Goal: Information Seeking & Learning: Learn about a topic

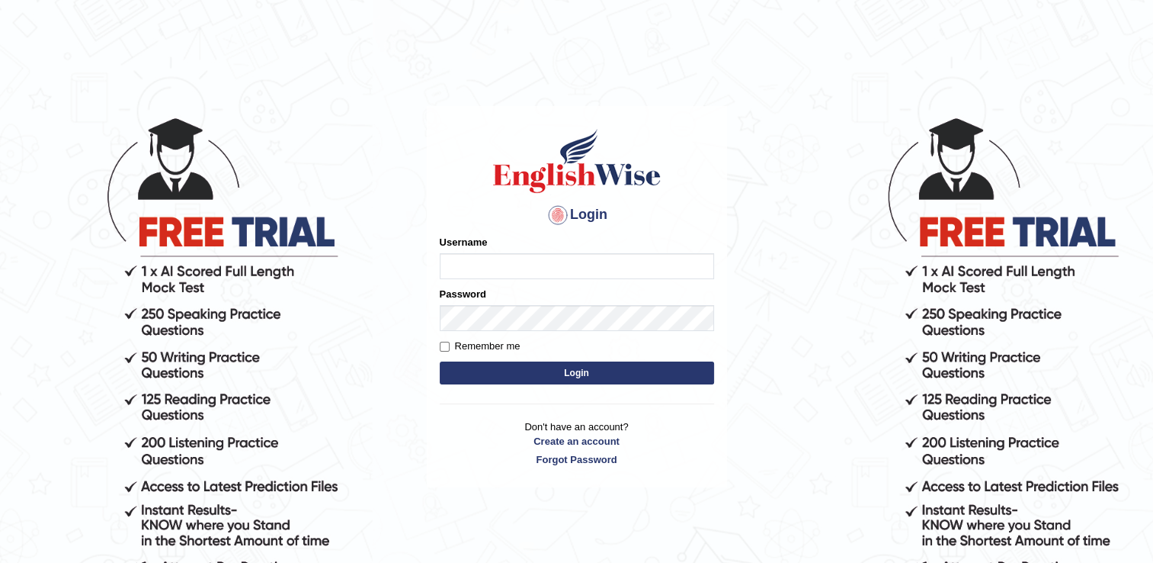
type input "RomulojrNepangue"
click at [544, 380] on button "Login" at bounding box center [577, 372] width 274 height 23
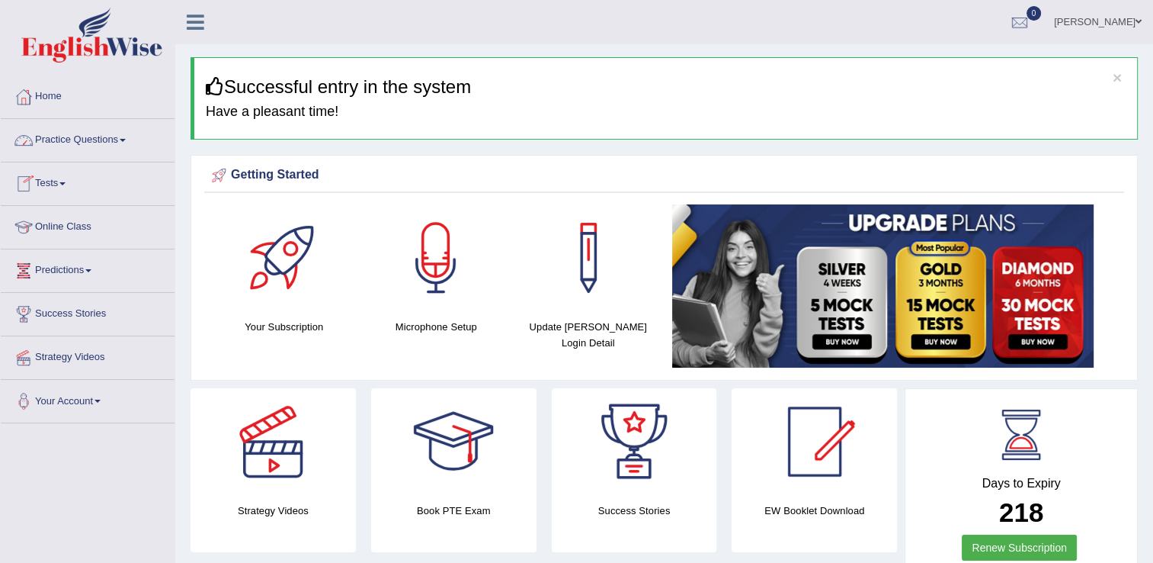
click at [126, 139] on span at bounding box center [123, 140] width 6 height 3
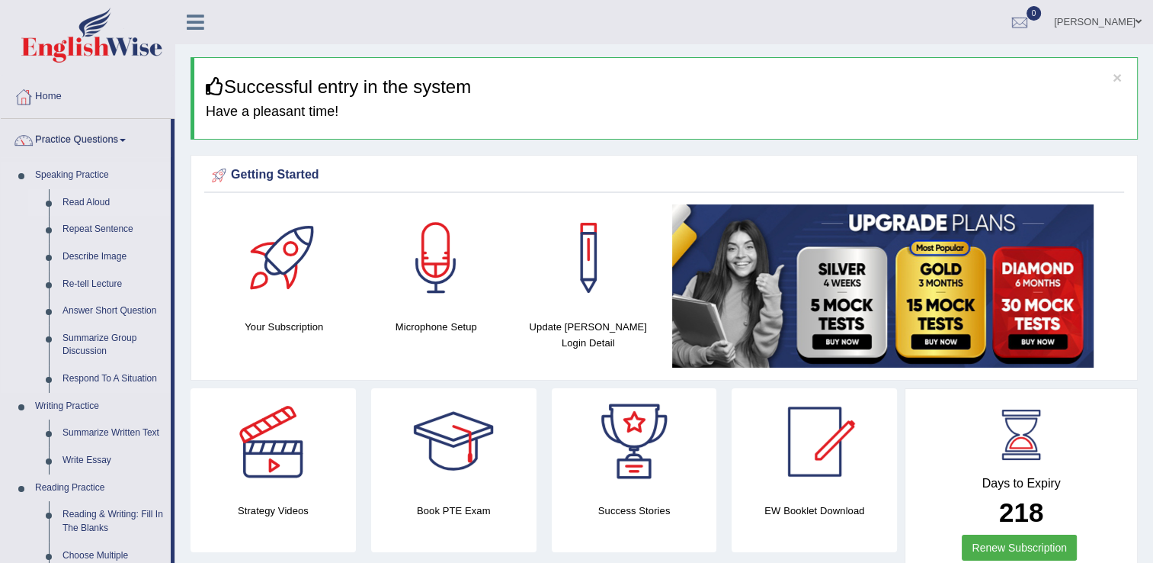
click at [101, 202] on link "Read Aloud" at bounding box center [113, 202] width 115 height 27
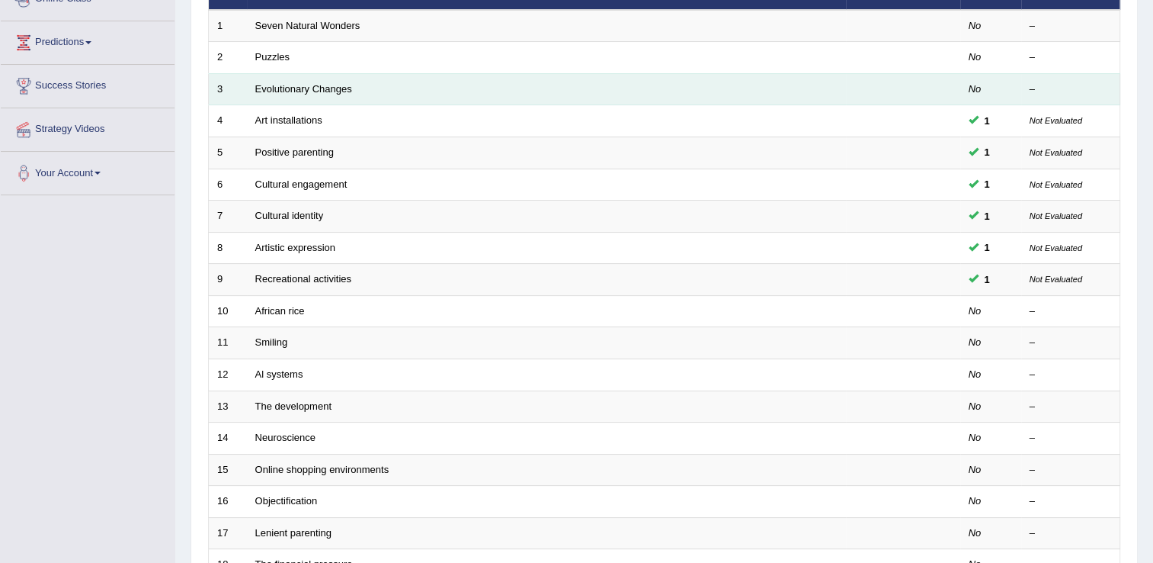
scroll to position [229, 0]
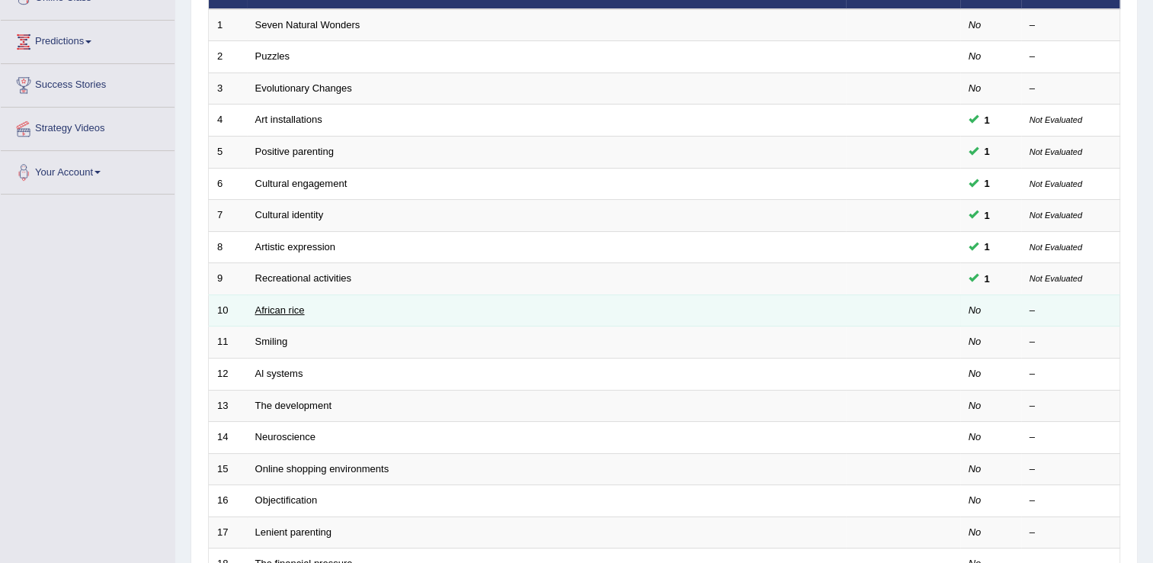
click at [290, 306] on link "African rice" at bounding box center [280, 309] width 50 height 11
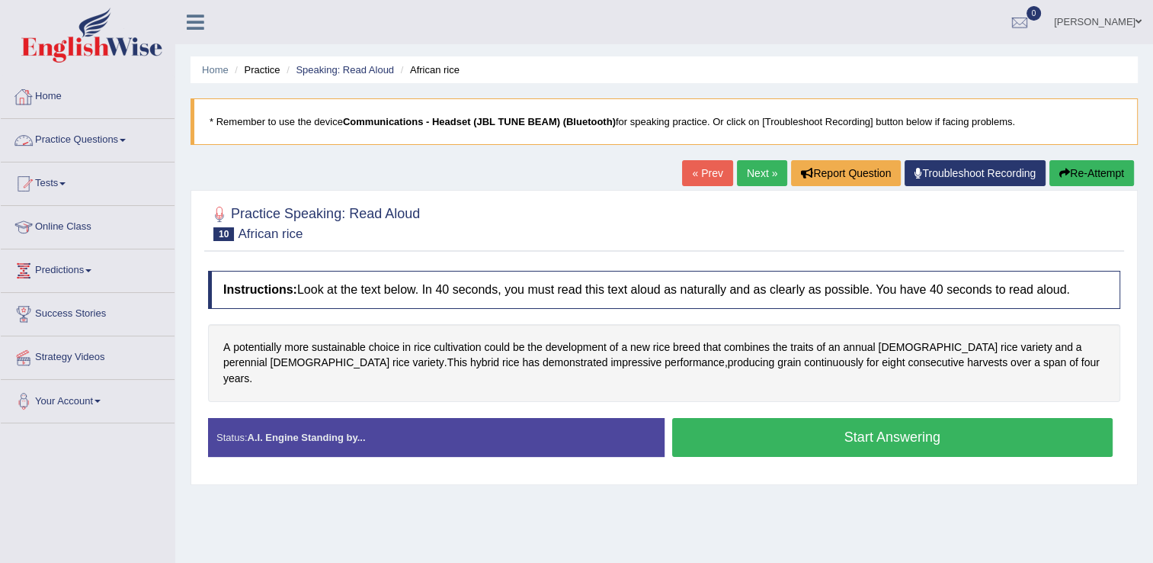
click at [122, 143] on link "Practice Questions" at bounding box center [88, 138] width 174 height 38
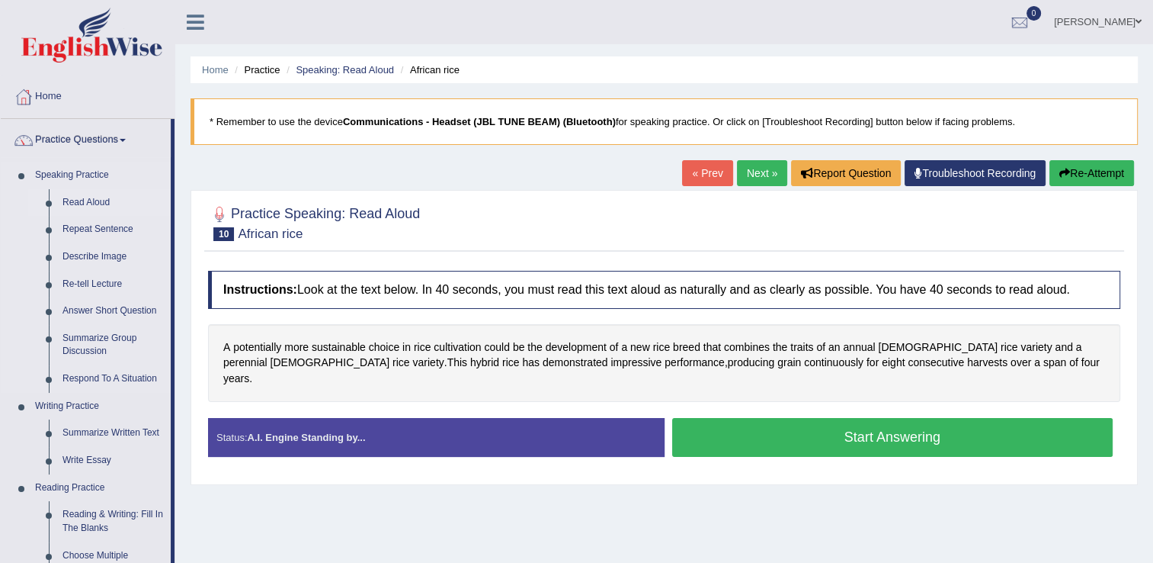
click at [82, 196] on link "Read Aloud" at bounding box center [113, 202] width 115 height 27
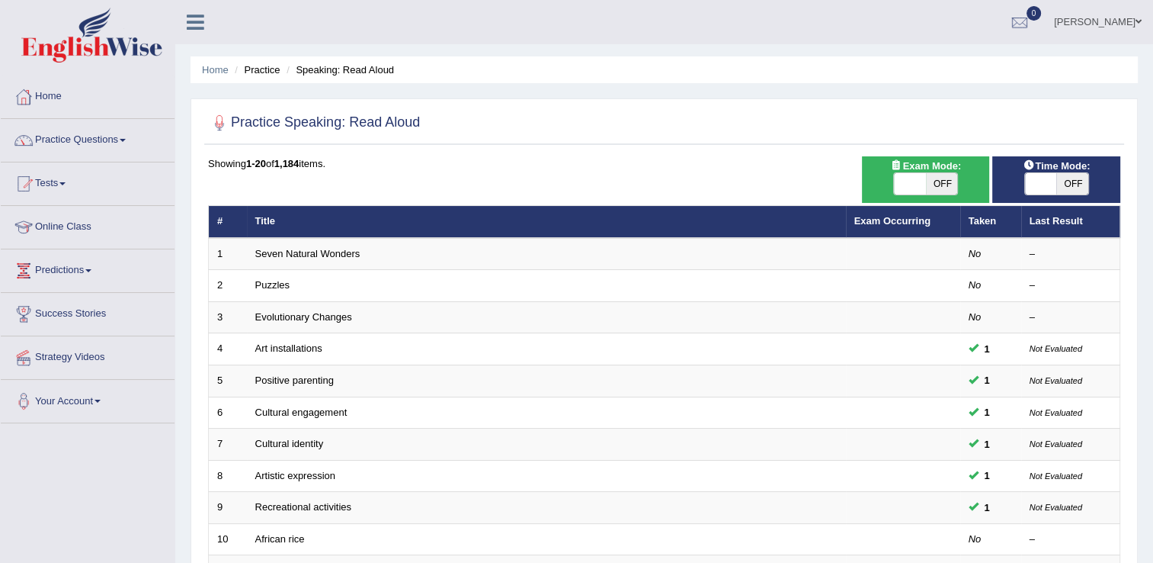
click at [900, 183] on span at bounding box center [910, 183] width 32 height 21
checkbox input "true"
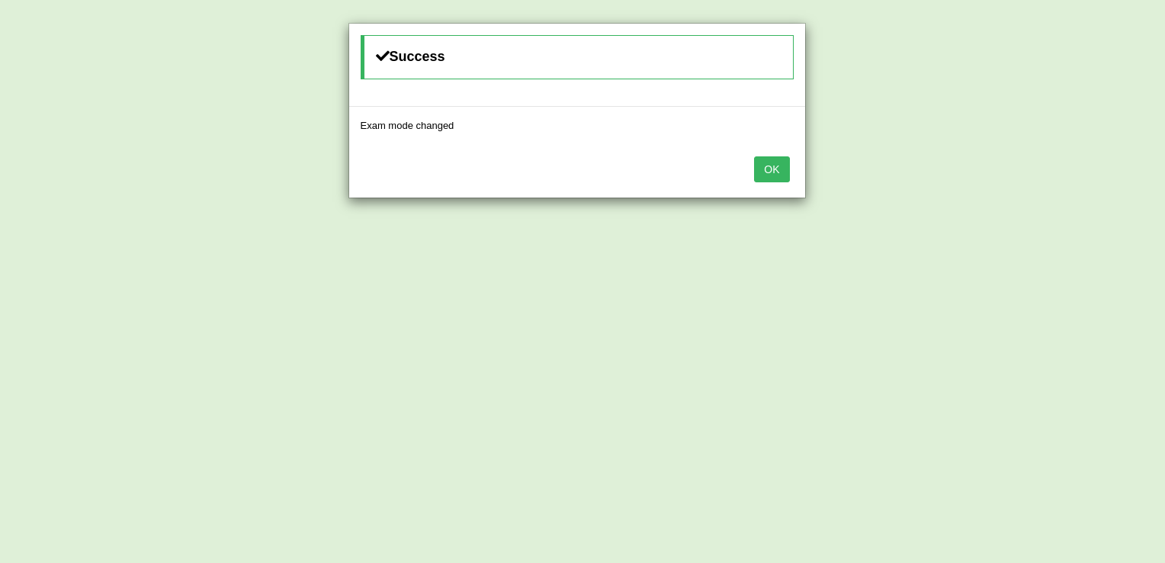
click at [771, 172] on button "OK" at bounding box center [771, 169] width 35 height 26
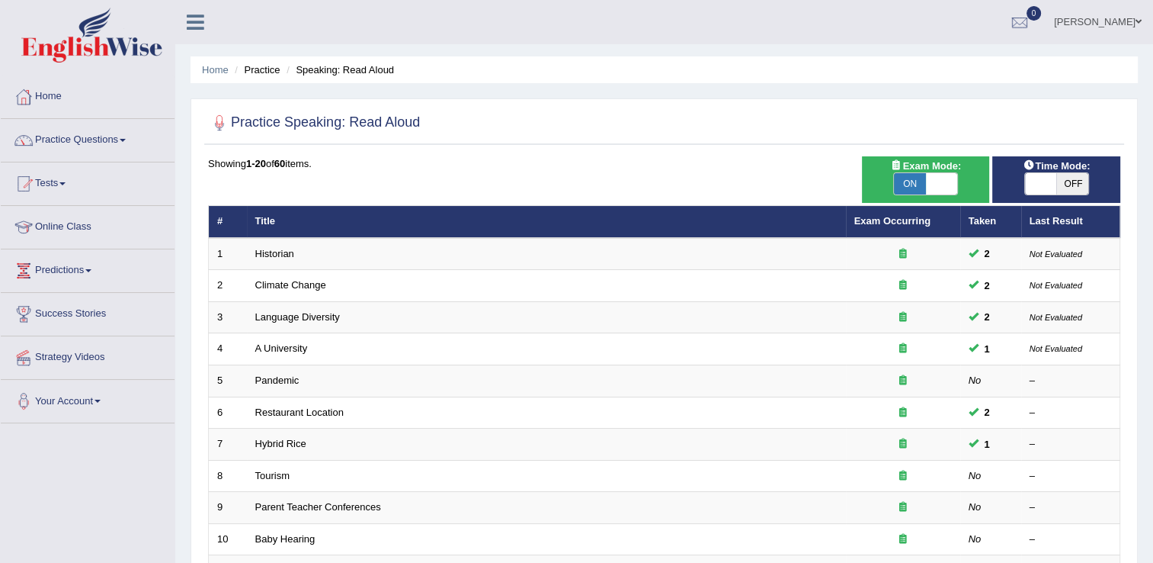
click at [1060, 184] on span "OFF" at bounding box center [1073, 183] width 32 height 21
checkbox input "true"
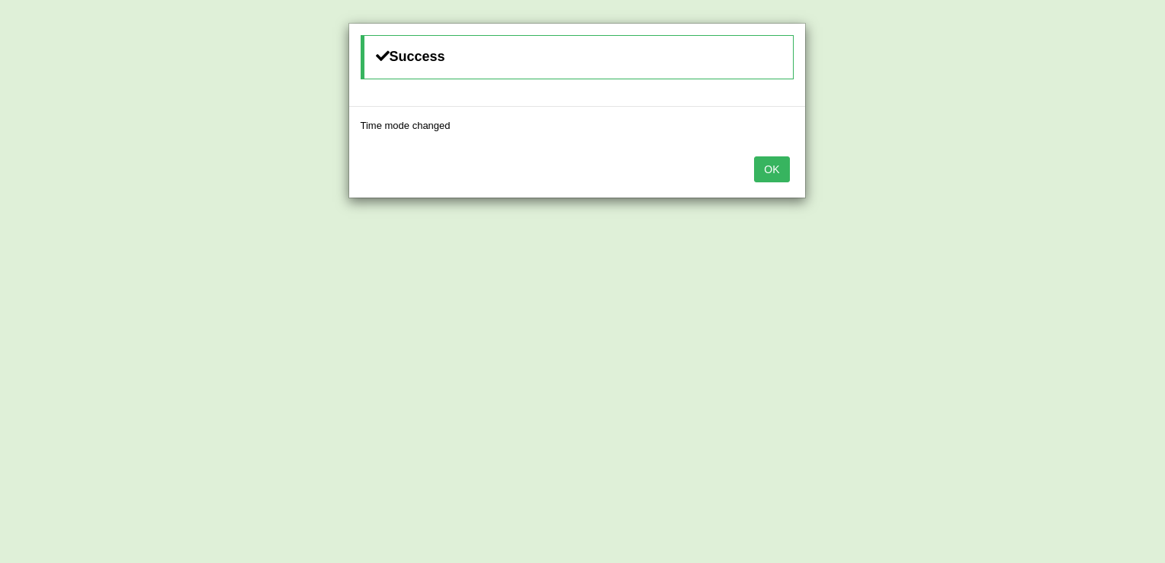
click at [770, 168] on button "OK" at bounding box center [771, 169] width 35 height 26
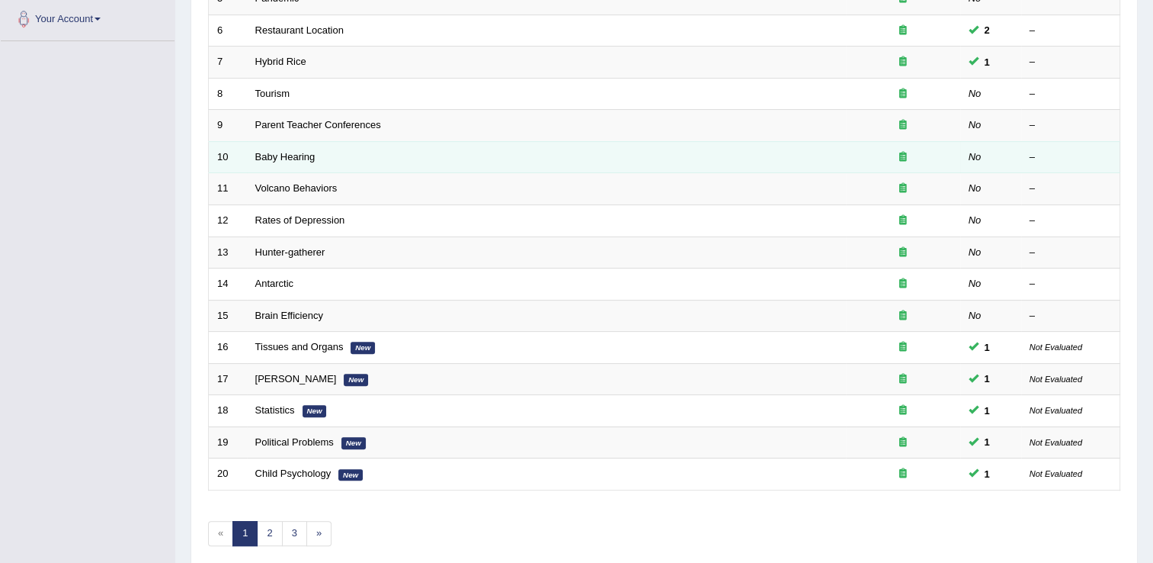
scroll to position [442, 0]
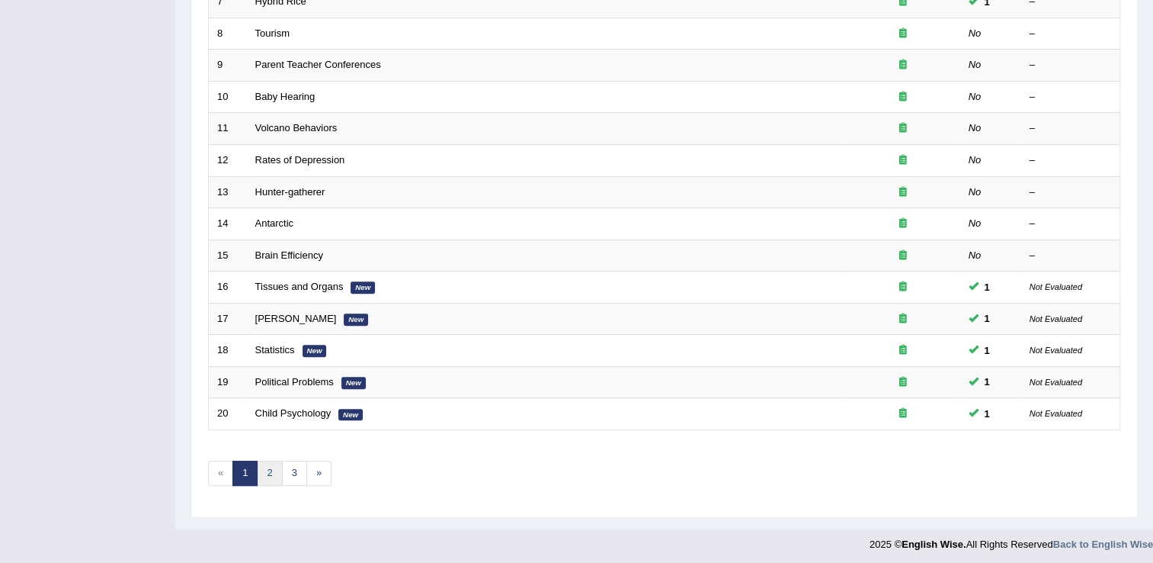
click at [264, 465] on link "2" at bounding box center [269, 472] width 25 height 25
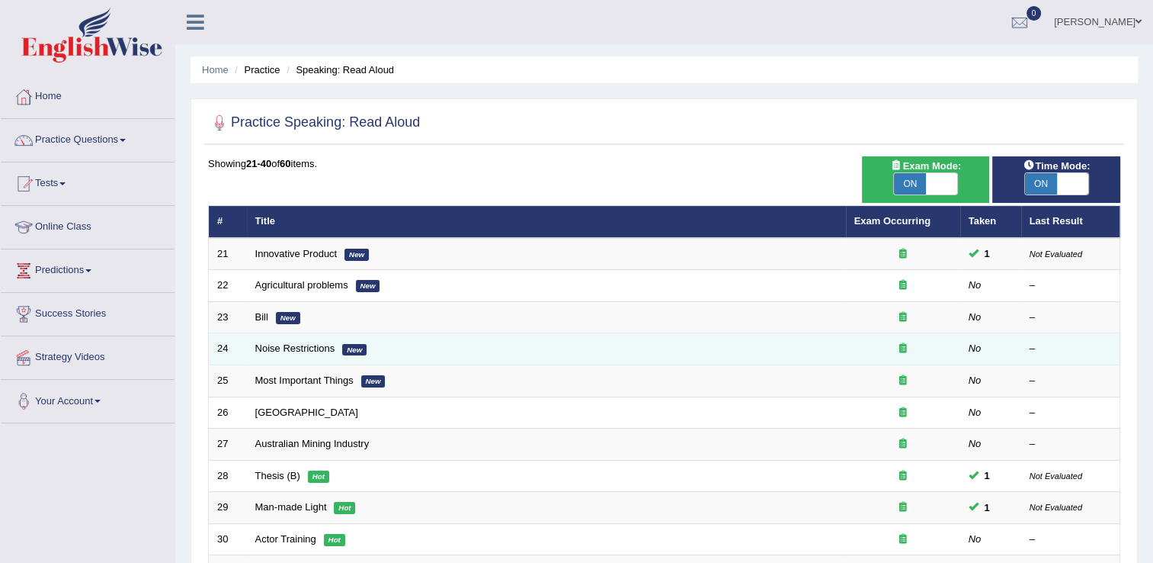
scroll to position [76, 0]
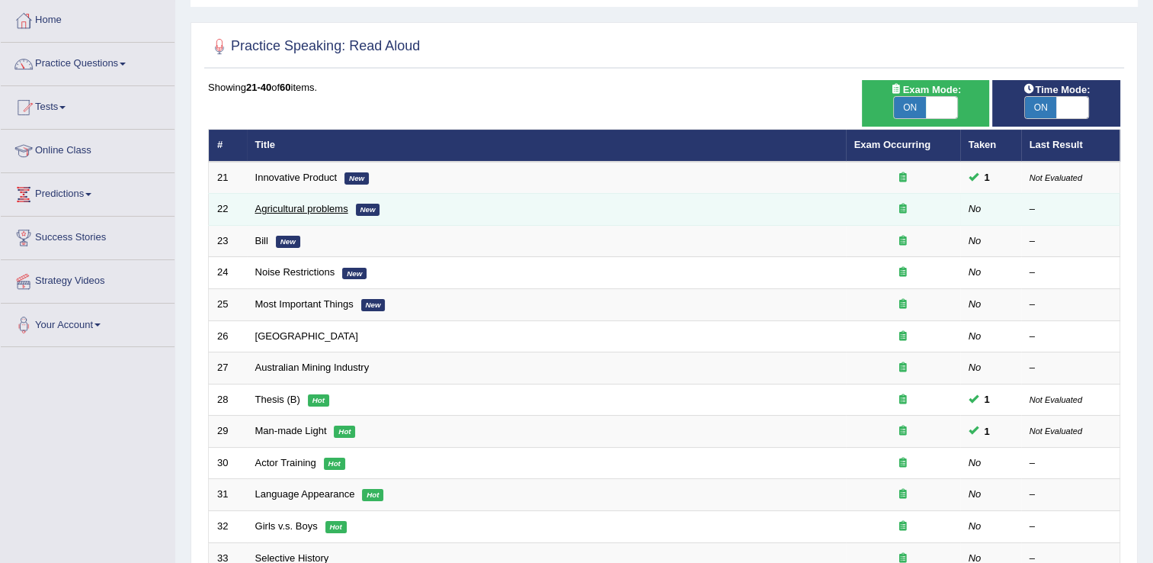
click at [311, 204] on link "Agricultural problems" at bounding box center [301, 208] width 93 height 11
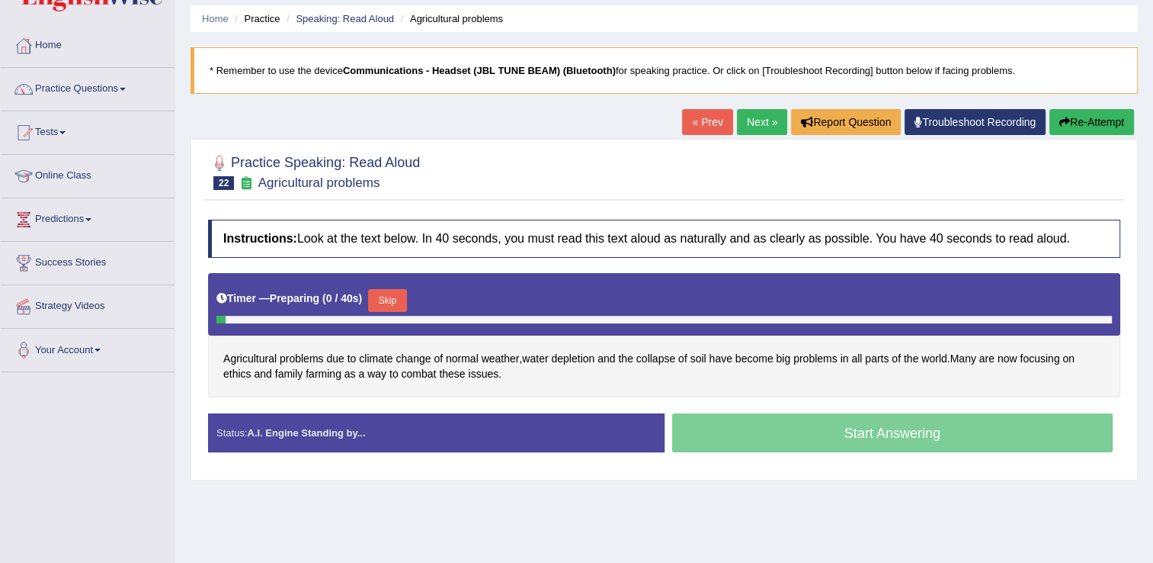
scroll to position [152, 0]
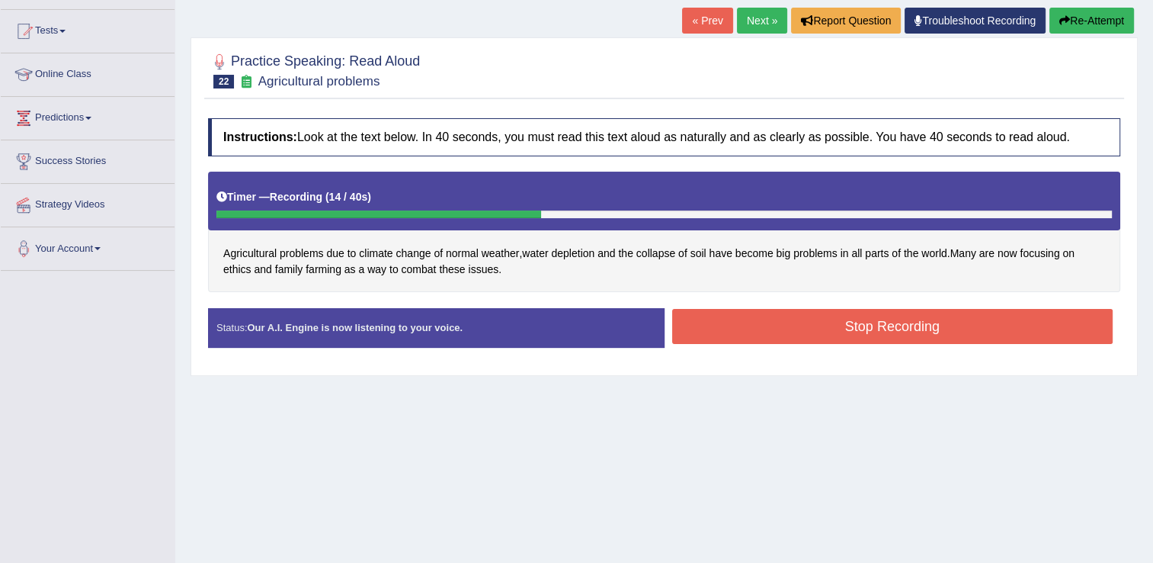
click at [792, 320] on button "Stop Recording" at bounding box center [892, 326] width 441 height 35
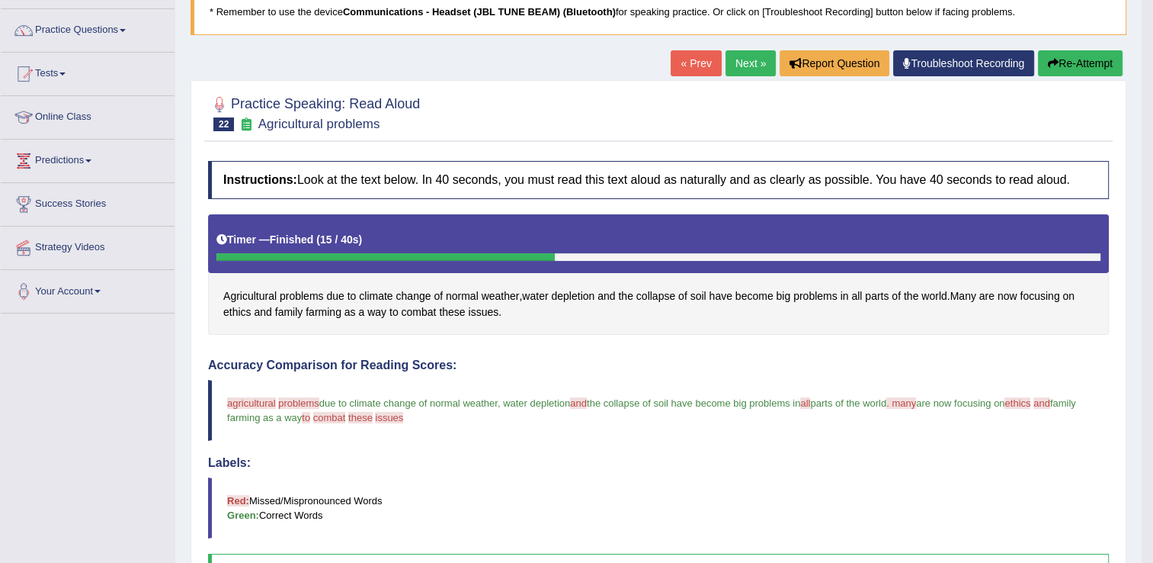
scroll to position [0, 0]
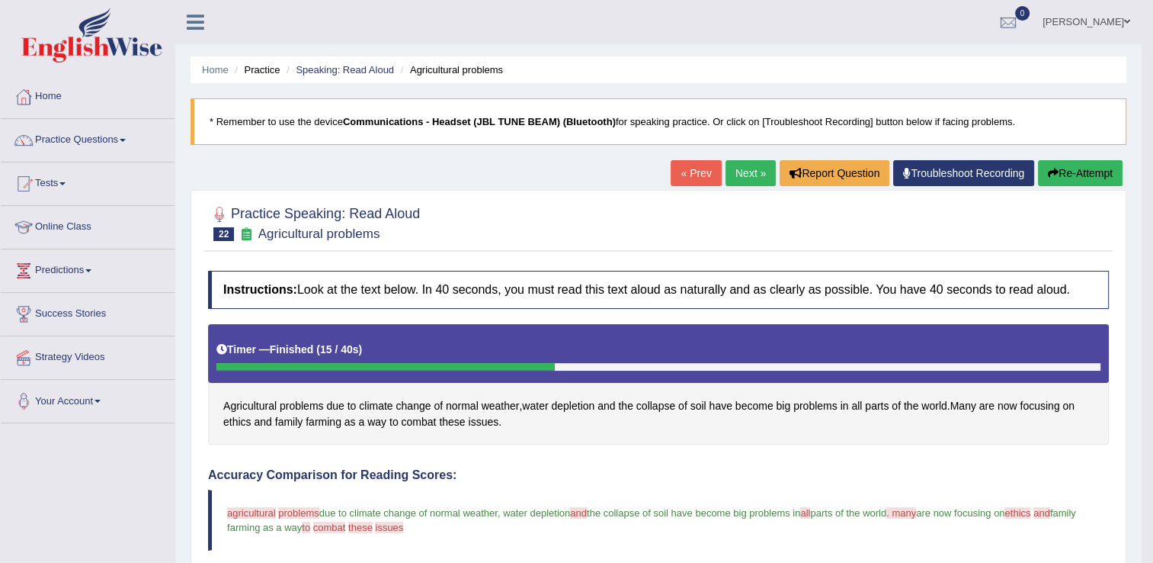
click at [743, 178] on link "Next »" at bounding box center [751, 173] width 50 height 26
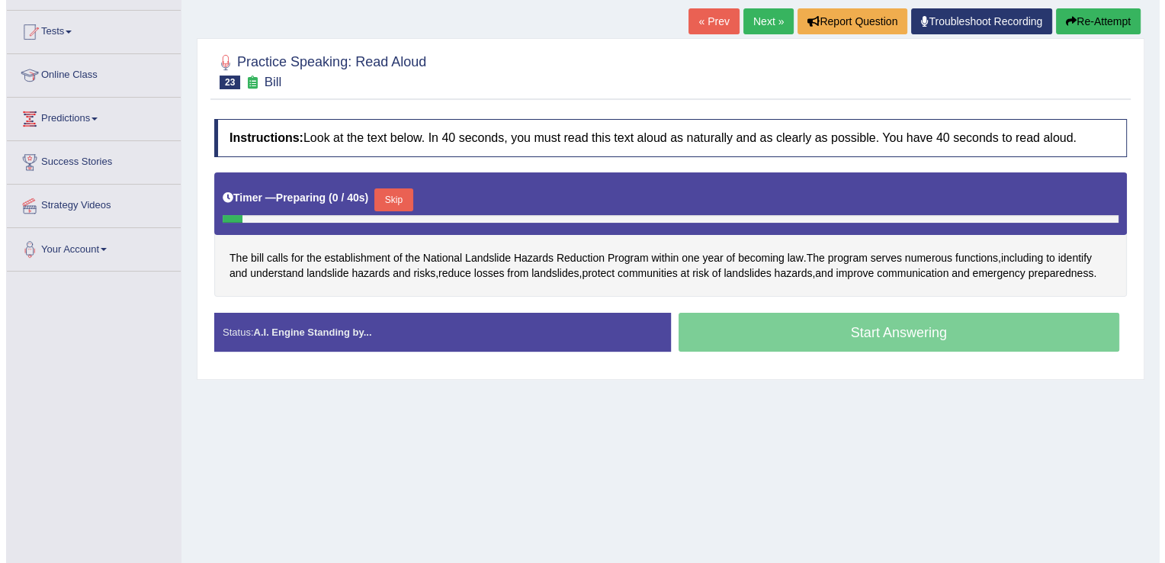
scroll to position [152, 0]
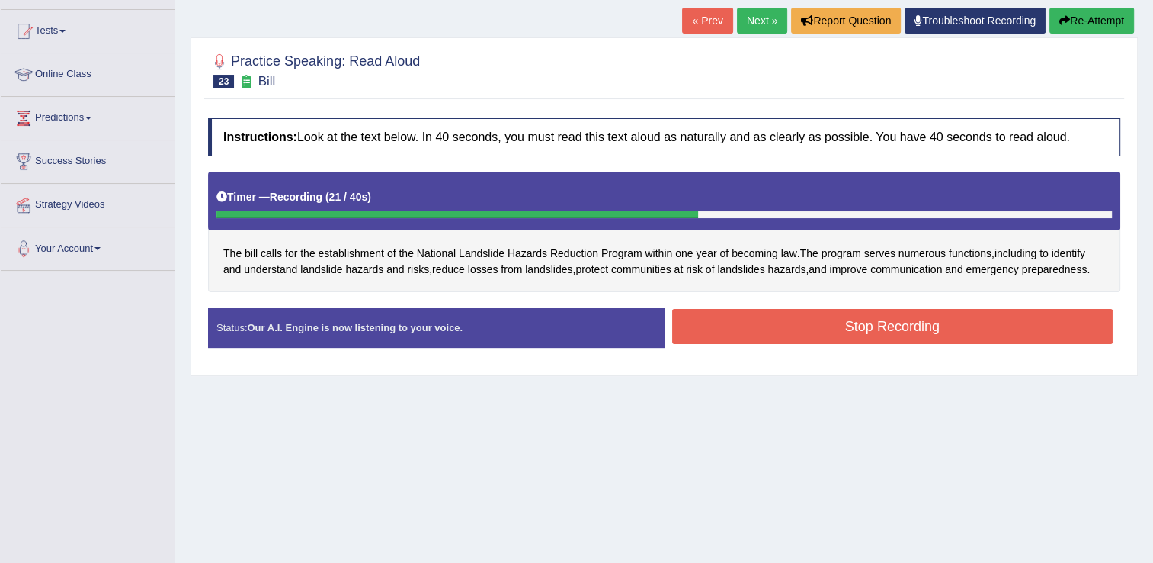
click at [929, 335] on button "Stop Recording" at bounding box center [892, 326] width 441 height 35
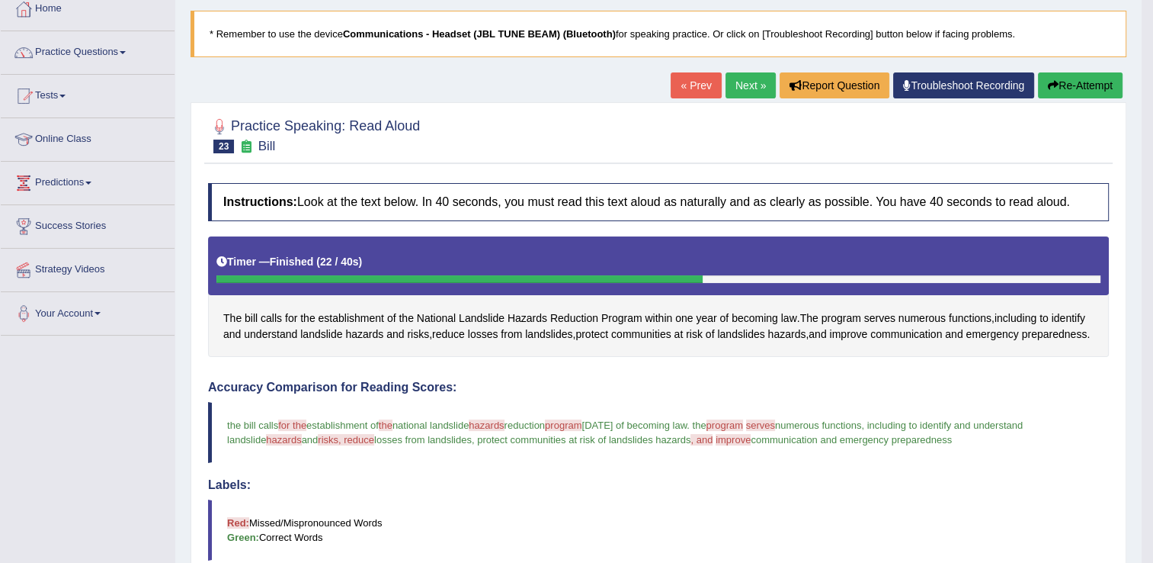
scroll to position [76, 0]
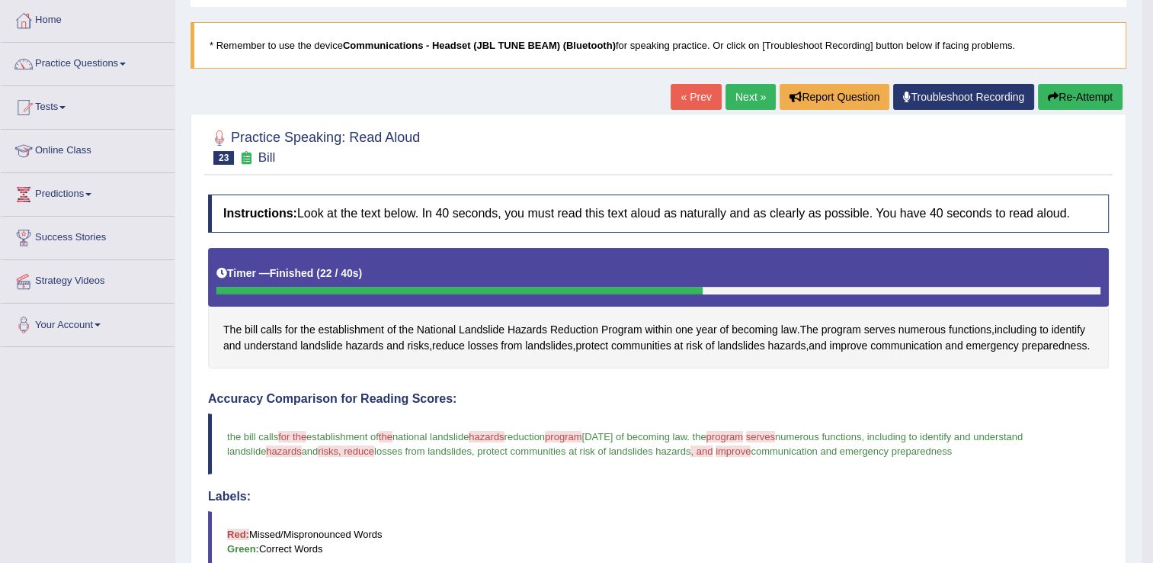
click at [736, 97] on link "Next »" at bounding box center [751, 97] width 50 height 26
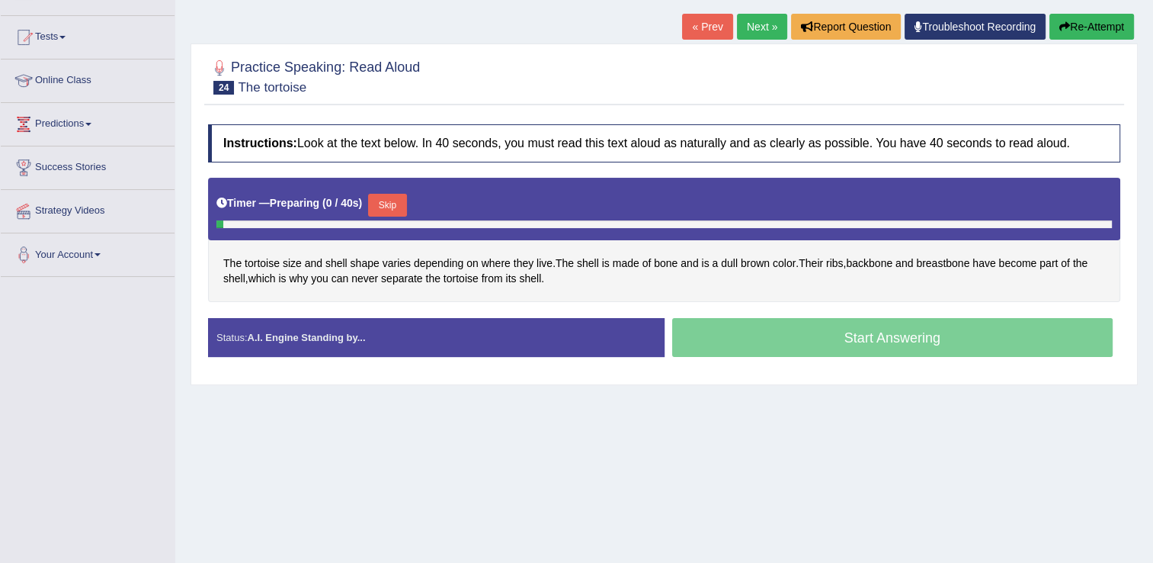
scroll to position [152, 0]
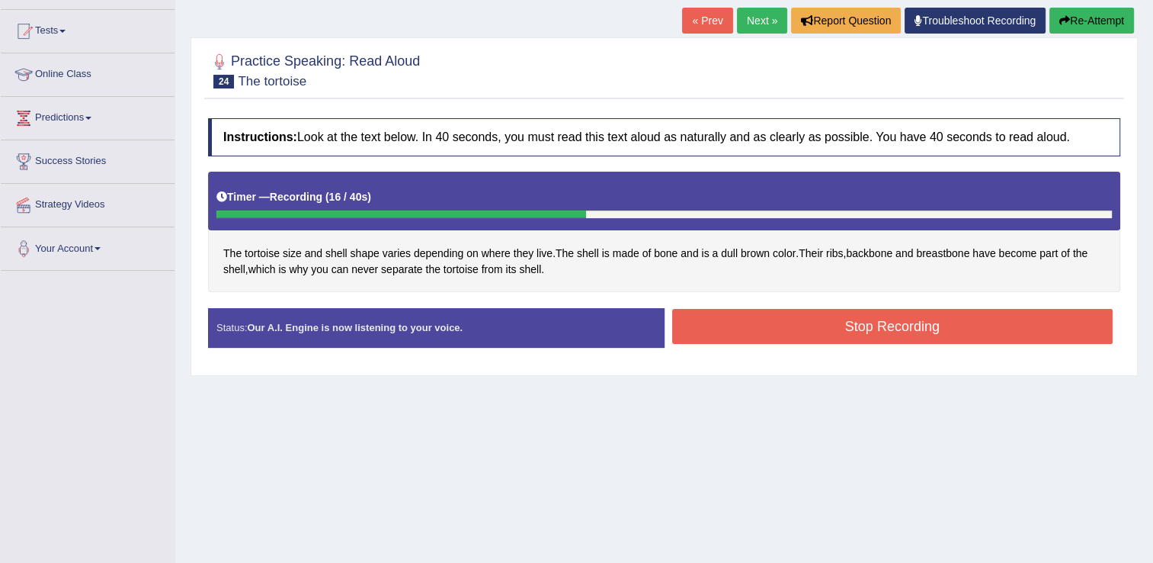
click at [720, 319] on button "Stop Recording" at bounding box center [892, 326] width 441 height 35
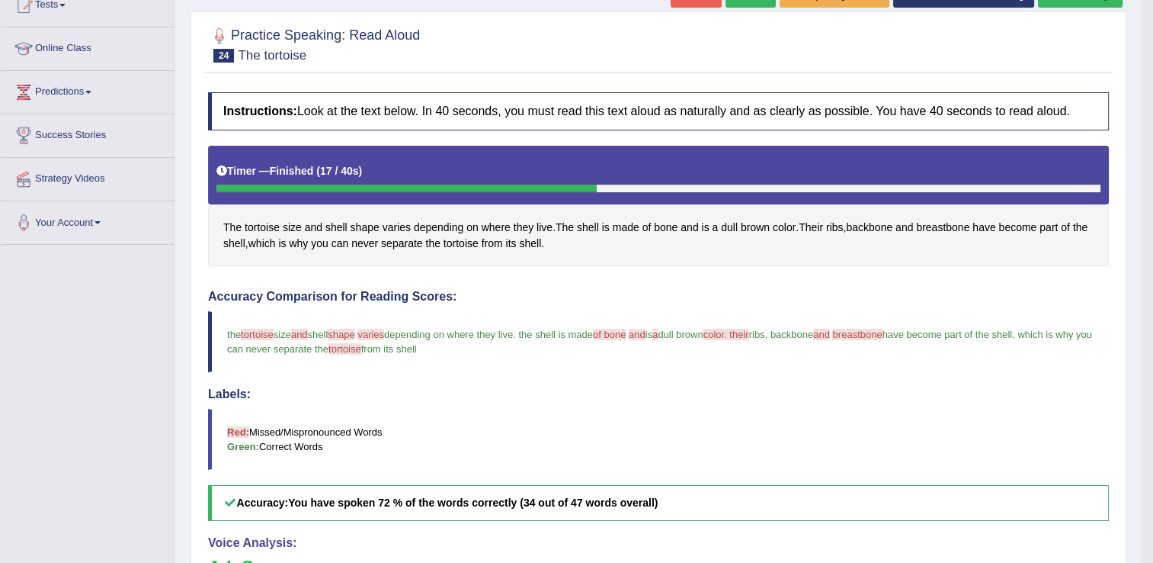
scroll to position [95, 0]
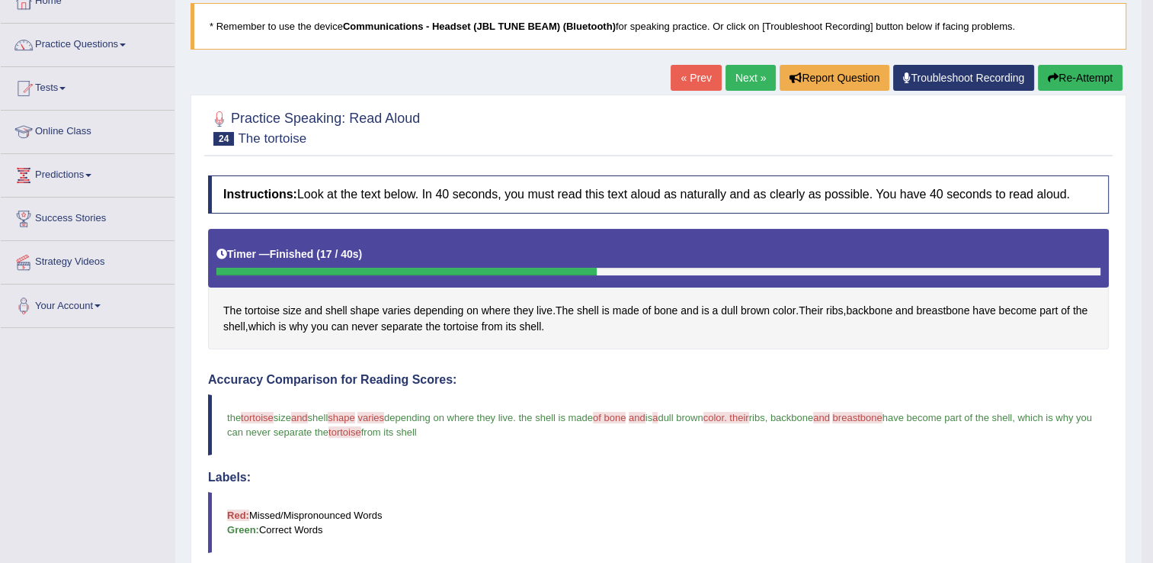
click at [753, 79] on link "Next »" at bounding box center [751, 78] width 50 height 26
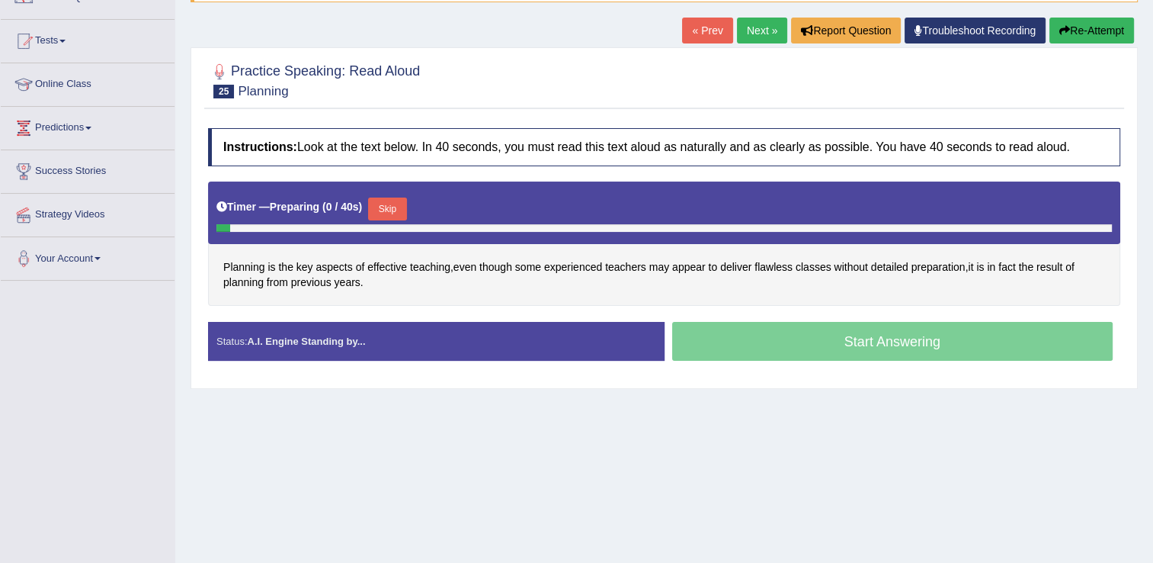
scroll to position [152, 0]
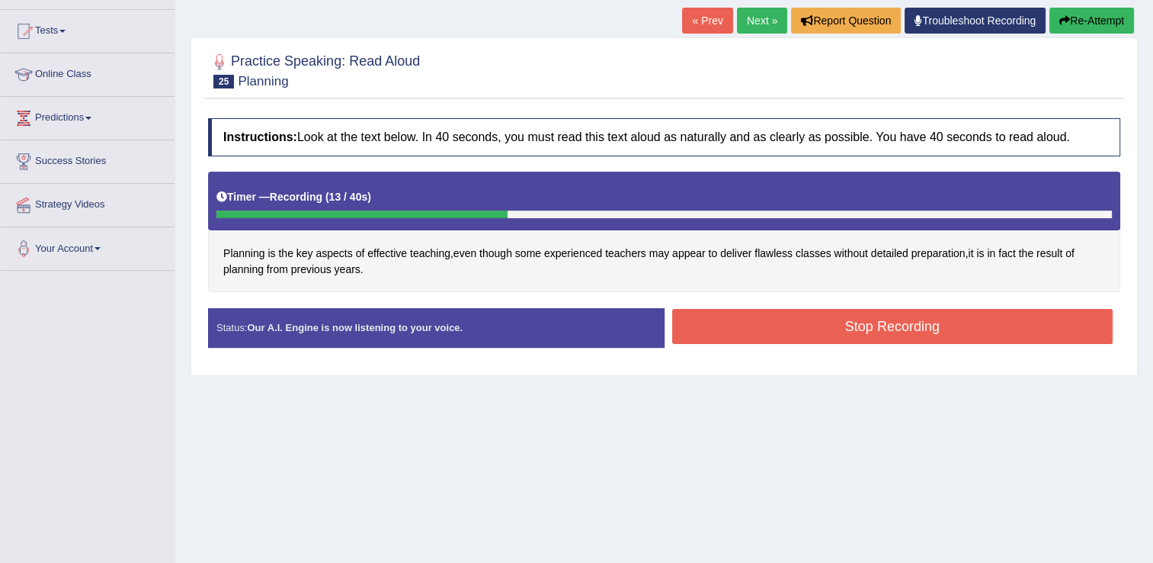
click at [829, 318] on button "Stop Recording" at bounding box center [892, 326] width 441 height 35
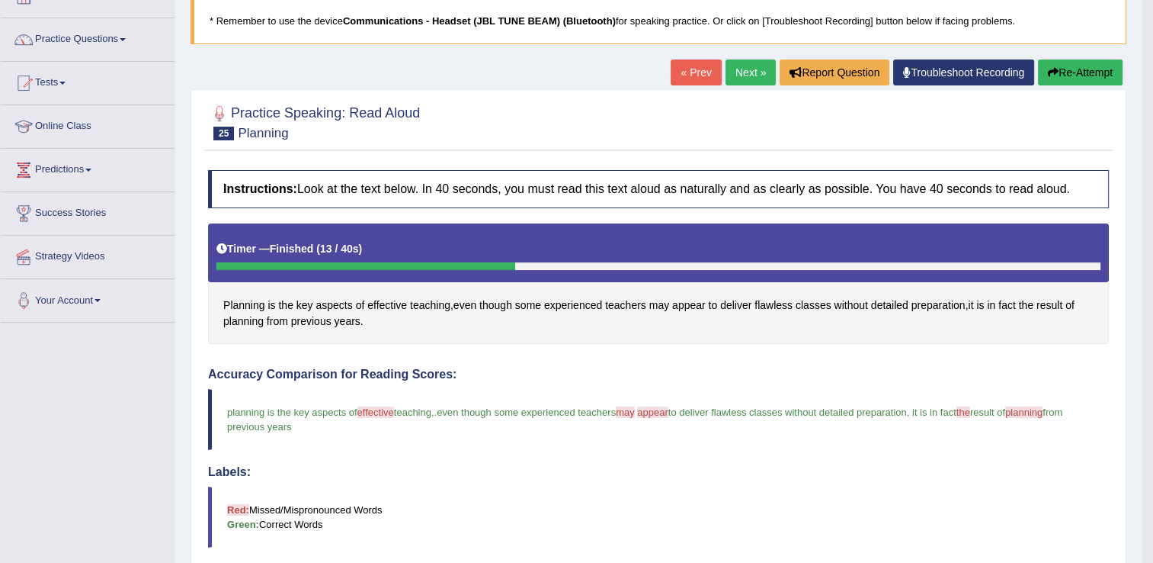
scroll to position [0, 0]
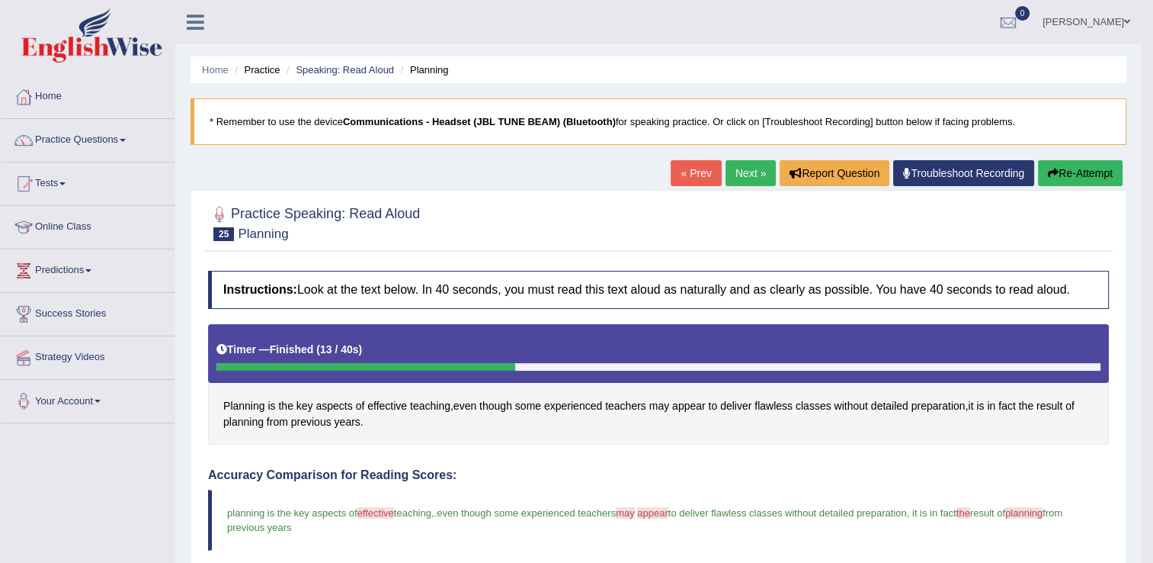
click at [740, 176] on link "Next »" at bounding box center [751, 173] width 50 height 26
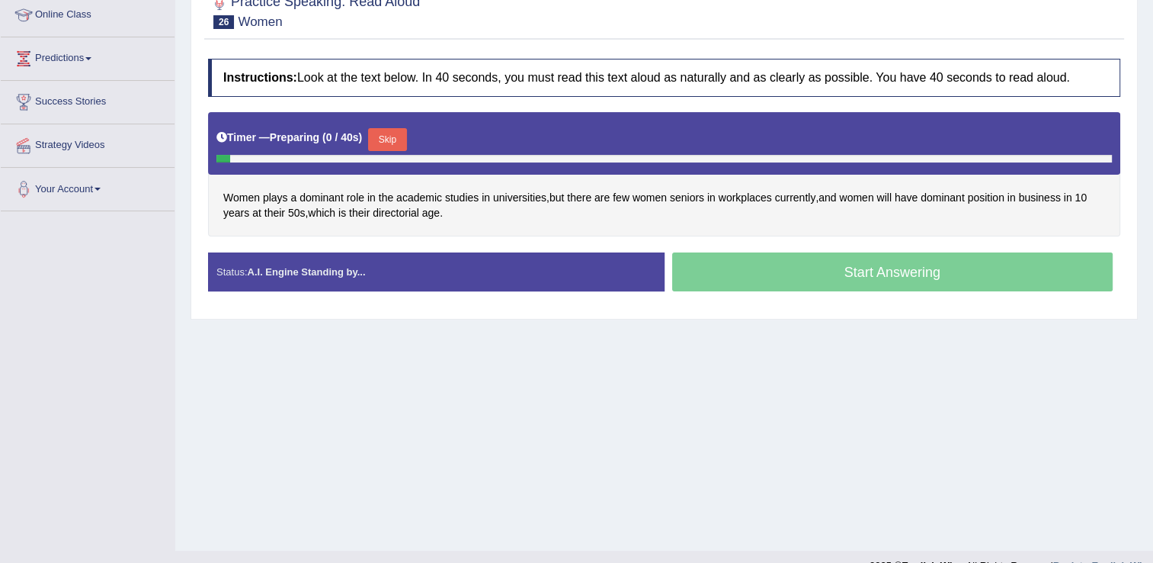
scroll to position [229, 0]
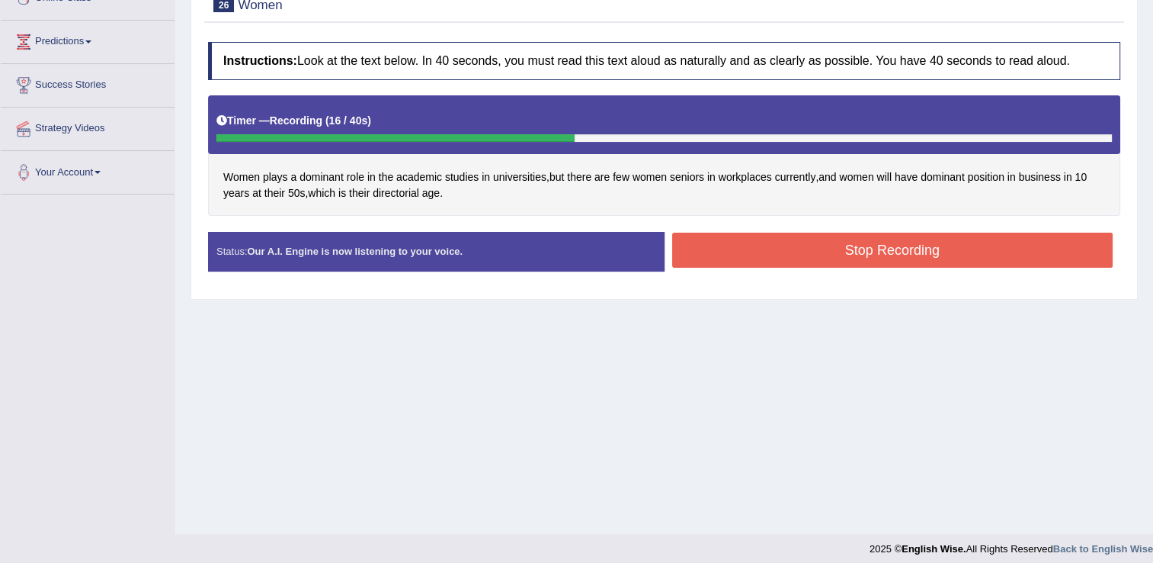
click at [736, 242] on button "Stop Recording" at bounding box center [892, 250] width 441 height 35
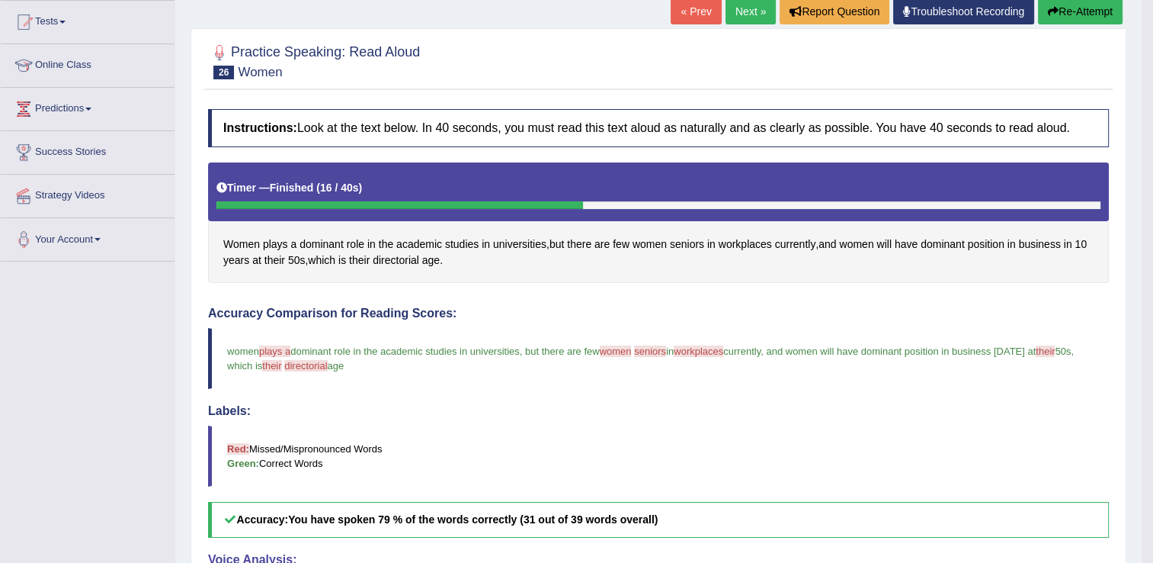
scroll to position [76, 0]
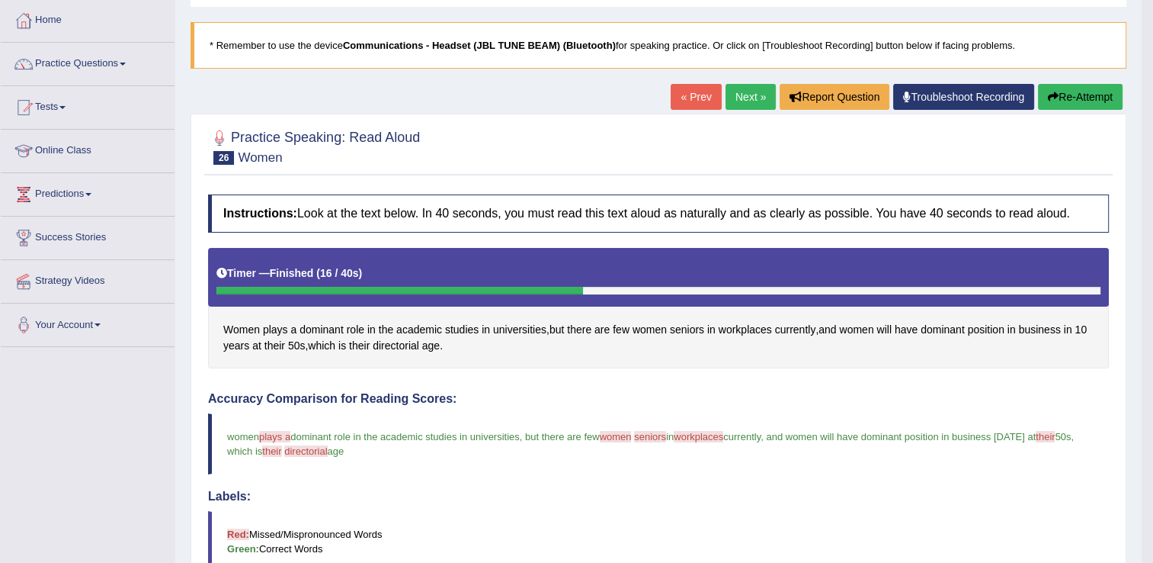
click at [748, 96] on link "Next »" at bounding box center [751, 97] width 50 height 26
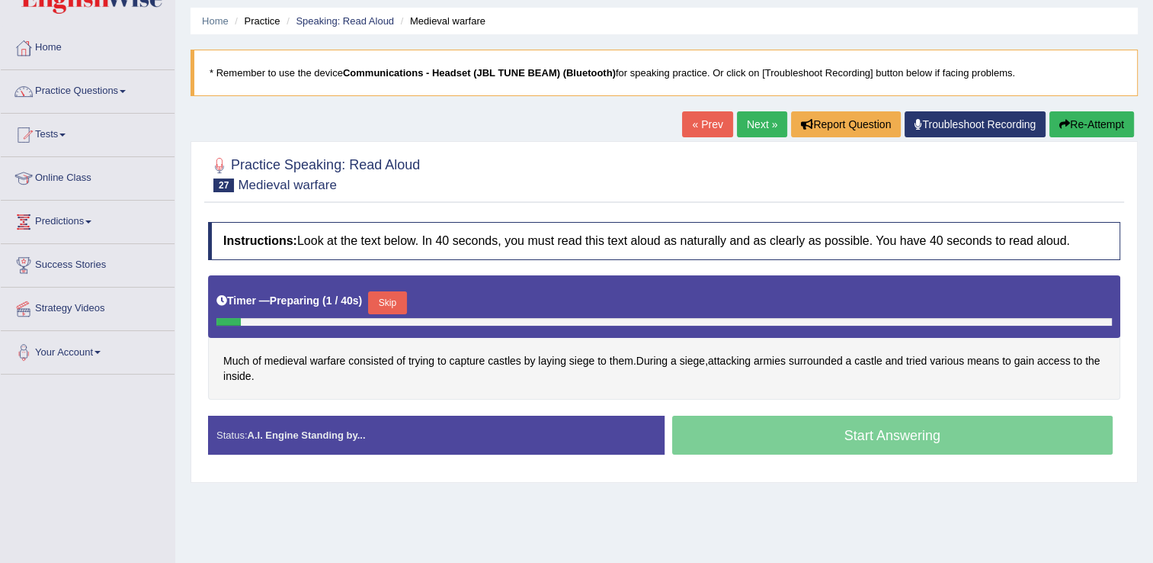
scroll to position [76, 0]
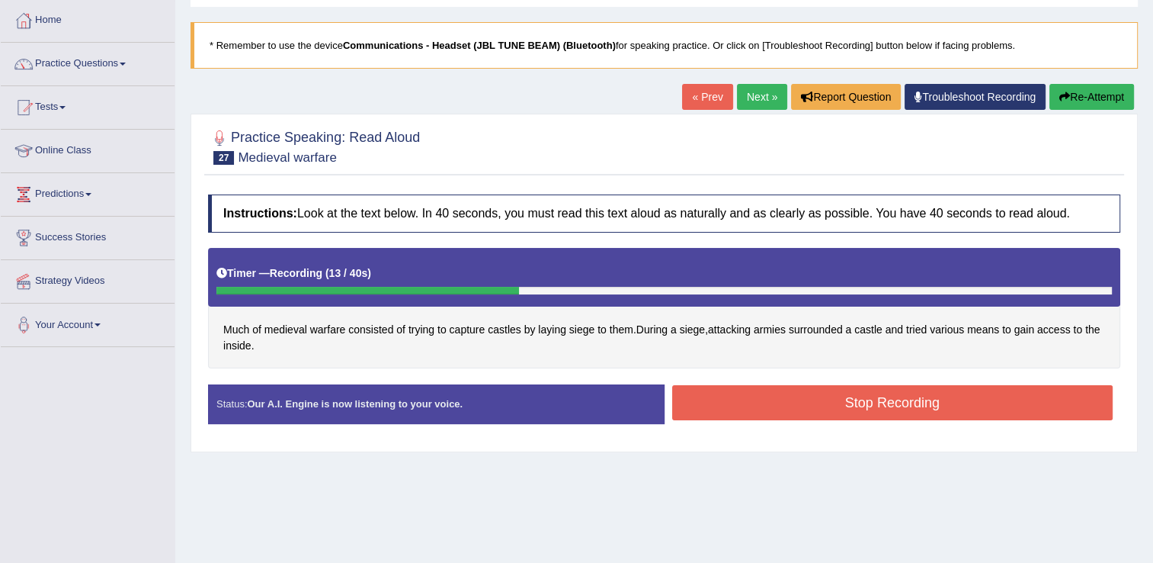
click at [866, 408] on button "Stop Recording" at bounding box center [892, 402] width 441 height 35
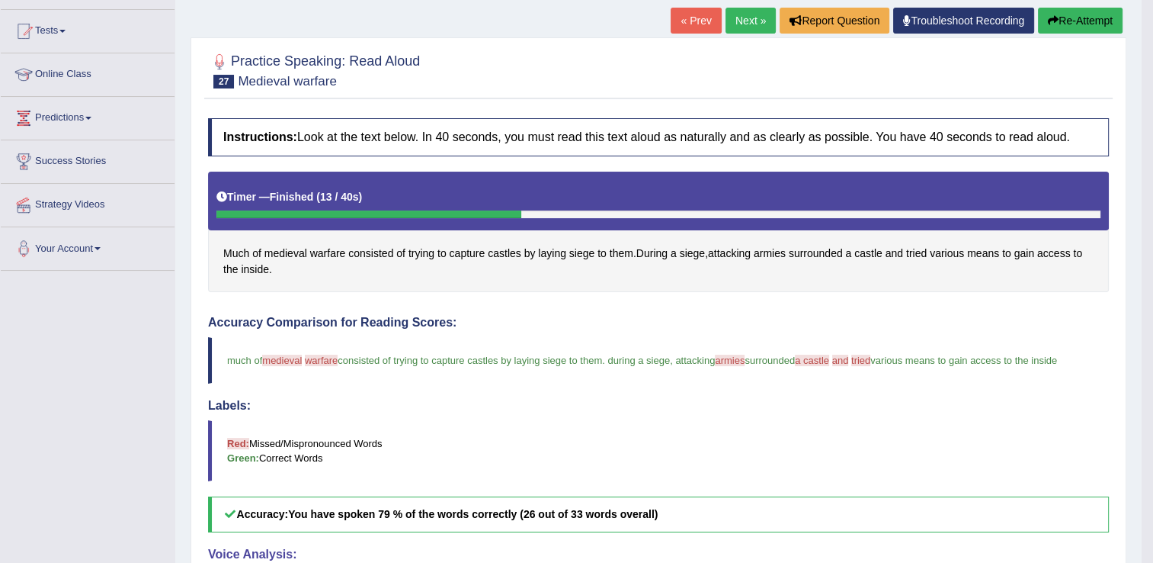
scroll to position [0, 0]
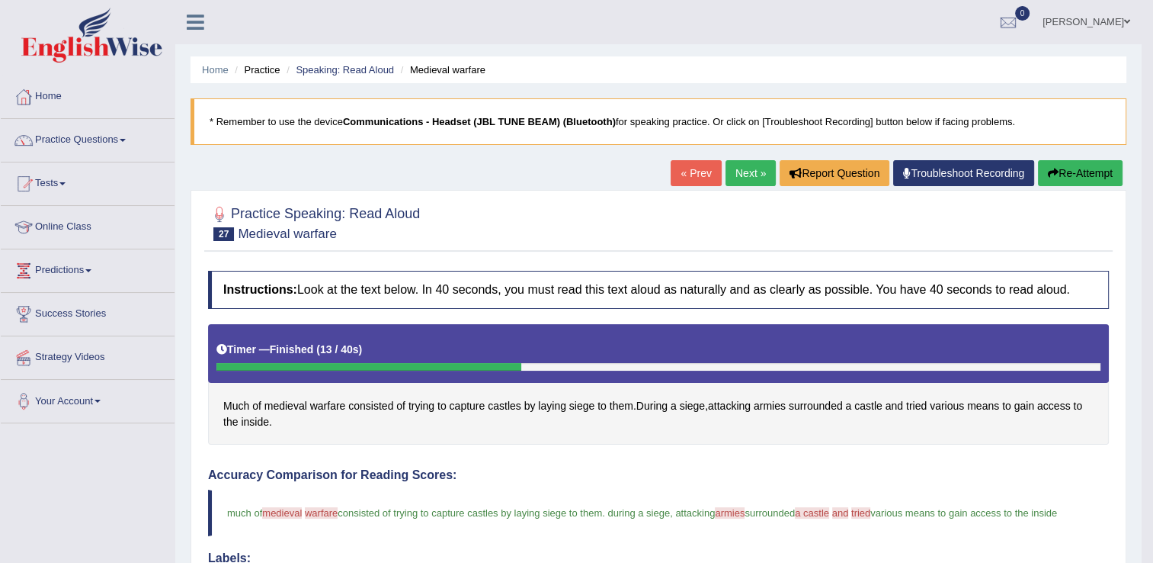
click at [748, 174] on link "Next »" at bounding box center [751, 173] width 50 height 26
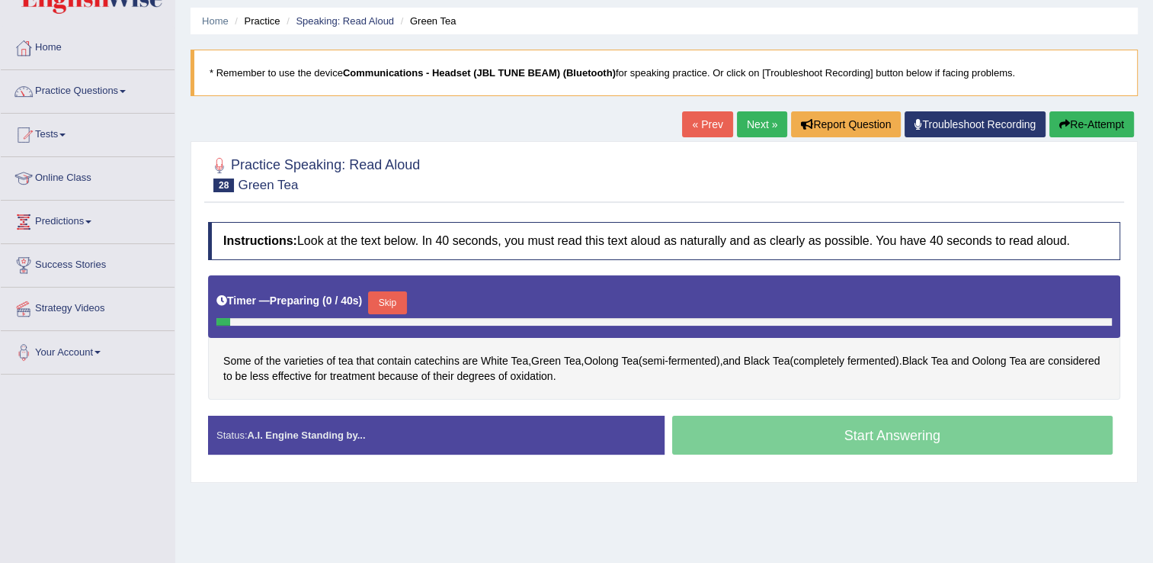
scroll to position [76, 0]
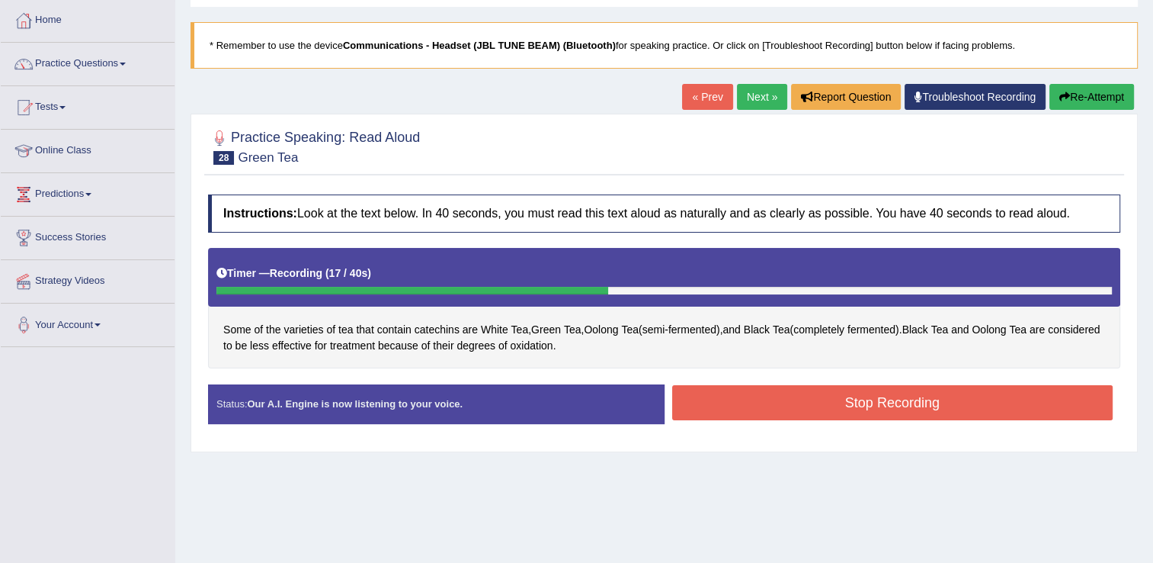
click at [781, 401] on button "Stop Recording" at bounding box center [892, 402] width 441 height 35
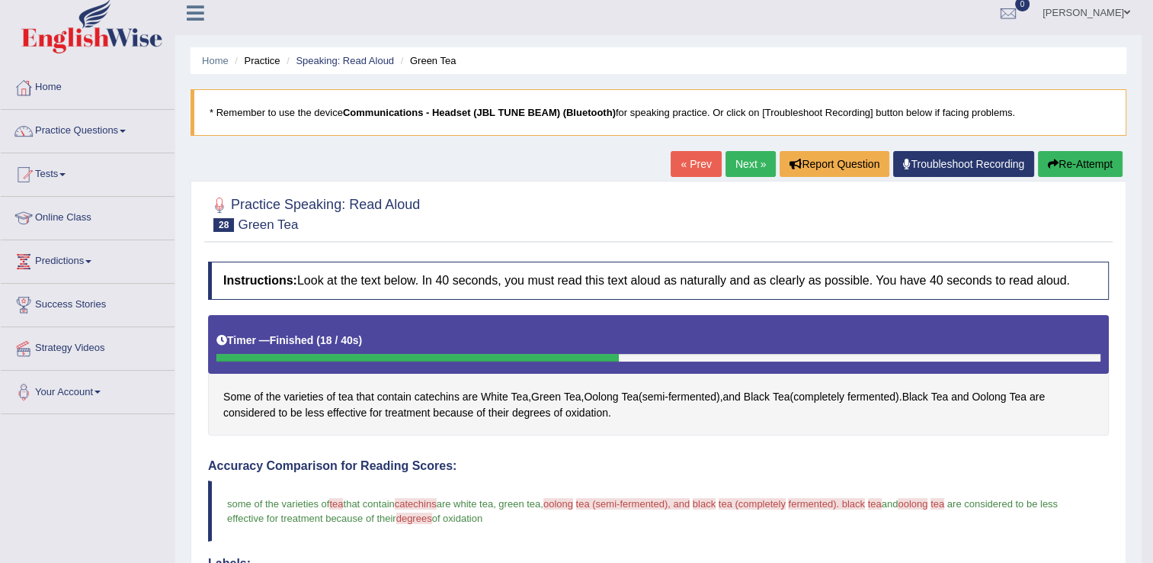
scroll to position [0, 0]
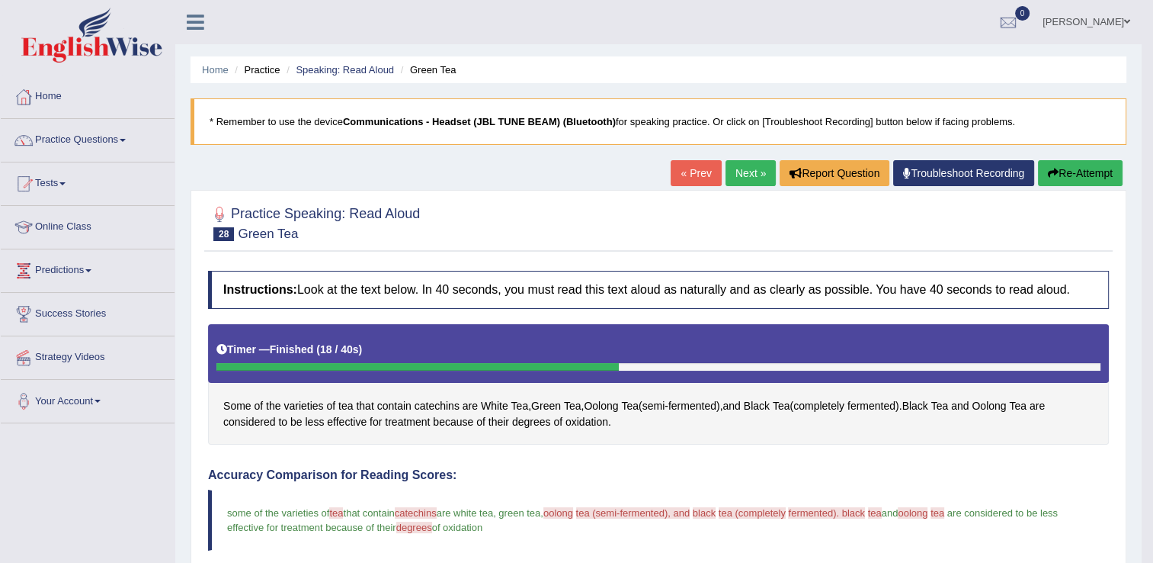
click at [748, 172] on link "Next »" at bounding box center [751, 173] width 50 height 26
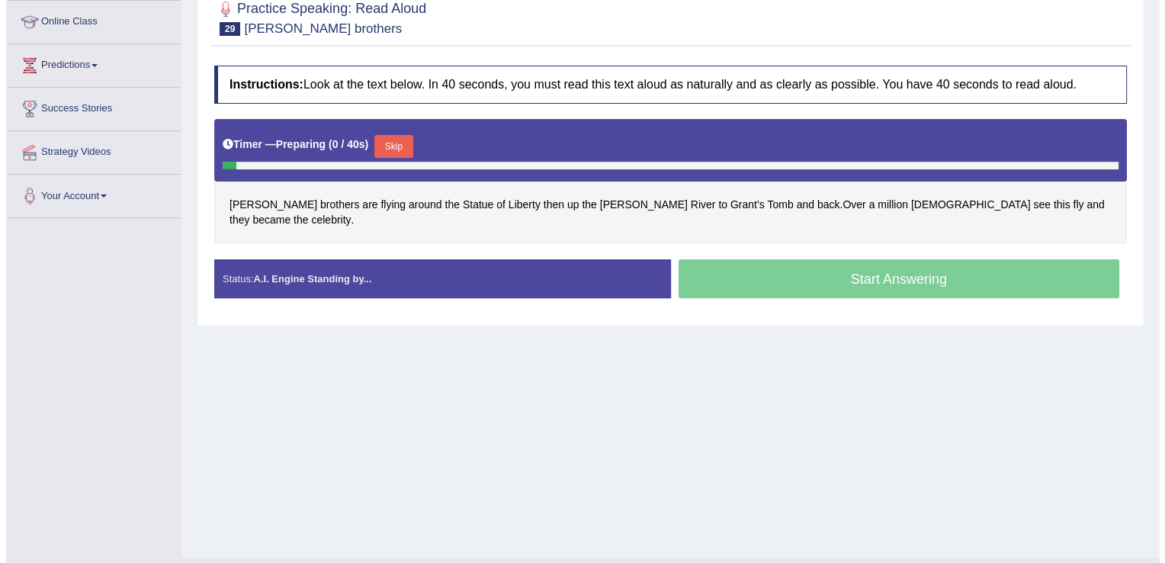
scroll to position [229, 0]
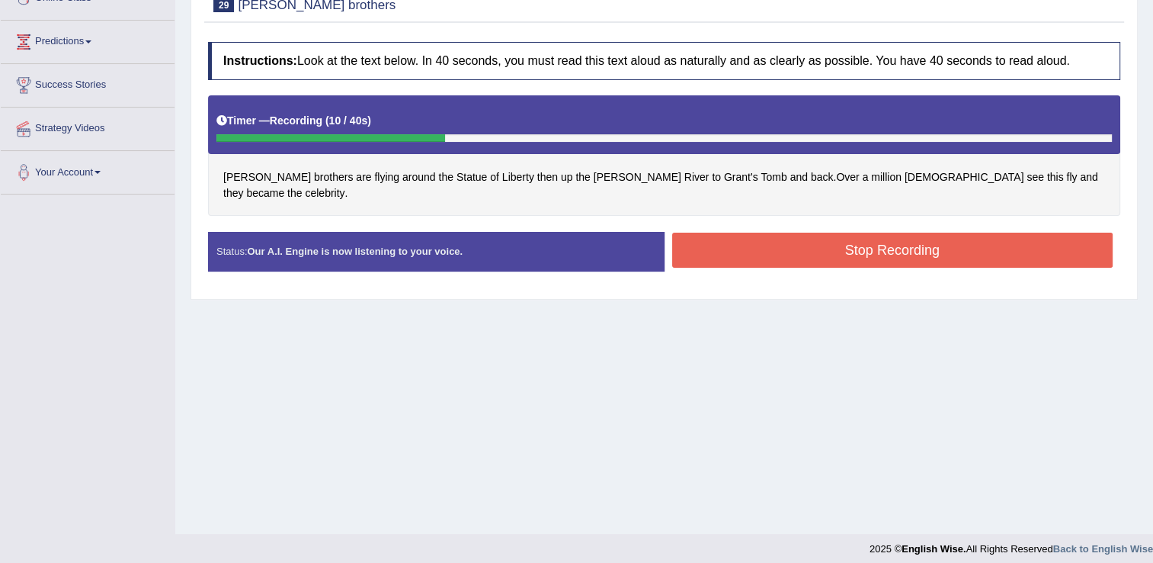
click at [869, 236] on button "Stop Recording" at bounding box center [892, 250] width 441 height 35
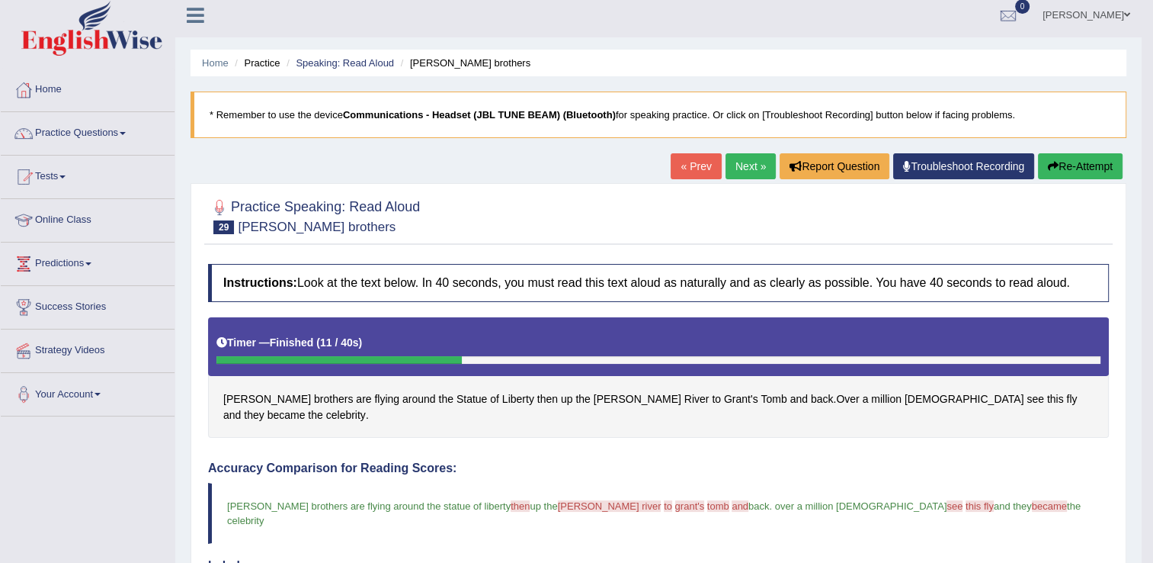
scroll to position [0, 0]
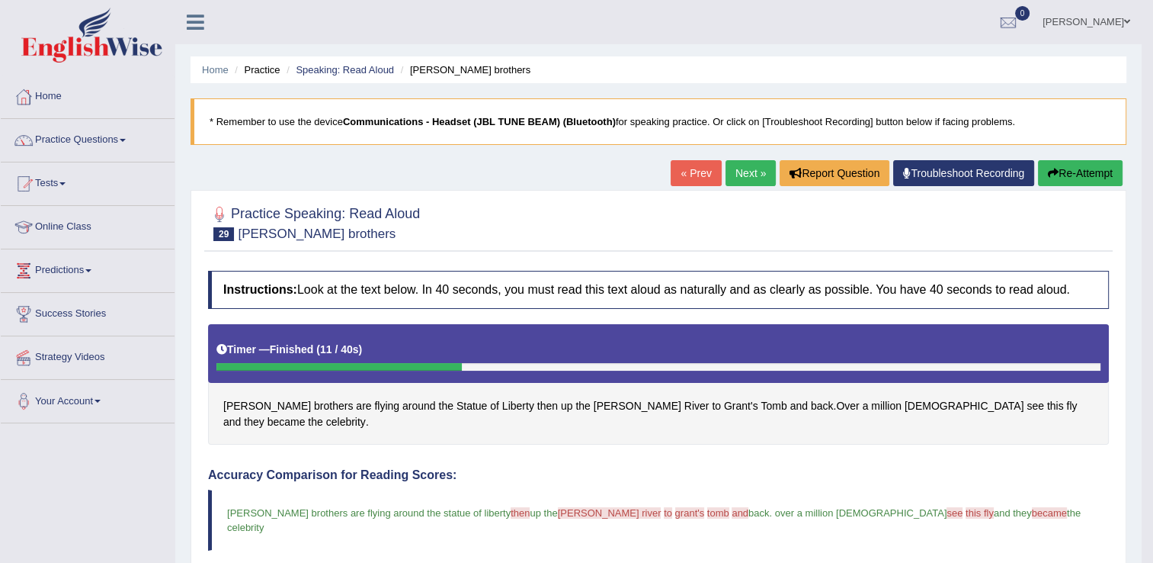
click at [739, 175] on link "Next »" at bounding box center [751, 173] width 50 height 26
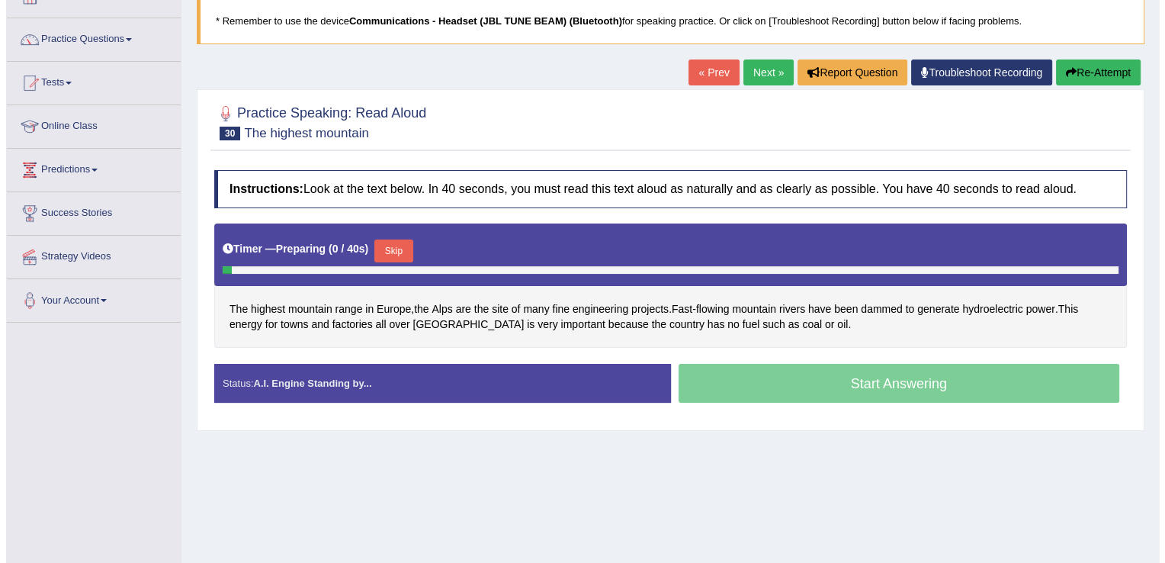
scroll to position [152, 0]
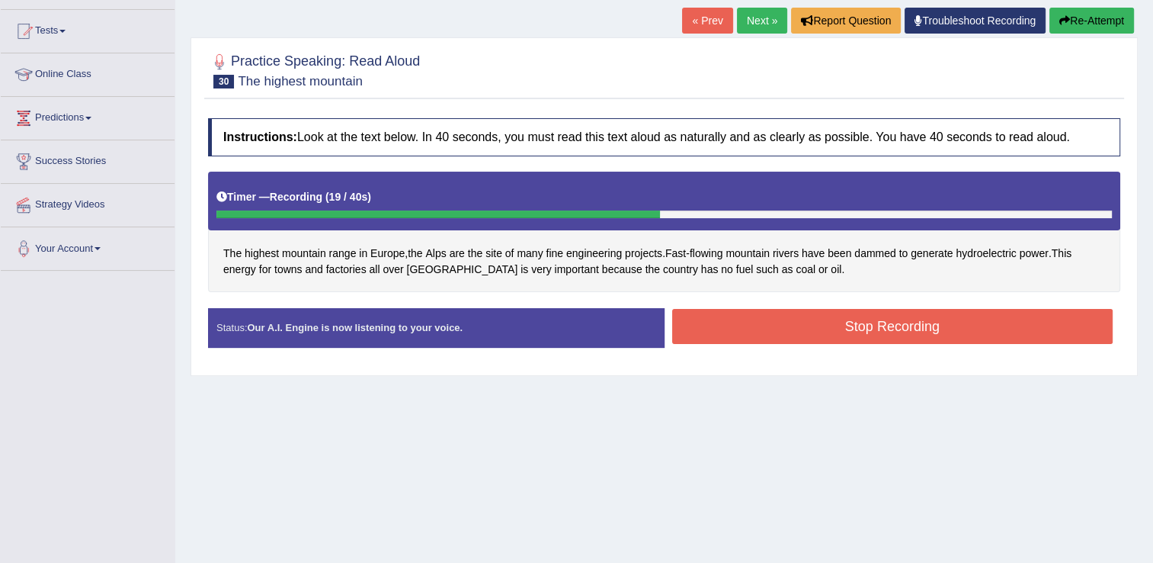
click at [803, 322] on button "Stop Recording" at bounding box center [892, 326] width 441 height 35
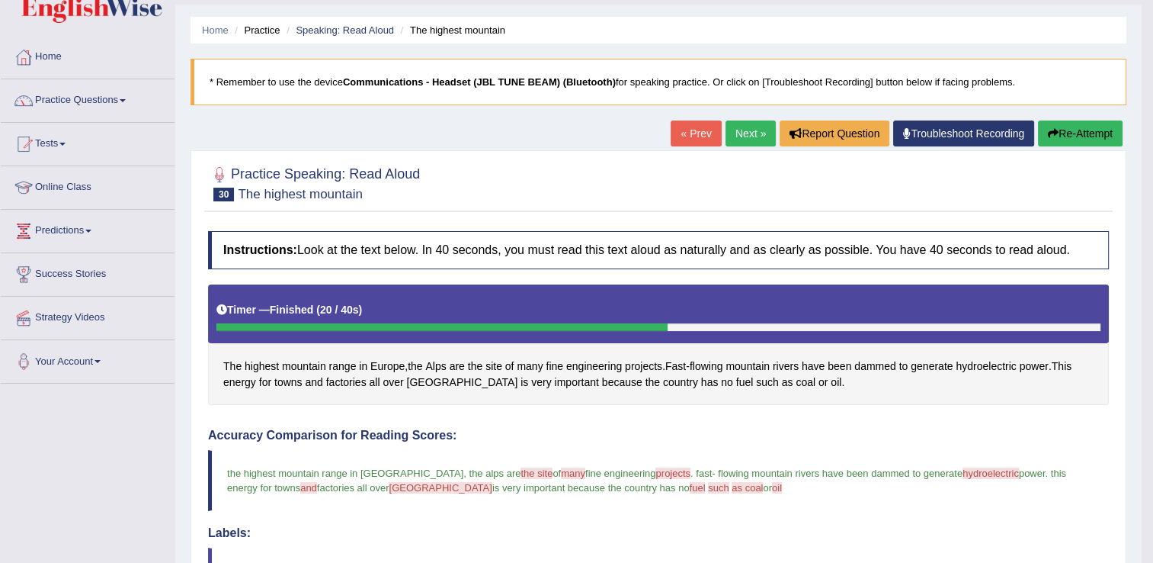
scroll to position [37, 0]
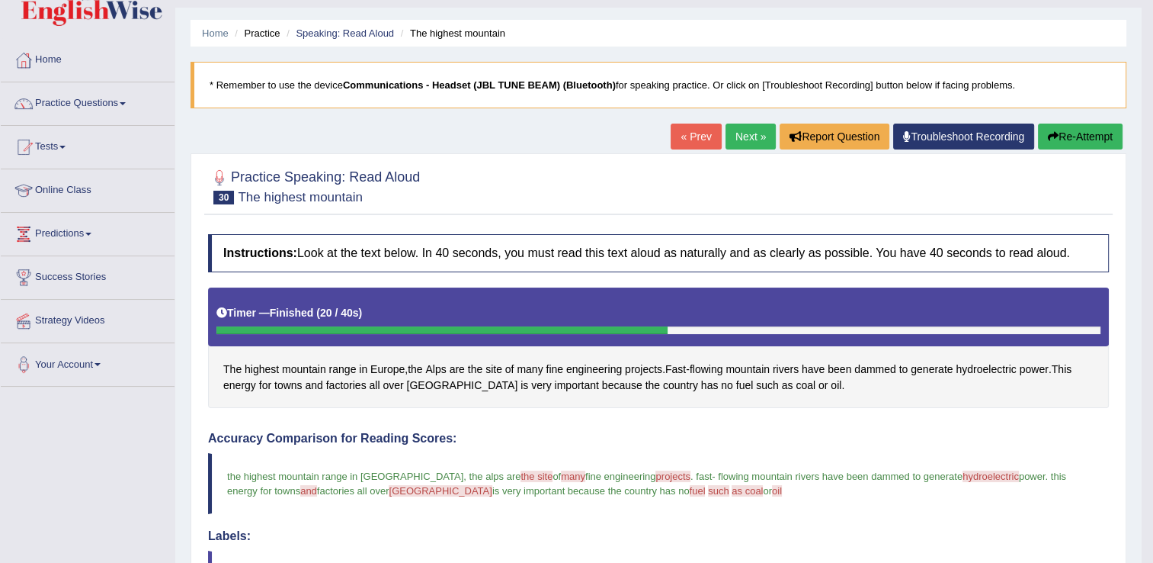
click at [753, 136] on link "Next »" at bounding box center [751, 137] width 50 height 26
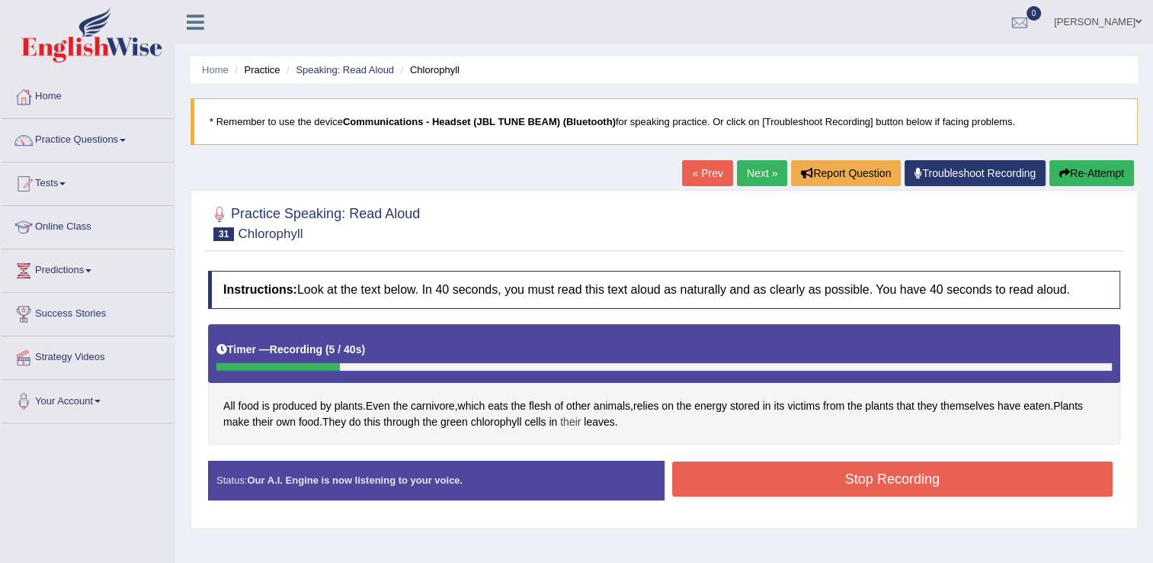
click at [567, 416] on span "their" at bounding box center [570, 422] width 21 height 16
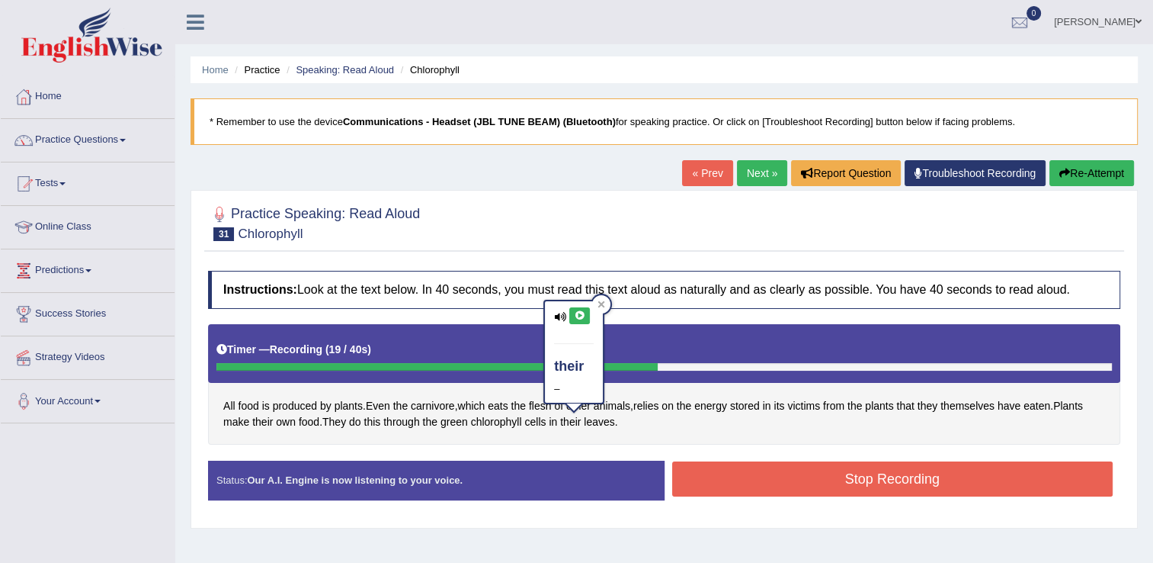
click at [752, 476] on button "Stop Recording" at bounding box center [892, 478] width 441 height 35
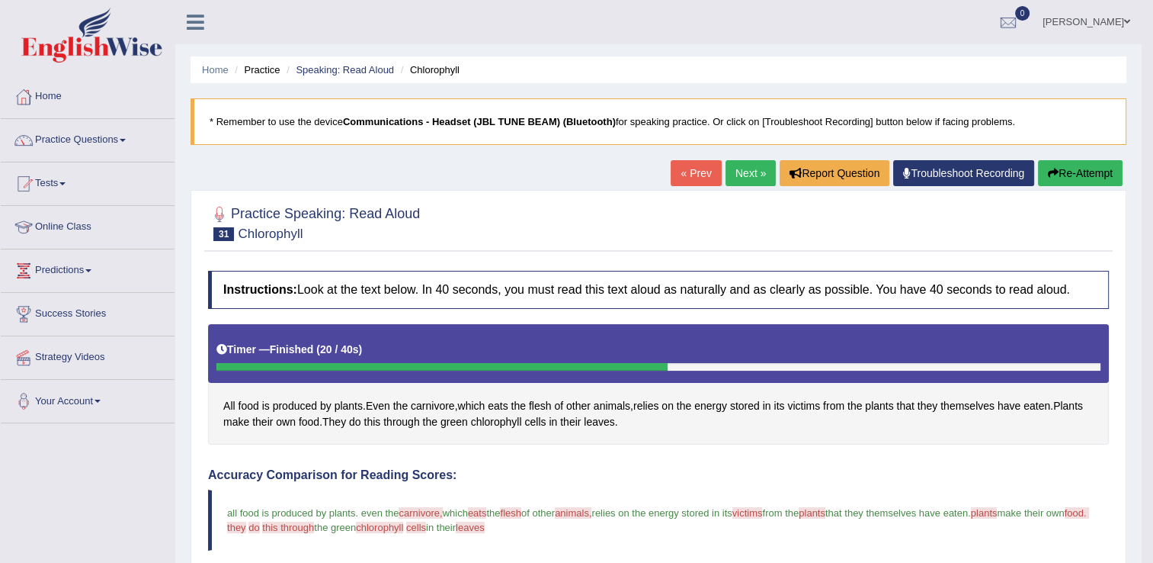
click at [740, 175] on link "Next »" at bounding box center [751, 173] width 50 height 26
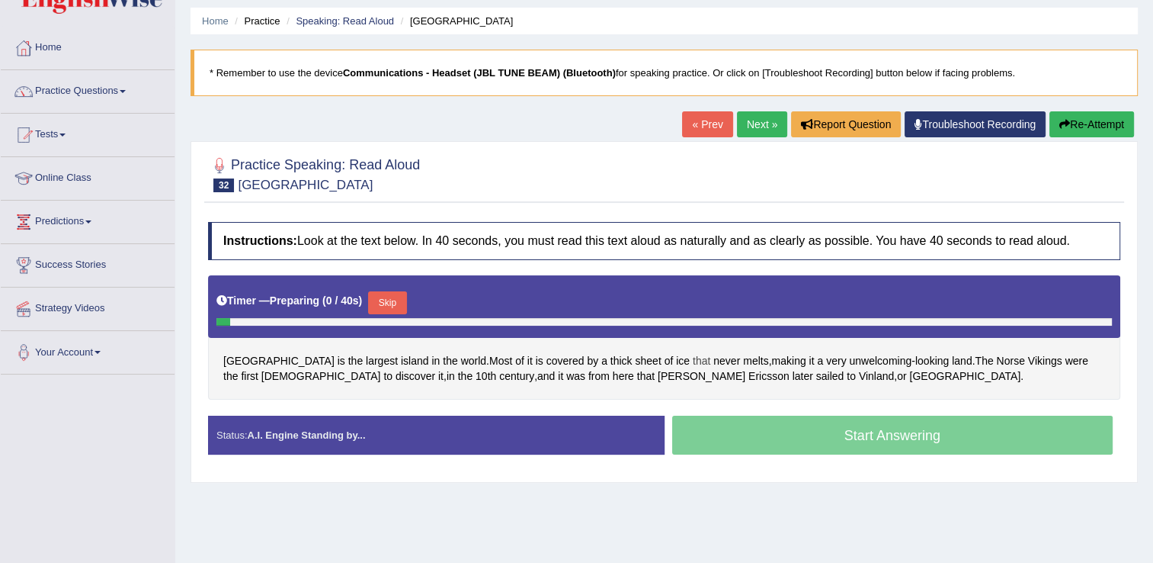
scroll to position [76, 0]
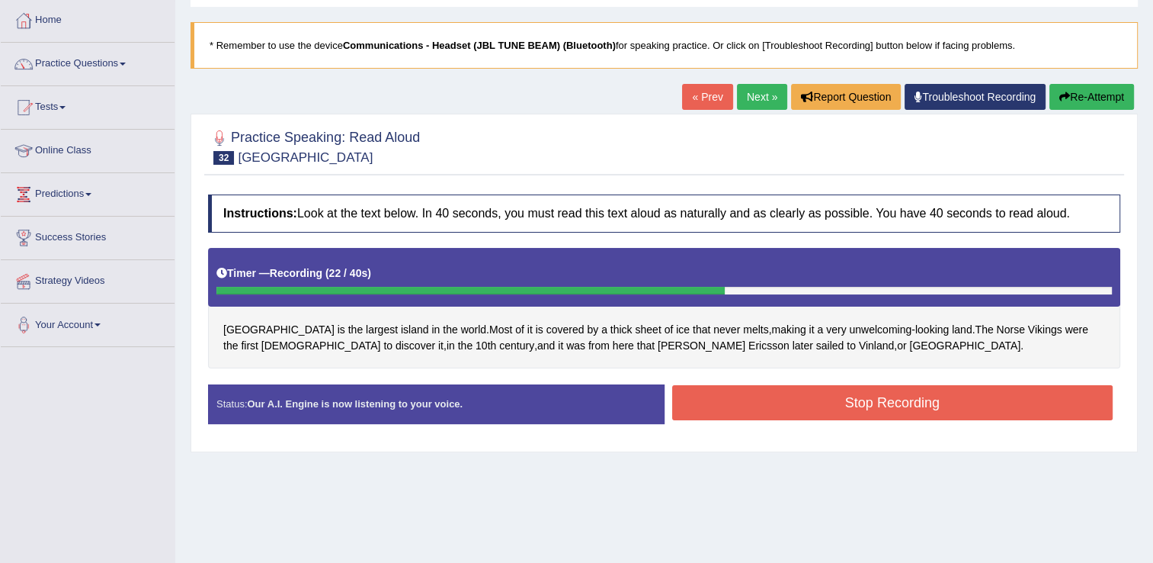
click at [797, 404] on button "Stop Recording" at bounding box center [892, 402] width 441 height 35
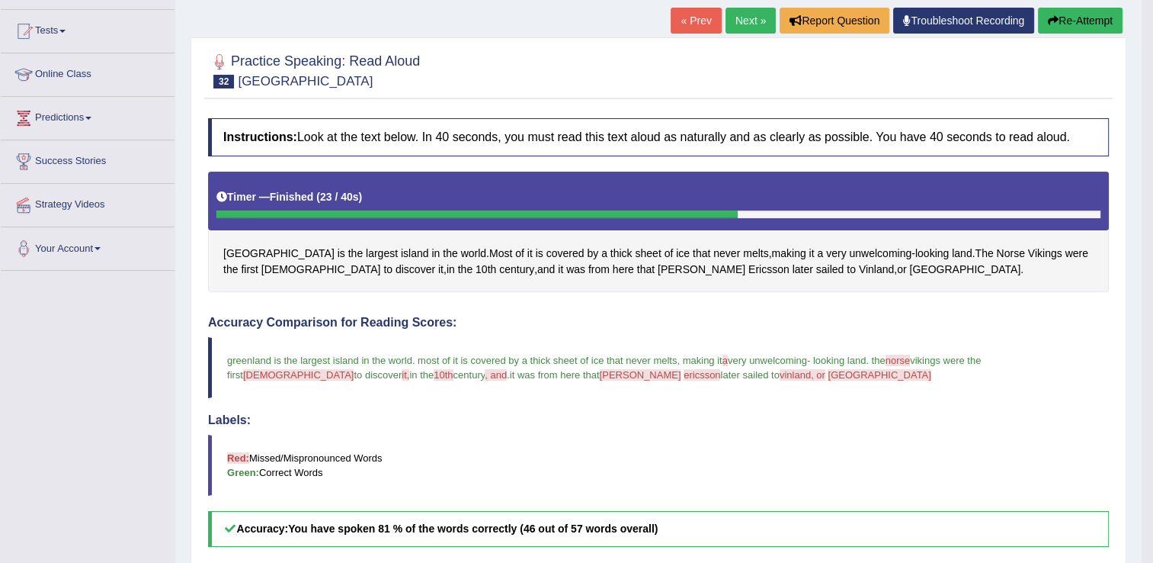
scroll to position [0, 0]
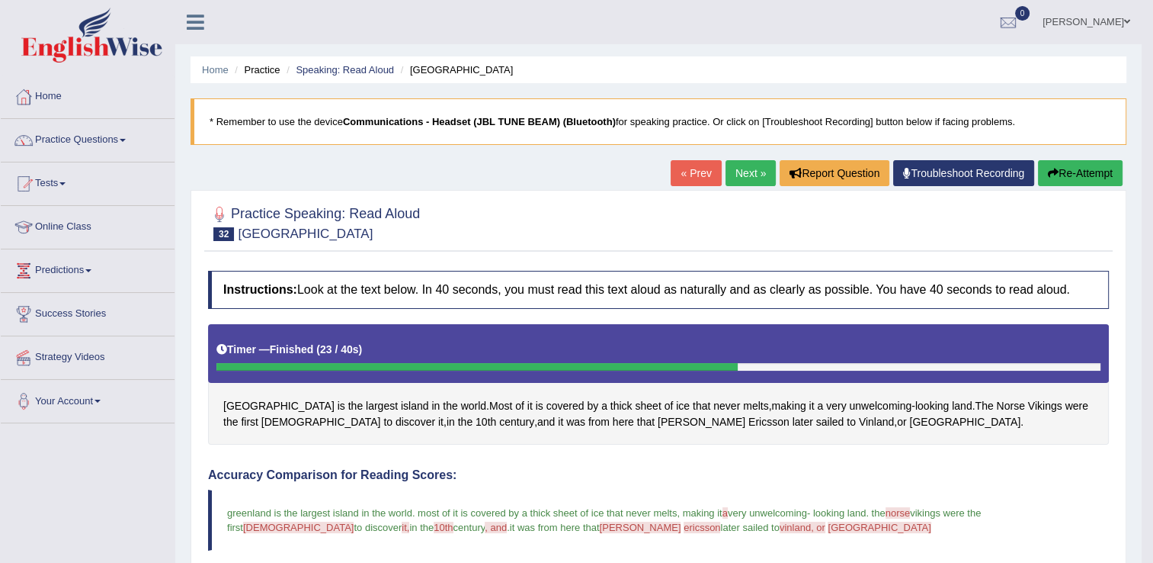
click at [747, 172] on link "Next »" at bounding box center [751, 173] width 50 height 26
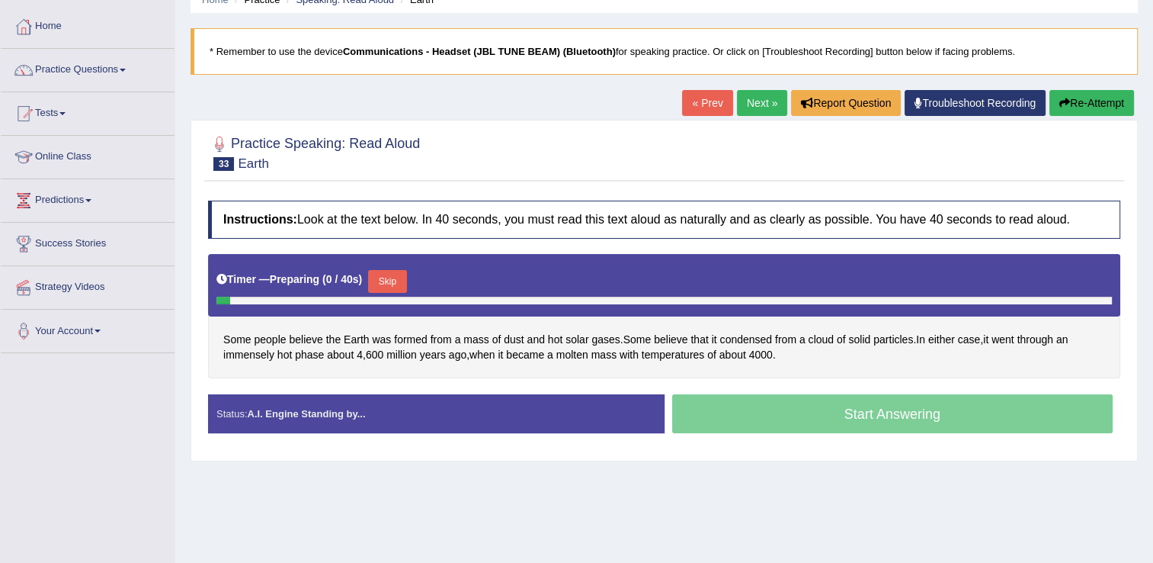
scroll to position [152, 0]
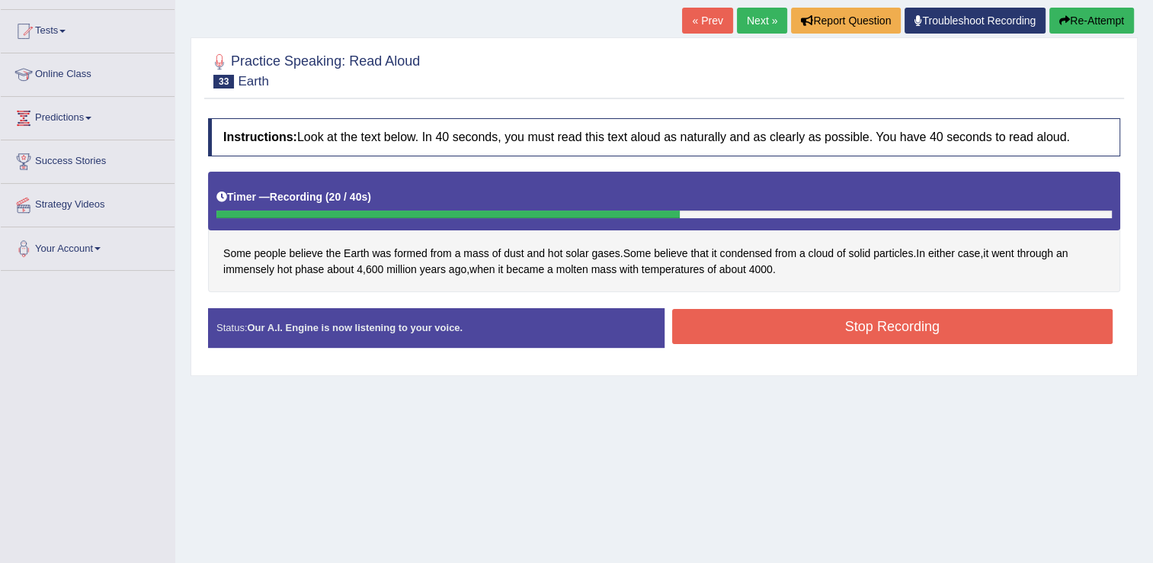
click at [781, 331] on button "Stop Recording" at bounding box center [892, 326] width 441 height 35
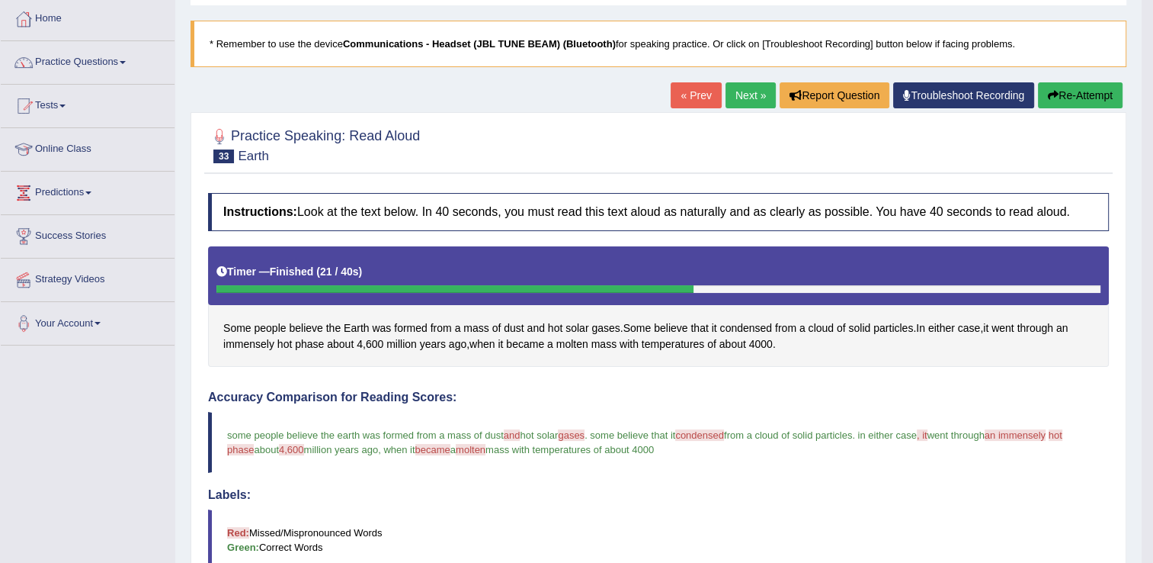
scroll to position [19, 0]
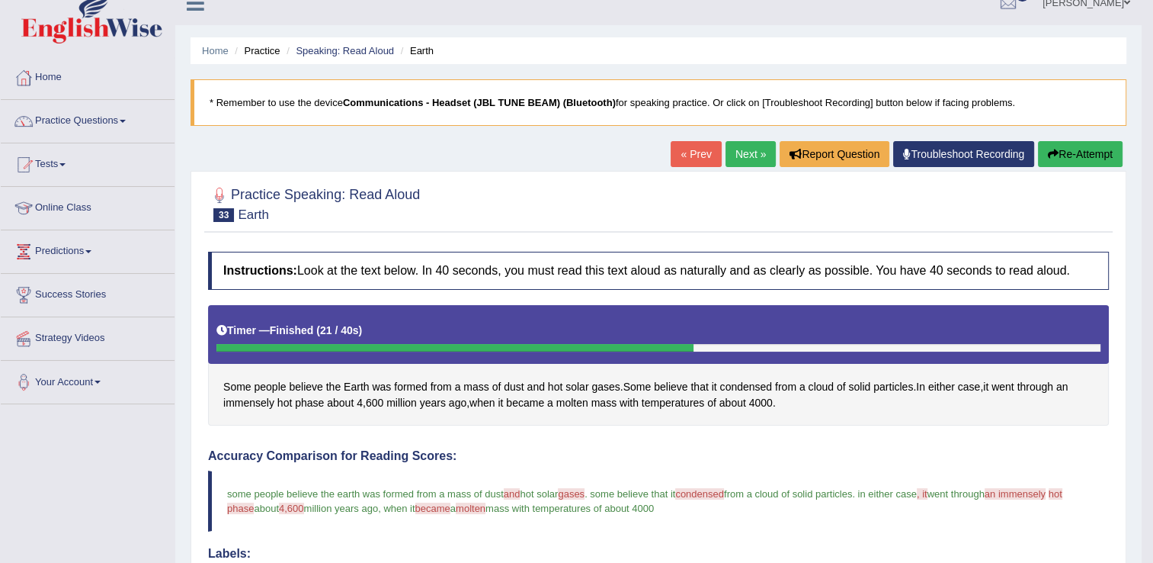
click at [750, 155] on link "Next »" at bounding box center [751, 154] width 50 height 26
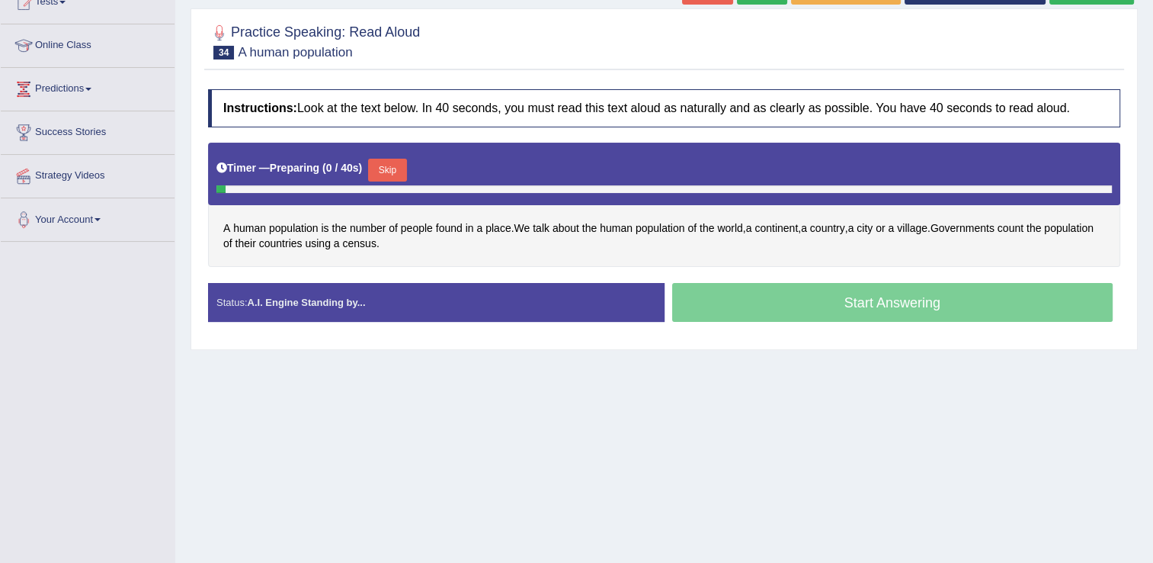
scroll to position [229, 0]
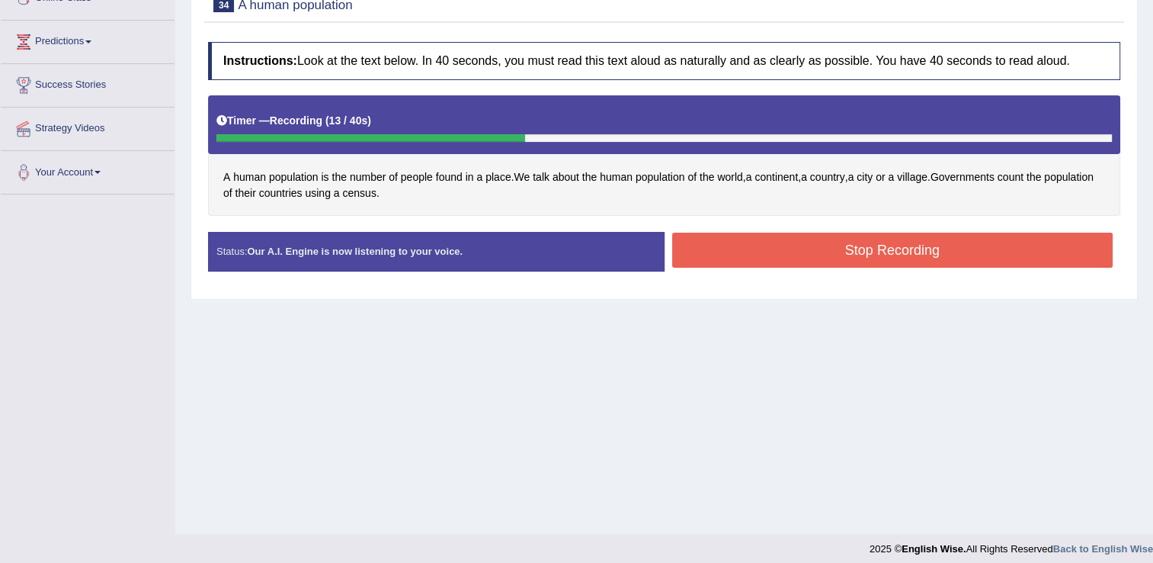
click at [745, 255] on button "Stop Recording" at bounding box center [892, 250] width 441 height 35
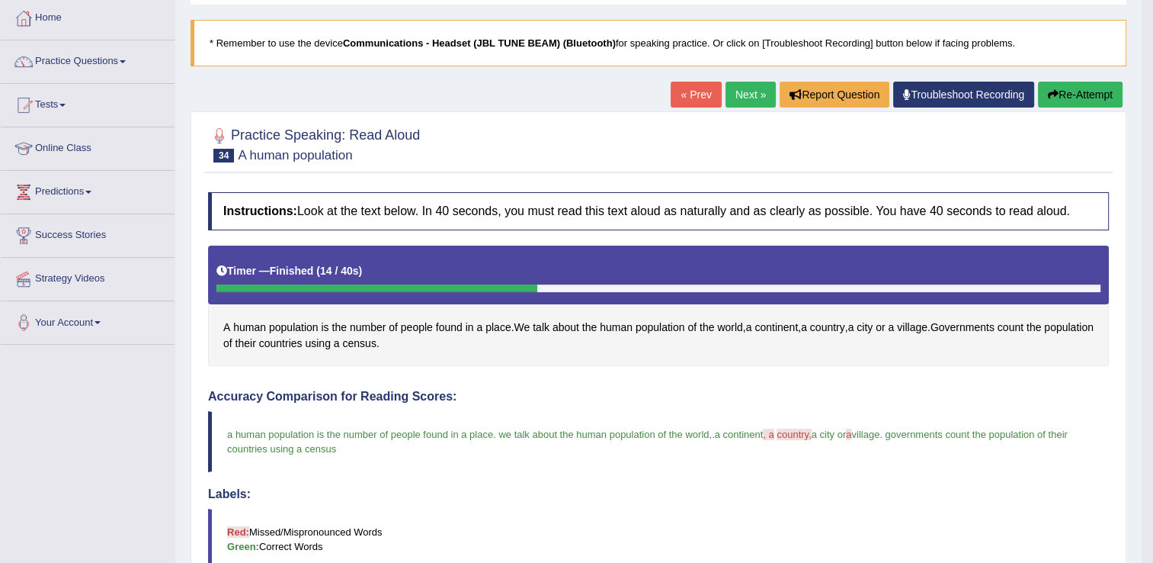
scroll to position [76, 0]
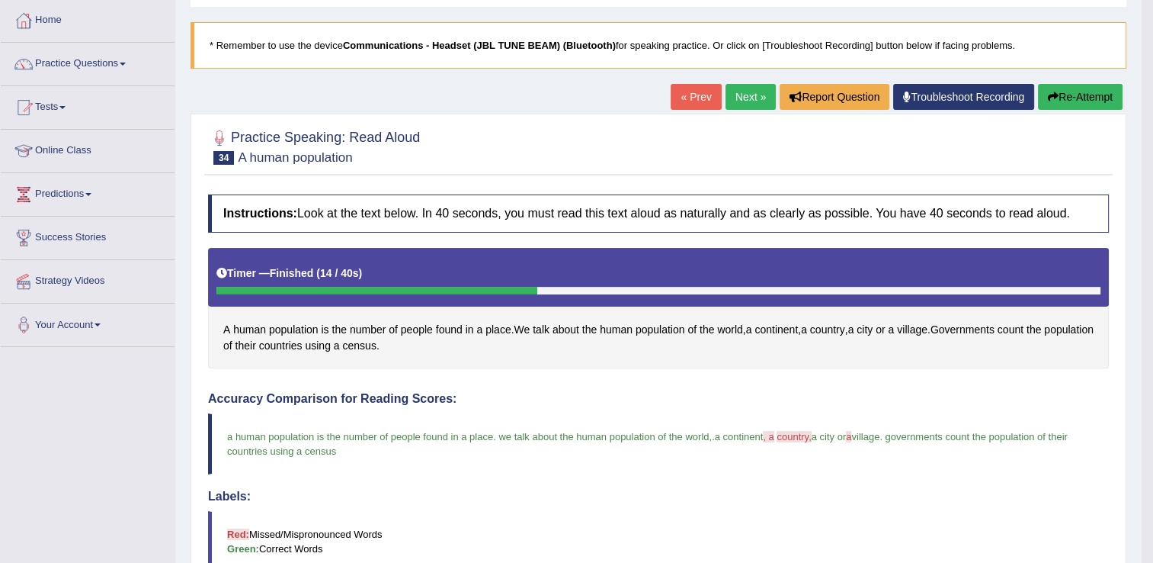
click at [757, 100] on link "Next »" at bounding box center [751, 97] width 50 height 26
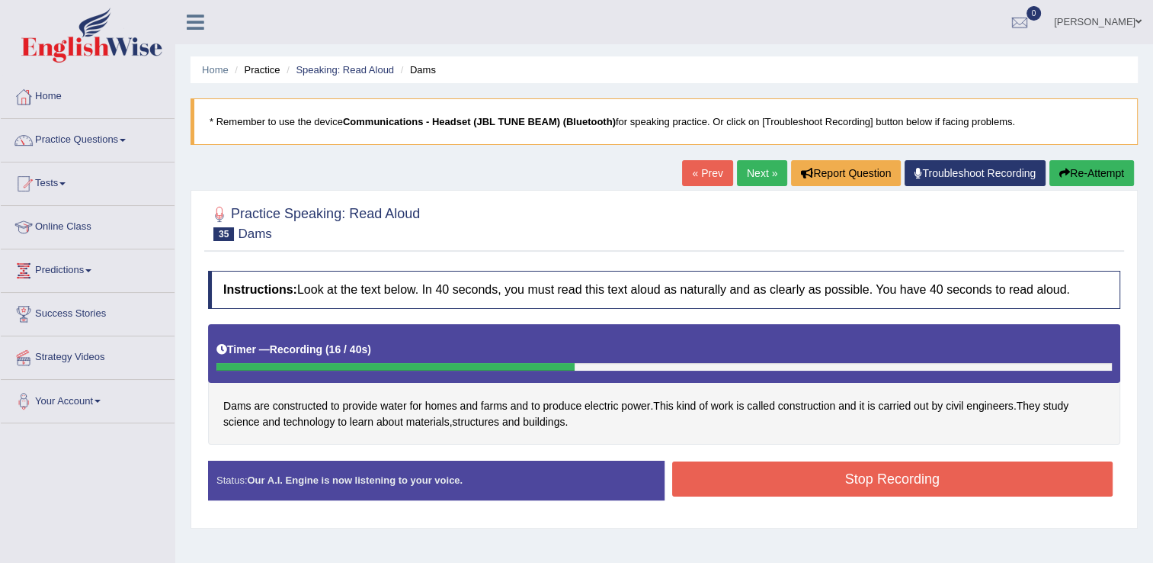
click at [823, 474] on button "Stop Recording" at bounding box center [892, 478] width 441 height 35
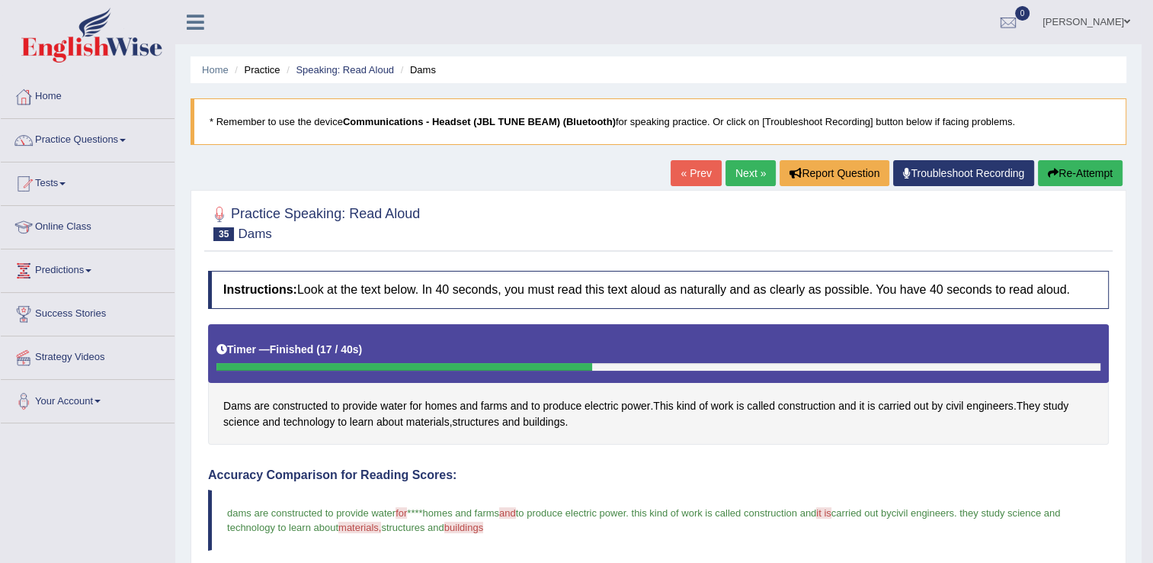
click at [743, 177] on link "Next »" at bounding box center [751, 173] width 50 height 26
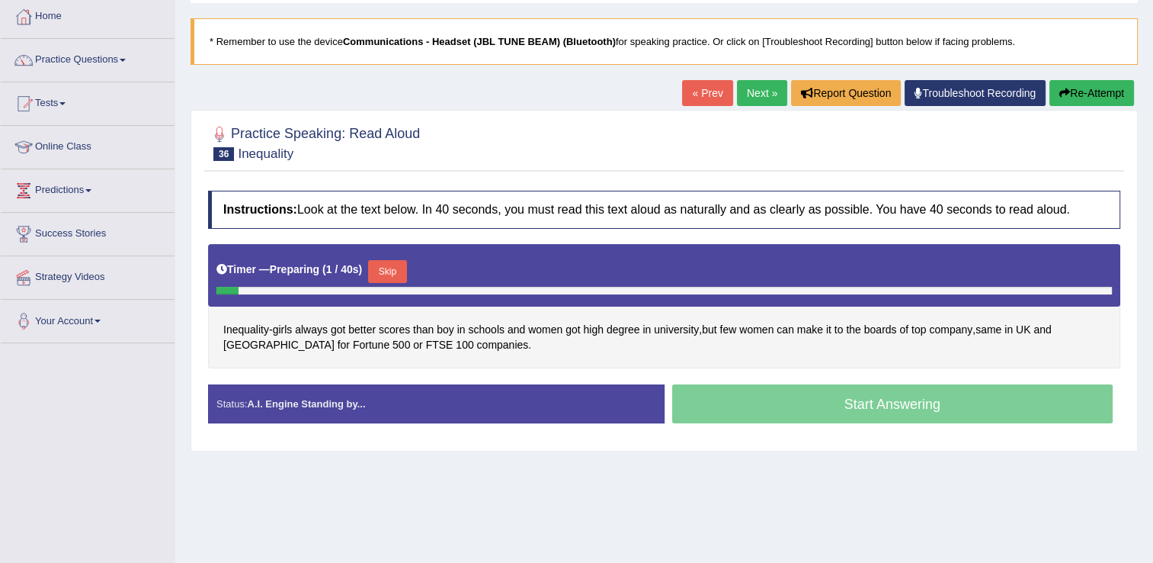
scroll to position [152, 0]
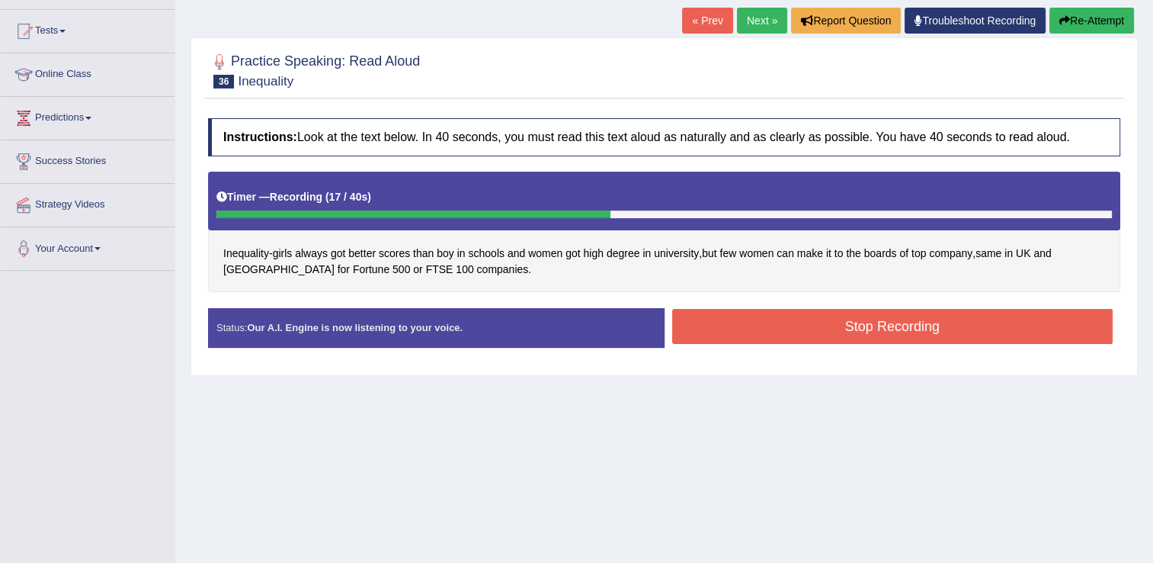
click at [754, 333] on button "Stop Recording" at bounding box center [892, 326] width 441 height 35
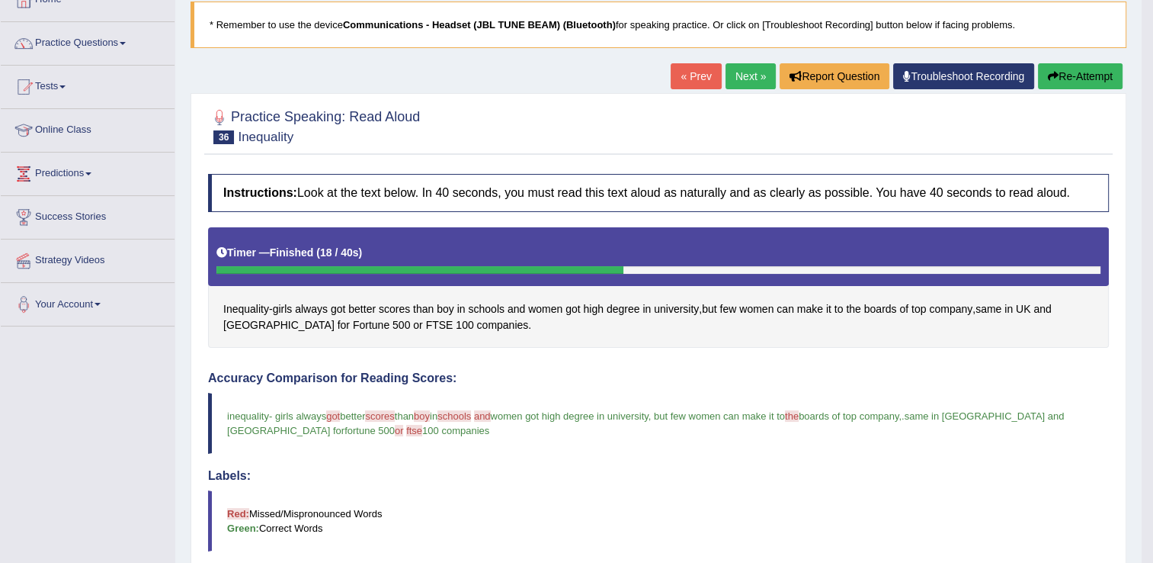
scroll to position [76, 0]
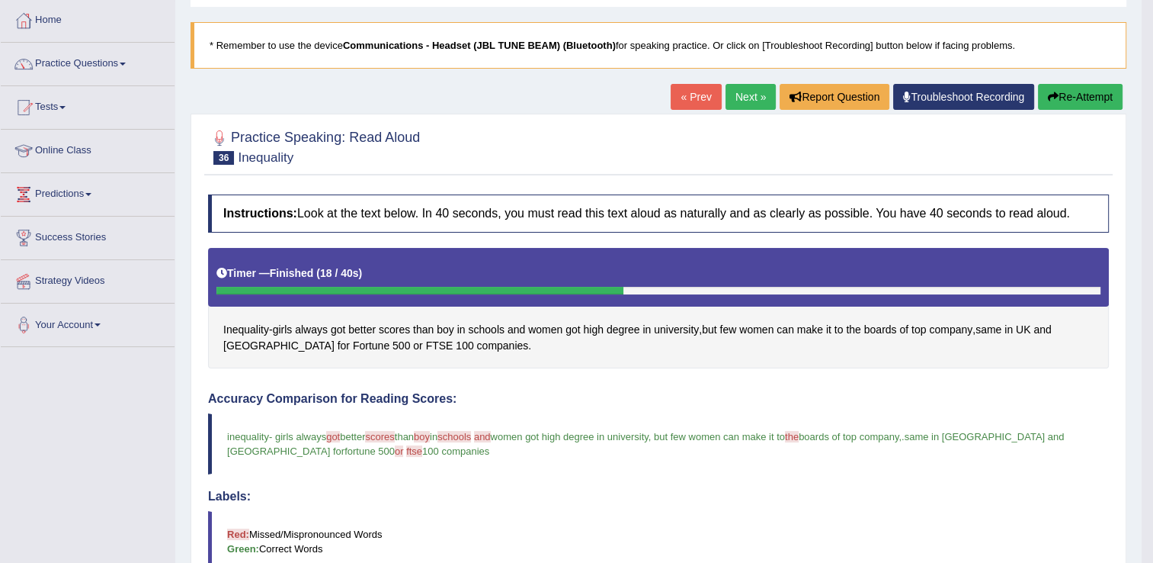
click at [748, 104] on link "Next »" at bounding box center [751, 97] width 50 height 26
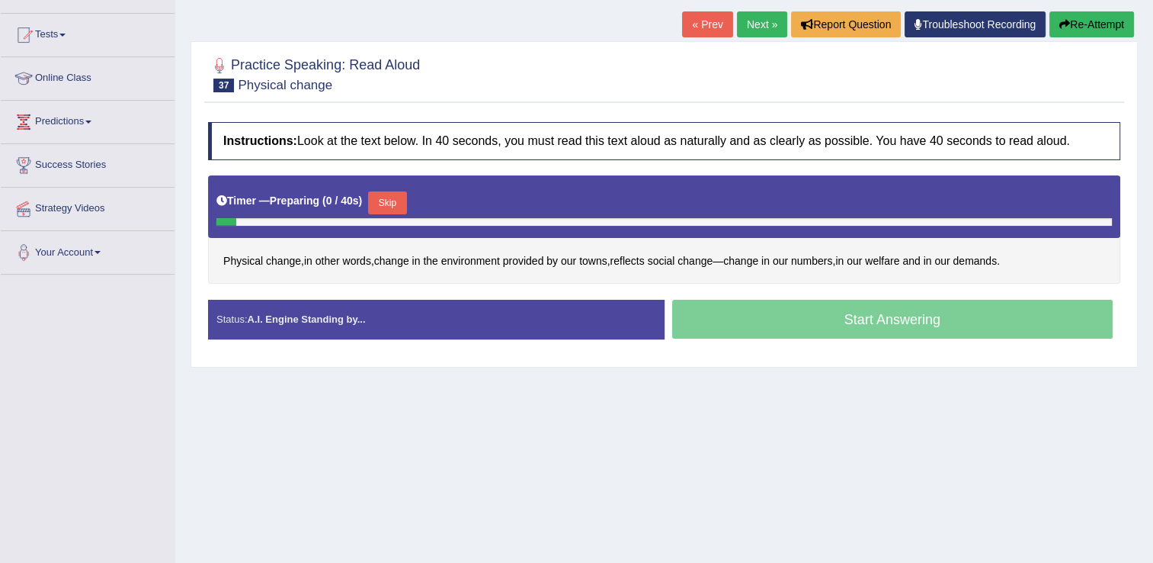
scroll to position [152, 0]
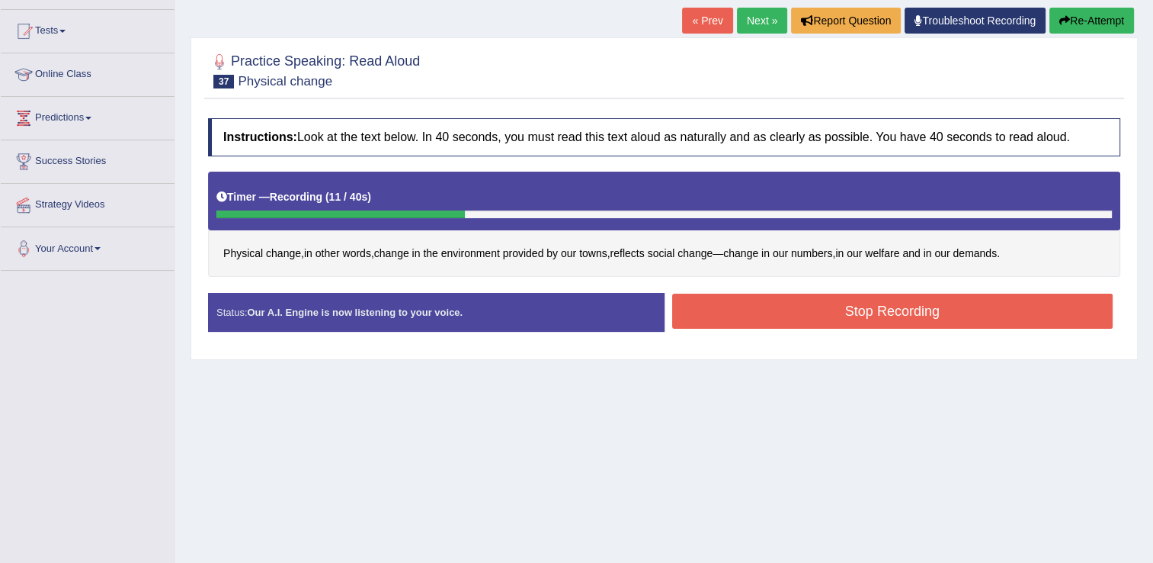
click at [965, 310] on button "Stop Recording" at bounding box center [892, 311] width 441 height 35
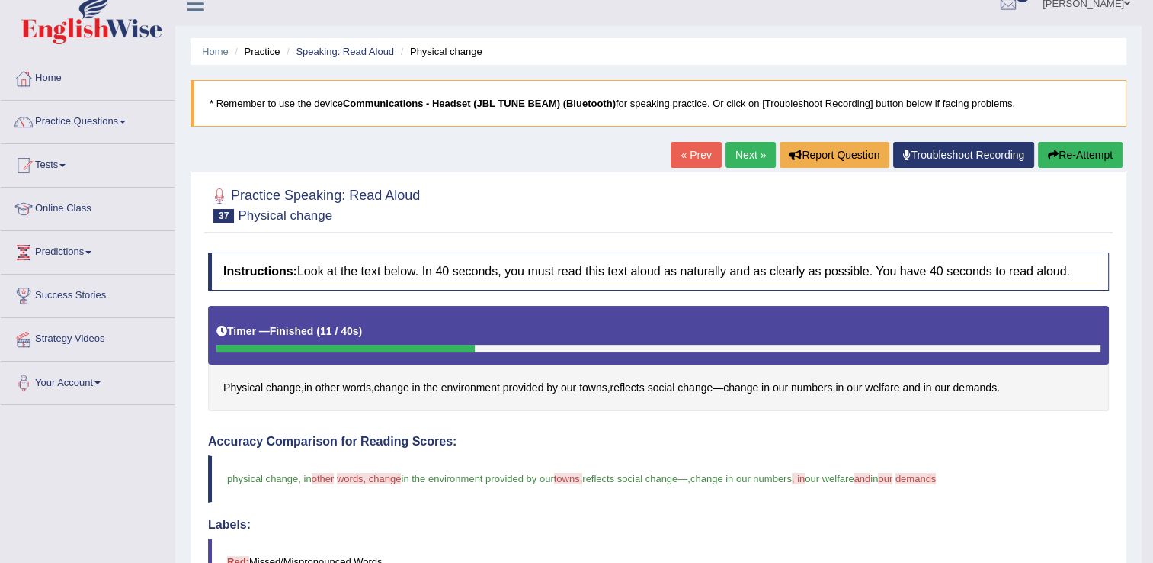
scroll to position [0, 0]
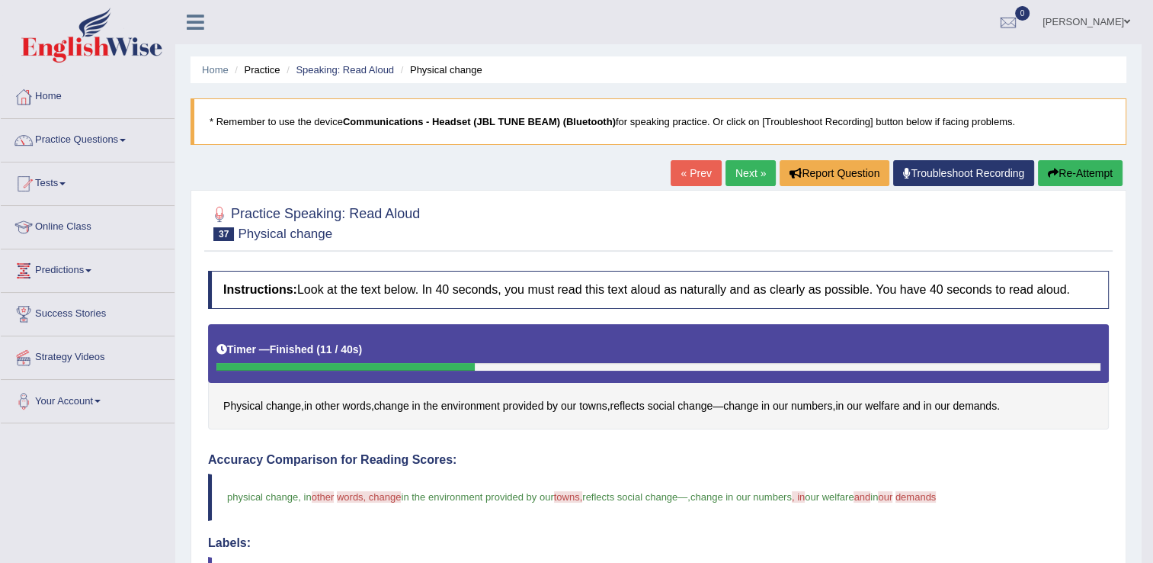
click at [741, 166] on link "Next »" at bounding box center [751, 173] width 50 height 26
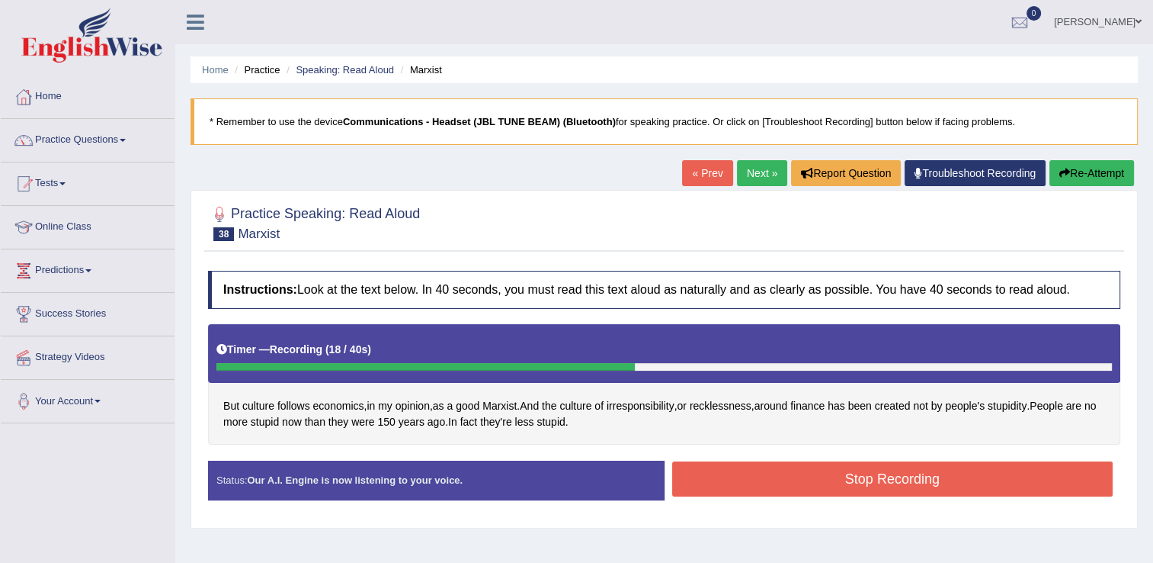
click at [798, 486] on button "Stop Recording" at bounding box center [892, 478] width 441 height 35
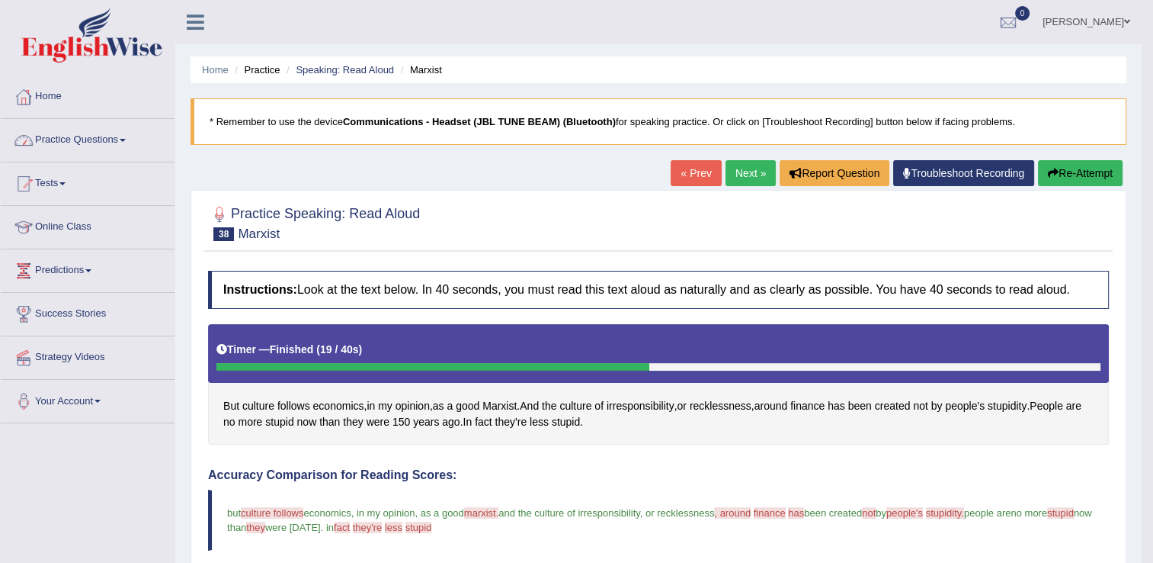
click at [124, 139] on span at bounding box center [123, 140] width 6 height 3
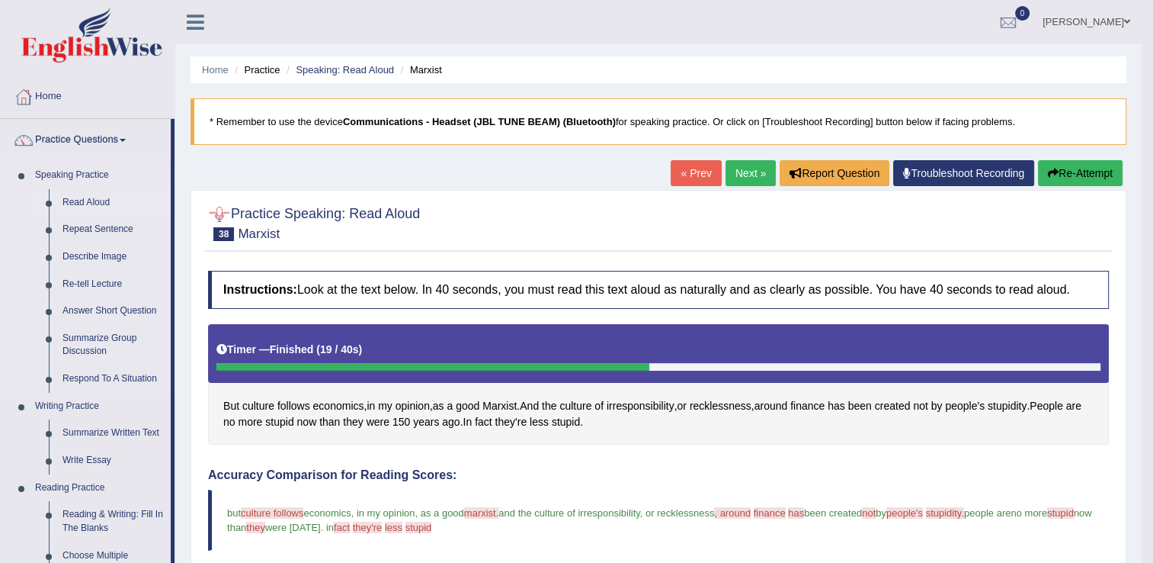
click at [104, 201] on link "Read Aloud" at bounding box center [113, 202] width 115 height 27
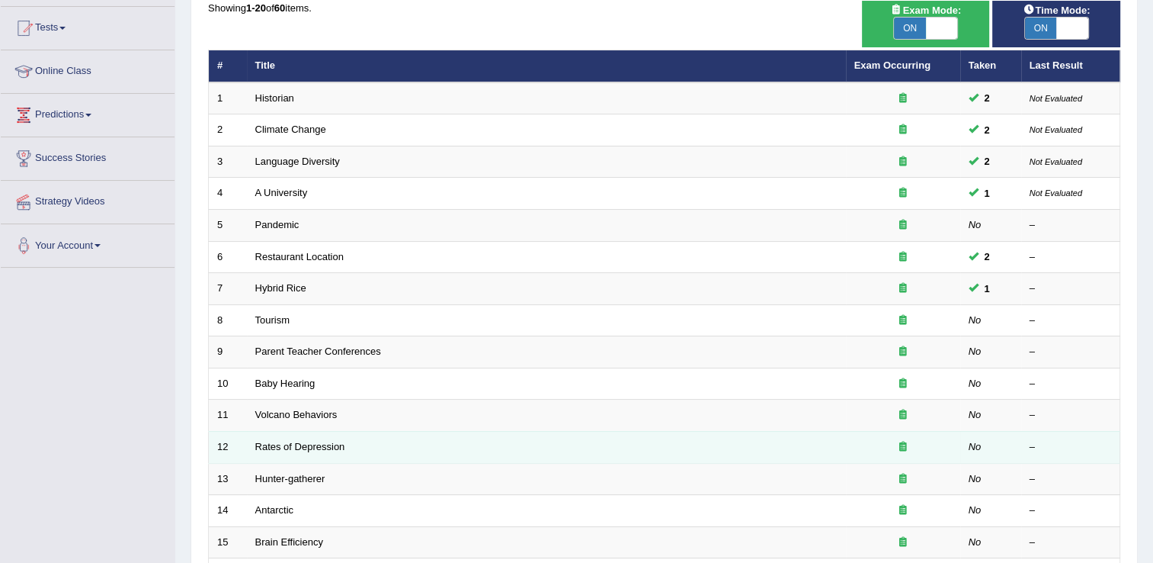
scroll to position [137, 0]
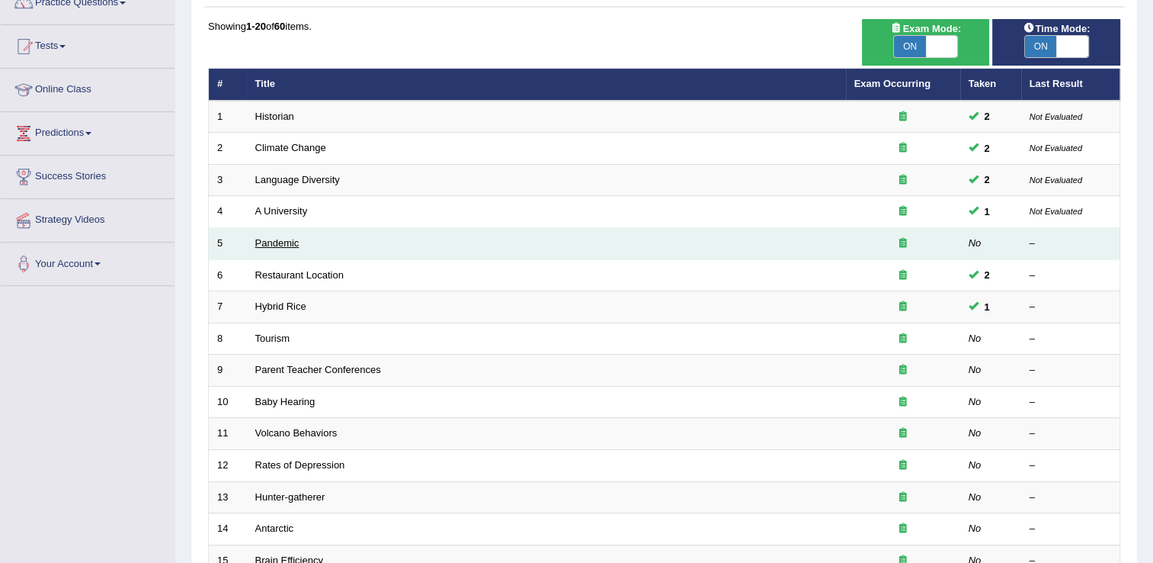
click at [268, 239] on link "Pandemic" at bounding box center [277, 242] width 44 height 11
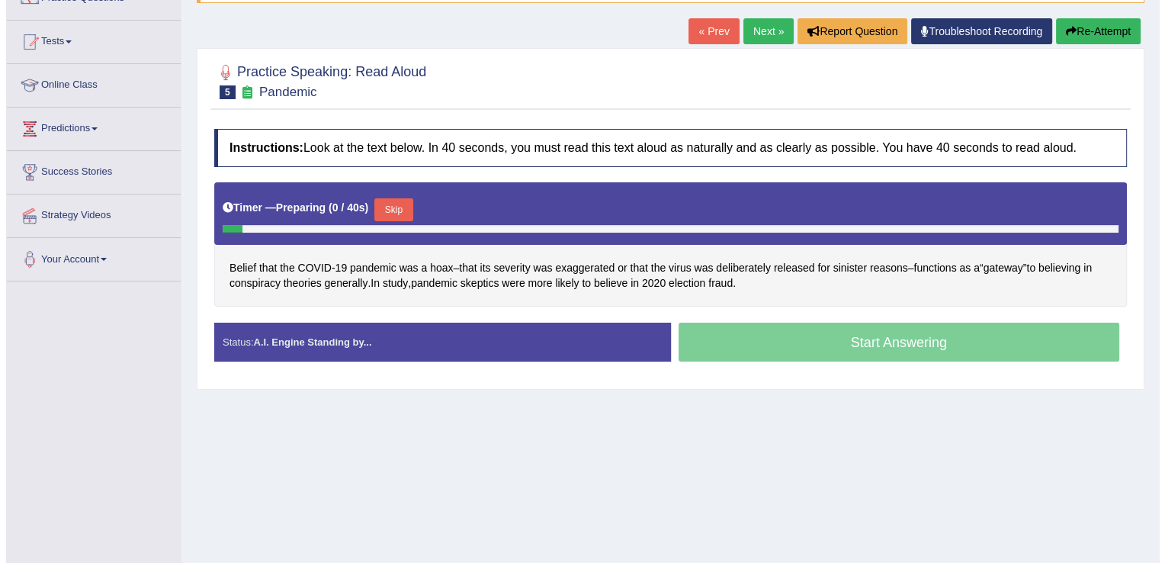
scroll to position [152, 0]
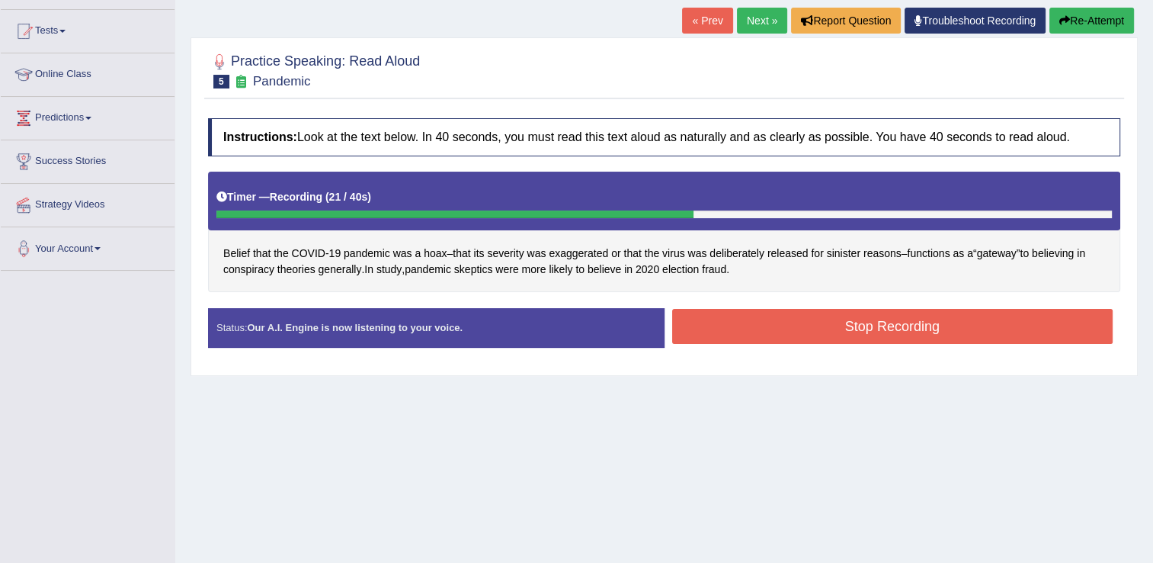
click at [807, 322] on button "Stop Recording" at bounding box center [892, 326] width 441 height 35
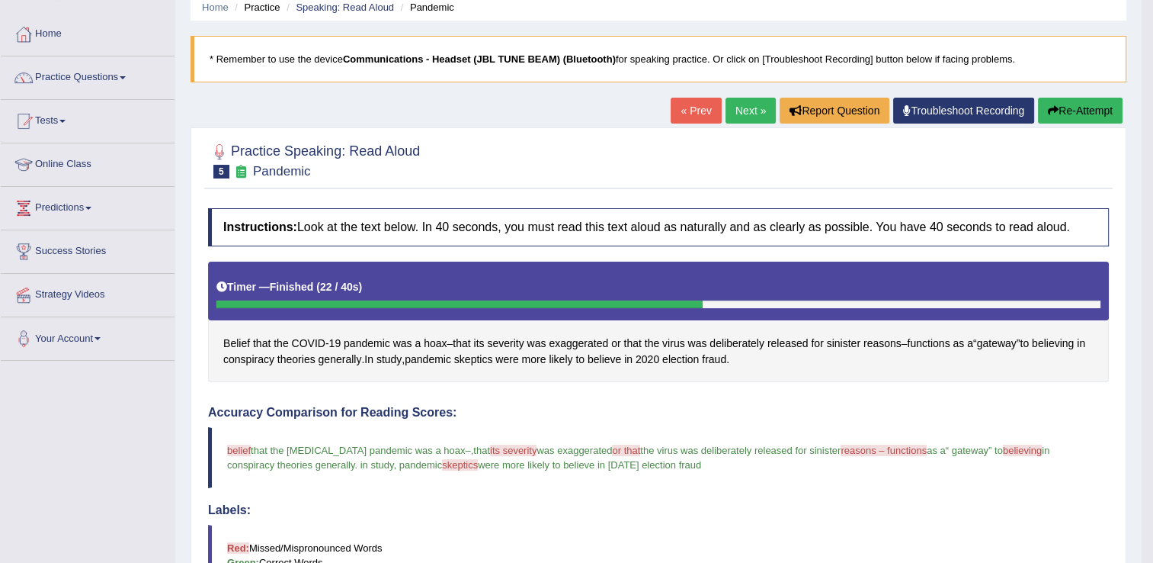
scroll to position [0, 0]
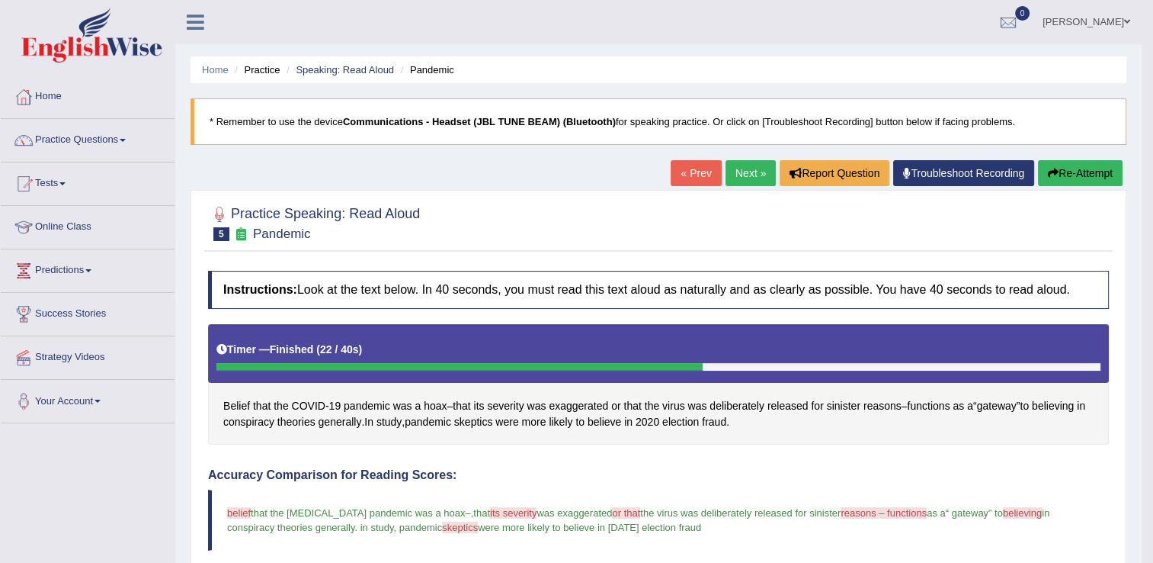
click at [125, 143] on link "Practice Questions" at bounding box center [88, 138] width 174 height 38
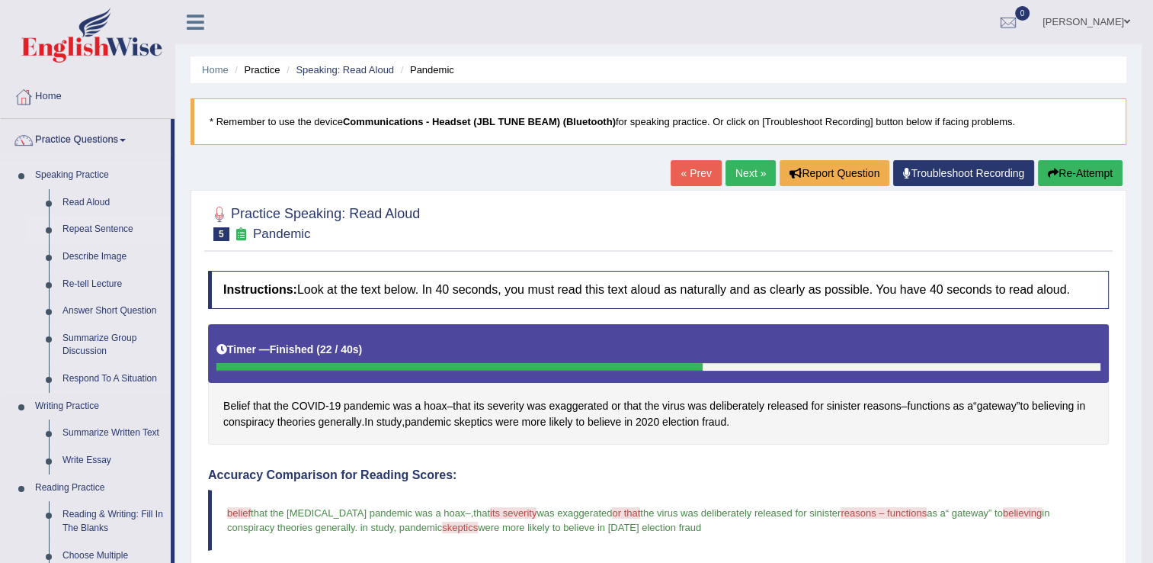
click at [104, 231] on link "Repeat Sentence" at bounding box center [113, 229] width 115 height 27
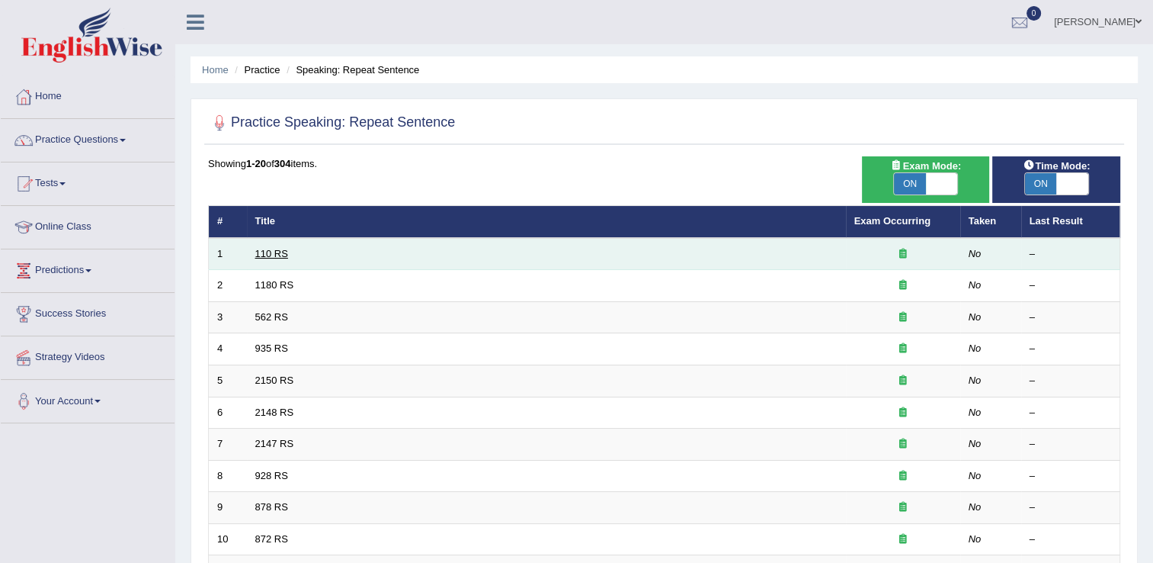
click at [267, 255] on link "110 RS" at bounding box center [271, 253] width 33 height 11
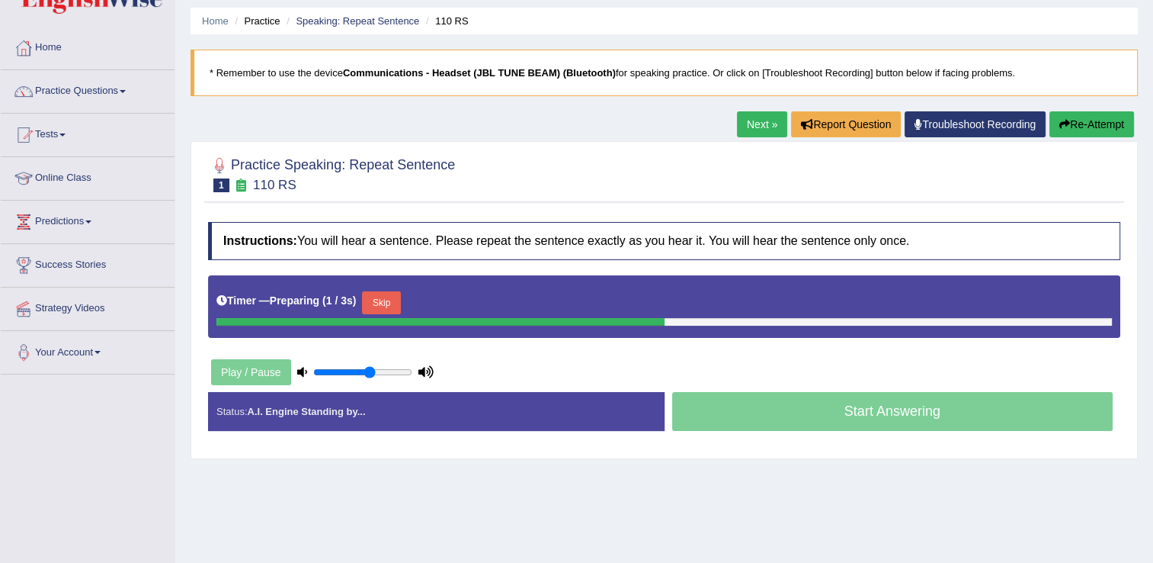
scroll to position [76, 0]
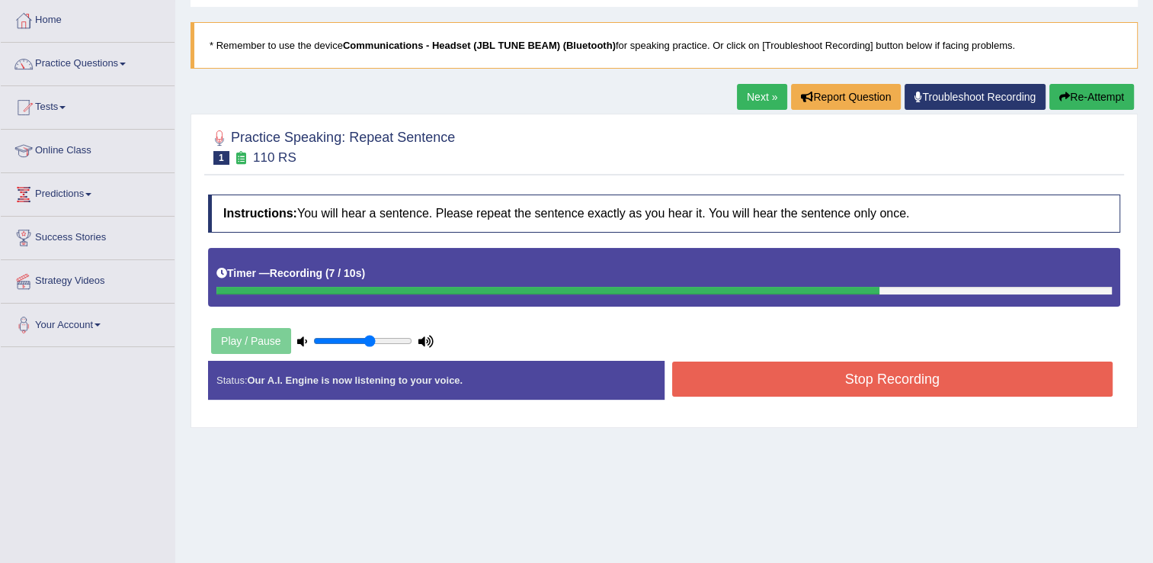
click at [784, 384] on button "Stop Recording" at bounding box center [892, 378] width 441 height 35
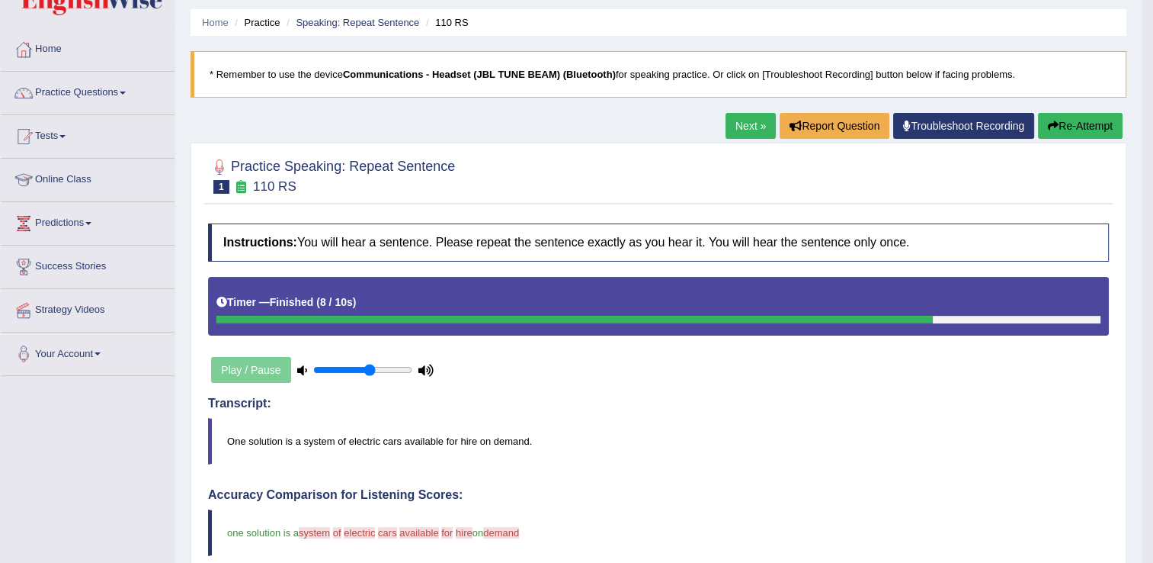
scroll to position [0, 0]
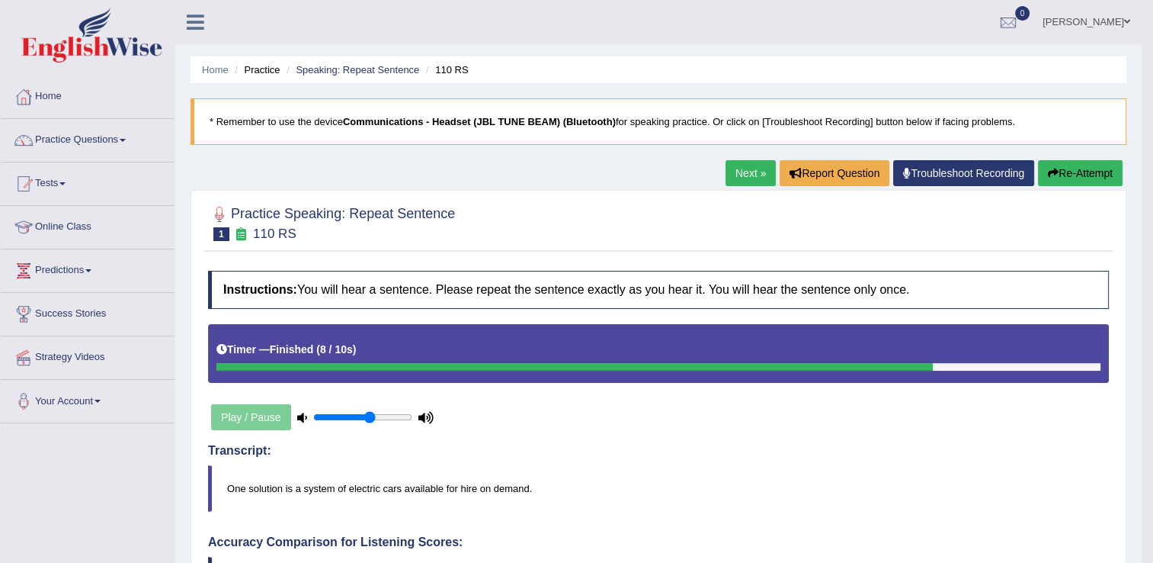
click at [735, 175] on link "Next »" at bounding box center [751, 173] width 50 height 26
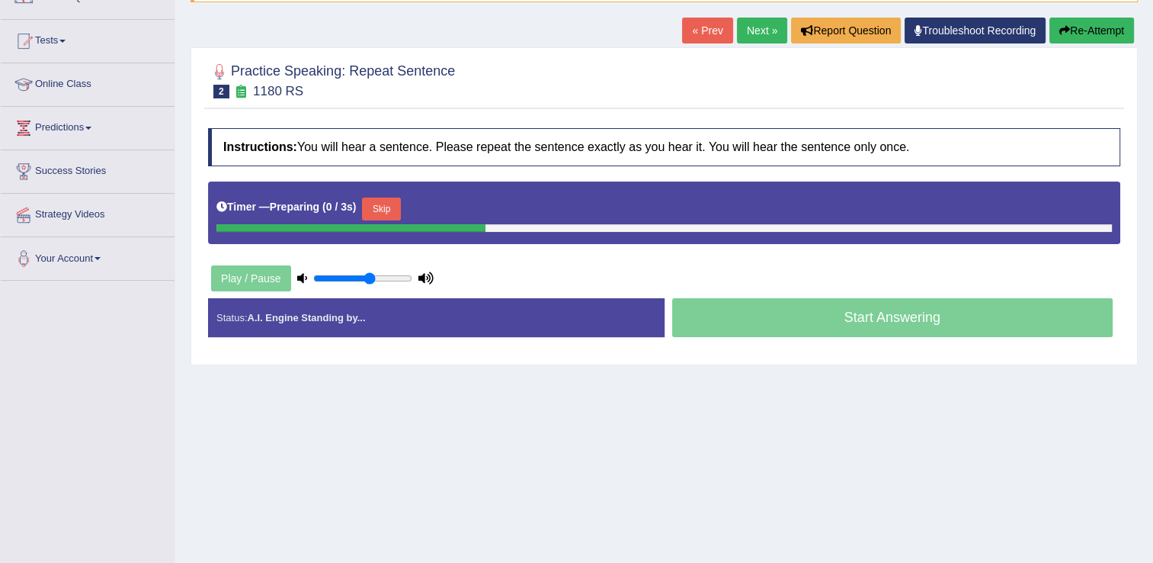
scroll to position [152, 0]
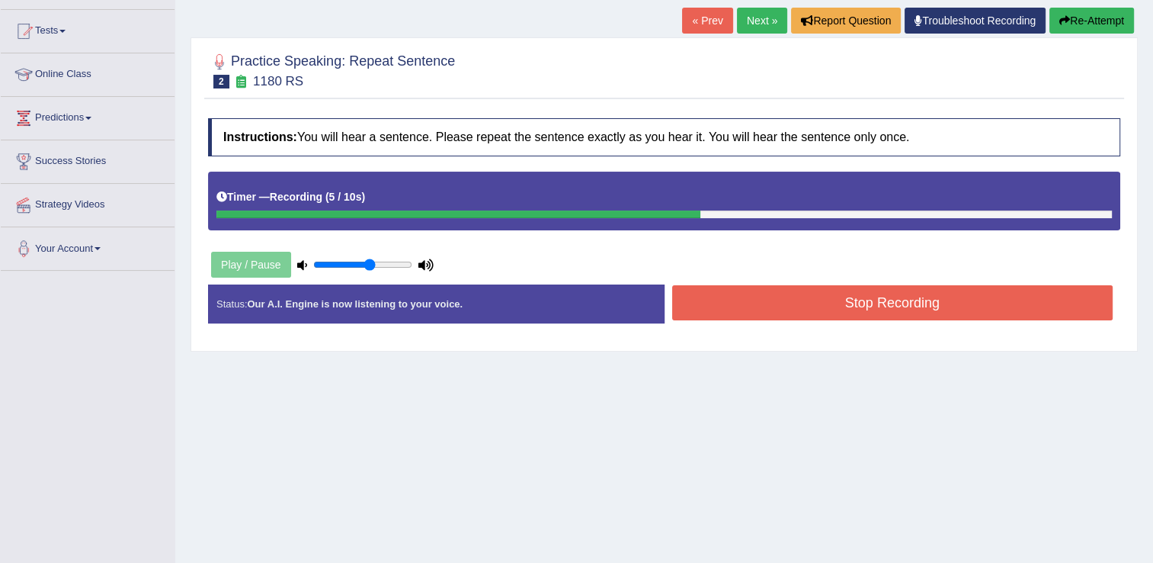
click at [752, 306] on button "Stop Recording" at bounding box center [892, 302] width 441 height 35
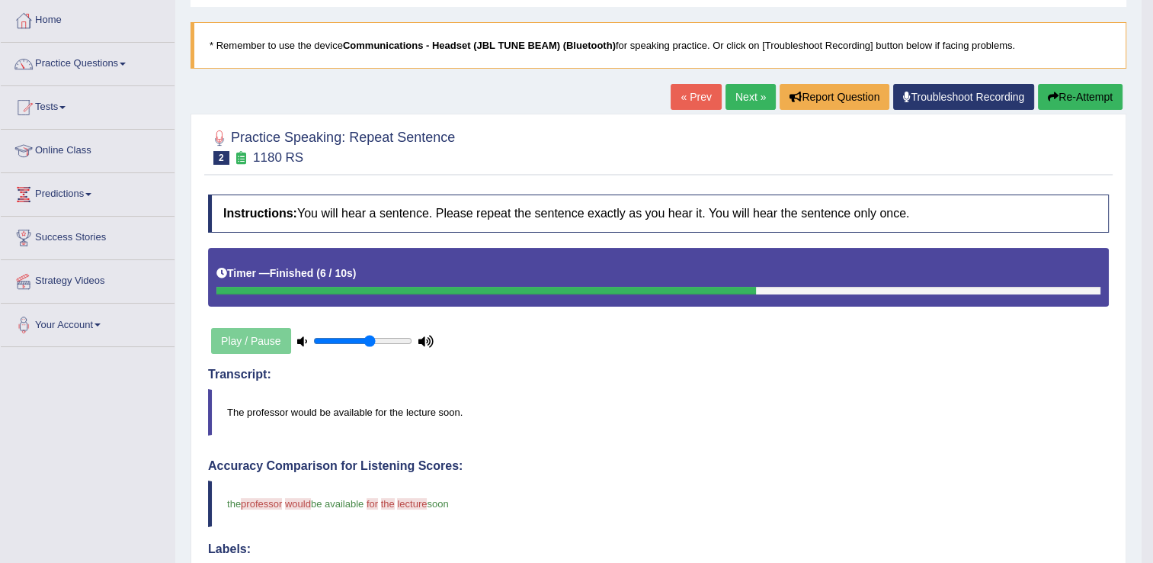
scroll to position [0, 0]
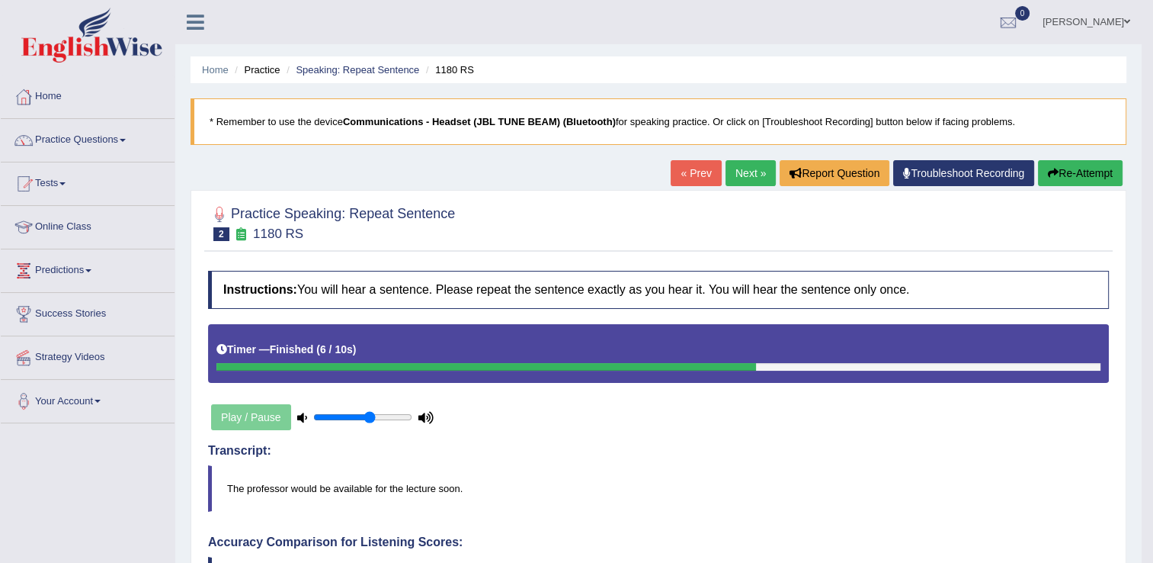
click at [745, 175] on link "Next »" at bounding box center [751, 173] width 50 height 26
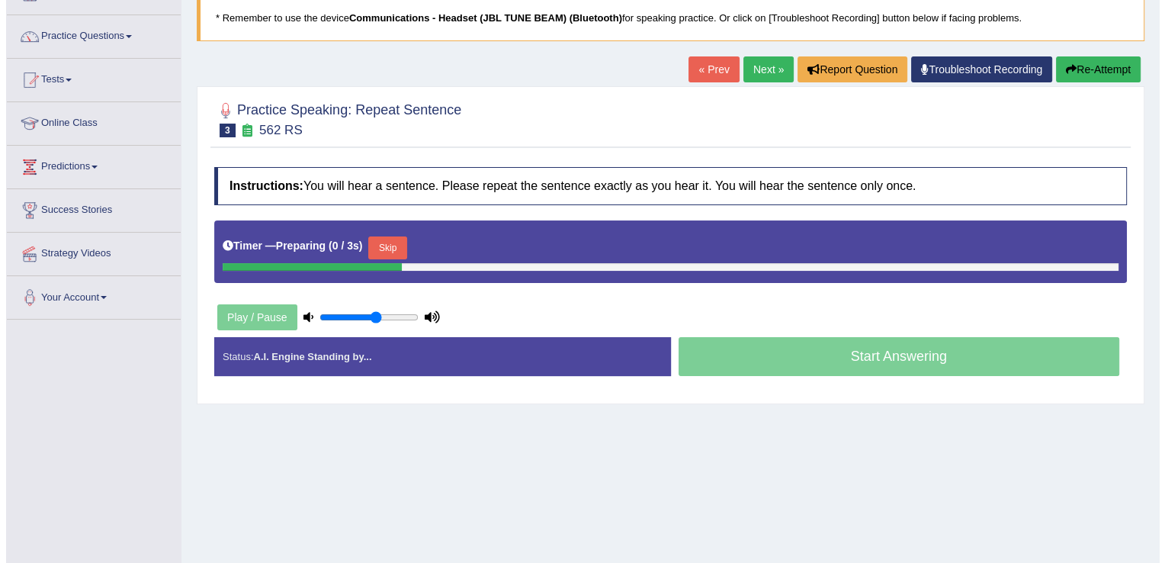
scroll to position [152, 0]
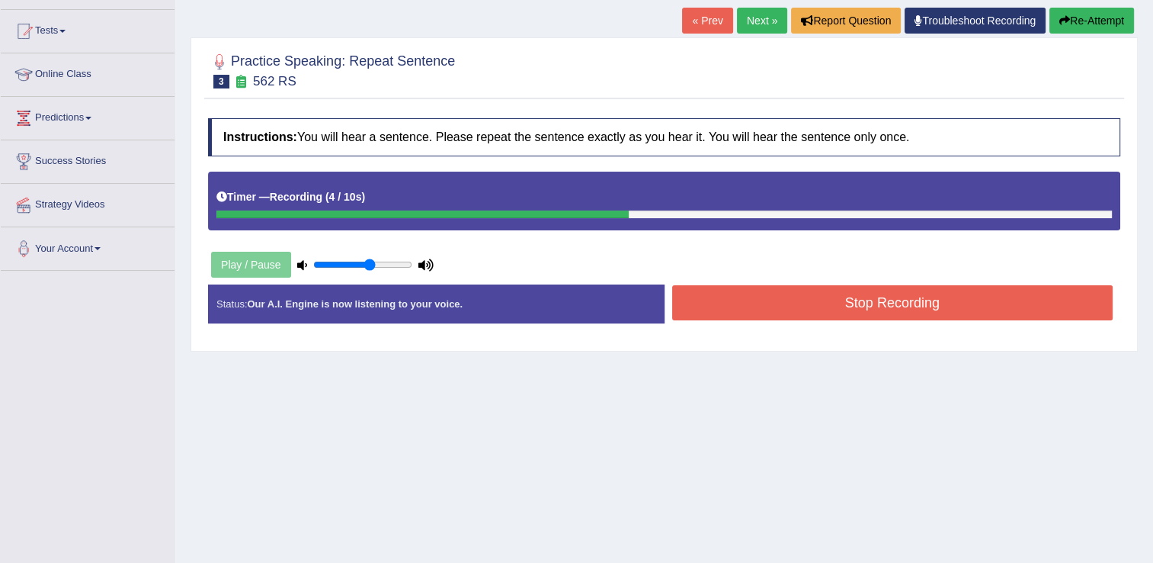
click at [764, 310] on button "Stop Recording" at bounding box center [892, 302] width 441 height 35
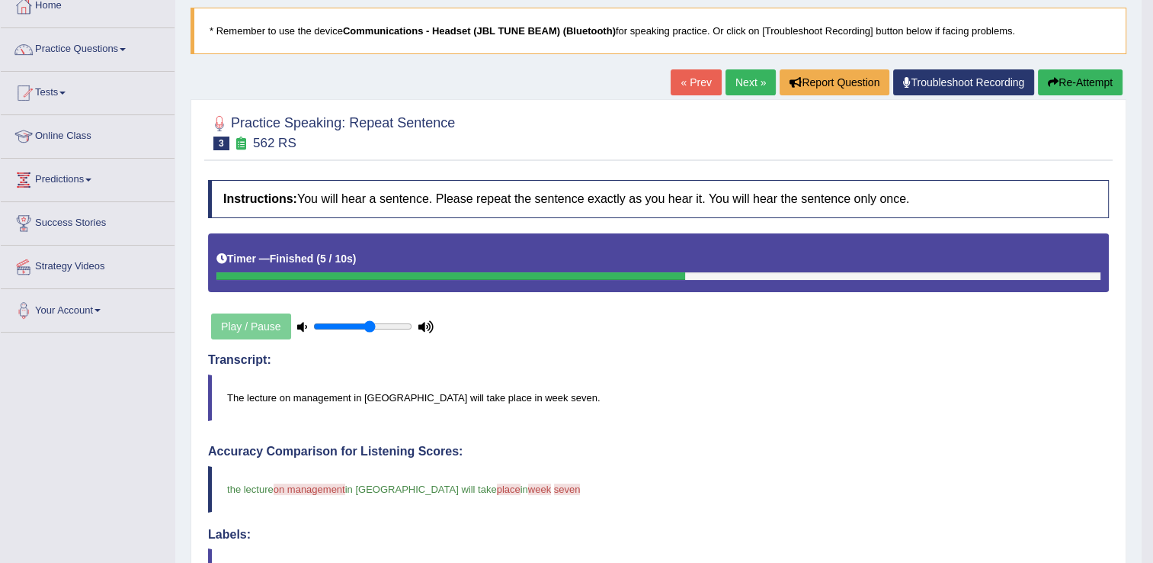
scroll to position [0, 0]
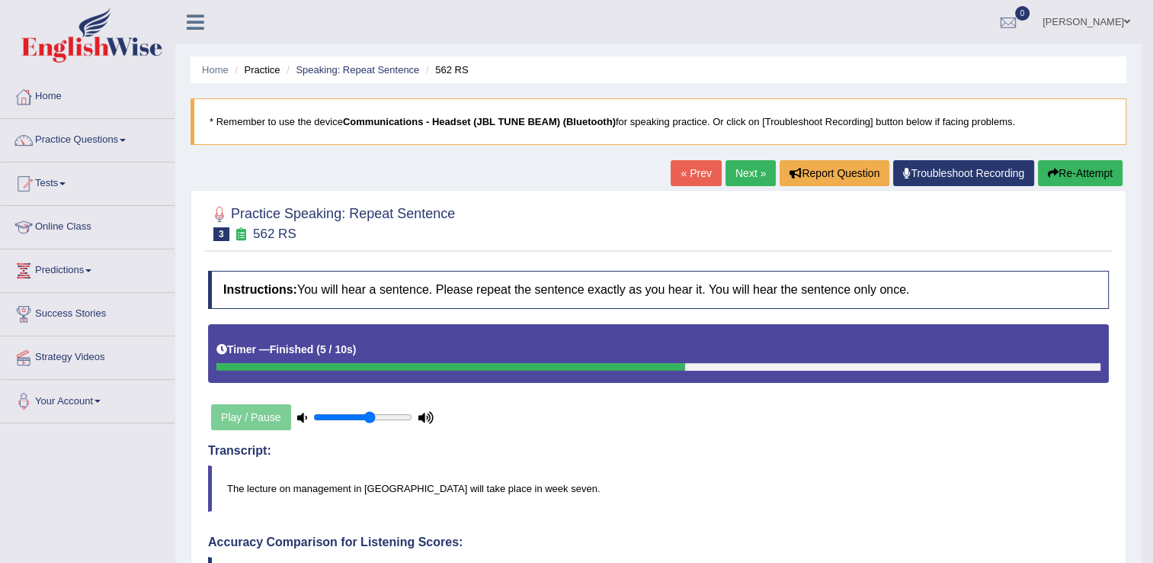
click at [748, 178] on link "Next »" at bounding box center [751, 173] width 50 height 26
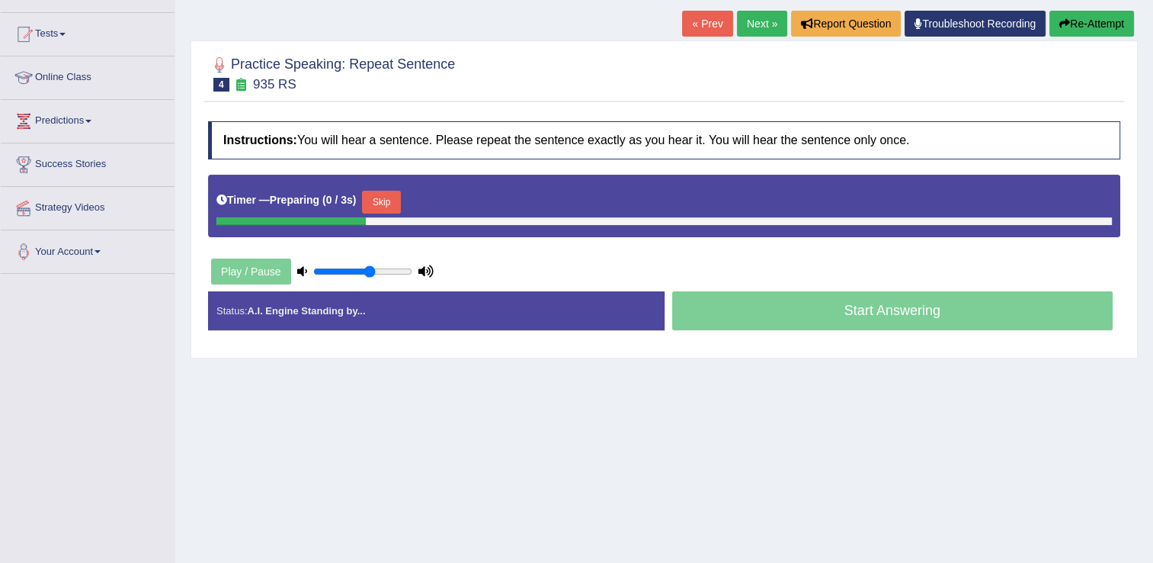
scroll to position [152, 0]
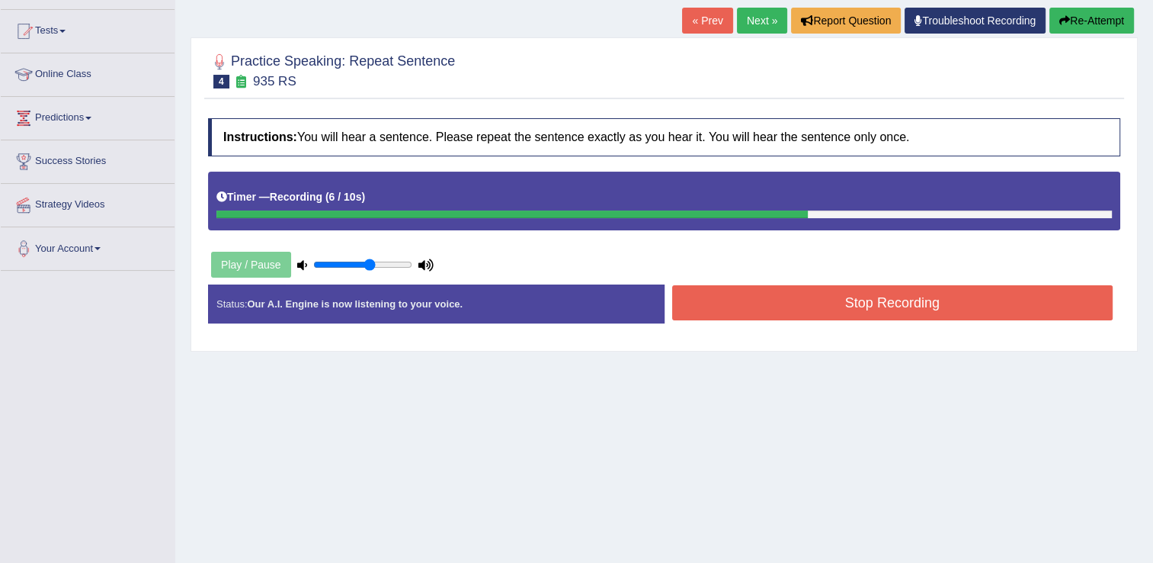
click at [804, 307] on button "Stop Recording" at bounding box center [892, 302] width 441 height 35
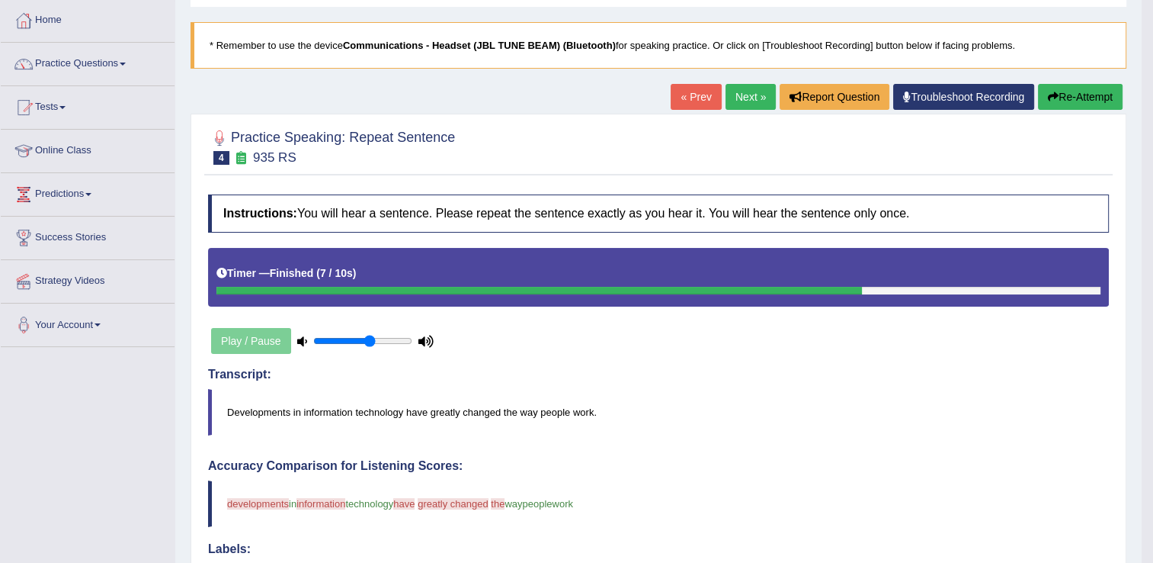
scroll to position [0, 0]
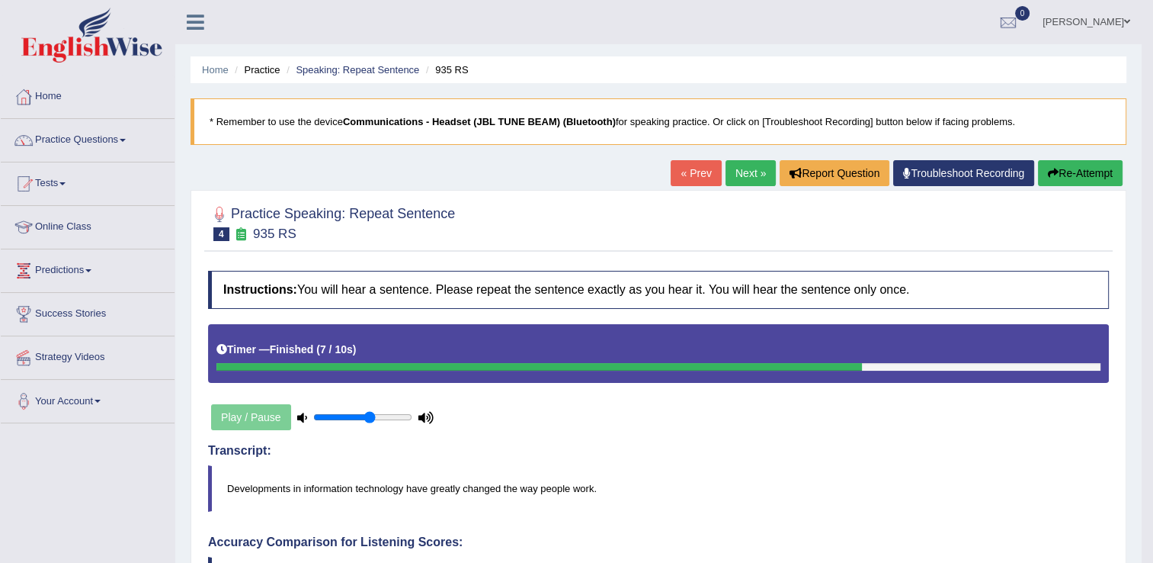
click at [744, 175] on link "Next »" at bounding box center [751, 173] width 50 height 26
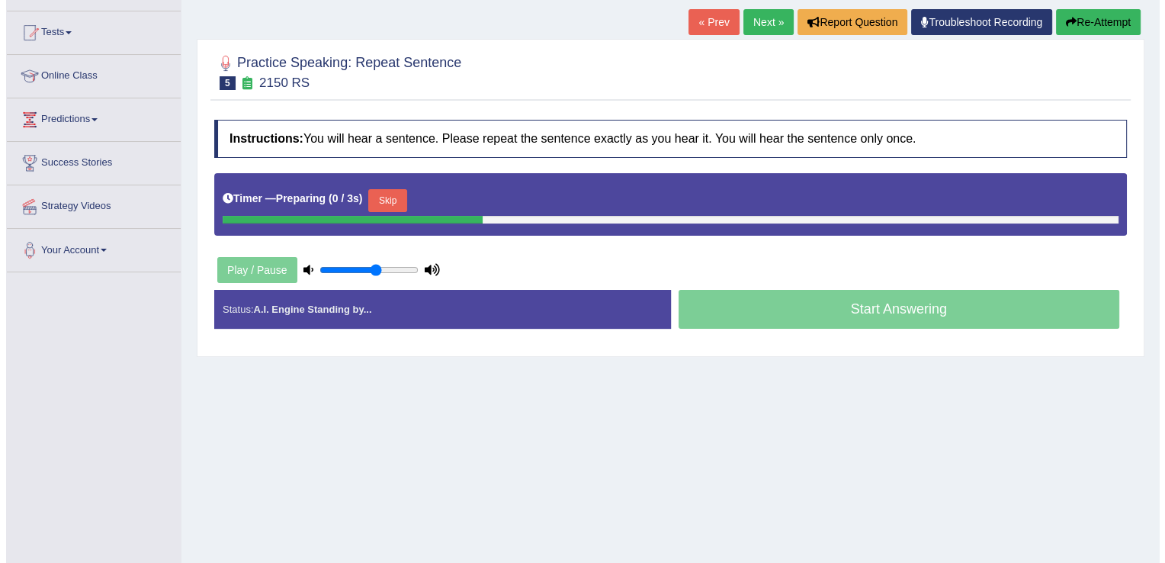
scroll to position [152, 0]
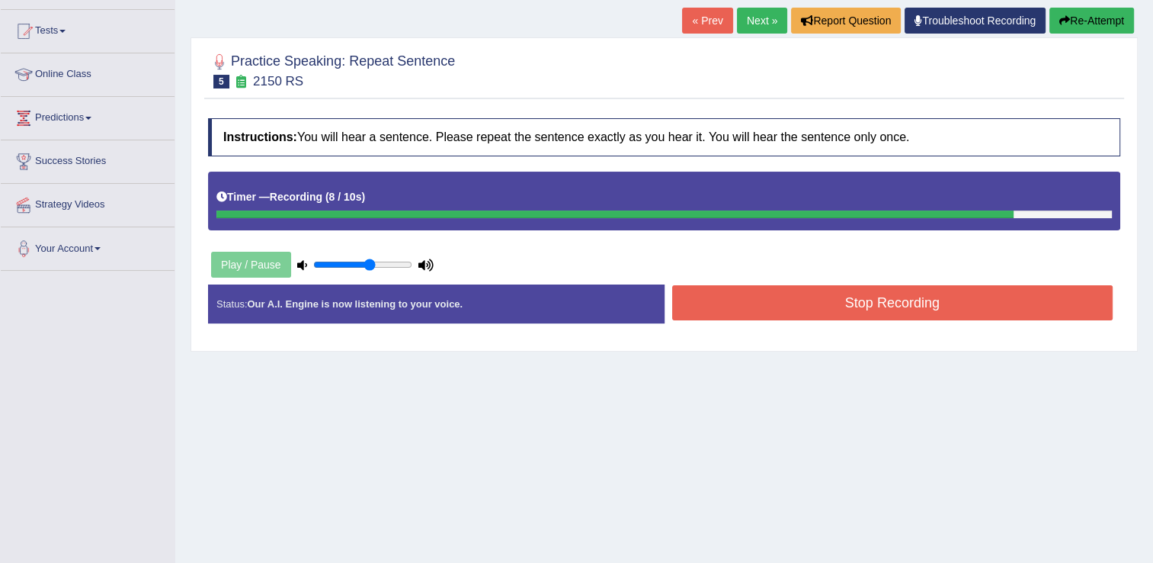
click at [771, 310] on button "Stop Recording" at bounding box center [892, 302] width 441 height 35
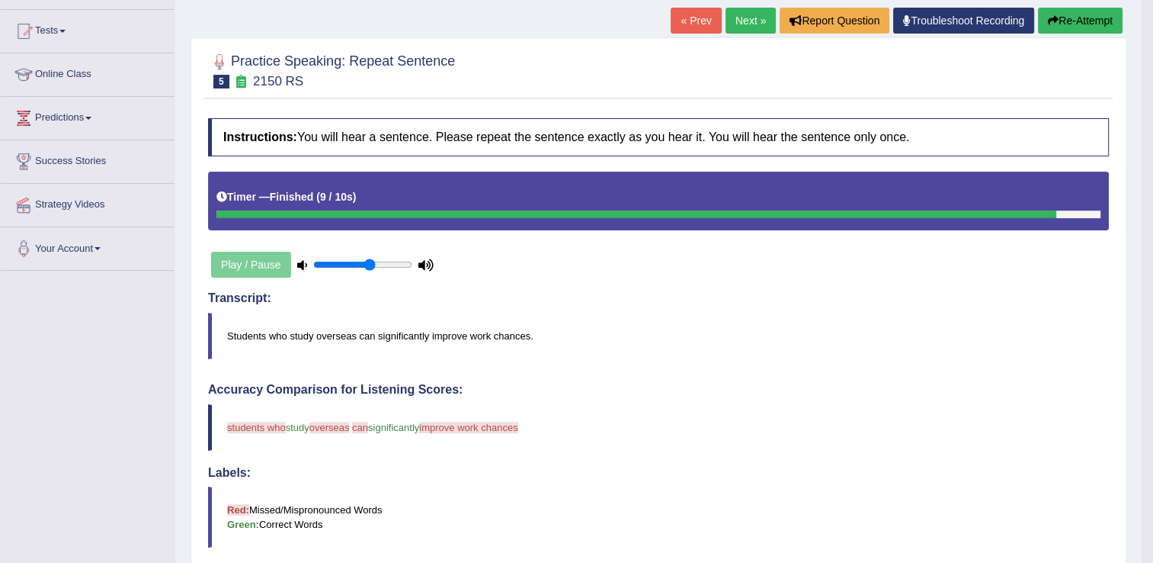
click at [1092, 22] on button "Re-Attempt" at bounding box center [1080, 21] width 85 height 26
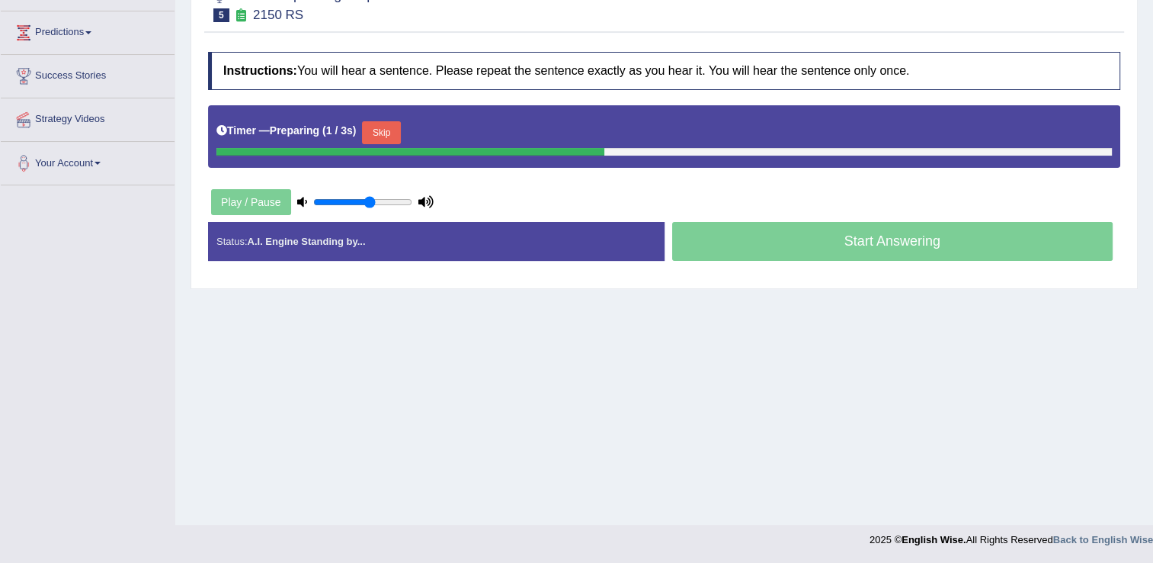
scroll to position [85, 0]
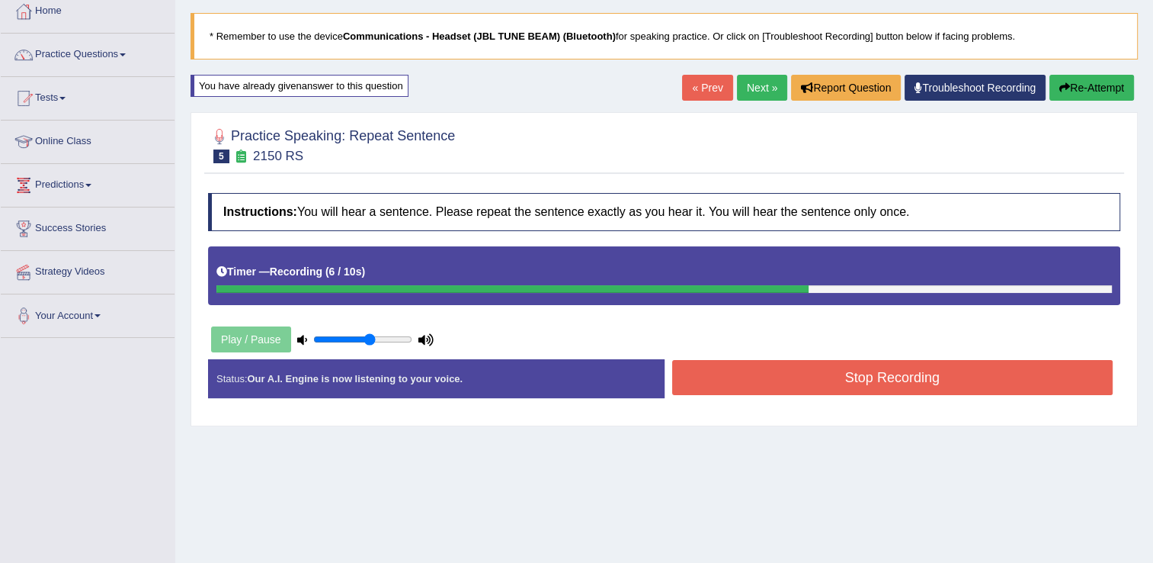
click at [734, 378] on button "Stop Recording" at bounding box center [892, 377] width 441 height 35
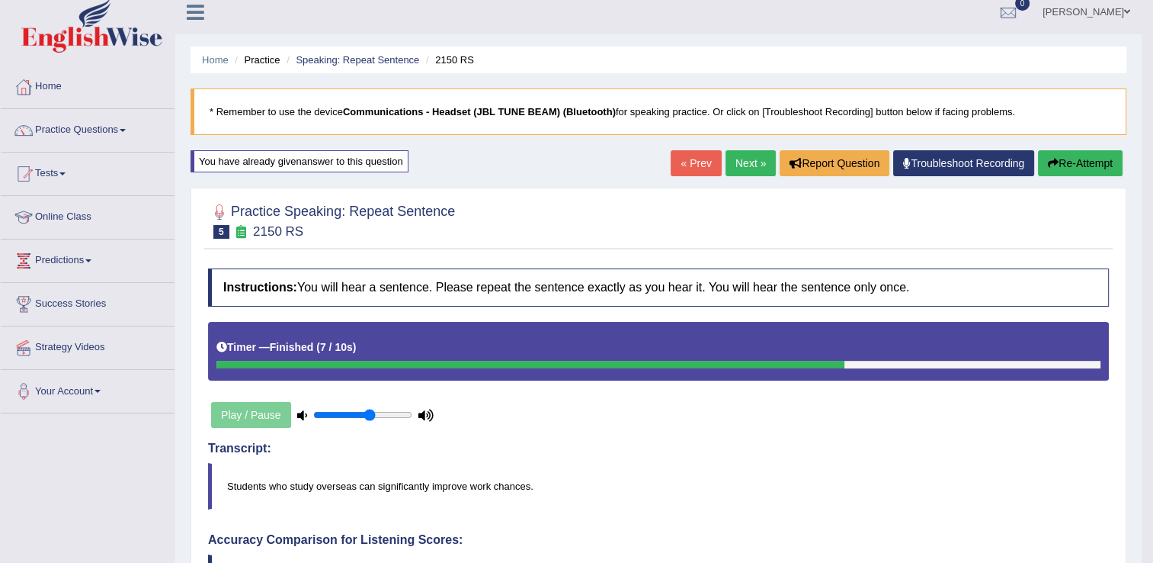
scroll to position [9, 0]
click at [751, 163] on link "Next »" at bounding box center [751, 164] width 50 height 26
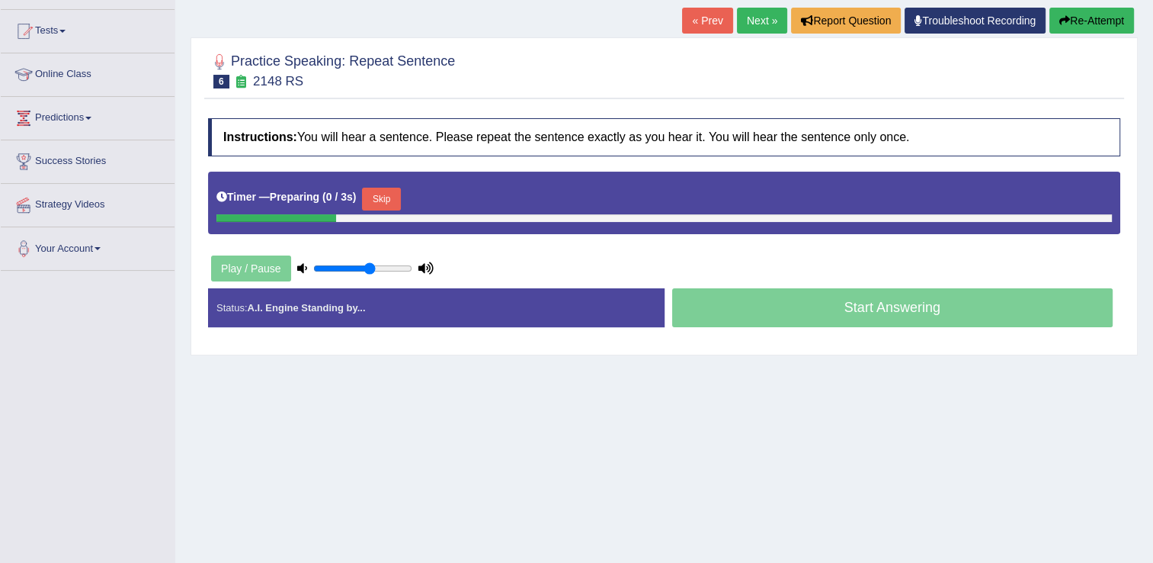
scroll to position [152, 0]
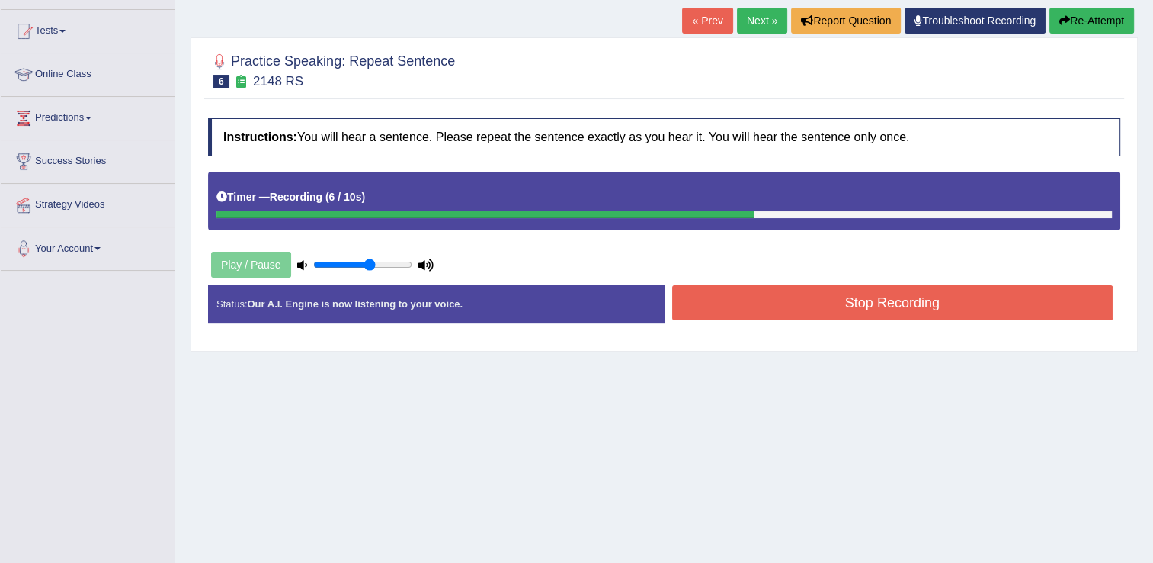
click at [799, 307] on button "Stop Recording" at bounding box center [892, 302] width 441 height 35
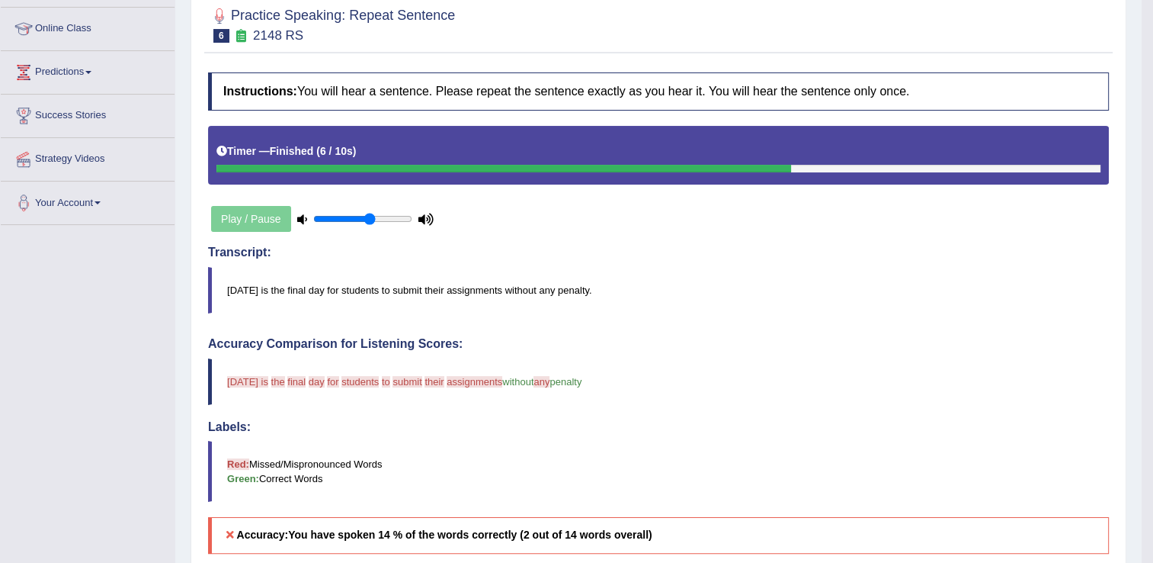
scroll to position [72, 0]
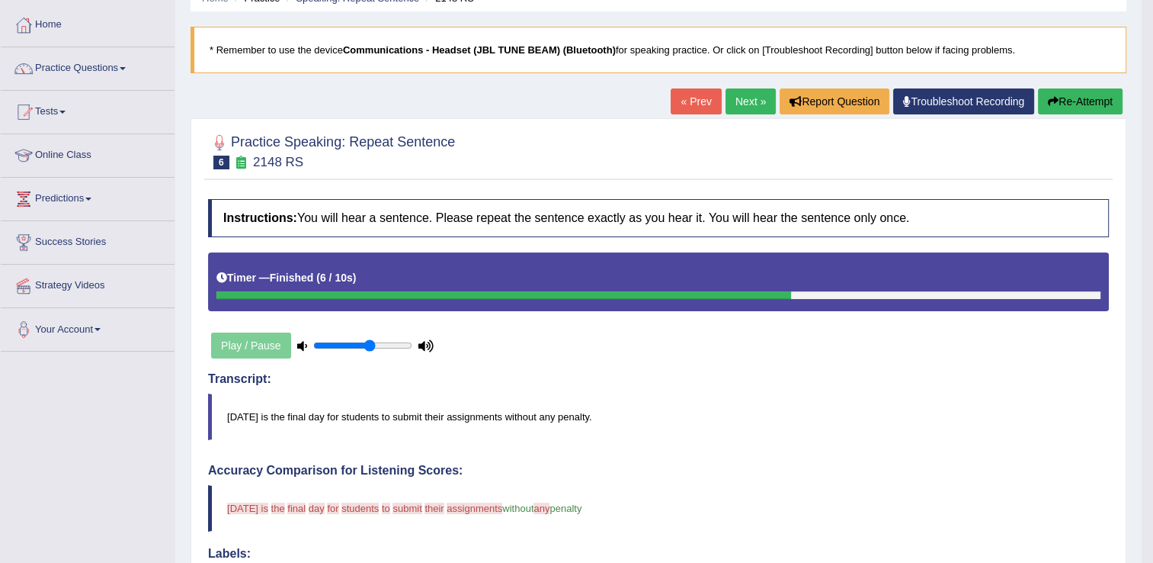
click at [744, 98] on link "Next »" at bounding box center [751, 101] width 50 height 26
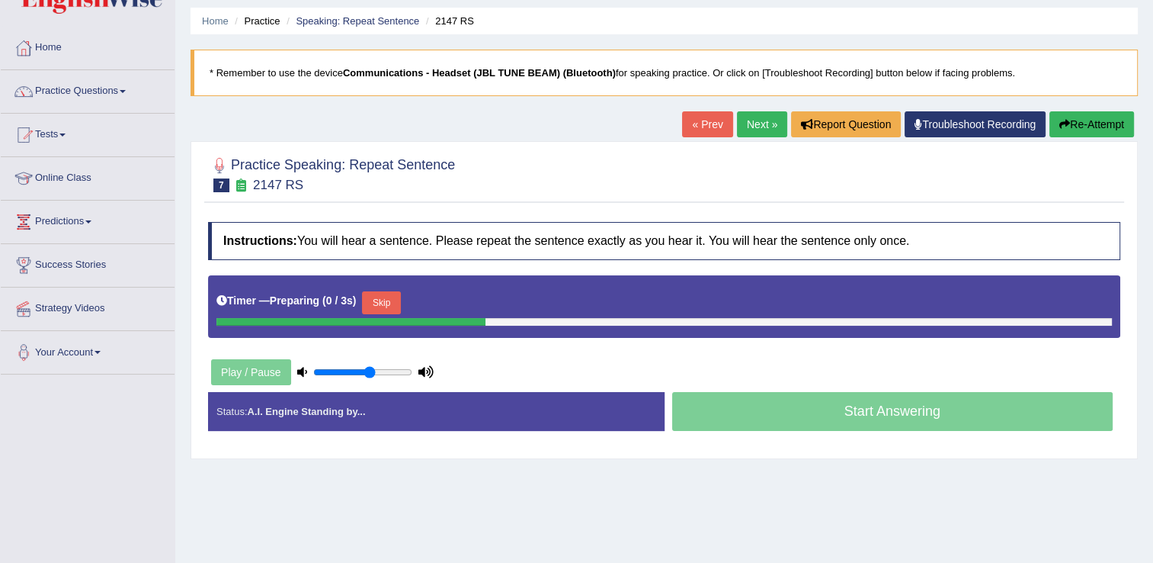
scroll to position [76, 0]
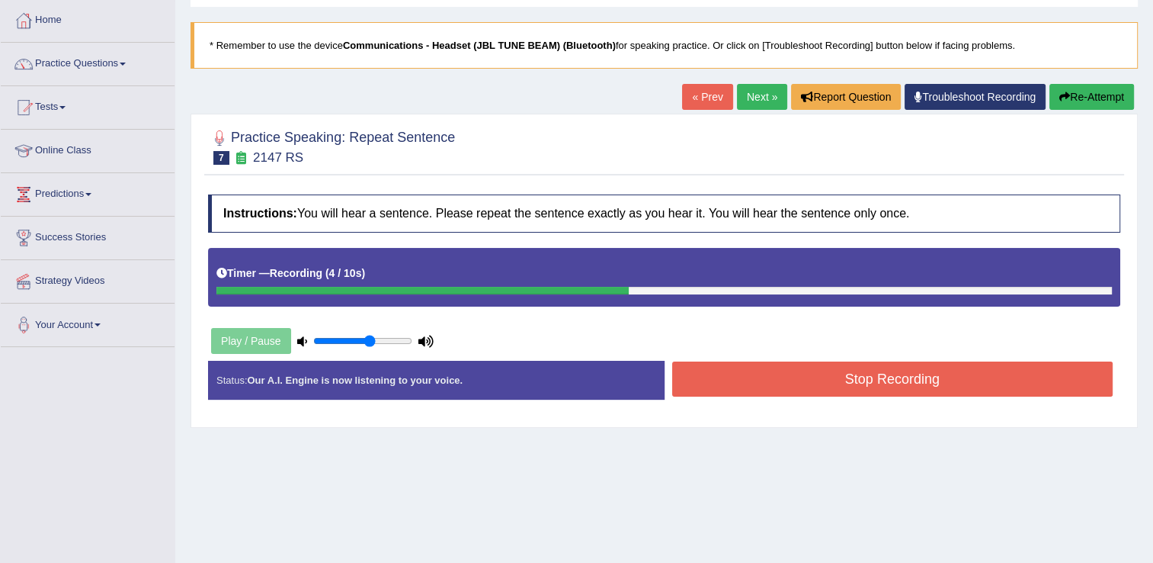
click at [820, 383] on button "Stop Recording" at bounding box center [892, 378] width 441 height 35
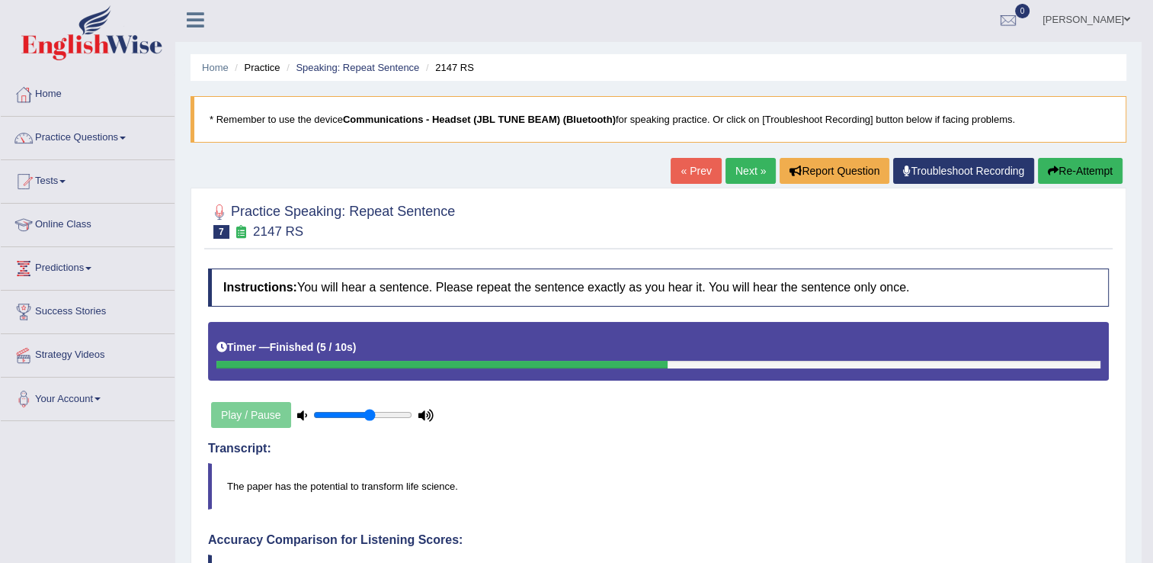
scroll to position [0, 0]
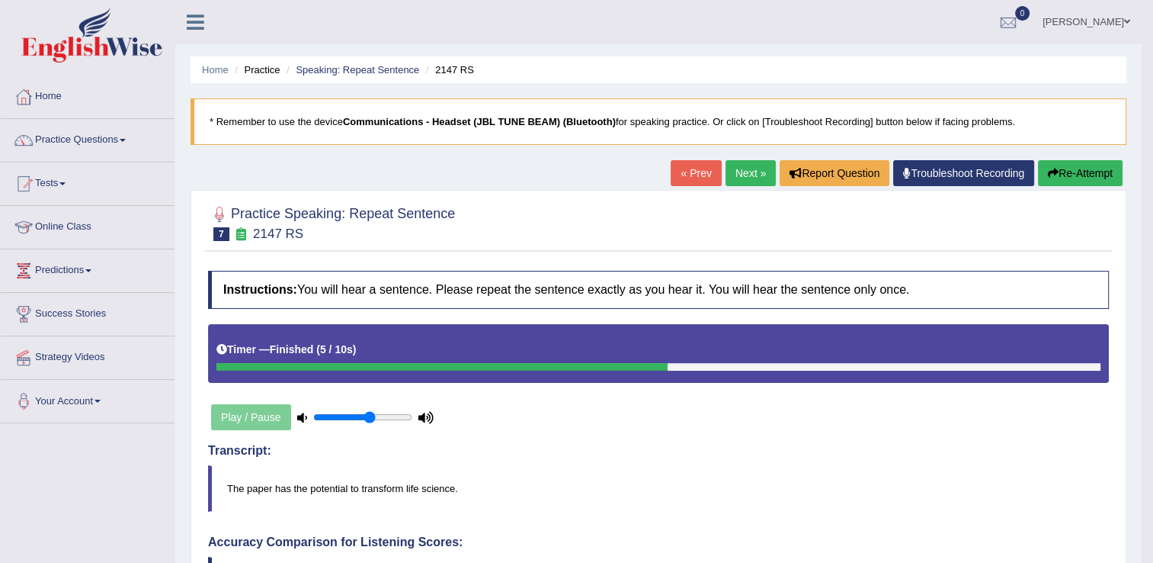
click at [752, 179] on link "Next »" at bounding box center [751, 173] width 50 height 26
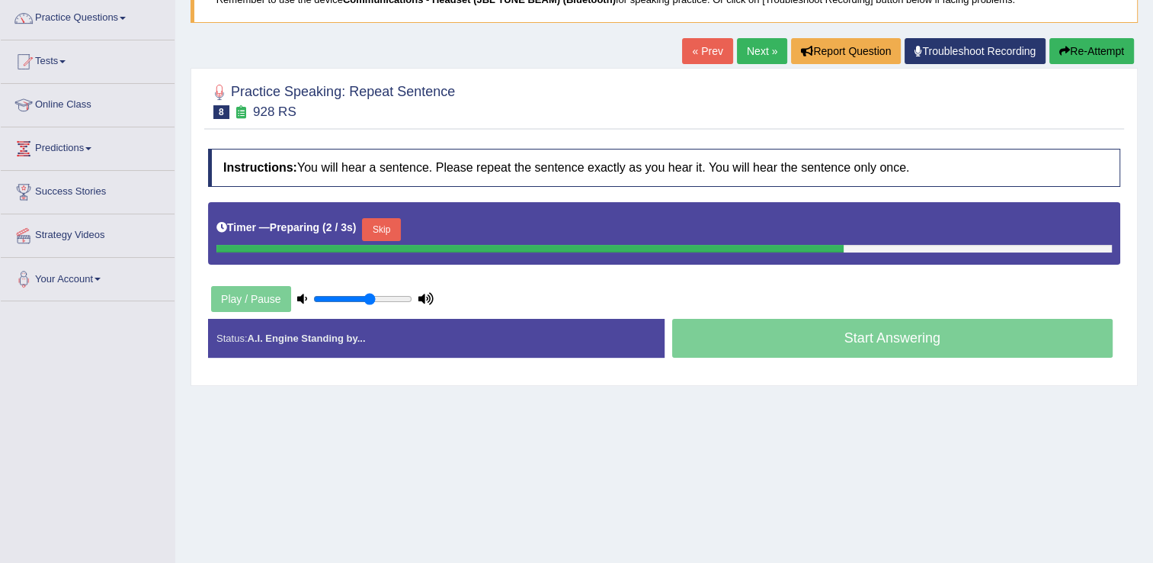
scroll to position [76, 0]
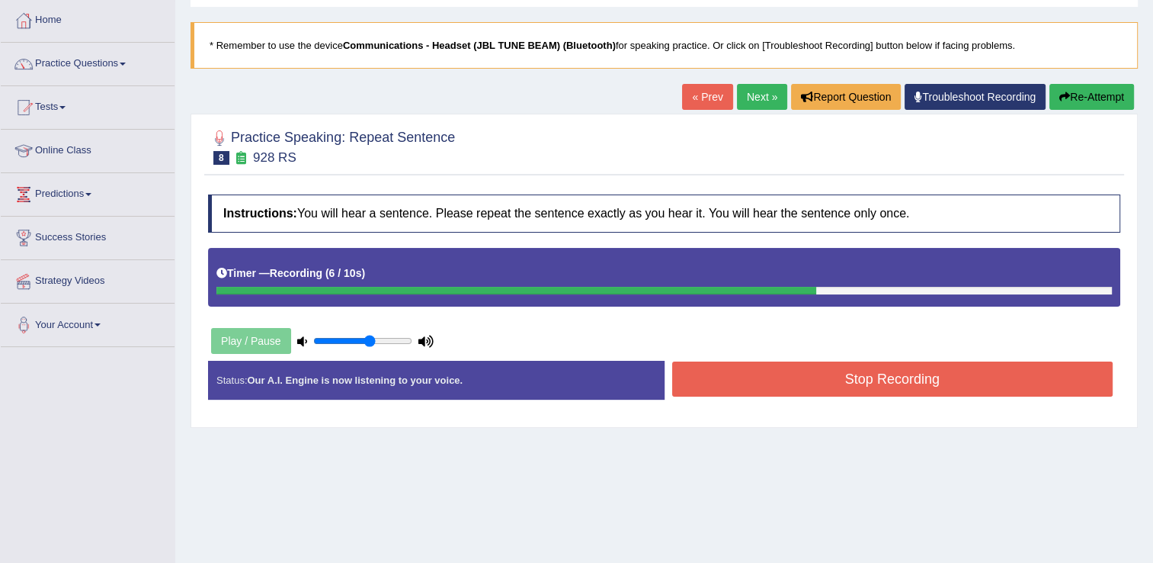
click at [730, 377] on button "Stop Recording" at bounding box center [892, 378] width 441 height 35
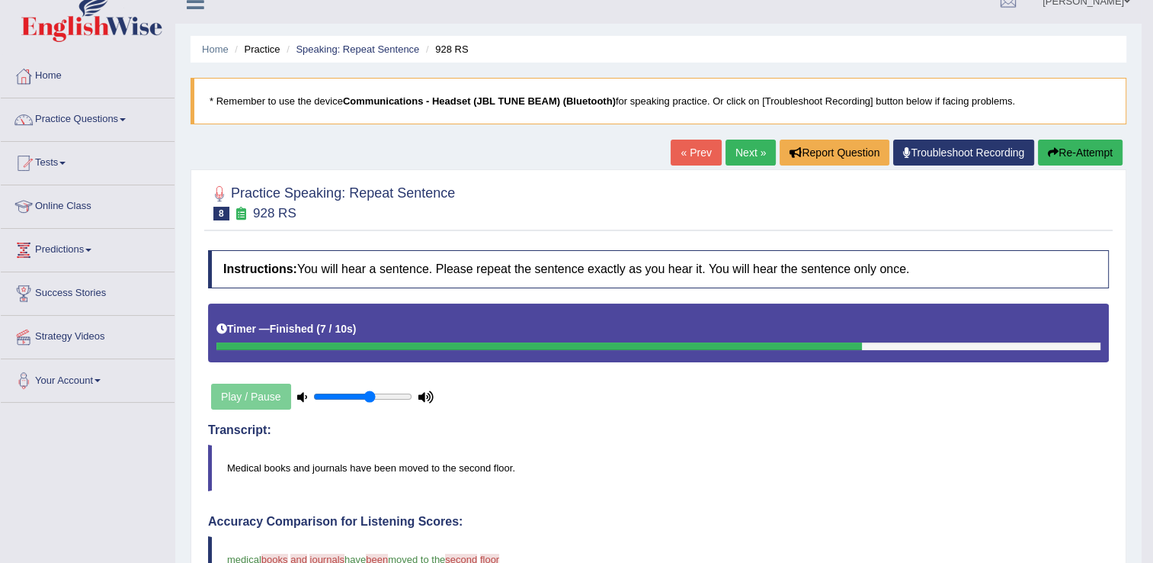
scroll to position [0, 0]
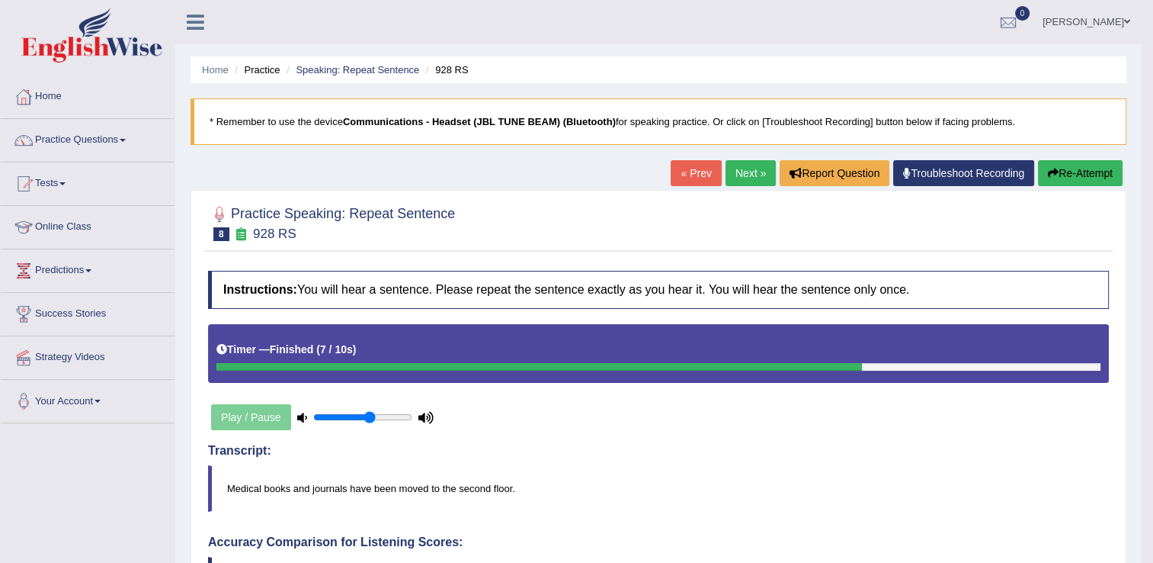
click at [744, 174] on link "Next »" at bounding box center [751, 173] width 50 height 26
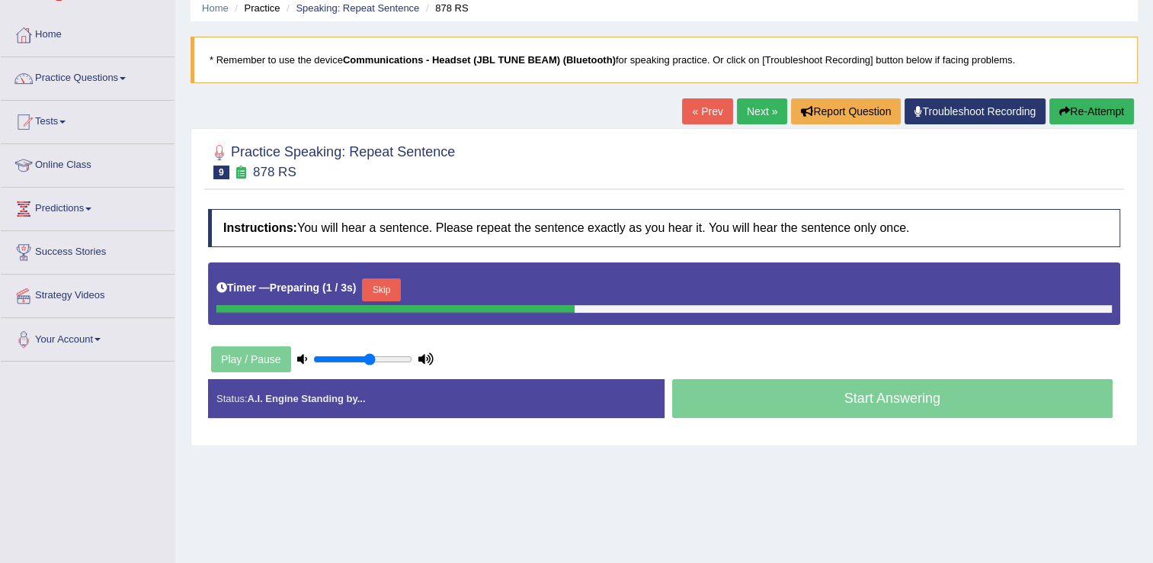
scroll to position [152, 0]
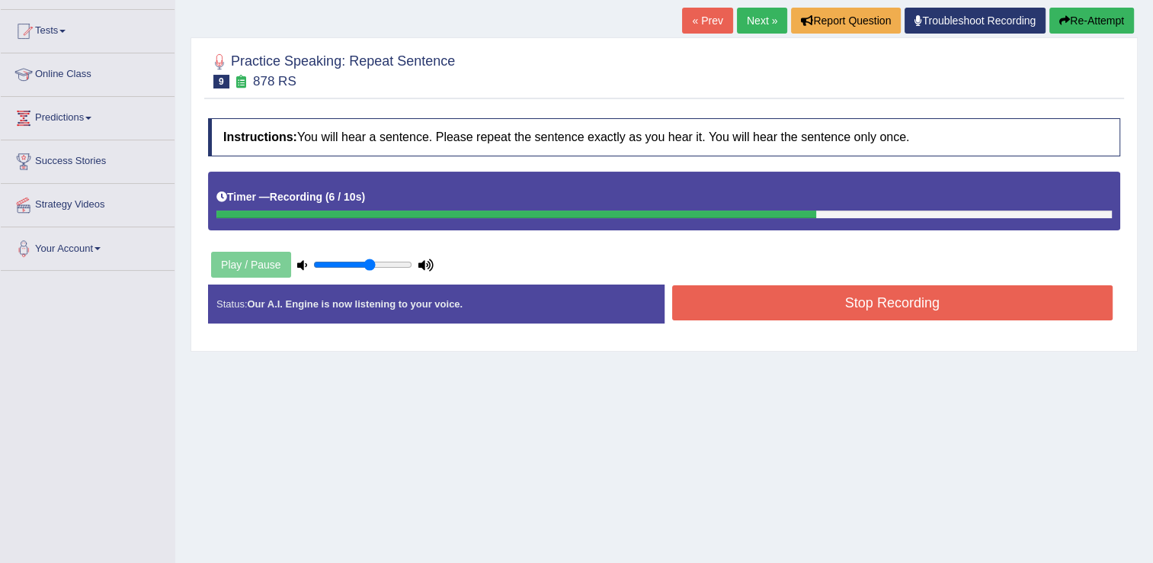
click at [756, 310] on button "Stop Recording" at bounding box center [892, 302] width 441 height 35
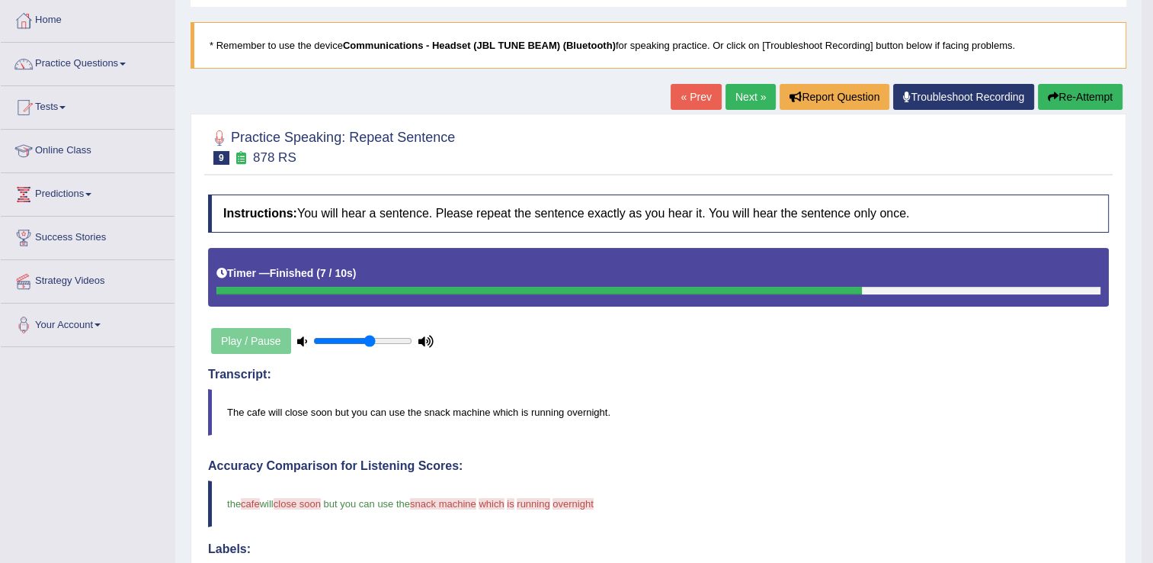
scroll to position [0, 0]
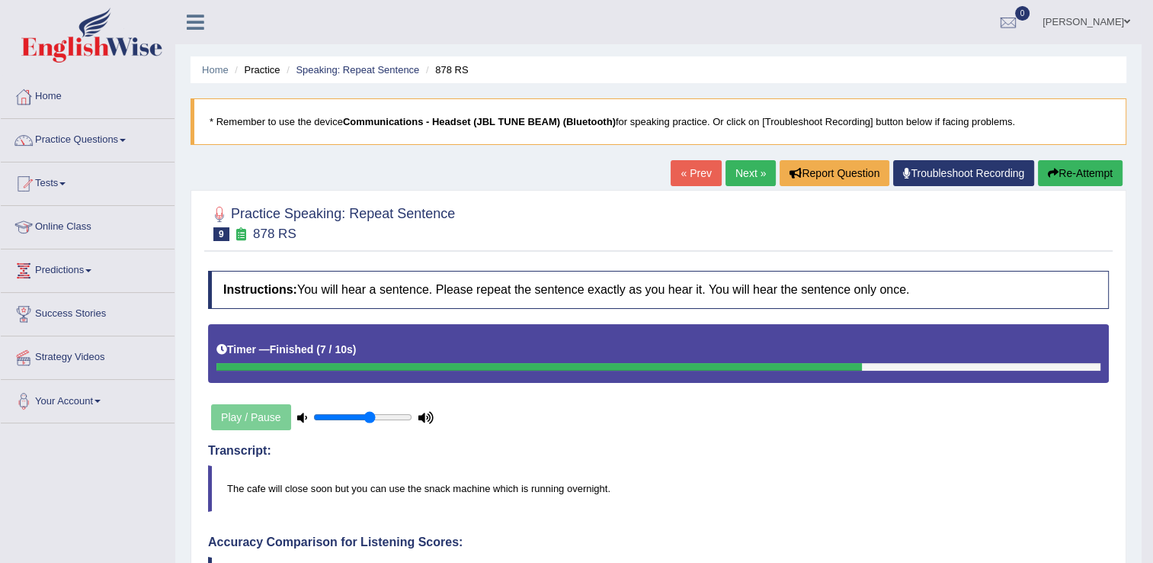
click at [736, 174] on link "Next »" at bounding box center [751, 173] width 50 height 26
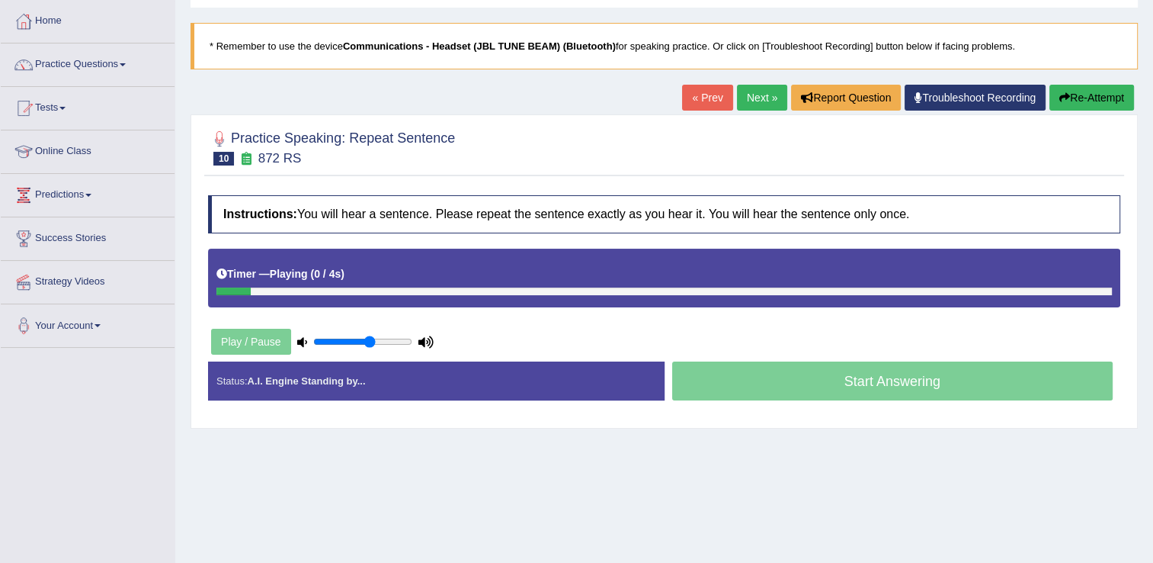
scroll to position [76, 0]
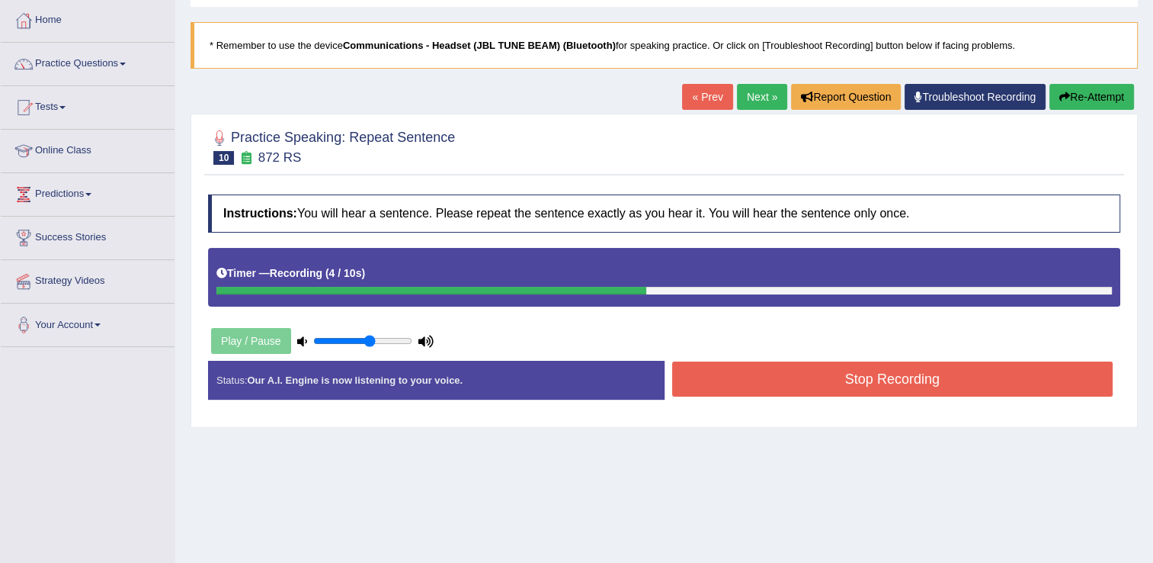
click at [701, 376] on button "Stop Recording" at bounding box center [892, 378] width 441 height 35
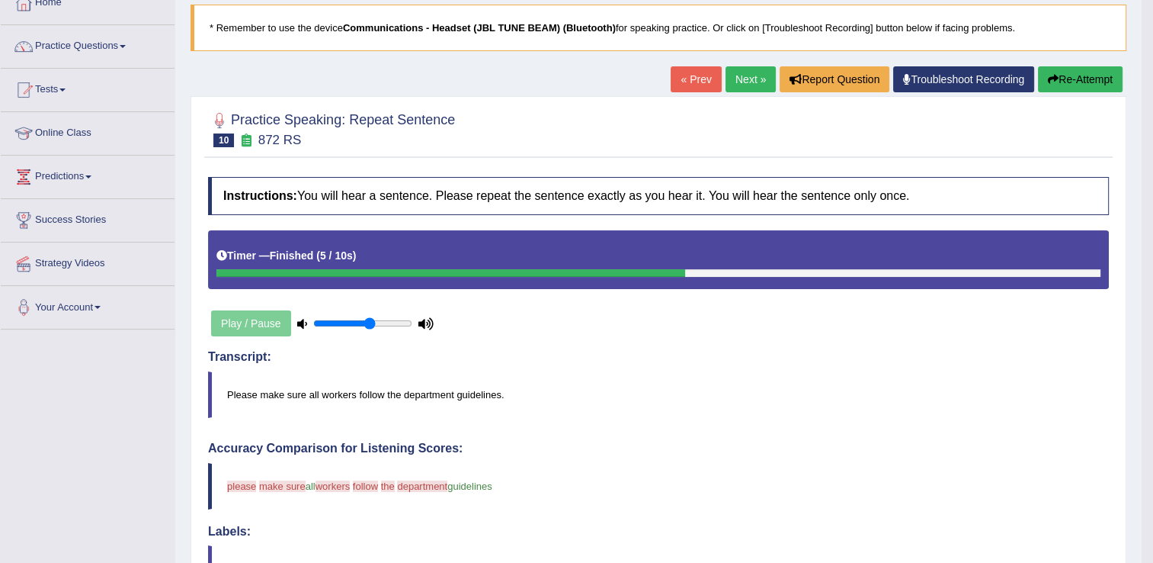
scroll to position [0, 0]
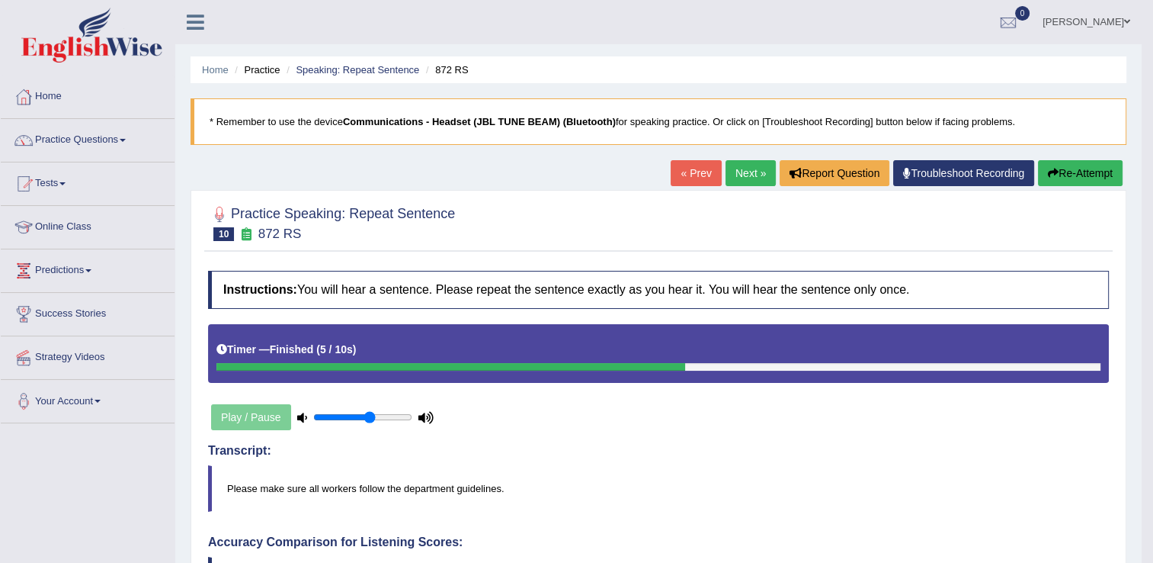
click at [752, 178] on link "Next »" at bounding box center [751, 173] width 50 height 26
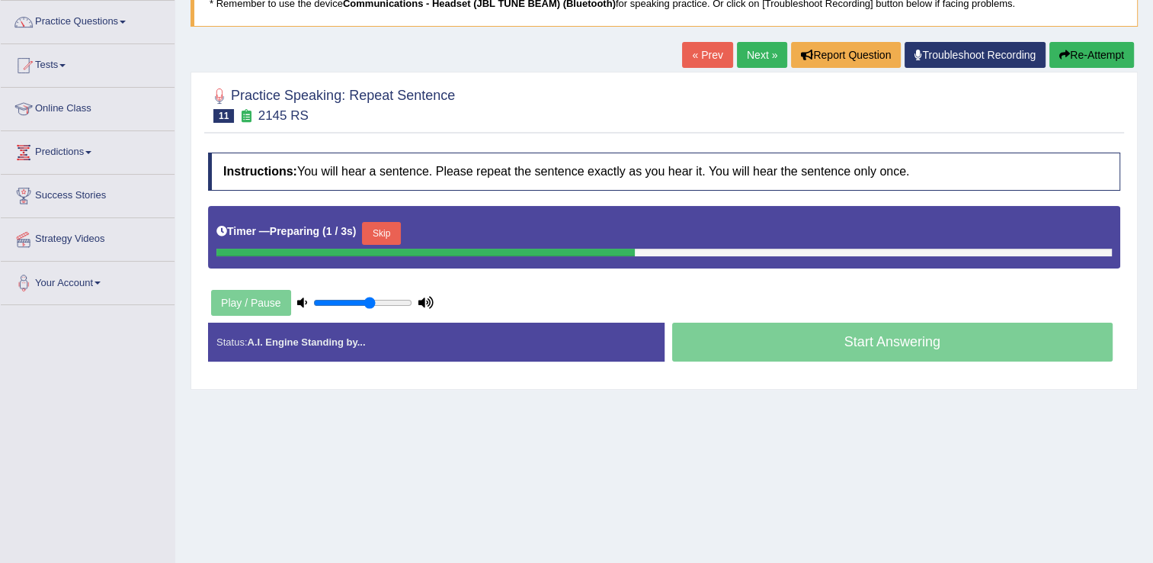
scroll to position [152, 0]
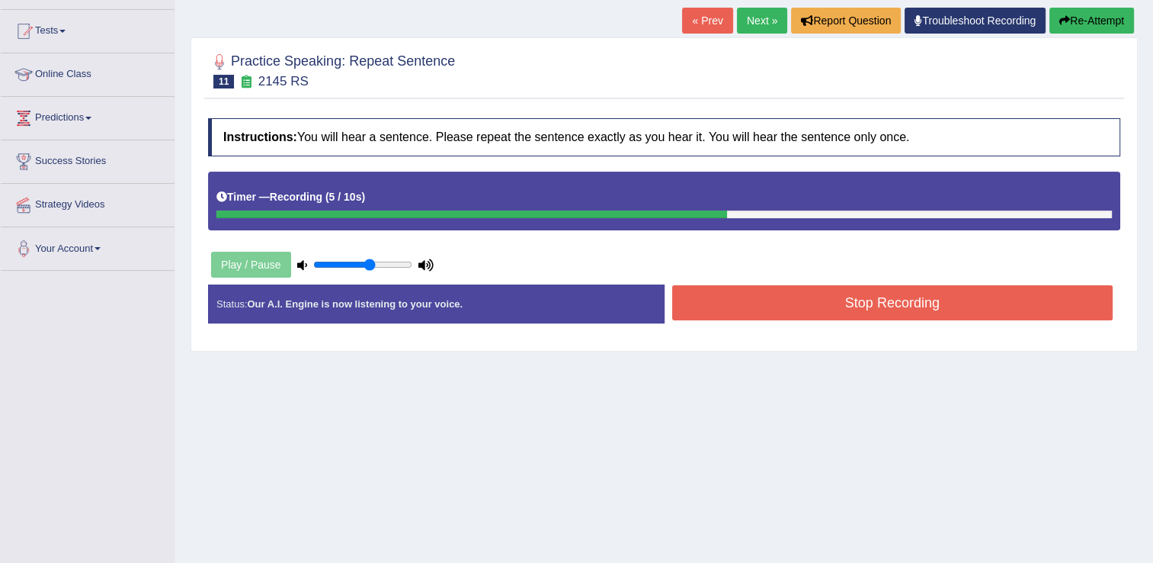
click at [745, 300] on button "Stop Recording" at bounding box center [892, 302] width 441 height 35
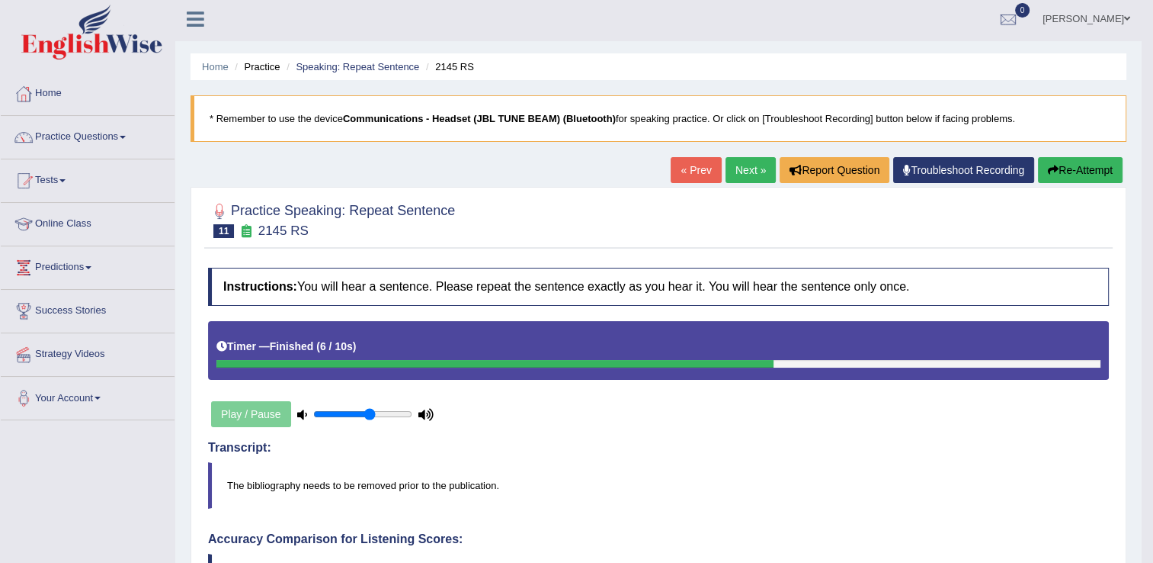
scroll to position [0, 0]
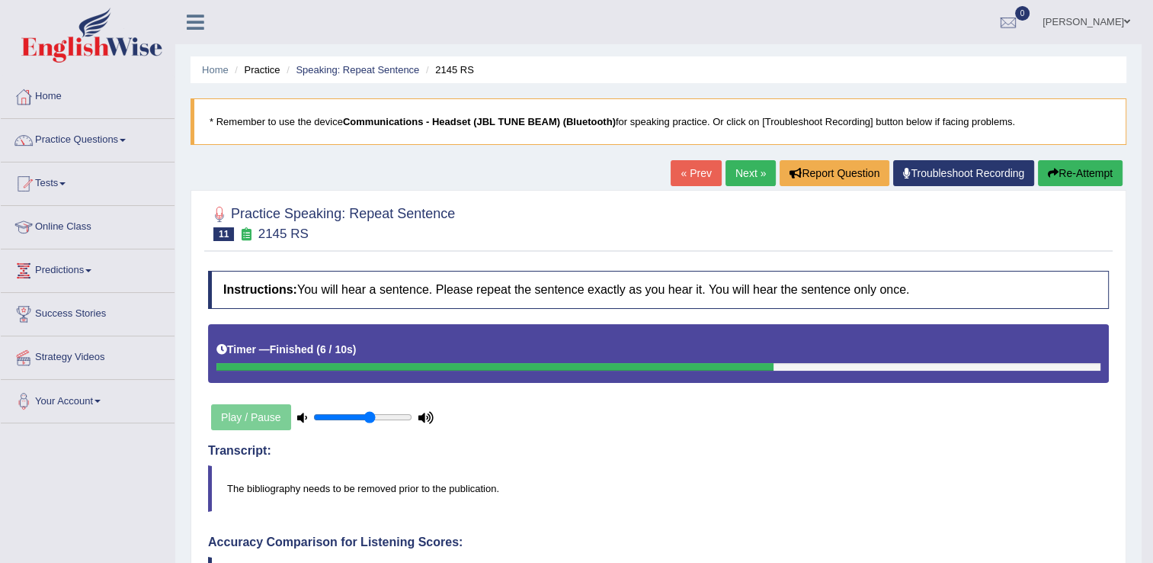
click at [744, 181] on link "Next »" at bounding box center [751, 173] width 50 height 26
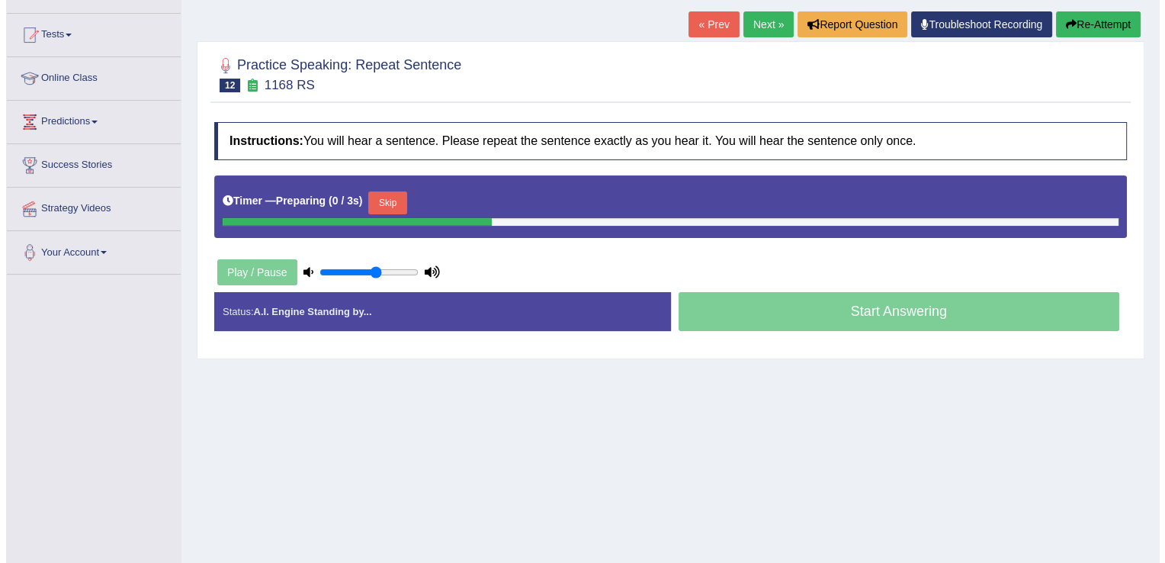
scroll to position [152, 0]
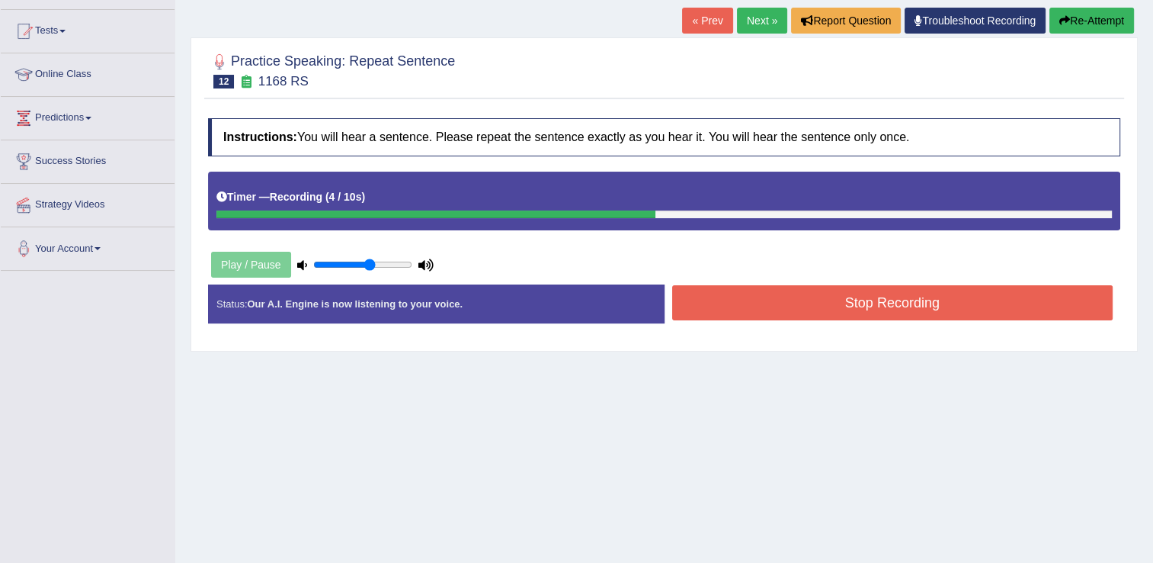
click at [715, 298] on button "Stop Recording" at bounding box center [892, 302] width 441 height 35
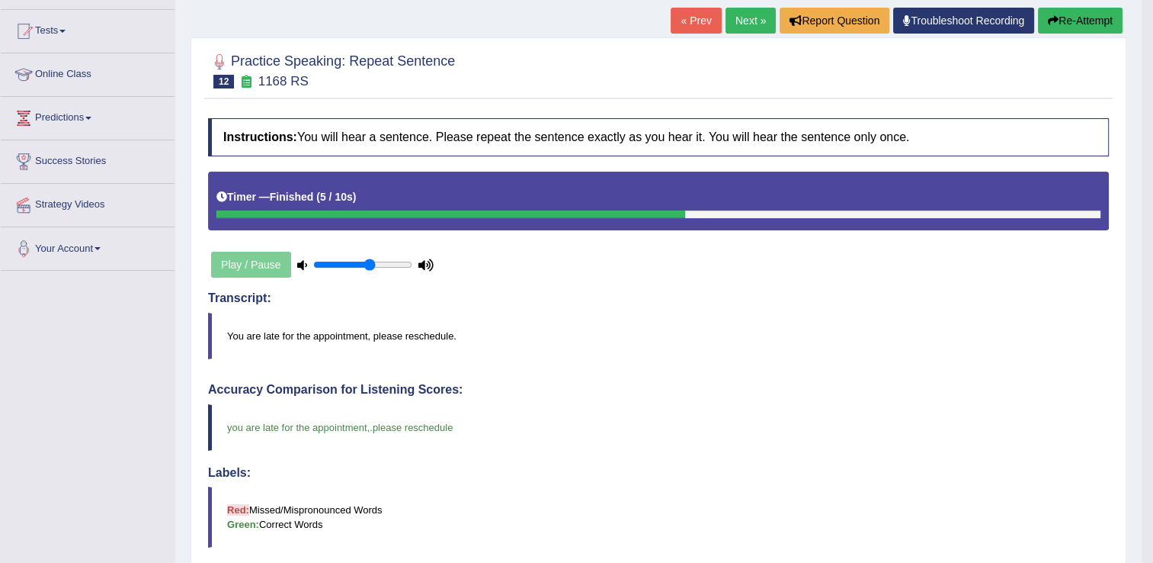
click at [743, 24] on link "Next »" at bounding box center [751, 21] width 50 height 26
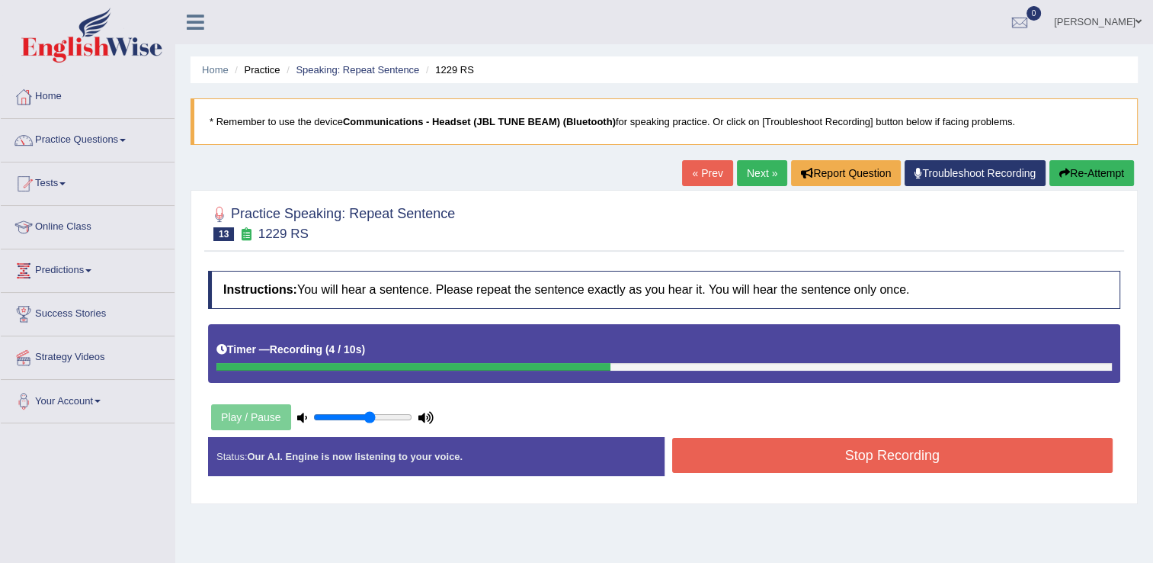
click at [744, 453] on button "Stop Recording" at bounding box center [892, 455] width 441 height 35
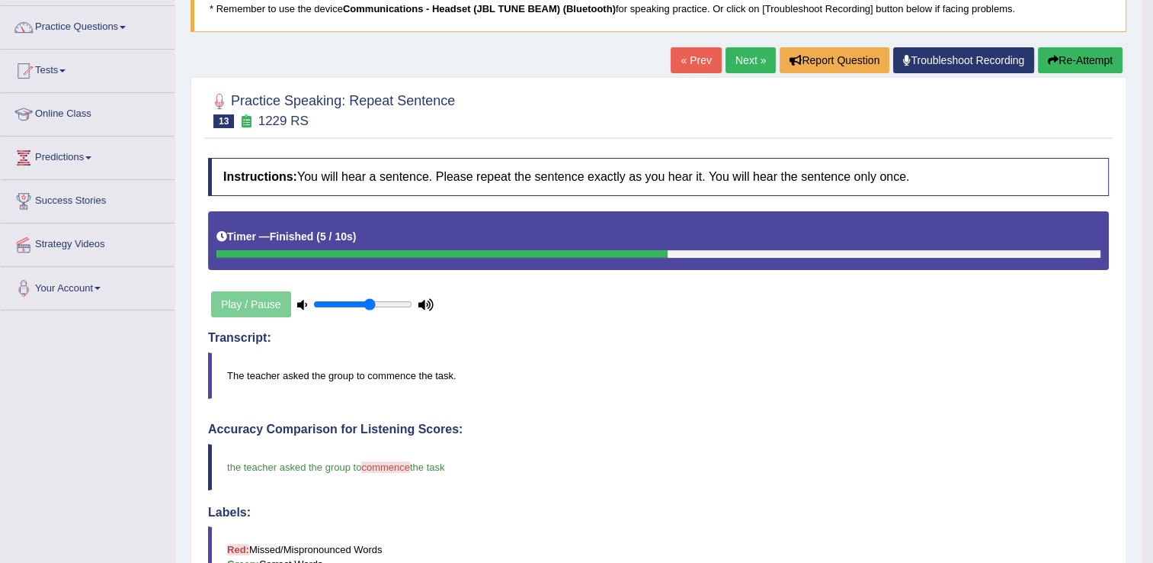
scroll to position [76, 0]
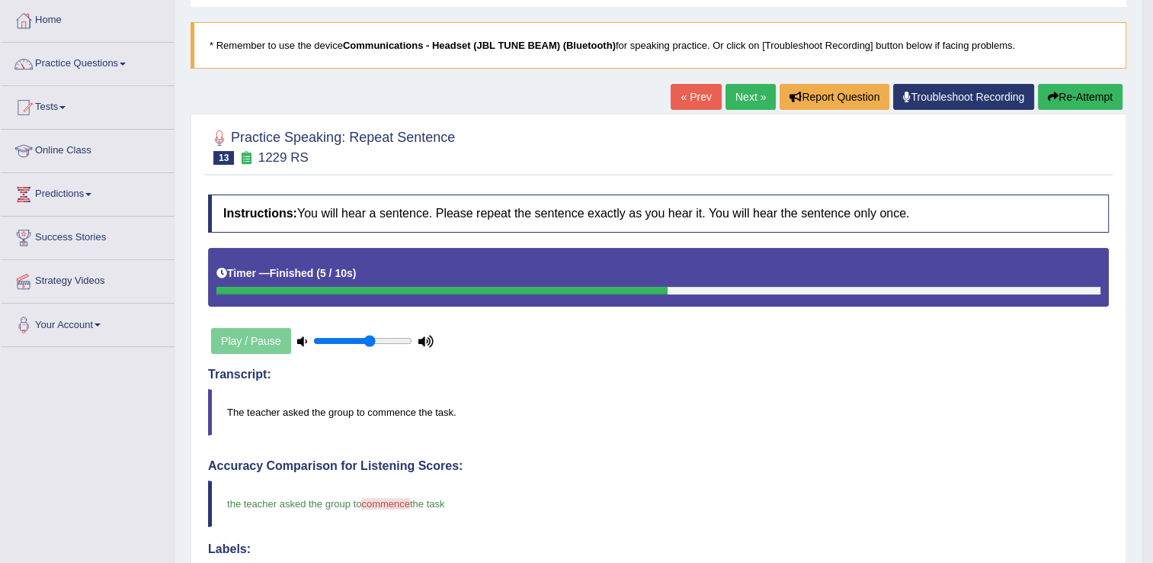
click at [750, 101] on link "Next »" at bounding box center [751, 97] width 50 height 26
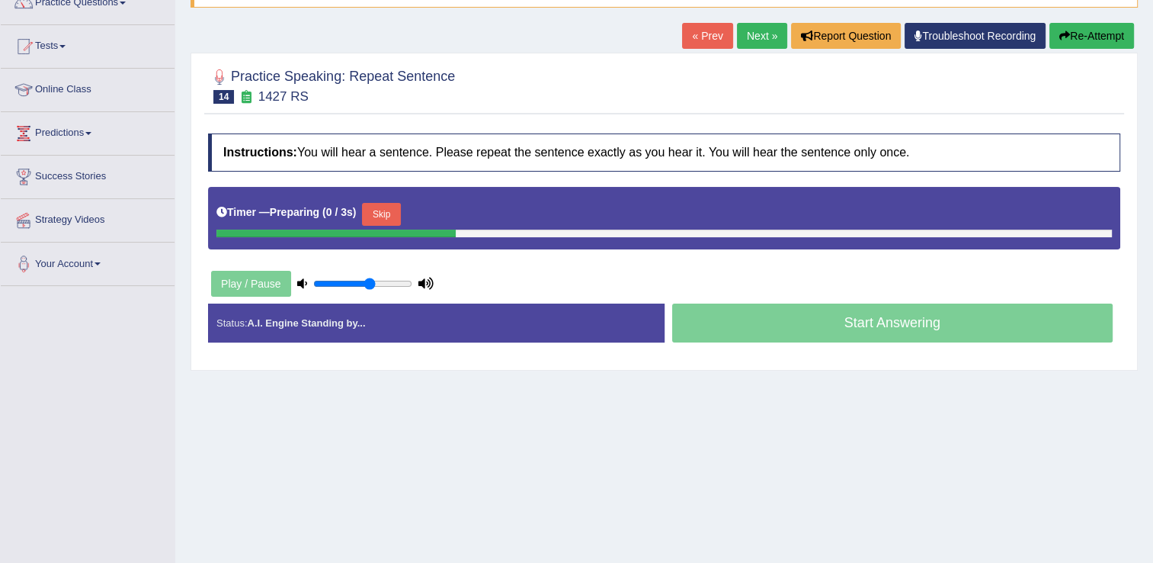
scroll to position [152, 0]
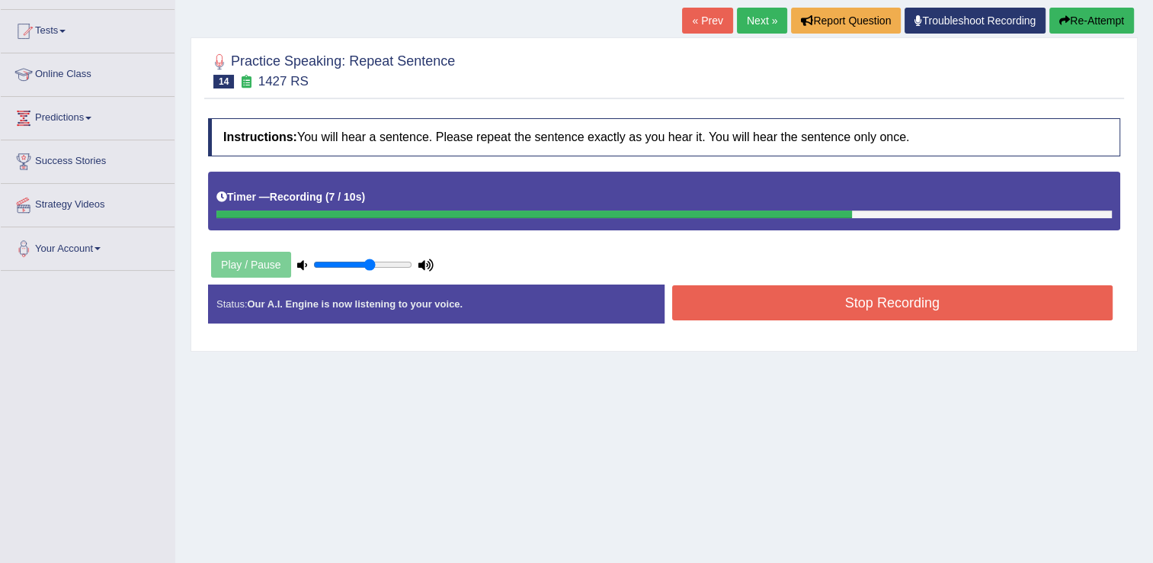
click at [731, 297] on button "Stop Recording" at bounding box center [892, 302] width 441 height 35
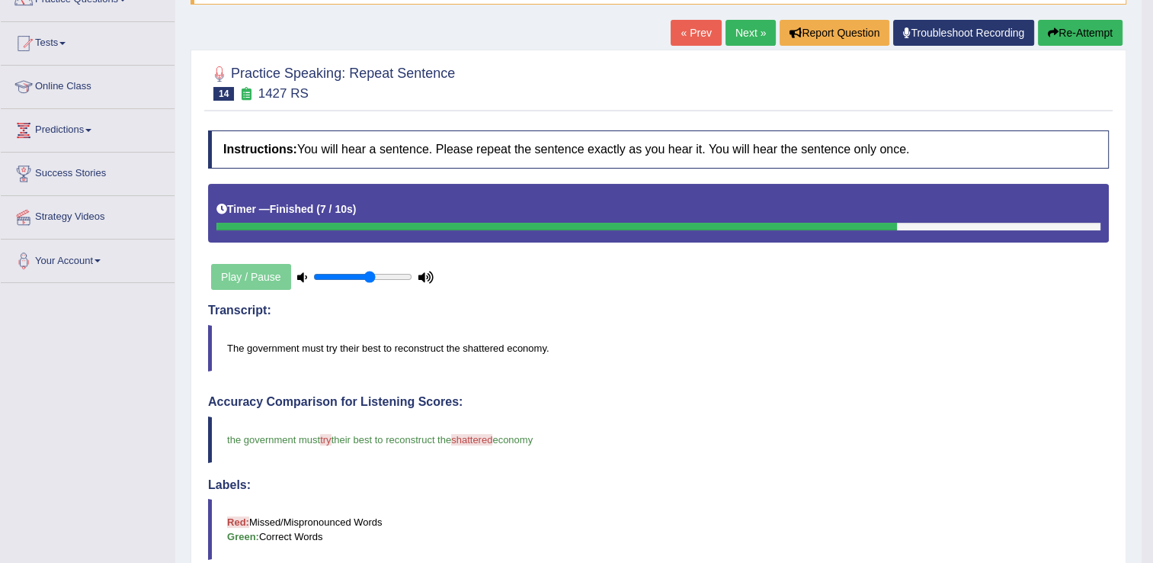
scroll to position [76, 0]
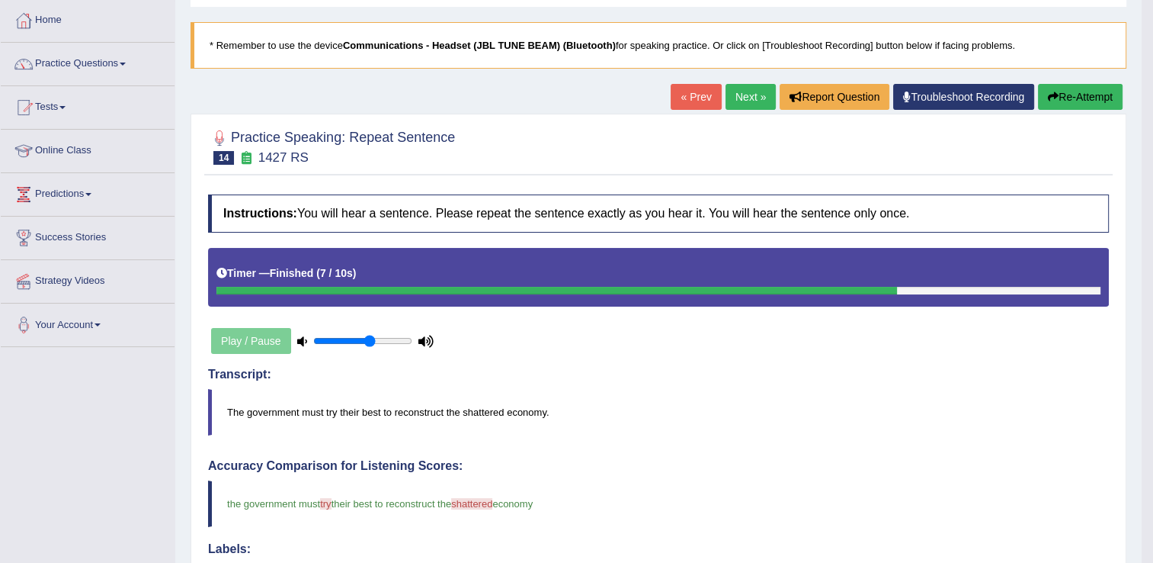
click at [736, 100] on link "Next »" at bounding box center [751, 97] width 50 height 26
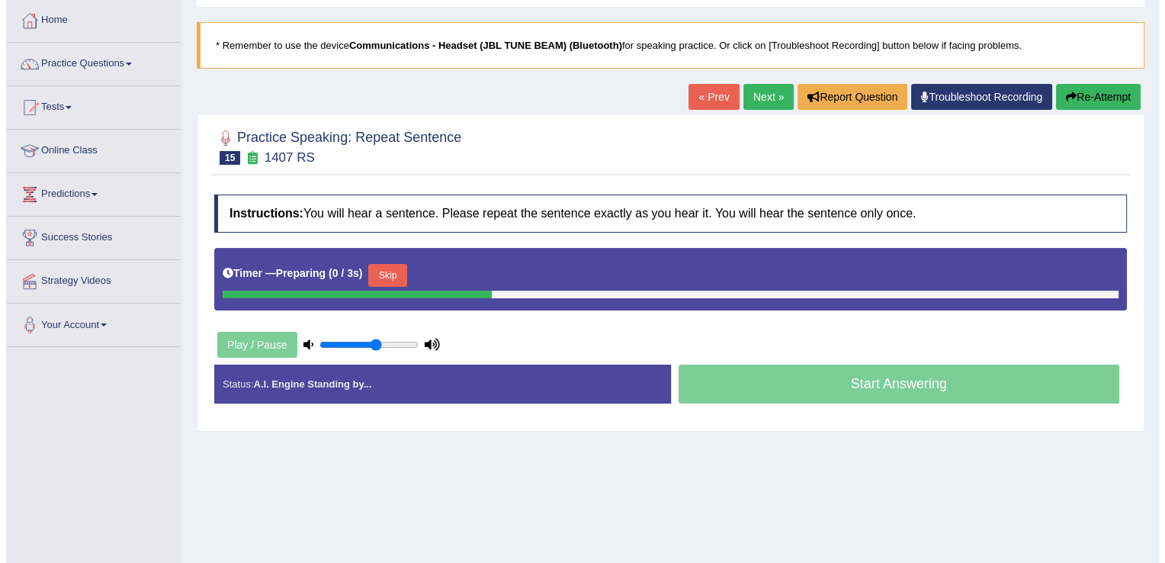
scroll to position [152, 0]
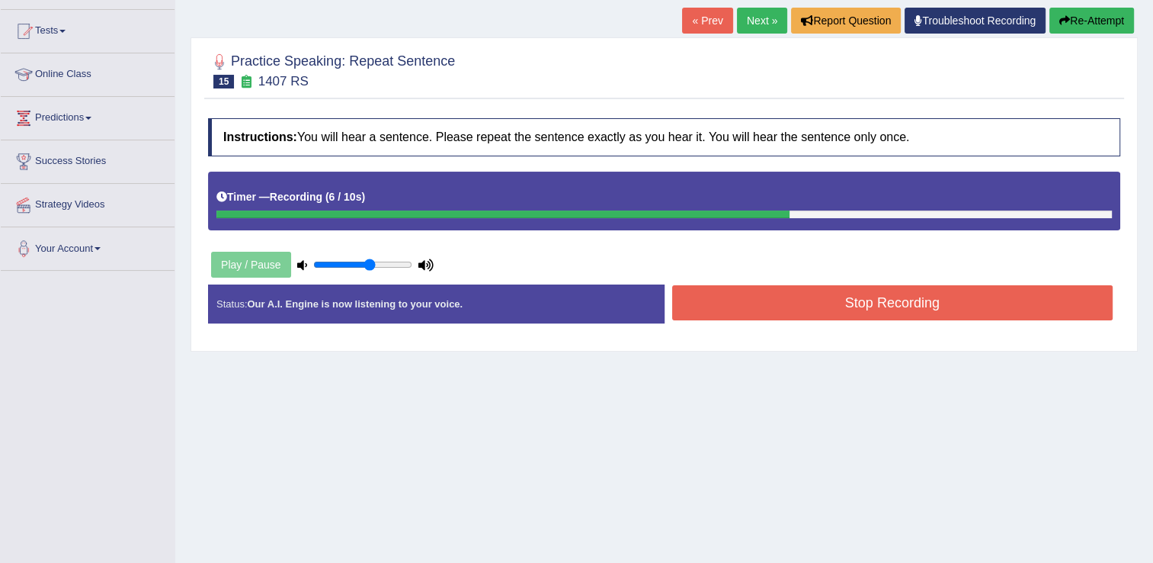
click at [809, 296] on button "Stop Recording" at bounding box center [892, 302] width 441 height 35
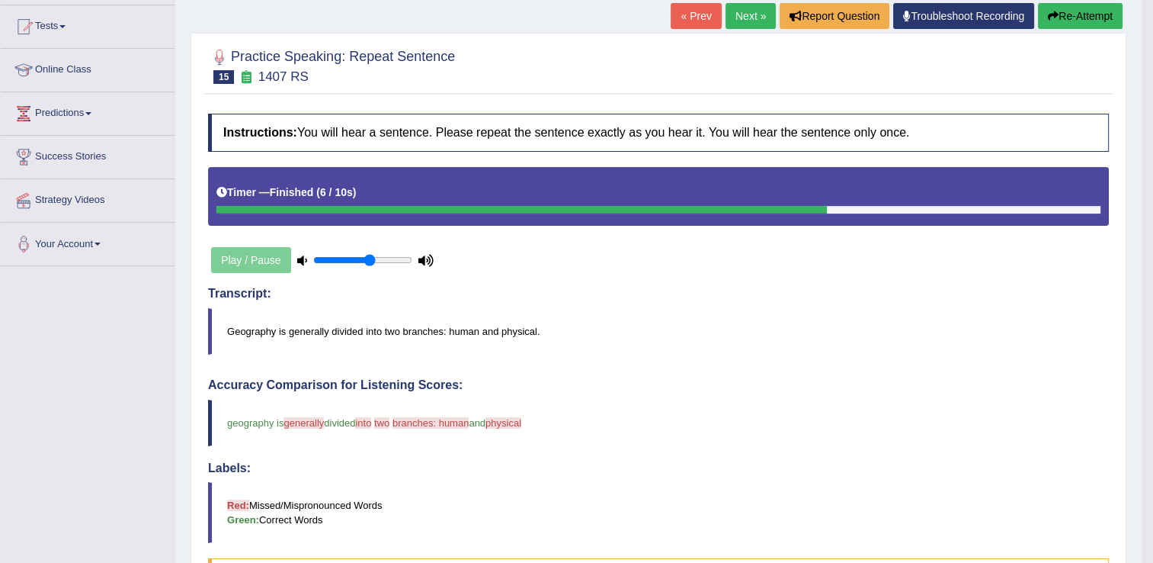
scroll to position [148, 0]
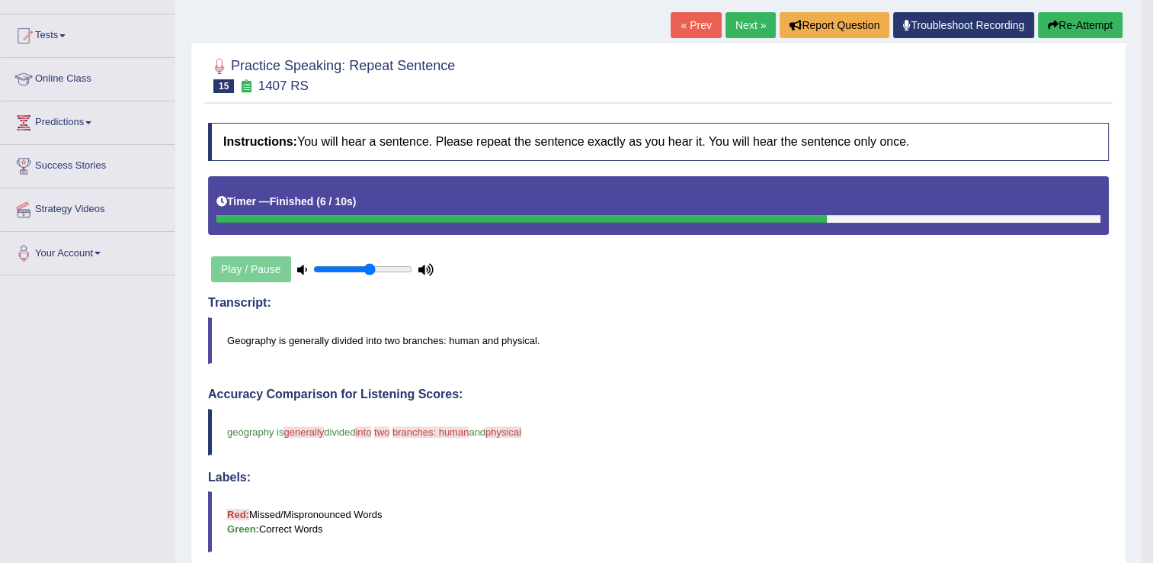
click at [753, 20] on link "Next »" at bounding box center [751, 25] width 50 height 26
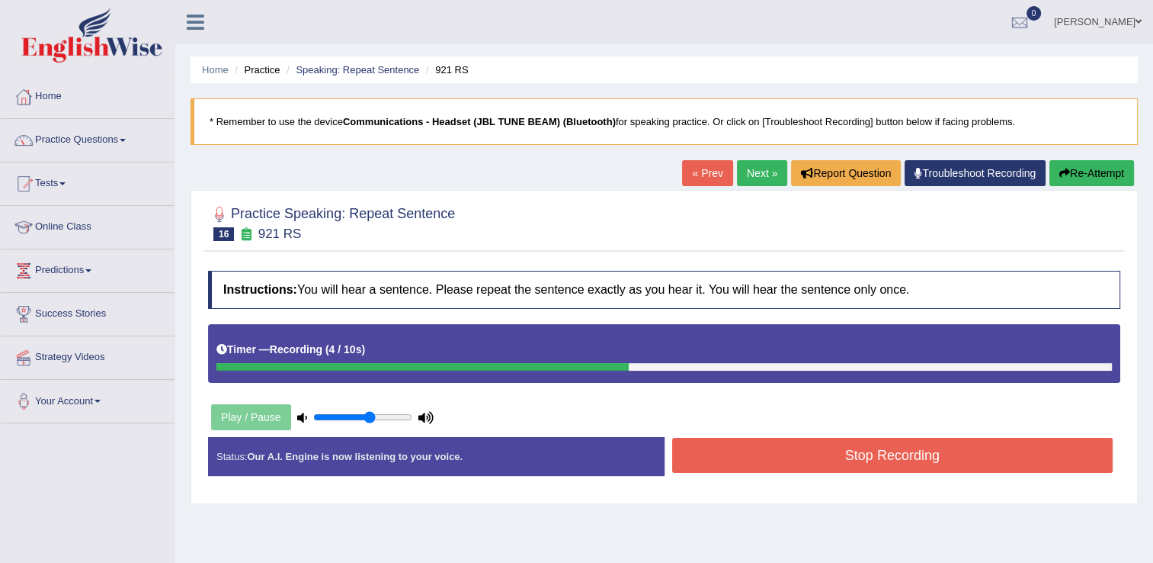
click at [701, 456] on button "Stop Recording" at bounding box center [892, 455] width 441 height 35
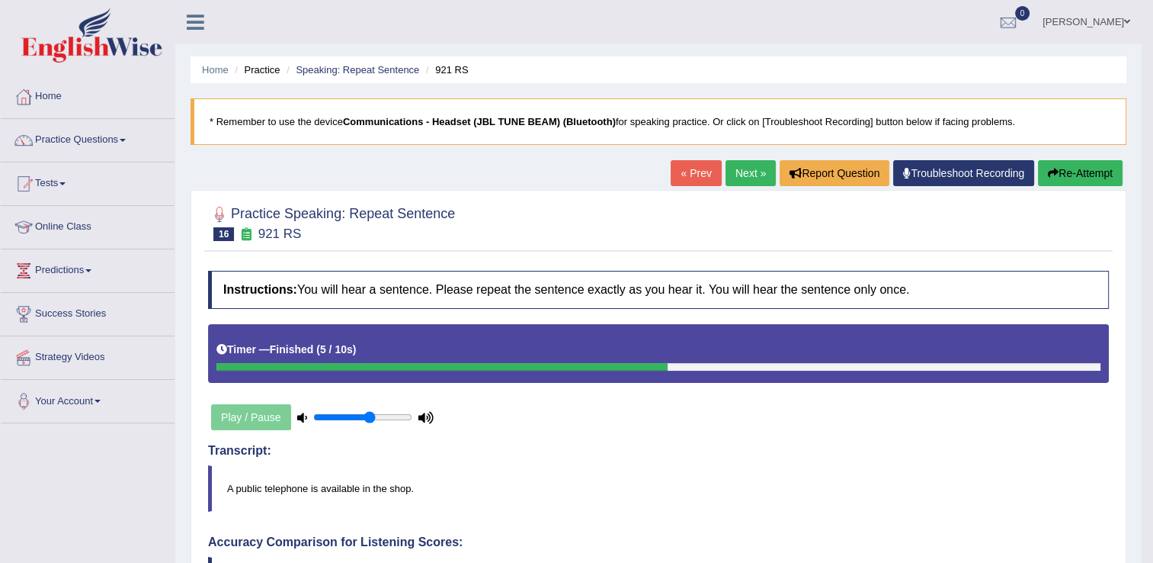
click at [745, 175] on link "Next »" at bounding box center [751, 173] width 50 height 26
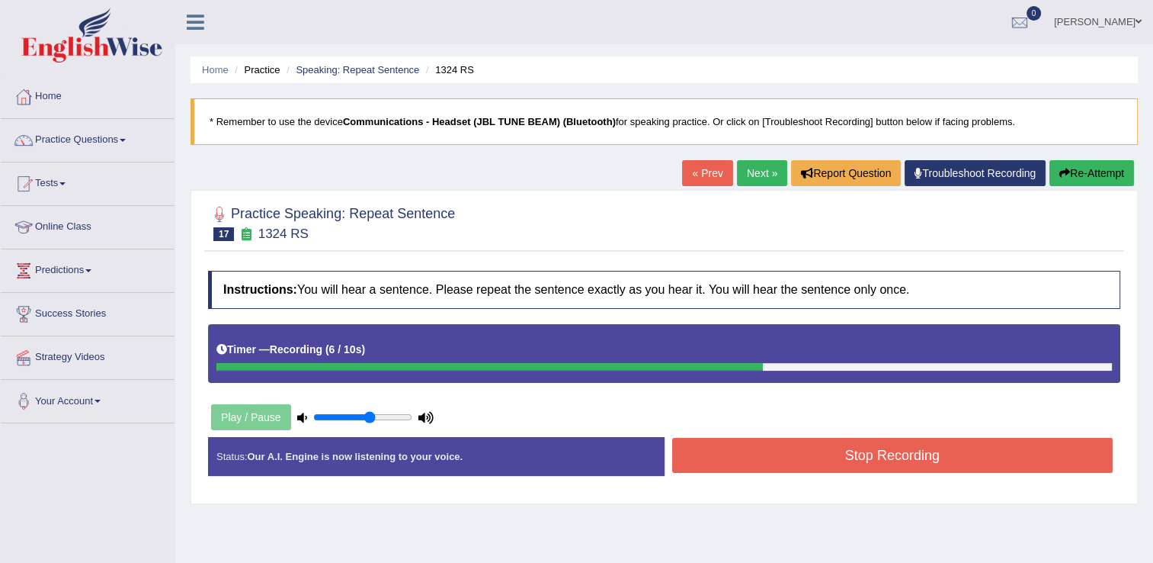
click at [775, 456] on button "Stop Recording" at bounding box center [892, 455] width 441 height 35
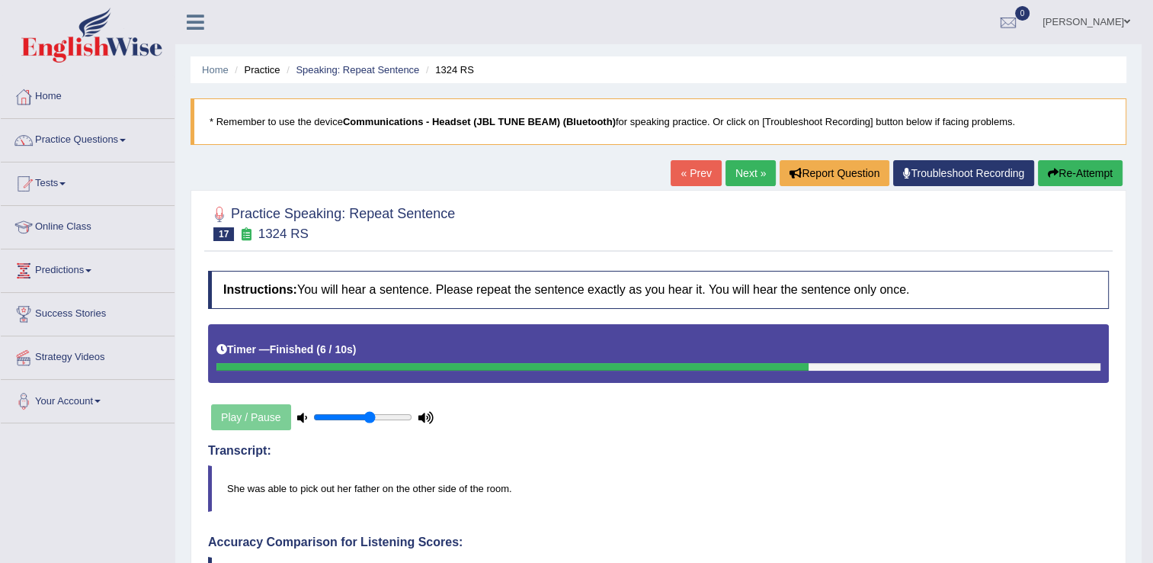
click at [749, 181] on link "Next »" at bounding box center [751, 173] width 50 height 26
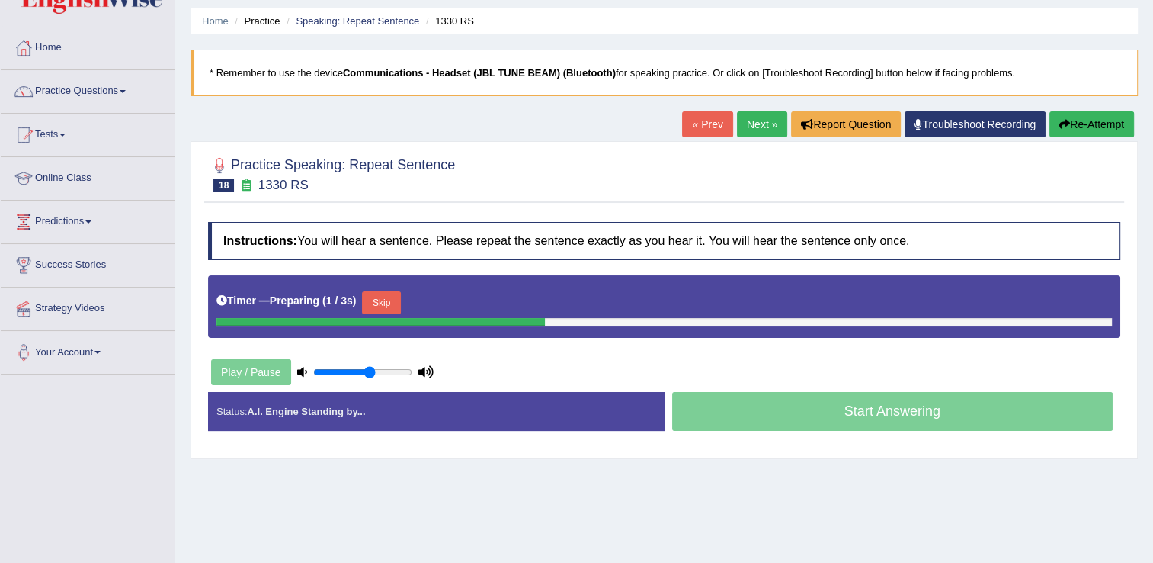
scroll to position [76, 0]
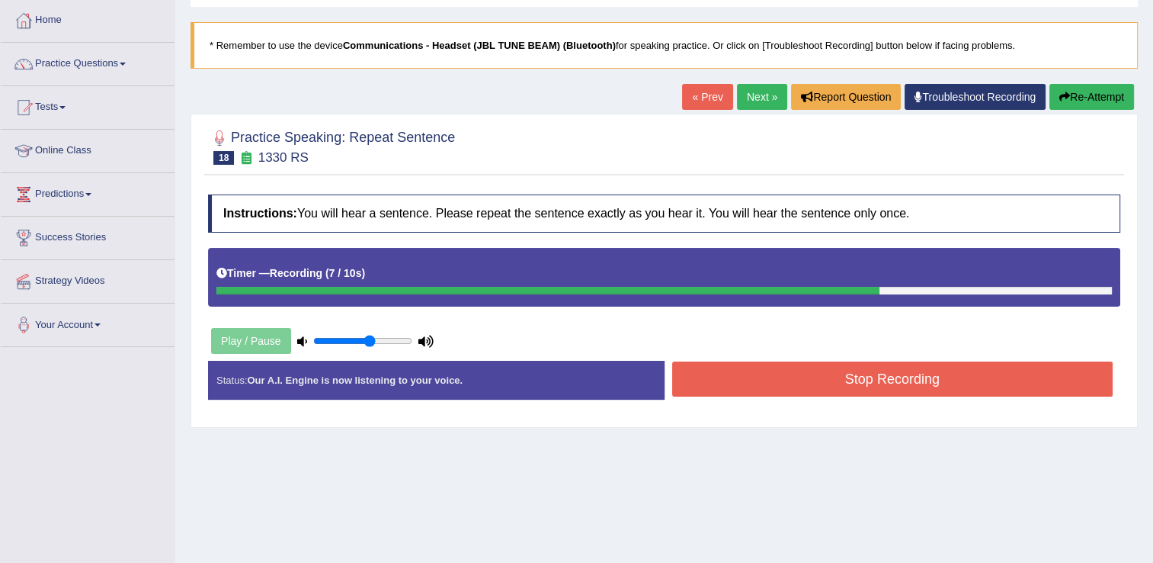
click at [799, 377] on button "Stop Recording" at bounding box center [892, 378] width 441 height 35
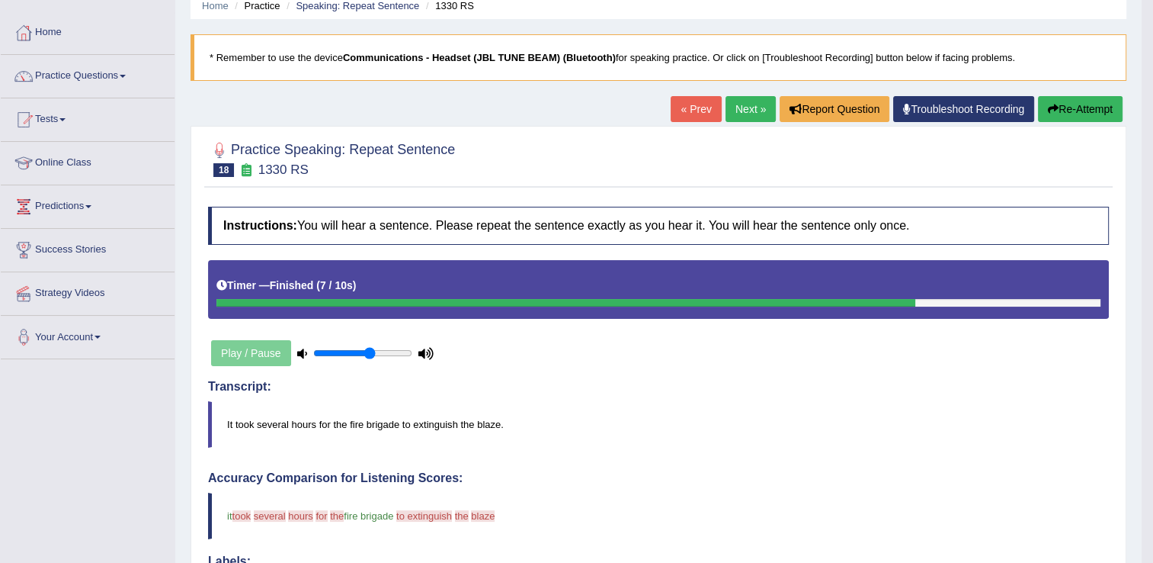
scroll to position [0, 0]
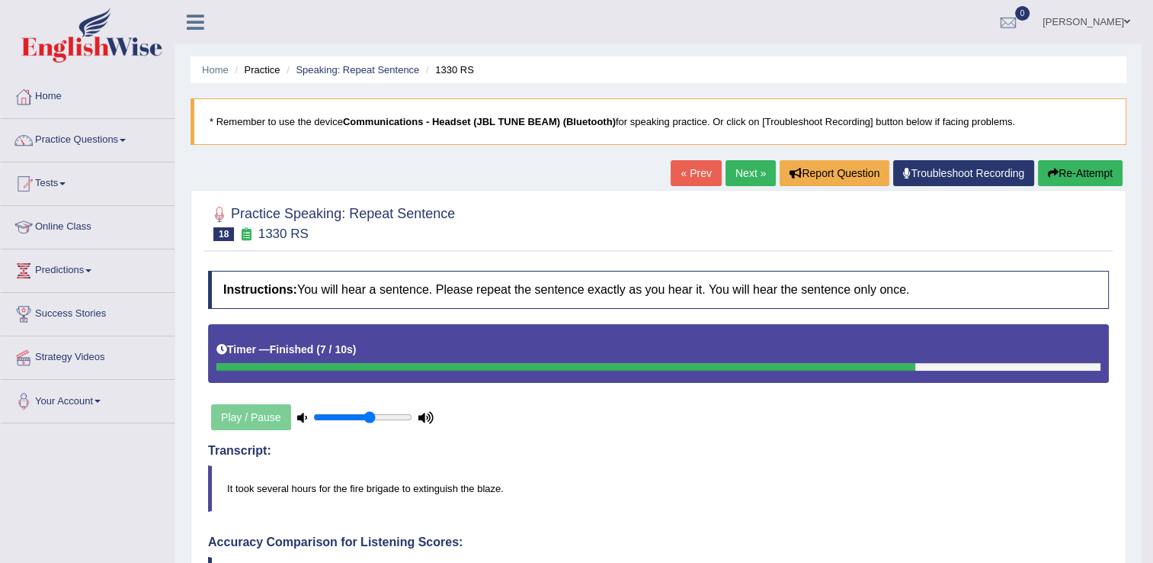
click at [747, 184] on link "Next »" at bounding box center [751, 173] width 50 height 26
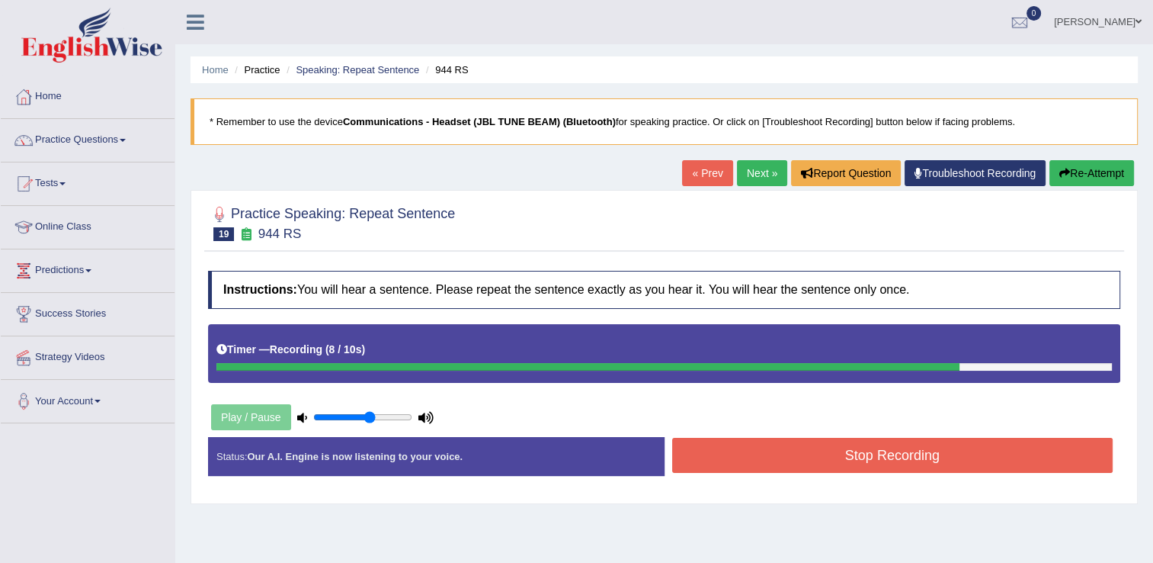
click at [852, 460] on button "Stop Recording" at bounding box center [892, 455] width 441 height 35
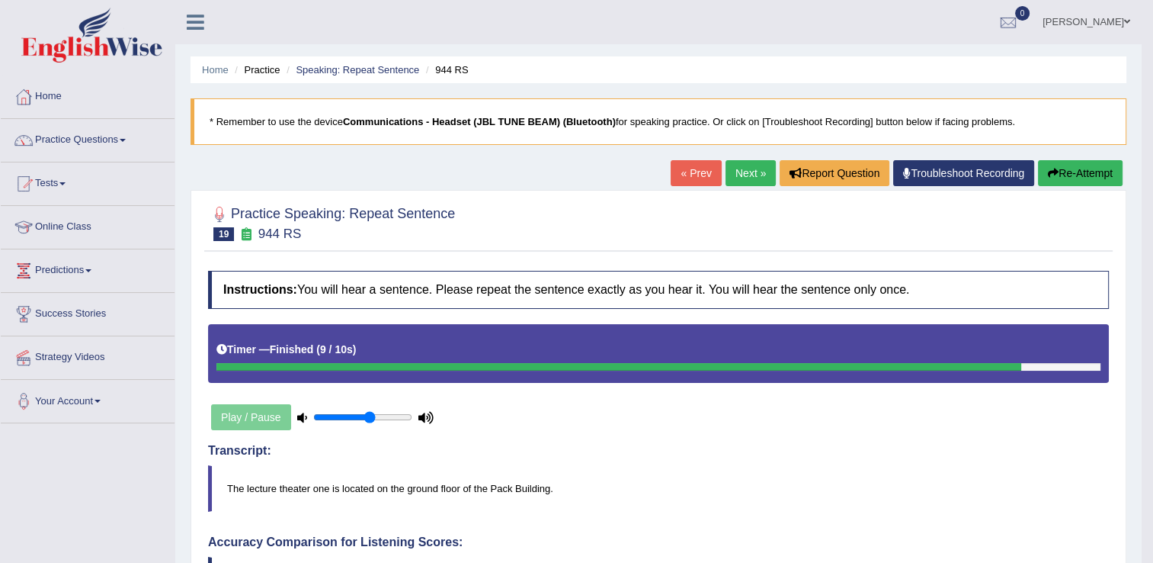
click at [736, 173] on link "Next »" at bounding box center [751, 173] width 50 height 26
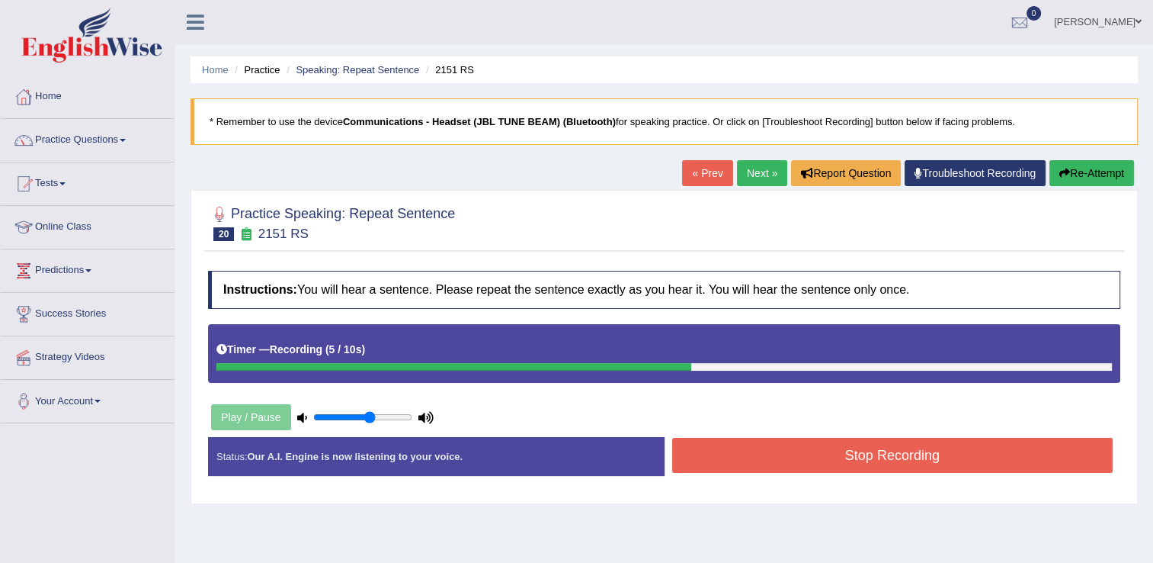
click at [770, 446] on button "Stop Recording" at bounding box center [892, 455] width 441 height 35
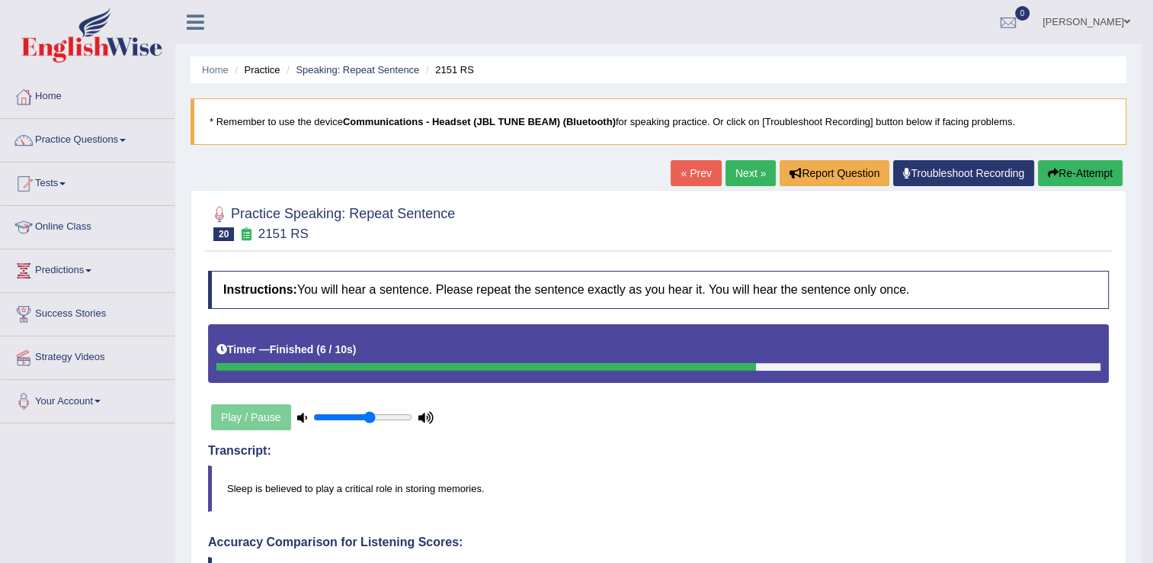
click at [752, 172] on link "Next »" at bounding box center [751, 173] width 50 height 26
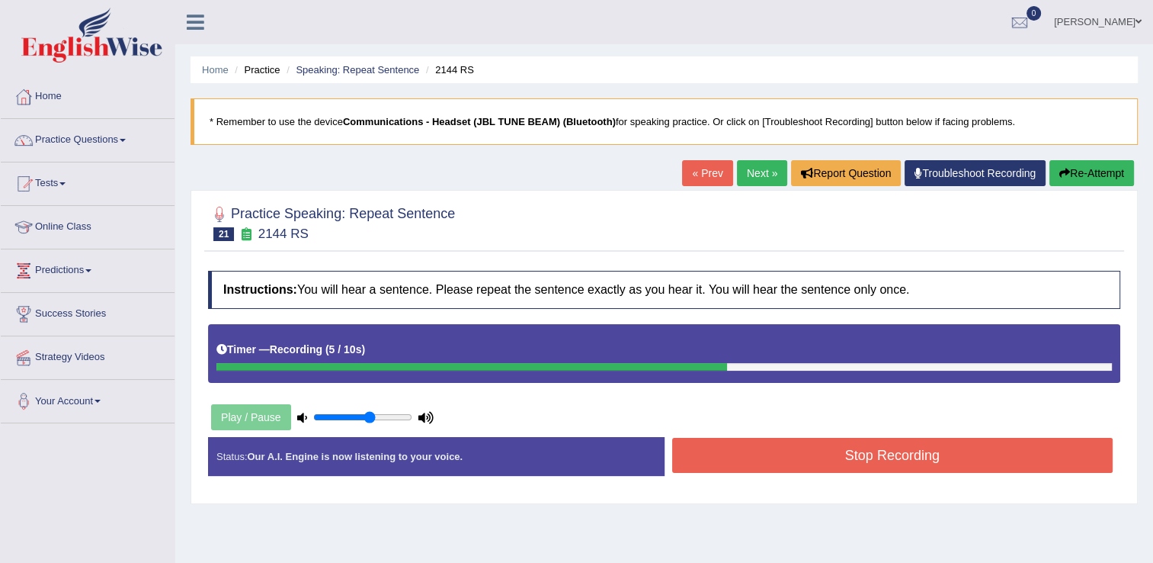
click at [723, 459] on button "Stop Recording" at bounding box center [892, 455] width 441 height 35
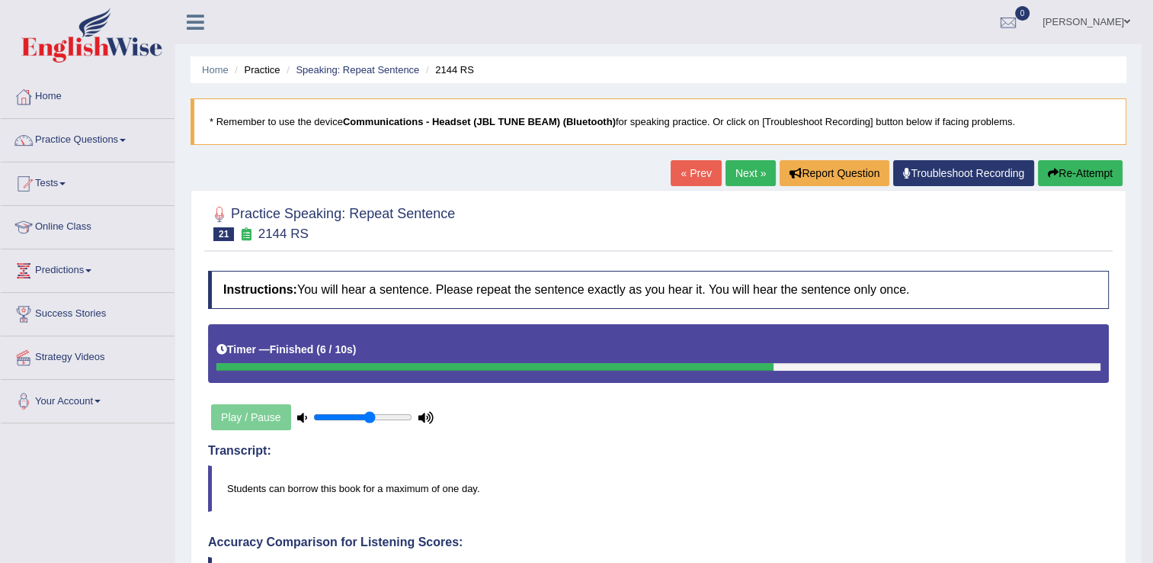
click at [748, 172] on link "Next »" at bounding box center [751, 173] width 50 height 26
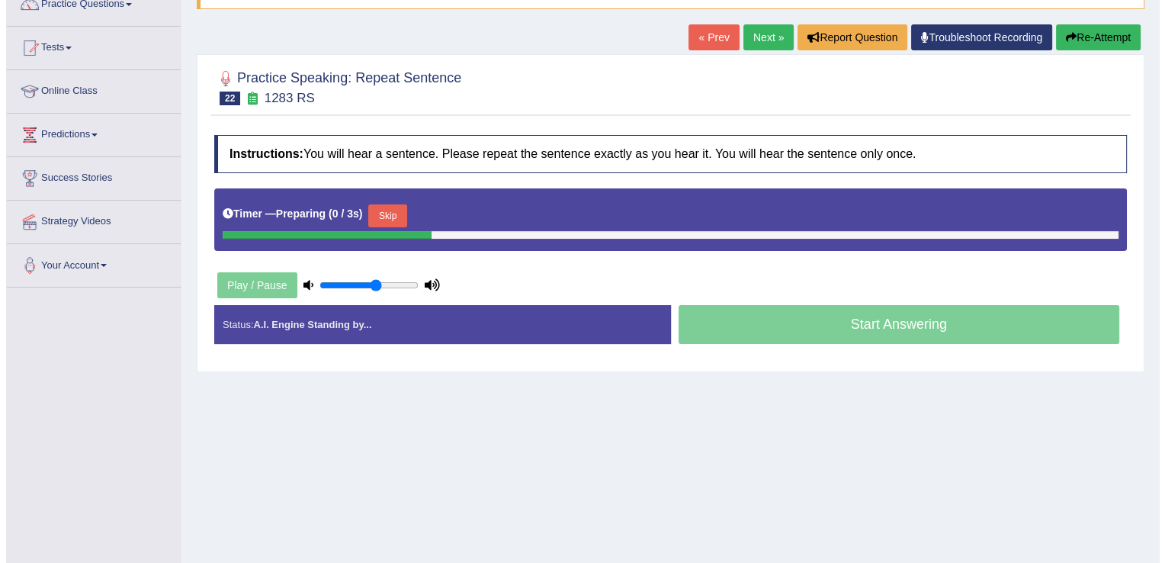
scroll to position [152, 0]
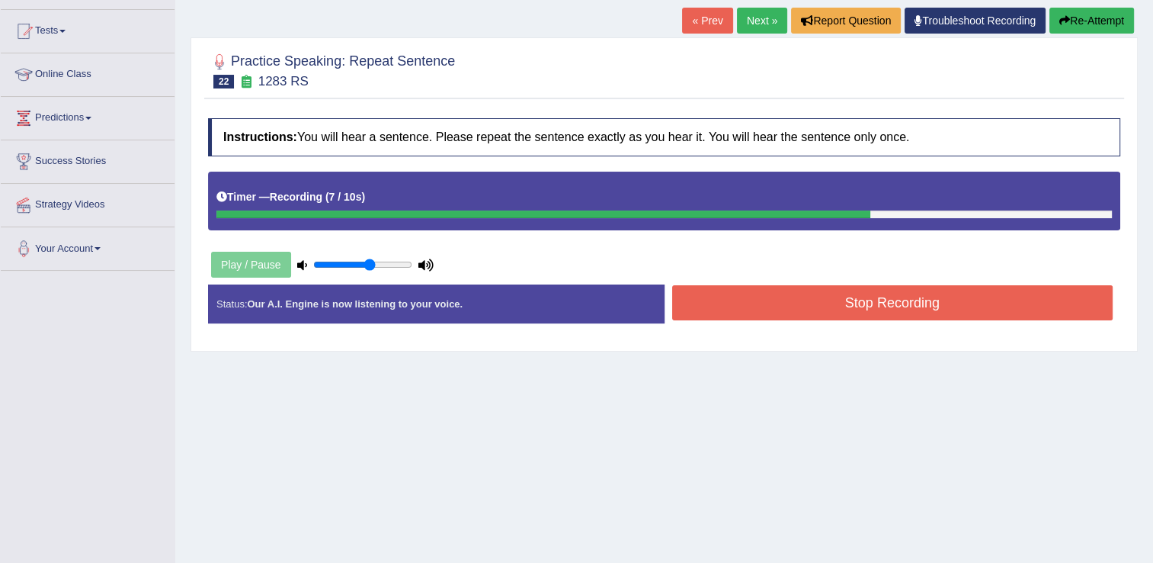
click at [729, 303] on button "Stop Recording" at bounding box center [892, 302] width 441 height 35
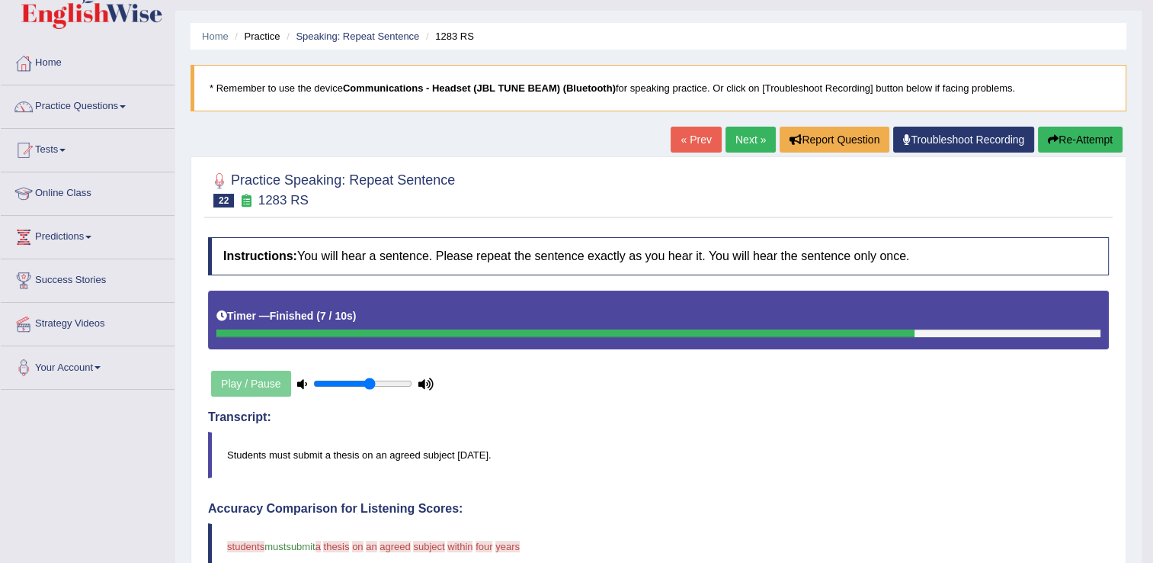
scroll to position [0, 0]
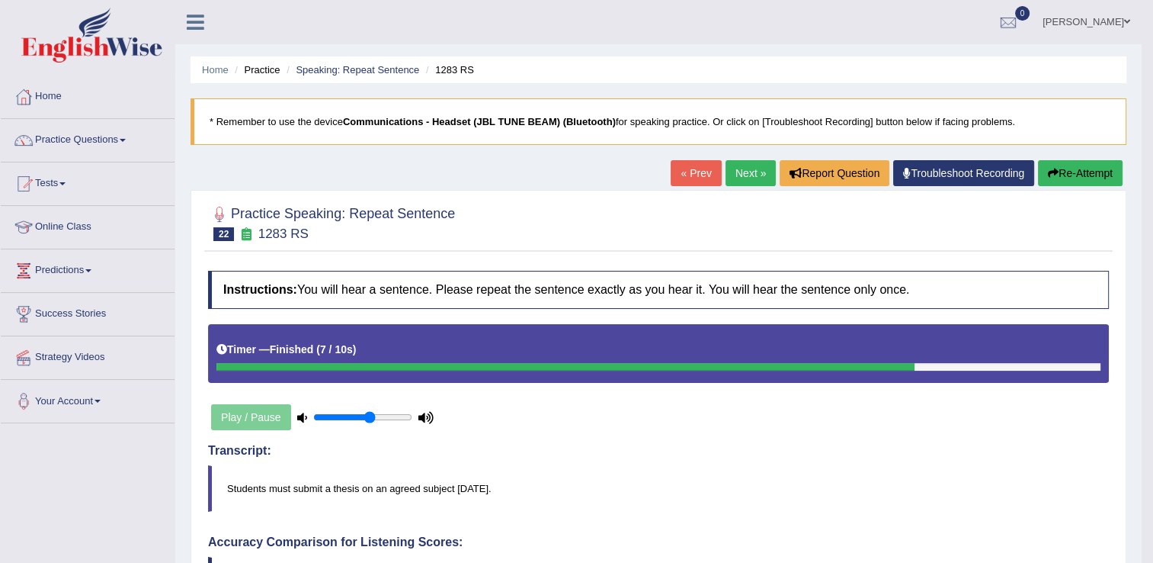
click at [745, 175] on link "Next »" at bounding box center [751, 173] width 50 height 26
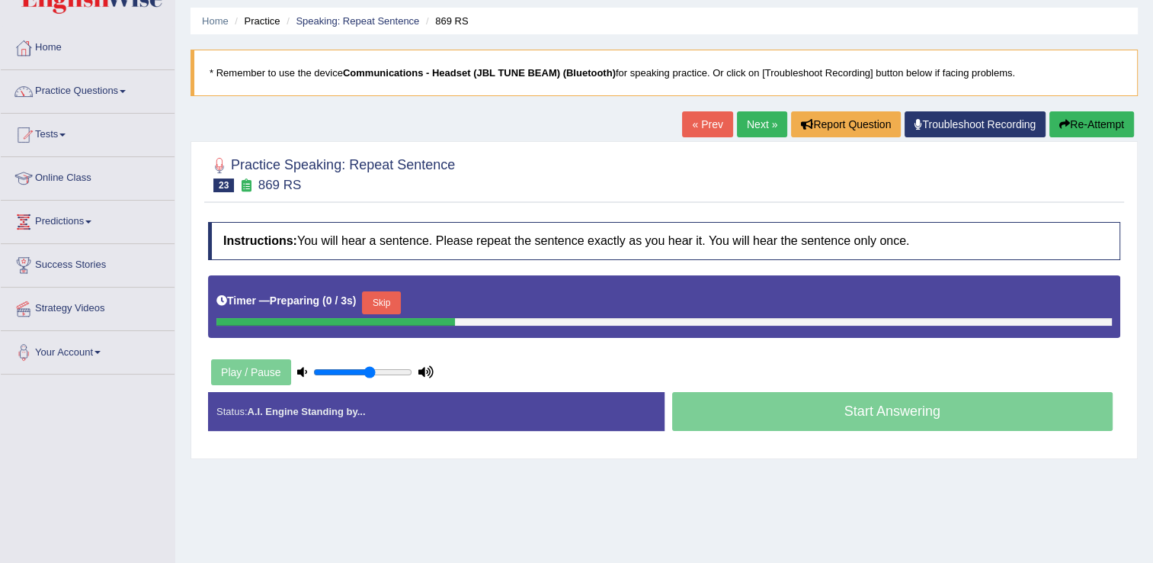
scroll to position [152, 0]
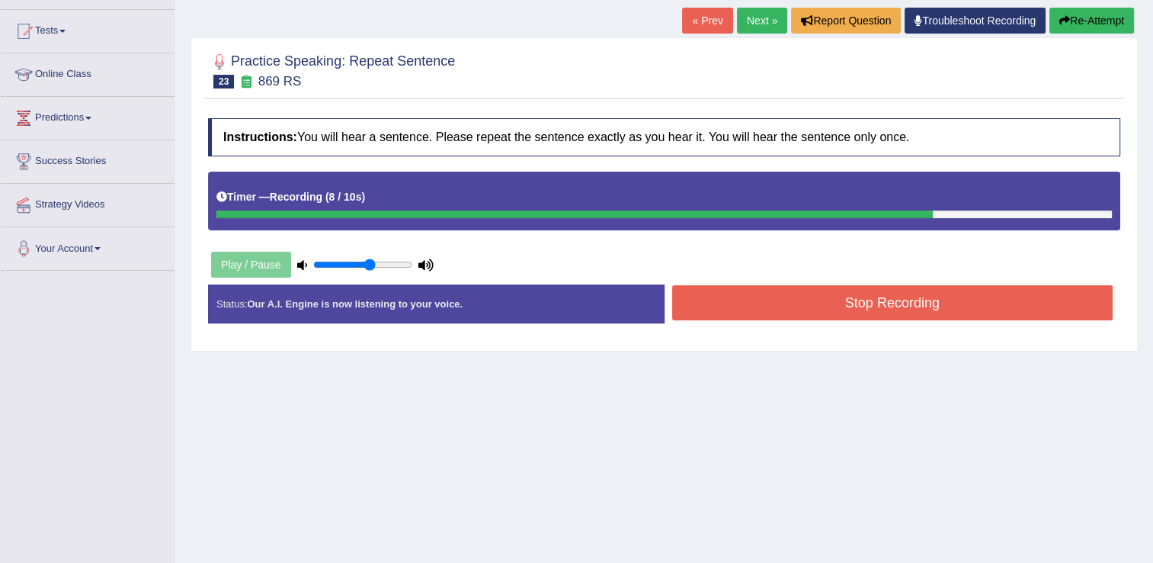
click at [736, 306] on button "Stop Recording" at bounding box center [892, 302] width 441 height 35
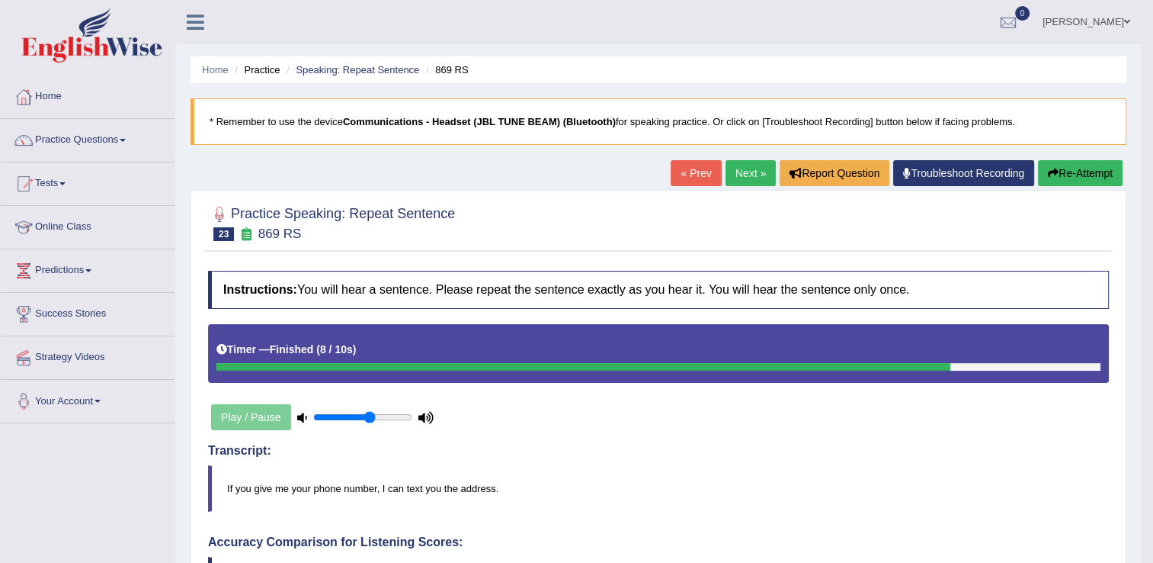
scroll to position [0, 0]
click at [746, 175] on link "Next »" at bounding box center [751, 173] width 50 height 26
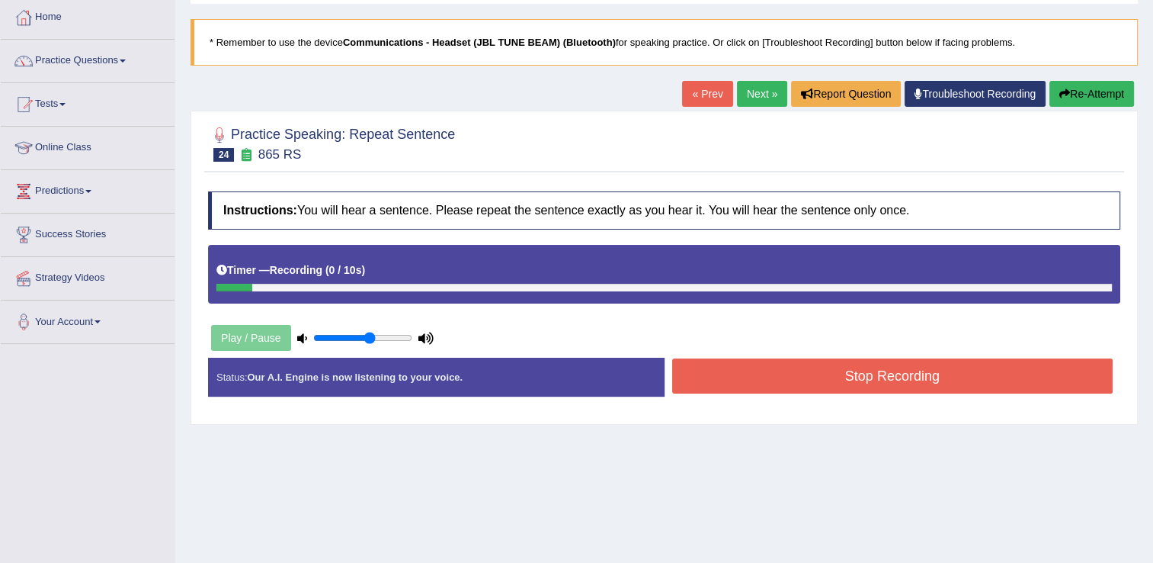
scroll to position [76, 0]
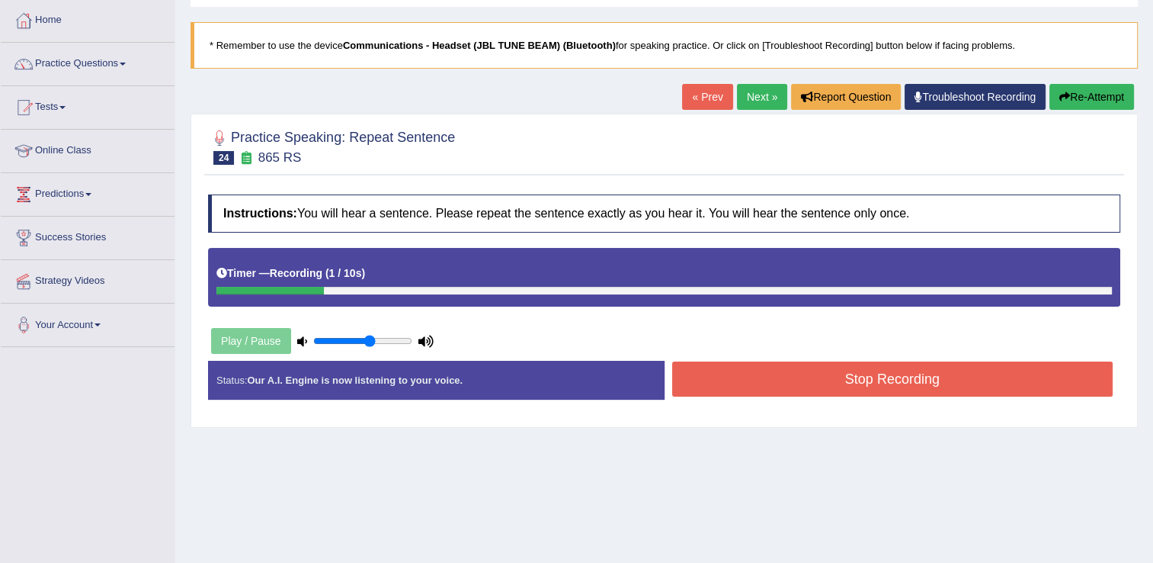
click at [1099, 96] on button "Re-Attempt" at bounding box center [1092, 97] width 85 height 26
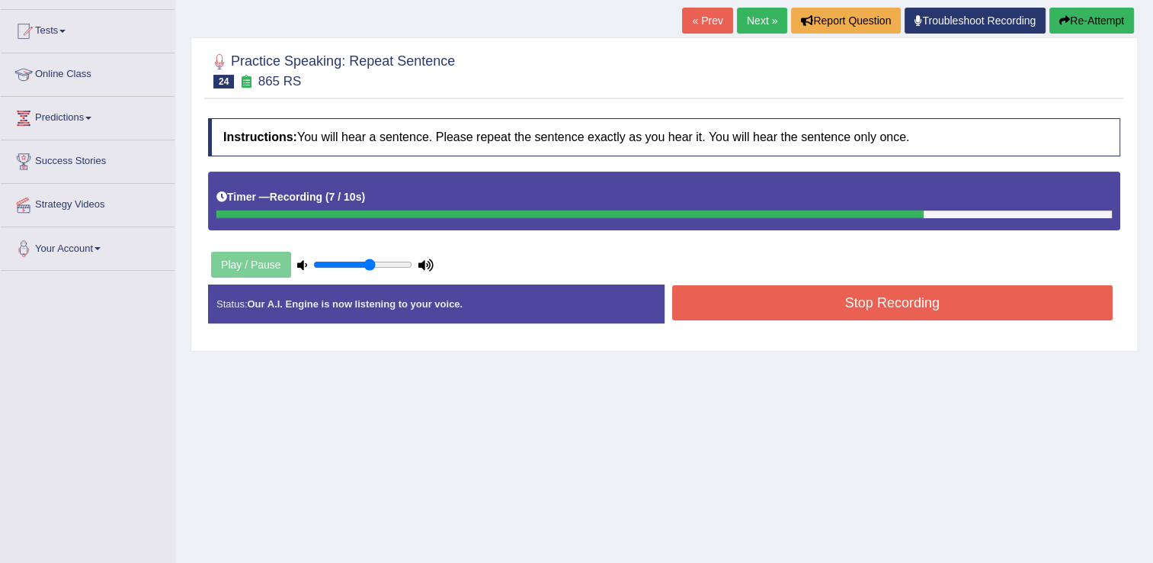
click at [750, 297] on button "Stop Recording" at bounding box center [892, 302] width 441 height 35
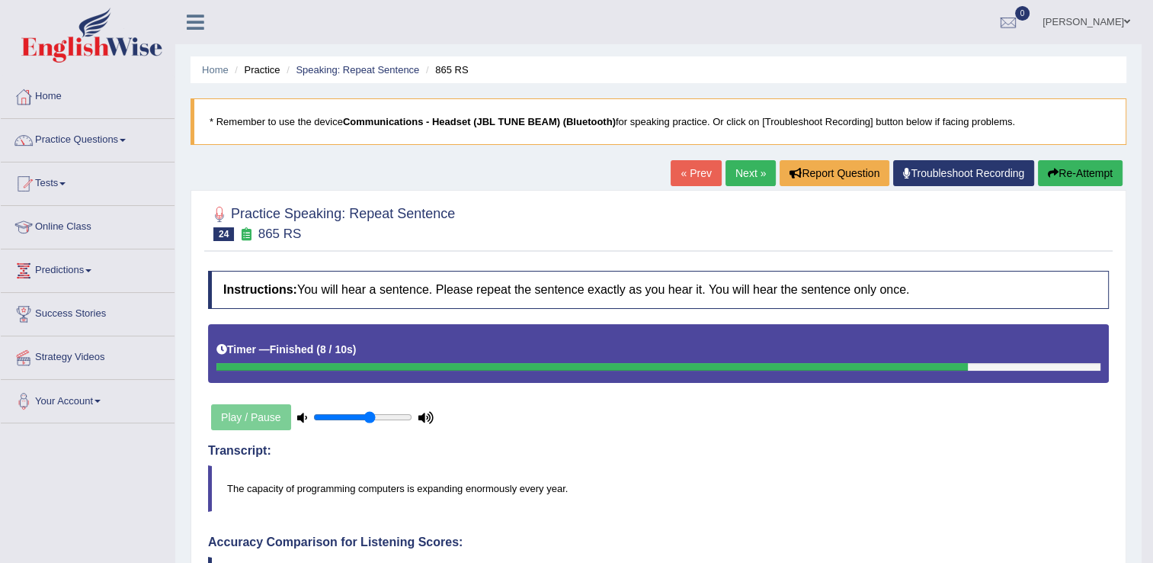
click at [743, 178] on link "Next »" at bounding box center [751, 173] width 50 height 26
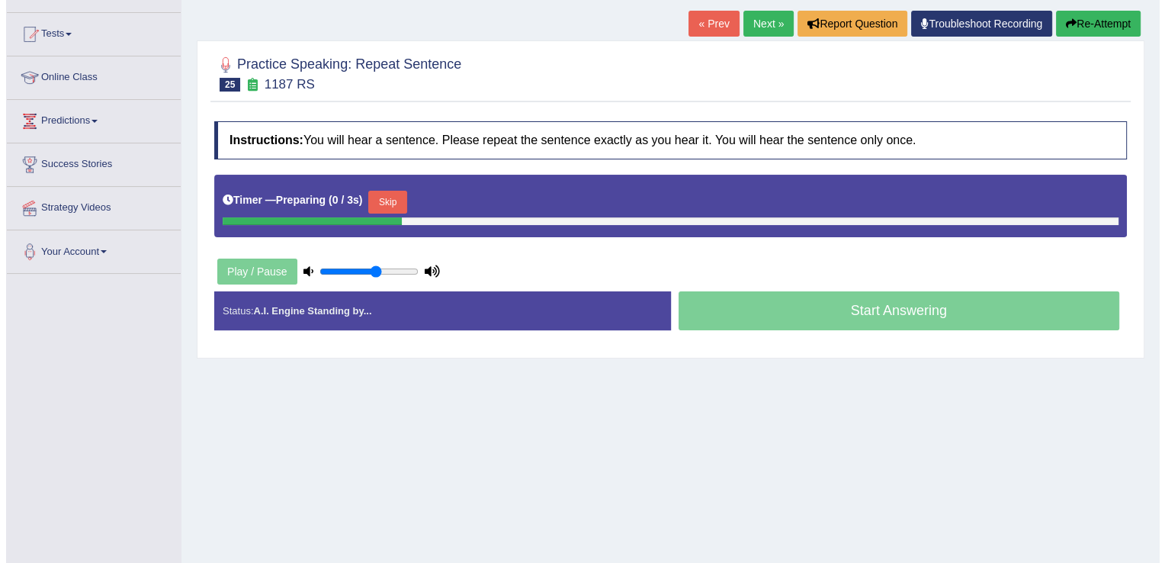
scroll to position [152, 0]
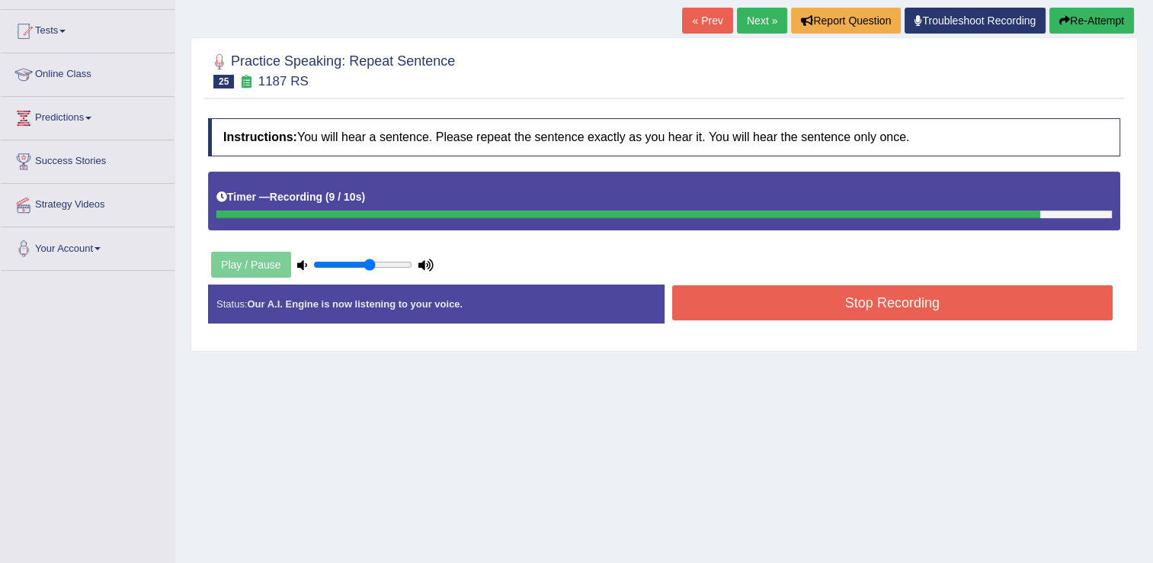
click at [823, 303] on button "Stop Recording" at bounding box center [892, 302] width 441 height 35
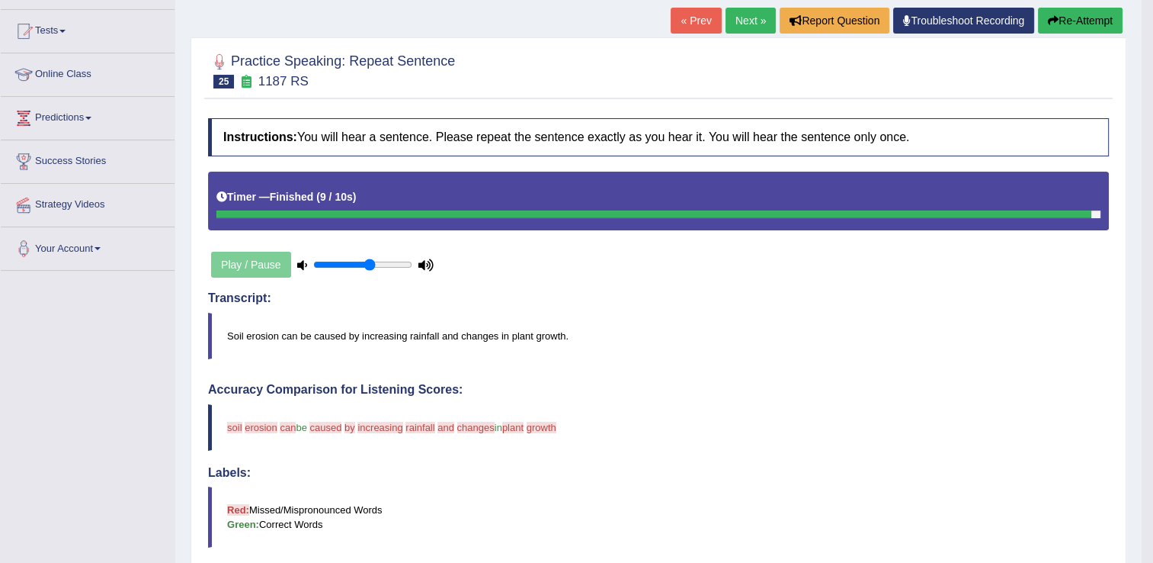
click at [750, 14] on link "Next »" at bounding box center [751, 21] width 50 height 26
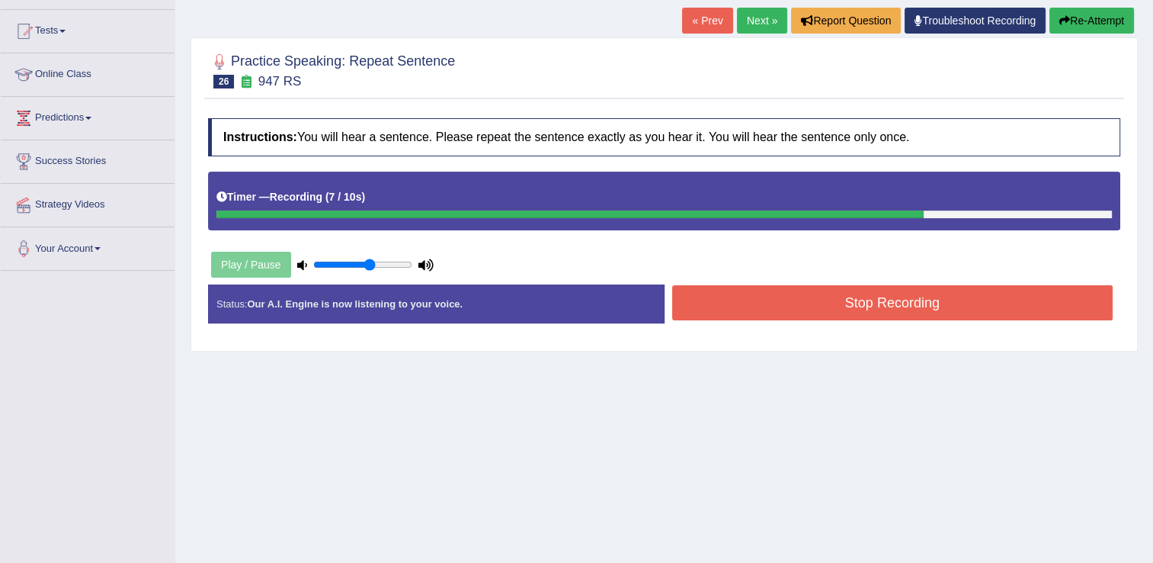
click at [780, 303] on button "Stop Recording" at bounding box center [892, 302] width 441 height 35
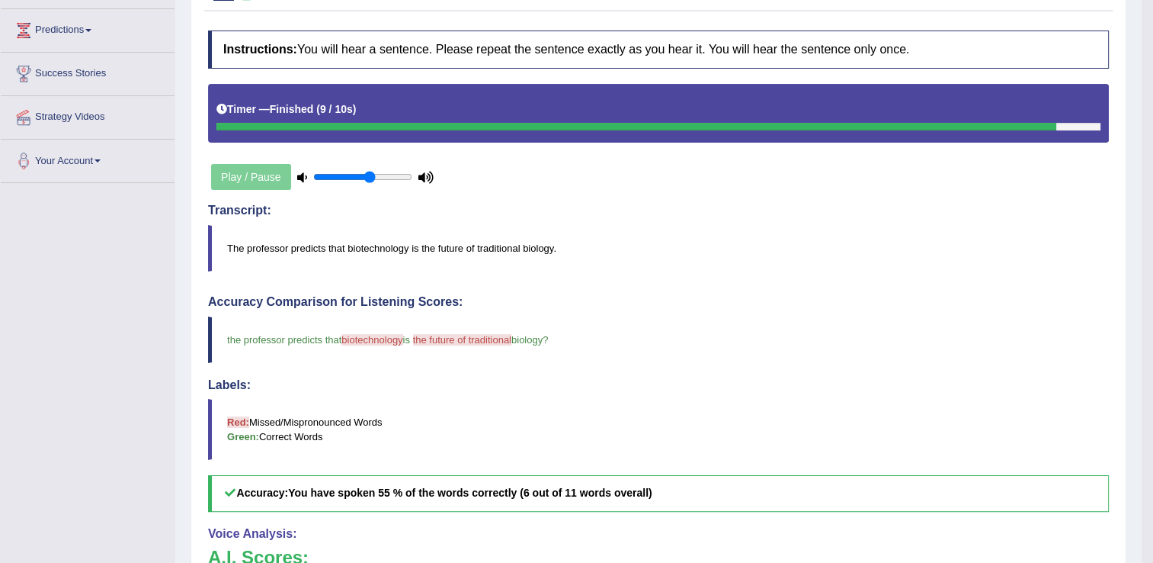
scroll to position [152, 0]
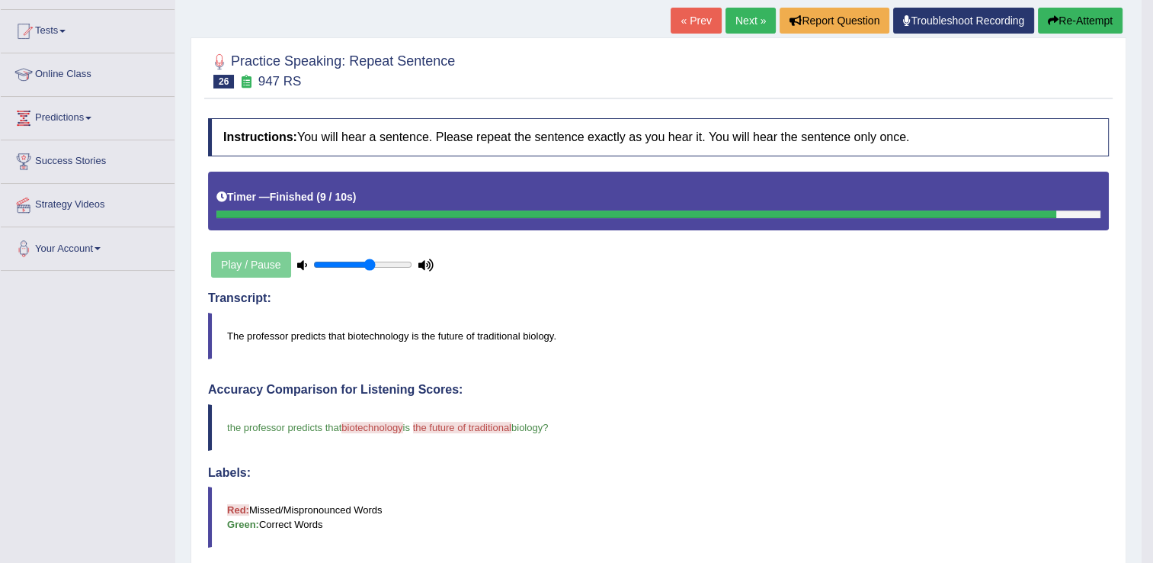
click at [1094, 20] on button "Re-Attempt" at bounding box center [1080, 21] width 85 height 26
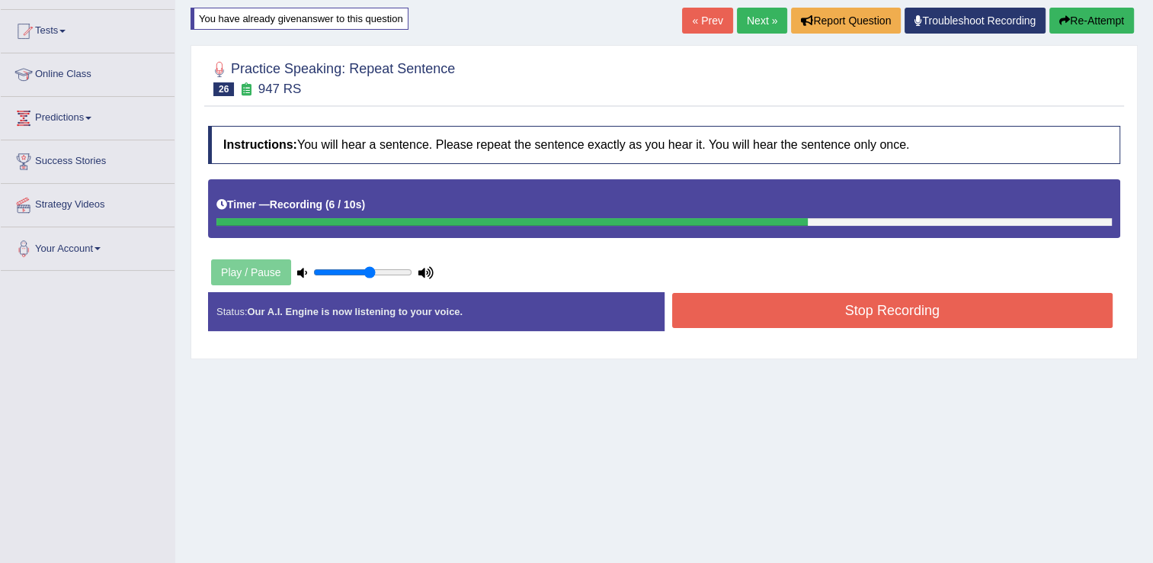
click at [812, 316] on button "Stop Recording" at bounding box center [892, 310] width 441 height 35
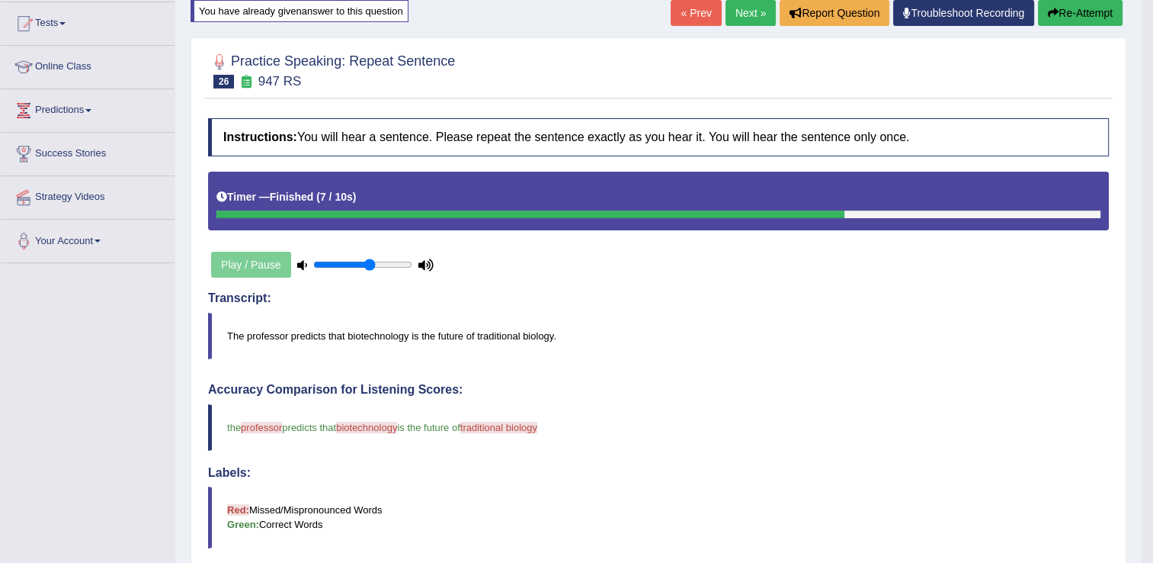
scroll to position [152, 0]
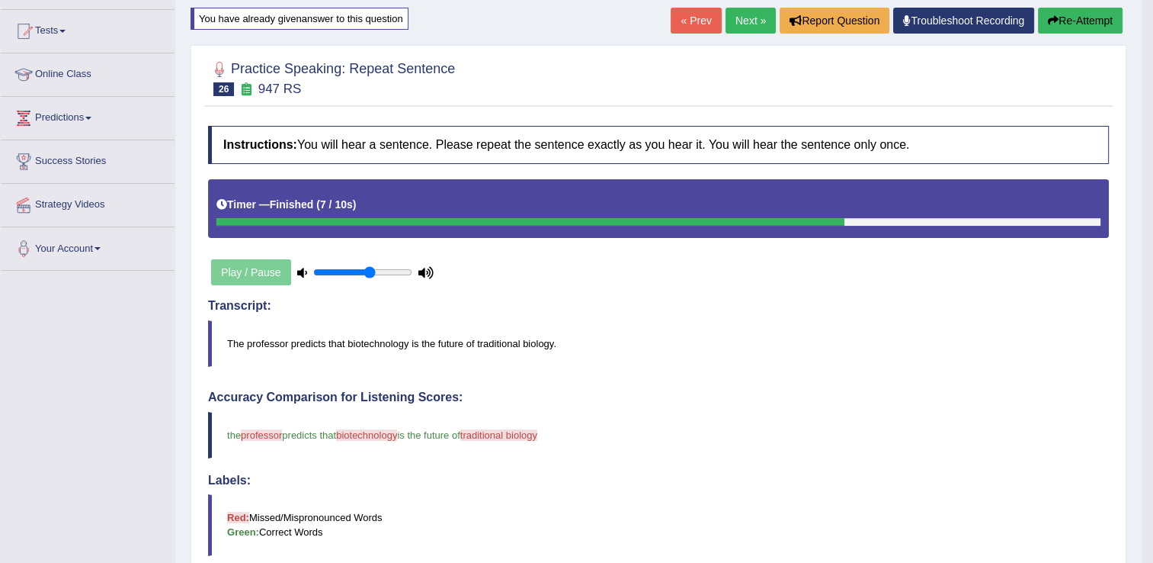
click at [1073, 19] on button "Re-Attempt" at bounding box center [1080, 21] width 85 height 26
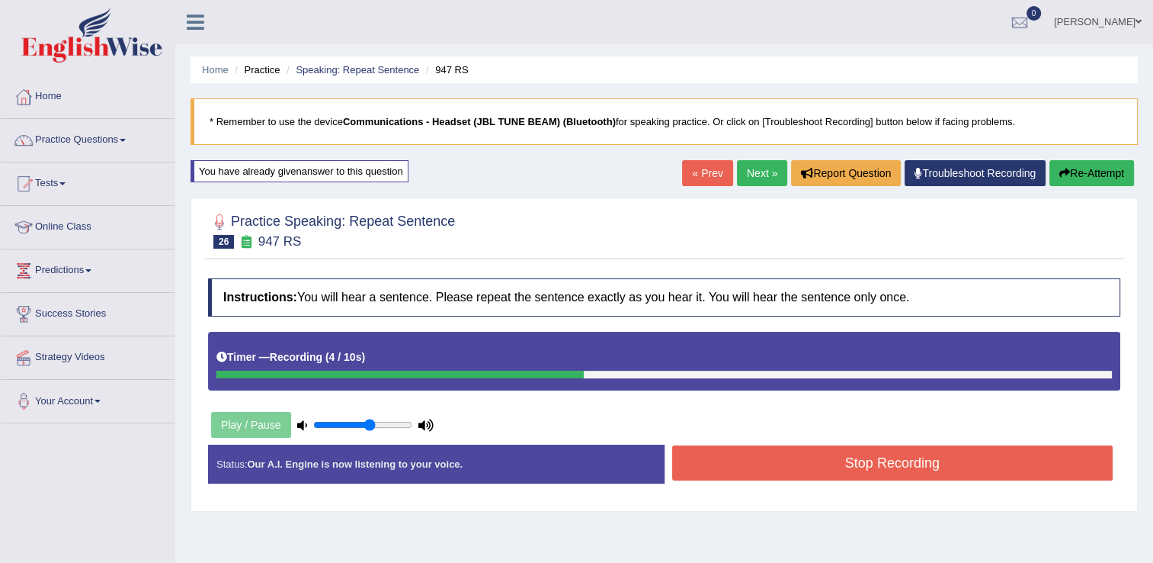
click at [1094, 172] on button "Re-Attempt" at bounding box center [1092, 173] width 85 height 26
click at [811, 463] on button "Stop Recording" at bounding box center [892, 462] width 441 height 35
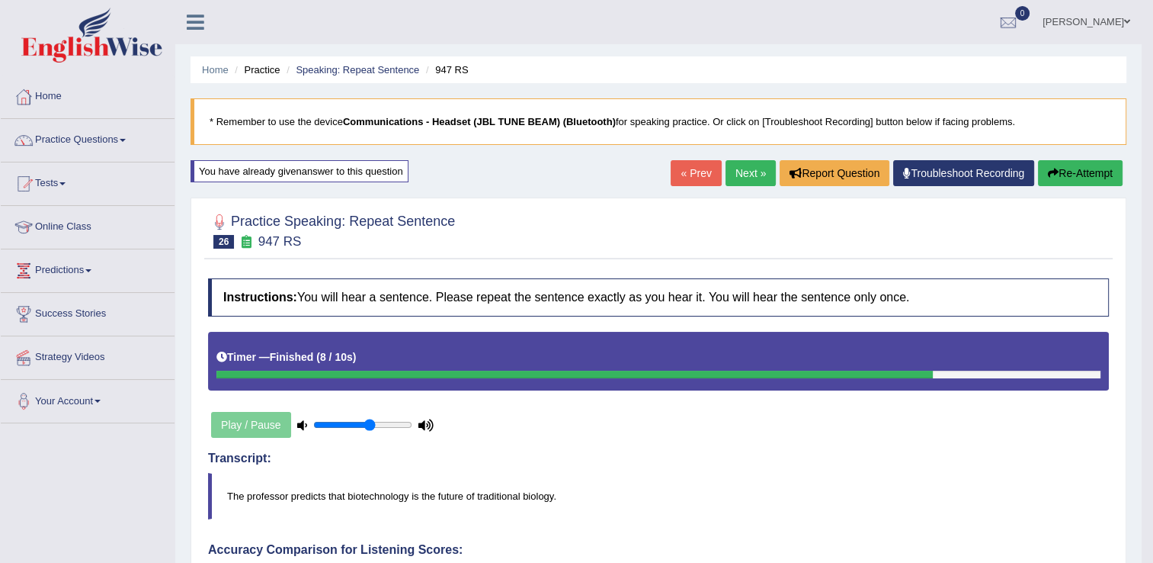
click at [1080, 174] on button "Re-Attempt" at bounding box center [1080, 173] width 85 height 26
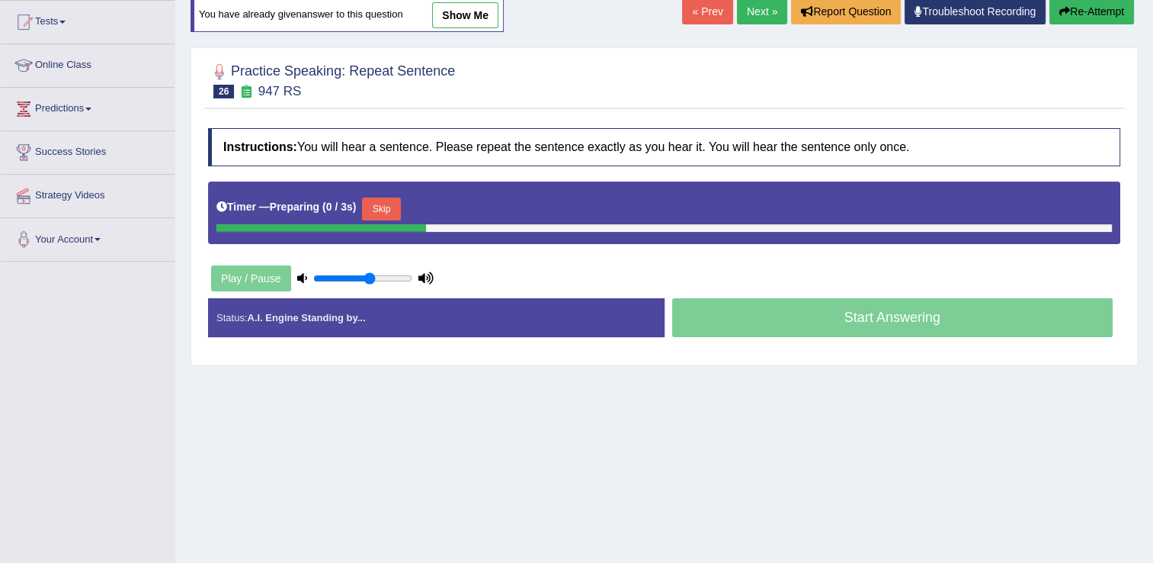
scroll to position [229, 0]
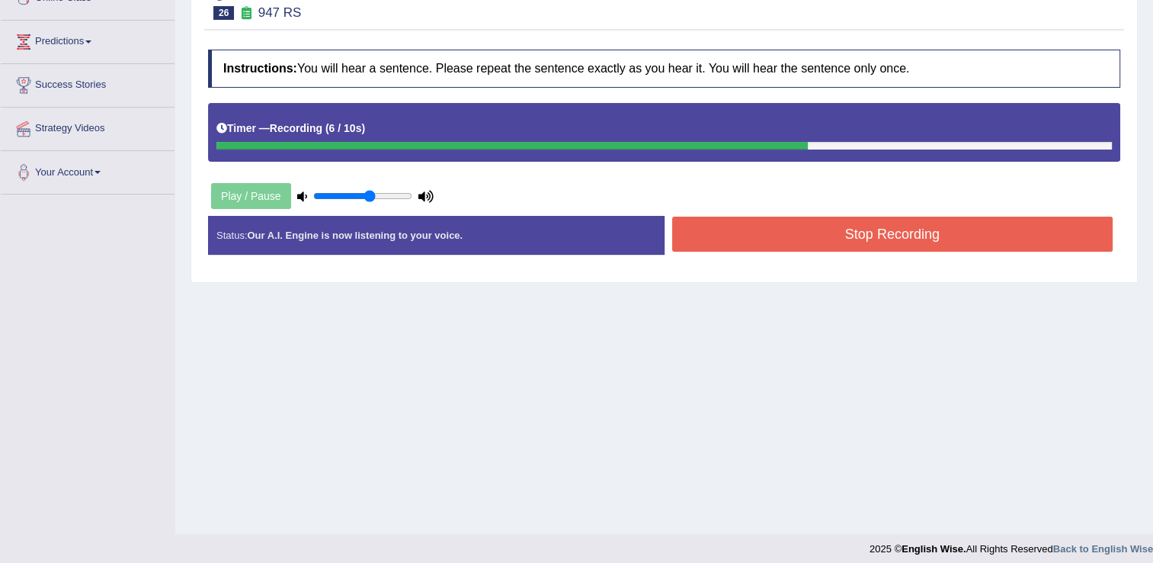
click at [698, 233] on button "Stop Recording" at bounding box center [892, 234] width 441 height 35
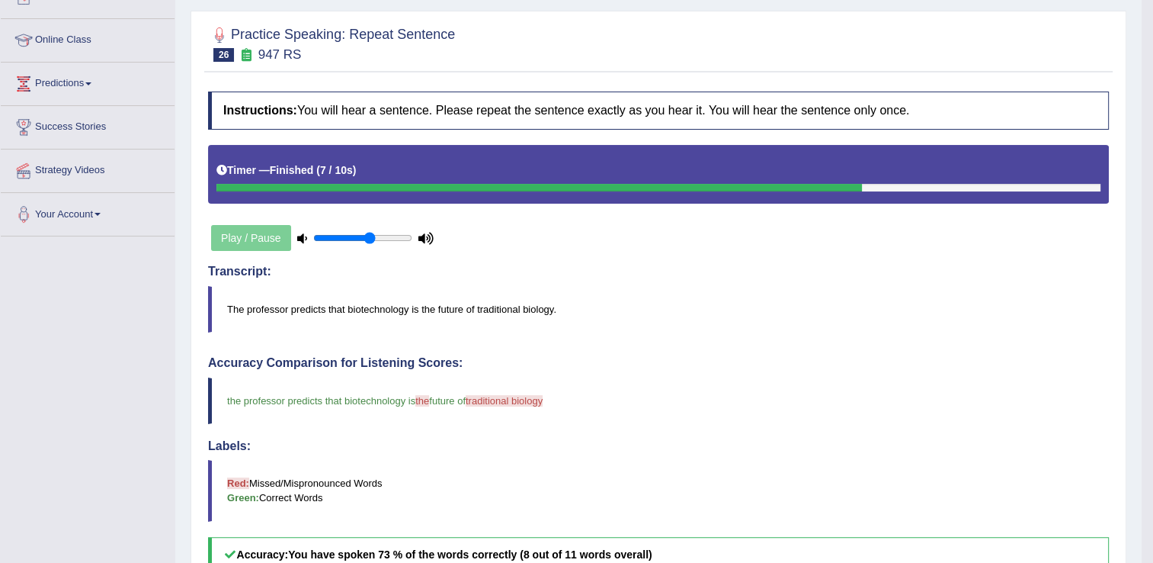
scroll to position [152, 0]
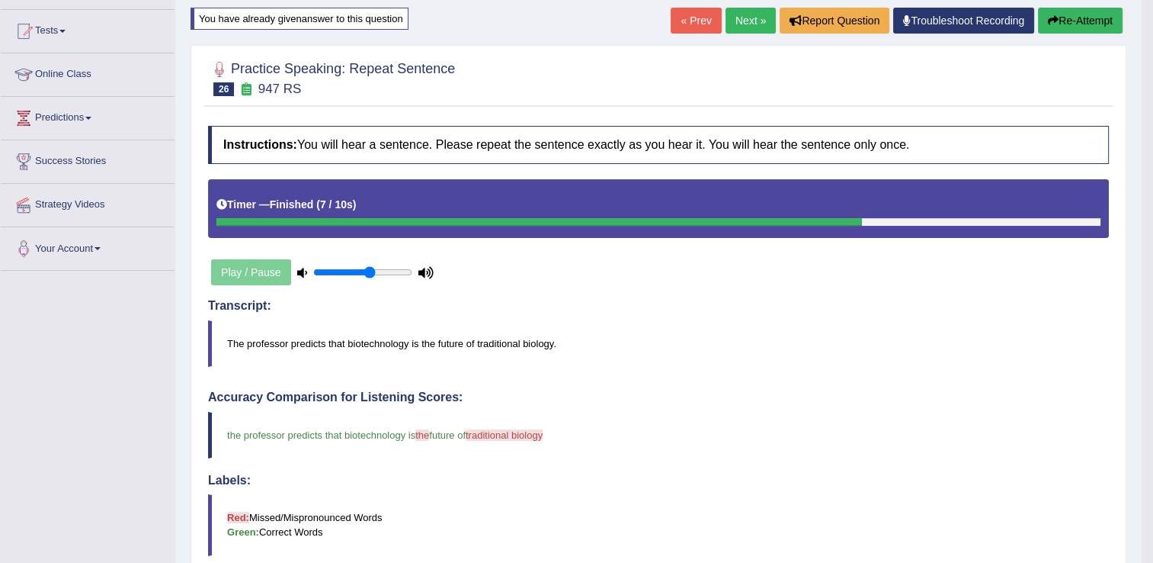
click at [1074, 19] on button "Re-Attempt" at bounding box center [1080, 21] width 85 height 26
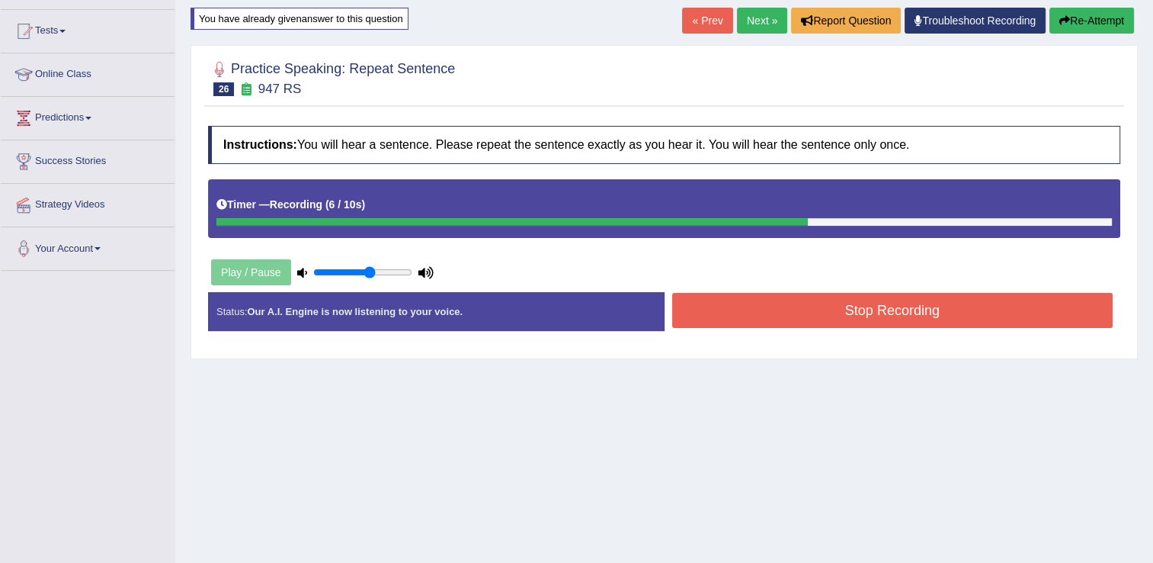
click at [811, 306] on button "Stop Recording" at bounding box center [892, 310] width 441 height 35
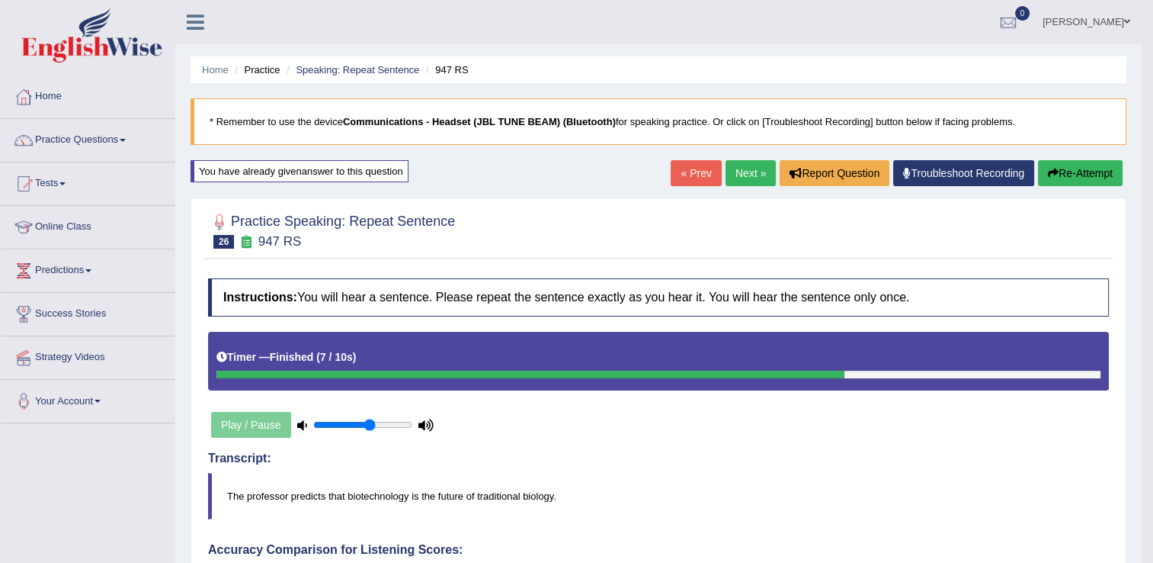
click at [730, 175] on link "Next »" at bounding box center [751, 173] width 50 height 26
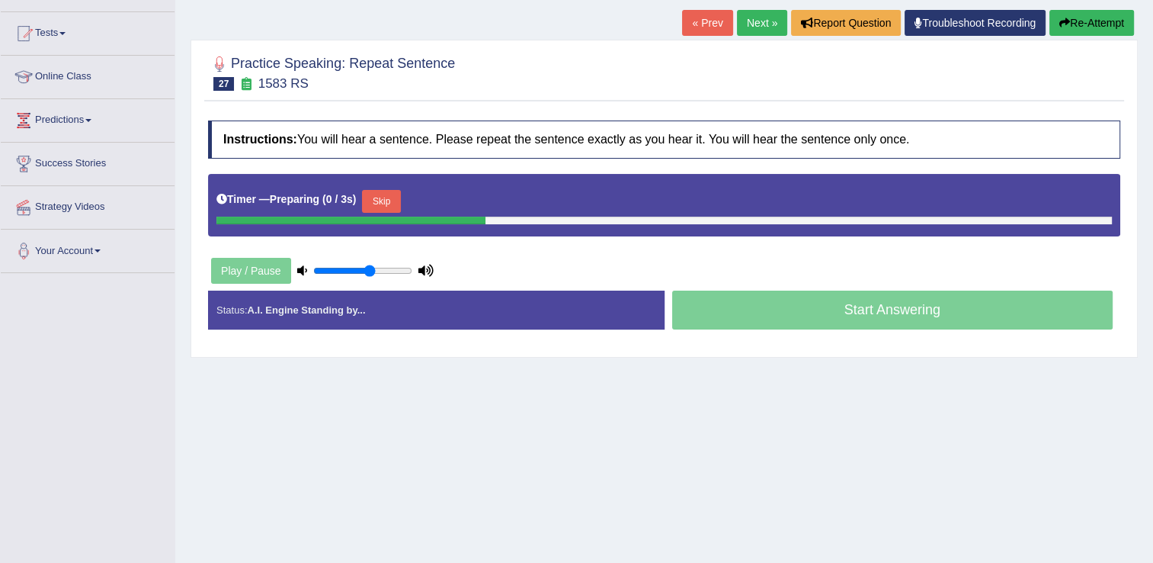
scroll to position [152, 0]
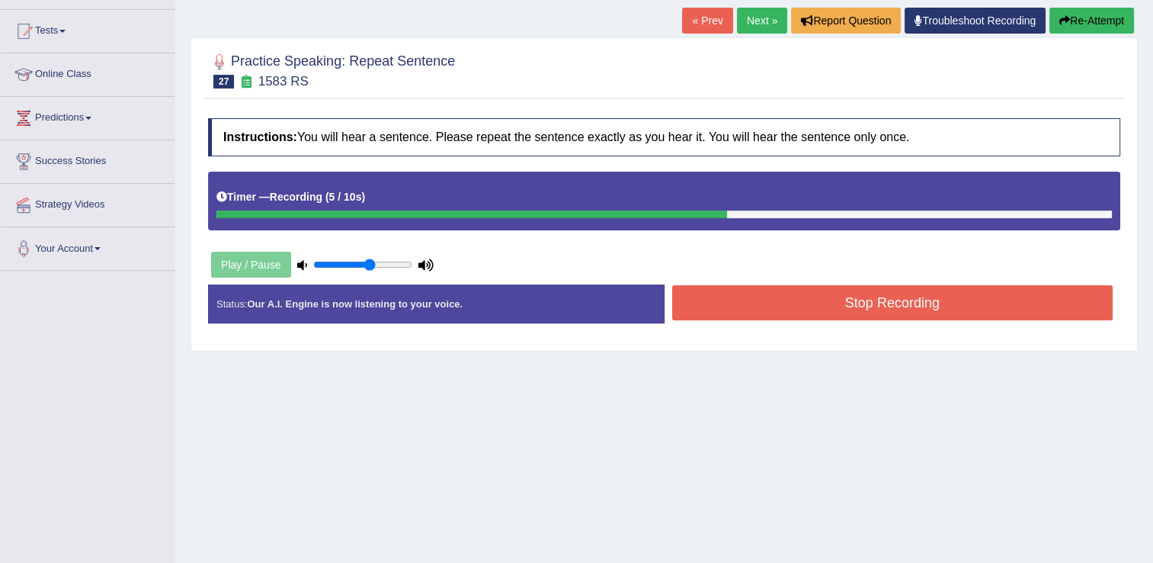
click at [810, 304] on button "Stop Recording" at bounding box center [892, 302] width 441 height 35
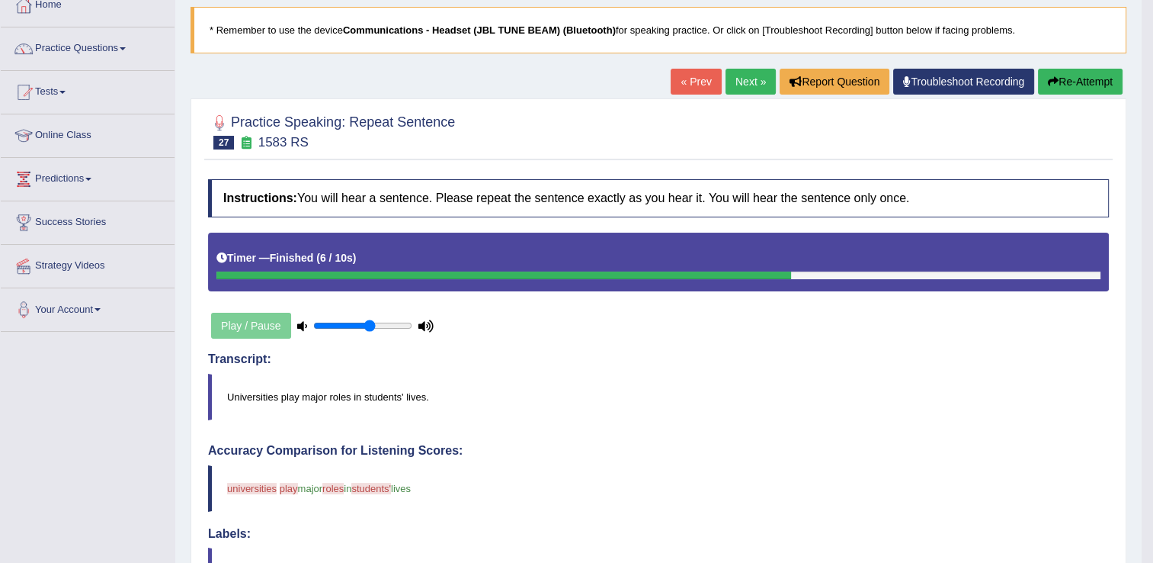
scroll to position [0, 0]
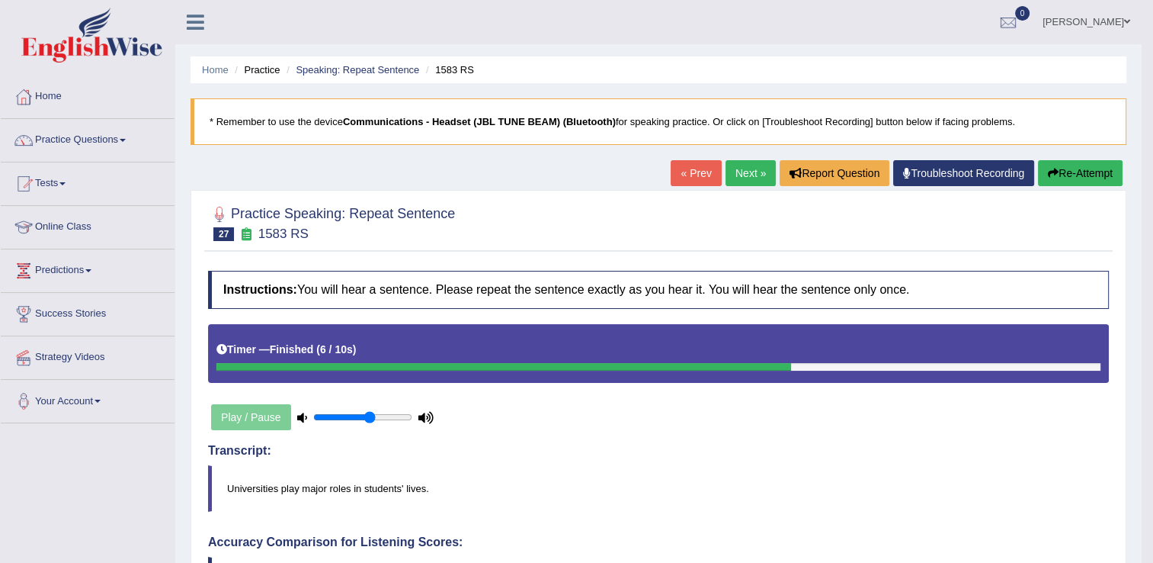
click at [747, 174] on link "Next »" at bounding box center [751, 173] width 50 height 26
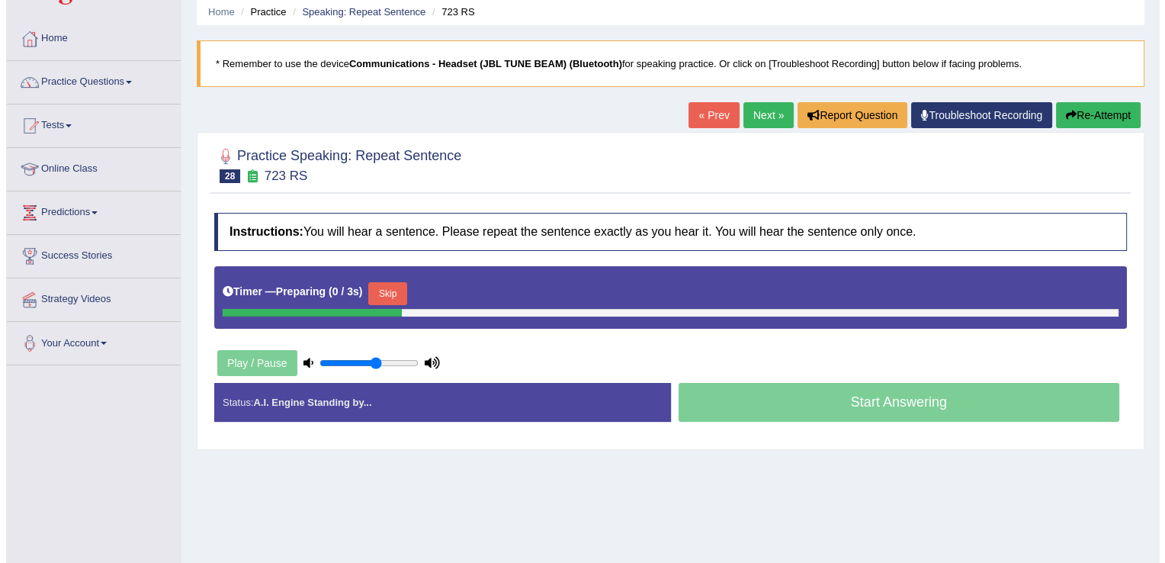
scroll to position [152, 0]
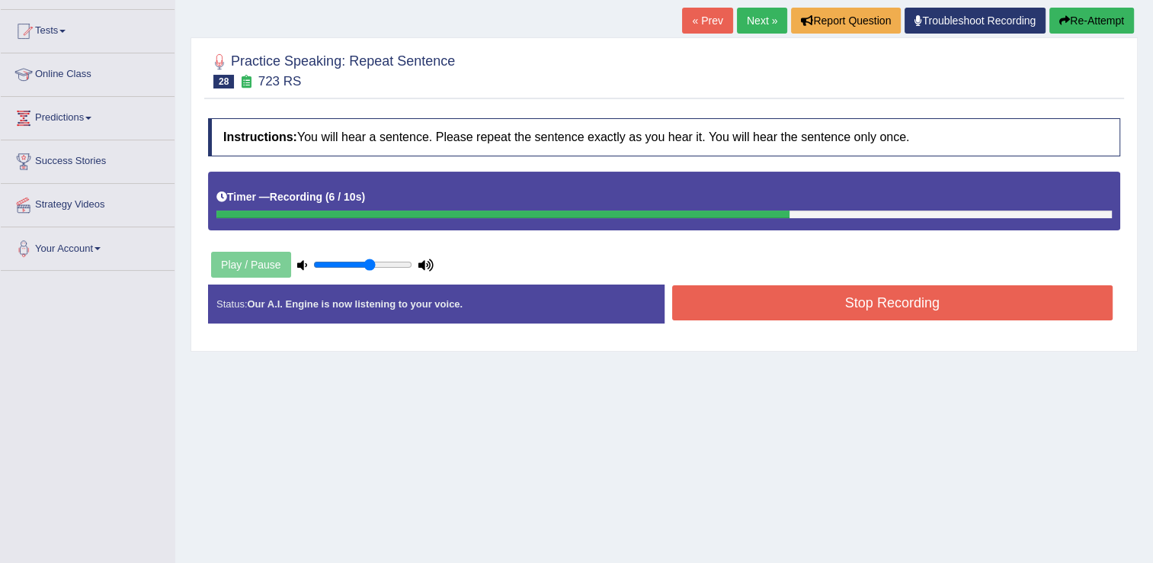
click at [756, 303] on button "Stop Recording" at bounding box center [892, 302] width 441 height 35
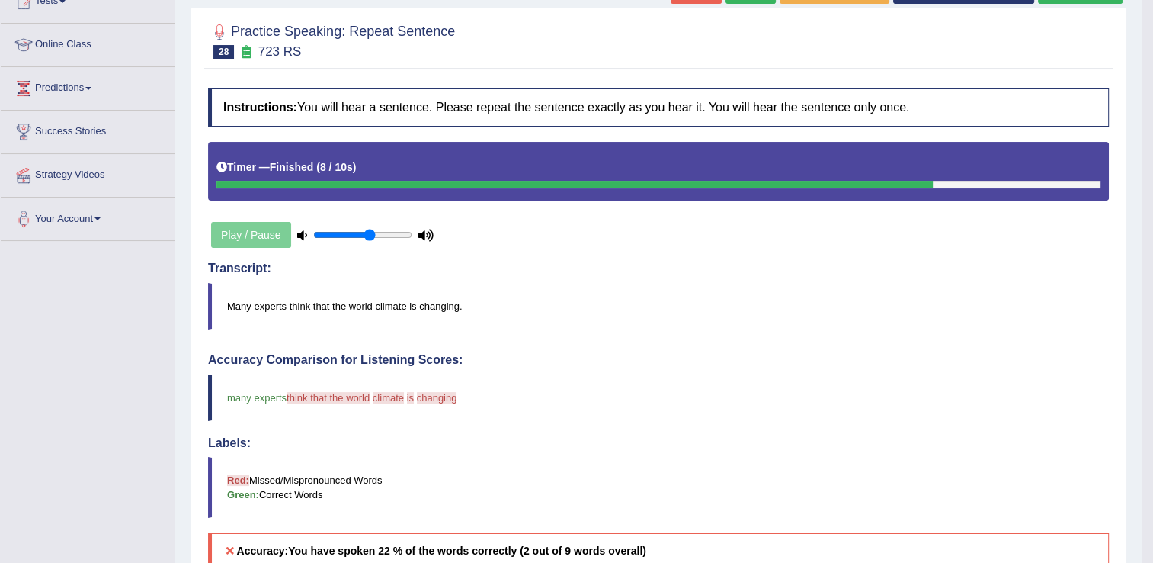
scroll to position [148, 0]
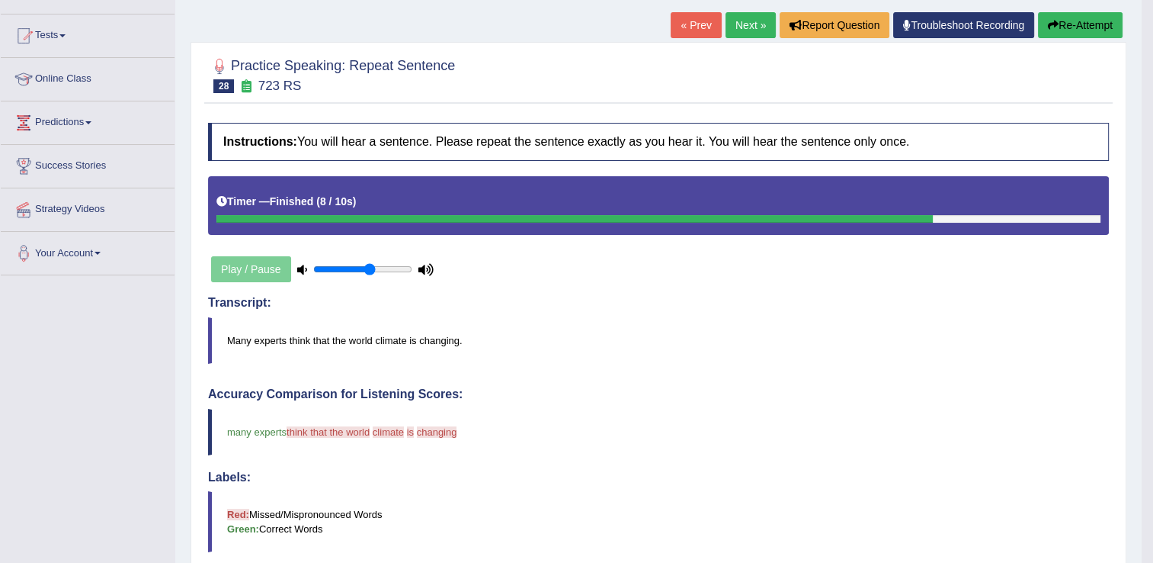
click at [1079, 30] on button "Re-Attempt" at bounding box center [1080, 25] width 85 height 26
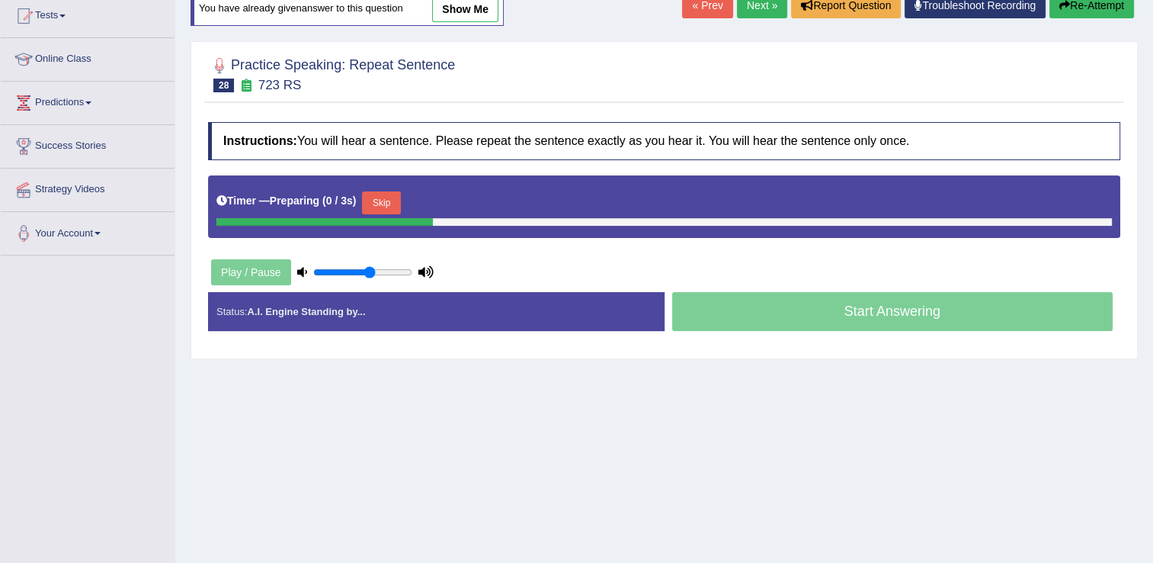
scroll to position [148, 0]
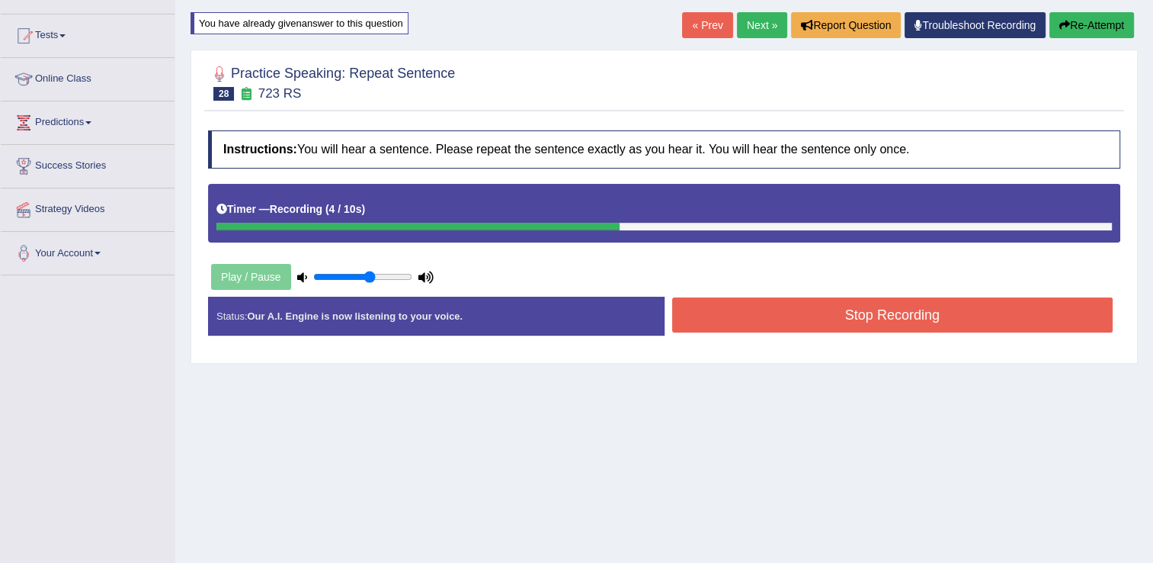
click at [1073, 27] on button "Re-Attempt" at bounding box center [1092, 25] width 85 height 26
click at [771, 313] on button "Stop Recording" at bounding box center [892, 314] width 441 height 35
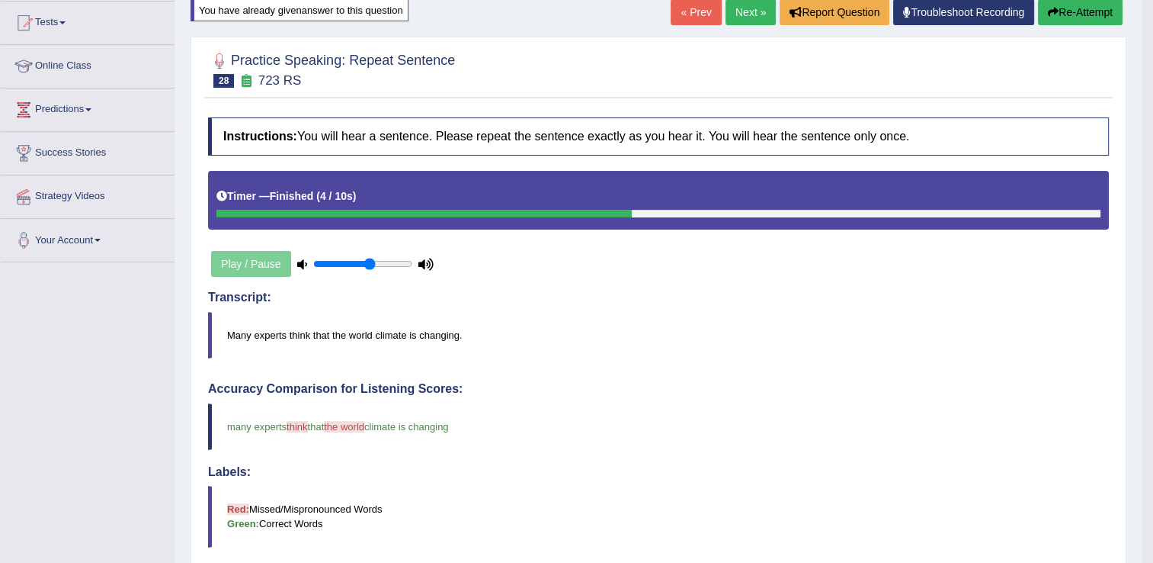
scroll to position [148, 0]
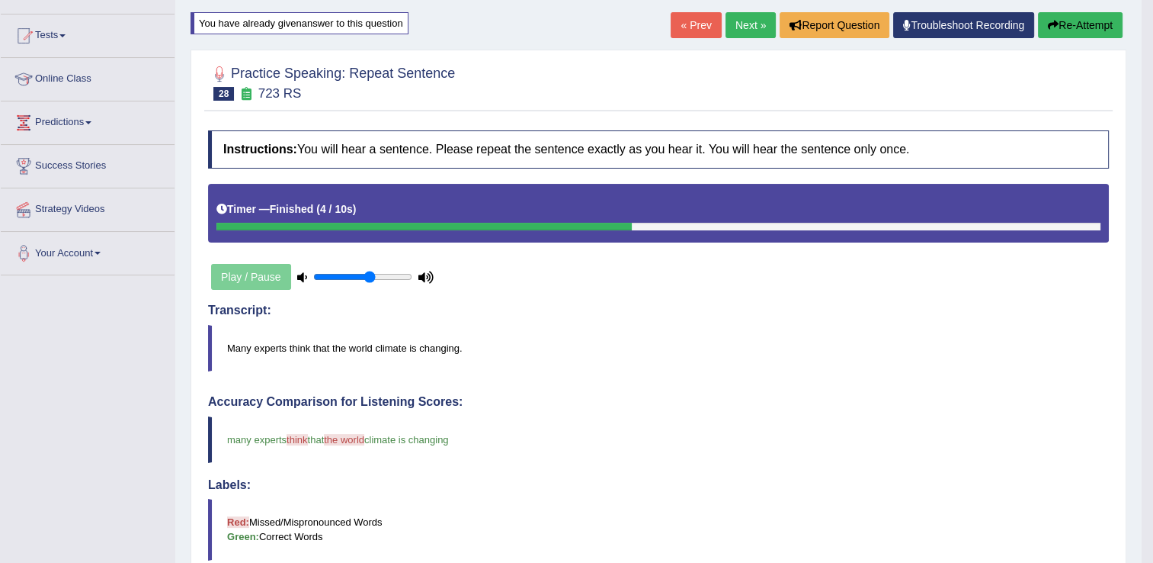
click at [1057, 23] on button "Re-Attempt" at bounding box center [1080, 25] width 85 height 26
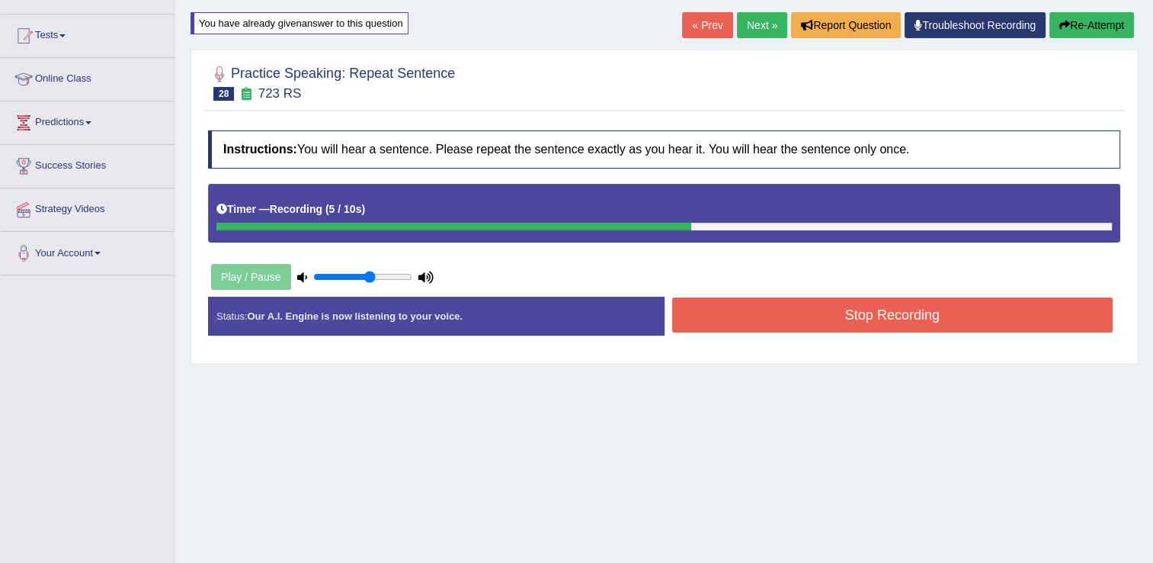
click at [770, 318] on button "Stop Recording" at bounding box center [892, 314] width 441 height 35
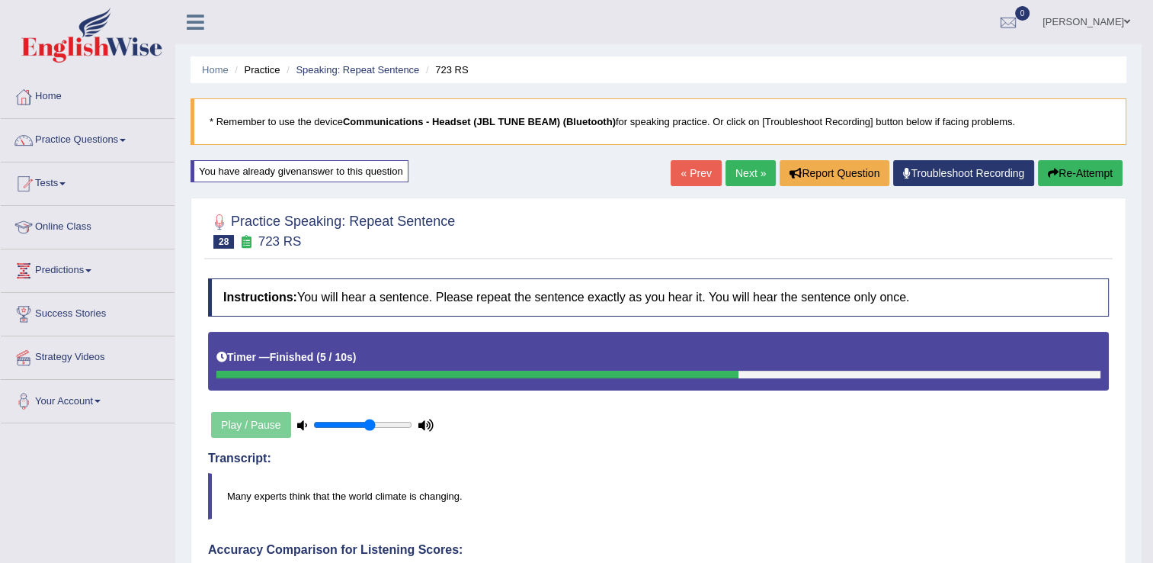
click at [759, 178] on link "Next »" at bounding box center [751, 173] width 50 height 26
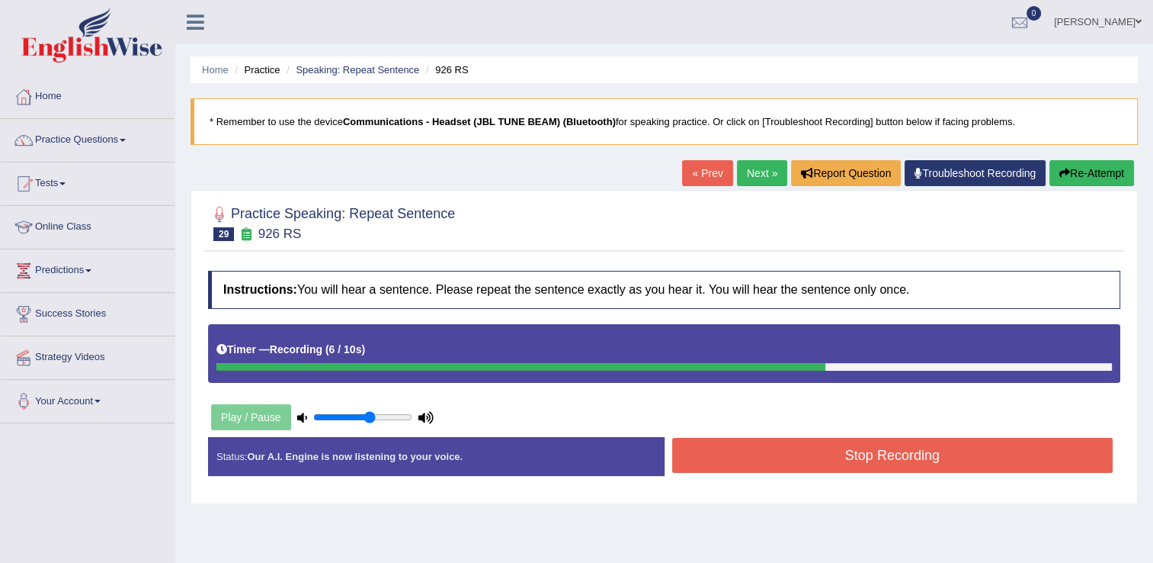
click at [816, 450] on button "Stop Recording" at bounding box center [892, 455] width 441 height 35
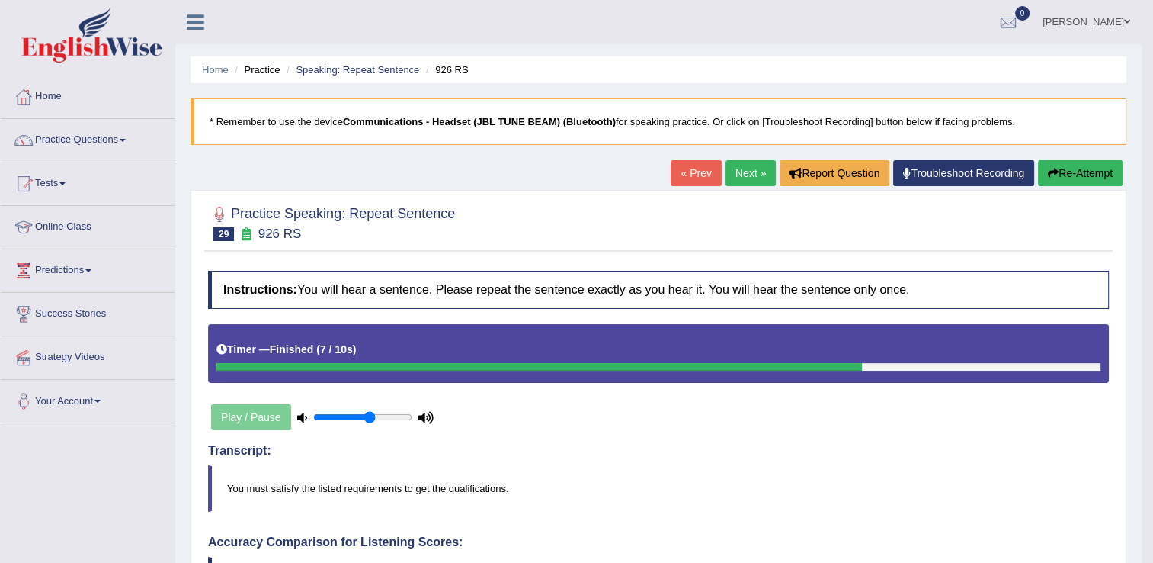
click at [755, 176] on link "Next »" at bounding box center [751, 173] width 50 height 26
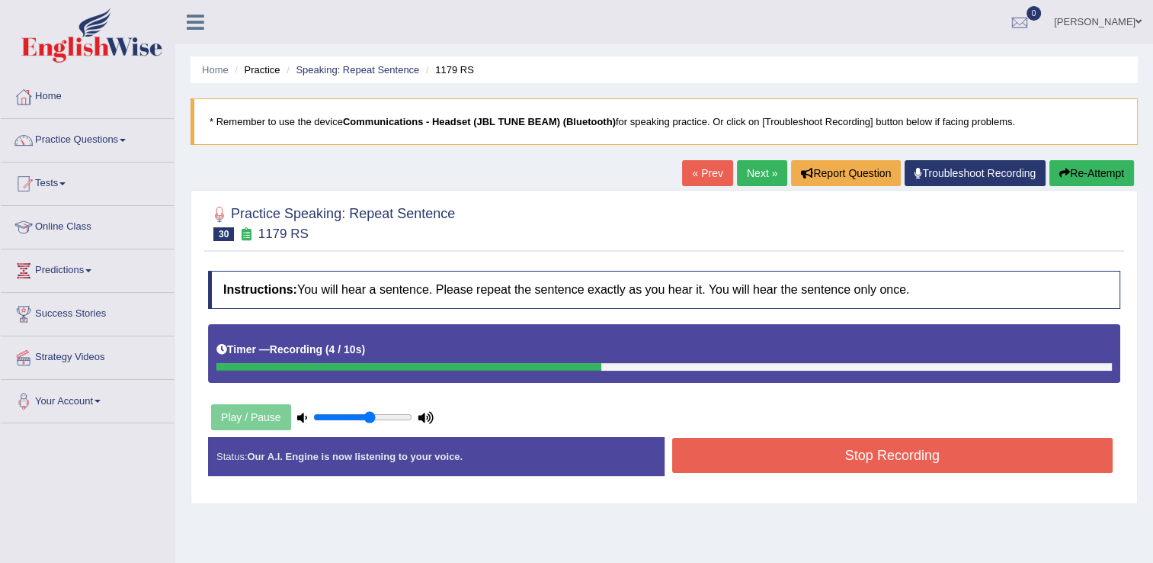
click at [836, 462] on button "Stop Recording" at bounding box center [892, 455] width 441 height 35
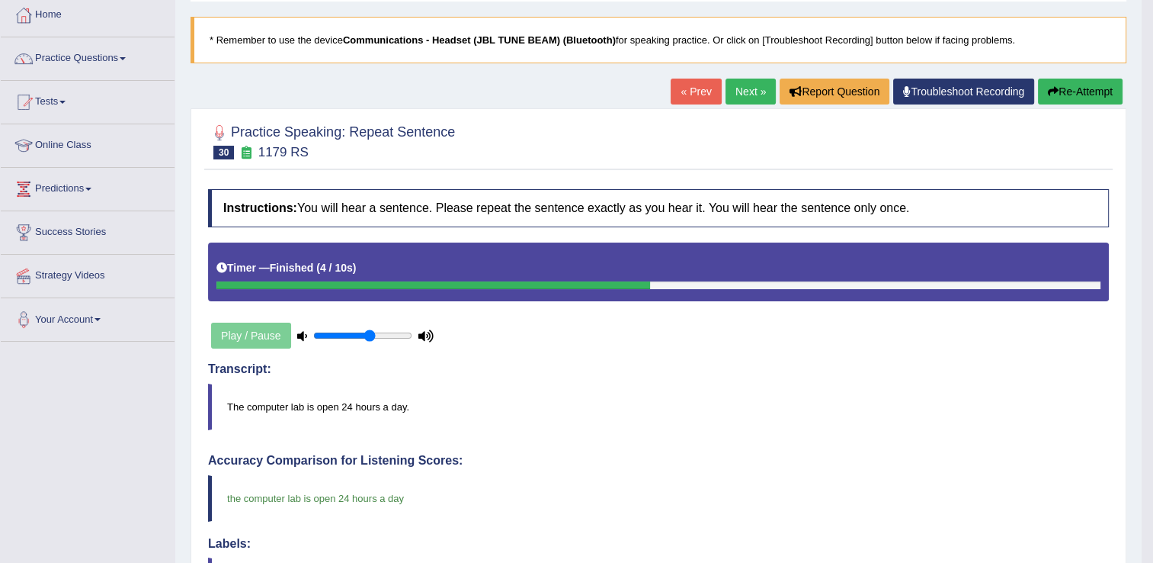
scroll to position [76, 0]
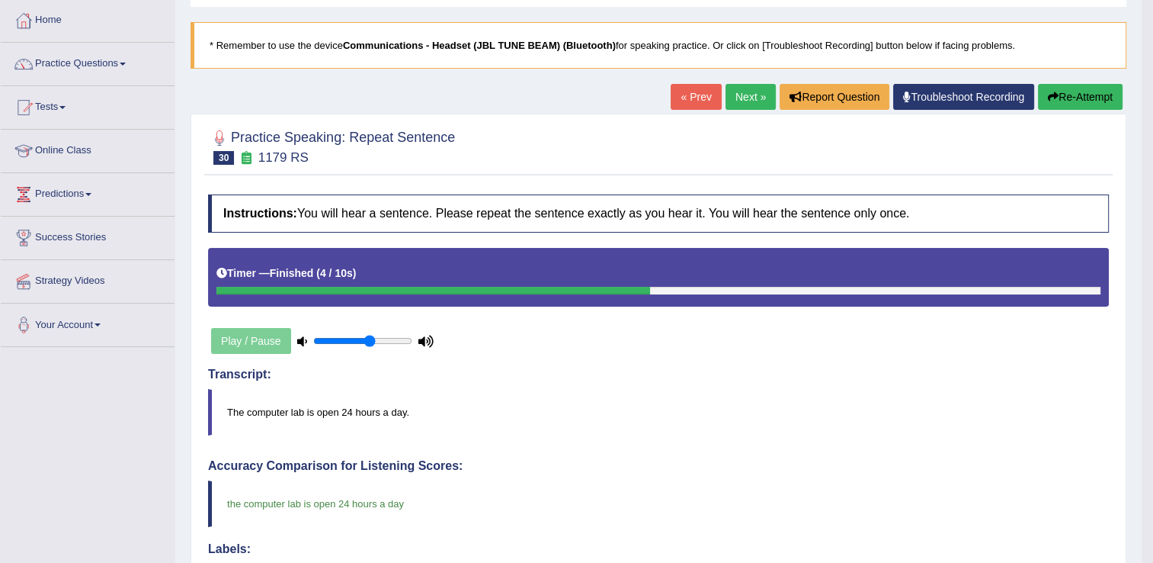
click at [746, 95] on link "Next »" at bounding box center [751, 97] width 50 height 26
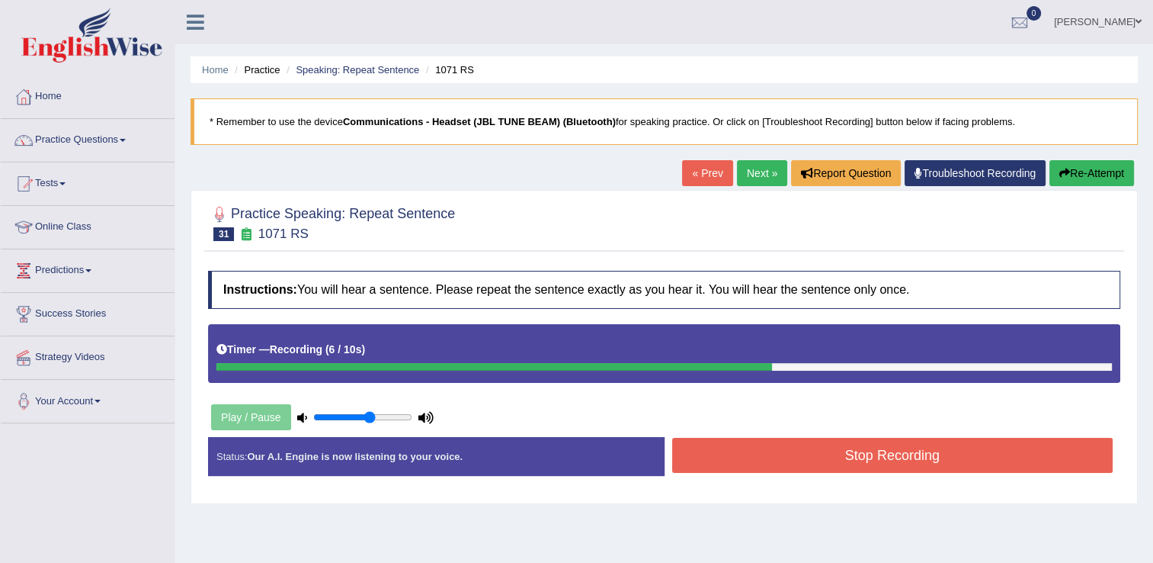
click at [844, 457] on button "Stop Recording" at bounding box center [892, 455] width 441 height 35
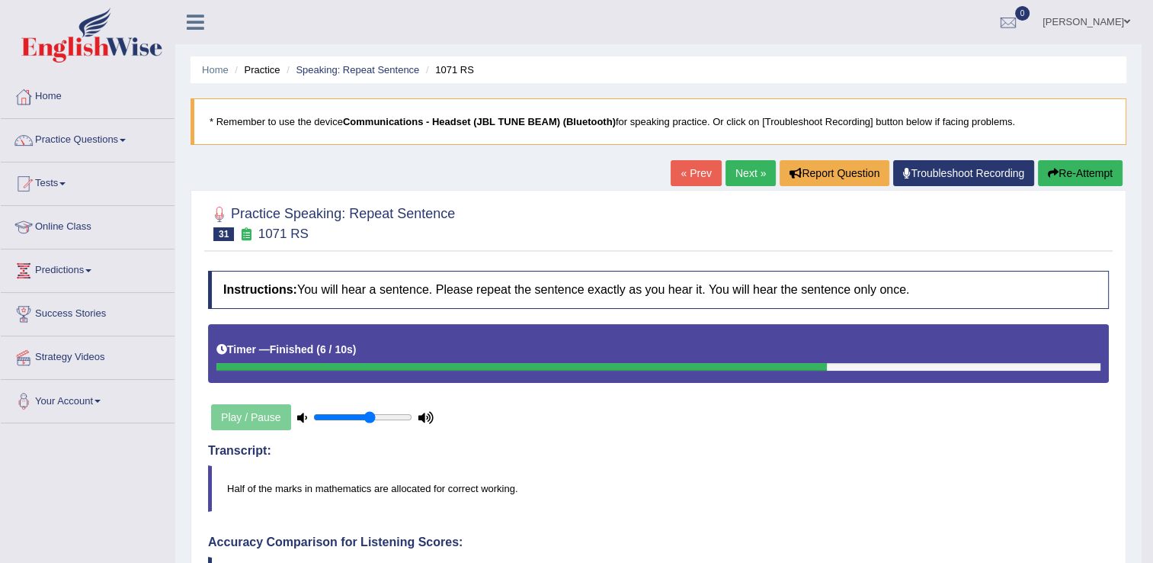
click at [737, 181] on link "Next »" at bounding box center [751, 173] width 50 height 26
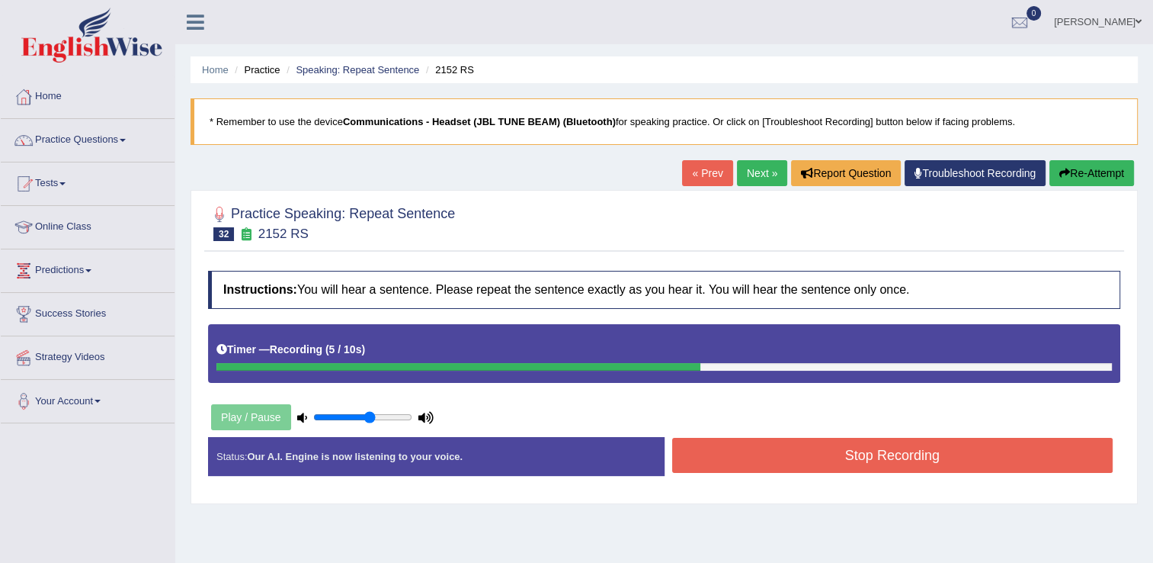
click at [748, 458] on button "Stop Recording" at bounding box center [892, 455] width 441 height 35
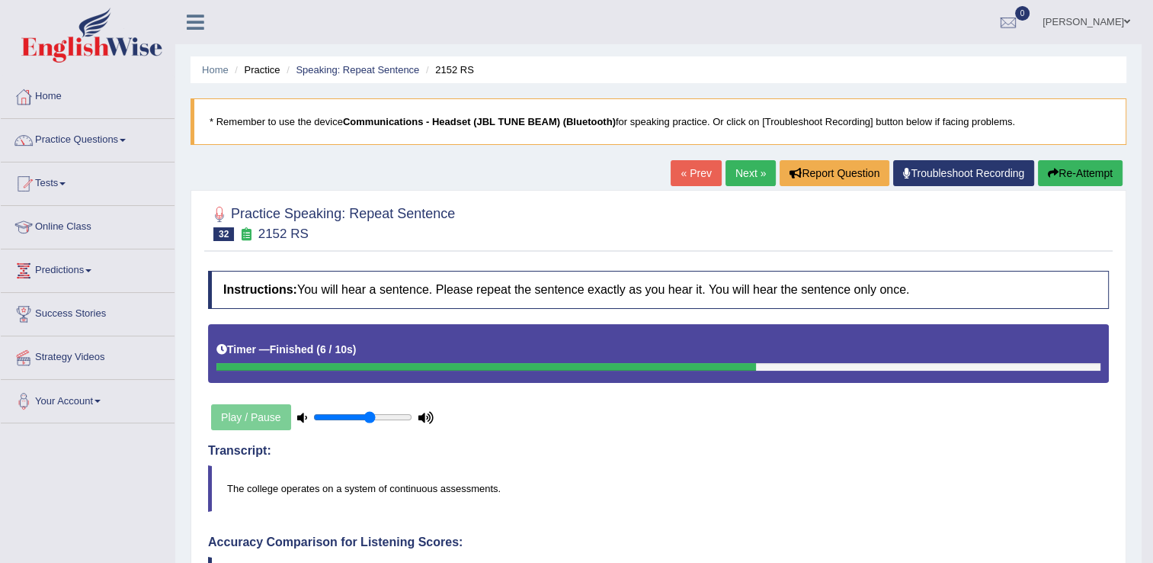
click at [747, 175] on link "Next »" at bounding box center [751, 173] width 50 height 26
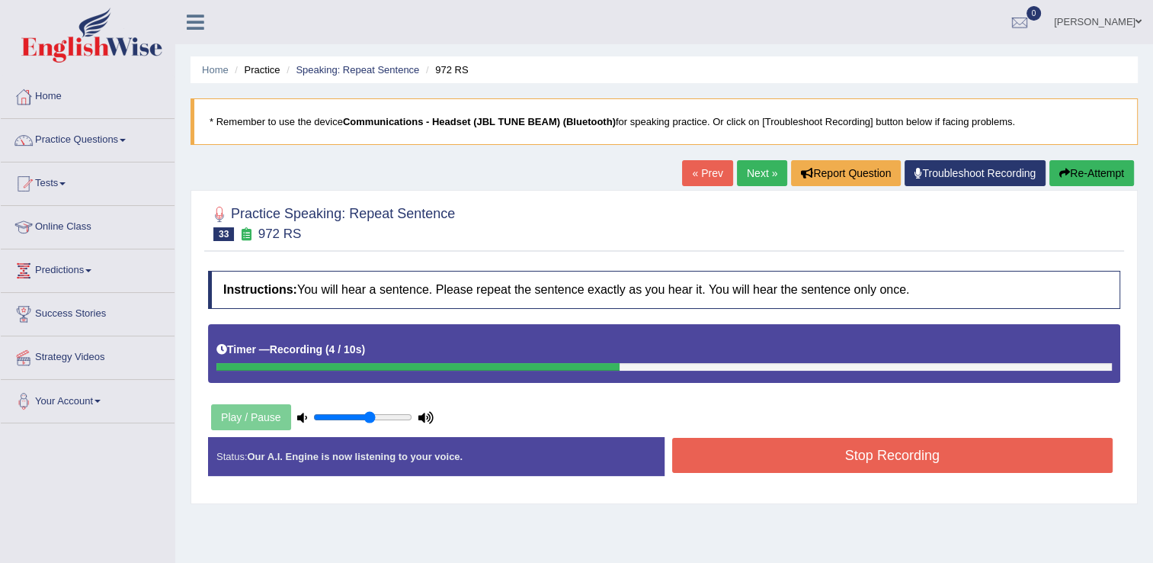
click at [813, 459] on button "Stop Recording" at bounding box center [892, 455] width 441 height 35
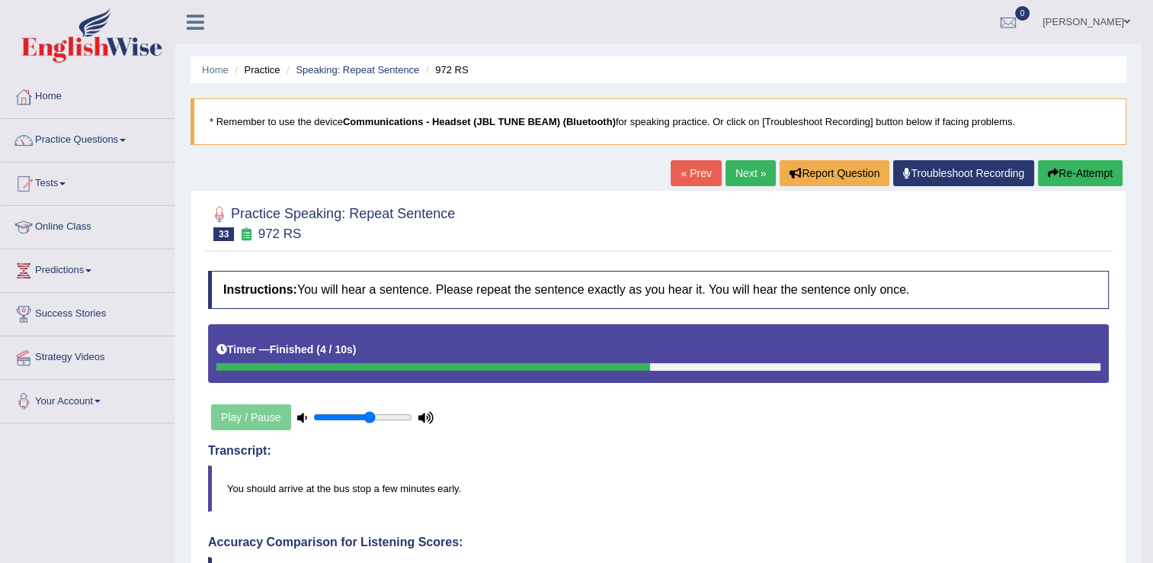
click at [742, 178] on link "Next »" at bounding box center [751, 173] width 50 height 26
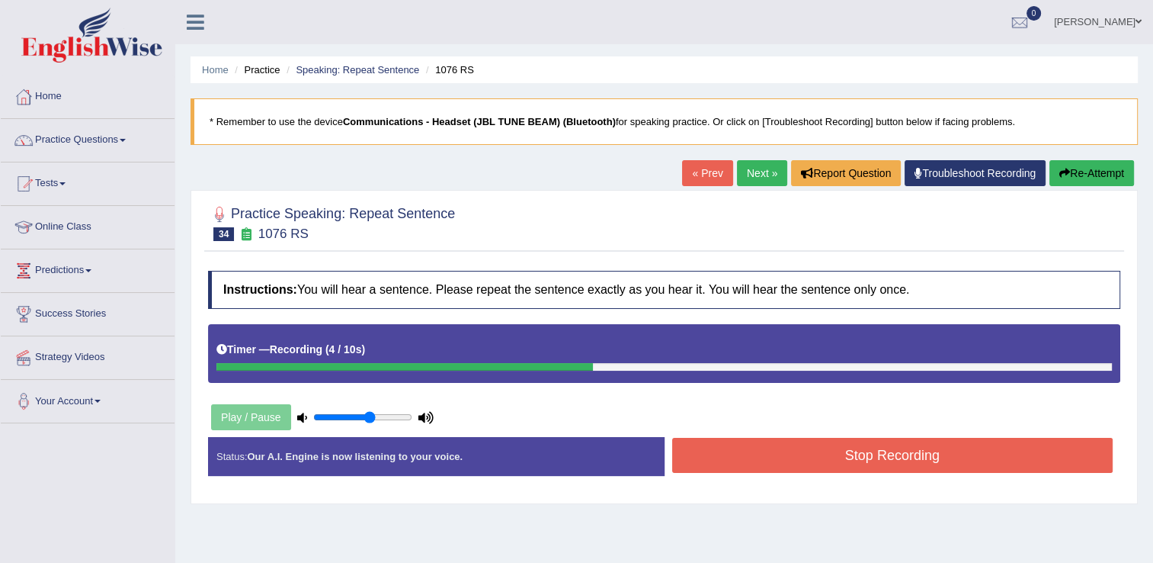
click at [748, 451] on button "Stop Recording" at bounding box center [892, 455] width 441 height 35
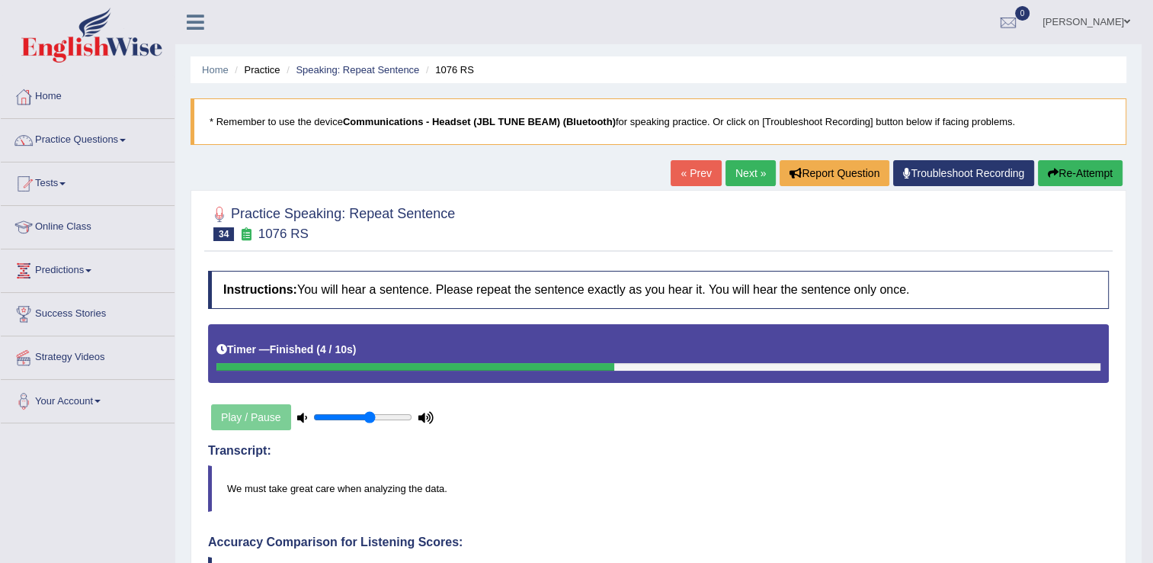
click at [738, 177] on link "Next »" at bounding box center [751, 173] width 50 height 26
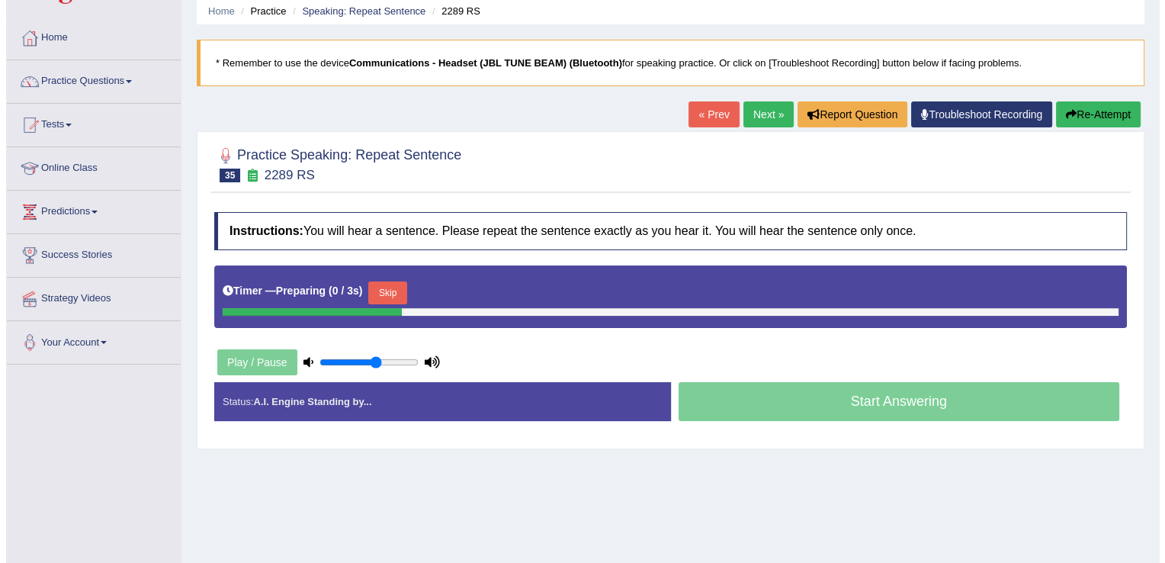
scroll to position [152, 0]
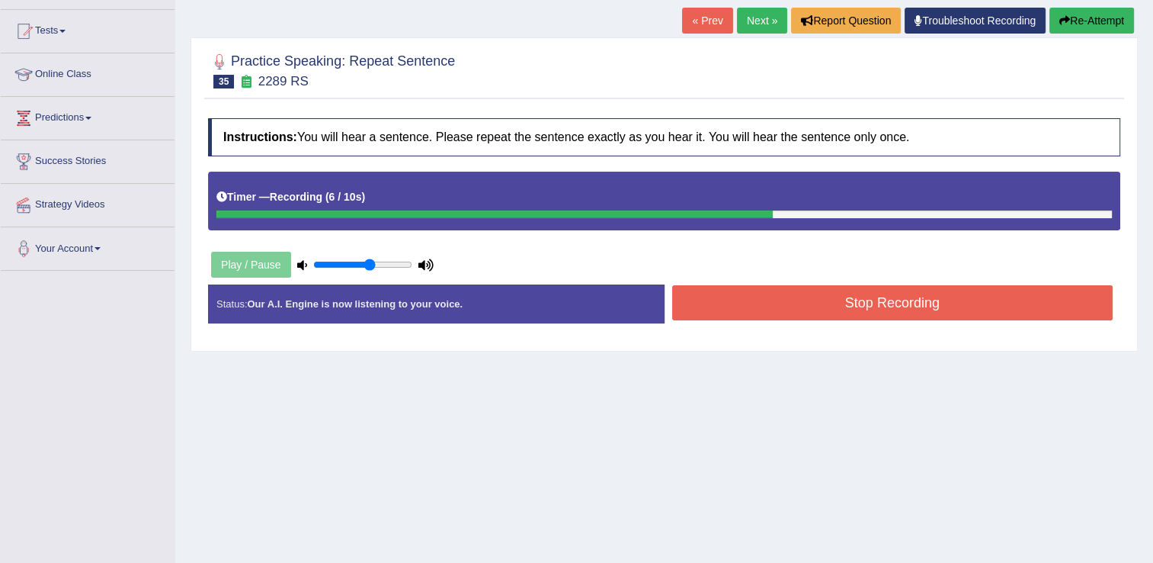
click at [817, 310] on button "Stop Recording" at bounding box center [892, 302] width 441 height 35
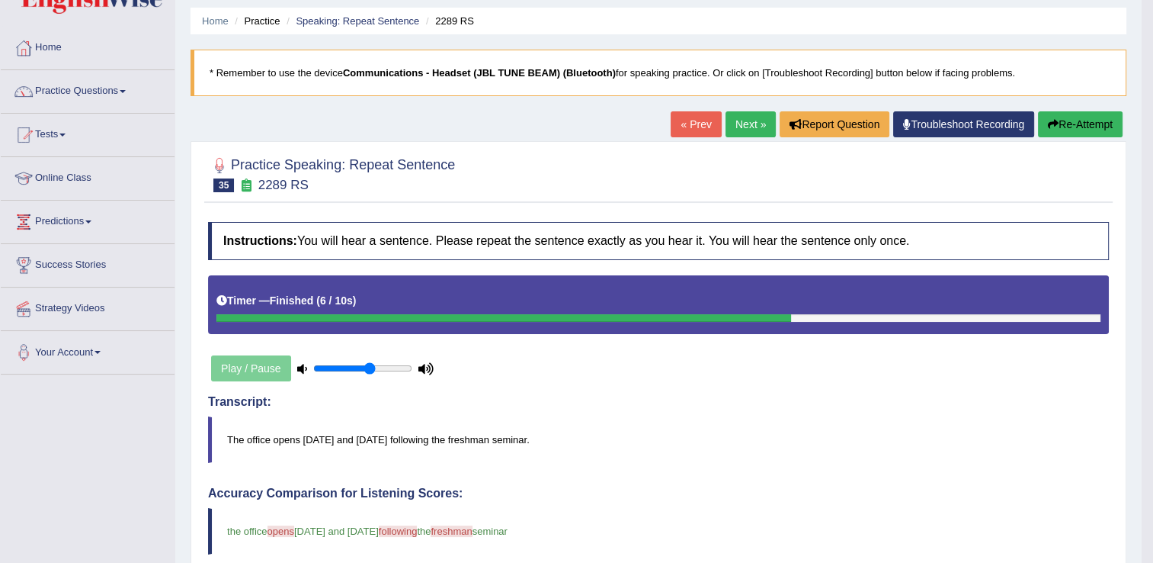
scroll to position [0, 0]
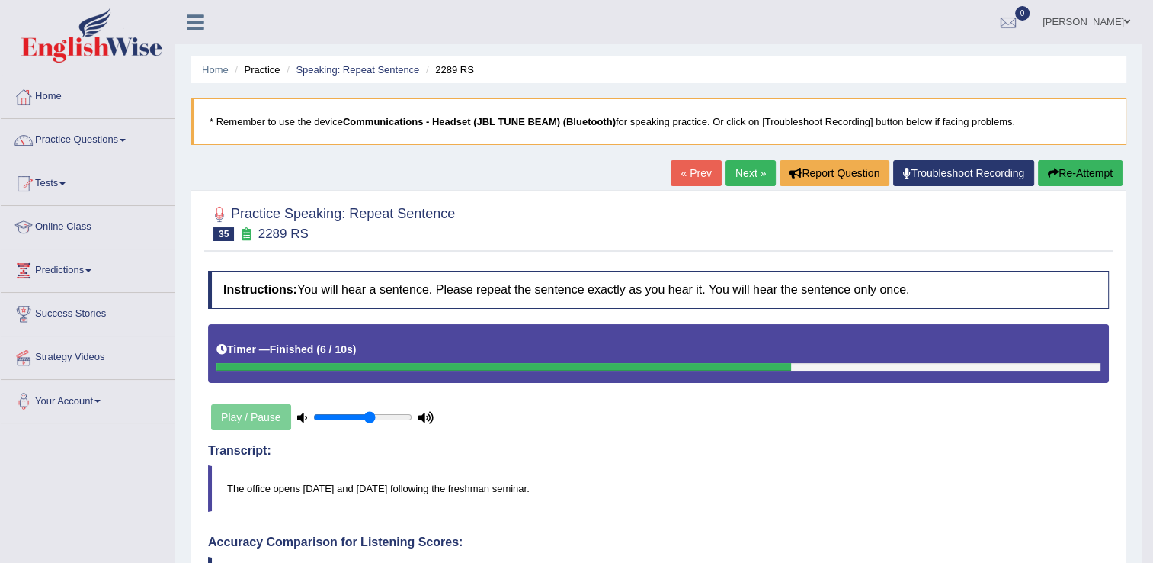
click at [733, 181] on link "Next »" at bounding box center [751, 173] width 50 height 26
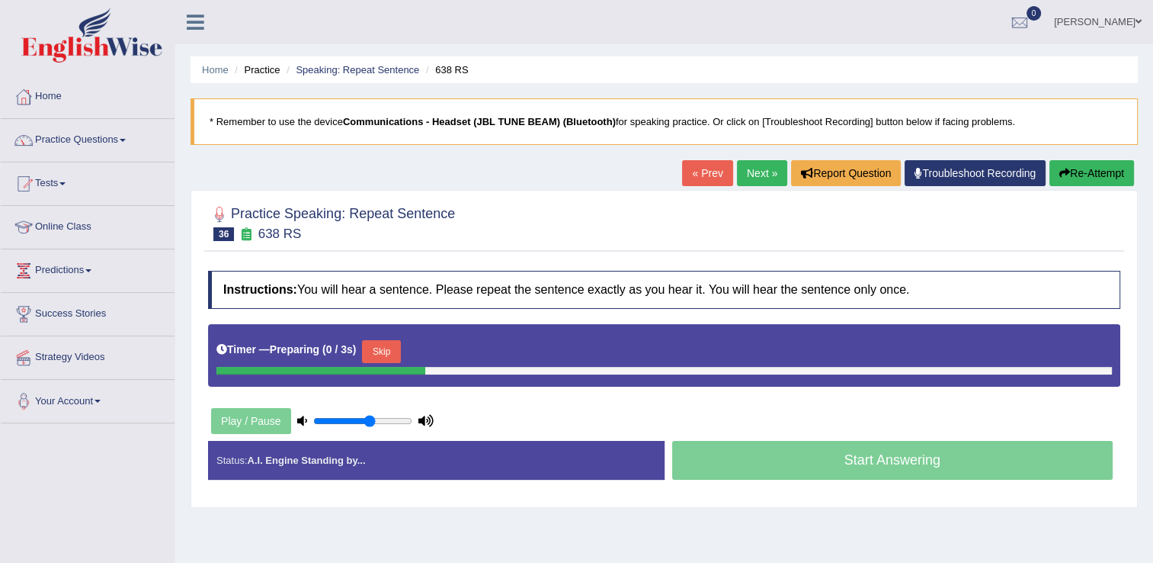
scroll to position [76, 0]
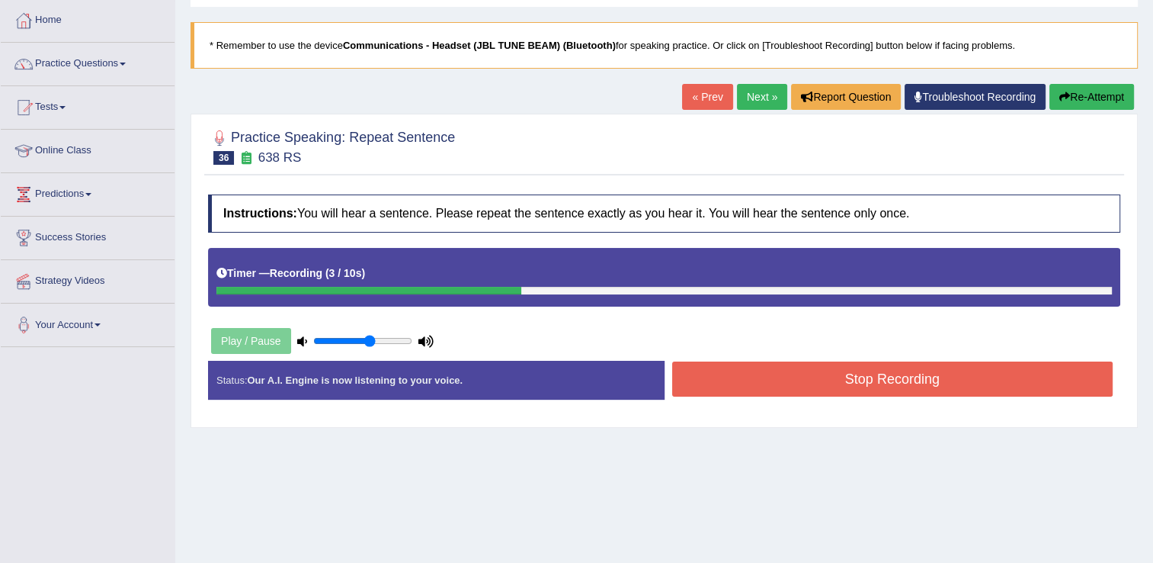
click at [764, 381] on button "Stop Recording" at bounding box center [892, 378] width 441 height 35
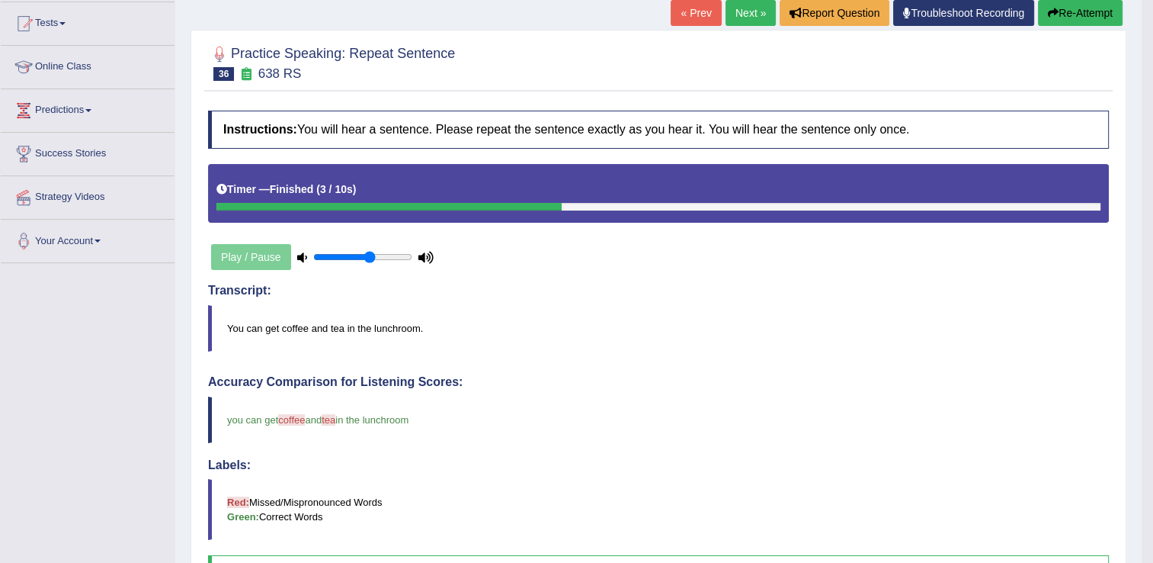
scroll to position [0, 0]
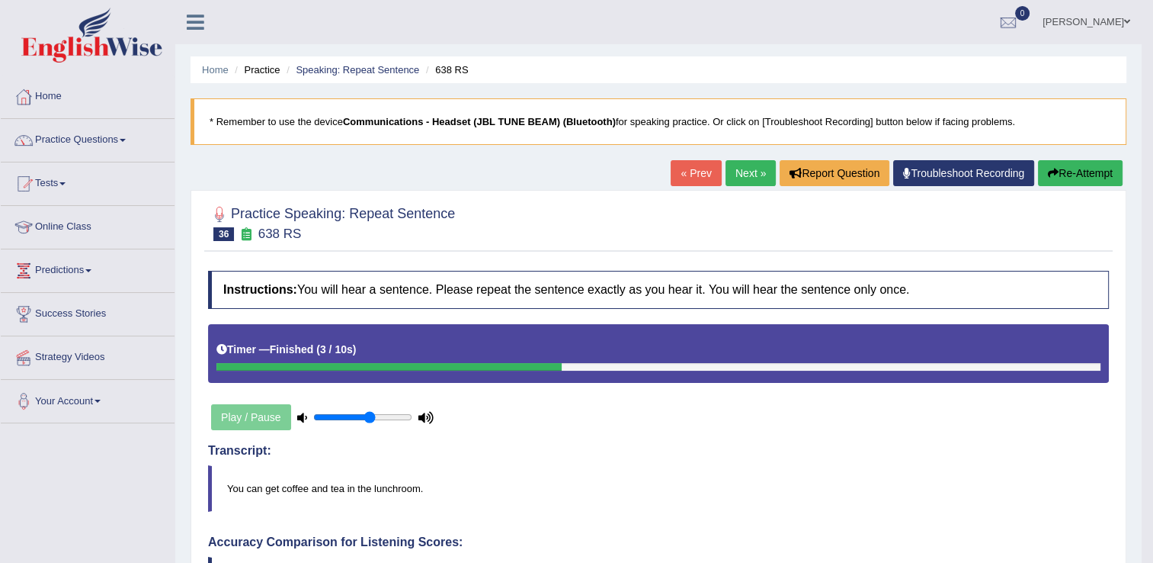
click at [740, 175] on link "Next »" at bounding box center [751, 173] width 50 height 26
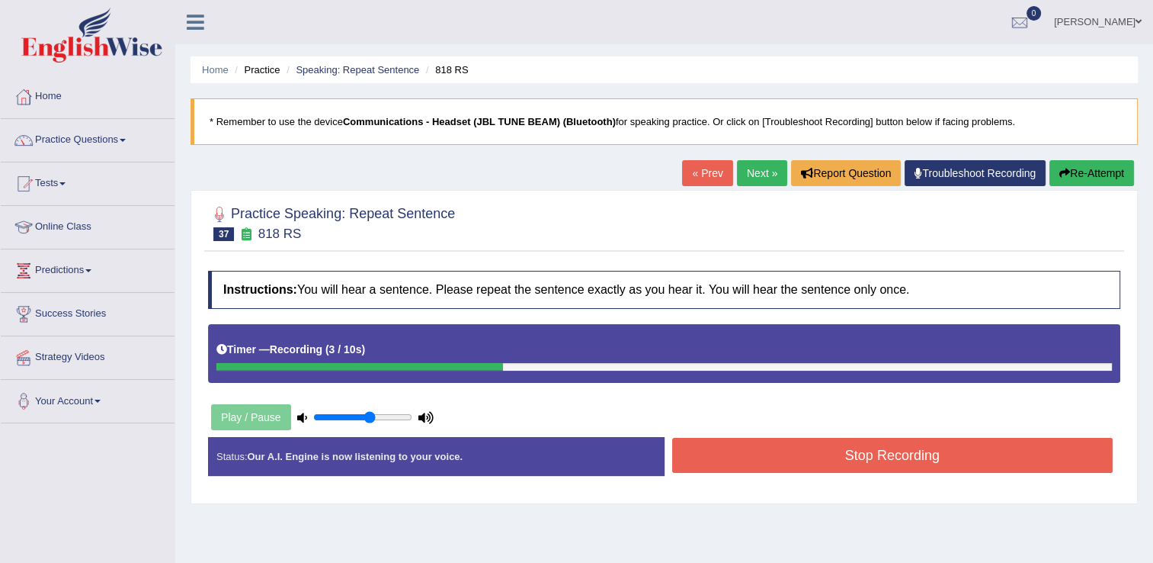
click at [803, 457] on button "Stop Recording" at bounding box center [892, 455] width 441 height 35
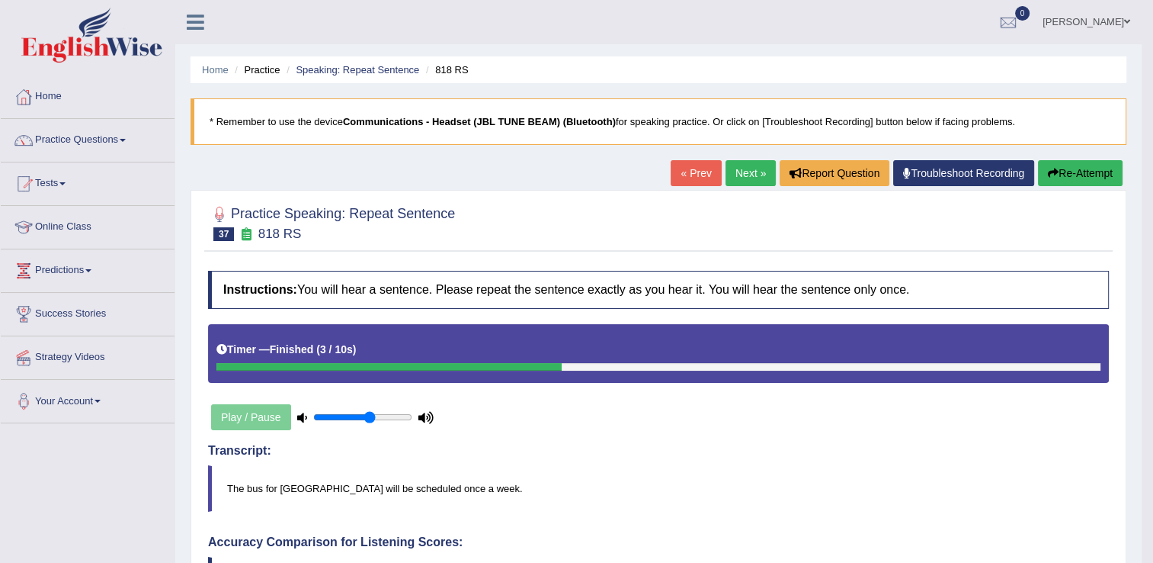
click at [746, 177] on link "Next »" at bounding box center [751, 173] width 50 height 26
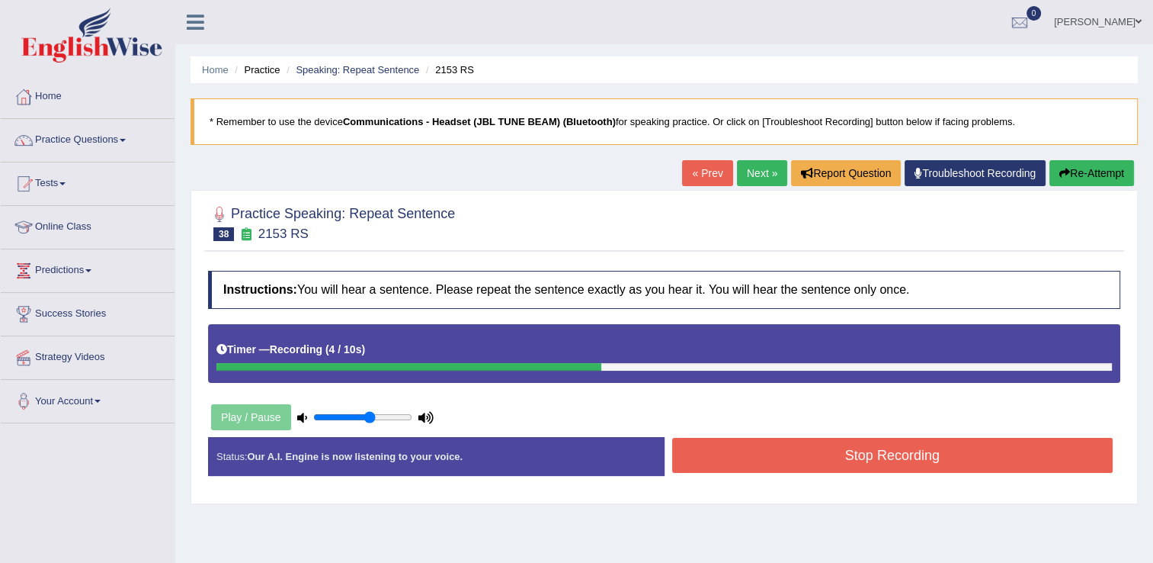
click at [811, 457] on button "Stop Recording" at bounding box center [892, 455] width 441 height 35
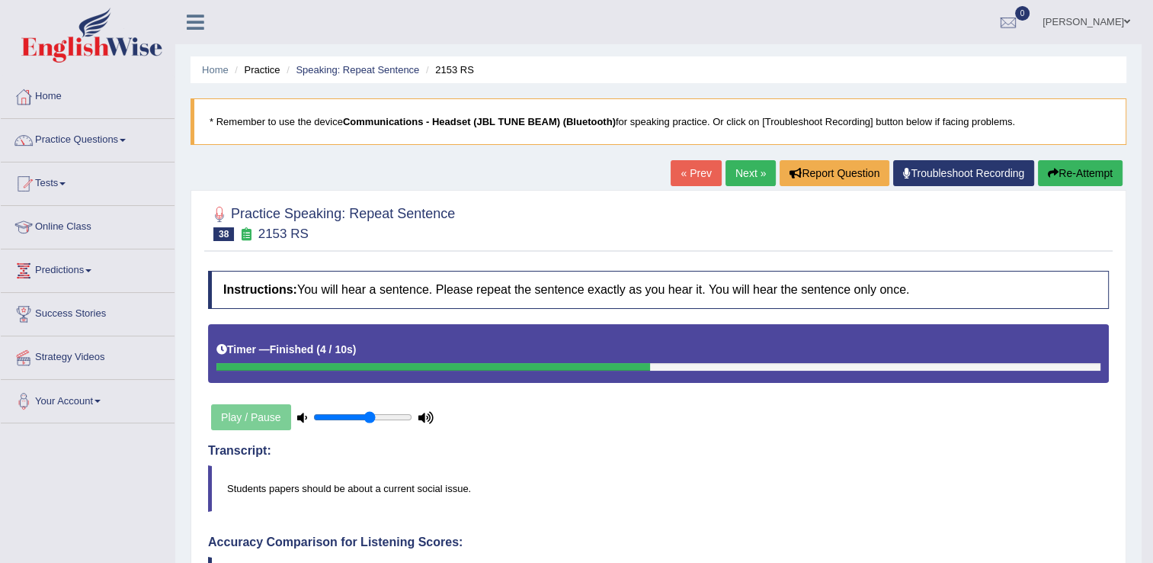
click at [744, 179] on link "Next »" at bounding box center [751, 173] width 50 height 26
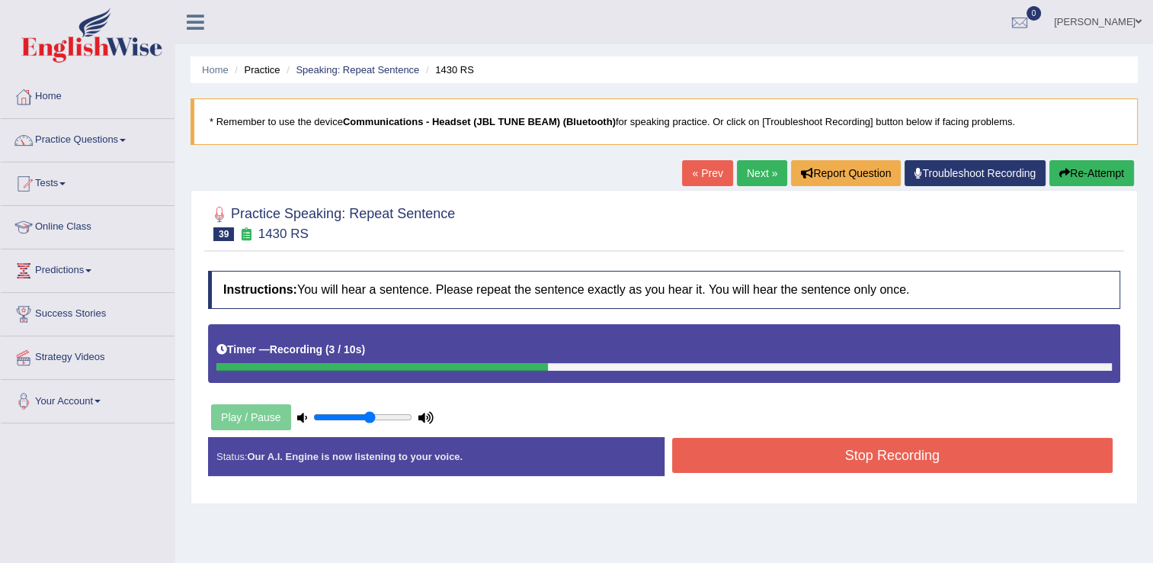
click at [826, 456] on button "Stop Recording" at bounding box center [892, 455] width 441 height 35
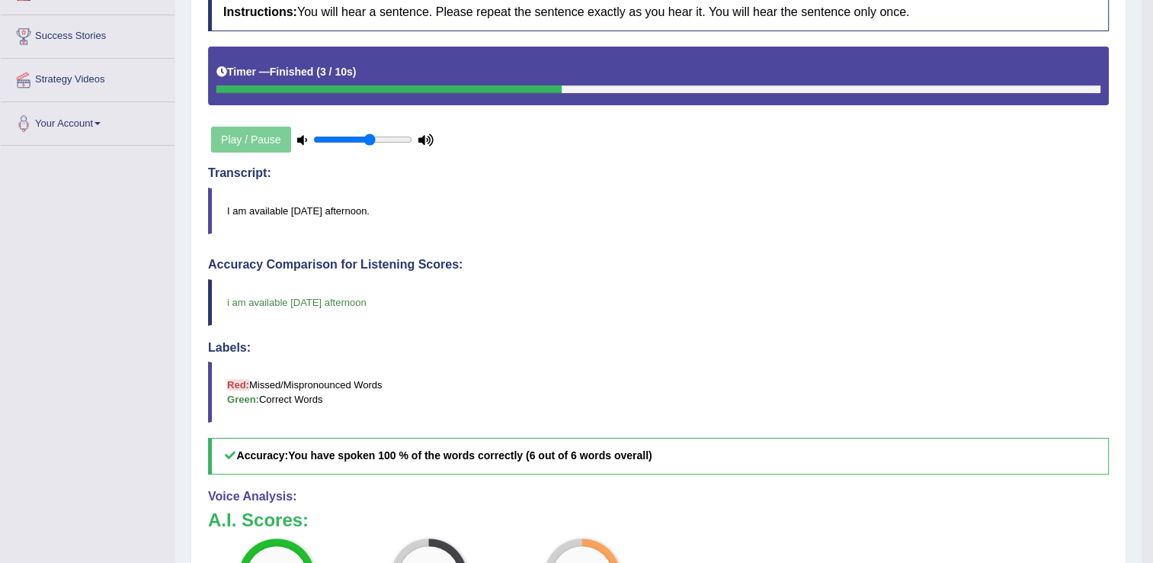
scroll to position [76, 0]
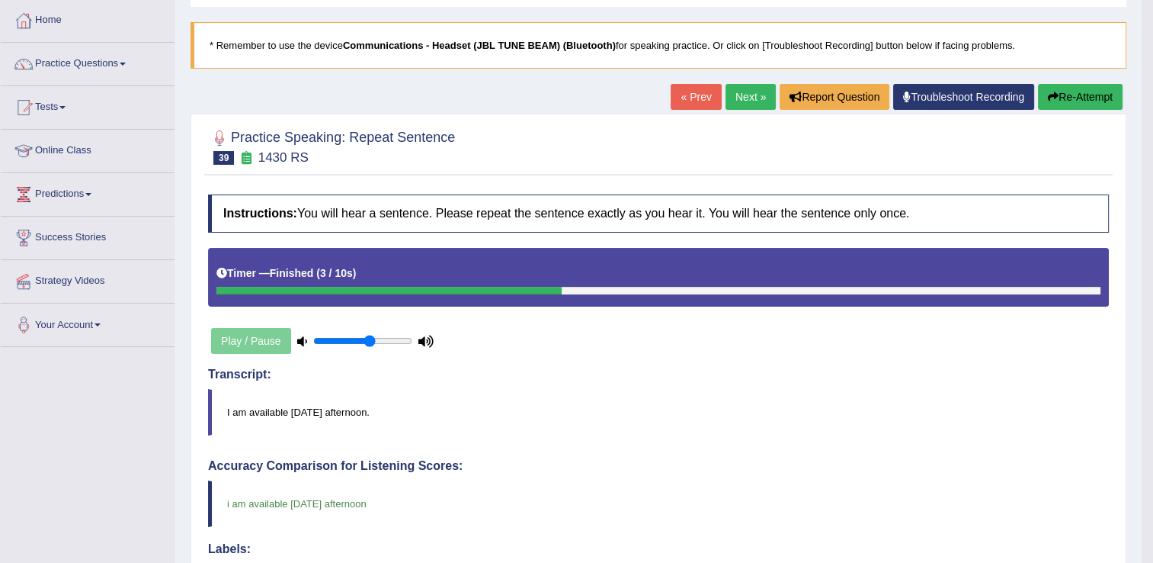
click at [744, 101] on link "Next »" at bounding box center [751, 97] width 50 height 26
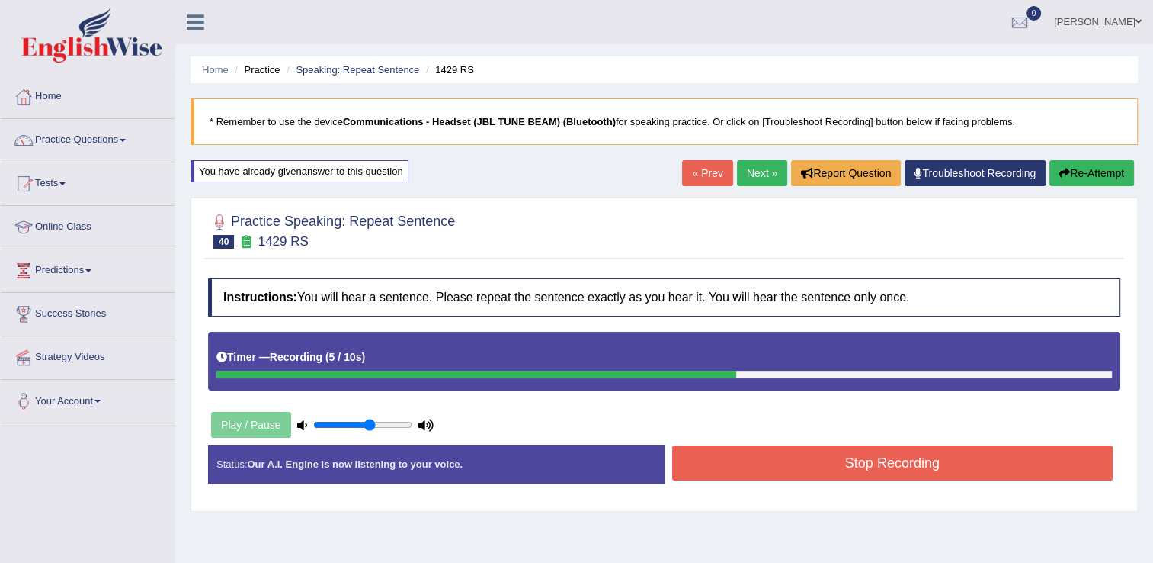
click at [784, 463] on button "Stop Recording" at bounding box center [892, 462] width 441 height 35
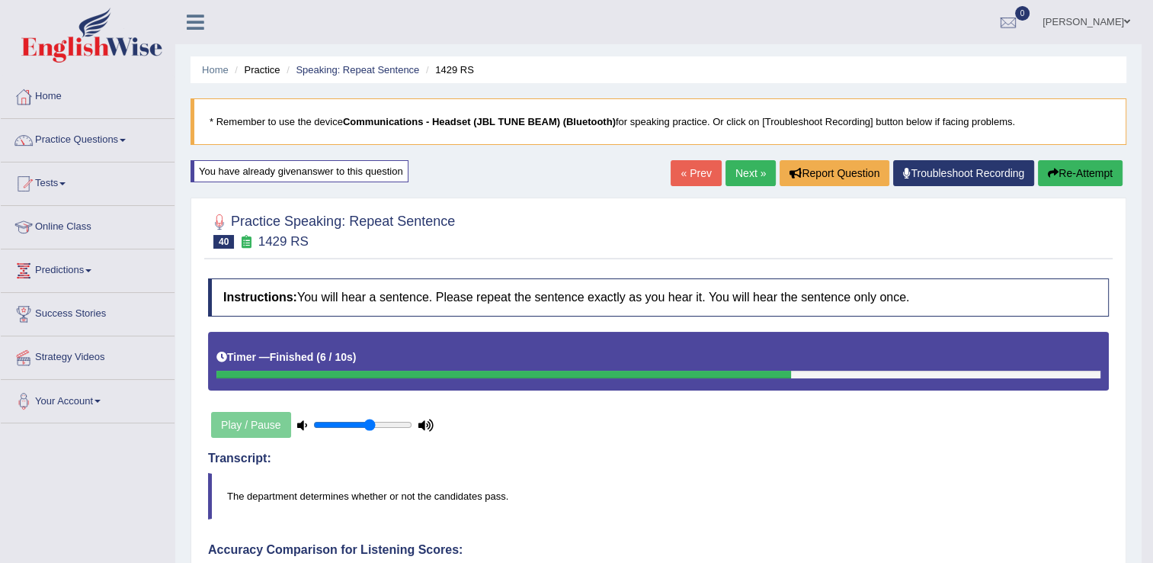
click at [749, 175] on link "Next »" at bounding box center [751, 173] width 50 height 26
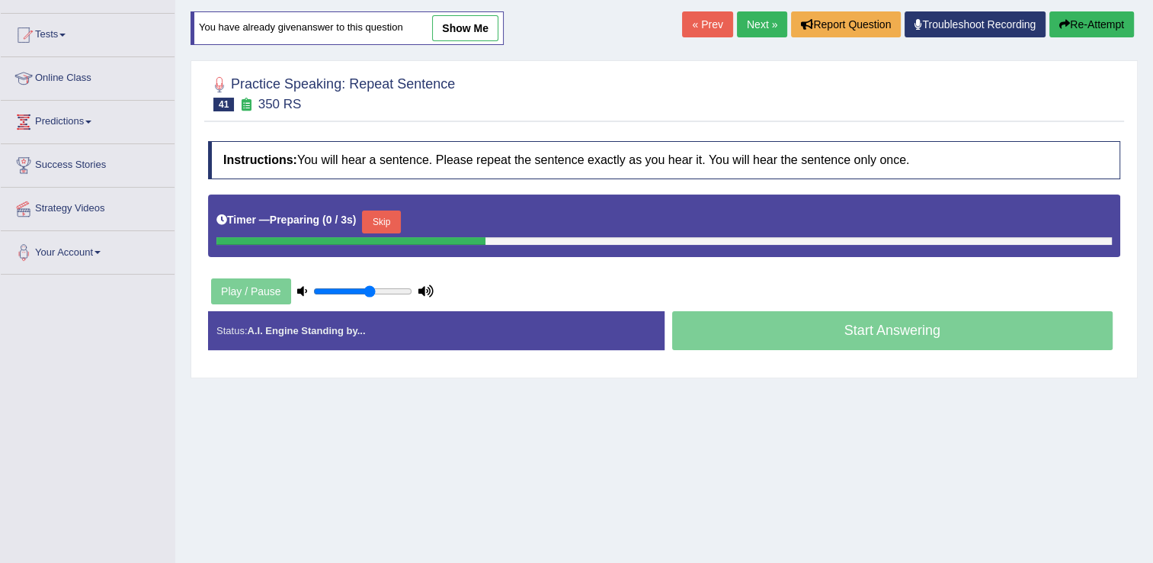
scroll to position [152, 0]
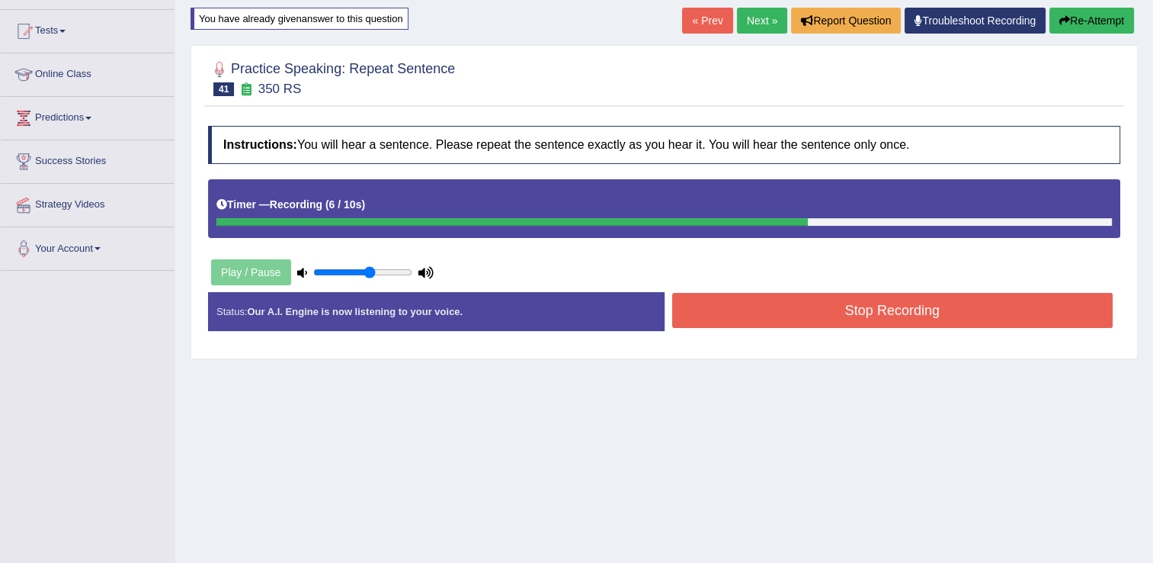
click at [795, 307] on button "Stop Recording" at bounding box center [892, 310] width 441 height 35
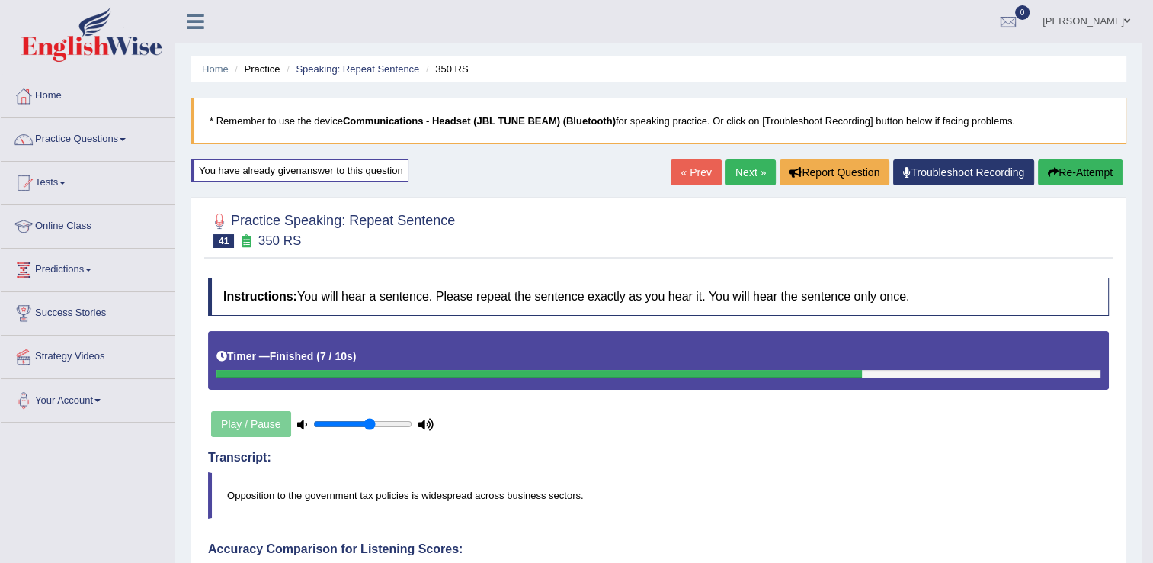
scroll to position [0, 0]
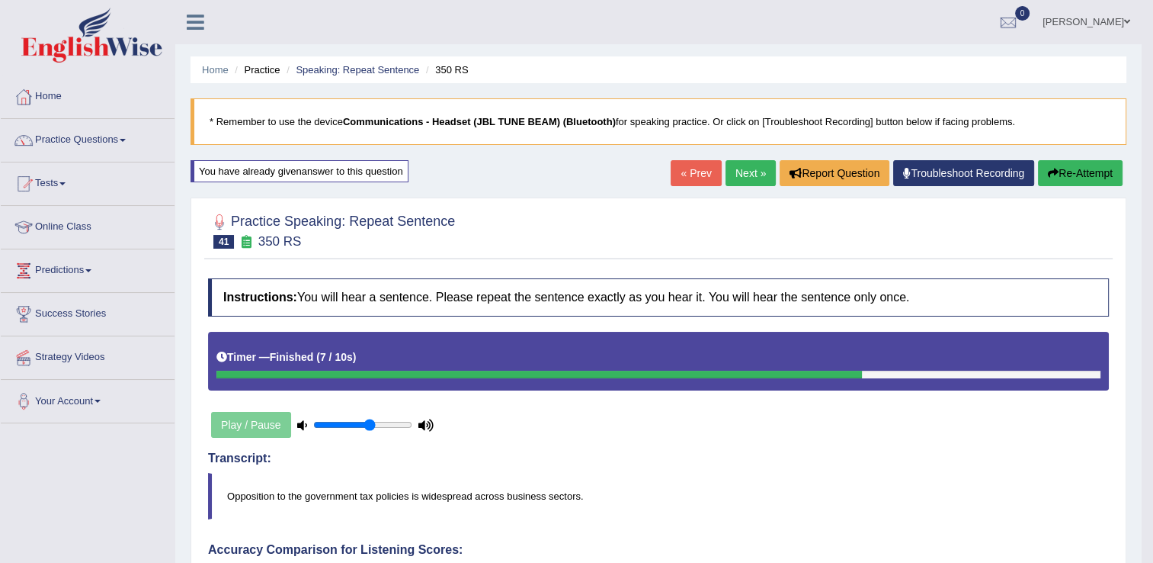
click at [745, 174] on link "Next »" at bounding box center [751, 173] width 50 height 26
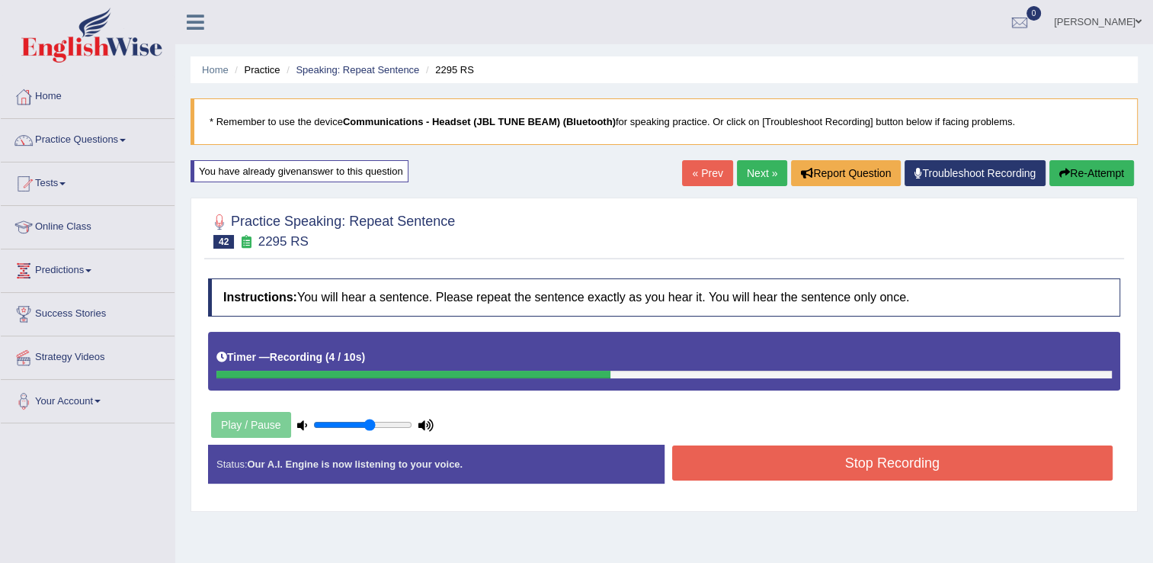
click at [836, 459] on button "Stop Recording" at bounding box center [892, 462] width 441 height 35
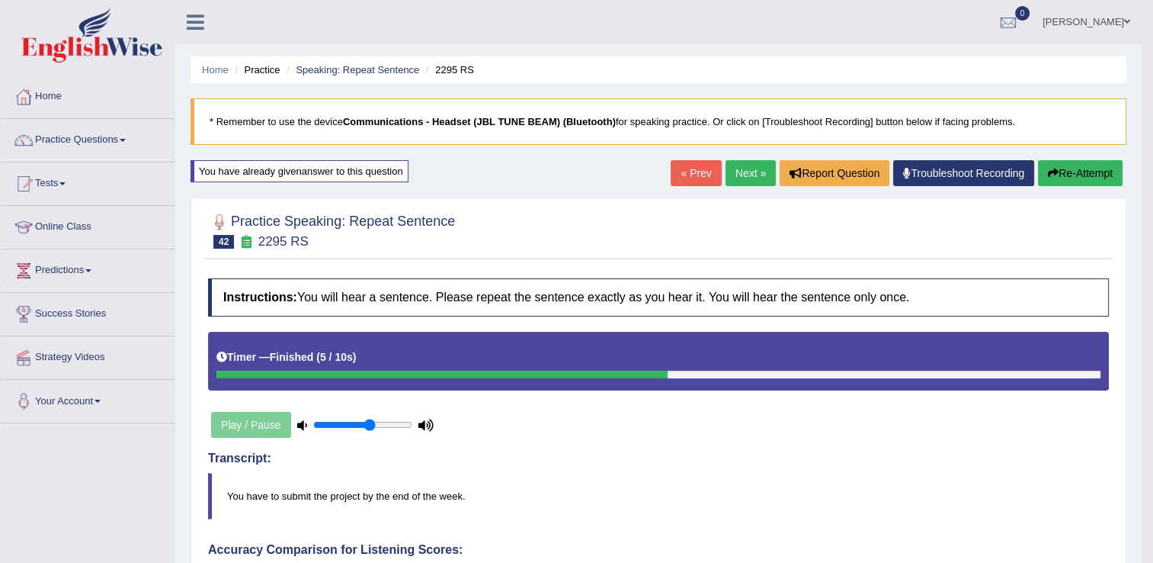
click at [749, 178] on link "Next »" at bounding box center [751, 173] width 50 height 26
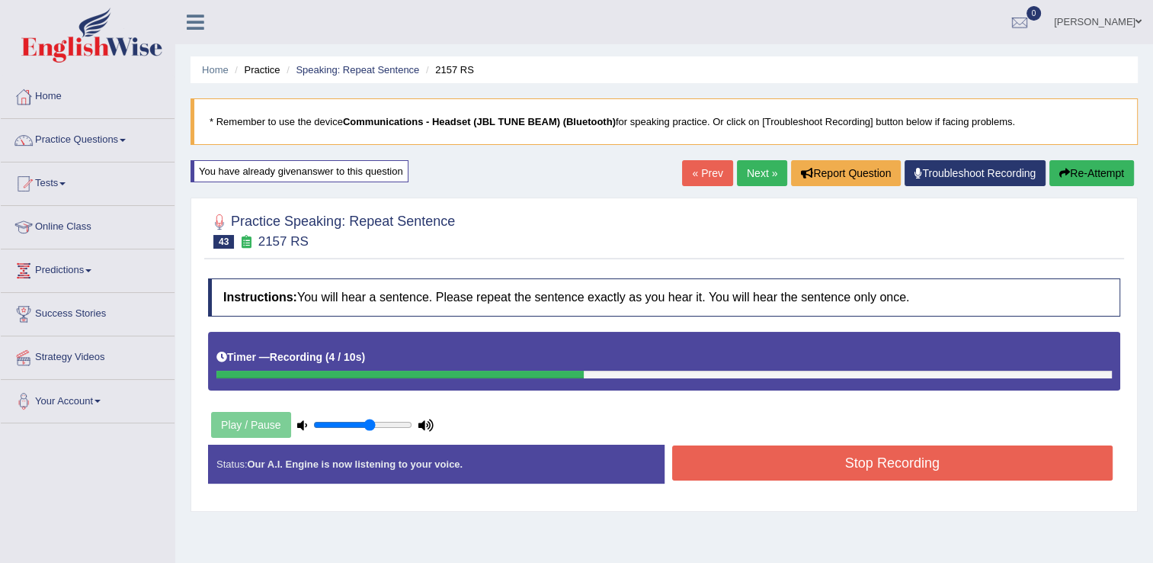
click at [861, 459] on button "Stop Recording" at bounding box center [892, 462] width 441 height 35
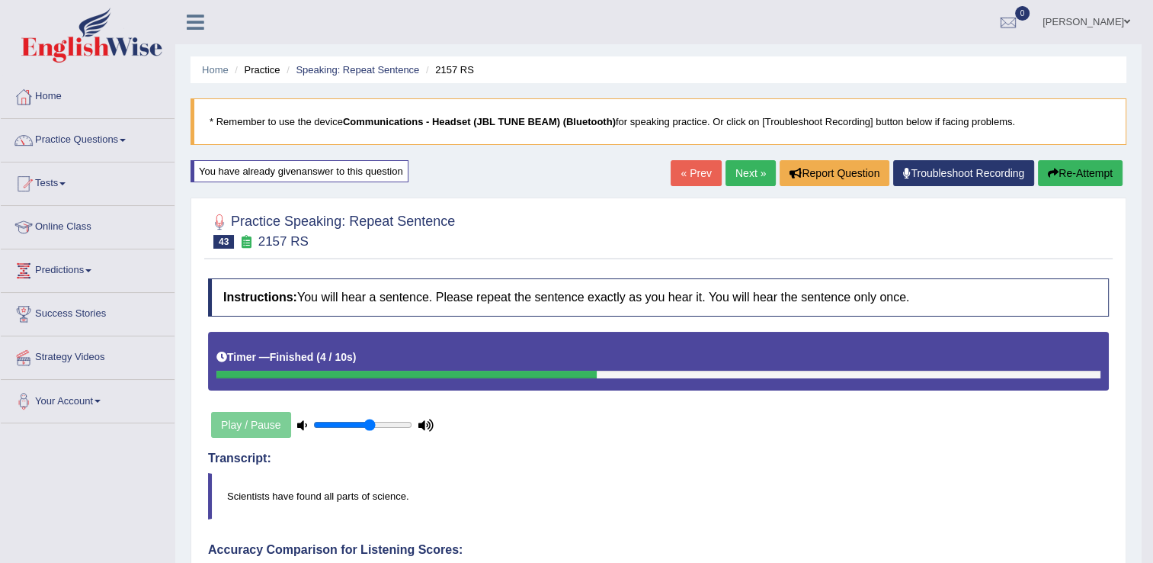
click at [746, 175] on link "Next »" at bounding box center [751, 173] width 50 height 26
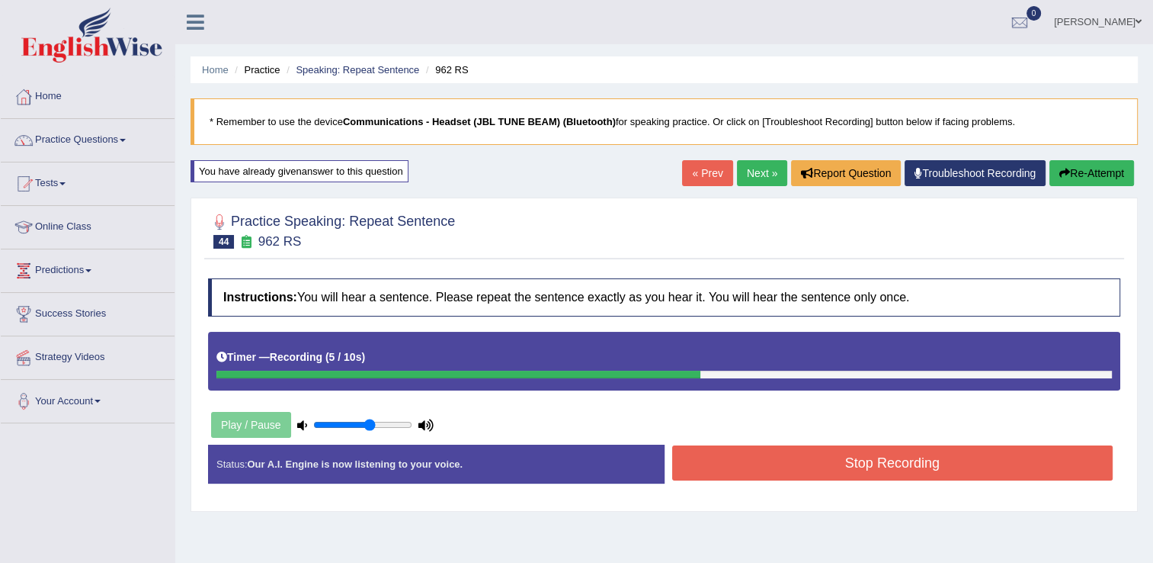
click at [765, 467] on button "Stop Recording" at bounding box center [892, 462] width 441 height 35
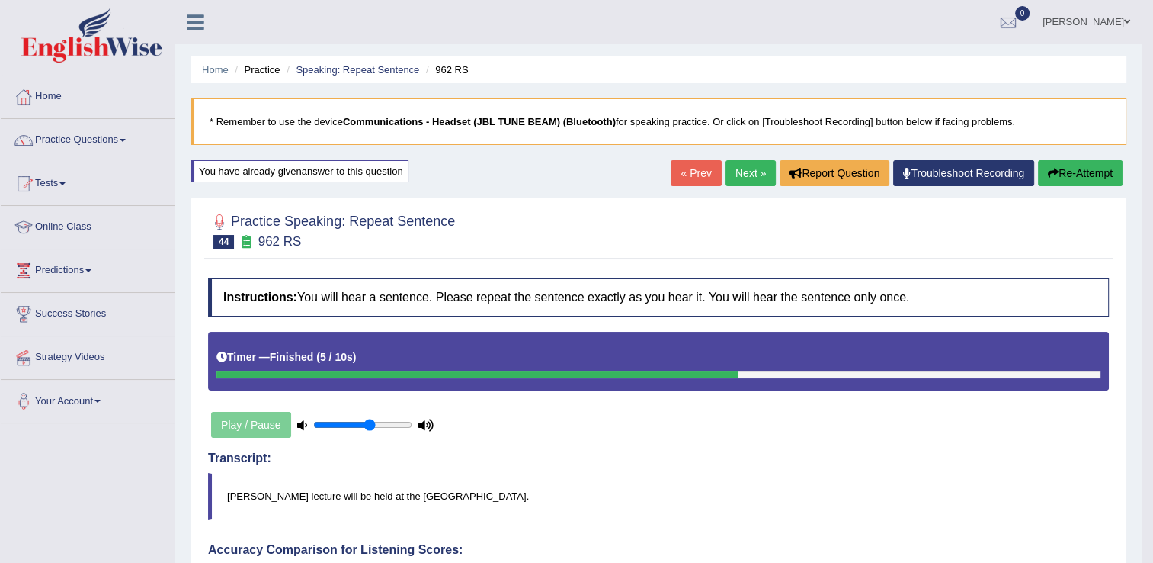
click at [738, 168] on link "Next »" at bounding box center [751, 173] width 50 height 26
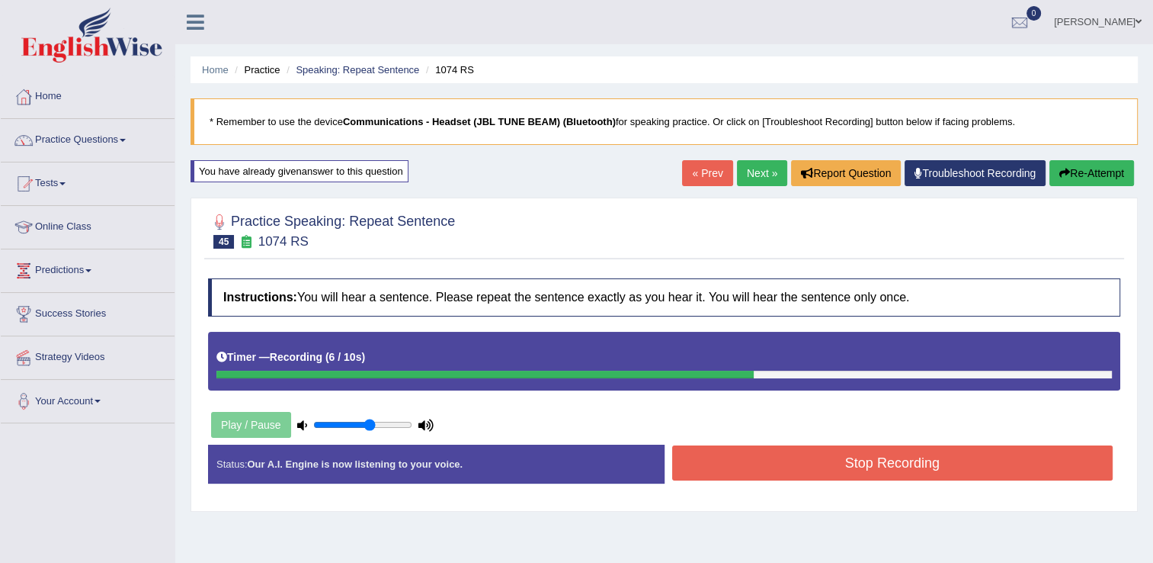
click at [799, 464] on button "Stop Recording" at bounding box center [892, 462] width 441 height 35
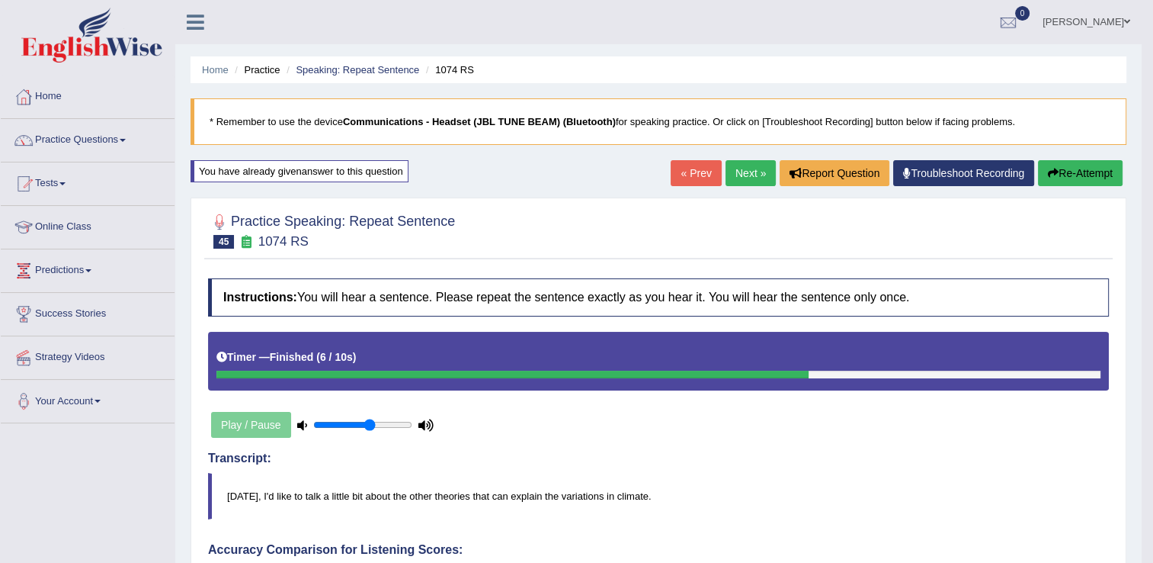
click at [744, 179] on link "Next »" at bounding box center [751, 173] width 50 height 26
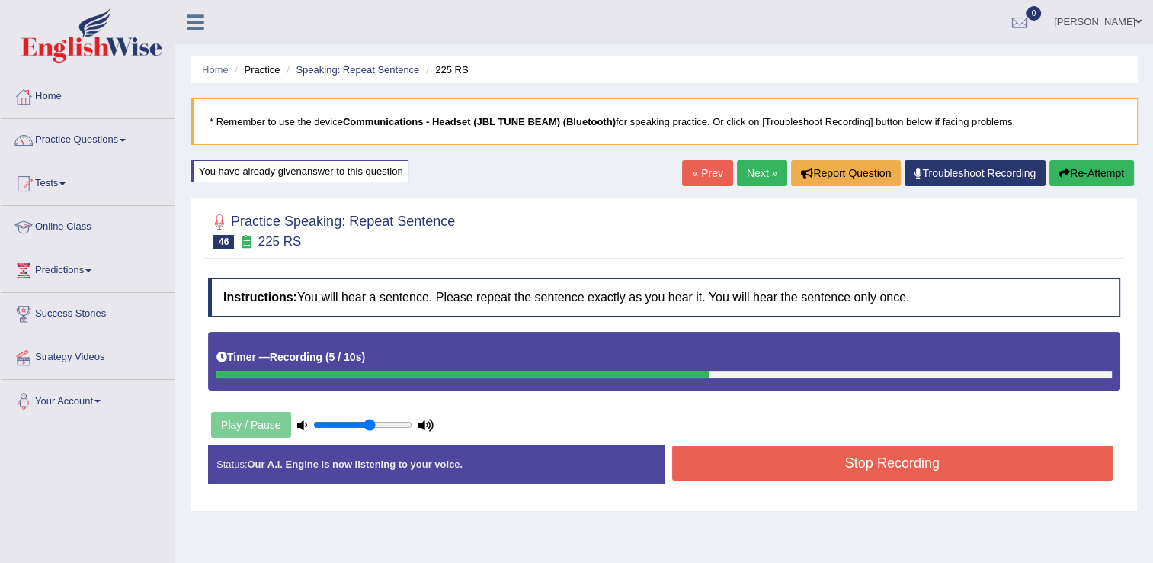
click at [778, 462] on button "Stop Recording" at bounding box center [892, 462] width 441 height 35
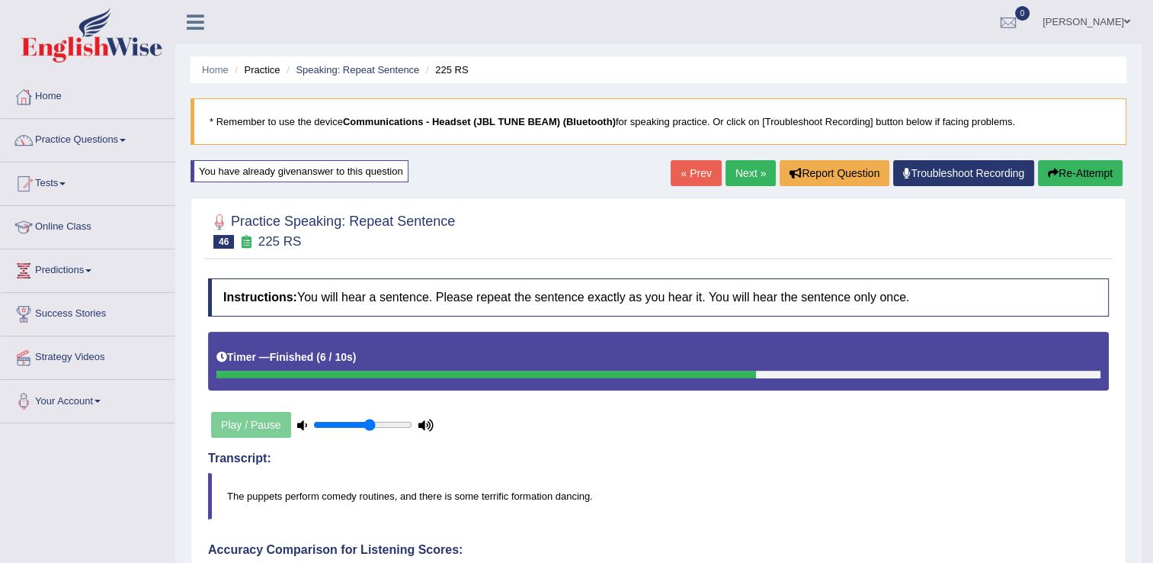
click at [751, 177] on link "Next »" at bounding box center [751, 173] width 50 height 26
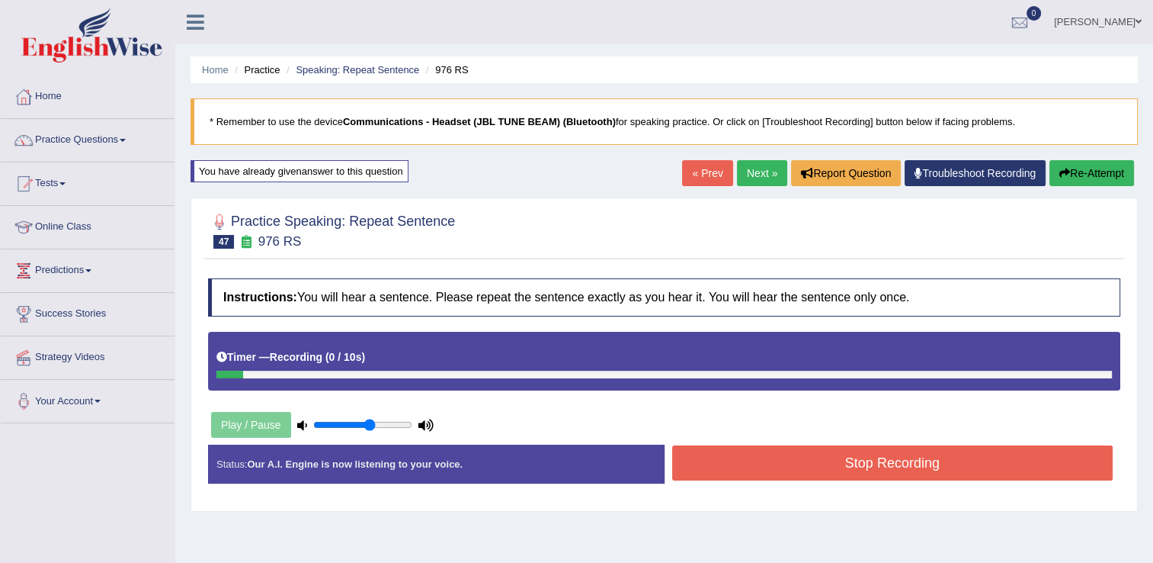
click at [1083, 175] on button "Re-Attempt" at bounding box center [1092, 173] width 85 height 26
click at [781, 468] on button "Stop Recording" at bounding box center [892, 462] width 441 height 35
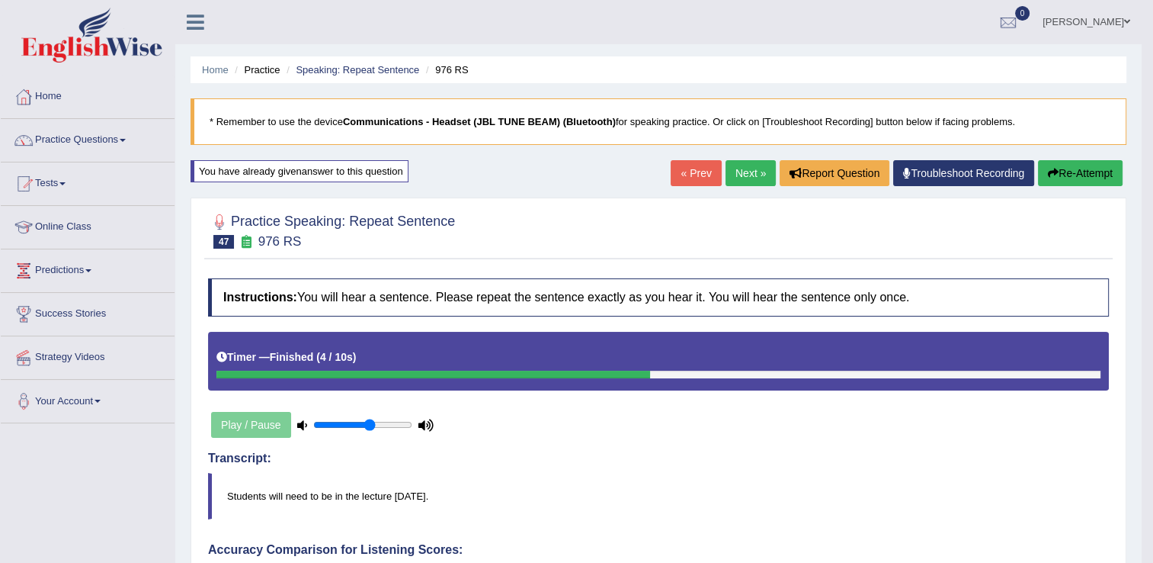
click at [743, 175] on link "Next »" at bounding box center [751, 173] width 50 height 26
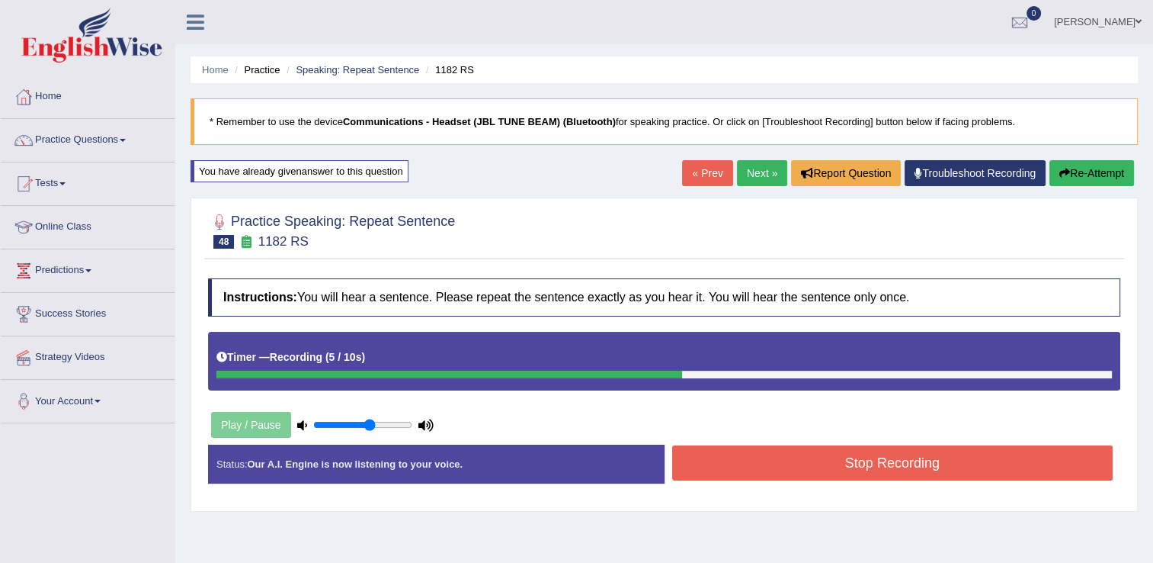
click at [765, 463] on button "Stop Recording" at bounding box center [892, 462] width 441 height 35
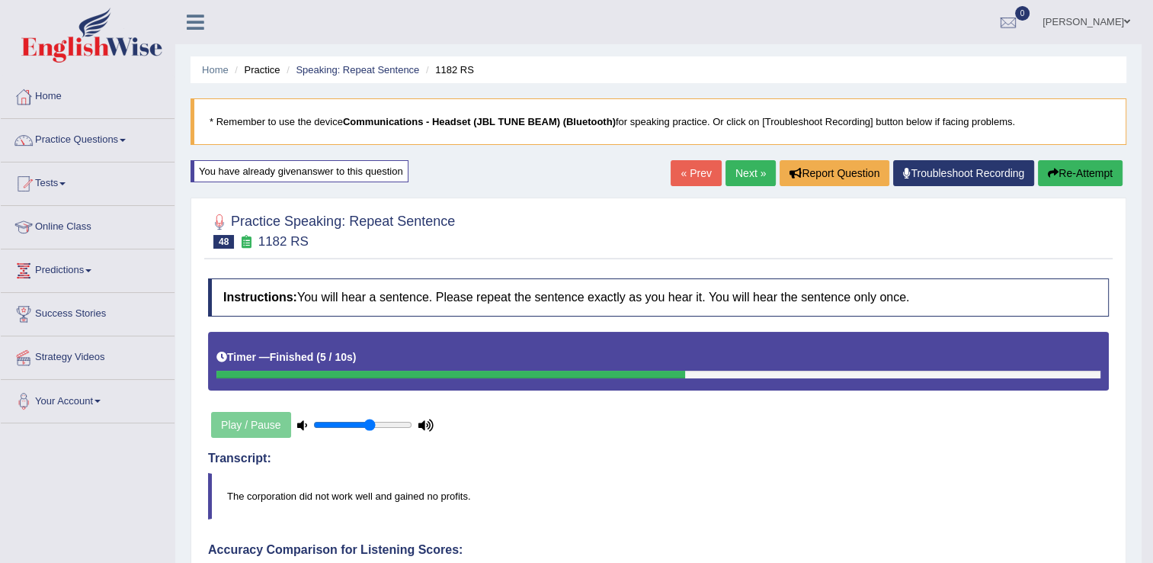
click at [749, 177] on link "Next »" at bounding box center [751, 173] width 50 height 26
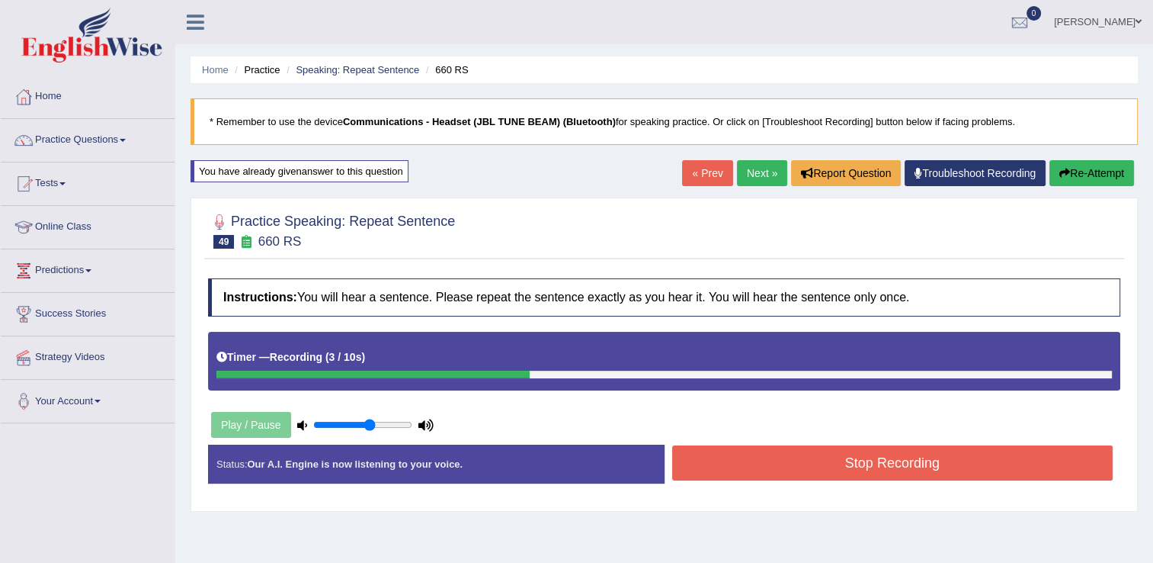
click at [774, 466] on button "Stop Recording" at bounding box center [892, 462] width 441 height 35
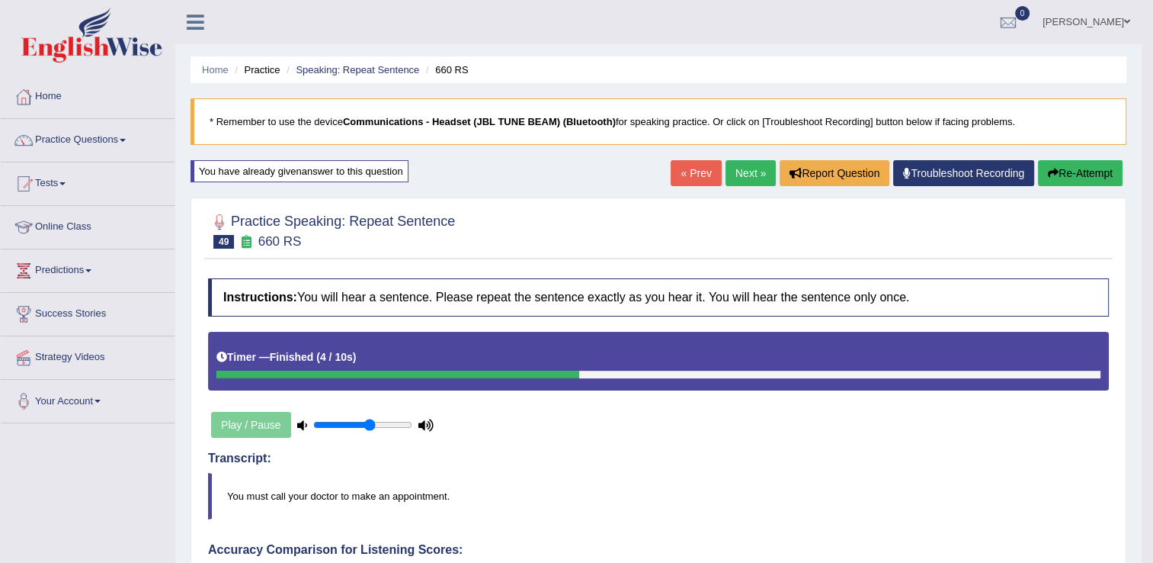
click at [742, 172] on link "Next »" at bounding box center [751, 173] width 50 height 26
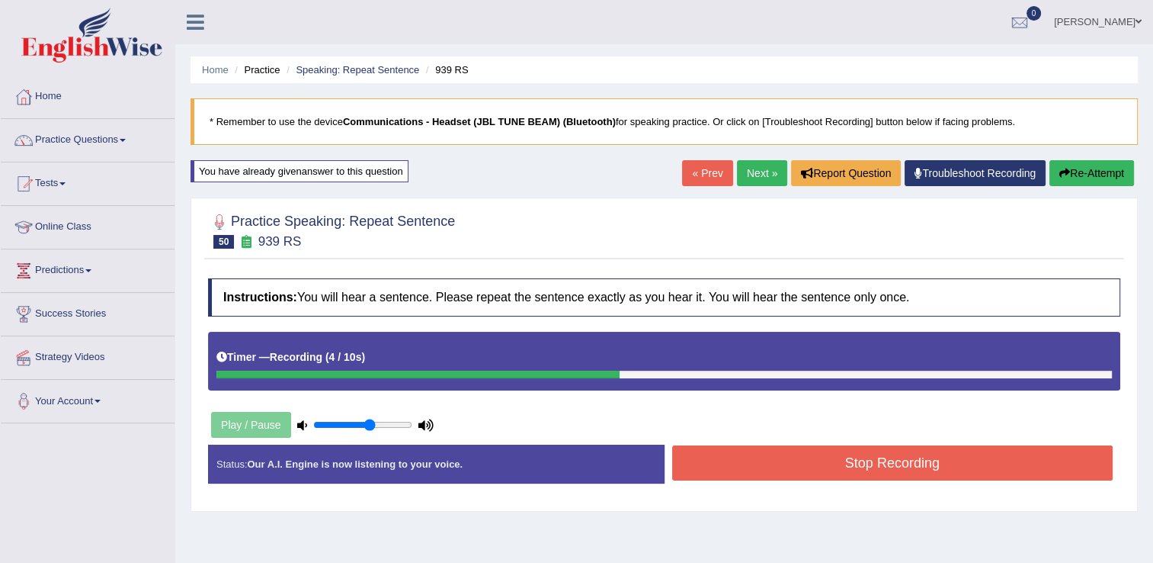
click at [765, 459] on button "Stop Recording" at bounding box center [892, 462] width 441 height 35
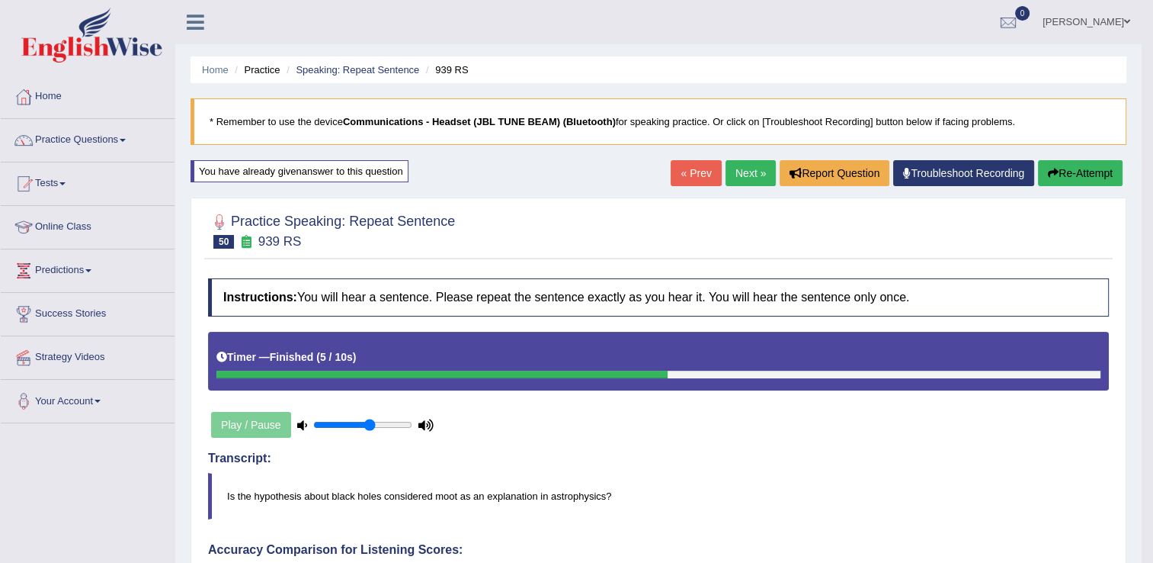
click at [748, 176] on link "Next »" at bounding box center [751, 173] width 50 height 26
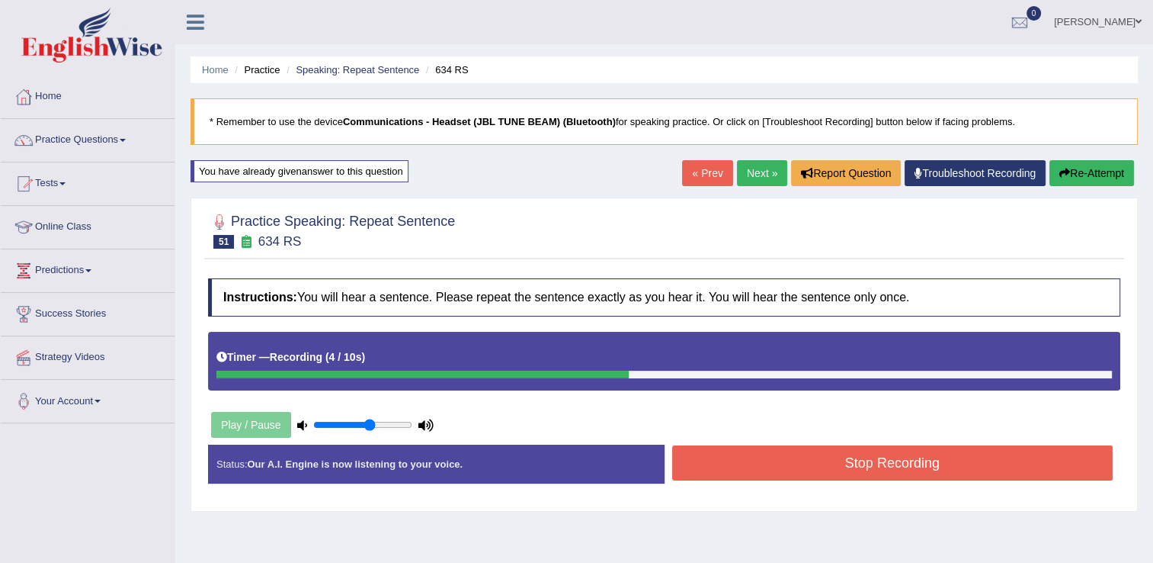
click at [795, 470] on button "Stop Recording" at bounding box center [892, 462] width 441 height 35
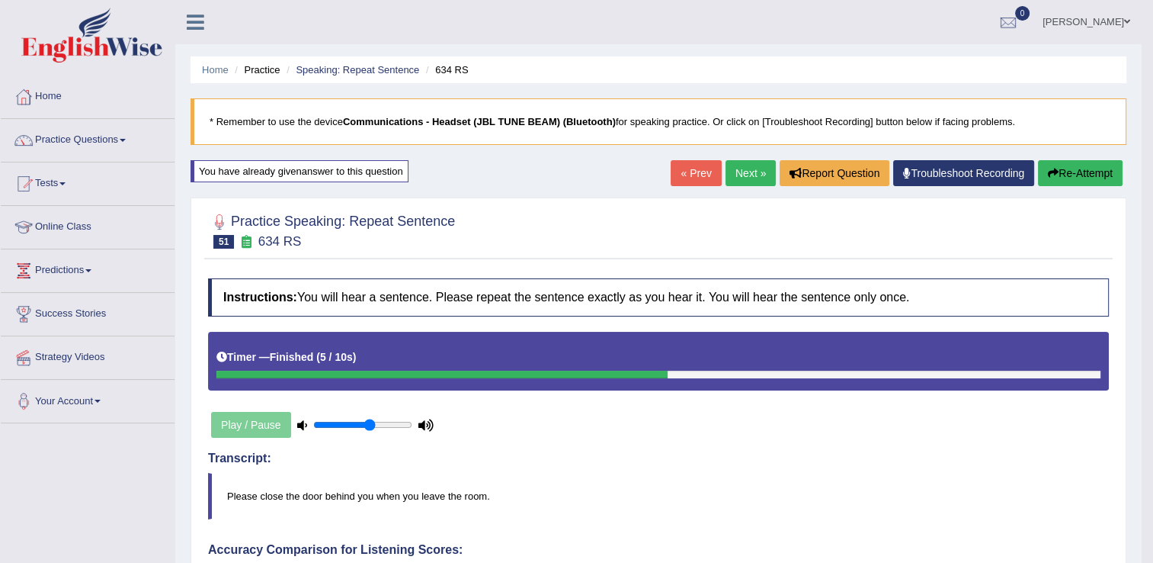
click at [731, 177] on link "Next »" at bounding box center [751, 173] width 50 height 26
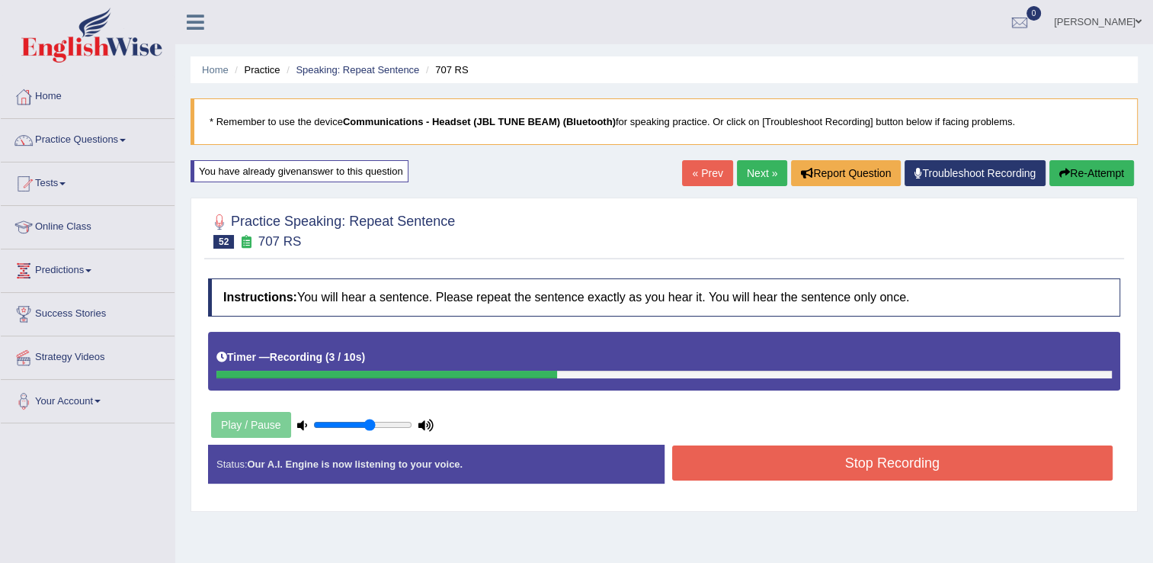
click at [871, 462] on button "Stop Recording" at bounding box center [892, 462] width 441 height 35
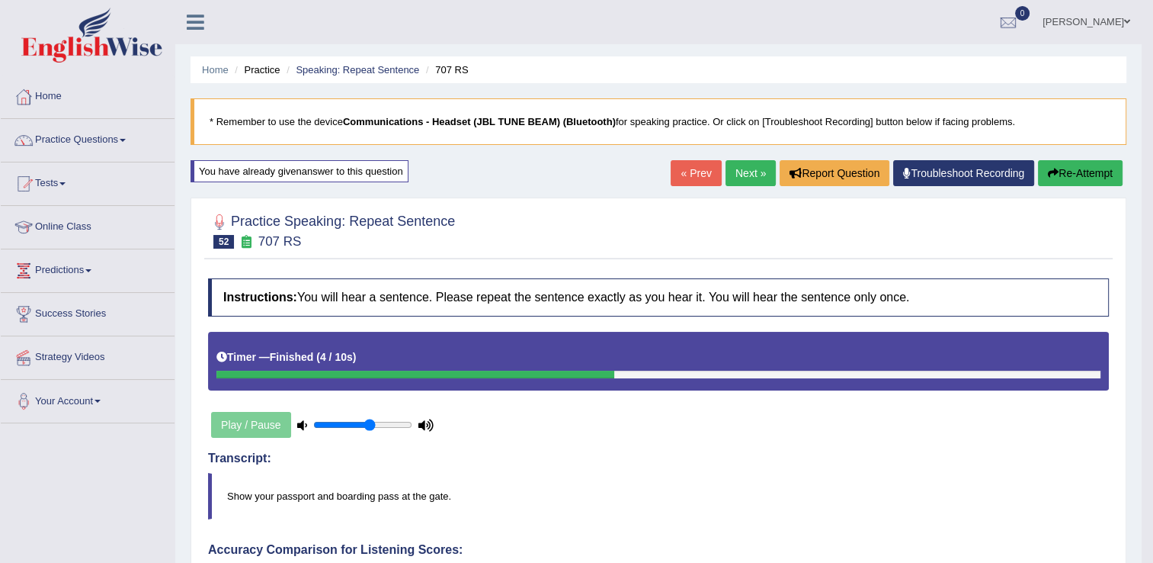
click at [743, 179] on link "Next »" at bounding box center [751, 173] width 50 height 26
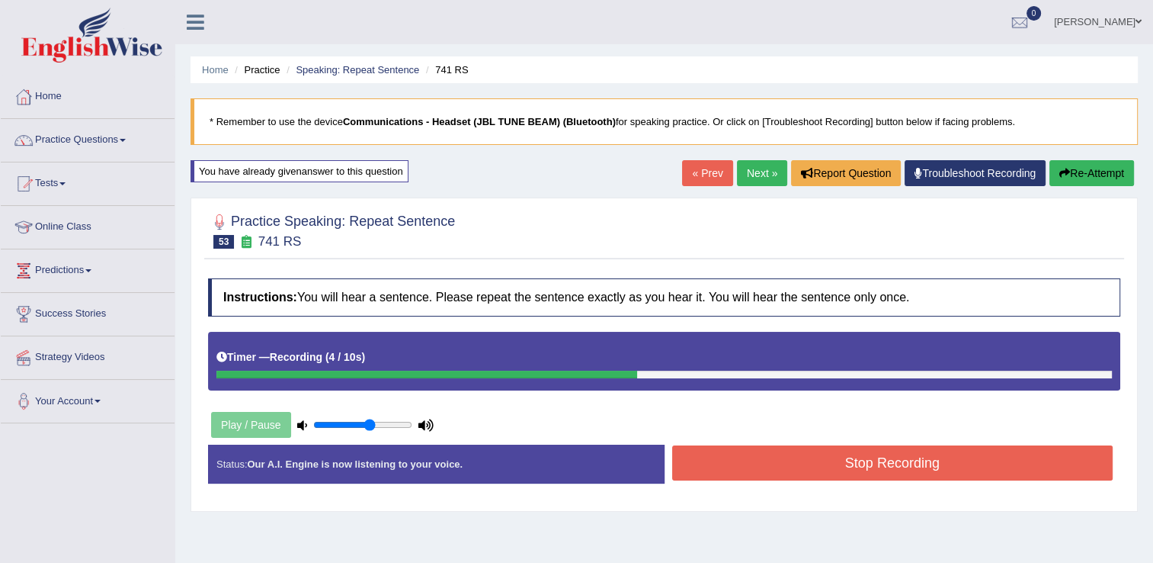
click at [762, 457] on button "Stop Recording" at bounding box center [892, 462] width 441 height 35
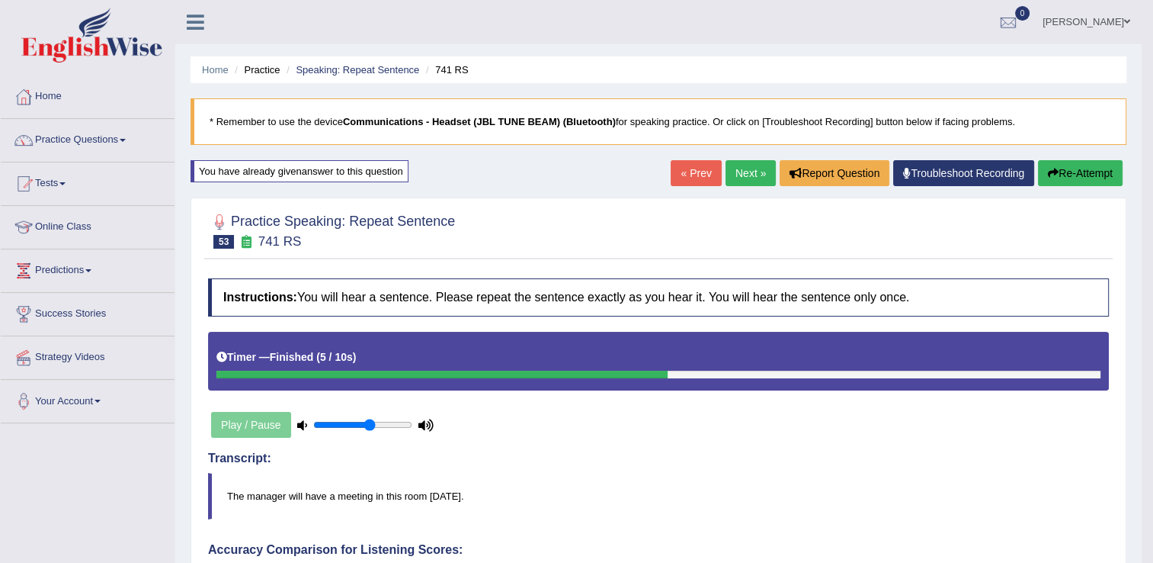
click at [731, 173] on link "Next »" at bounding box center [751, 173] width 50 height 26
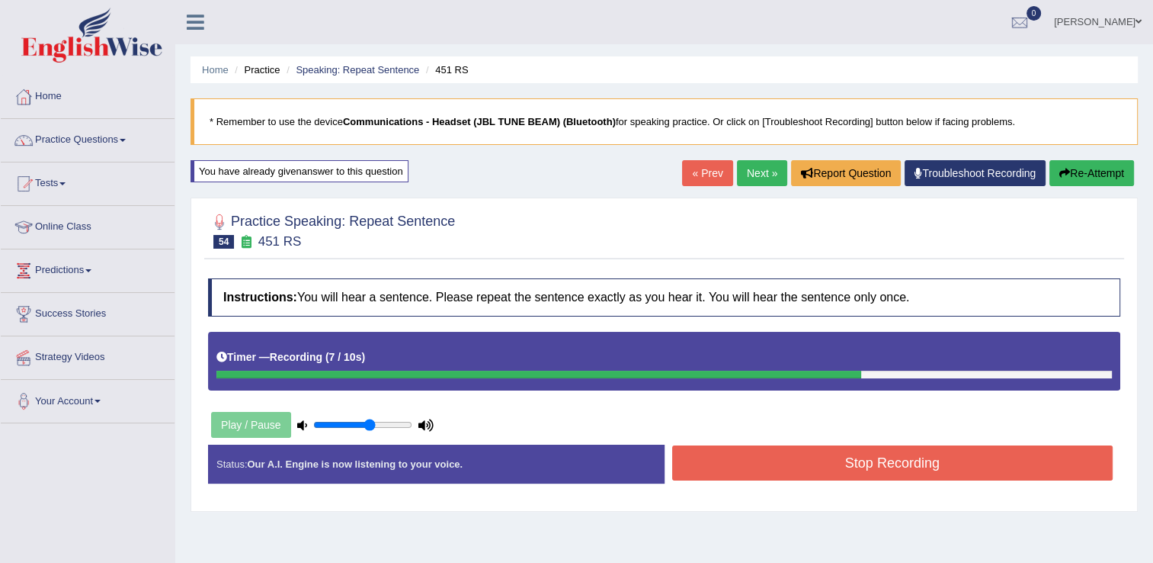
click at [883, 469] on button "Stop Recording" at bounding box center [892, 462] width 441 height 35
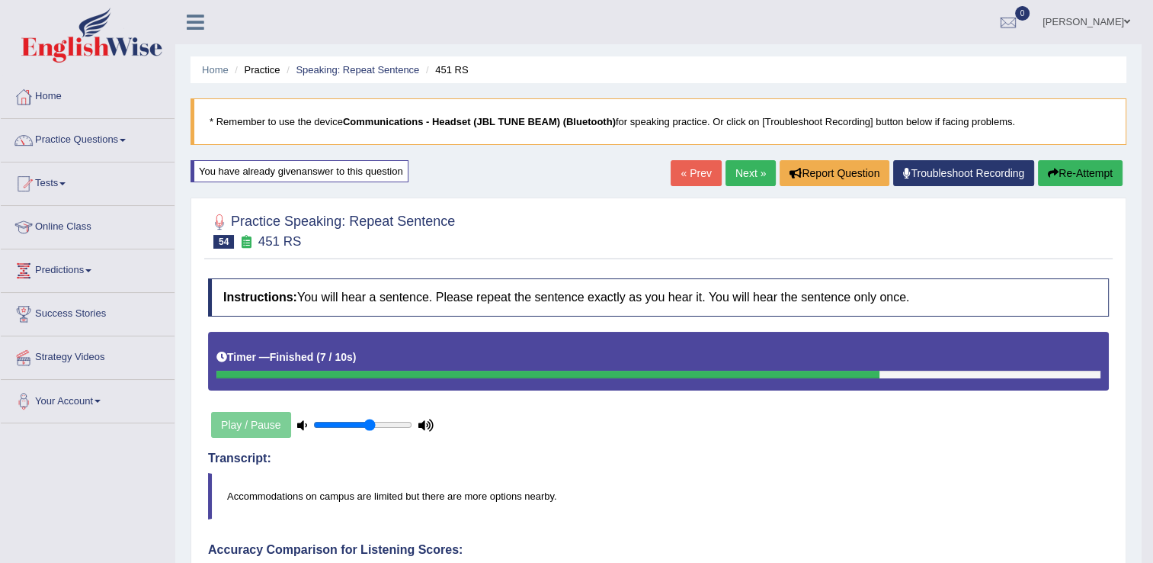
click at [752, 170] on link "Next »" at bounding box center [751, 173] width 50 height 26
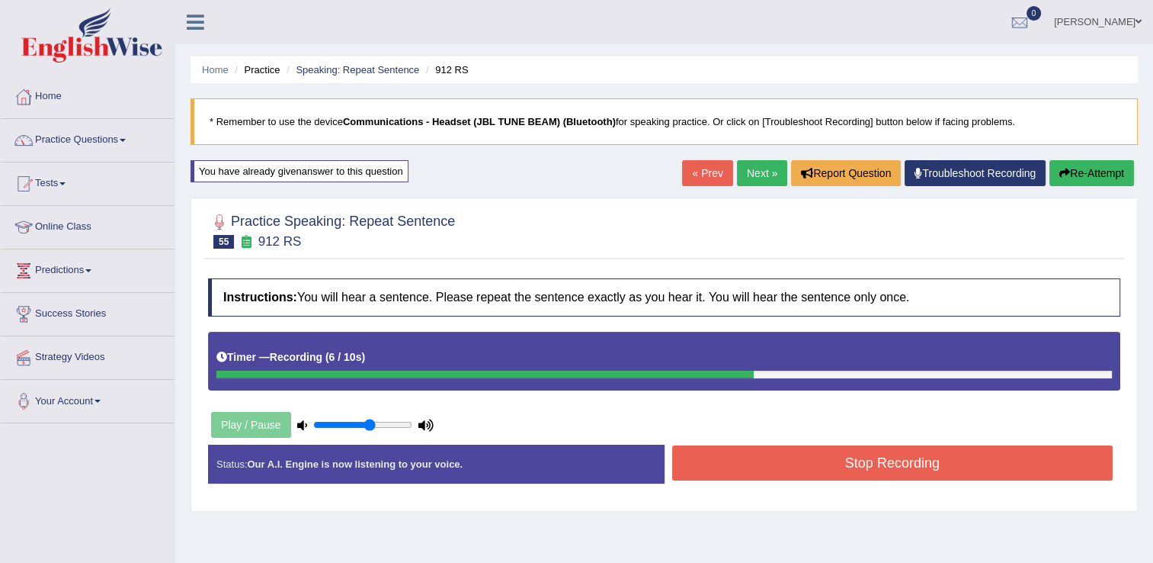
click at [823, 466] on button "Stop Recording" at bounding box center [892, 462] width 441 height 35
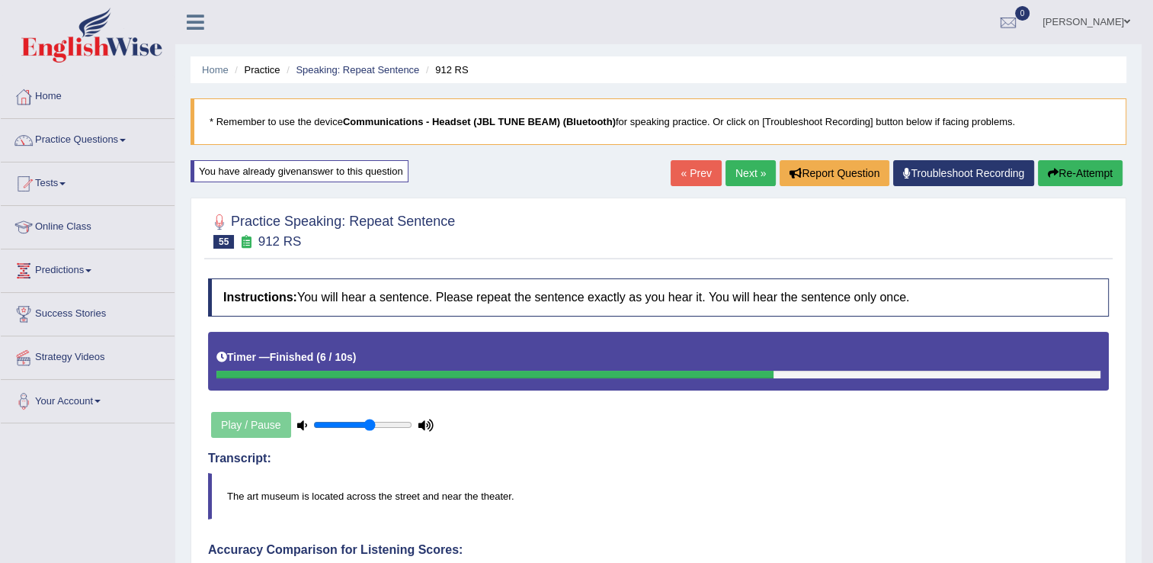
click at [744, 172] on link "Next »" at bounding box center [751, 173] width 50 height 26
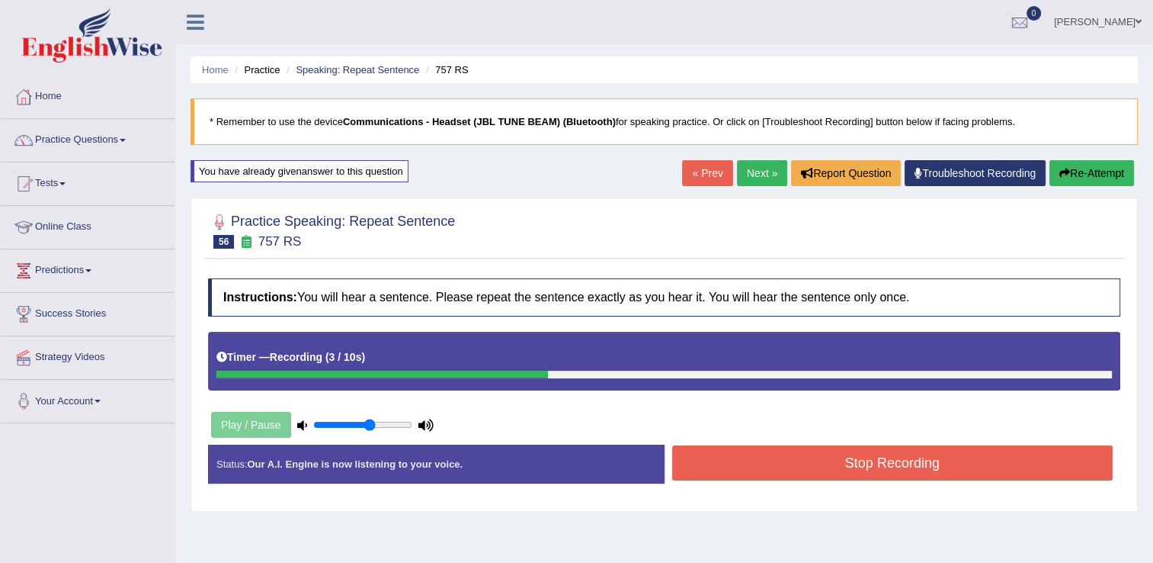
click at [918, 461] on button "Stop Recording" at bounding box center [892, 462] width 441 height 35
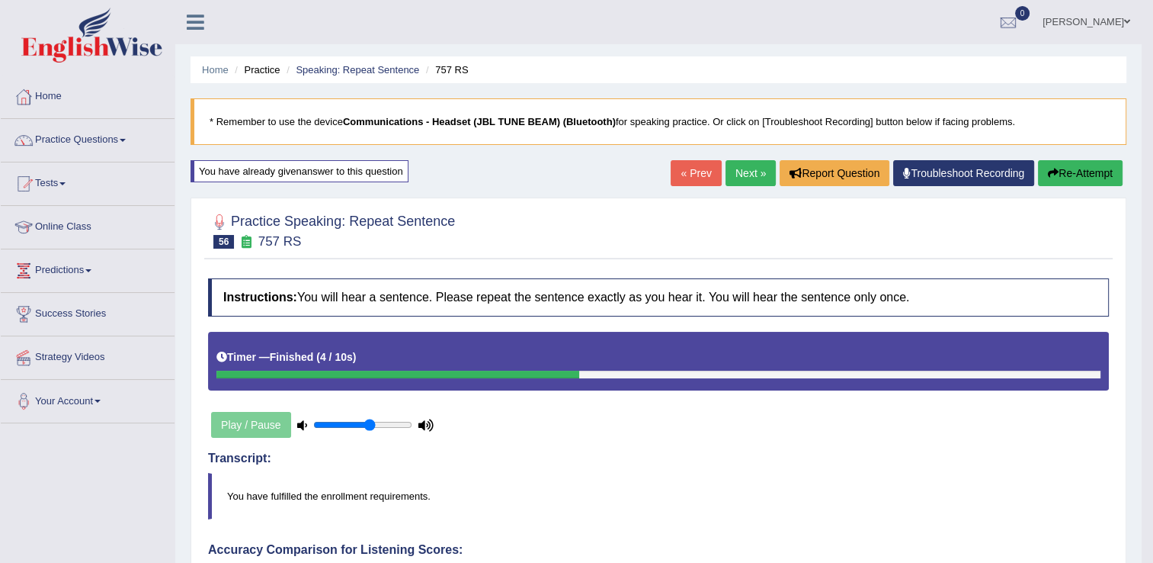
click at [747, 172] on link "Next »" at bounding box center [751, 173] width 50 height 26
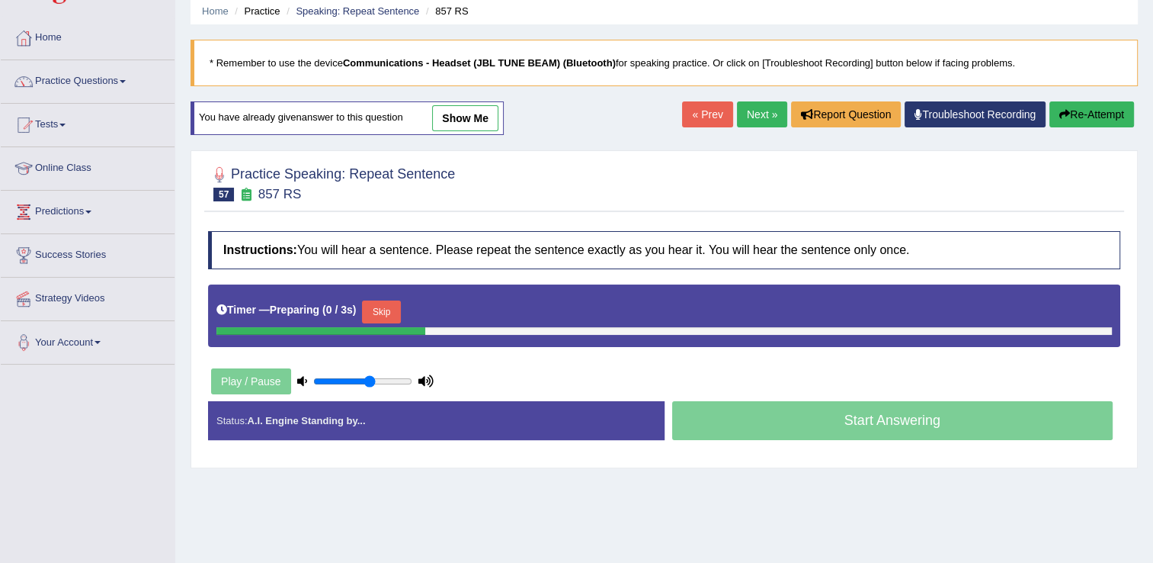
scroll to position [152, 0]
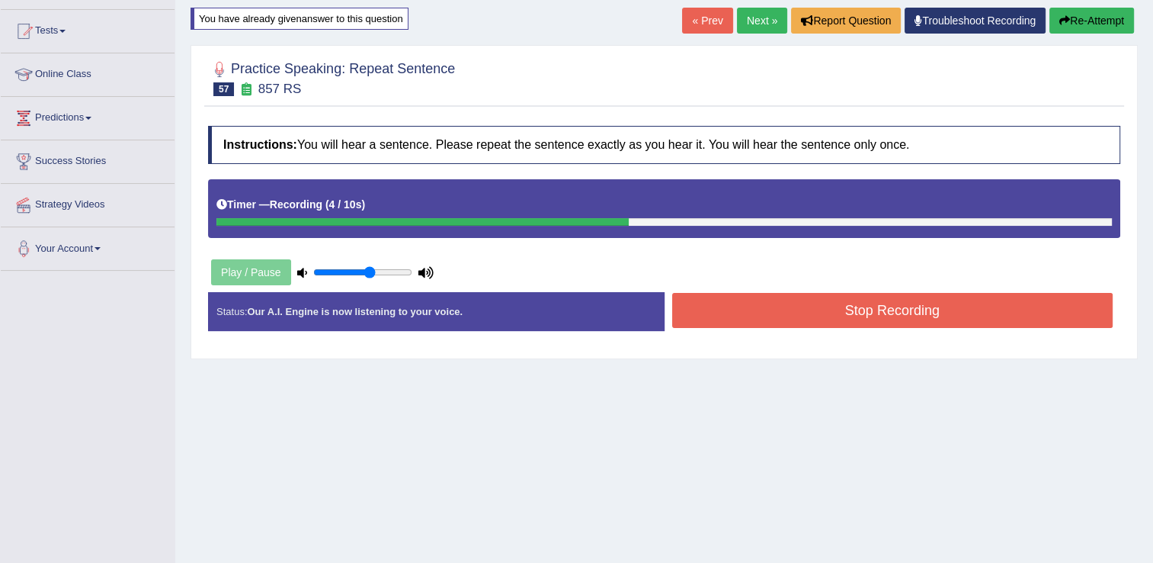
click at [748, 301] on button "Stop Recording" at bounding box center [892, 310] width 441 height 35
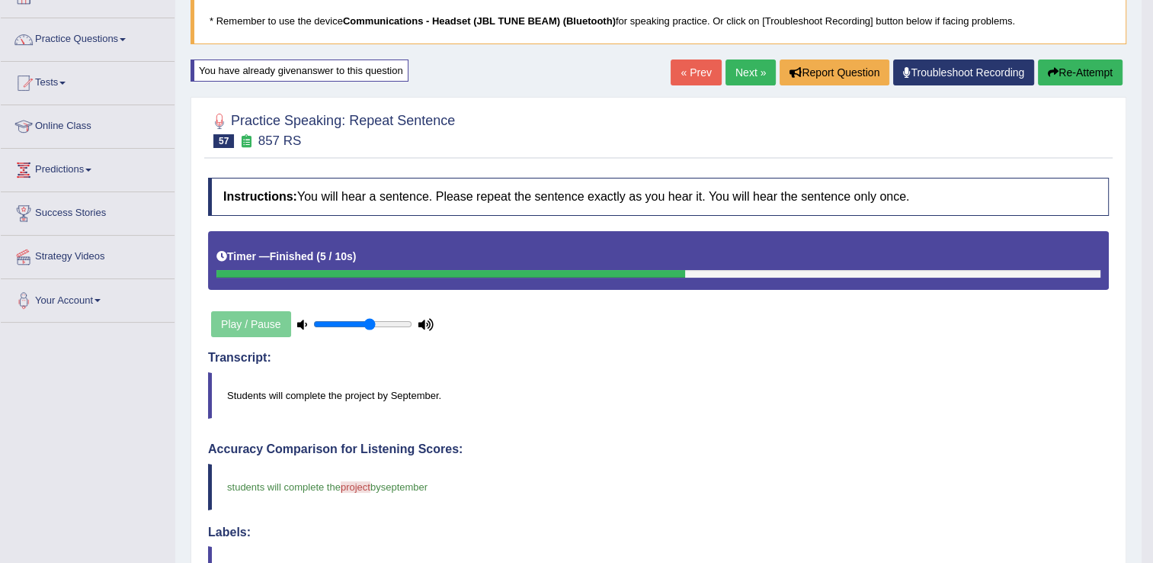
scroll to position [0, 0]
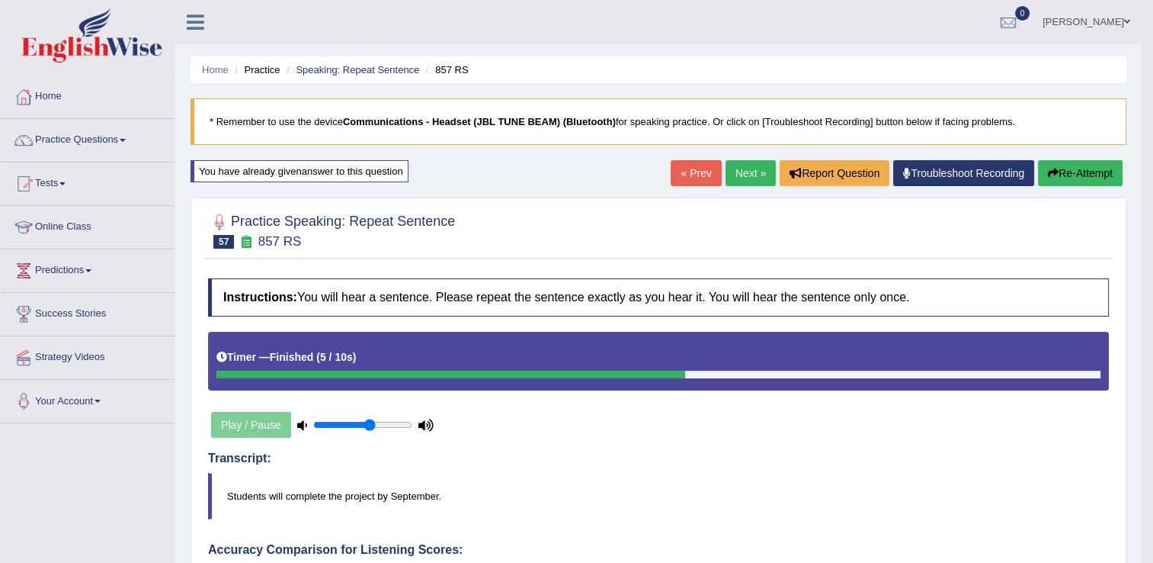
click at [743, 168] on link "Next »" at bounding box center [751, 173] width 50 height 26
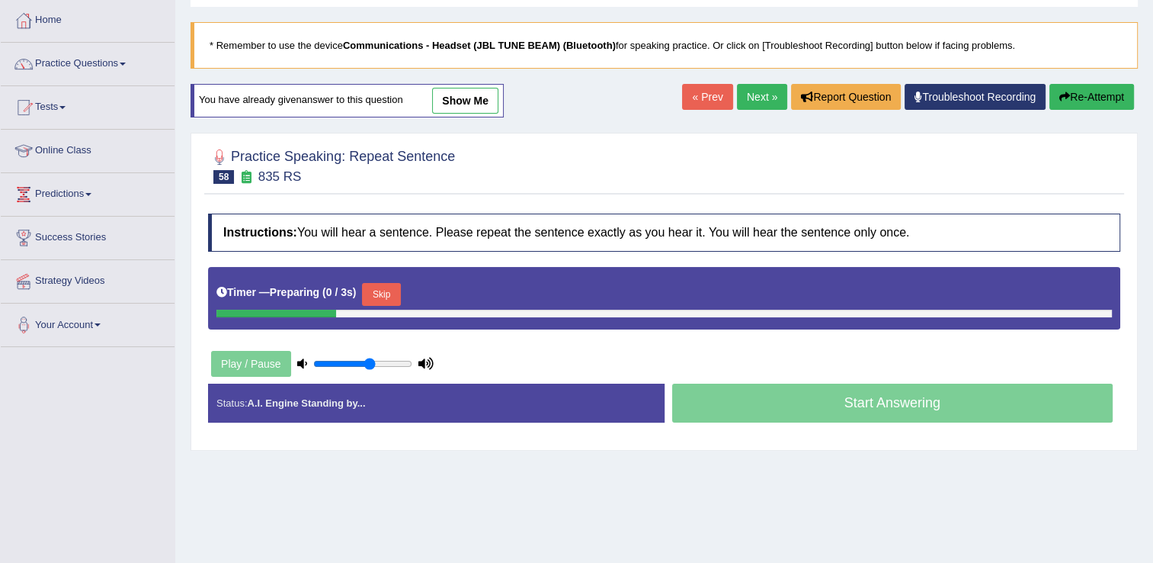
scroll to position [76, 0]
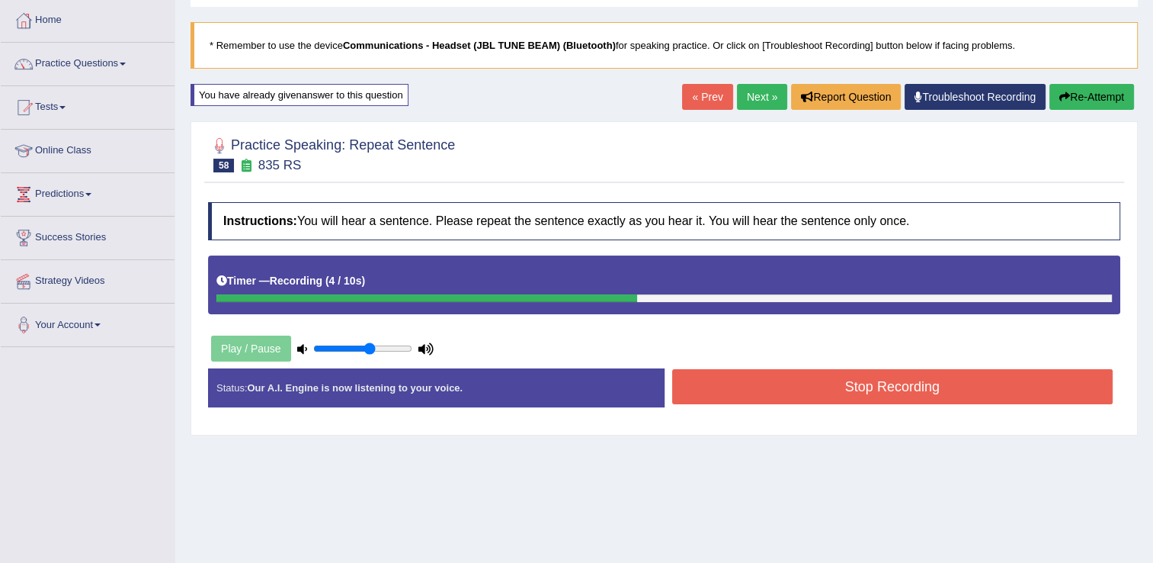
click at [726, 394] on button "Stop Recording" at bounding box center [892, 386] width 441 height 35
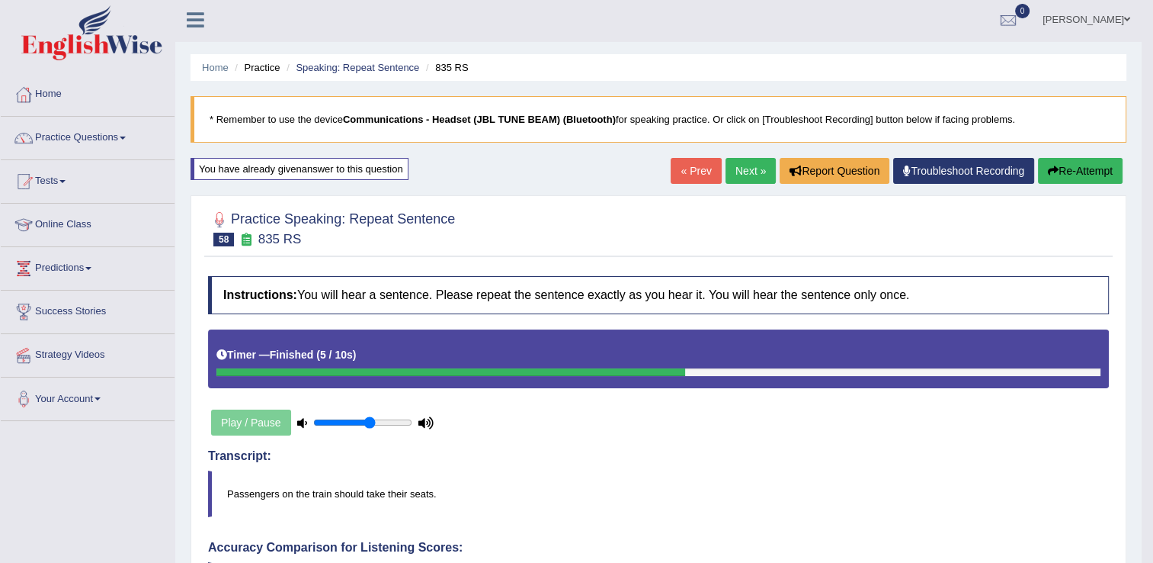
scroll to position [0, 0]
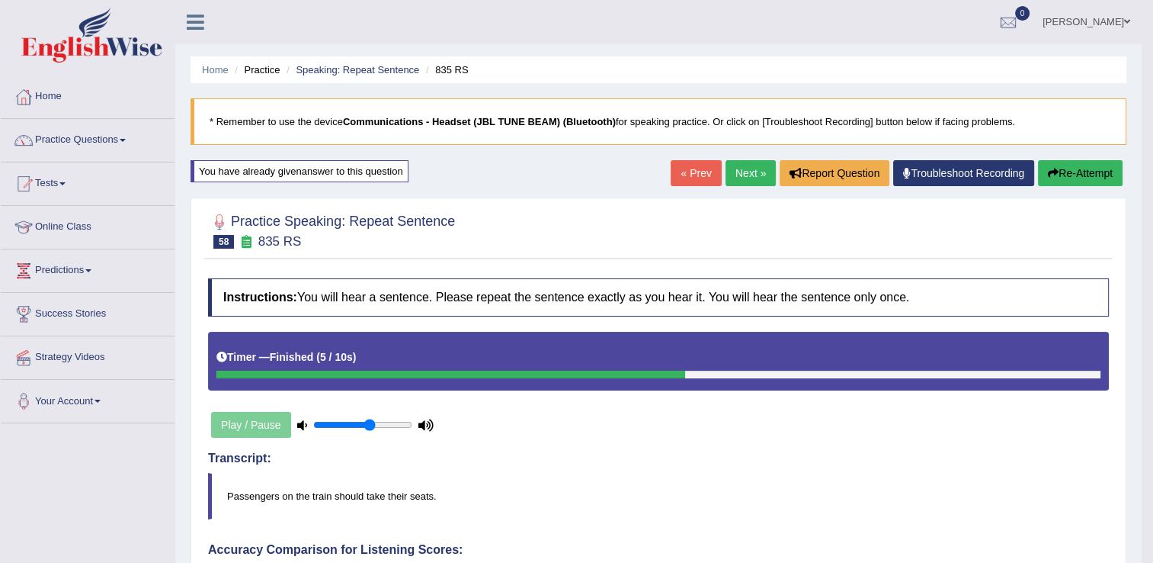
click at [742, 172] on link "Next »" at bounding box center [751, 173] width 50 height 26
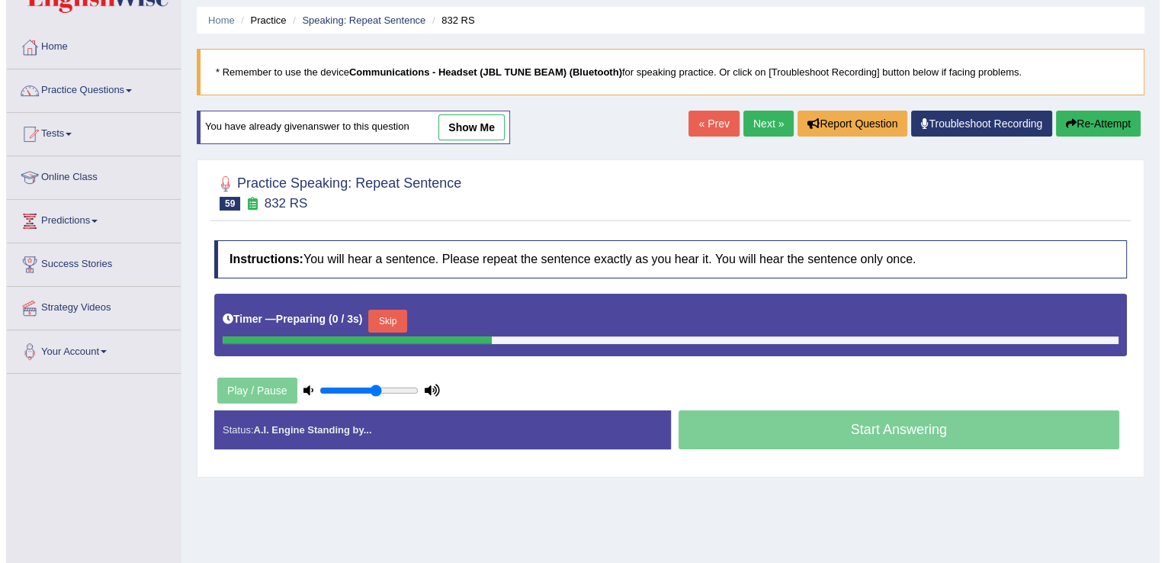
scroll to position [76, 0]
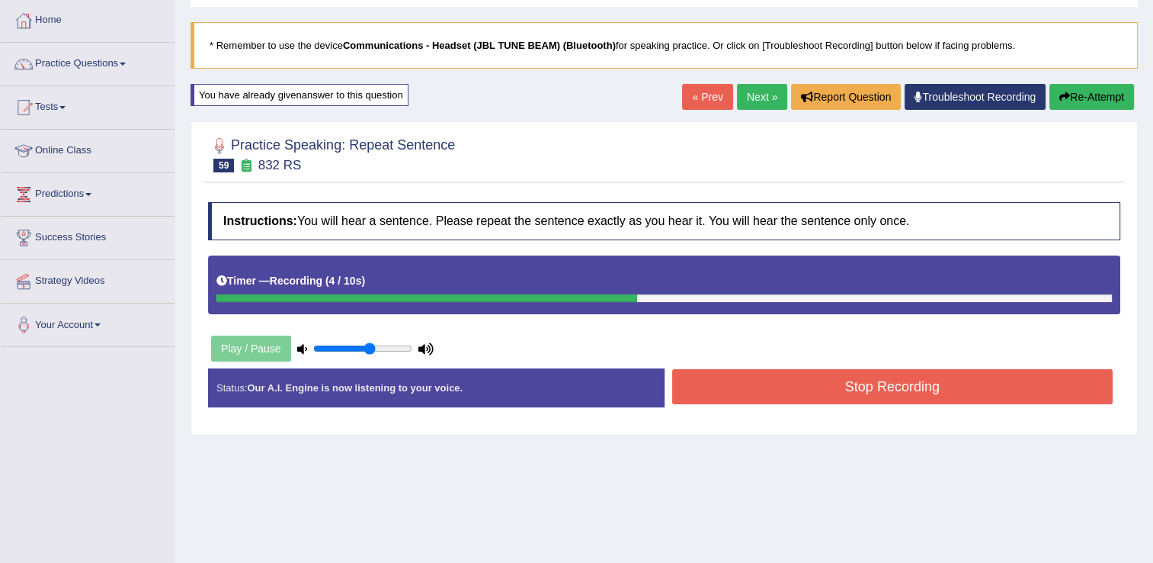
click at [769, 392] on button "Stop Recording" at bounding box center [892, 386] width 441 height 35
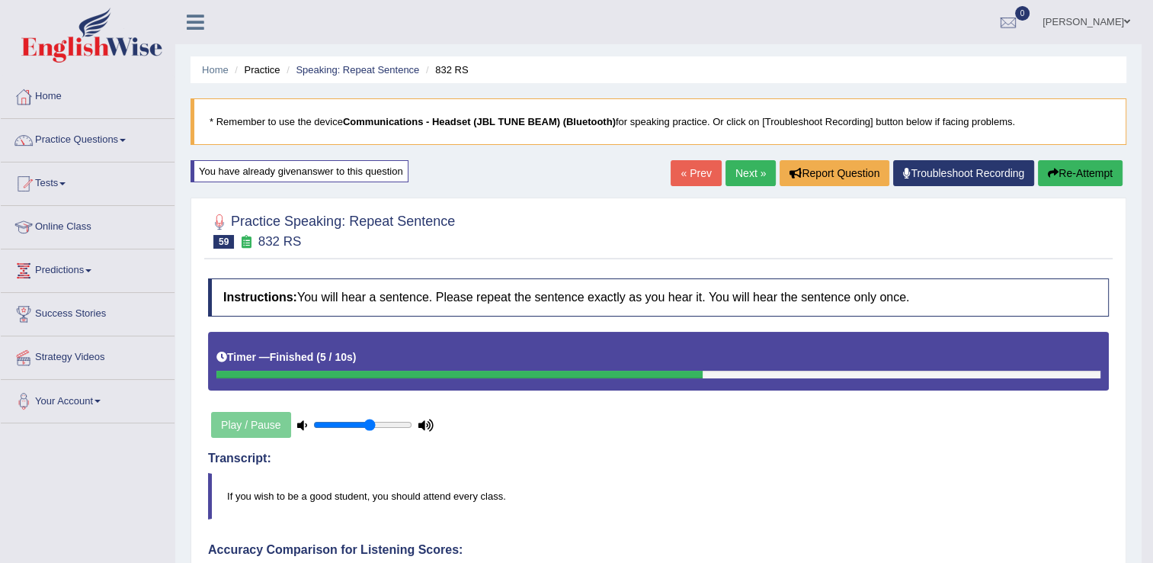
scroll to position [0, 0]
click at [744, 178] on link "Next »" at bounding box center [751, 173] width 50 height 26
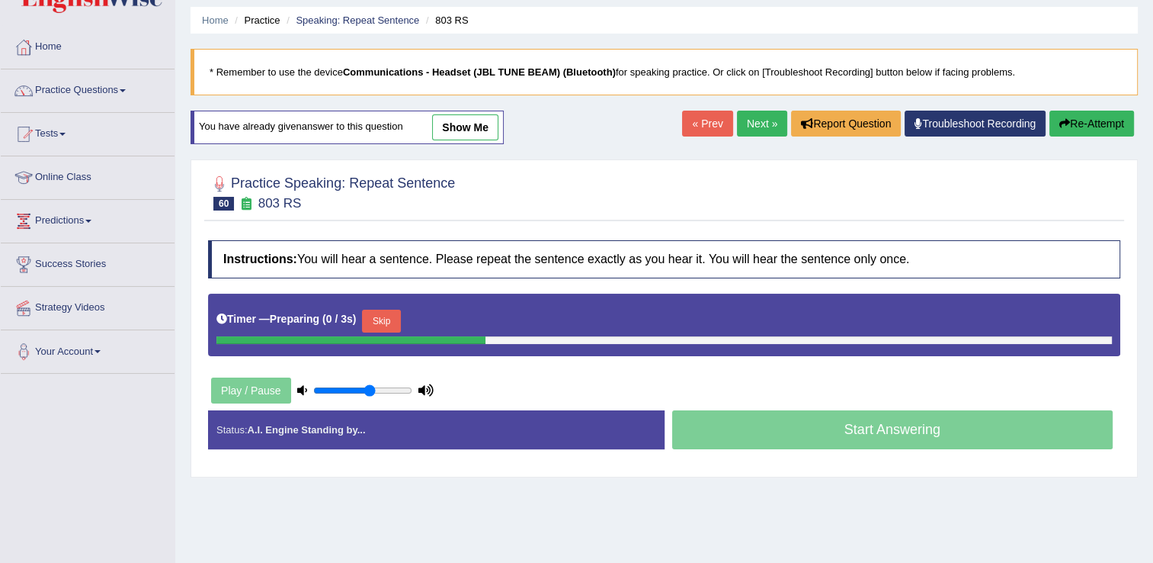
scroll to position [76, 0]
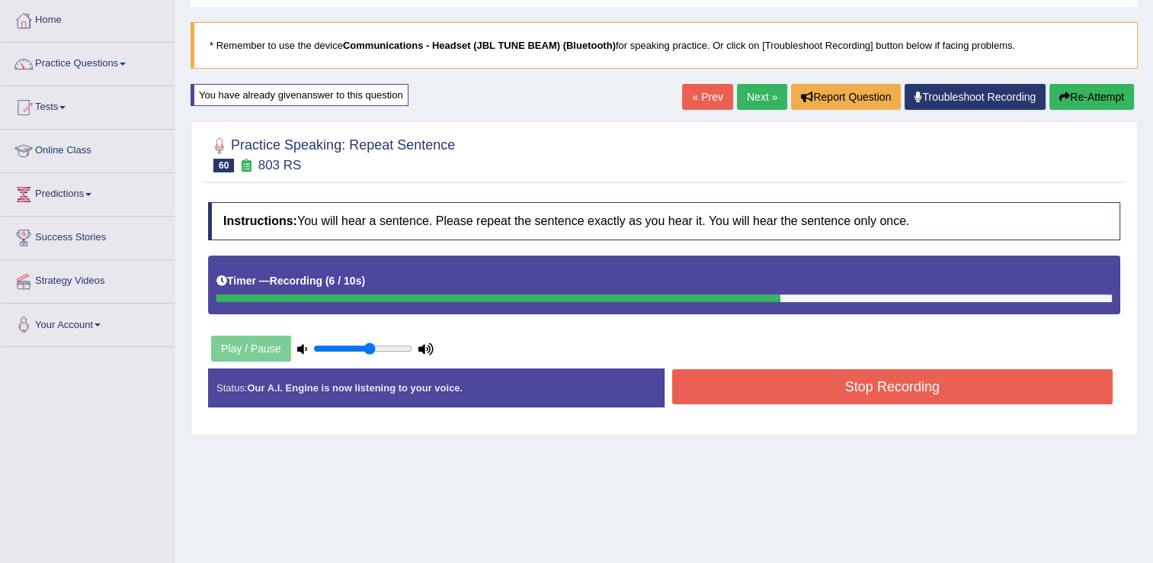
click at [802, 379] on button "Stop Recording" at bounding box center [892, 386] width 441 height 35
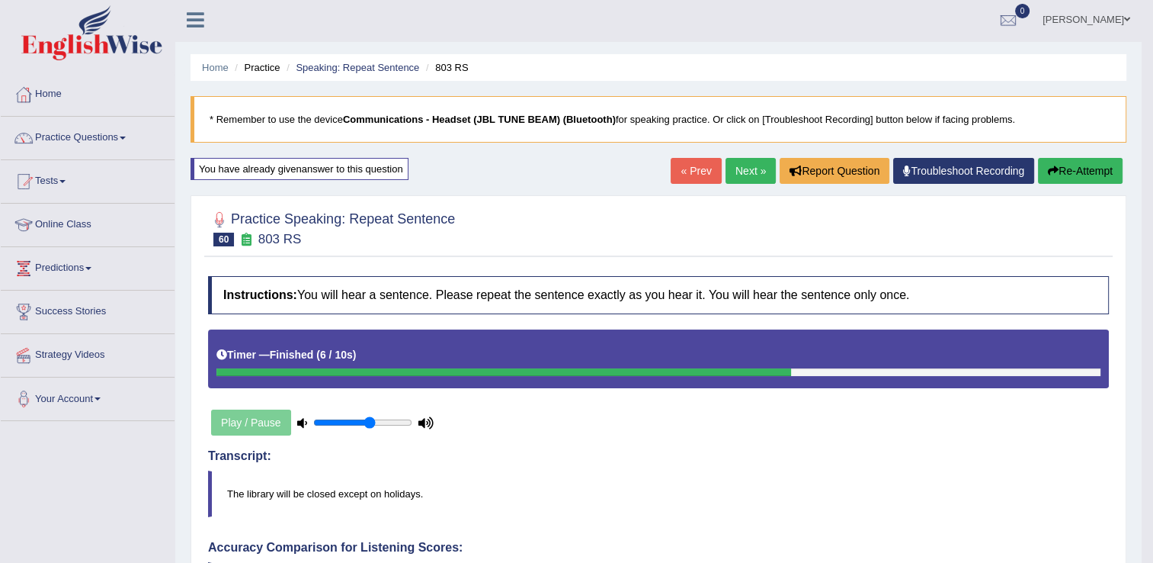
scroll to position [0, 0]
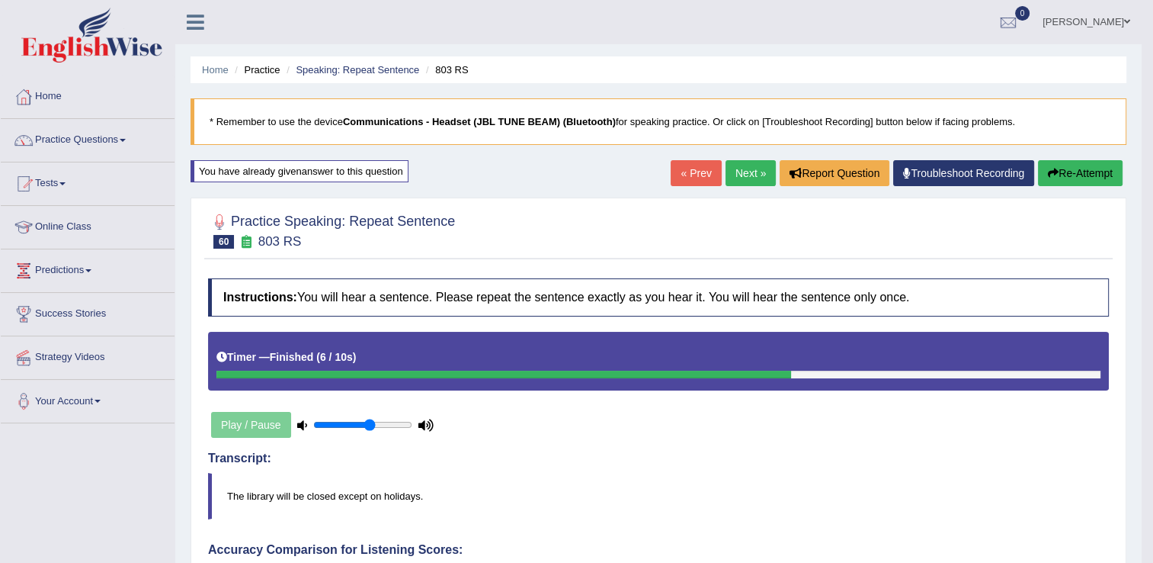
click at [746, 175] on link "Next »" at bounding box center [751, 173] width 50 height 26
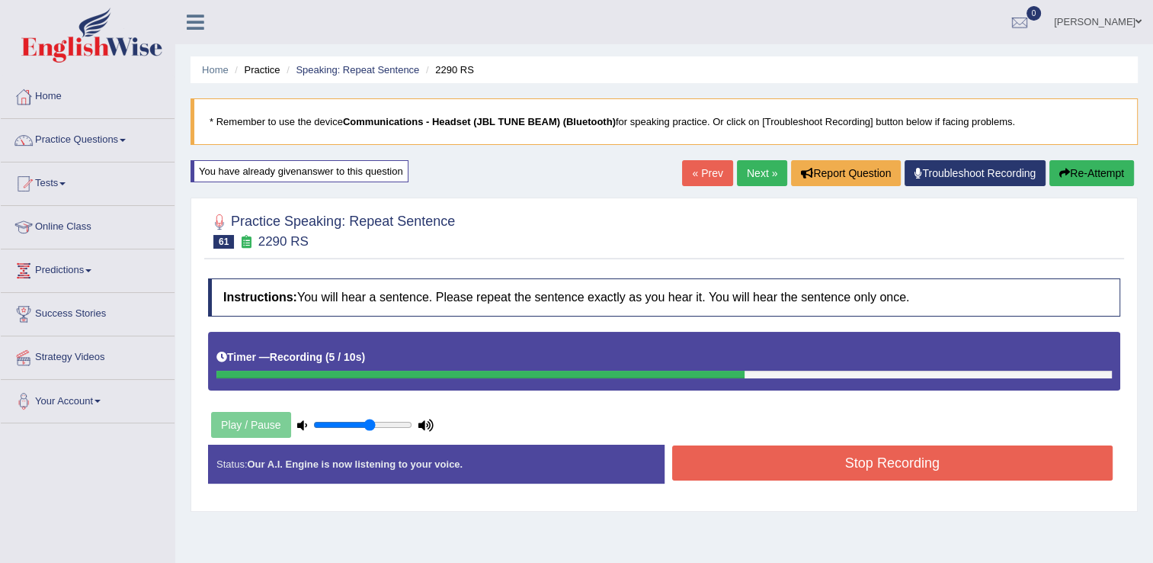
click at [766, 456] on button "Stop Recording" at bounding box center [892, 462] width 441 height 35
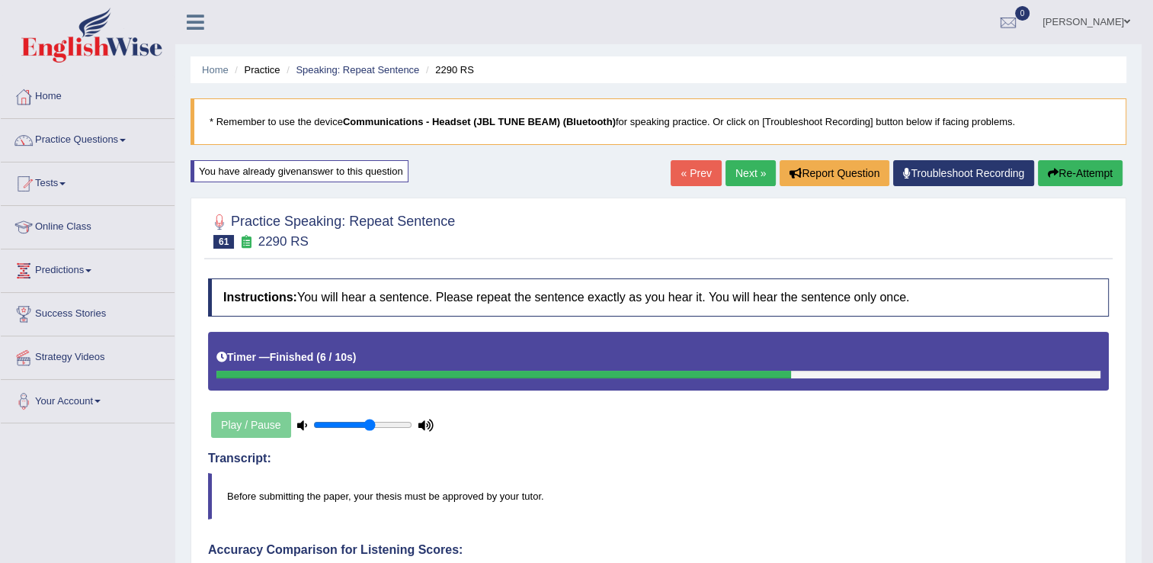
click at [743, 175] on link "Next »" at bounding box center [751, 173] width 50 height 26
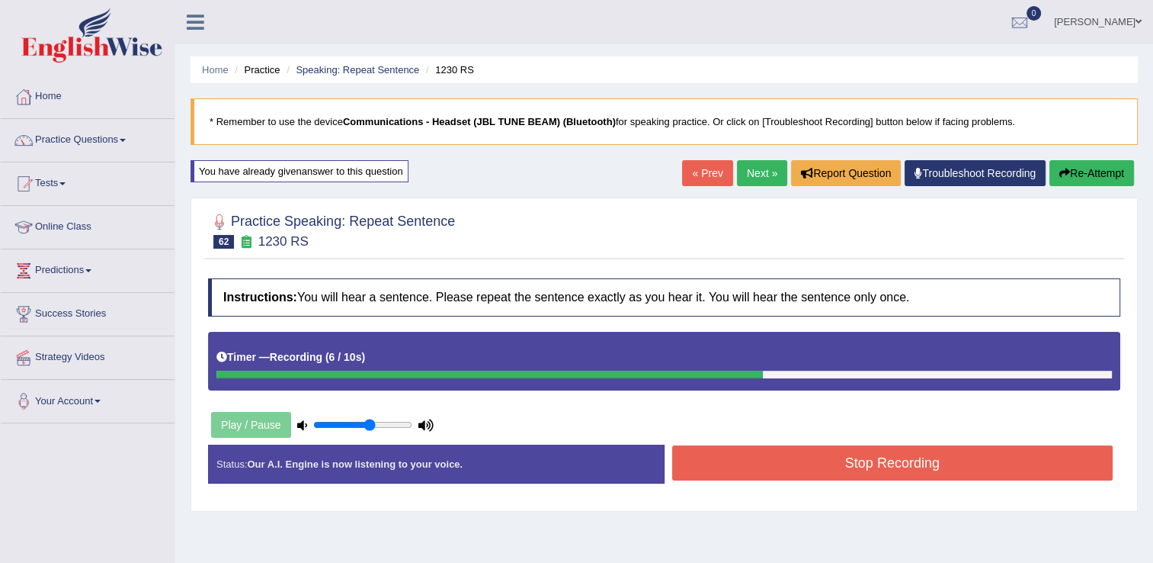
click at [823, 465] on button "Stop Recording" at bounding box center [892, 462] width 441 height 35
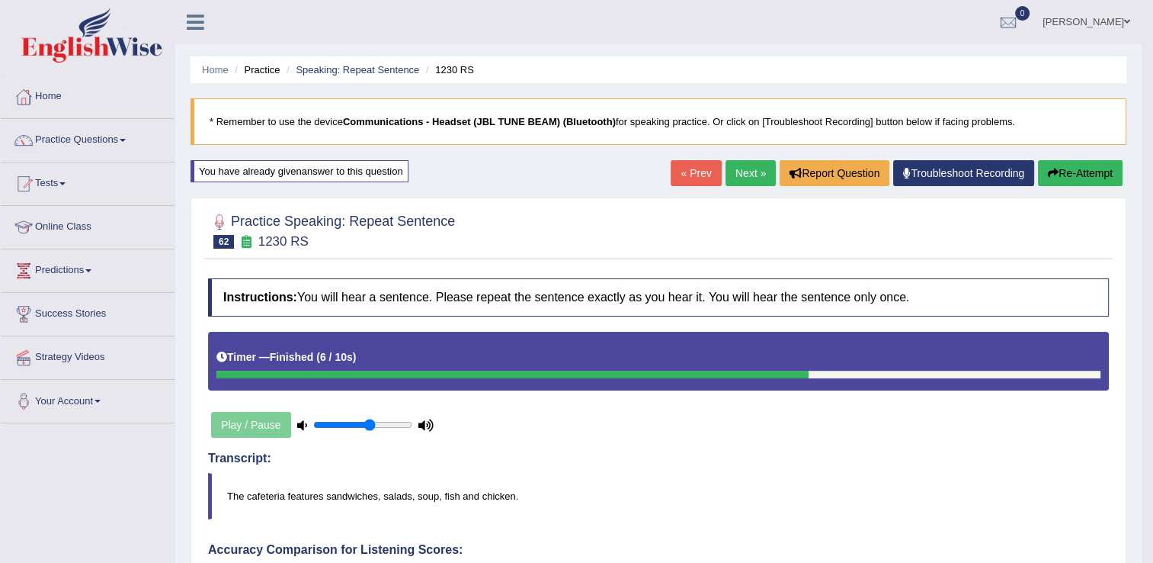
click at [740, 175] on link "Next »" at bounding box center [751, 173] width 50 height 26
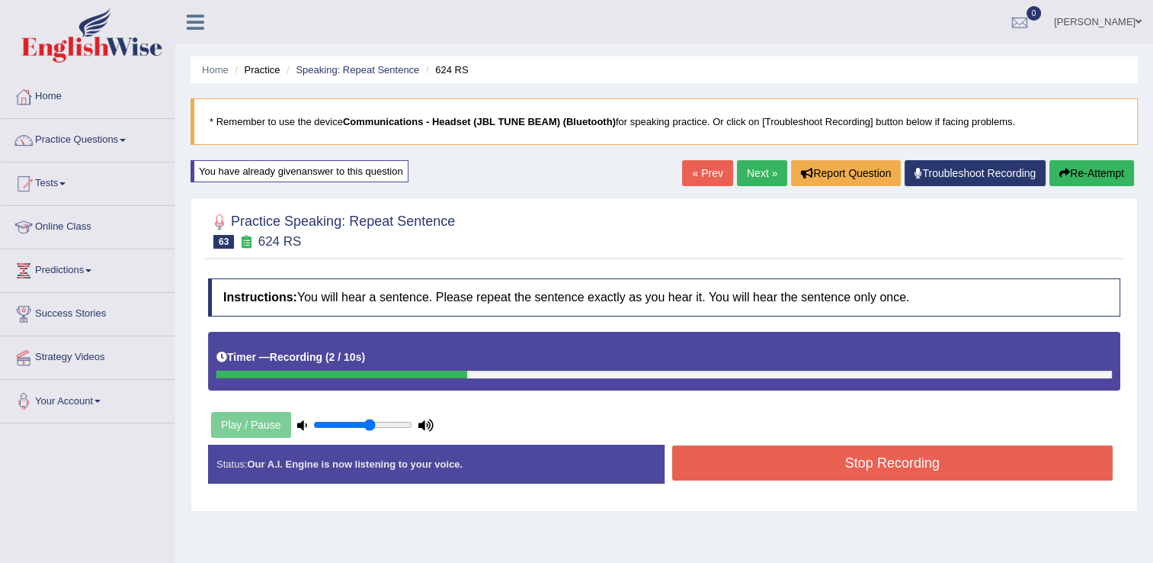
click at [712, 462] on button "Stop Recording" at bounding box center [892, 462] width 441 height 35
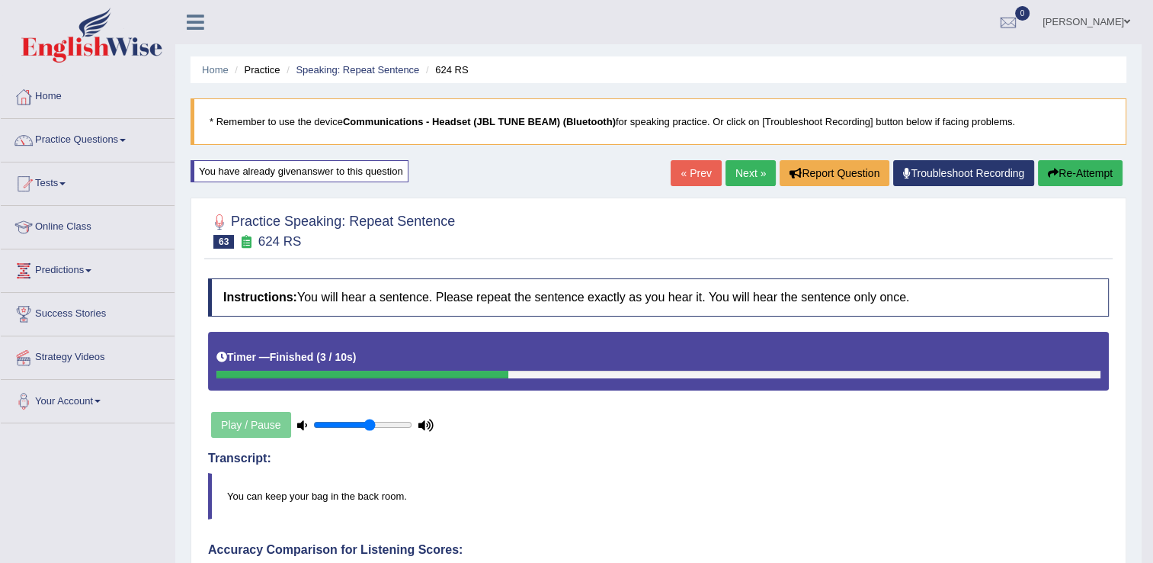
click at [734, 177] on link "Next »" at bounding box center [751, 173] width 50 height 26
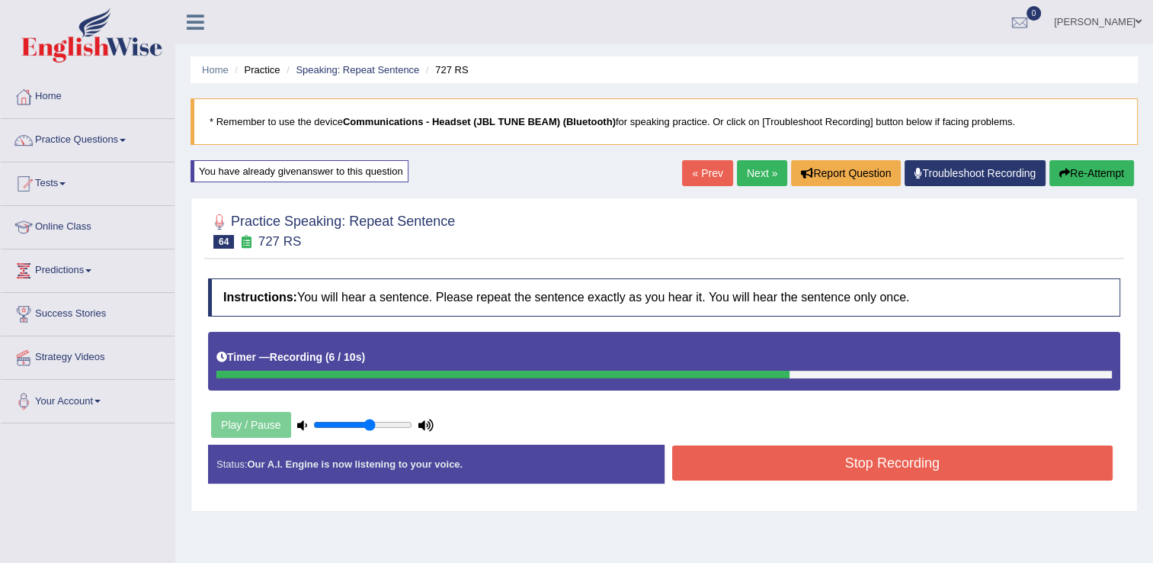
click at [720, 464] on button "Stop Recording" at bounding box center [892, 462] width 441 height 35
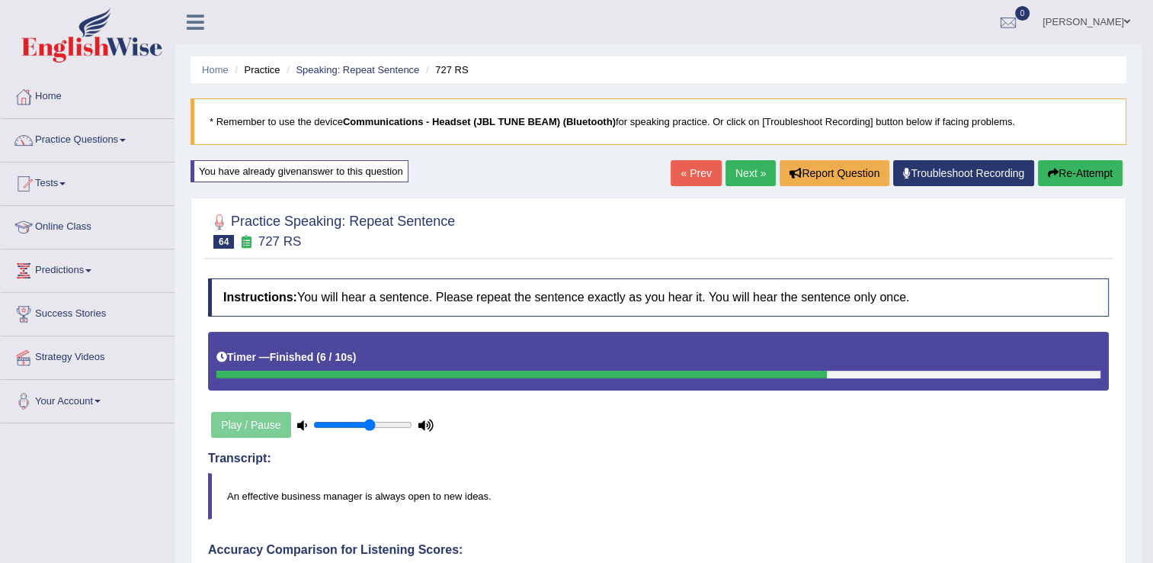
click at [736, 175] on link "Next »" at bounding box center [751, 173] width 50 height 26
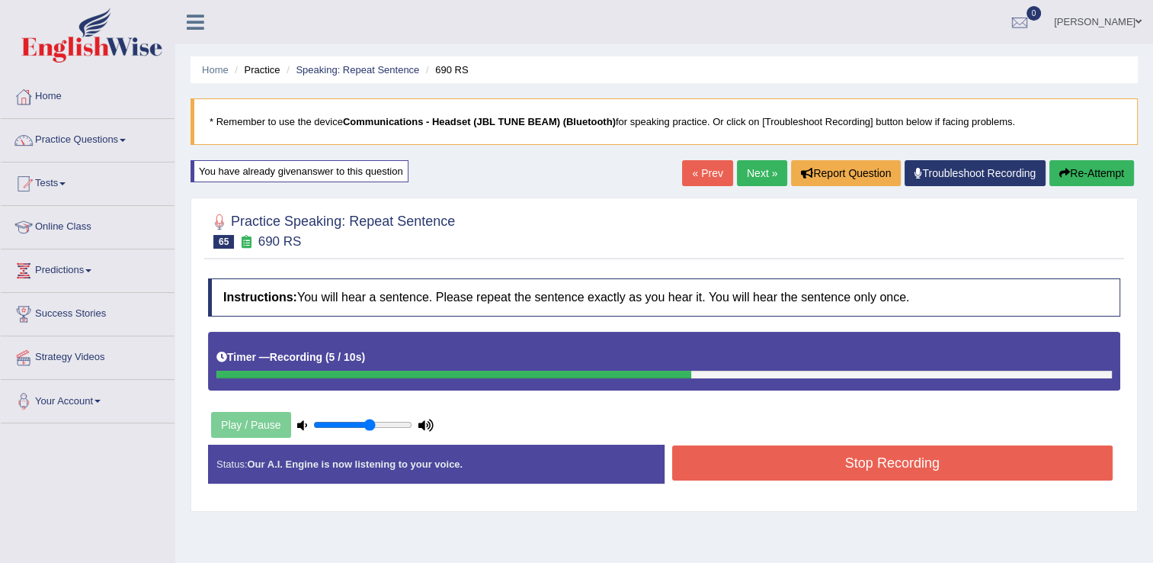
click at [781, 454] on button "Stop Recording" at bounding box center [892, 462] width 441 height 35
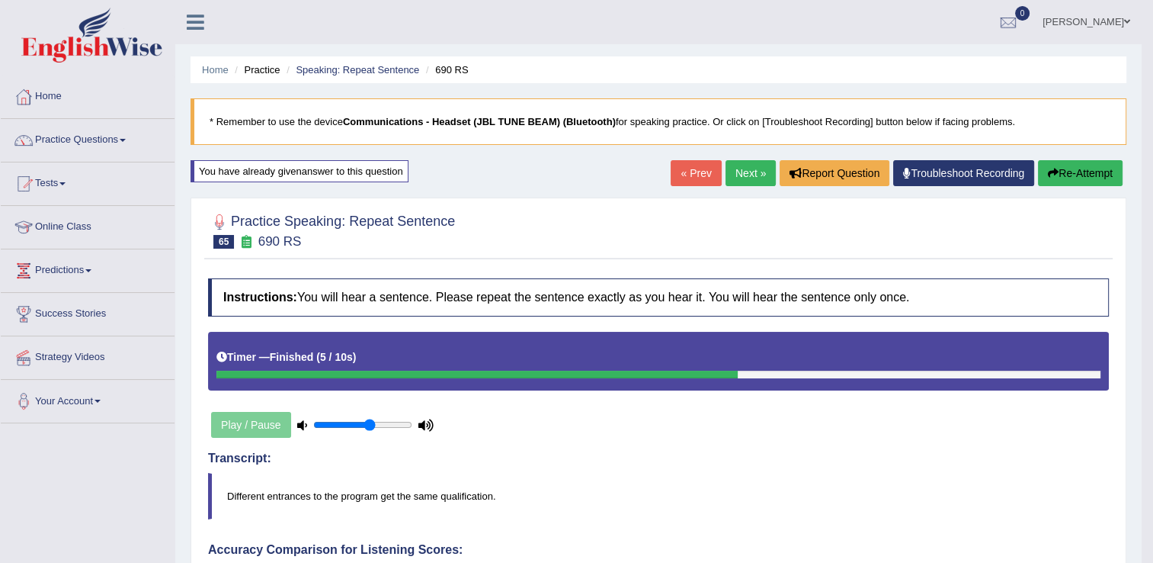
click at [744, 175] on link "Next »" at bounding box center [751, 173] width 50 height 26
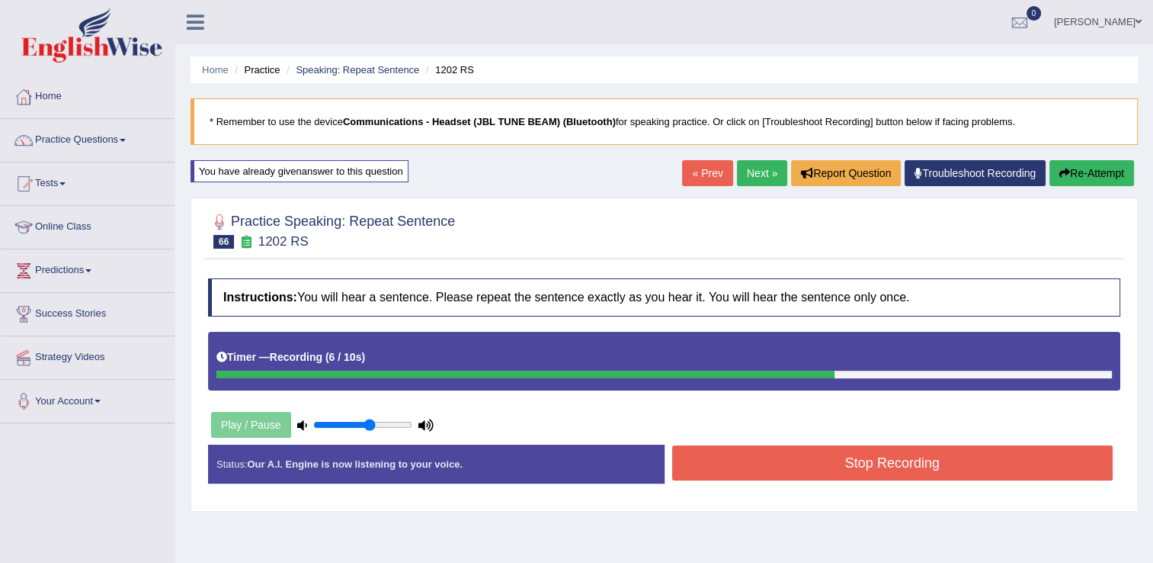
click at [840, 459] on button "Stop Recording" at bounding box center [892, 462] width 441 height 35
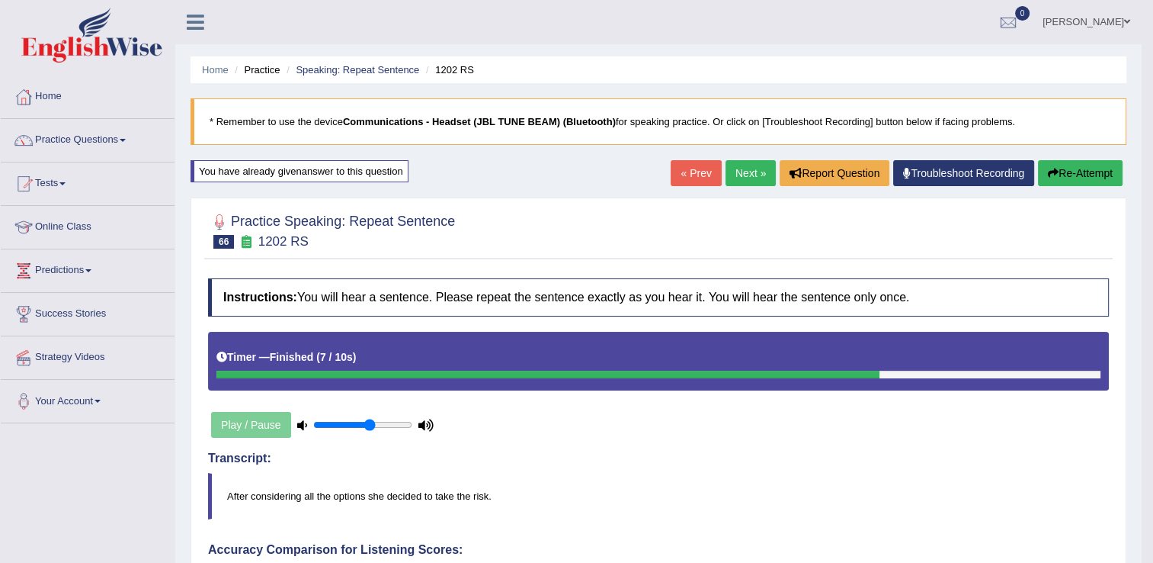
click at [738, 175] on link "Next »" at bounding box center [751, 173] width 50 height 26
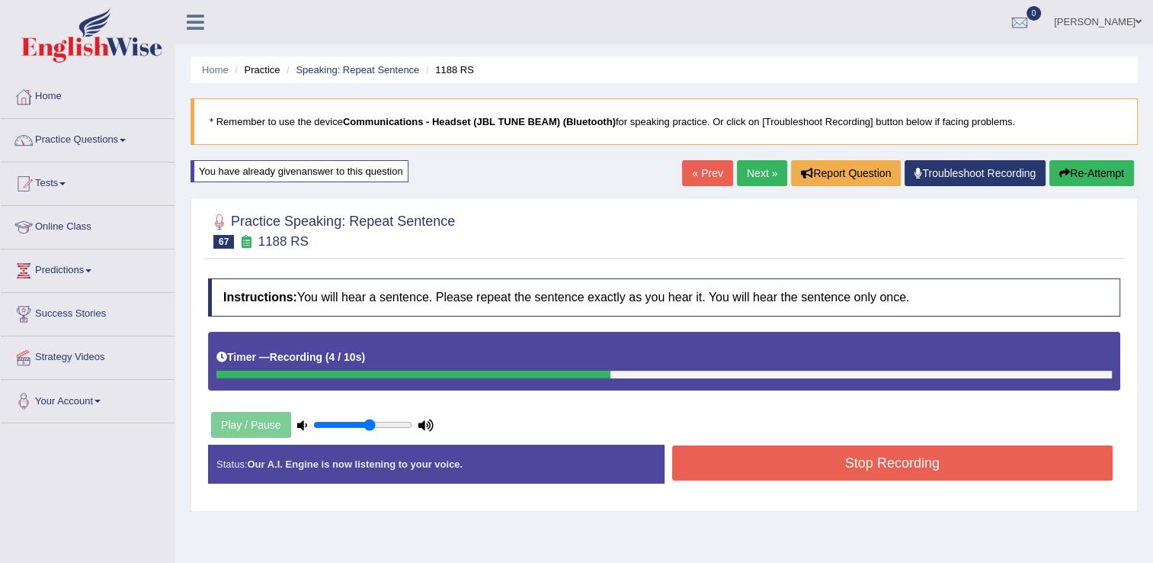
click at [852, 463] on button "Stop Recording" at bounding box center [892, 462] width 441 height 35
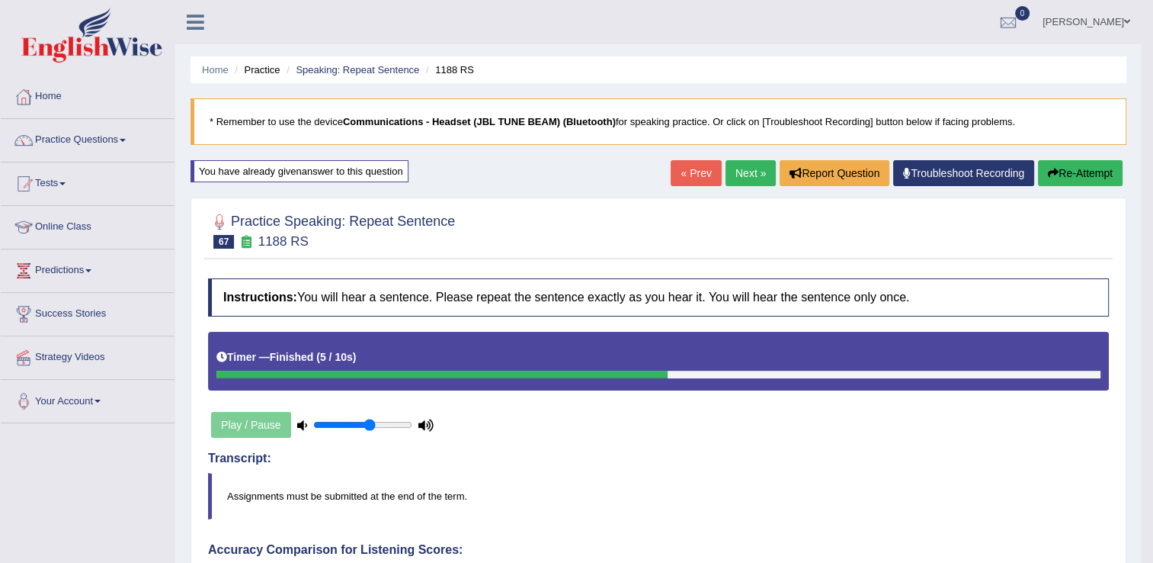
click at [739, 175] on link "Next »" at bounding box center [751, 173] width 50 height 26
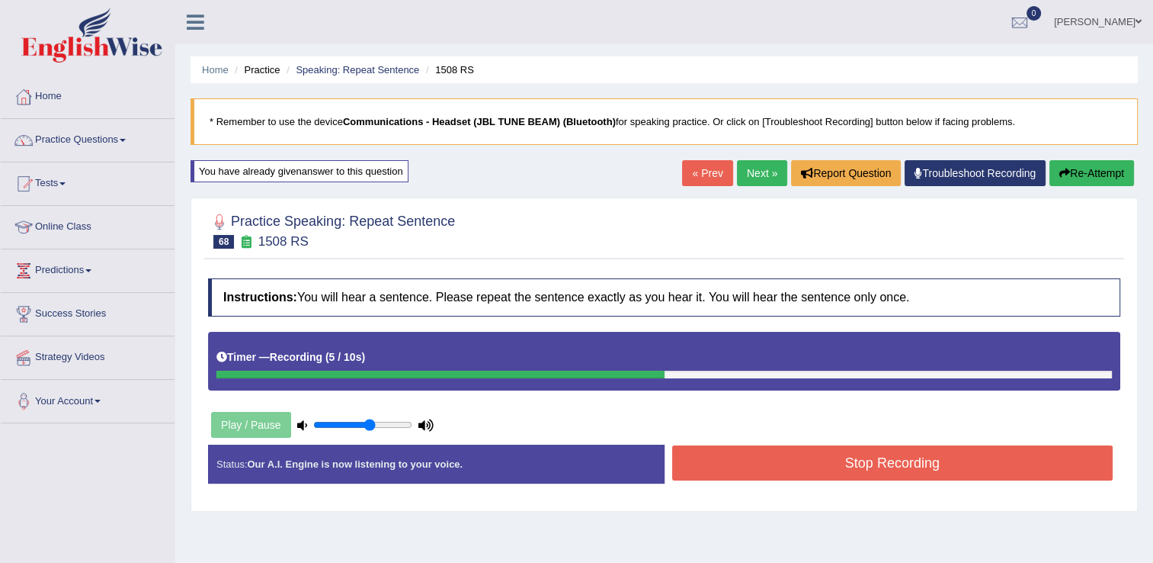
click at [790, 460] on button "Stop Recording" at bounding box center [892, 462] width 441 height 35
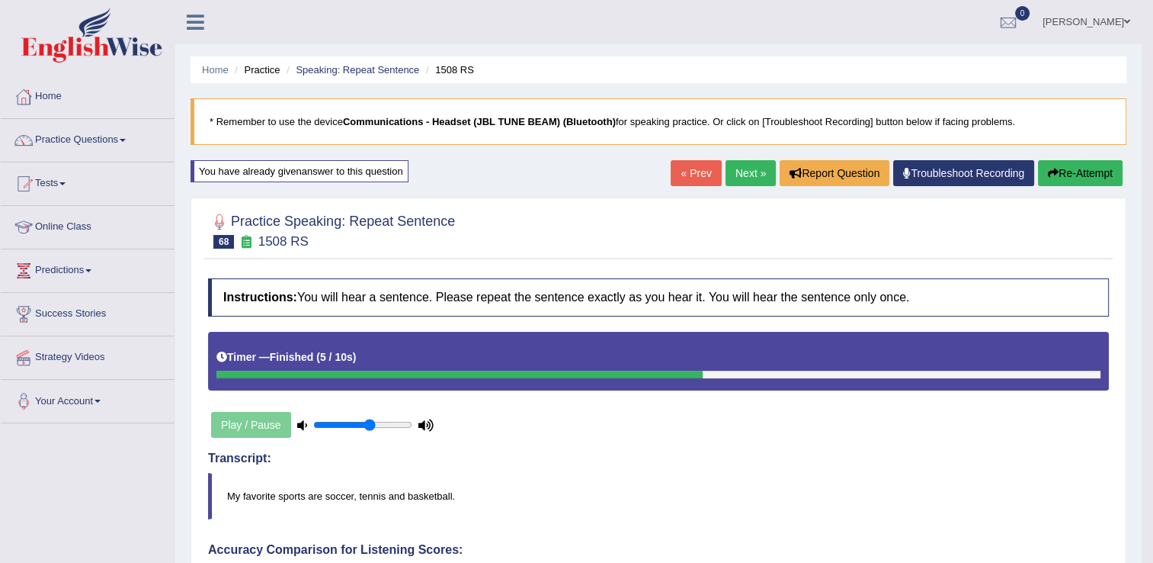
click at [746, 169] on link "Next »" at bounding box center [751, 173] width 50 height 26
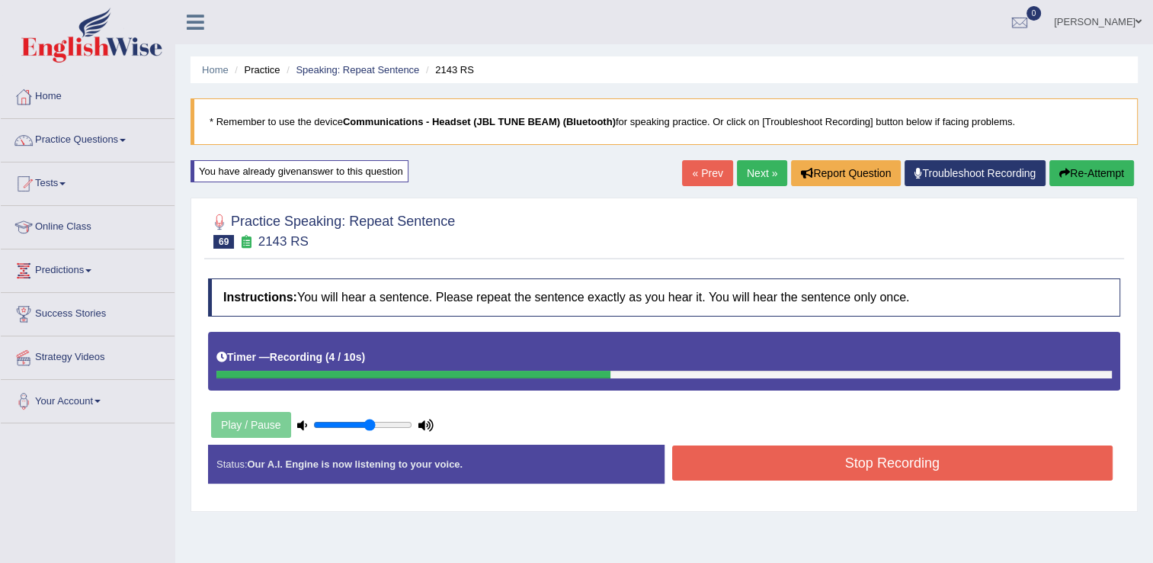
click at [763, 457] on button "Stop Recording" at bounding box center [892, 462] width 441 height 35
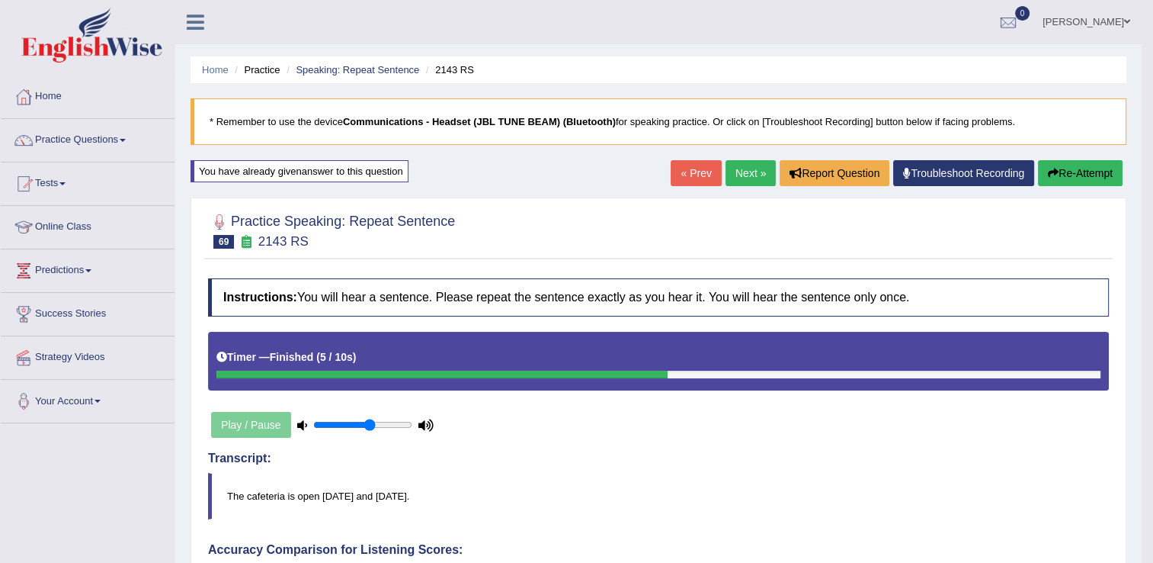
click at [748, 169] on link "Next »" at bounding box center [751, 173] width 50 height 26
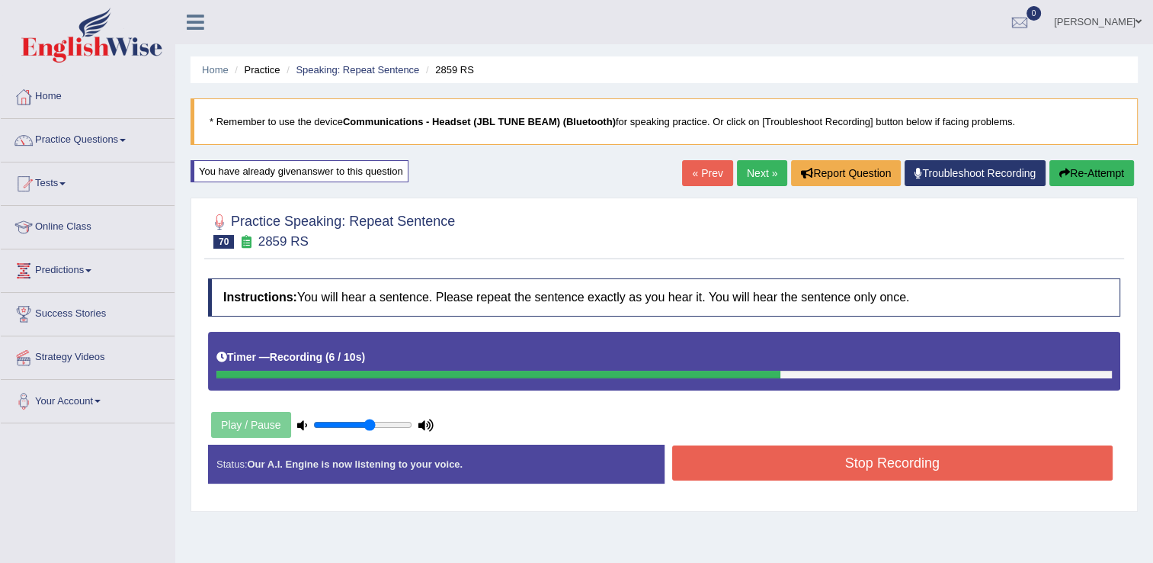
click at [798, 459] on button "Stop Recording" at bounding box center [892, 462] width 441 height 35
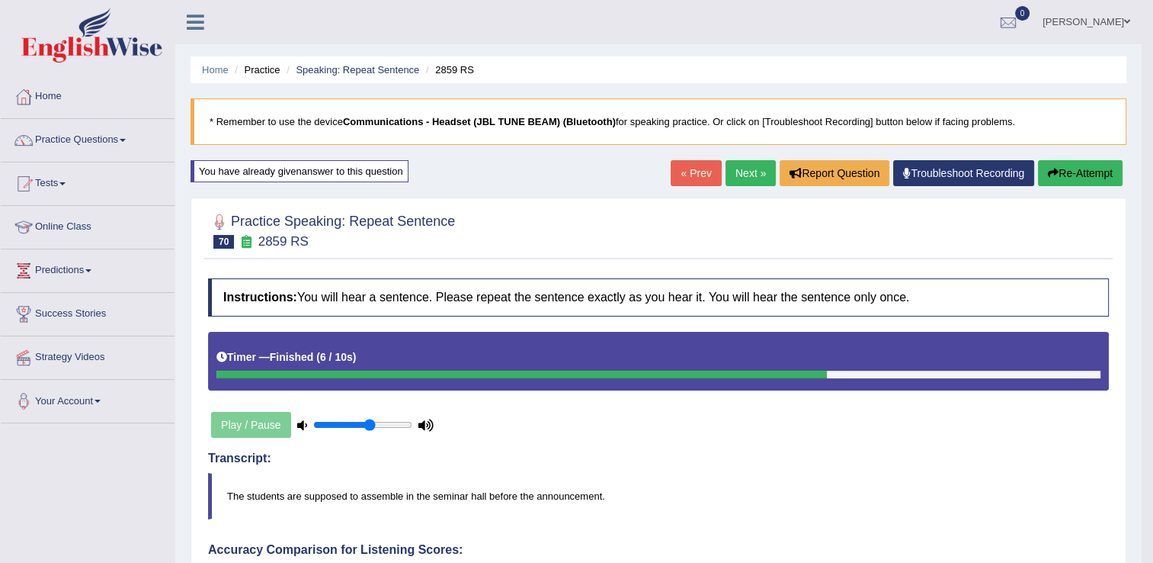
click at [747, 170] on link "Next »" at bounding box center [751, 173] width 50 height 26
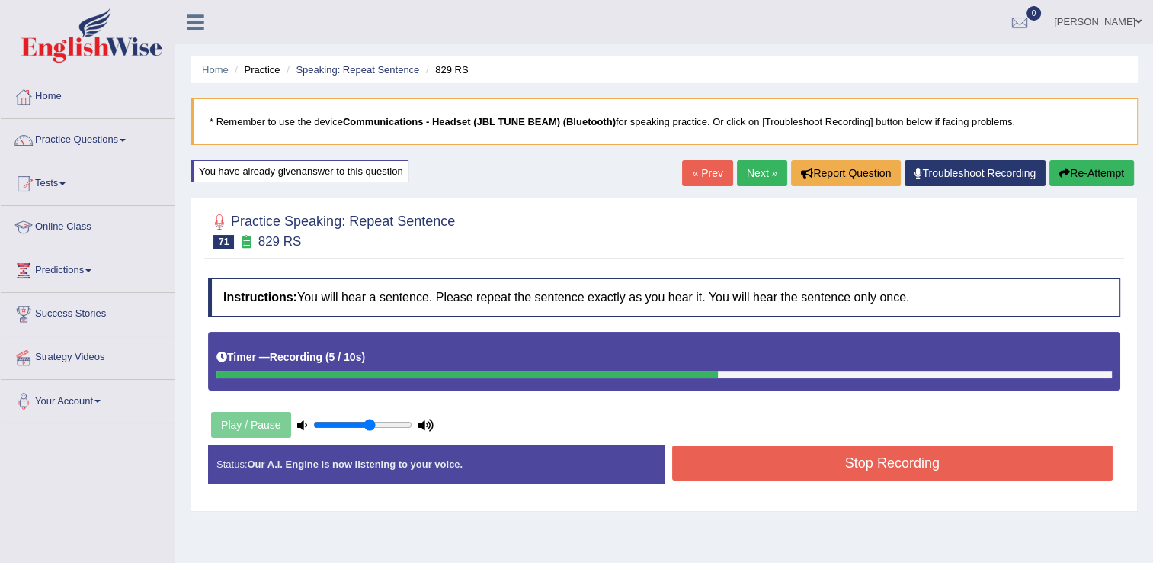
click at [775, 470] on button "Stop Recording" at bounding box center [892, 462] width 441 height 35
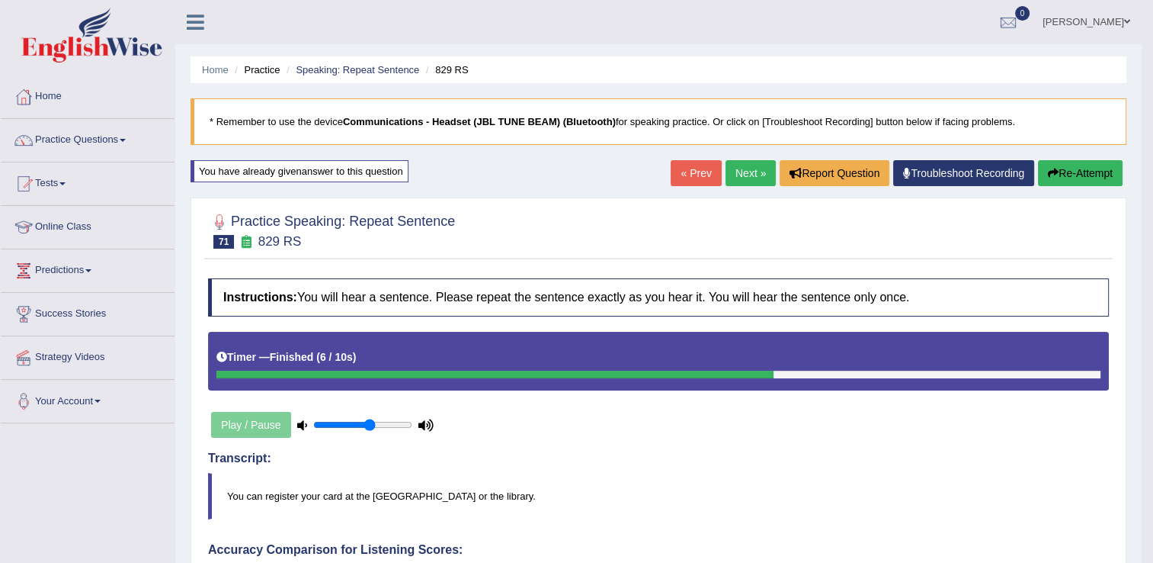
click at [753, 180] on link "Next »" at bounding box center [751, 173] width 50 height 26
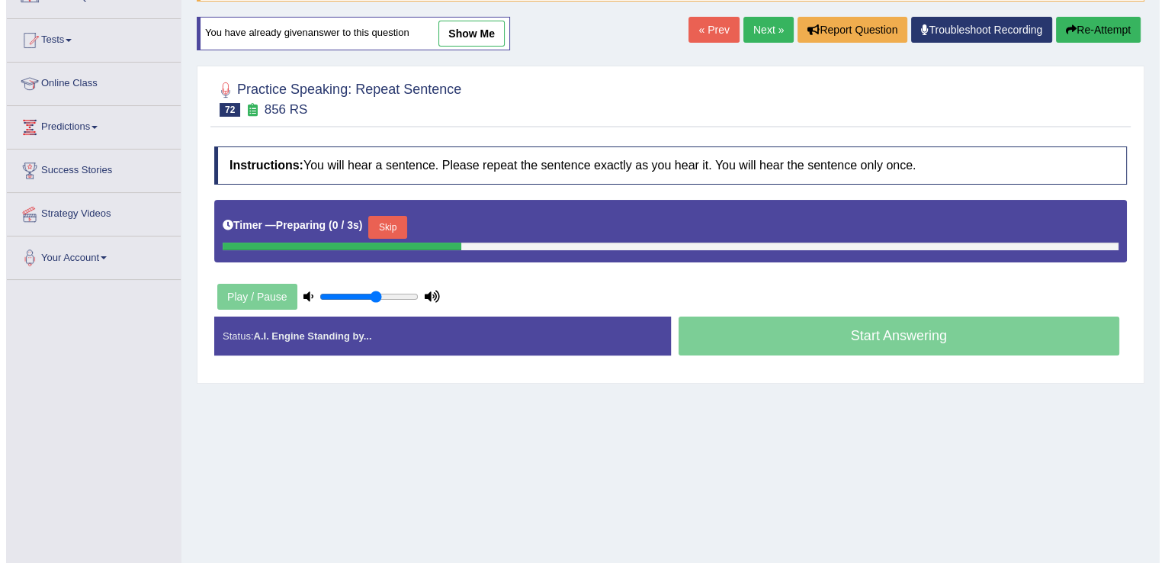
scroll to position [152, 0]
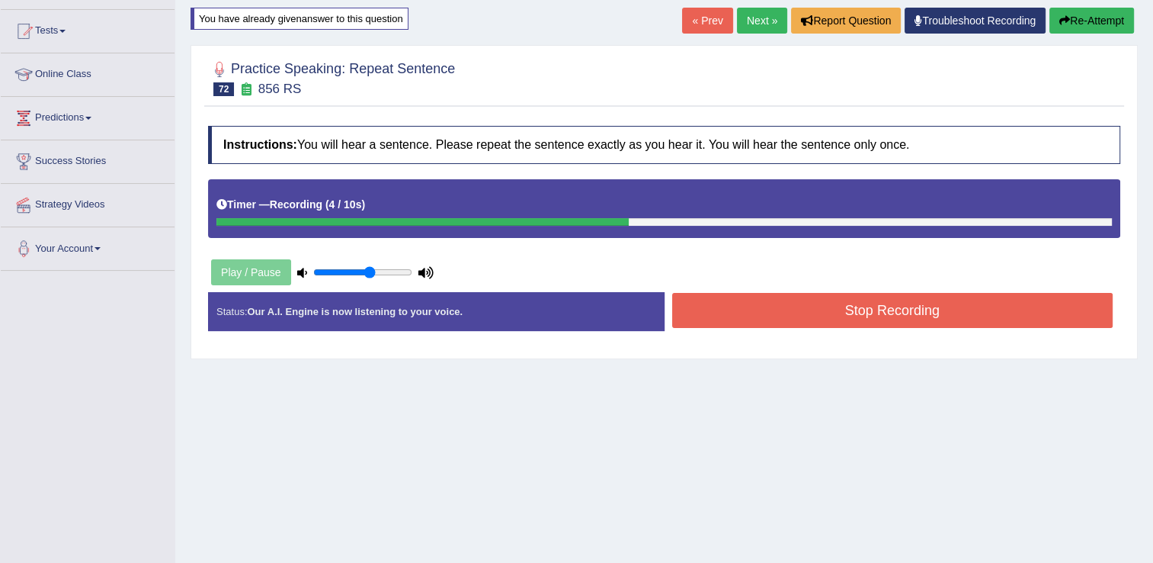
click at [731, 309] on button "Stop Recording" at bounding box center [892, 310] width 441 height 35
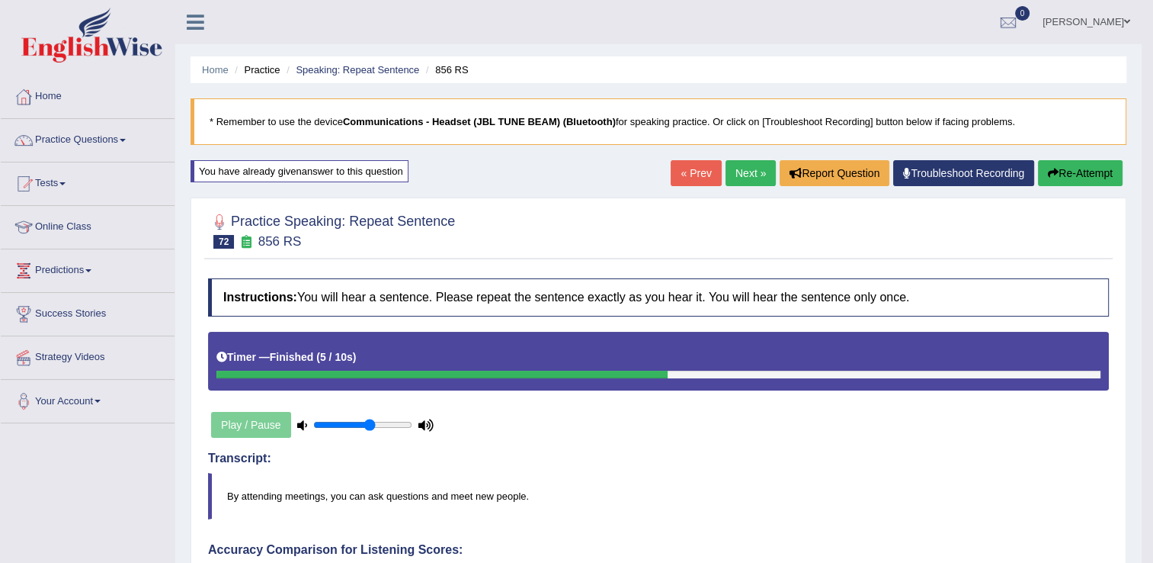
scroll to position [0, 0]
click at [752, 169] on link "Next »" at bounding box center [751, 173] width 50 height 26
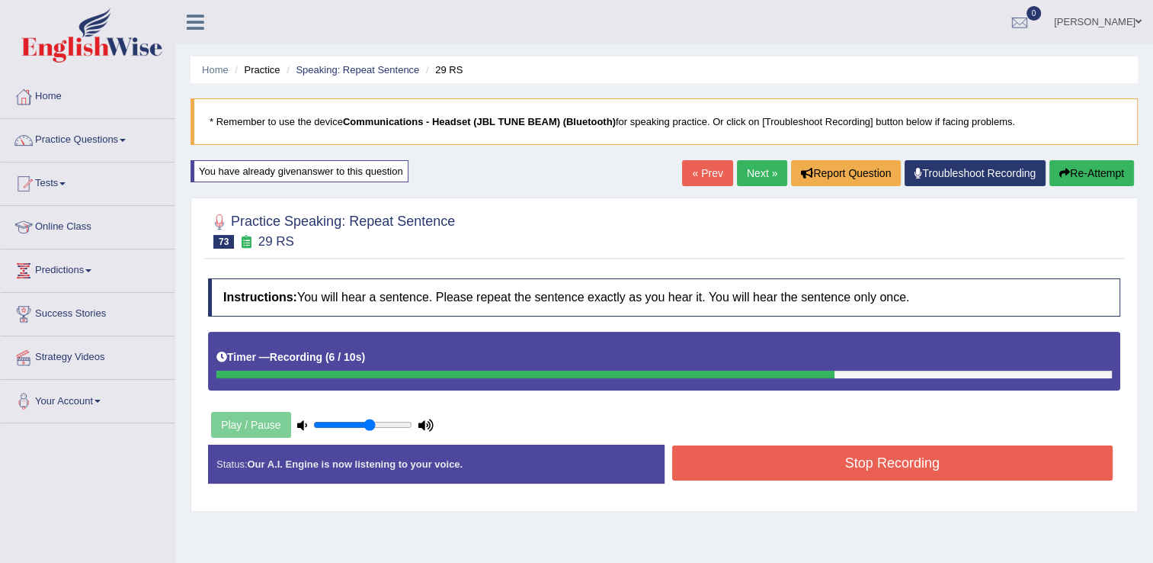
click at [781, 458] on button "Stop Recording" at bounding box center [892, 462] width 441 height 35
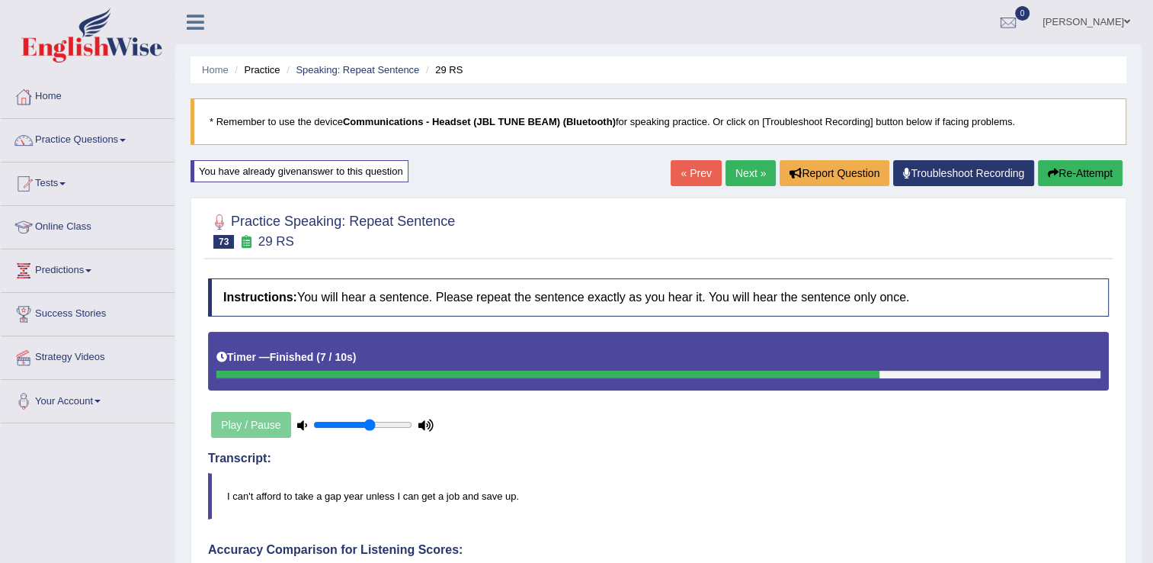
click at [743, 178] on link "Next »" at bounding box center [751, 173] width 50 height 26
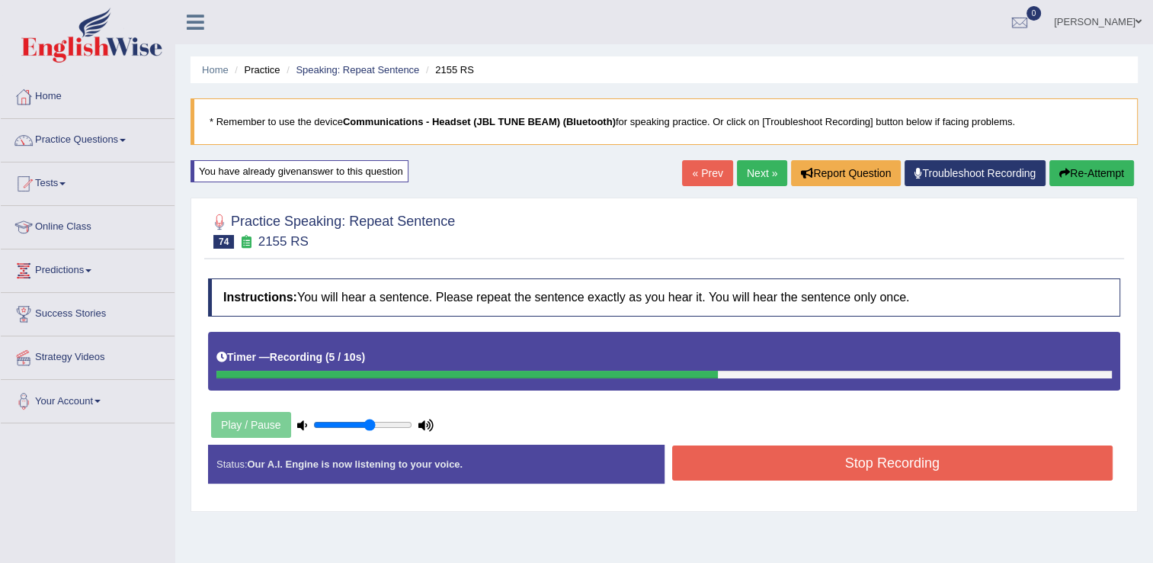
click at [683, 457] on button "Stop Recording" at bounding box center [892, 462] width 441 height 35
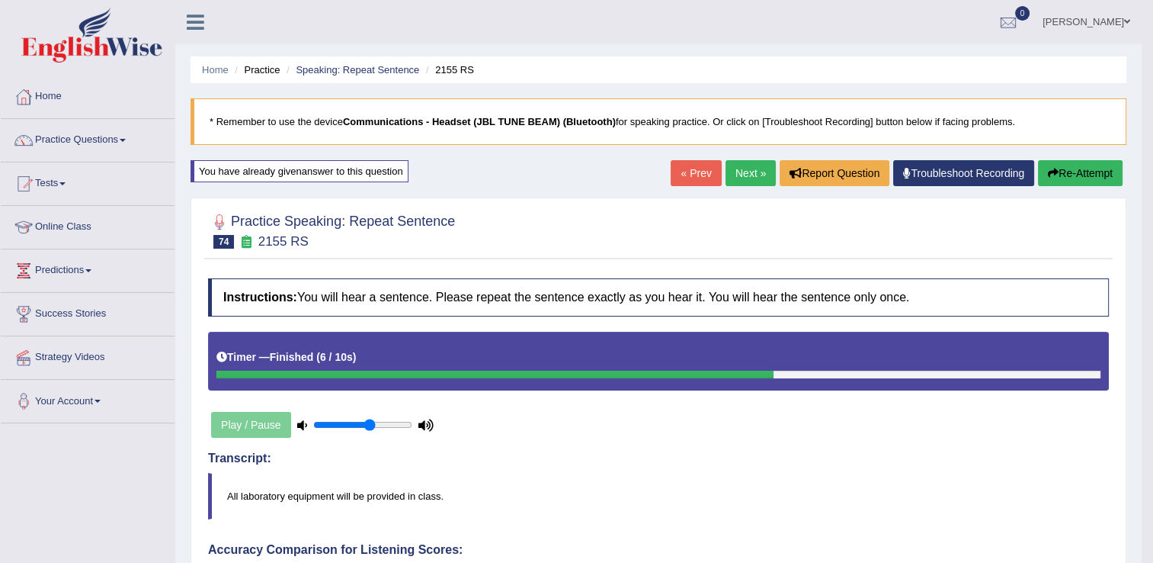
click at [729, 175] on link "Next »" at bounding box center [751, 173] width 50 height 26
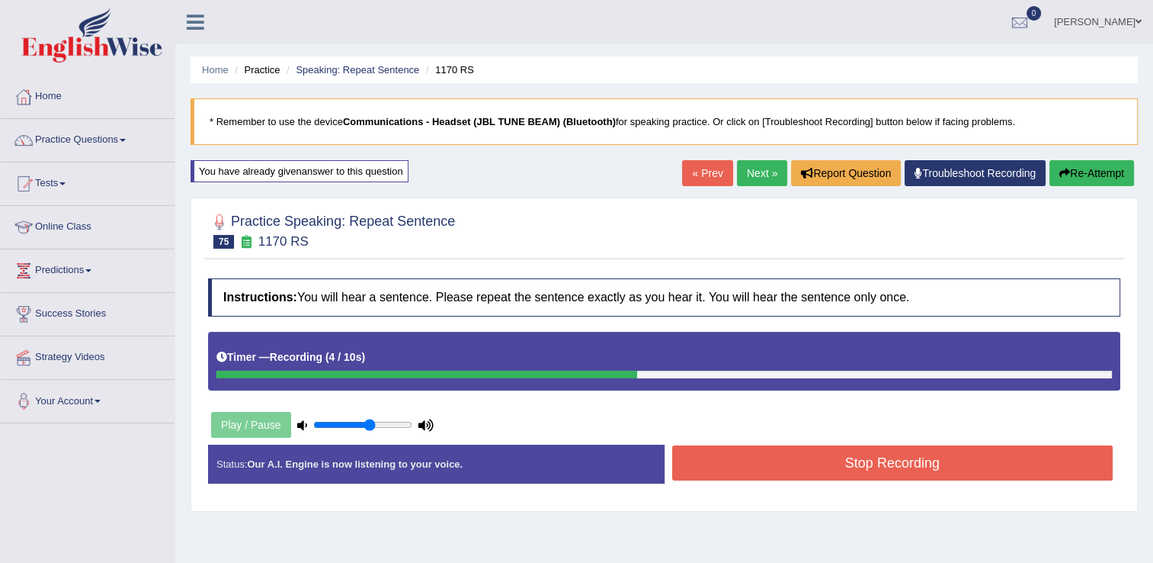
click at [805, 459] on button "Stop Recording" at bounding box center [892, 462] width 441 height 35
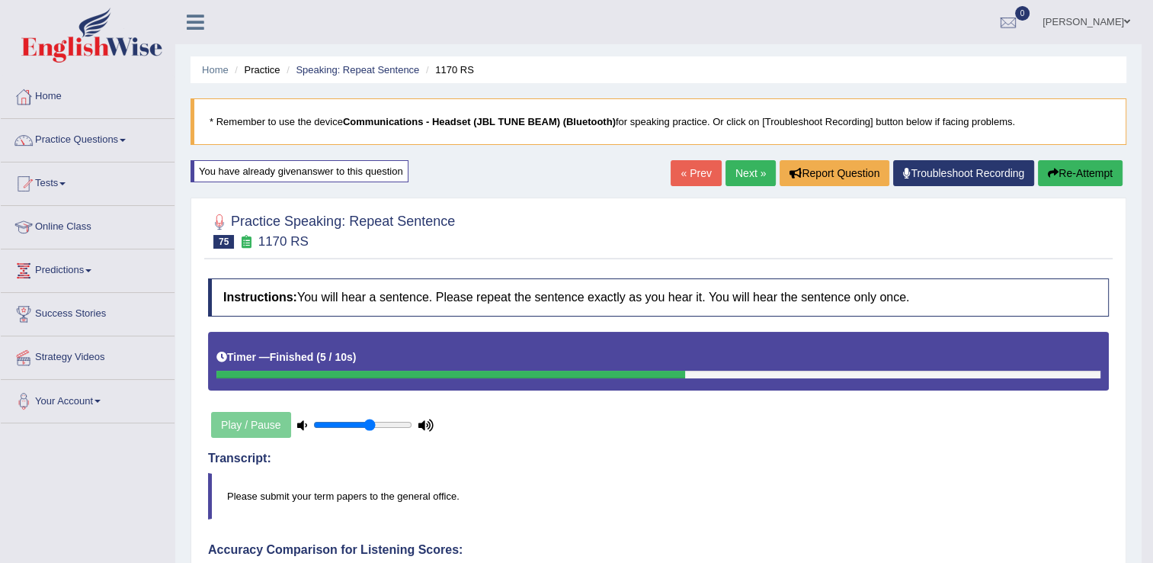
click at [746, 174] on link "Next »" at bounding box center [751, 173] width 50 height 26
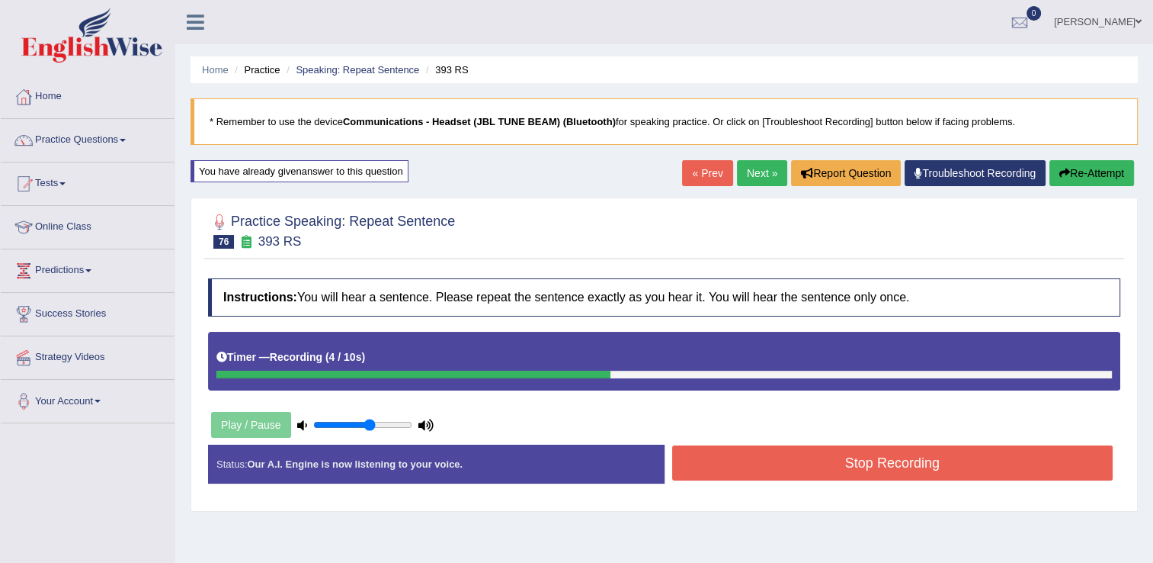
click at [749, 460] on button "Stop Recording" at bounding box center [892, 462] width 441 height 35
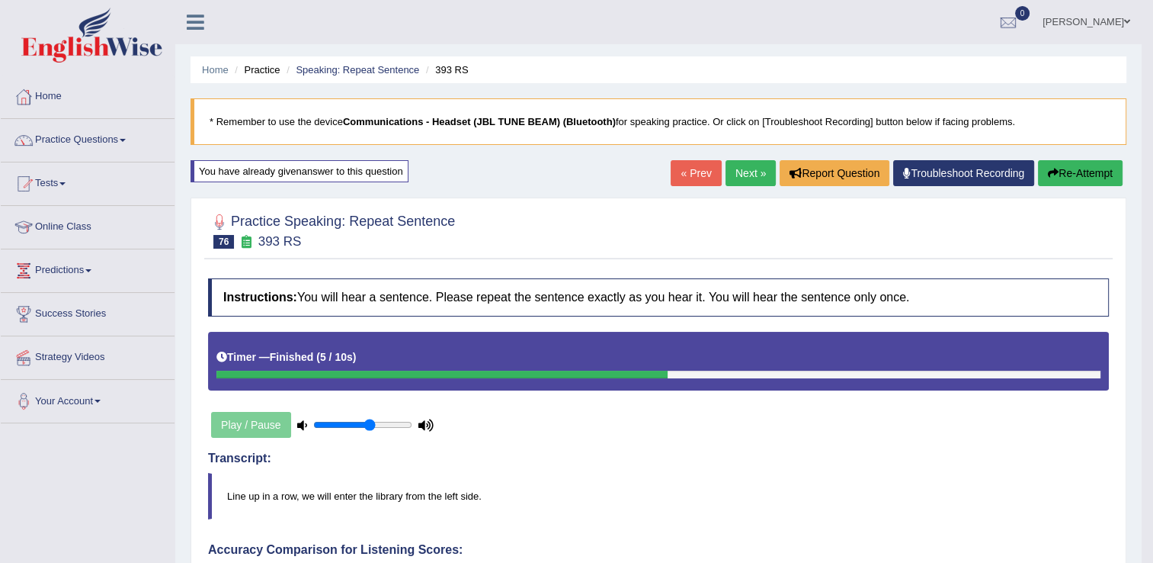
click at [753, 178] on link "Next »" at bounding box center [751, 173] width 50 height 26
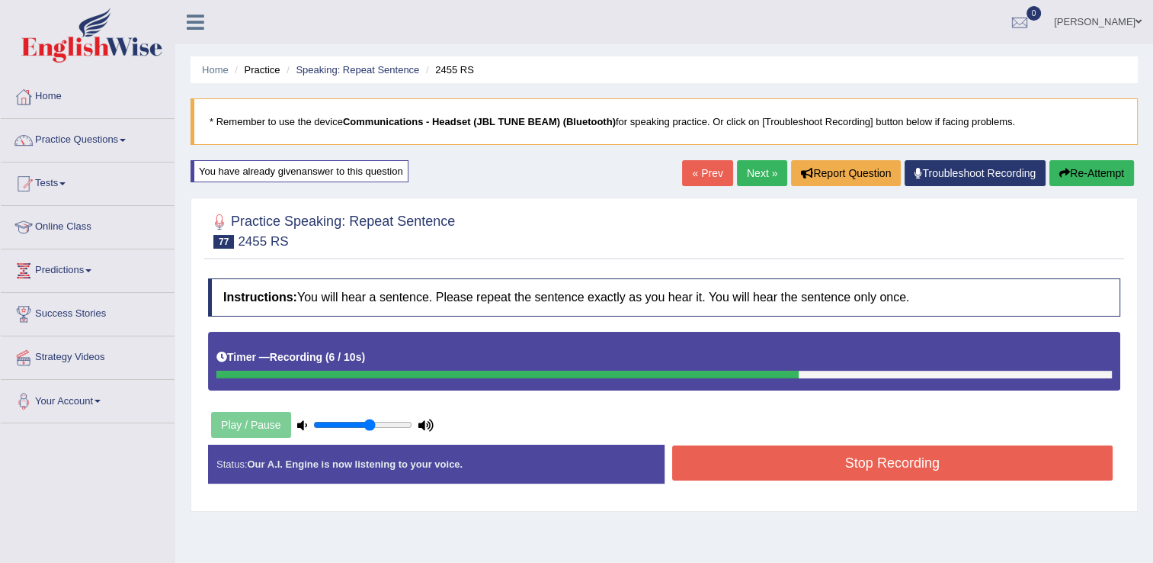
click at [760, 460] on button "Stop Recording" at bounding box center [892, 462] width 441 height 35
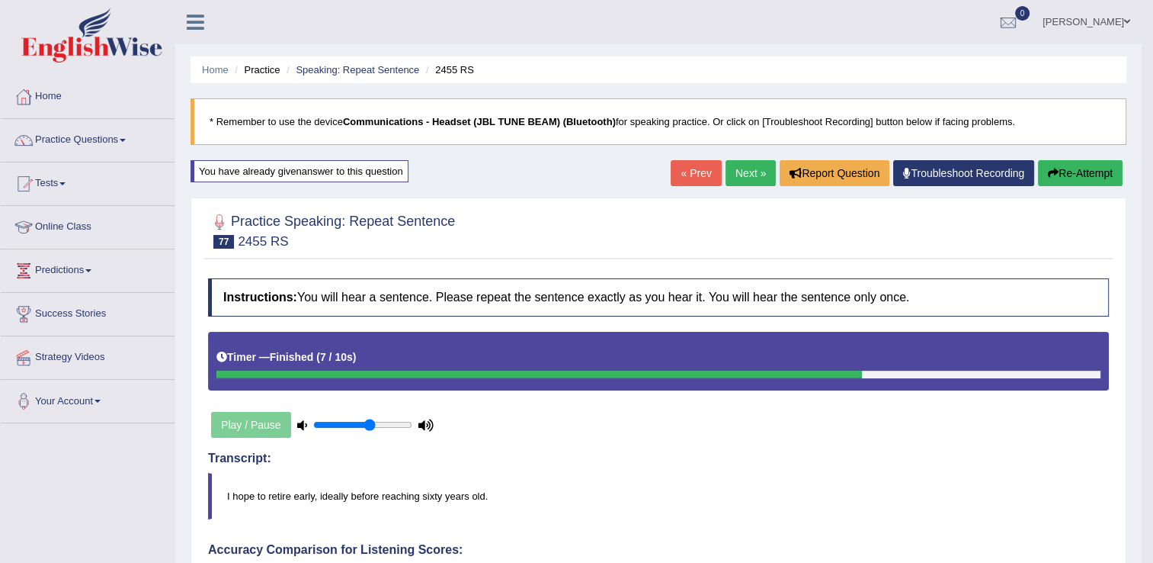
click at [747, 176] on link "Next »" at bounding box center [751, 173] width 50 height 26
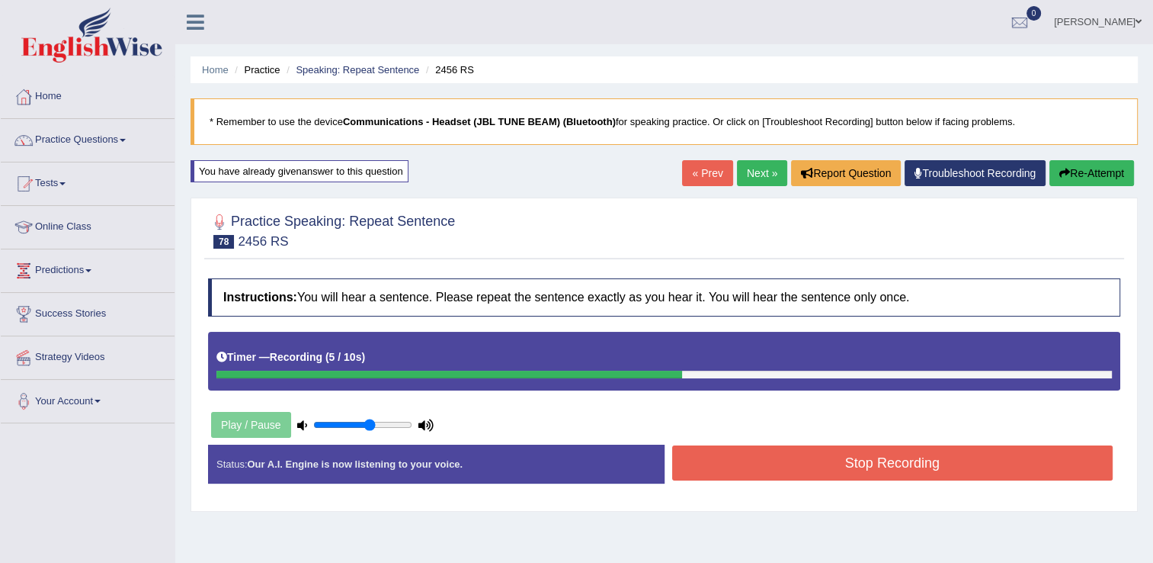
click at [881, 461] on button "Stop Recording" at bounding box center [892, 462] width 441 height 35
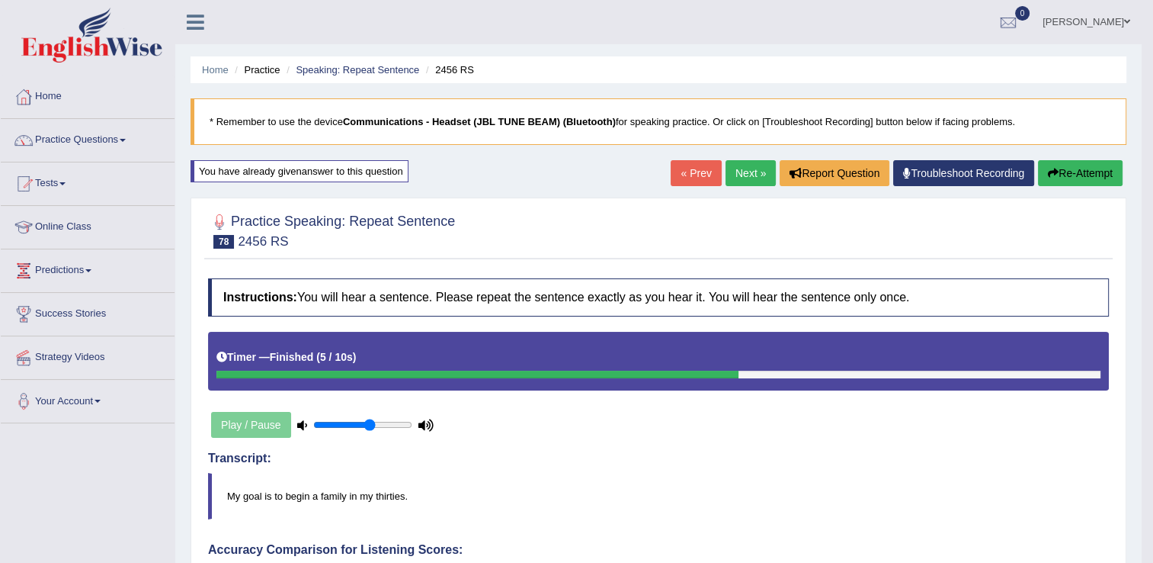
click at [734, 175] on link "Next »" at bounding box center [751, 173] width 50 height 26
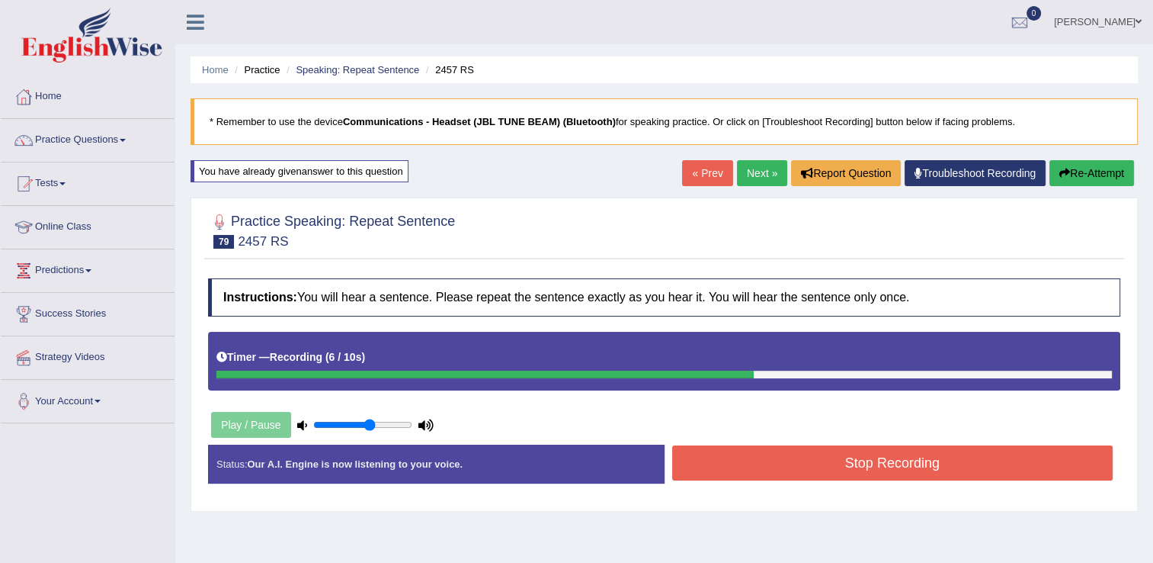
click at [801, 467] on button "Stop Recording" at bounding box center [892, 462] width 441 height 35
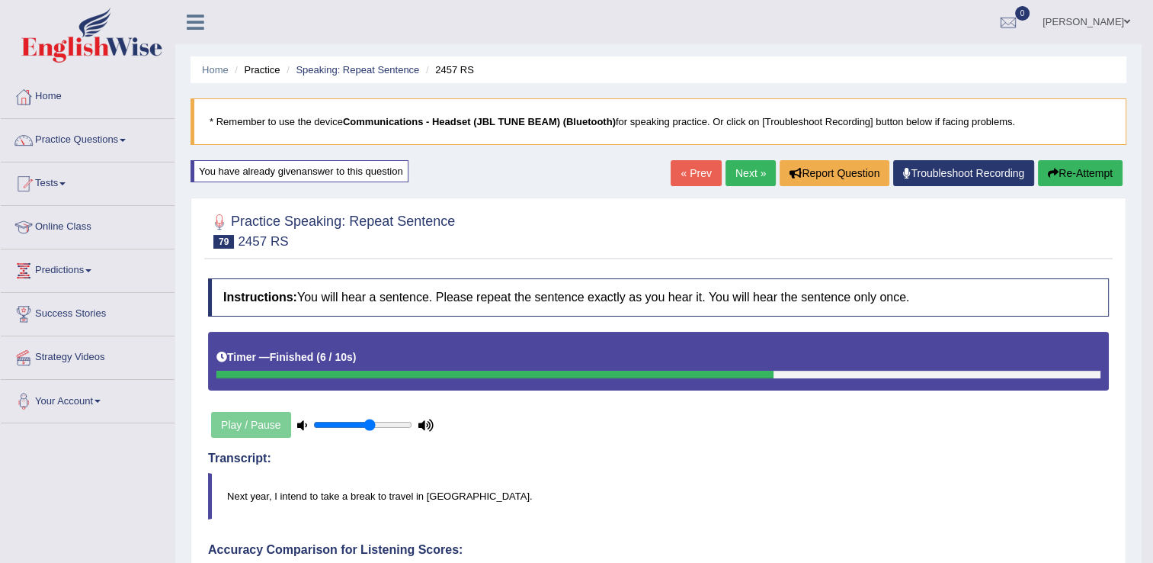
click at [747, 176] on link "Next »" at bounding box center [751, 173] width 50 height 26
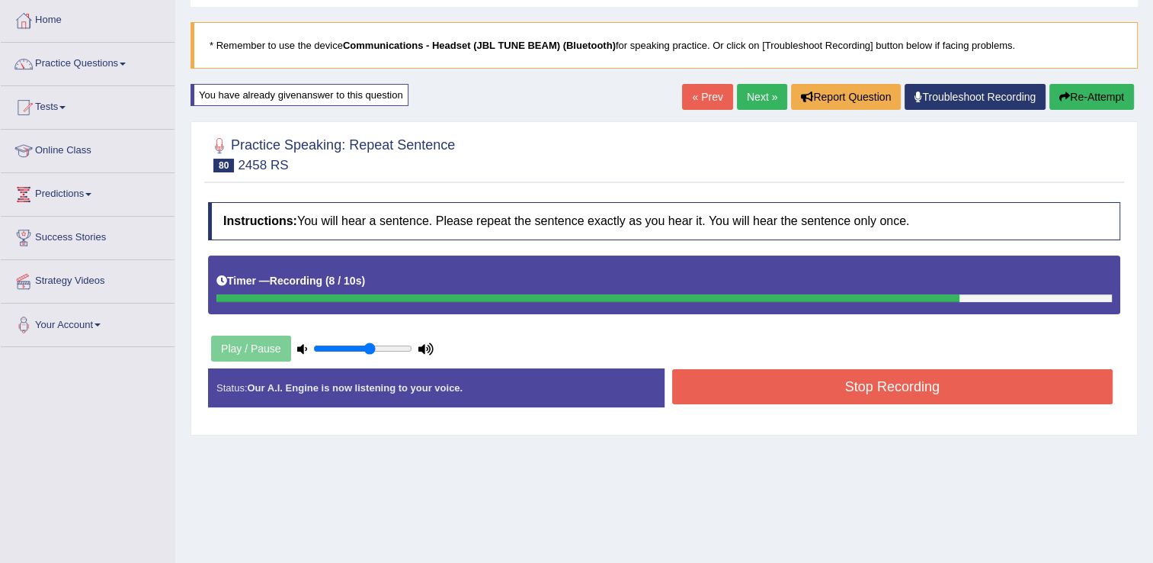
click at [792, 388] on button "Stop Recording" at bounding box center [892, 386] width 441 height 35
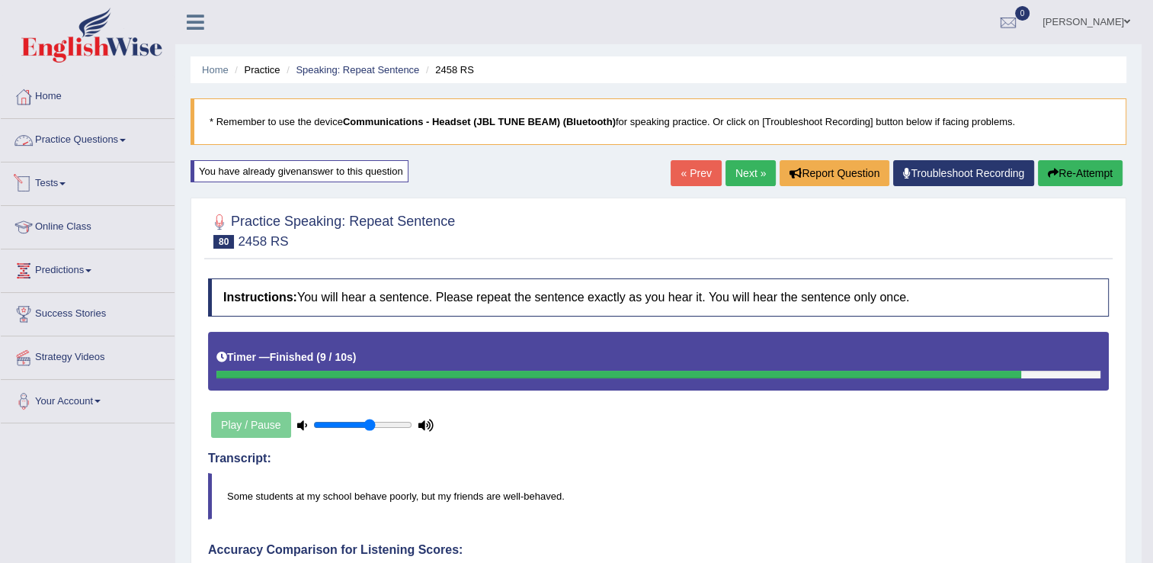
click at [126, 140] on span at bounding box center [123, 140] width 6 height 3
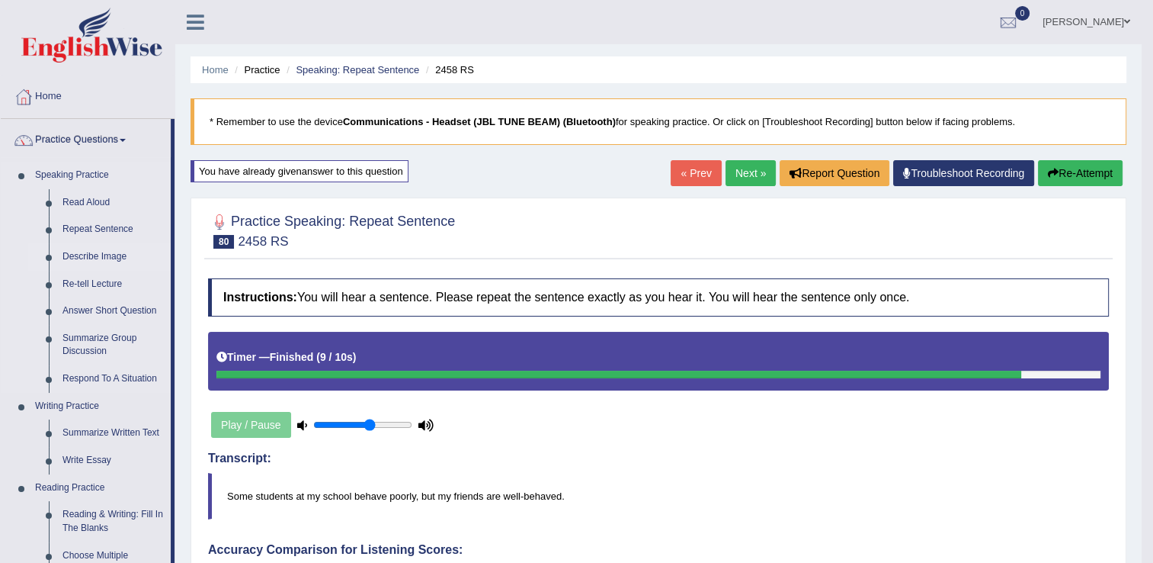
click at [107, 259] on link "Describe Image" at bounding box center [113, 256] width 115 height 27
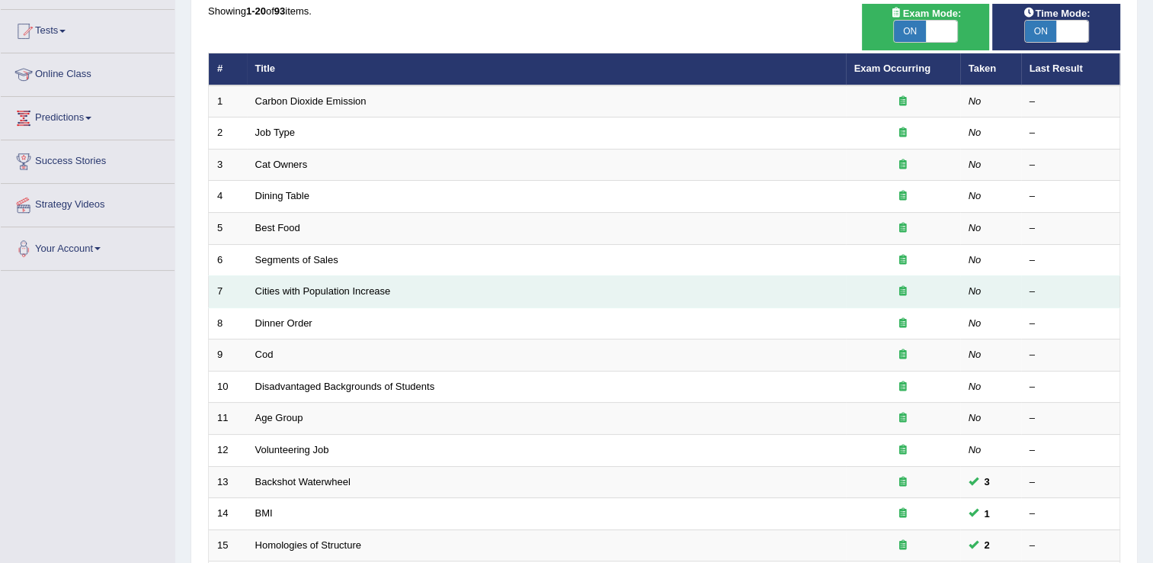
scroll to position [76, 0]
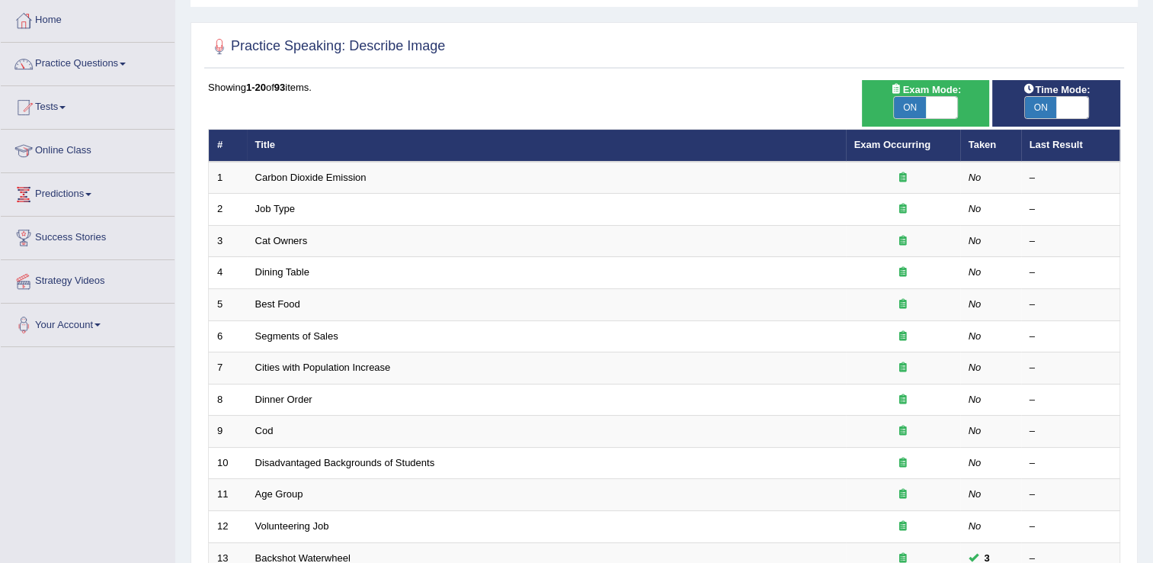
drag, startPoint x: 117, startPoint y: 524, endPoint x: 130, endPoint y: 534, distance: 15.9
click at [130, 532] on div "Toggle navigation Home Practice Questions Speaking Practice Read Aloud Repeat S…" at bounding box center [576, 425] width 1153 height 1002
click at [126, 63] on span at bounding box center [123, 64] width 6 height 3
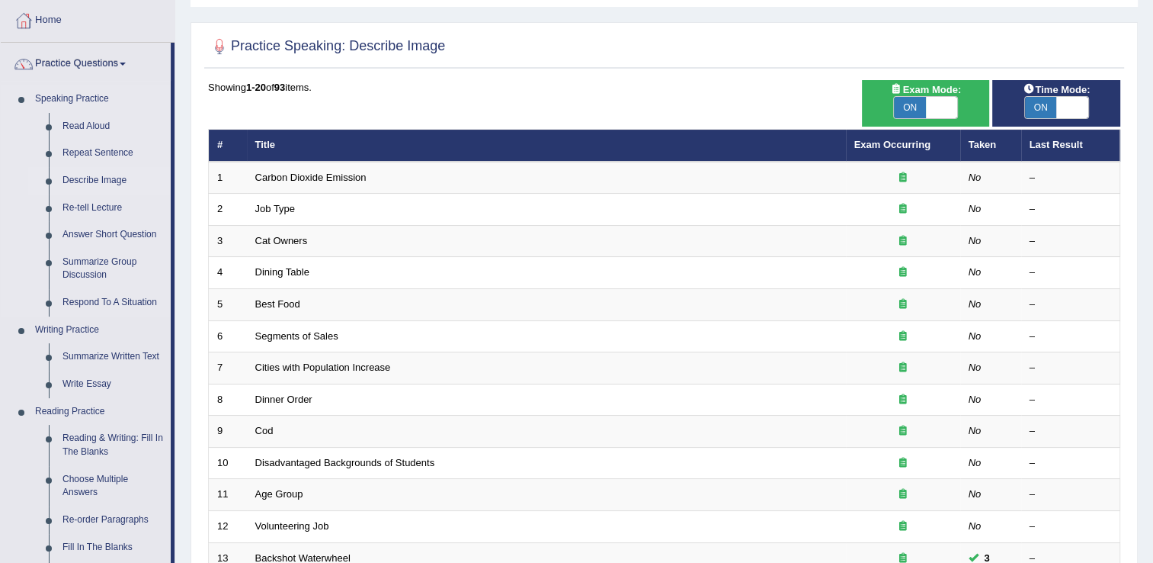
click at [104, 181] on link "Describe Image" at bounding box center [113, 180] width 115 height 27
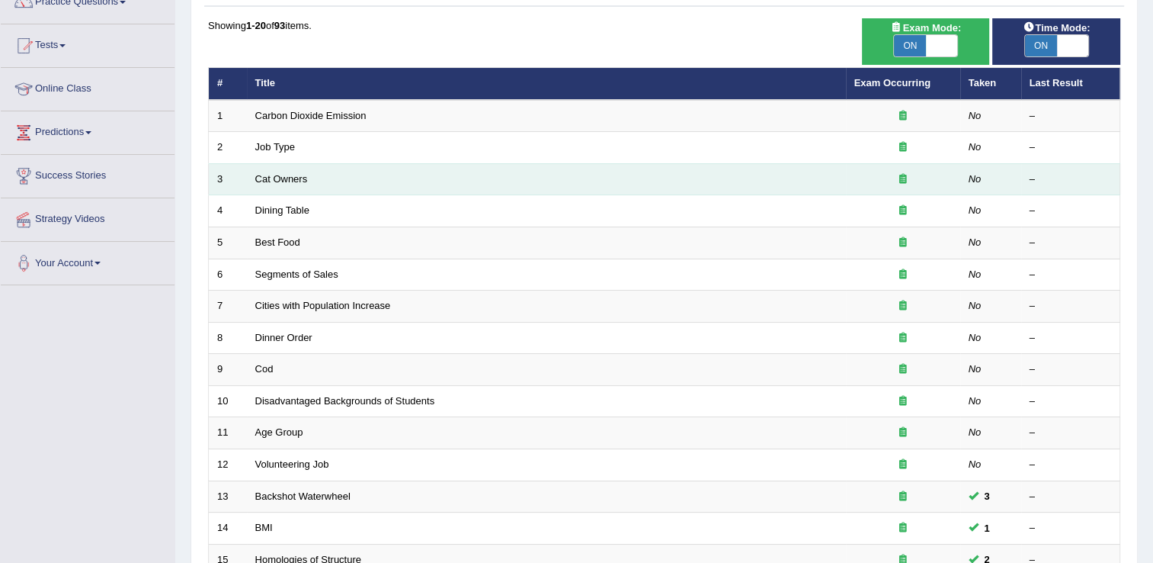
scroll to position [152, 0]
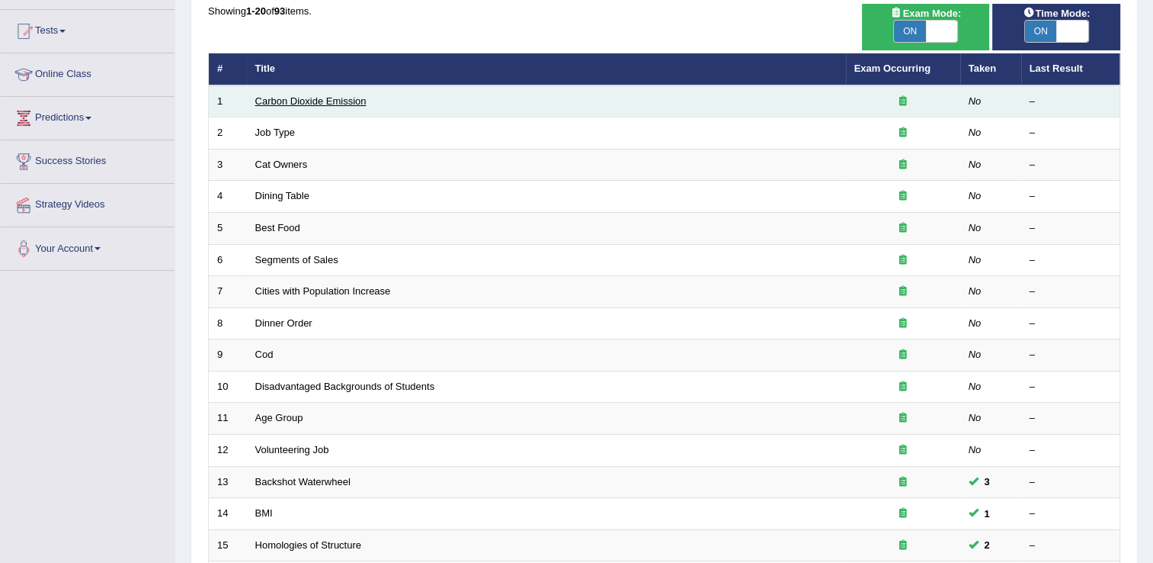
click at [274, 102] on link "Carbon Dioxide Emission" at bounding box center [310, 100] width 111 height 11
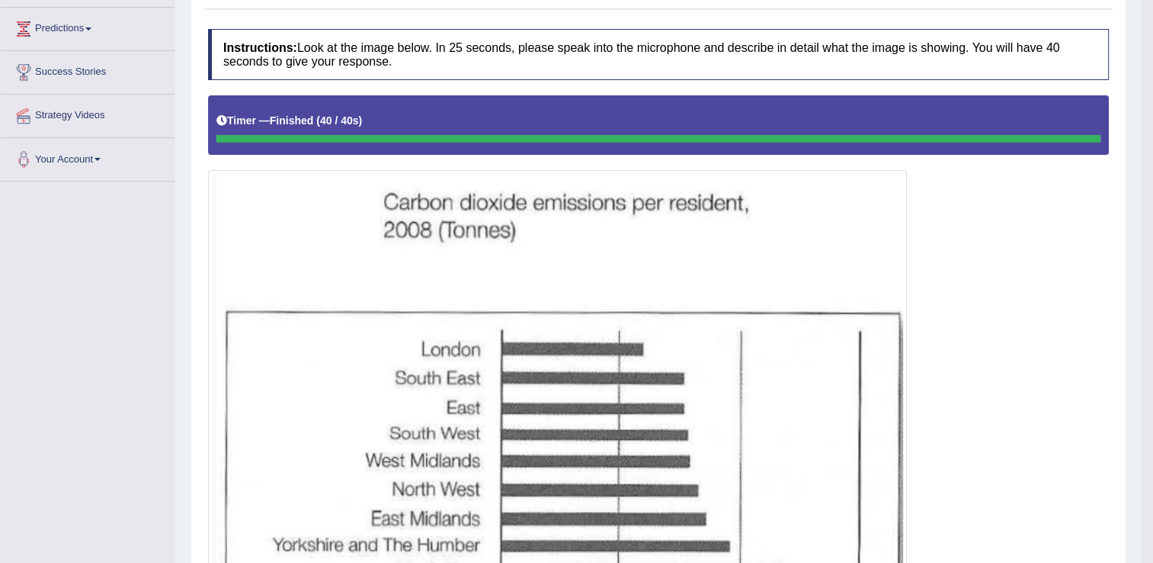
scroll to position [204, 0]
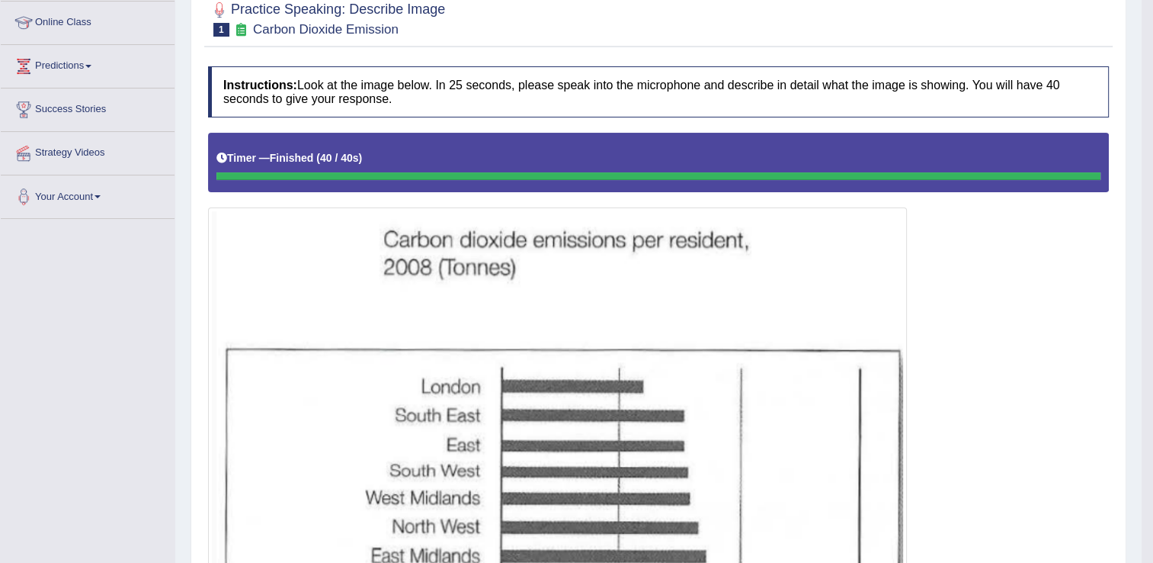
click at [766, 91] on h4 "Instructions: Look at the image below. In 25 seconds, please speak into the mic…" at bounding box center [658, 91] width 901 height 51
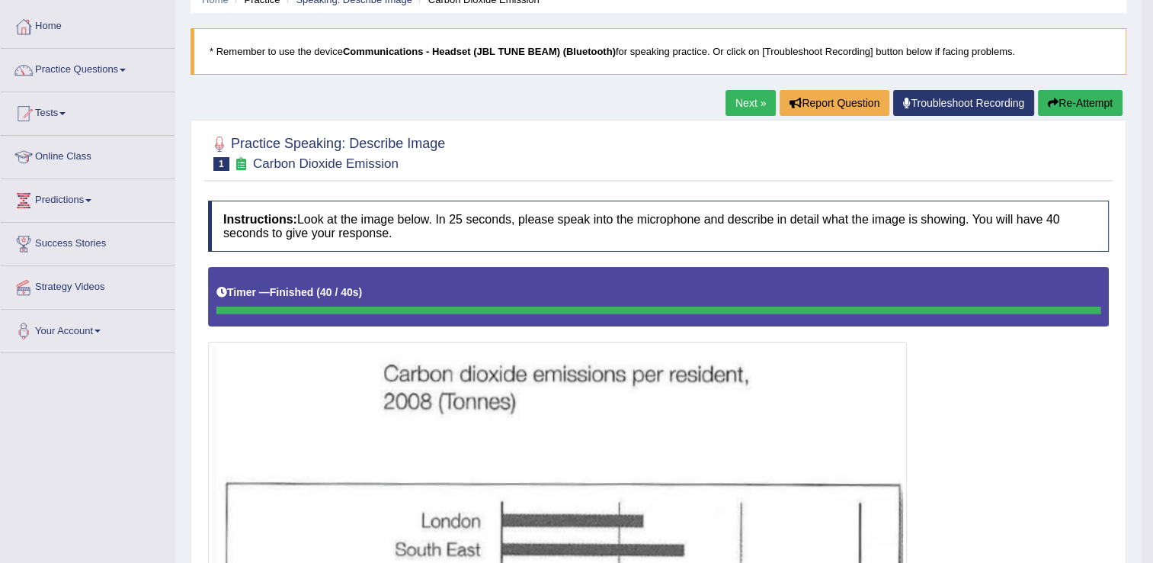
scroll to position [0, 0]
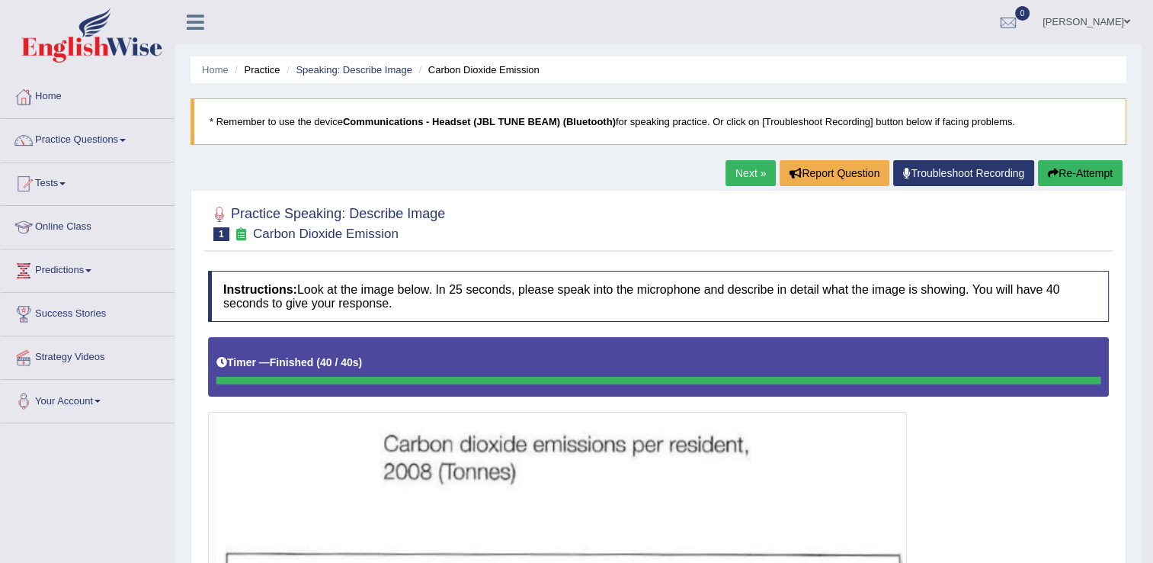
click at [753, 169] on link "Next »" at bounding box center [751, 173] width 50 height 26
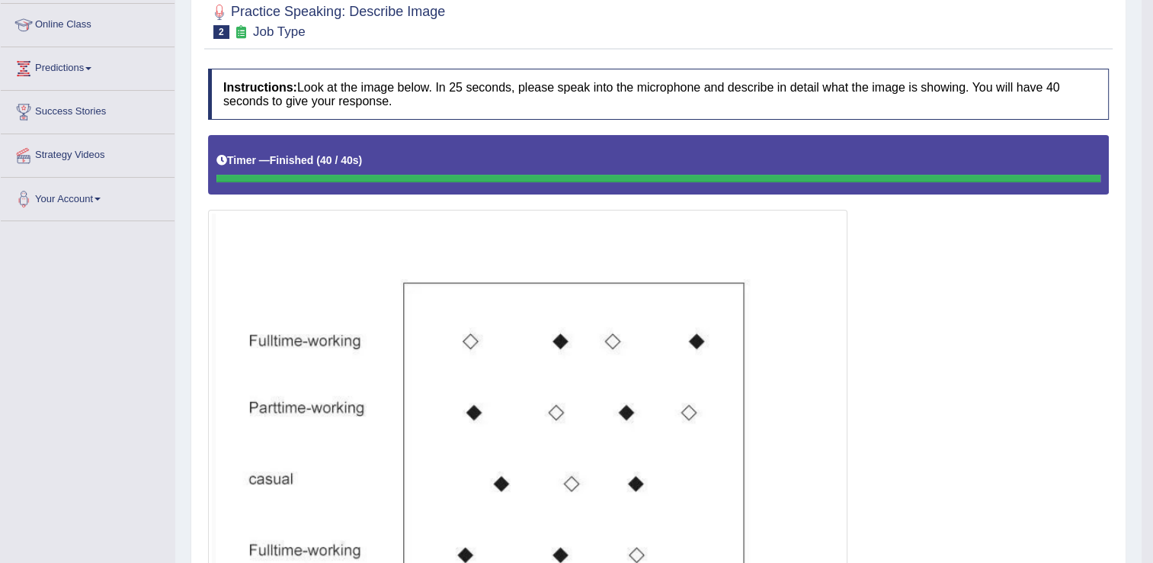
scroll to position [159, 0]
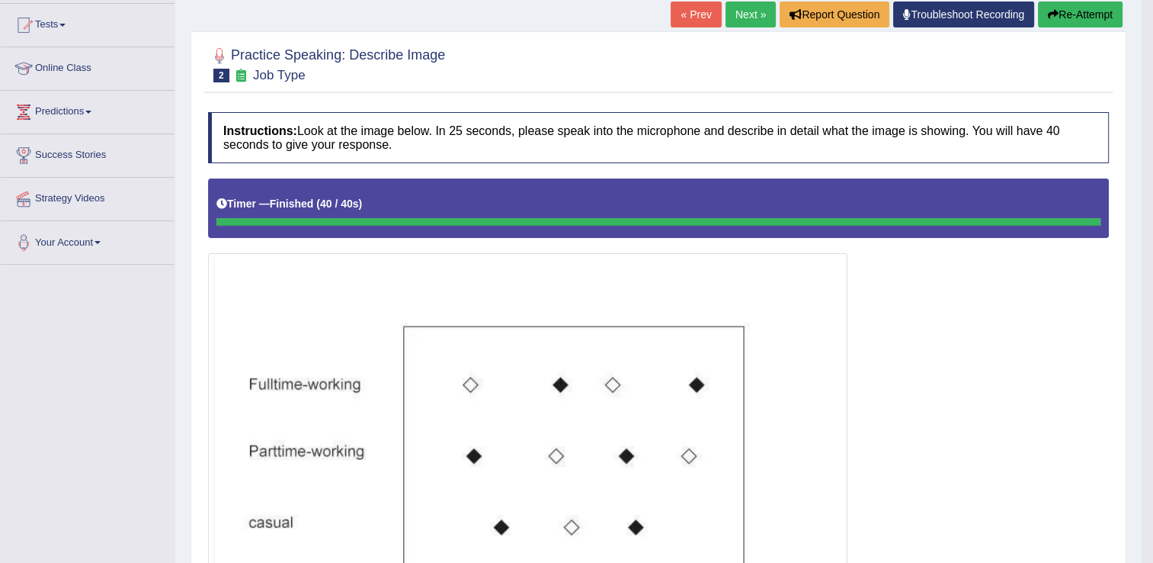
click at [732, 14] on link "Next »" at bounding box center [751, 15] width 50 height 26
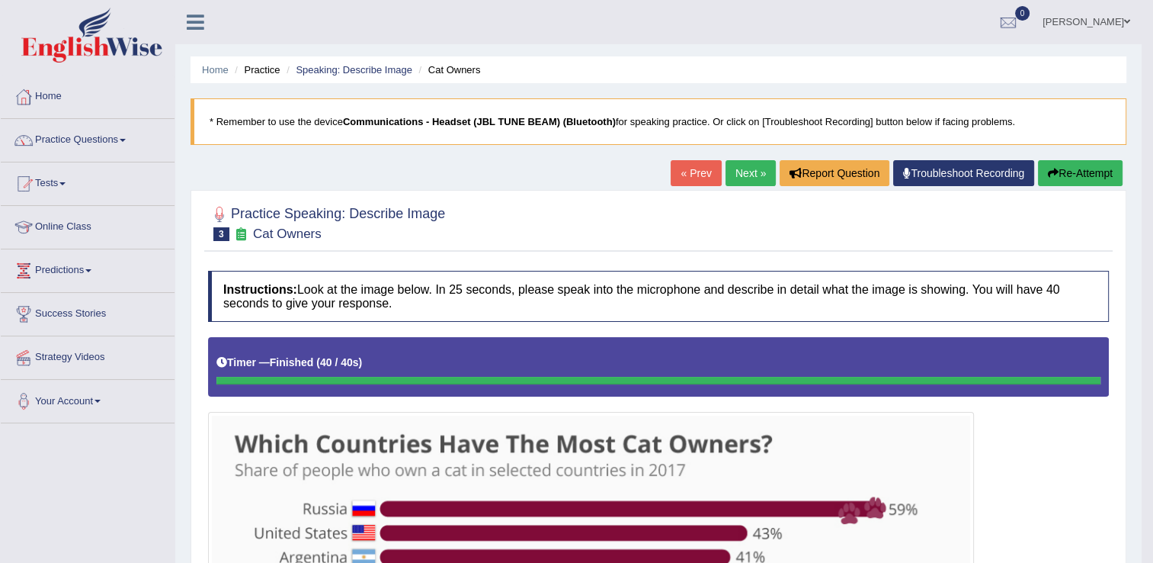
click at [741, 173] on link "Next »" at bounding box center [751, 173] width 50 height 26
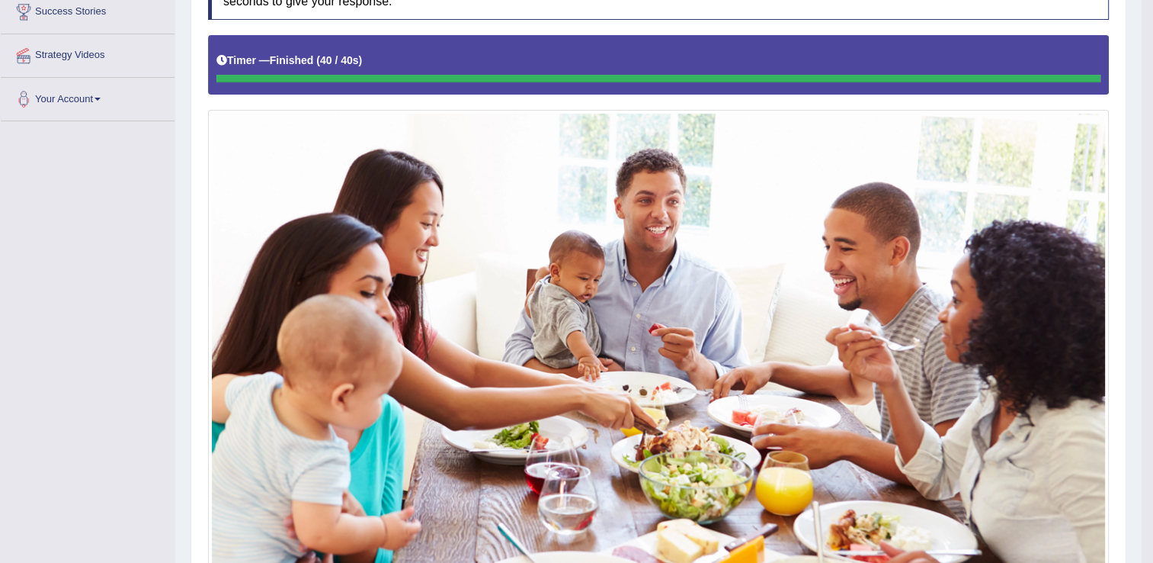
scroll to position [149, 0]
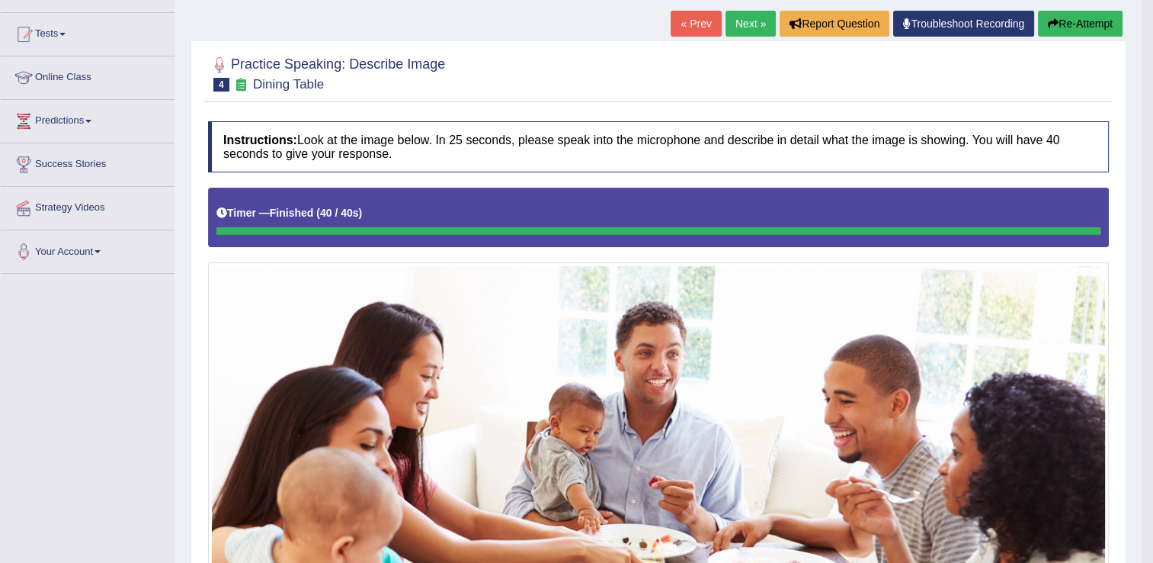
click at [744, 25] on link "Next »" at bounding box center [751, 24] width 50 height 26
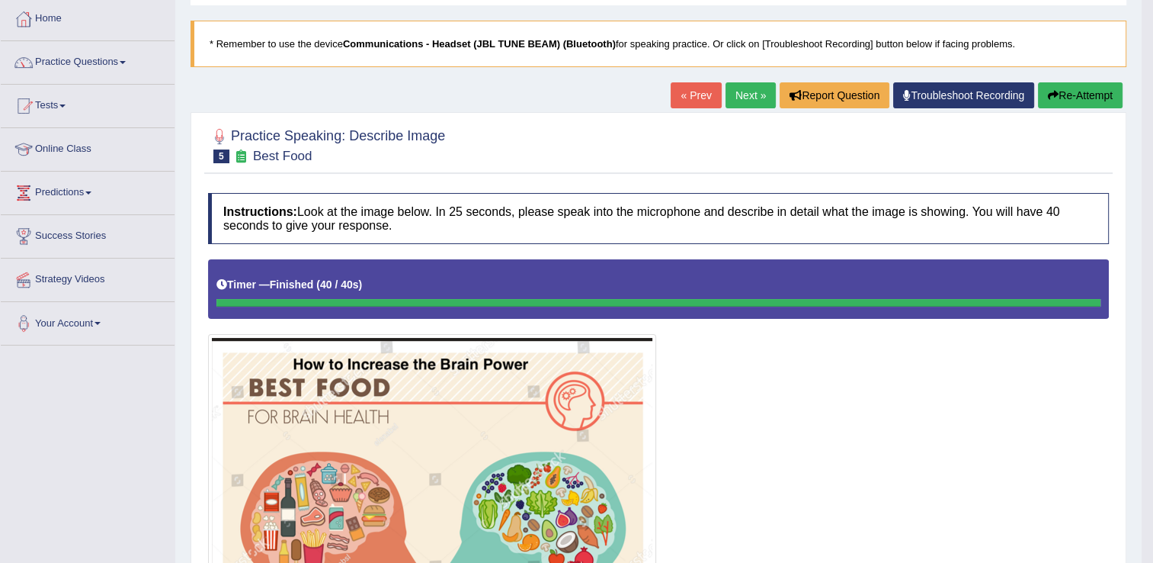
scroll to position [76, 0]
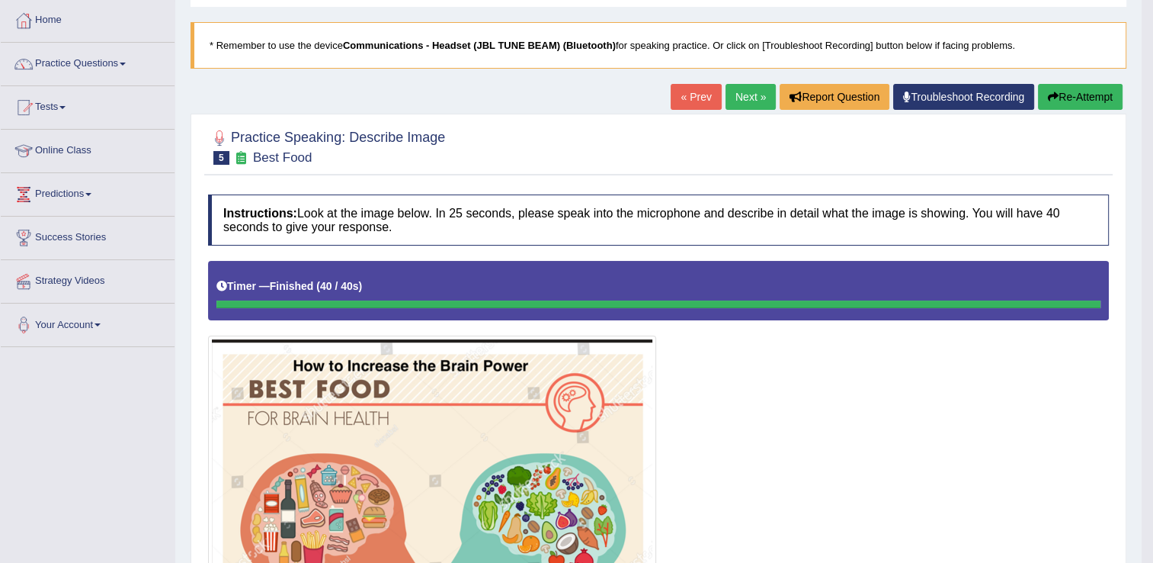
click at [753, 100] on link "Next »" at bounding box center [751, 97] width 50 height 26
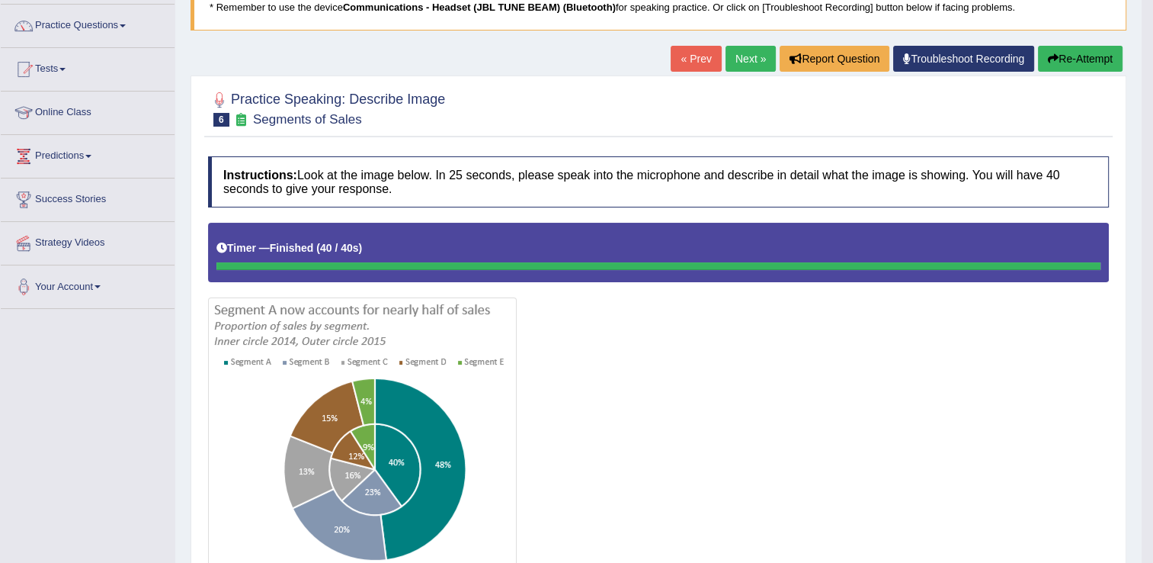
scroll to position [98, 0]
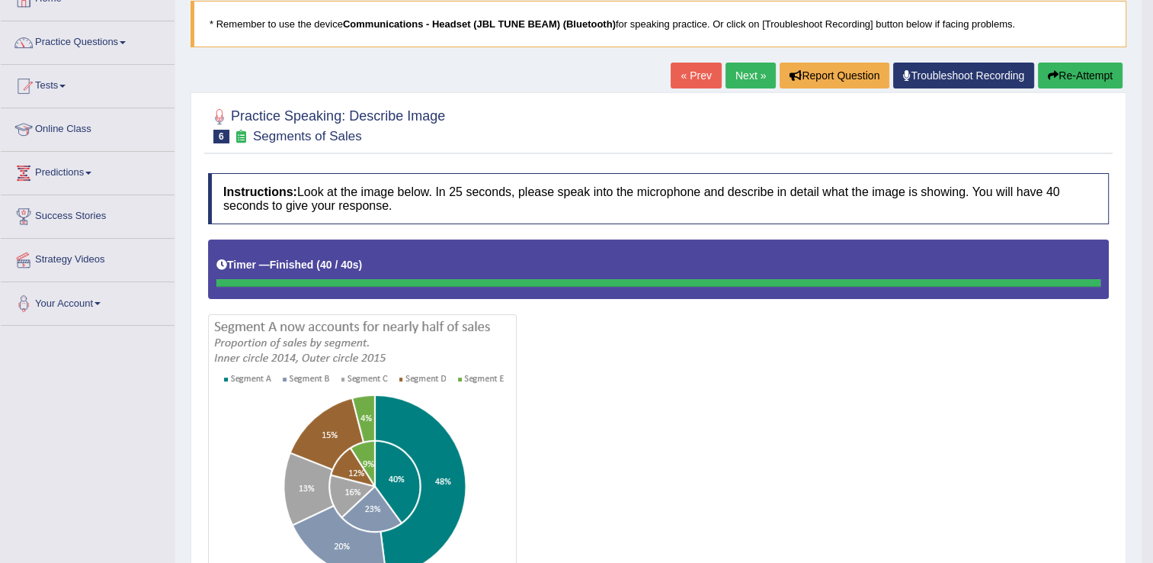
click at [745, 76] on link "Next »" at bounding box center [751, 76] width 50 height 26
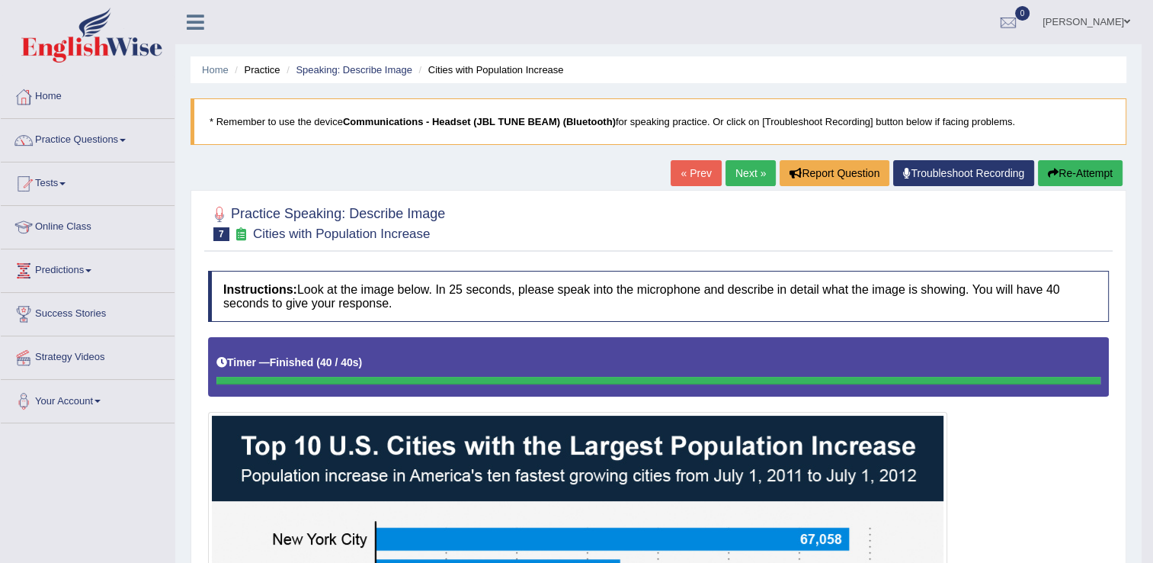
click at [747, 172] on link "Next »" at bounding box center [751, 173] width 50 height 26
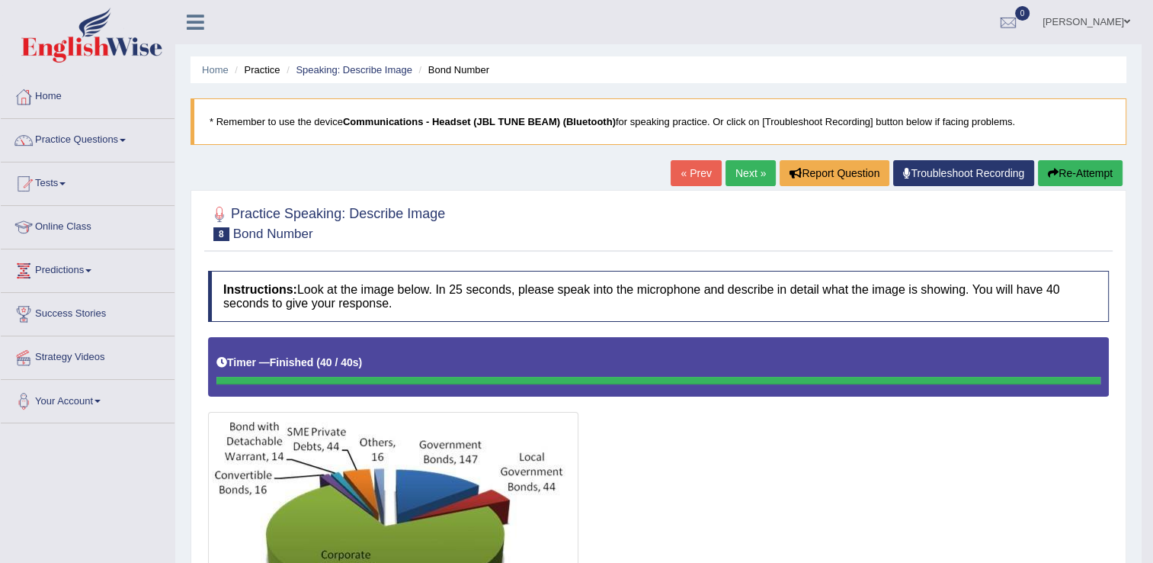
click at [729, 171] on link "Next »" at bounding box center [751, 173] width 50 height 26
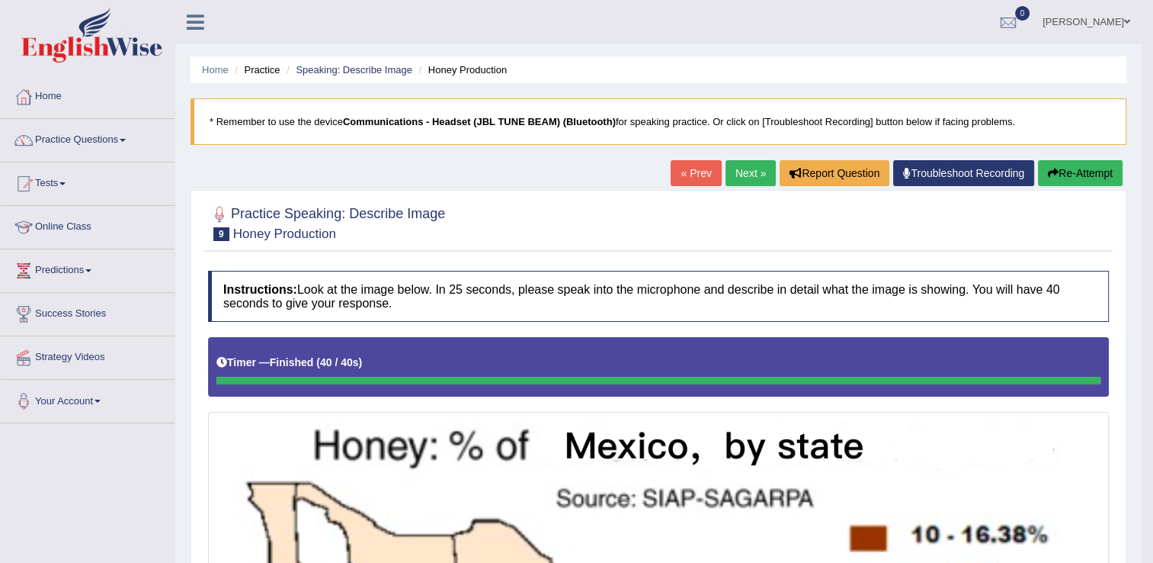
click at [753, 173] on link "Next »" at bounding box center [751, 173] width 50 height 26
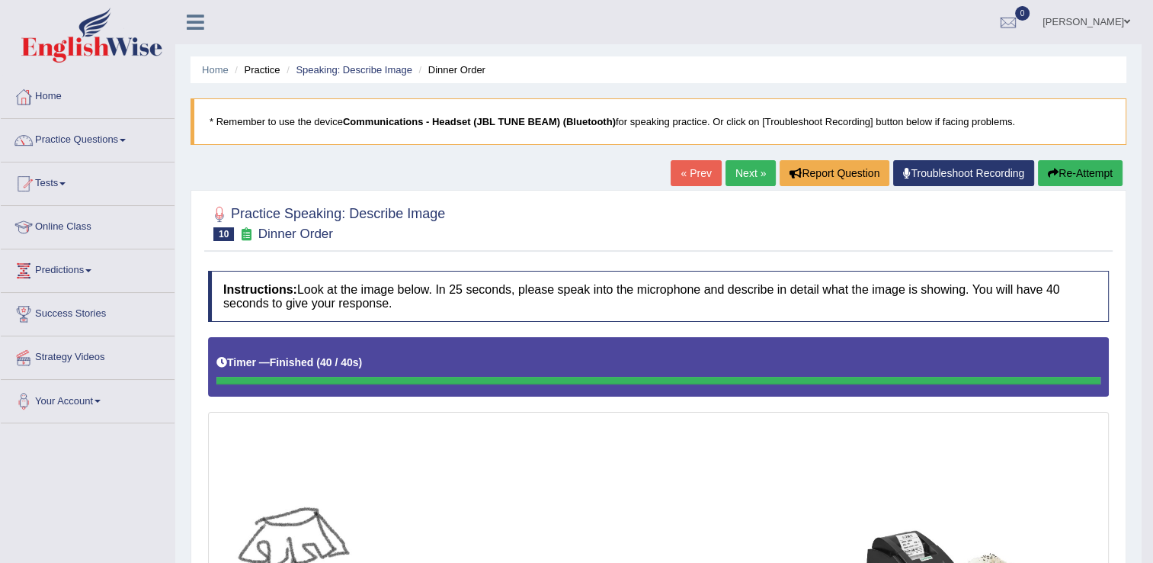
click at [748, 175] on link "Next »" at bounding box center [751, 173] width 50 height 26
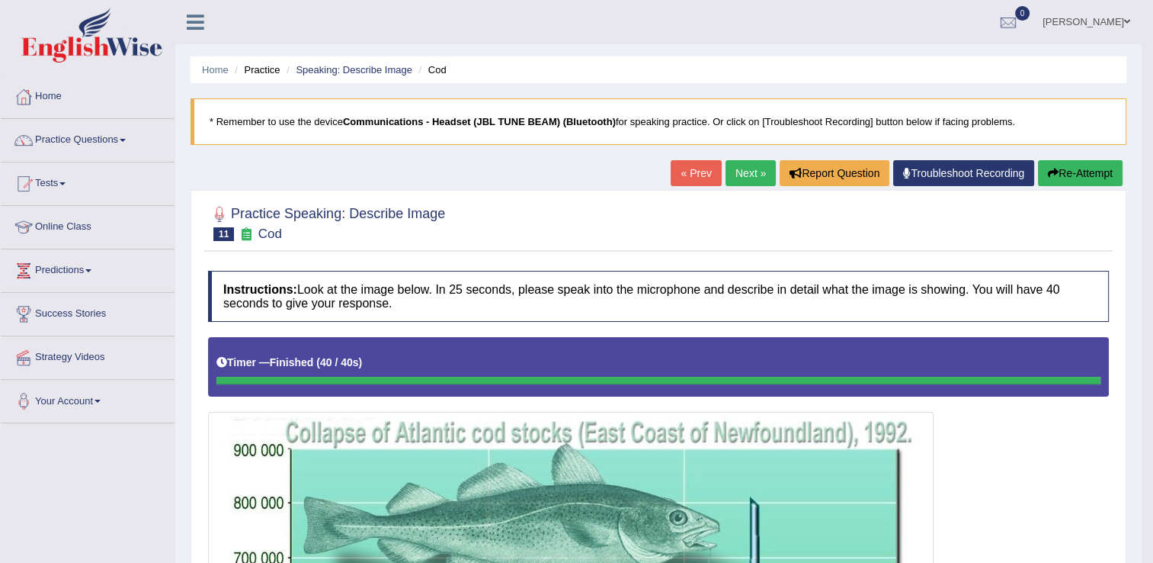
click at [747, 176] on link "Next »" at bounding box center [751, 173] width 50 height 26
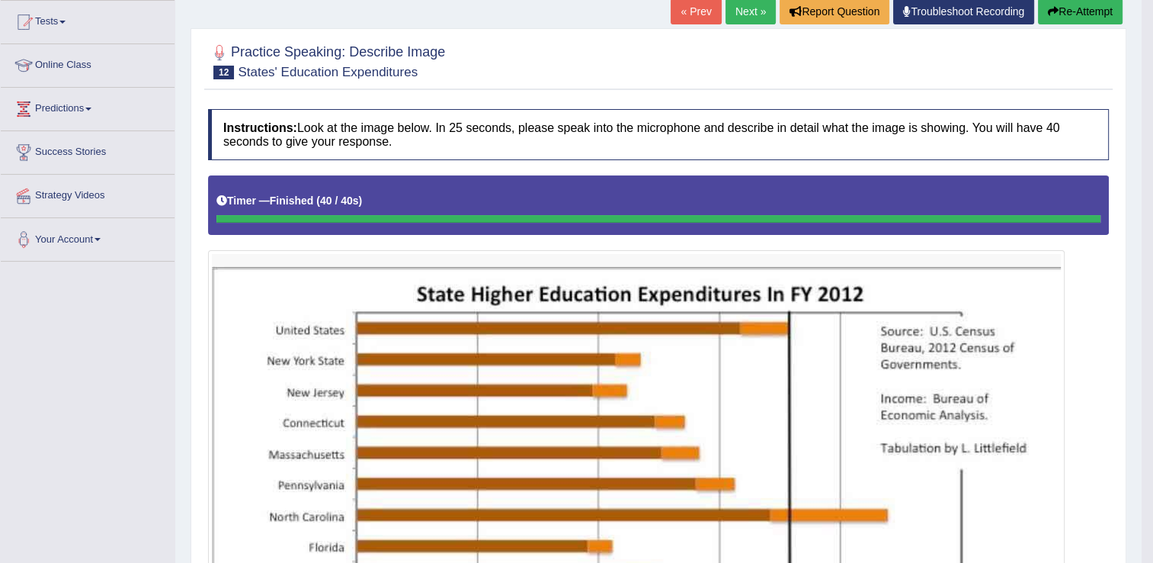
scroll to position [152, 0]
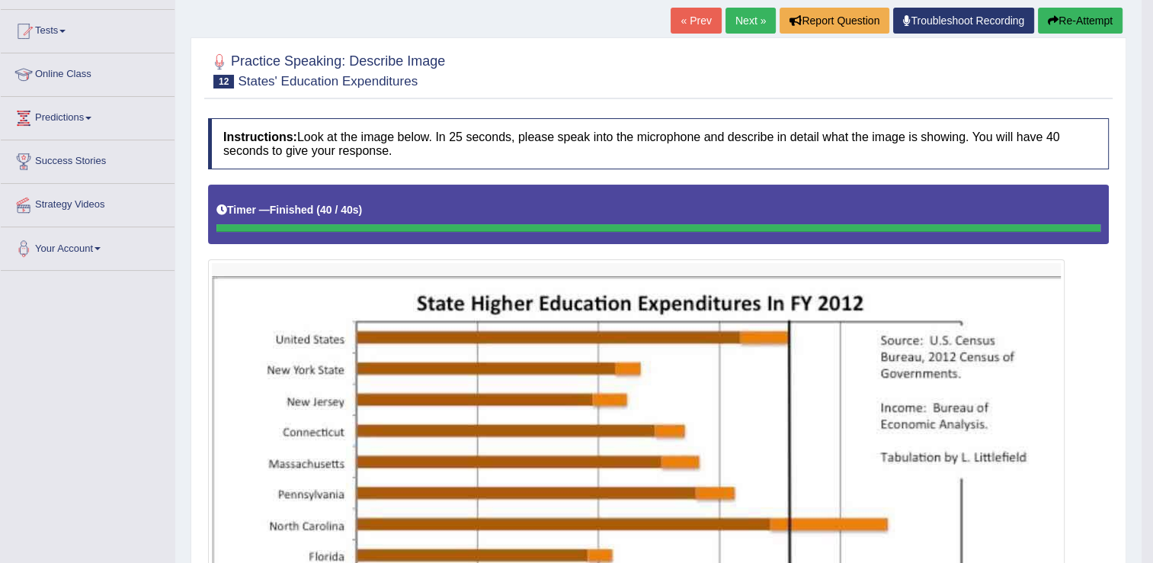
click at [745, 21] on link "Next »" at bounding box center [751, 21] width 50 height 26
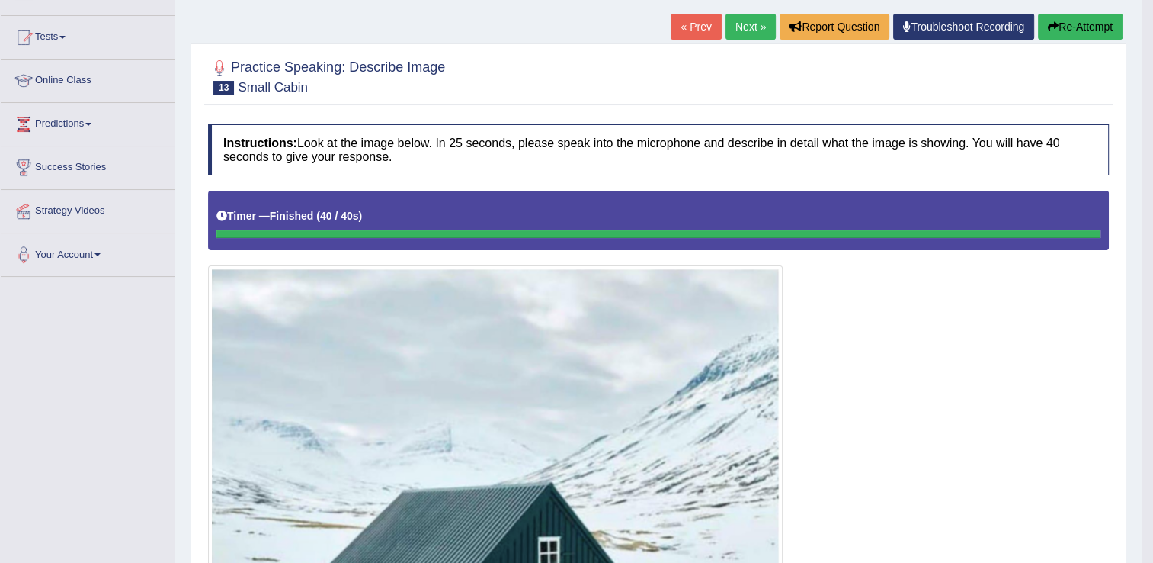
scroll to position [146, 0]
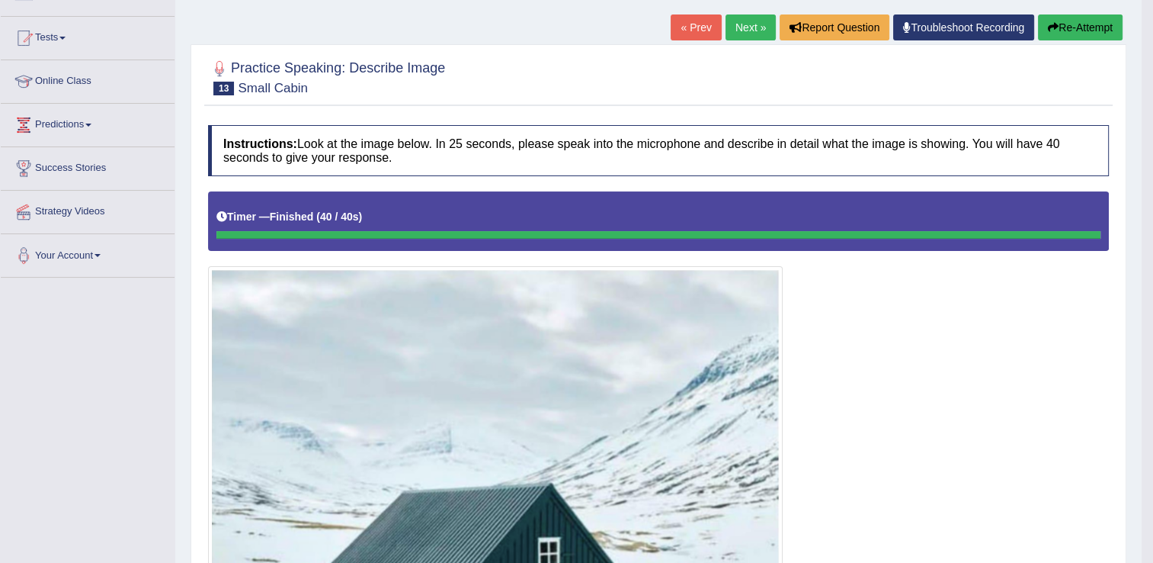
click at [736, 29] on link "Next »" at bounding box center [751, 27] width 50 height 26
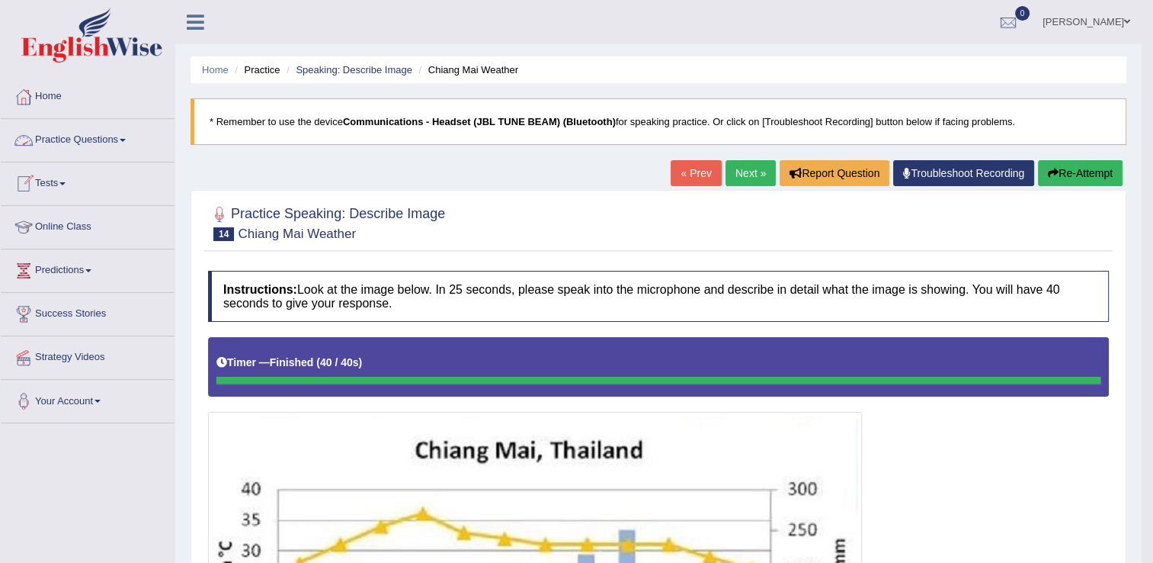
click at [126, 140] on span at bounding box center [123, 140] width 6 height 3
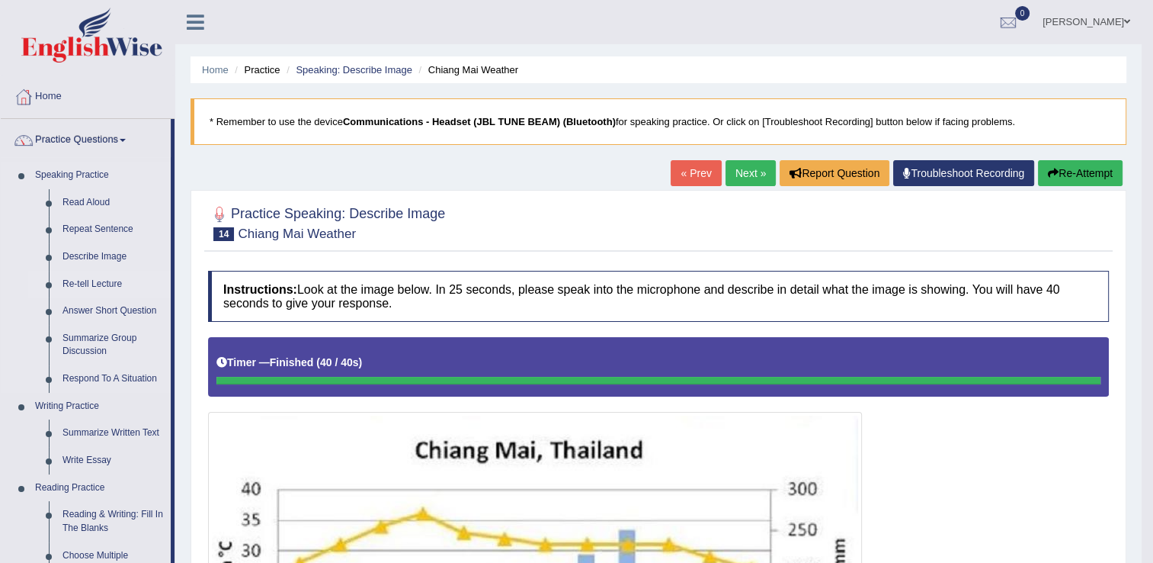
click at [107, 285] on link "Re-tell Lecture" at bounding box center [113, 284] width 115 height 27
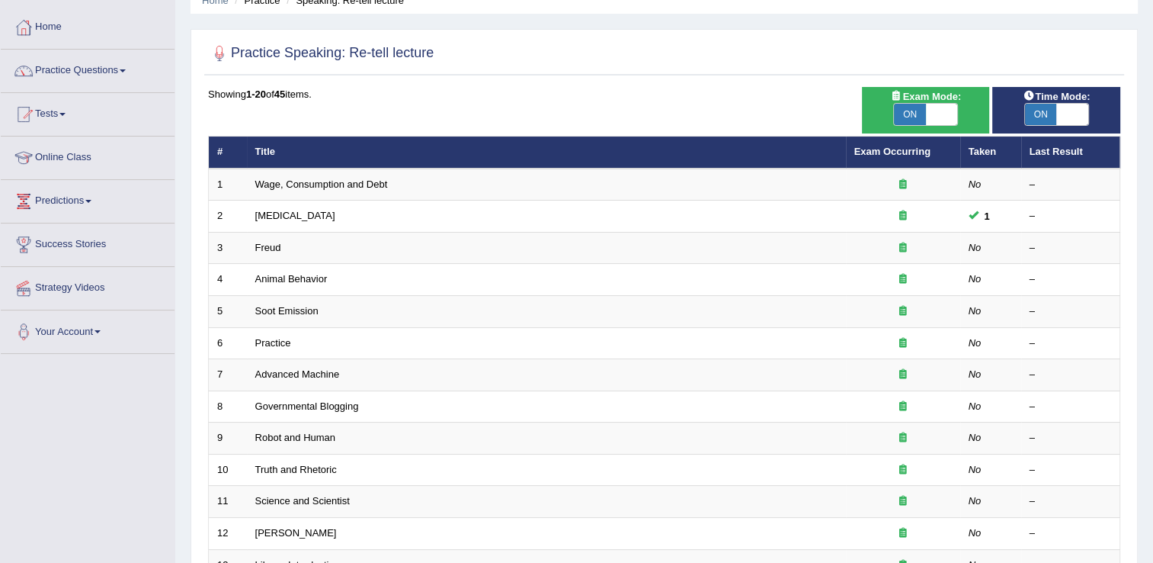
scroll to position [152, 0]
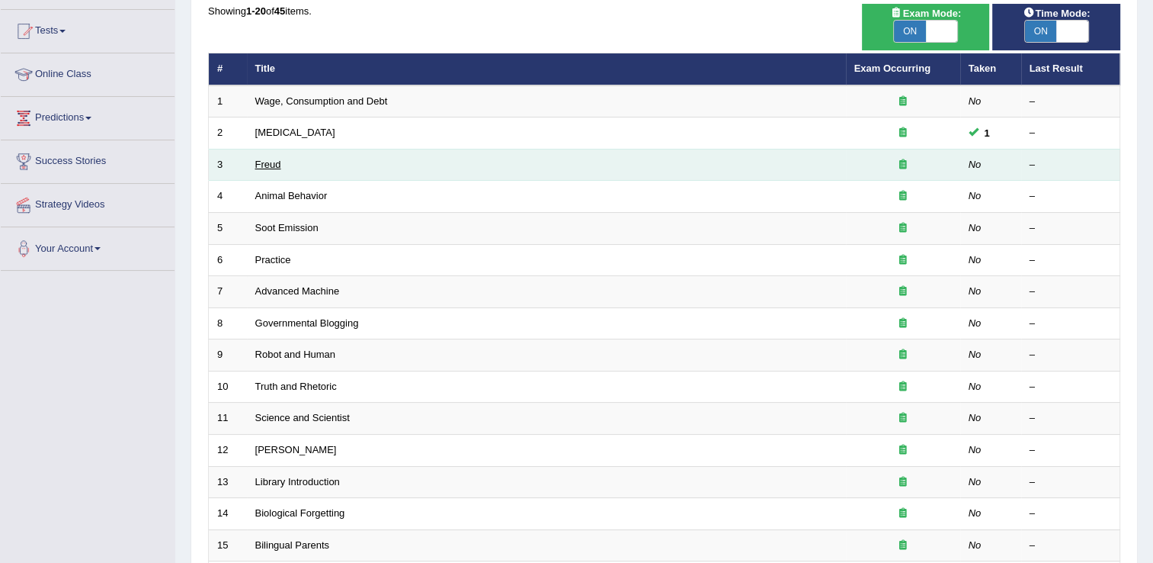
click at [268, 164] on link "Freud" at bounding box center [268, 164] width 26 height 11
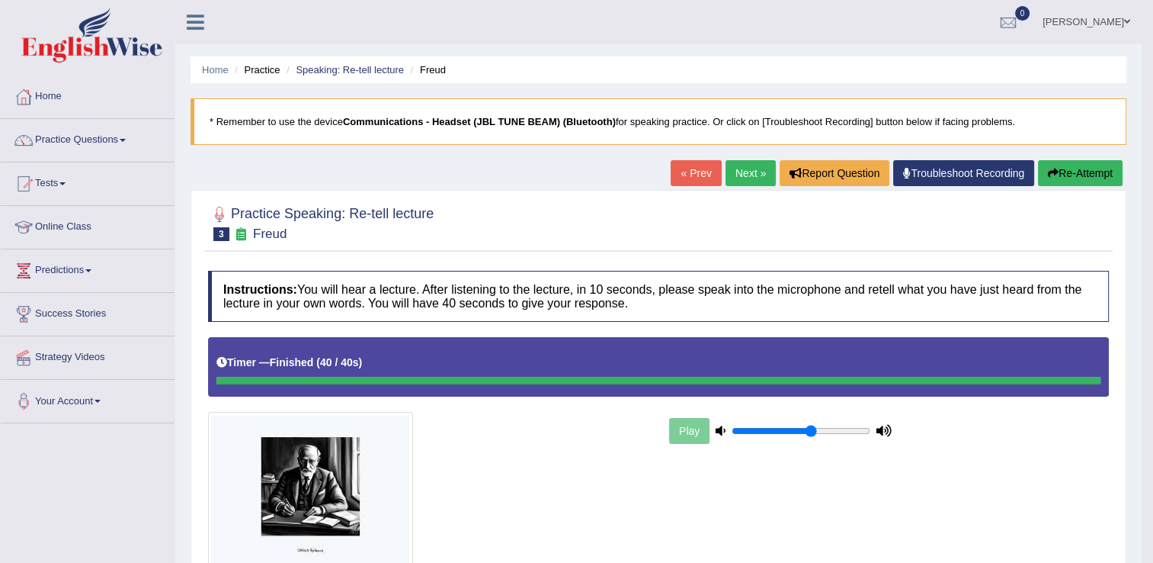
click at [750, 166] on link "Next »" at bounding box center [751, 173] width 50 height 26
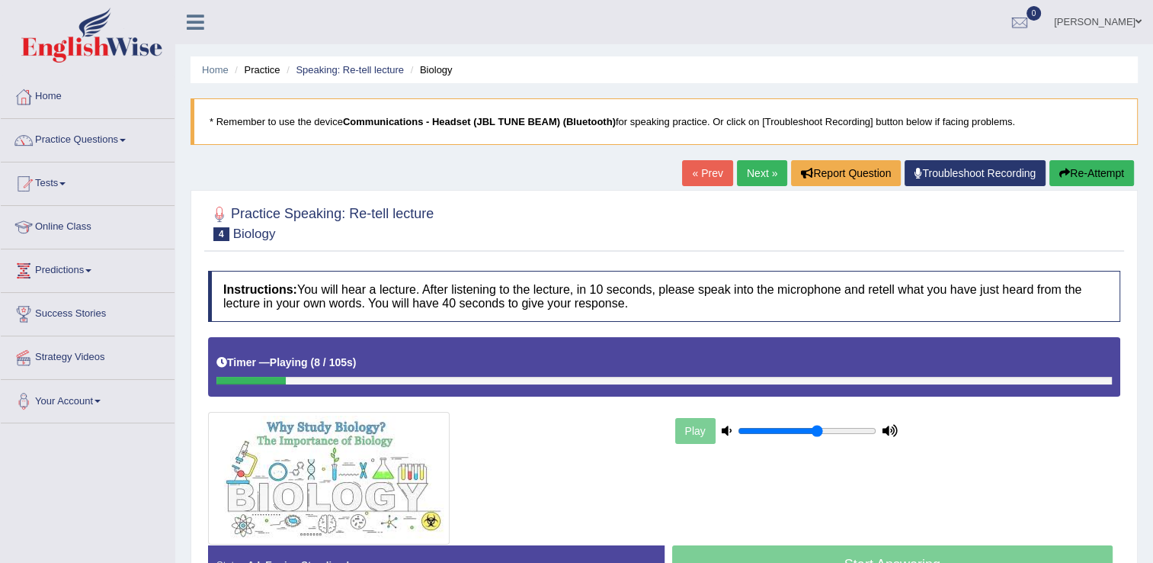
click at [1075, 178] on button "Re-Attempt" at bounding box center [1092, 173] width 85 height 26
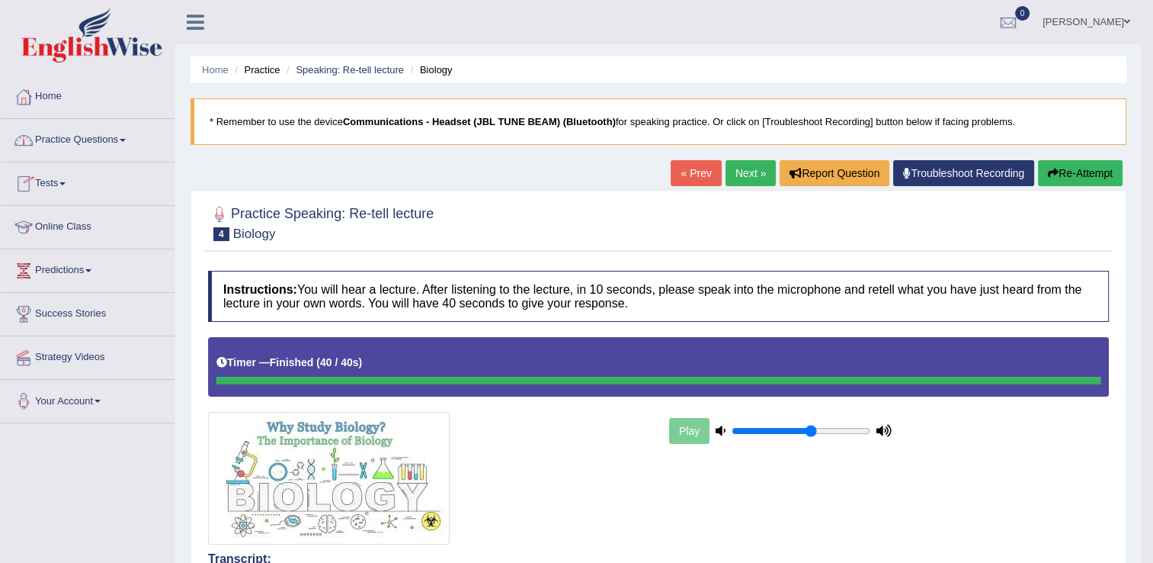
click at [128, 143] on link "Practice Questions" at bounding box center [88, 138] width 174 height 38
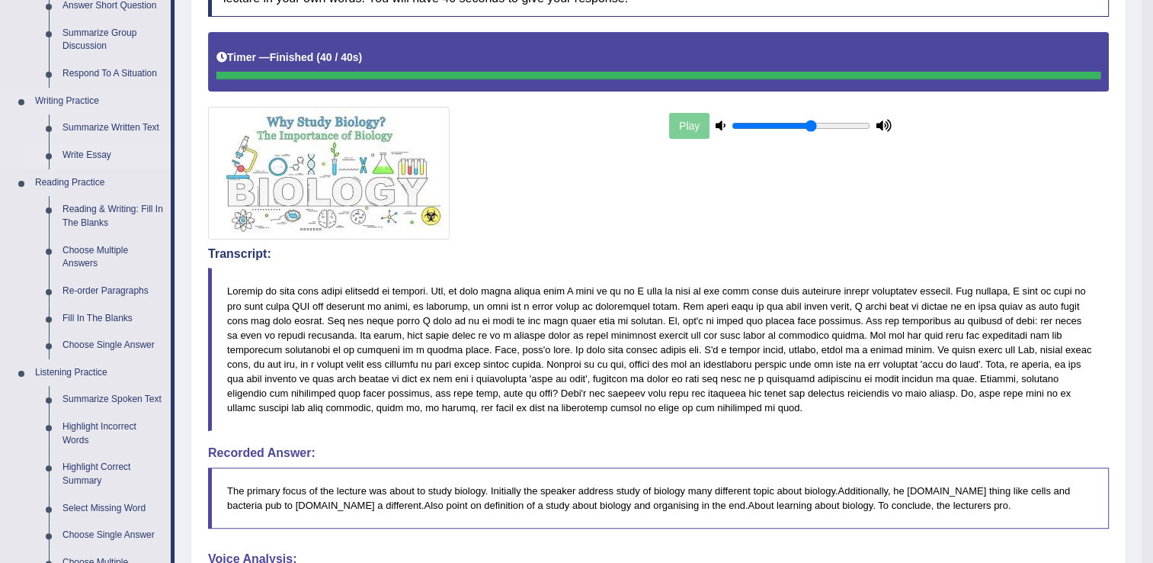
scroll to position [381, 0]
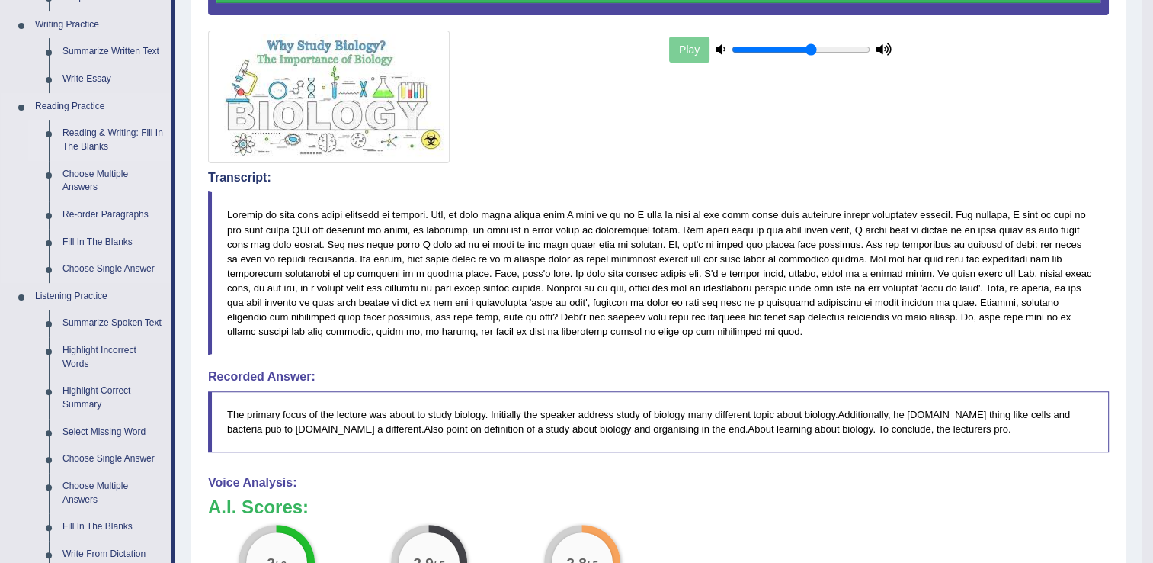
click at [120, 136] on link "Reading & Writing: Fill In The Blanks" at bounding box center [113, 140] width 115 height 40
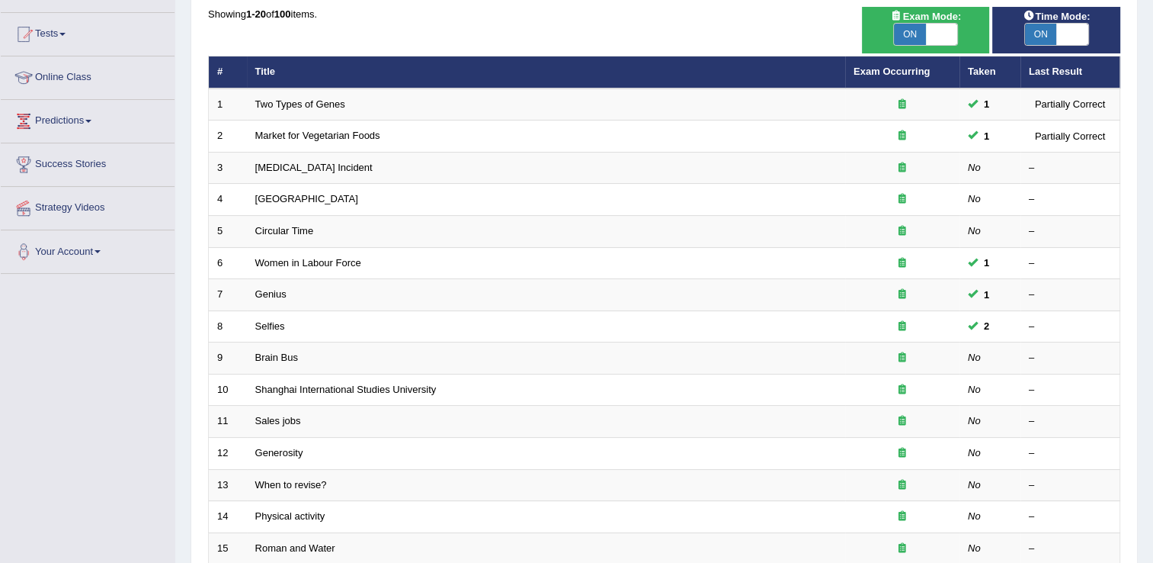
scroll to position [152, 0]
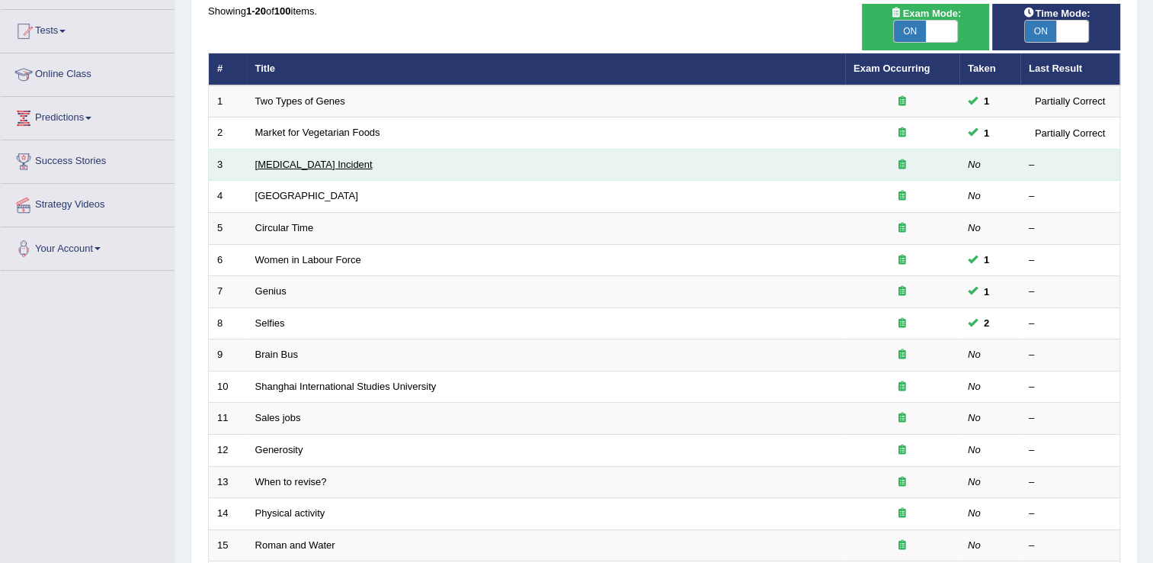
click at [311, 165] on link "[MEDICAL_DATA] Incident" at bounding box center [313, 164] width 117 height 11
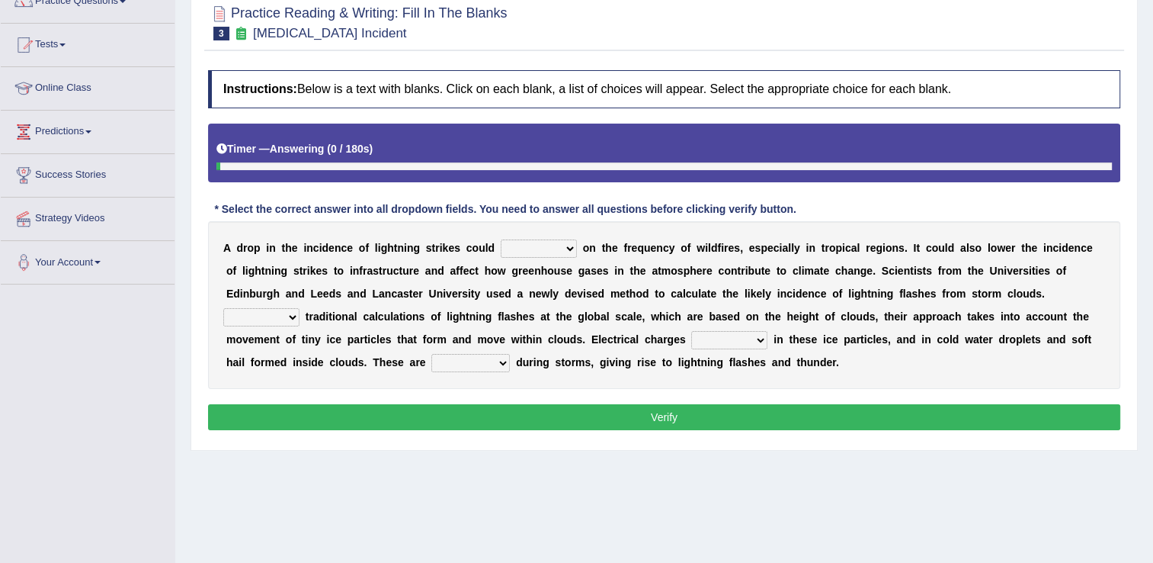
scroll to position [152, 0]
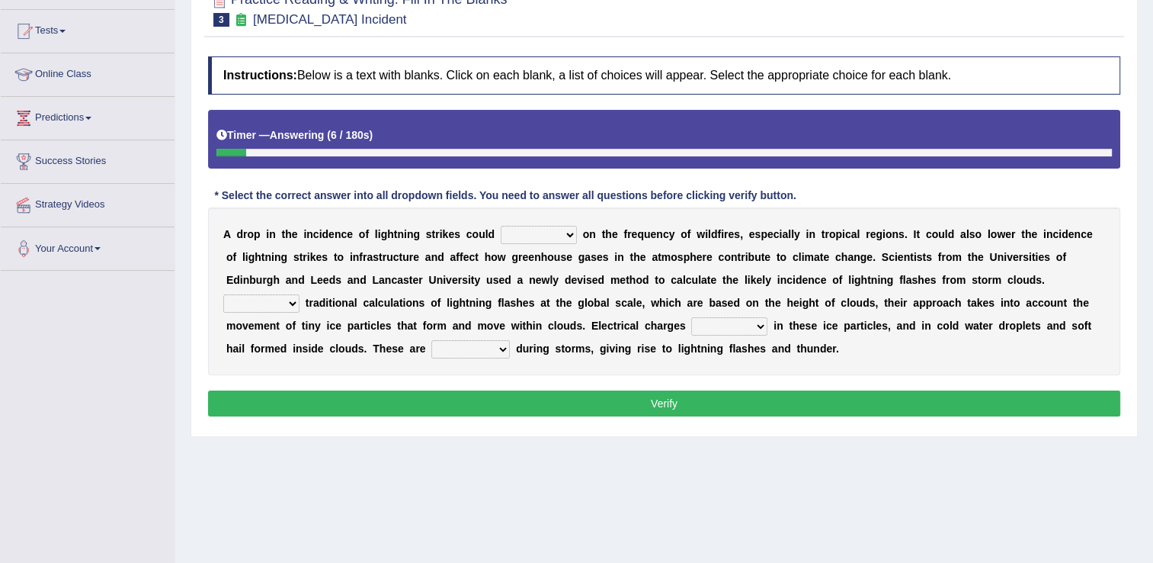
click at [548, 238] on select "dwell focus impact depend" at bounding box center [539, 235] width 76 height 18
select select "impact"
click at [501, 226] on select "dwell focus impact depend" at bounding box center [539, 235] width 76 height 18
click at [300, 294] on select "Unlike Unless Except Besides" at bounding box center [261, 303] width 76 height 18
select select "Except"
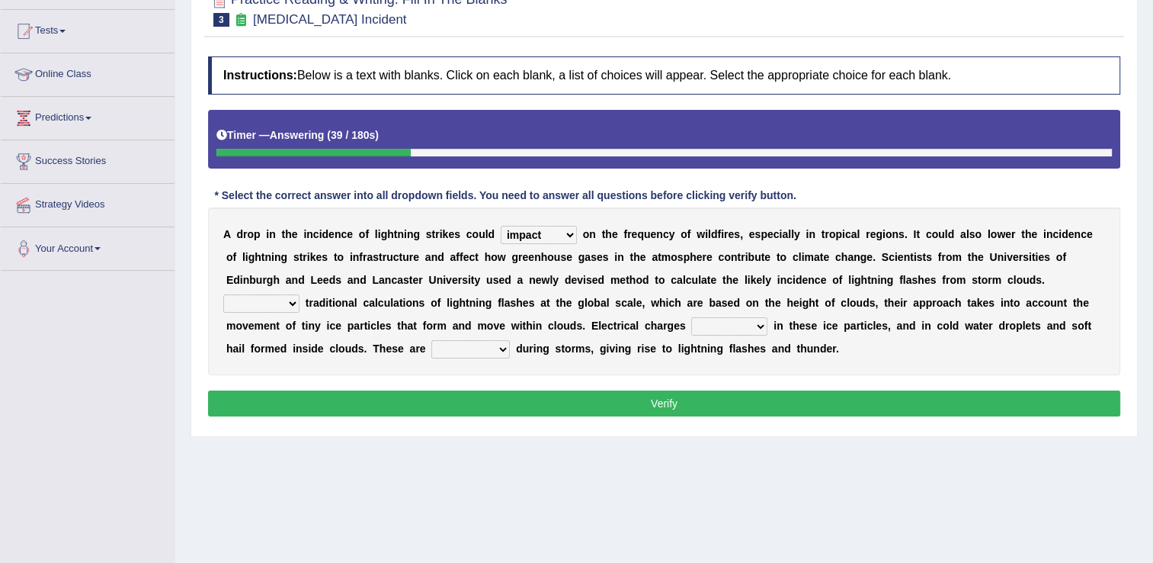
click at [300, 294] on select "Unlike Unless Except Besides" at bounding box center [261, 303] width 76 height 18
click at [691, 329] on select "run off build up mess up zoom in" at bounding box center [729, 326] width 76 height 18
select select "run off"
click at [691, 317] on select "run off build up mess up zoom in" at bounding box center [729, 326] width 76 height 18
click at [510, 340] on select "collected diverted rounded discharged" at bounding box center [470, 349] width 79 height 18
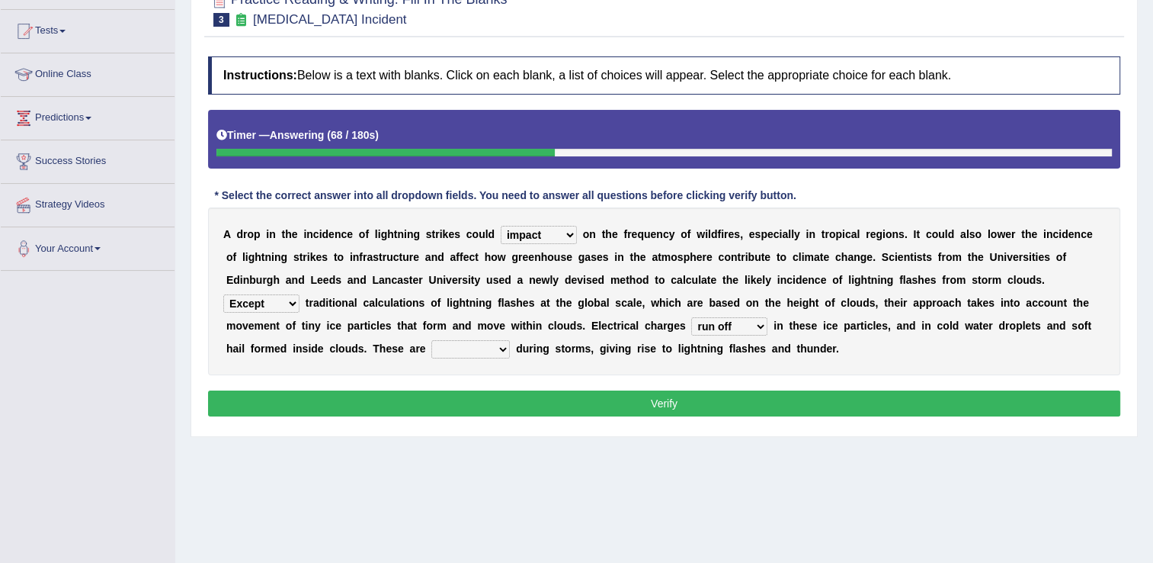
select select "discharged"
click at [510, 340] on select "collected diverted rounded discharged" at bounding box center [470, 349] width 79 height 18
click at [669, 403] on button "Verify" at bounding box center [664, 403] width 913 height 26
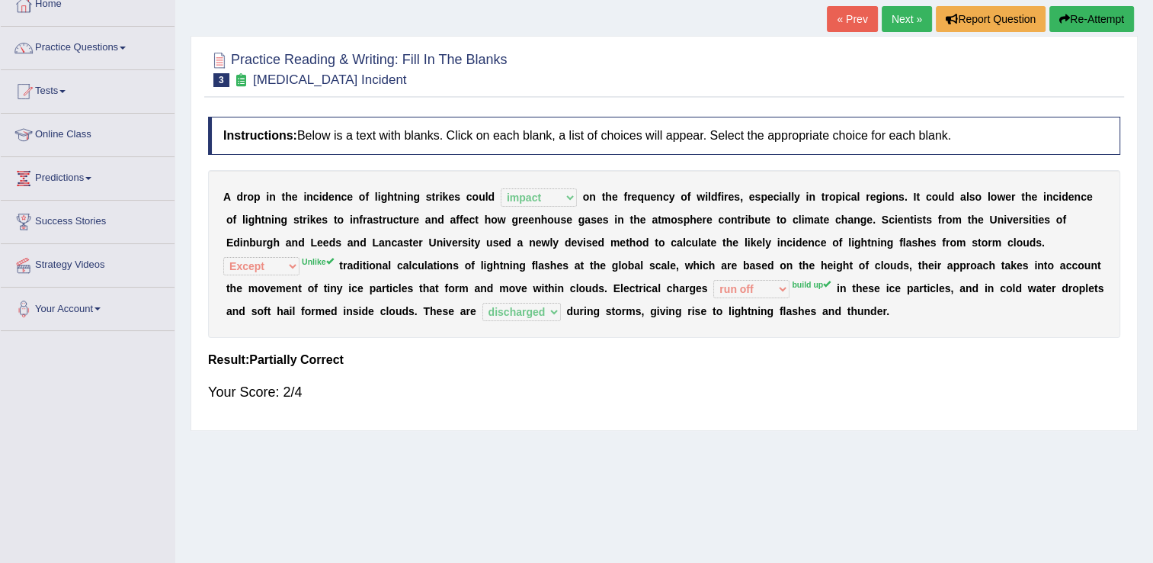
scroll to position [0, 0]
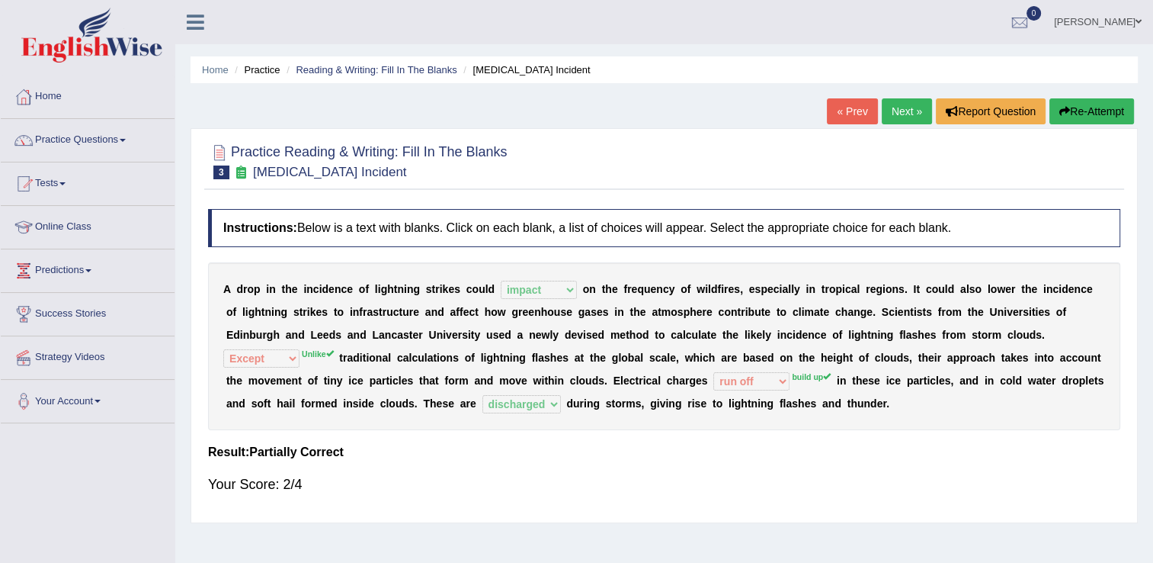
click at [906, 118] on link "Next »" at bounding box center [907, 111] width 50 height 26
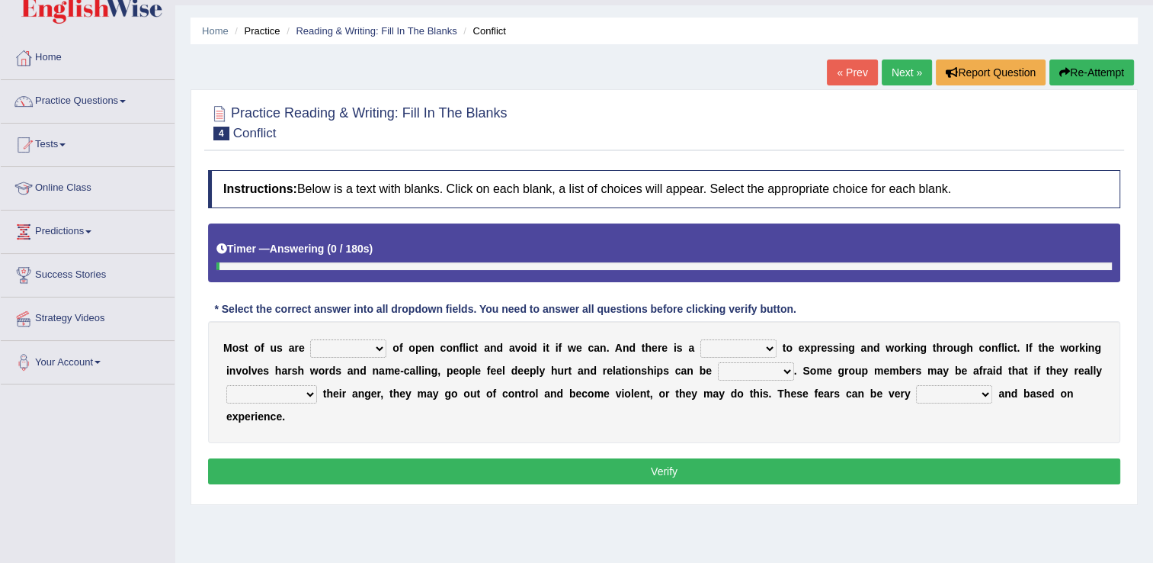
scroll to position [76, 0]
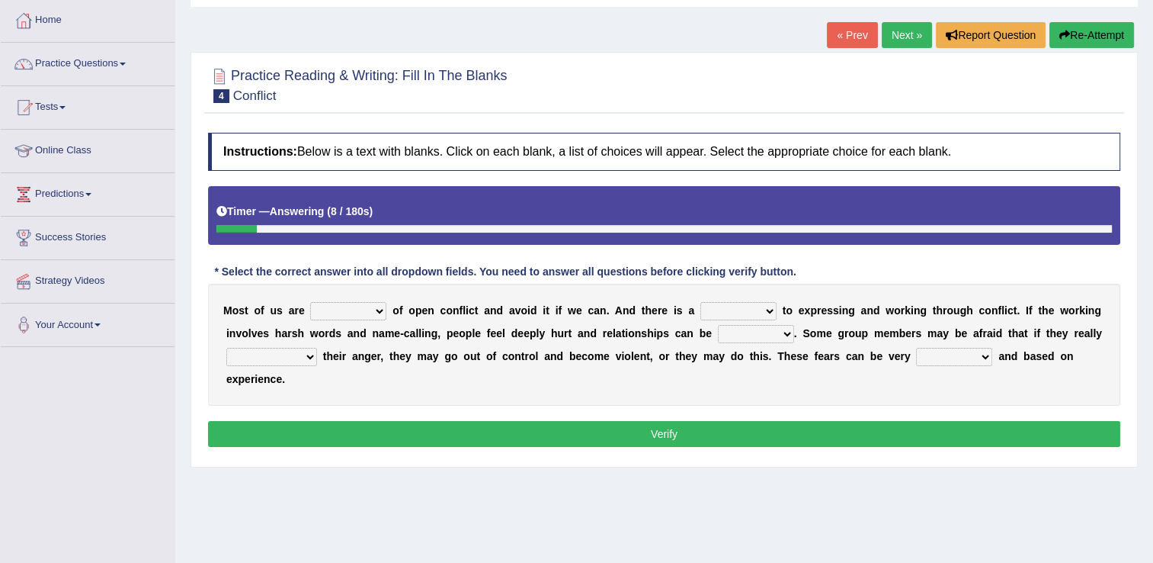
click at [373, 315] on select "panic scared horrible fear" at bounding box center [348, 311] width 76 height 18
select select "scared"
click at [310, 302] on select "panic scared horrible fear" at bounding box center [348, 311] width 76 height 18
click at [743, 311] on select "hazard challenge risk danger" at bounding box center [739, 311] width 76 height 18
select select "challenge"
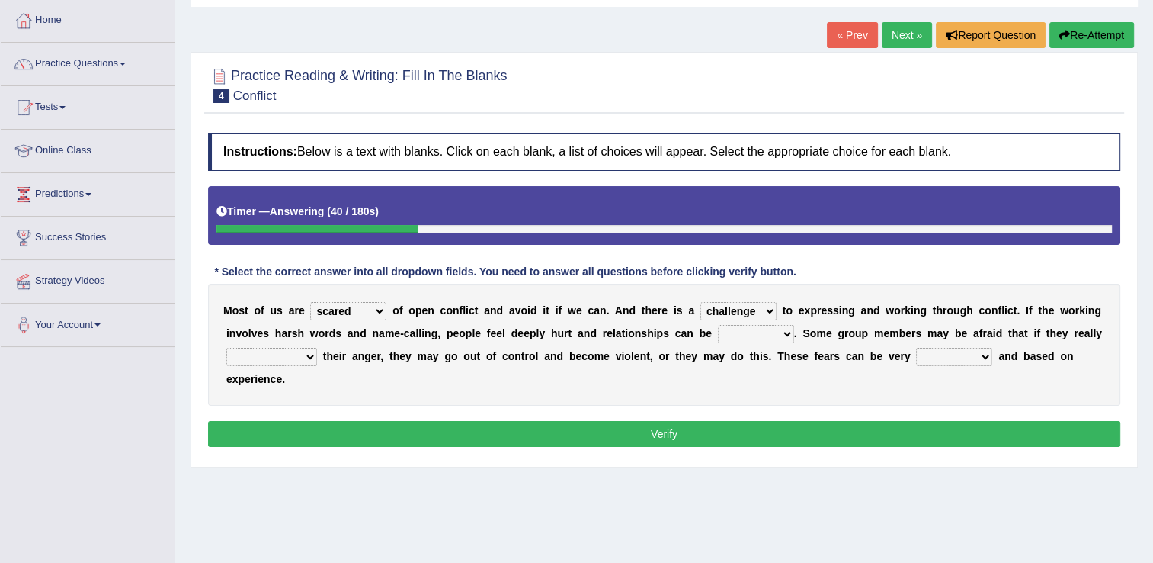
click at [701, 302] on select "hazard challenge risk danger" at bounding box center [739, 311] width 76 height 18
click at [718, 334] on select "injured opted impaired damaged" at bounding box center [756, 334] width 76 height 18
select select "impaired"
click at [718, 325] on select "injured opted impaired damaged" at bounding box center [756, 334] width 76 height 18
click at [317, 348] on select "express say communicate hide" at bounding box center [271, 357] width 91 height 18
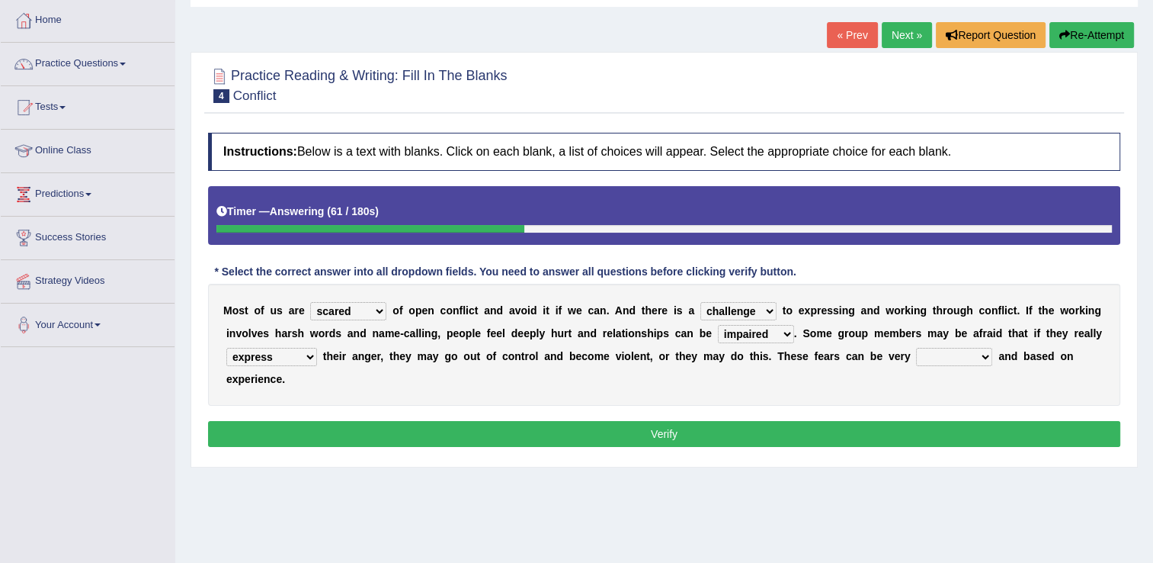
click at [317, 348] on select "express say communicate hide" at bounding box center [271, 357] width 91 height 18
select select "hide"
click at [317, 348] on select "express say communicate hide" at bounding box center [271, 357] width 91 height 18
click at [916, 358] on select "real vivid tangible concrete" at bounding box center [954, 357] width 76 height 18
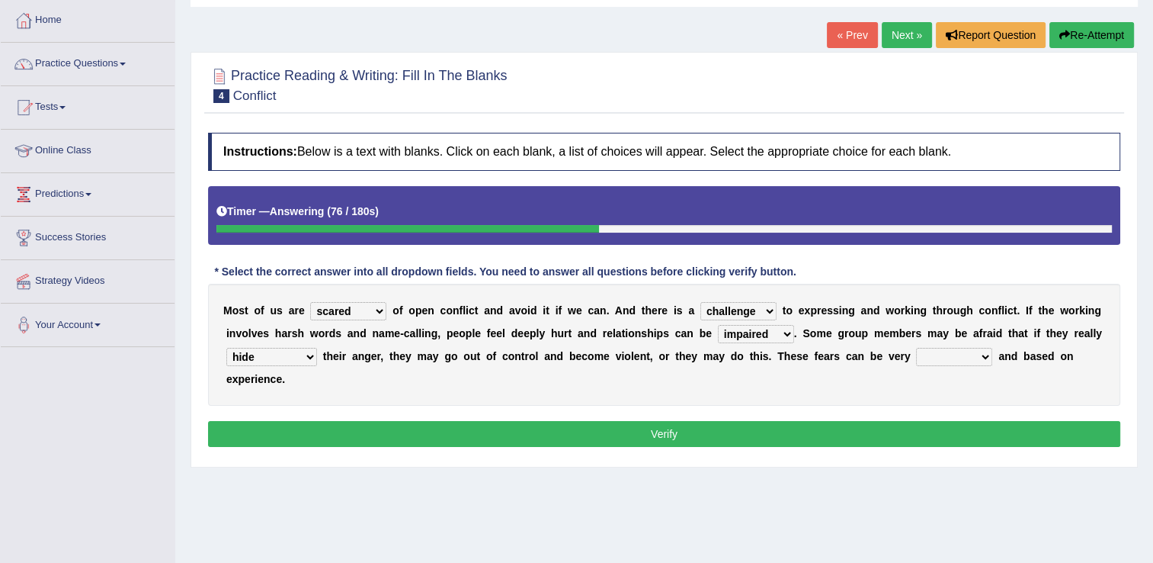
click at [916, 348] on select "real vivid tangible concrete" at bounding box center [954, 357] width 76 height 18
click at [916, 358] on select "real vivid tangible concrete" at bounding box center [954, 357] width 76 height 18
select select "tangible"
click at [916, 348] on select "real vivid tangible concrete" at bounding box center [954, 357] width 76 height 18
click at [372, 310] on select "panic scared horrible fear" at bounding box center [348, 311] width 76 height 18
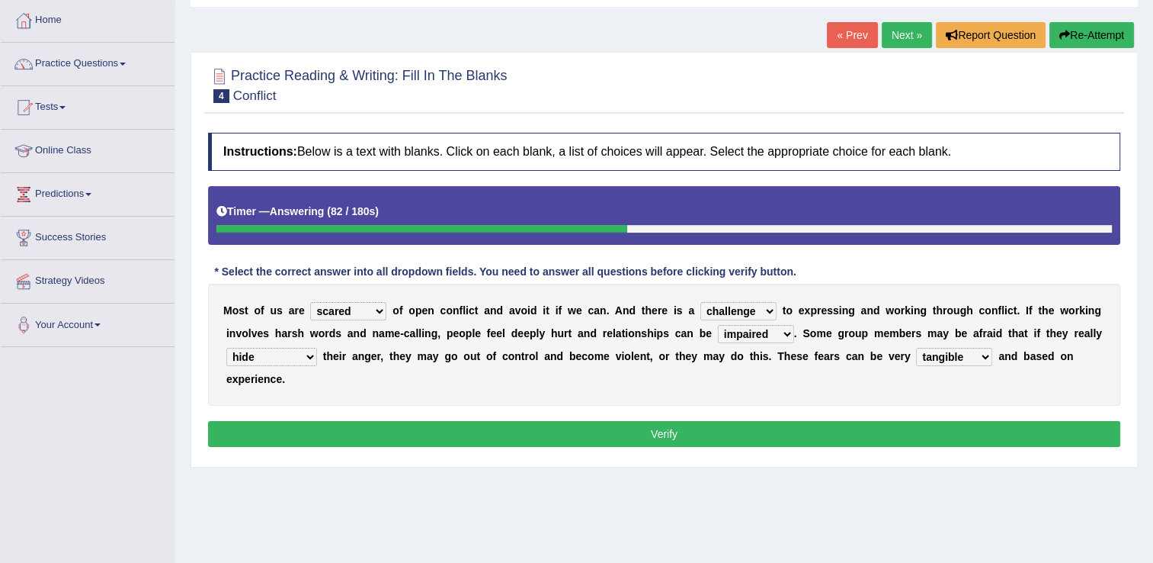
select select "fear"
click at [310, 302] on select "panic scared horrible fear" at bounding box center [348, 311] width 76 height 18
click at [722, 421] on button "Verify" at bounding box center [664, 434] width 913 height 26
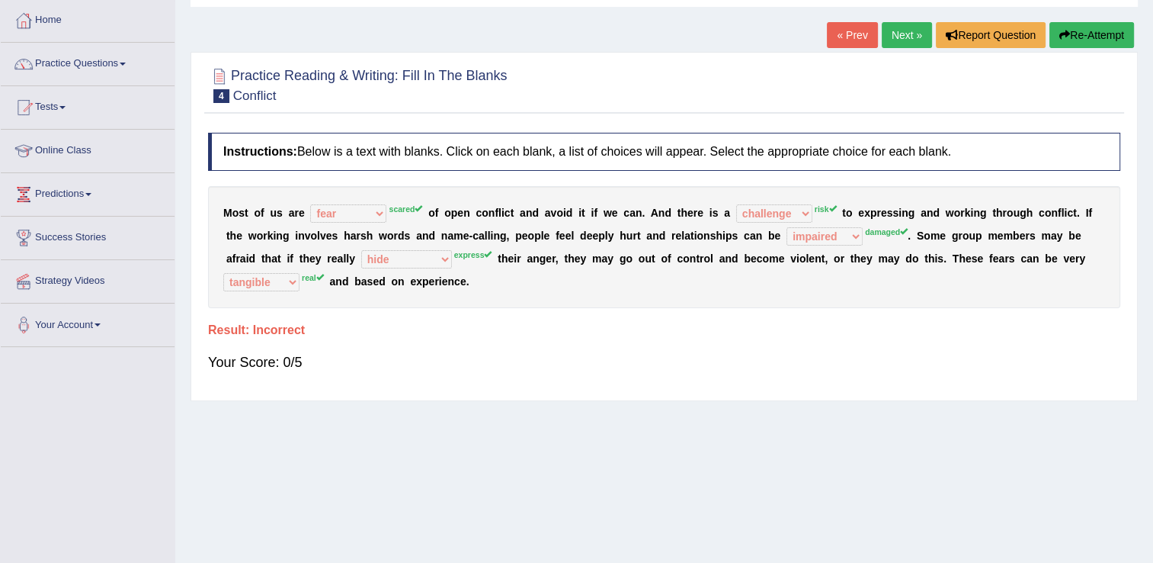
scroll to position [0, 0]
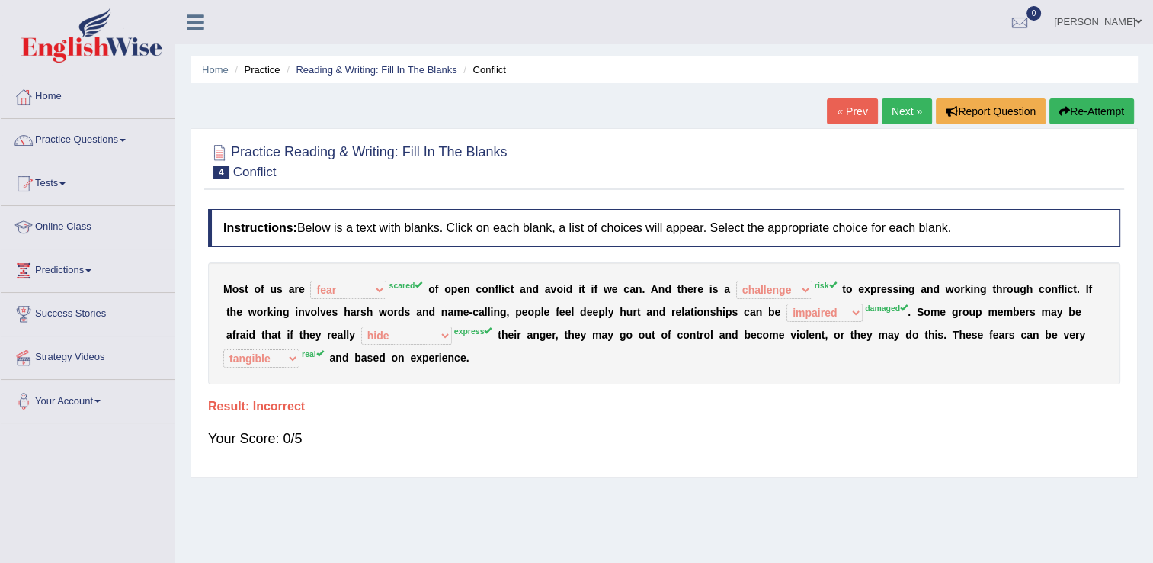
click at [892, 109] on link "Next »" at bounding box center [907, 111] width 50 height 26
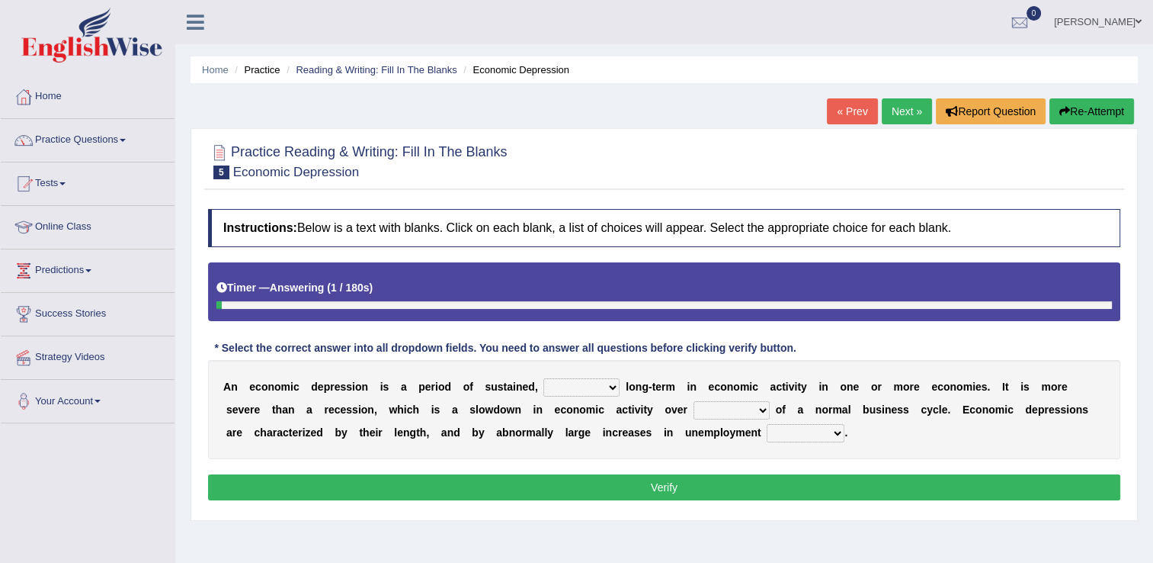
scroll to position [152, 0]
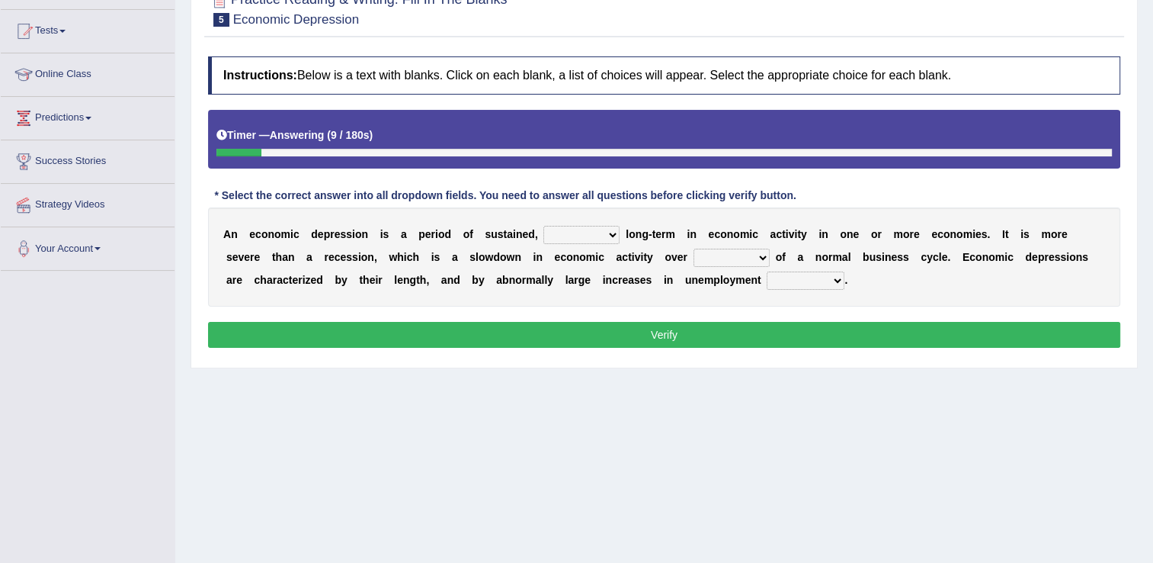
click at [592, 238] on select "variation promotion downturn reduction" at bounding box center [582, 235] width 76 height 18
select select "promotion"
click at [544, 226] on select "variation promotion downturn reduction" at bounding box center [582, 235] width 76 height 18
click at [694, 261] on select "an era the course a tally the year" at bounding box center [732, 258] width 76 height 18
select select "a tally"
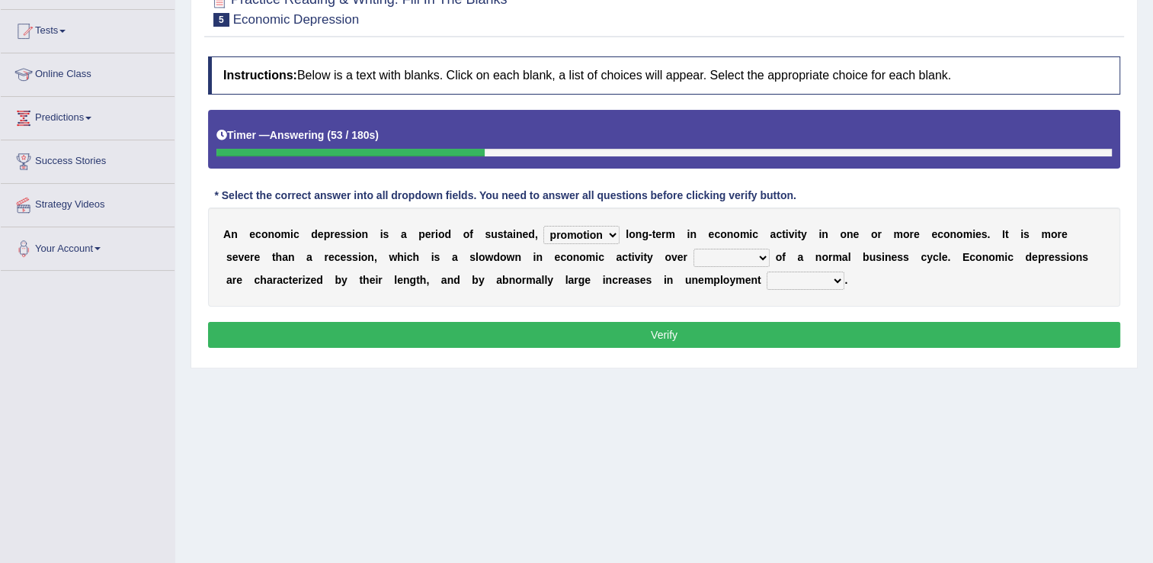
click at [694, 249] on select "an era the course a tally the year" at bounding box center [732, 258] width 76 height 18
click at [767, 283] on select "calculation bias ratio rate" at bounding box center [806, 280] width 78 height 18
select select "ratio"
click at [767, 271] on select "calculation bias ratio rate" at bounding box center [806, 280] width 78 height 18
click at [663, 330] on button "Verify" at bounding box center [664, 335] width 913 height 26
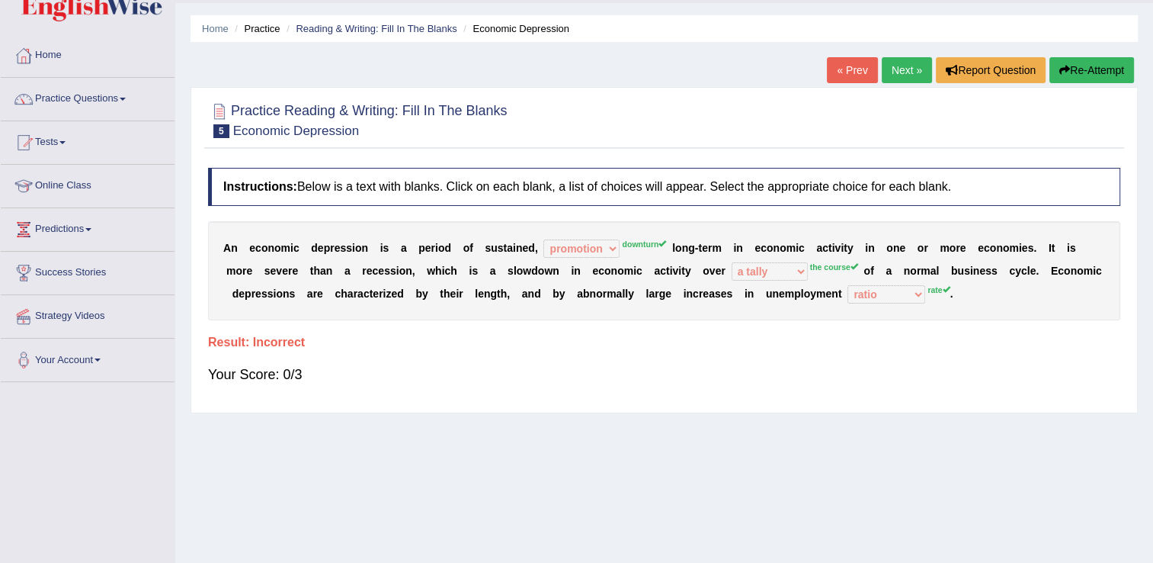
scroll to position [9, 0]
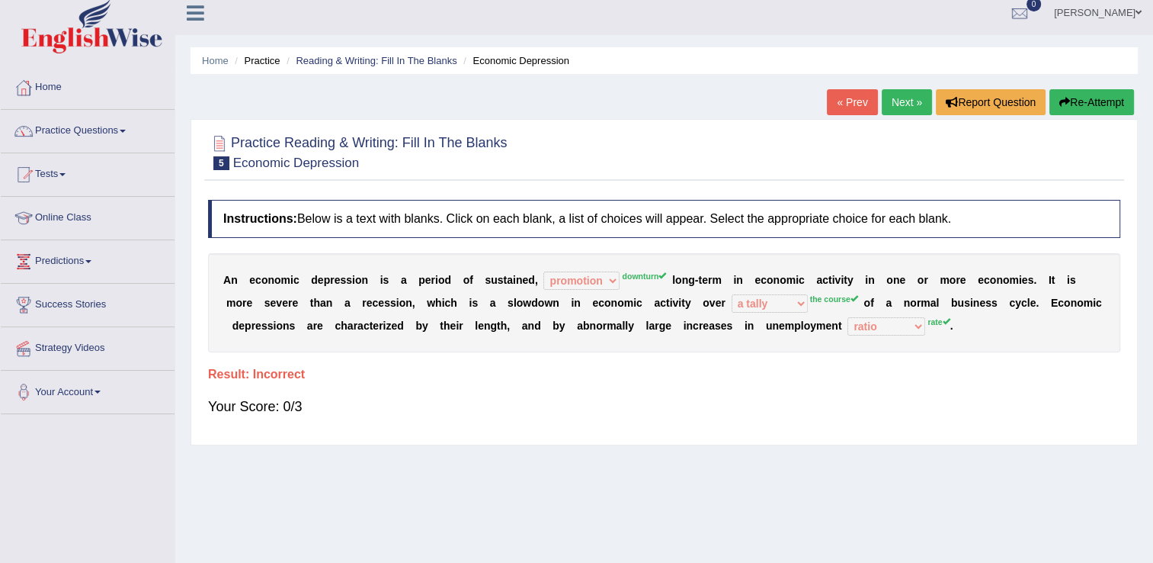
click at [916, 98] on link "Next »" at bounding box center [907, 102] width 50 height 26
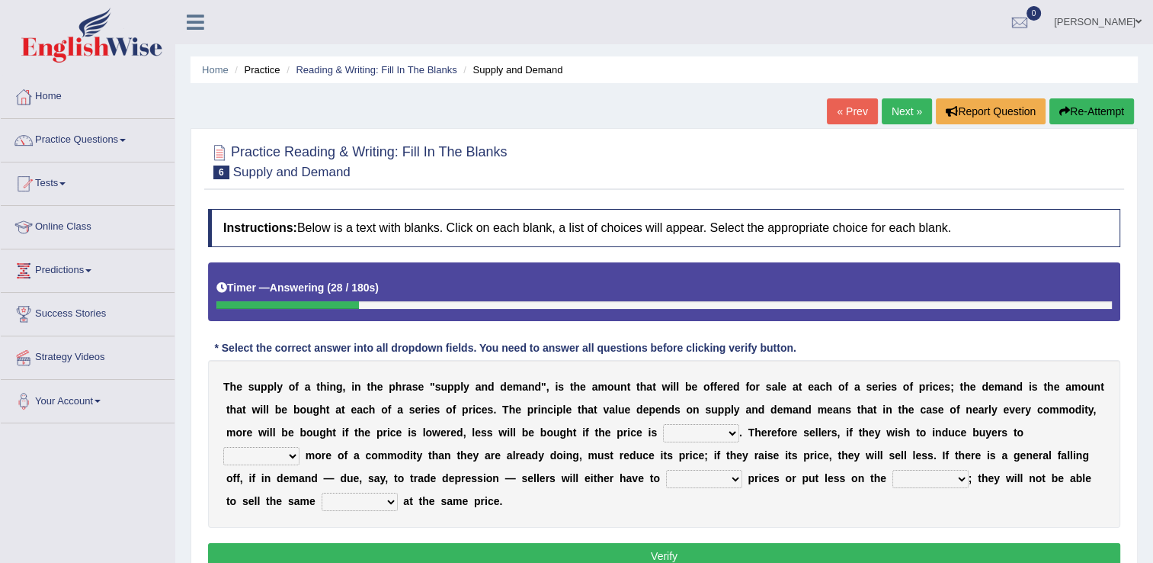
click at [663, 435] on select "higher kept folded raised" at bounding box center [701, 433] width 76 height 18
select select "higher"
click at [663, 424] on select "higher kept folded raised" at bounding box center [701, 433] width 76 height 18
click at [300, 447] on select "remove judge hide take" at bounding box center [261, 456] width 76 height 18
select select "take"
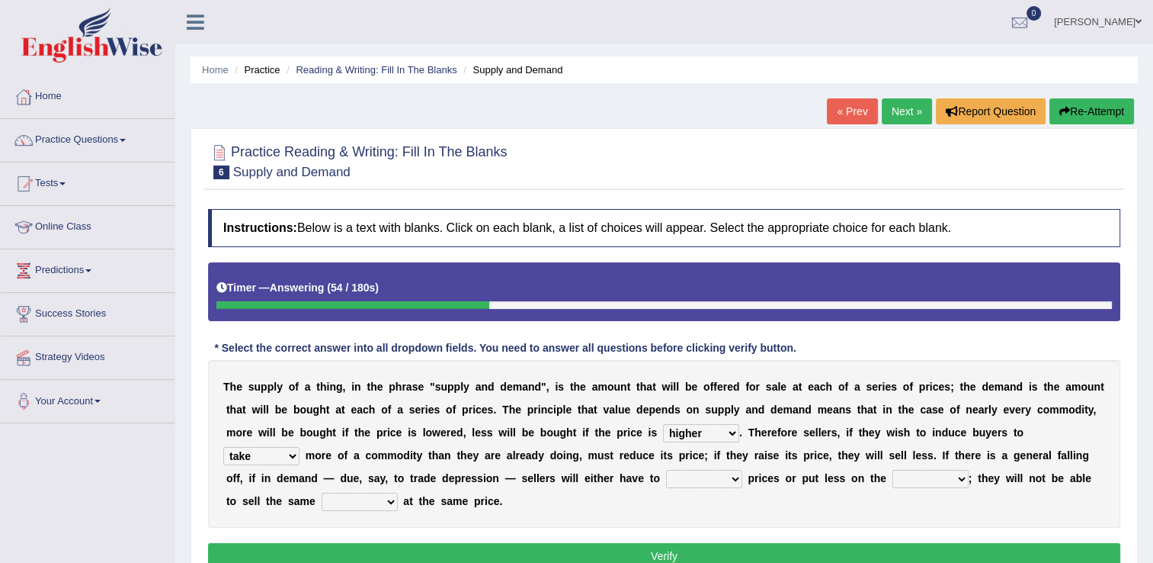
click at [300, 447] on select "remove judge hide take" at bounding box center [261, 456] width 76 height 18
click at [666, 480] on select "trade treat describe reduce" at bounding box center [704, 479] width 76 height 18
select select "reduce"
click at [666, 470] on select "trade treat describe reduce" at bounding box center [704, 479] width 76 height 18
click at [893, 483] on select "store way market panel" at bounding box center [931, 479] width 76 height 18
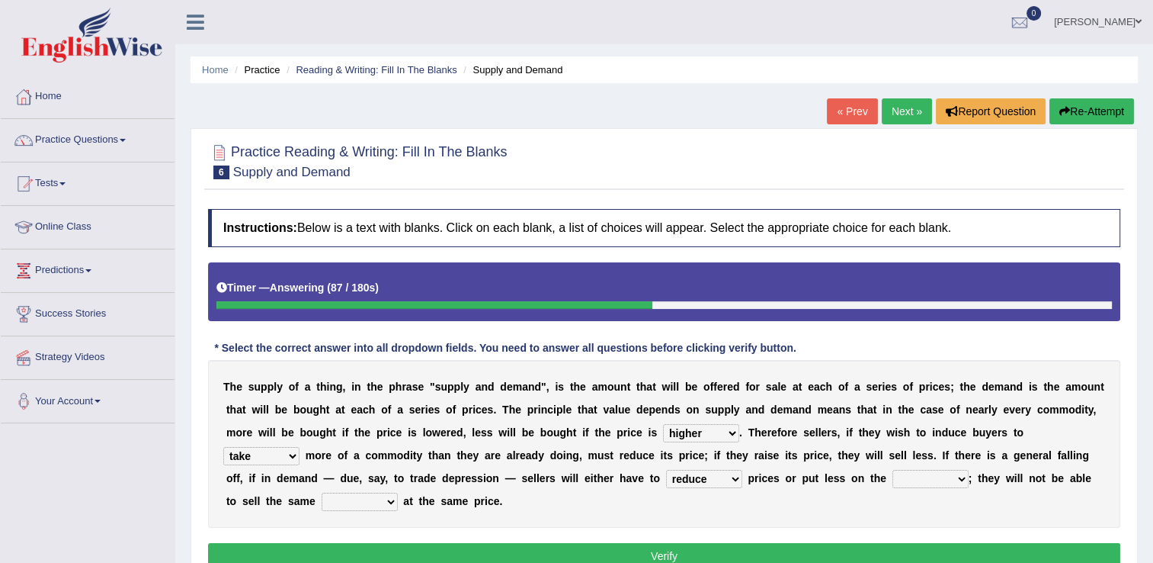
select select "market"
click at [893, 470] on select "store way market panel" at bounding box center [931, 479] width 76 height 18
click at [398, 492] on select "quality patch amount deal" at bounding box center [360, 501] width 76 height 18
select select "amount"
click at [398, 492] on select "quality patch amount deal" at bounding box center [360, 501] width 76 height 18
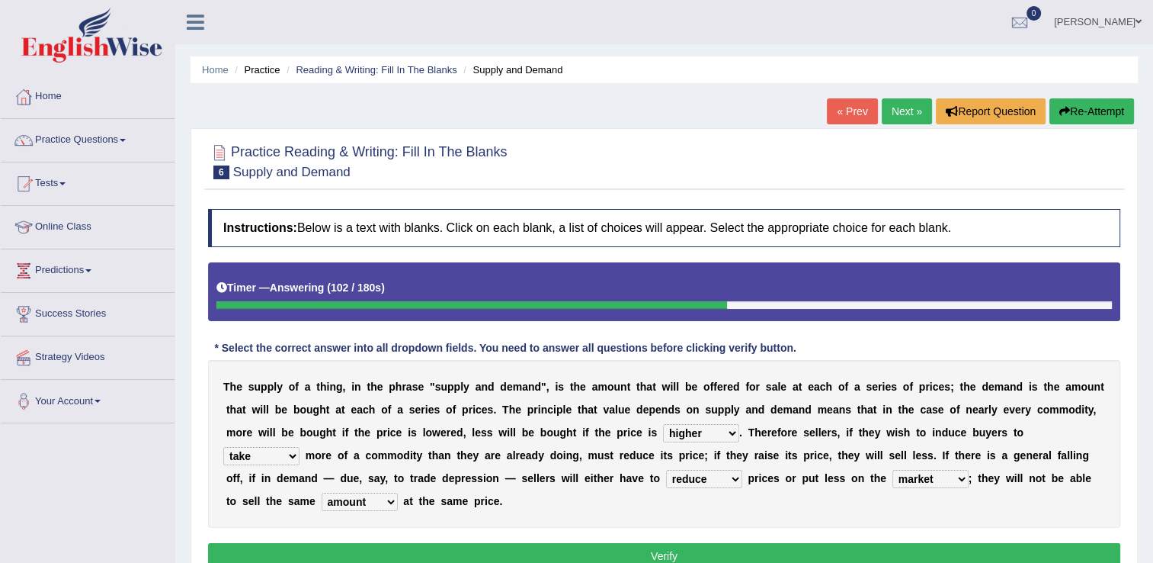
click at [817, 543] on button "Verify" at bounding box center [664, 556] width 913 height 26
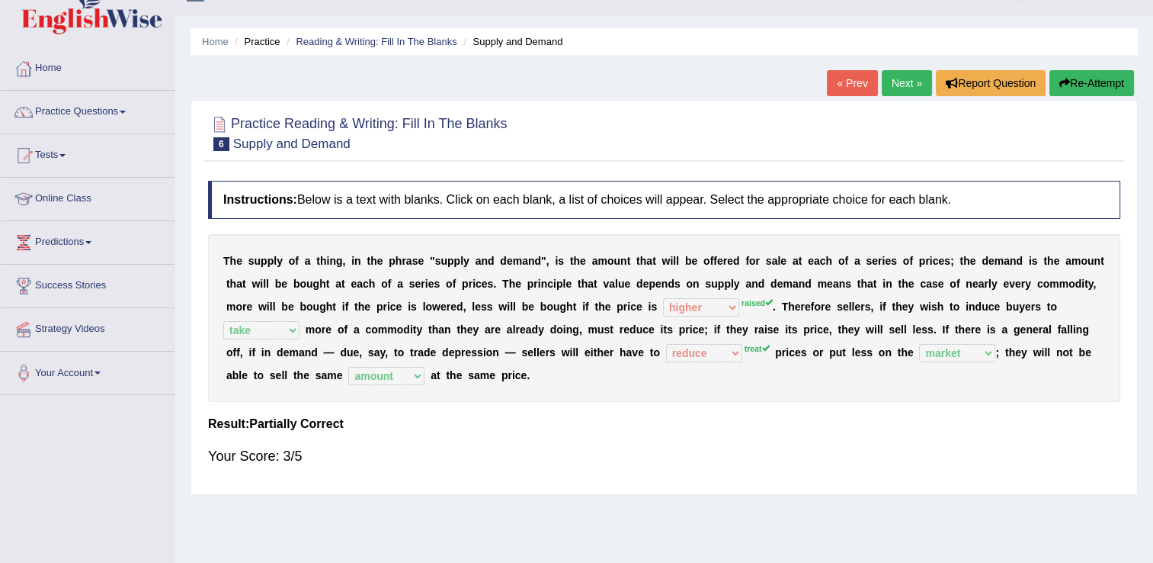
scroll to position [76, 0]
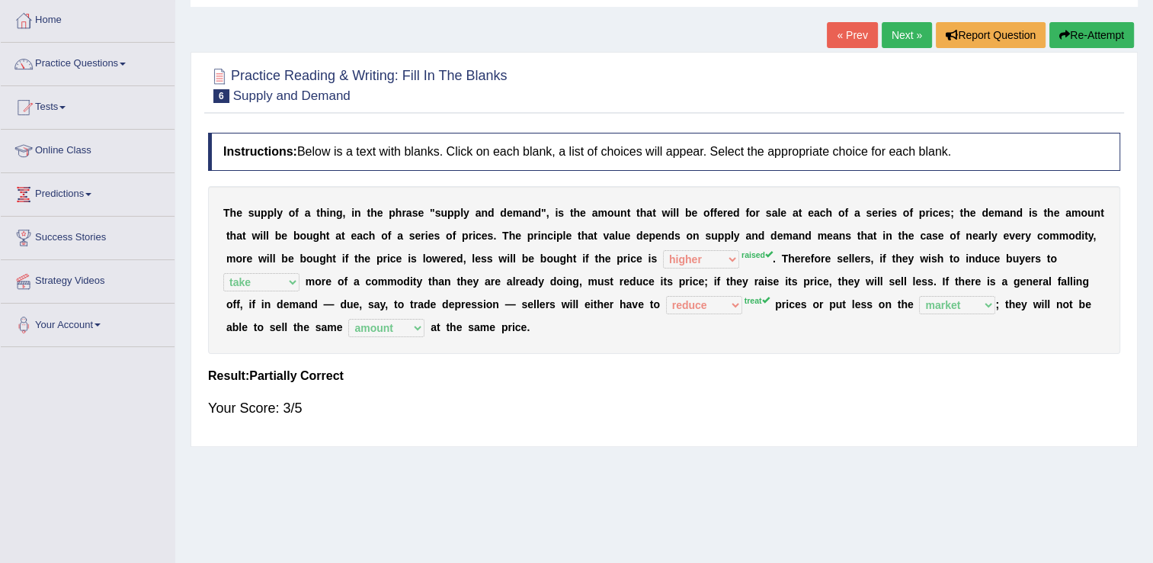
click at [906, 35] on link "Next »" at bounding box center [907, 35] width 50 height 26
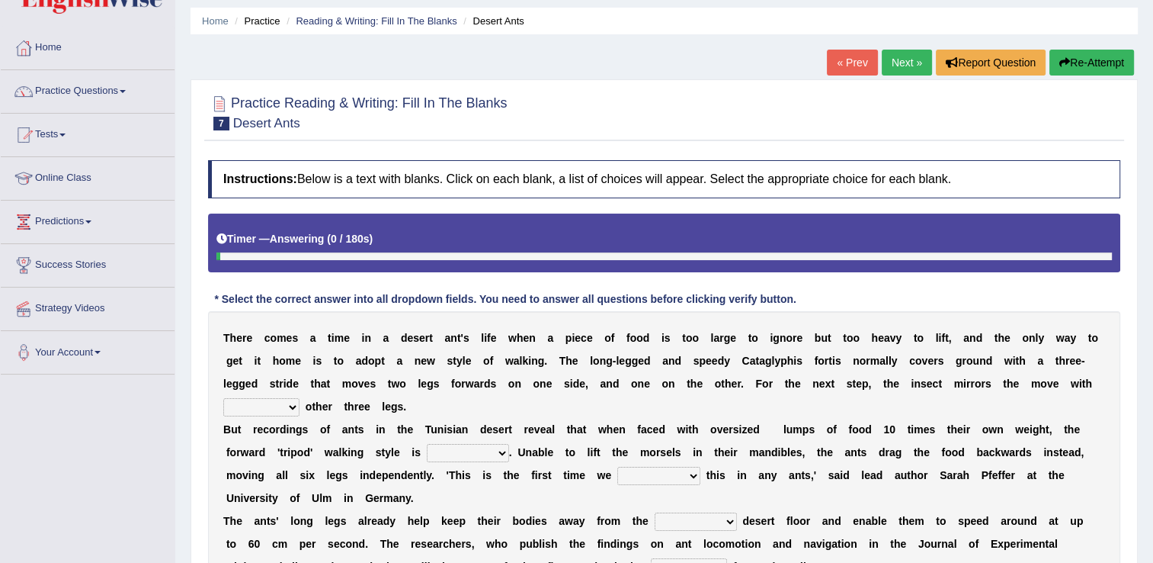
scroll to position [76, 0]
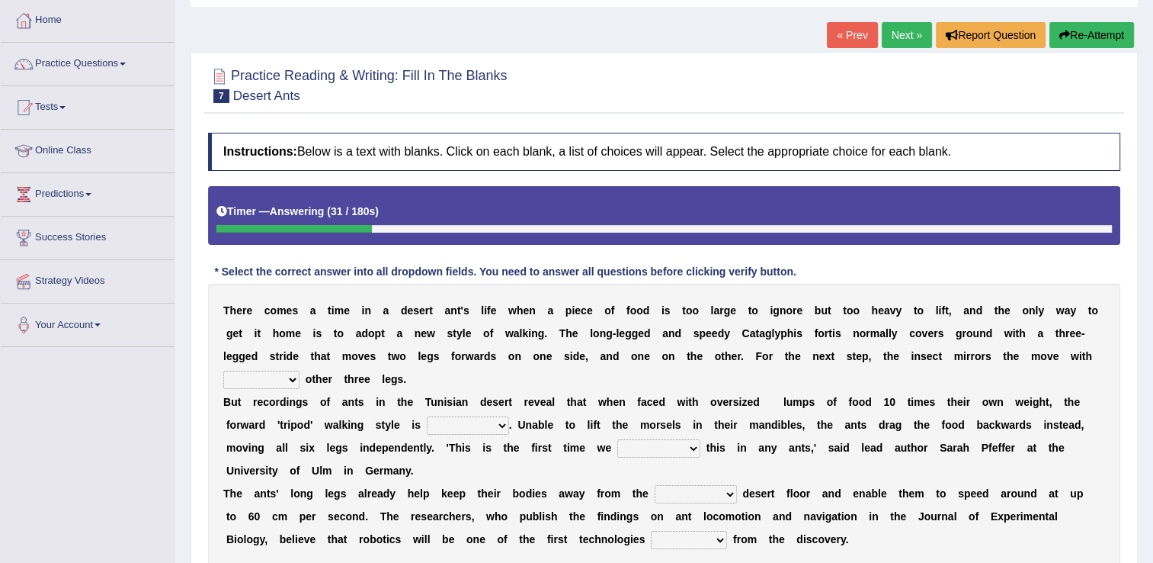
click at [300, 371] on select "her its there his" at bounding box center [261, 380] width 76 height 18
select select "there"
click at [300, 371] on select "her its there his" at bounding box center [261, 380] width 76 height 18
click at [437, 416] on select "abandoned abandon abandoning abandoned" at bounding box center [468, 425] width 82 height 18
select select "abandoned"
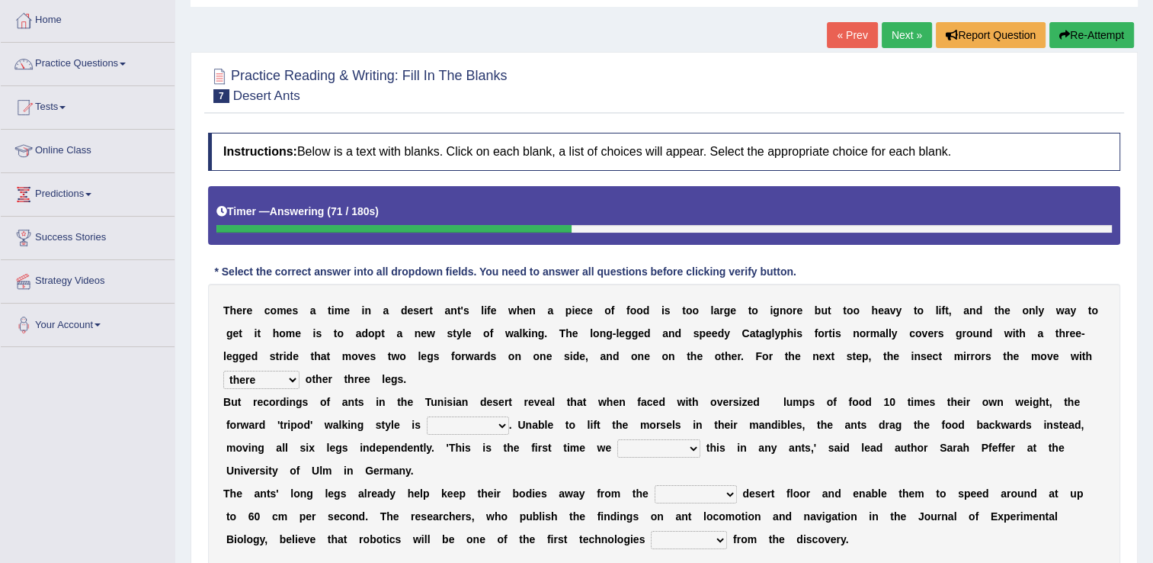
click at [427, 416] on select "abandoned abandon abandoning abandoned" at bounding box center [468, 425] width 82 height 18
click at [618, 439] on select "saw seen having seen have seen" at bounding box center [659, 448] width 83 height 18
select select "seen"
click at [618, 439] on select "saw seen having seen have seen" at bounding box center [659, 448] width 83 height 18
click at [692, 485] on select "emotional stuck unsensored scorching" at bounding box center [696, 494] width 82 height 18
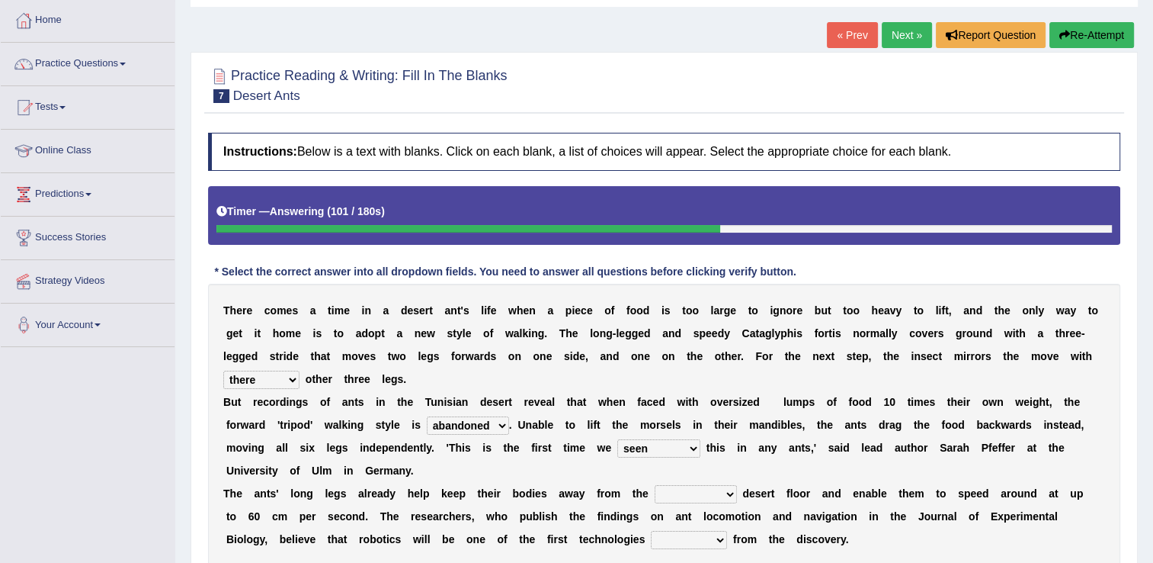
select select "stuck"
click at [655, 485] on select "emotional stuck unsensored scorching" at bounding box center [696, 494] width 82 height 18
click at [651, 531] on select "benefited benefit to benefit benefits" at bounding box center [689, 540] width 76 height 18
select select "benefits"
click at [651, 531] on select "benefited benefit to benefit benefits" at bounding box center [689, 540] width 76 height 18
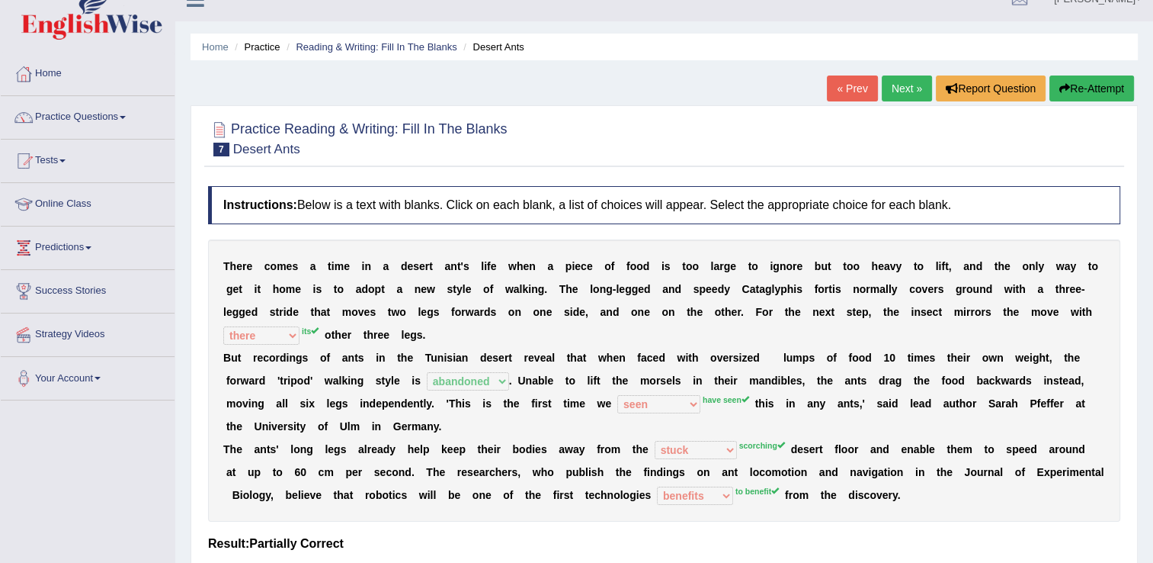
scroll to position [0, 0]
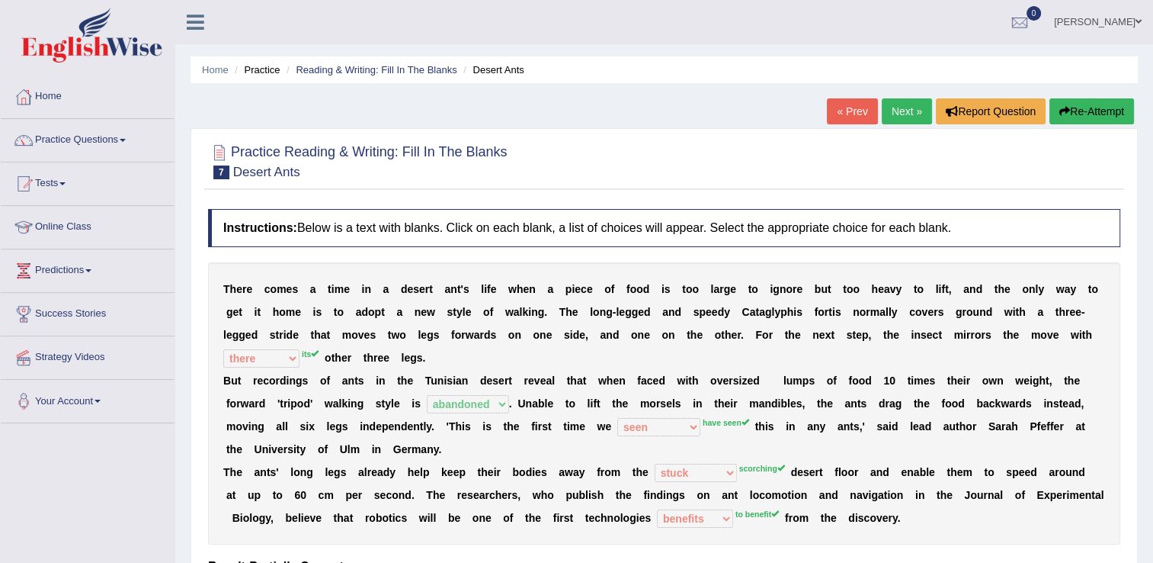
click at [890, 114] on link "Next »" at bounding box center [907, 111] width 50 height 26
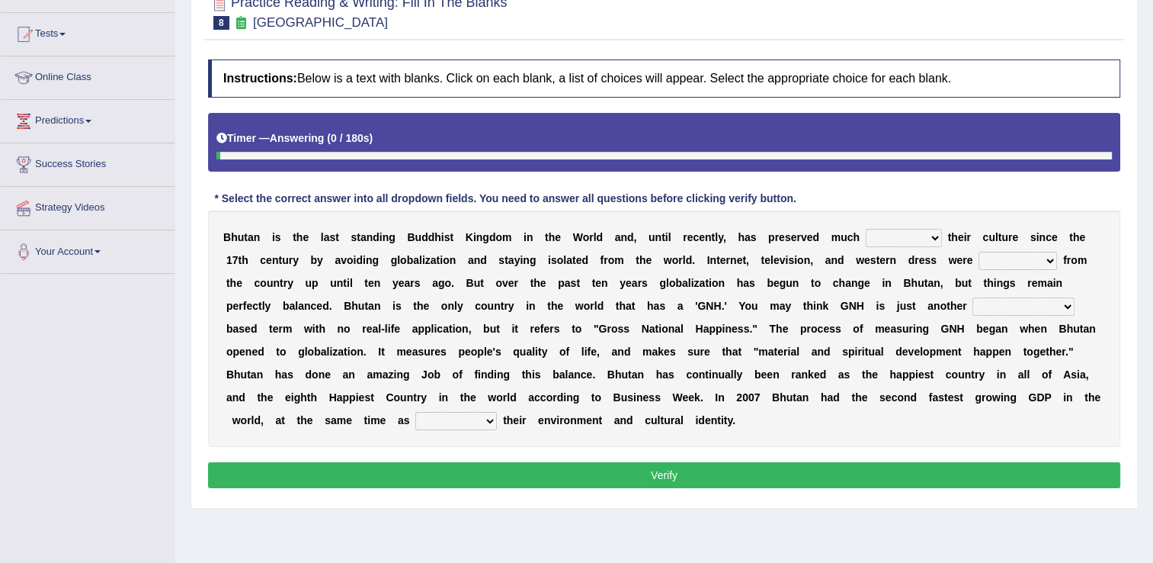
scroll to position [152, 0]
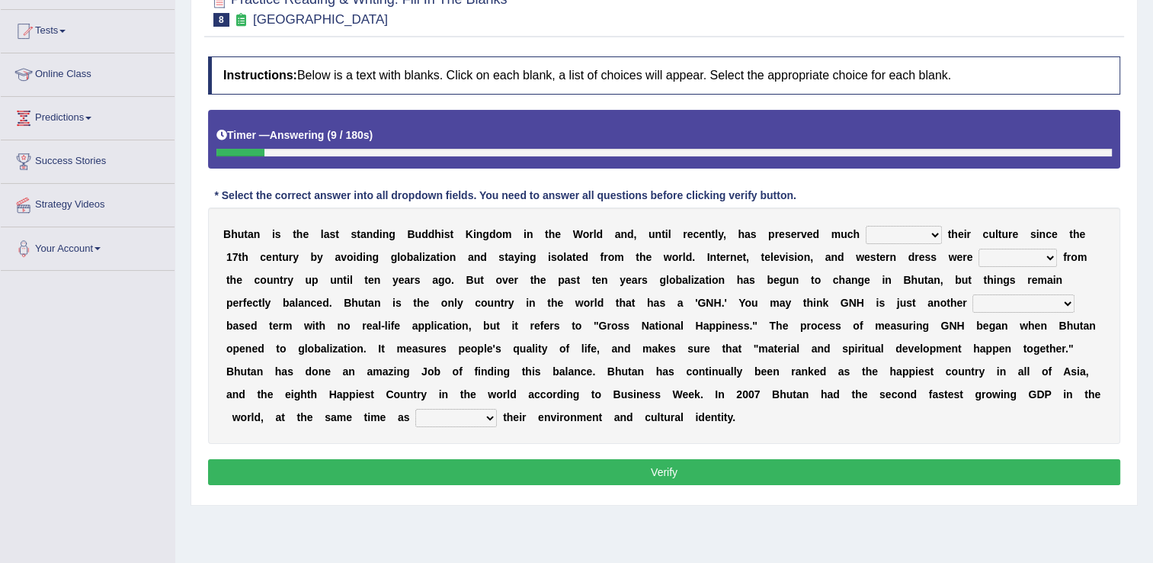
click at [884, 241] on select "of about to for" at bounding box center [904, 235] width 76 height 18
select select "about"
click at [866, 226] on select "of about to for" at bounding box center [904, 235] width 76 height 18
click at [979, 260] on select "summoned observed displayed banned" at bounding box center [1018, 258] width 79 height 18
select select "displayed"
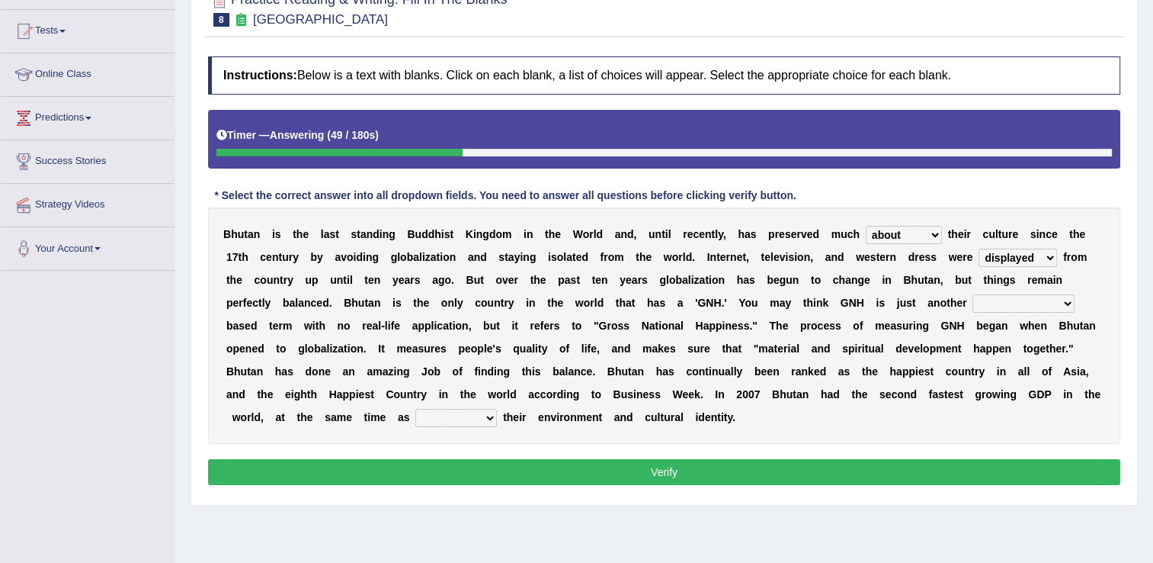
click at [979, 249] on select "summoned observed displayed banned" at bounding box center [1018, 258] width 79 height 18
click at [973, 306] on select "statistically barely overwhelmingly roughly" at bounding box center [1024, 303] width 102 height 18
select select "barely"
click at [973, 294] on select "statistically barely overwhelmingly roughly" at bounding box center [1024, 303] width 102 height 18
click at [497, 409] on select "demeaning intruding maintaining mourning" at bounding box center [456, 418] width 82 height 18
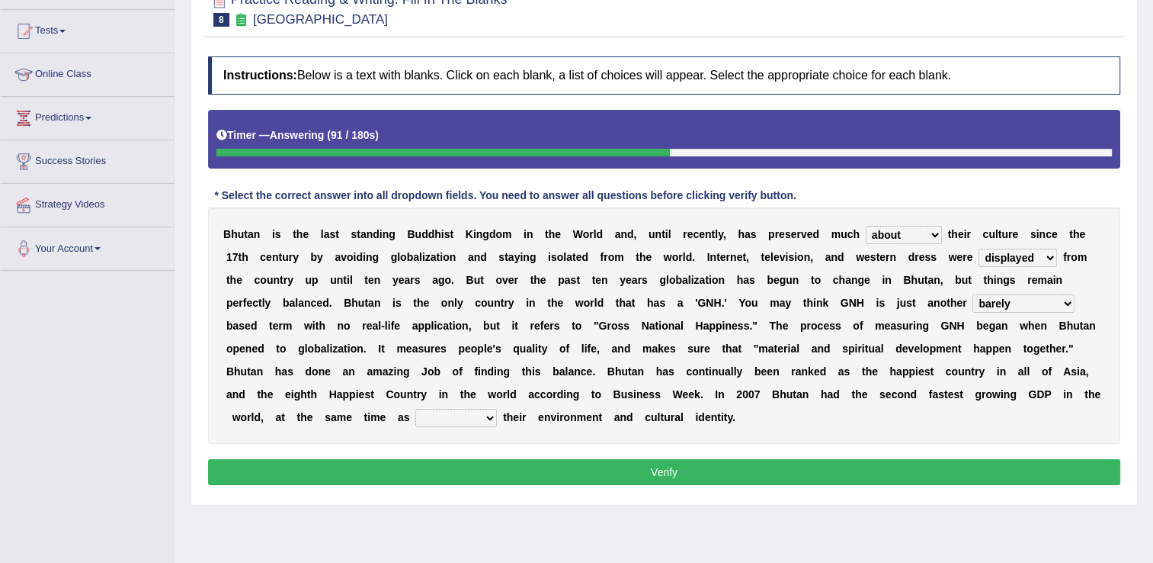
select select "maintaining"
click at [497, 409] on select "demeaning intruding maintaining mourning" at bounding box center [456, 418] width 82 height 18
click at [674, 459] on button "Verify" at bounding box center [664, 472] width 913 height 26
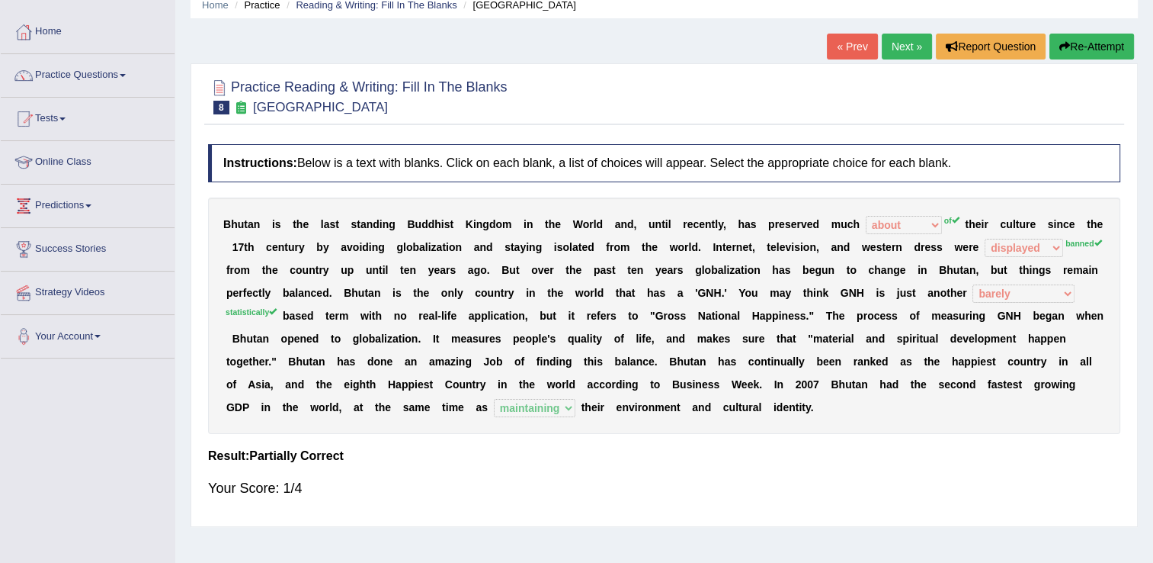
scroll to position [0, 0]
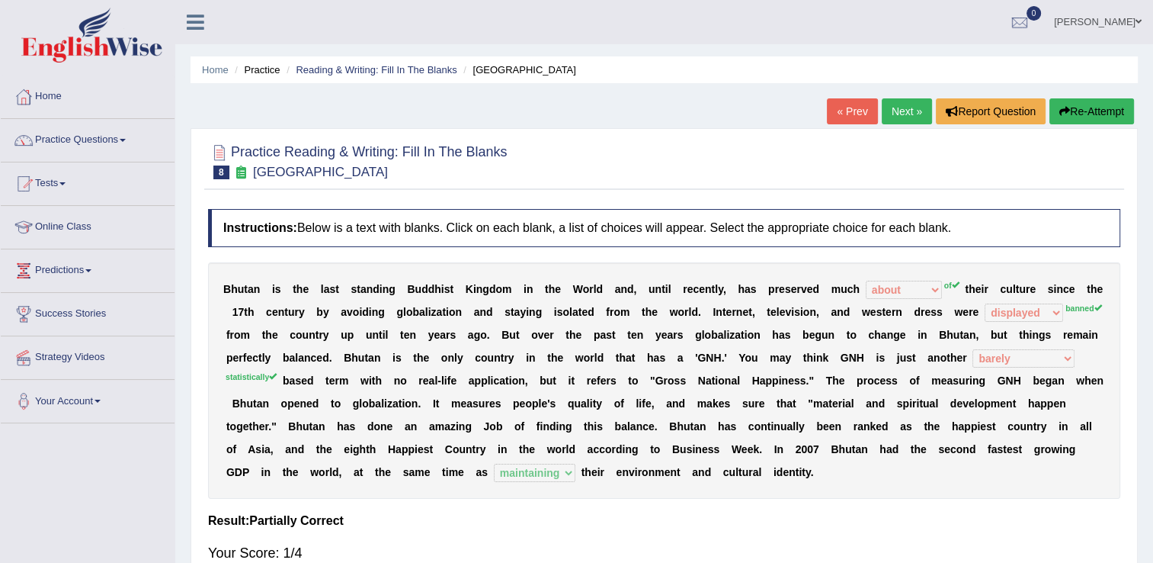
click at [909, 116] on link "Next »" at bounding box center [907, 111] width 50 height 26
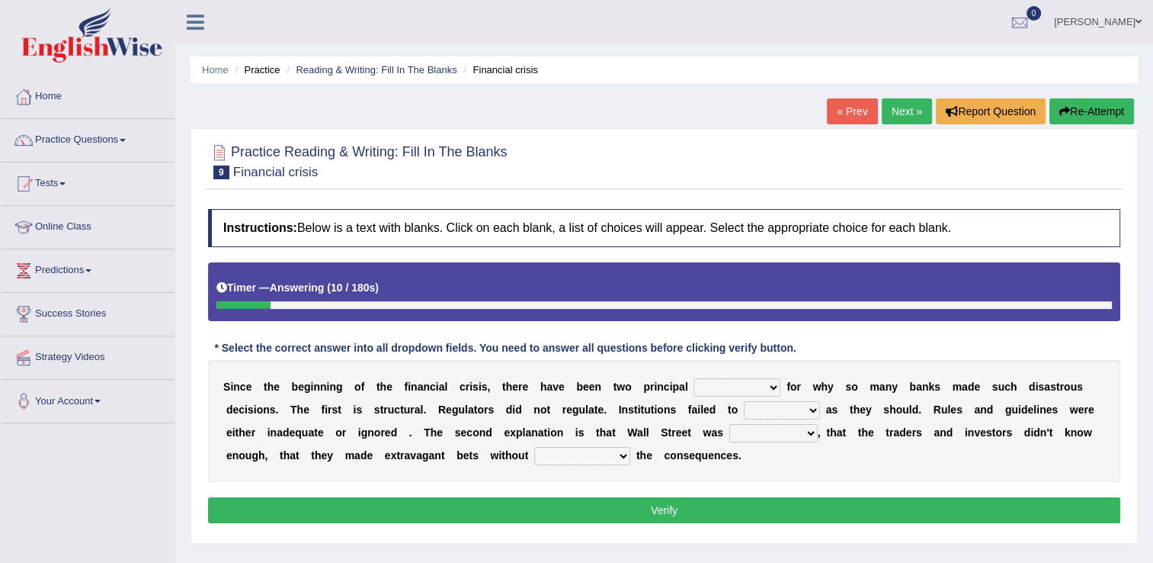
click at [742, 390] on select "explanations debates excuses examples" at bounding box center [737, 387] width 87 height 18
select select "explanations"
click at [694, 378] on select "explanations debates excuses examples" at bounding box center [737, 387] width 87 height 18
click at [744, 413] on select "function use stabilize maintain" at bounding box center [782, 410] width 76 height 18
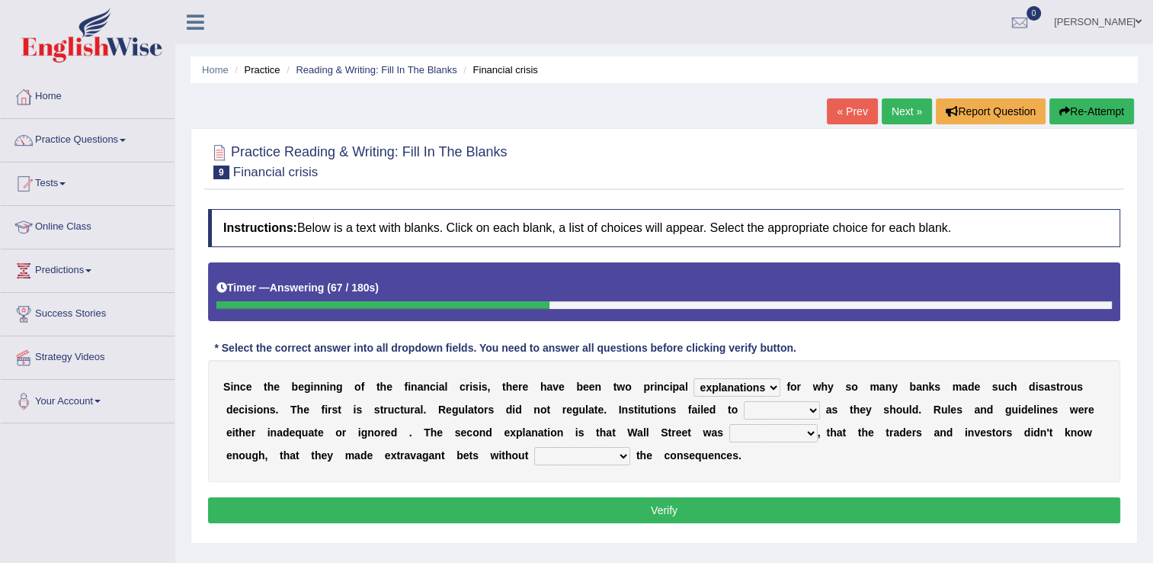
select select "maintain"
click at [744, 401] on select "function use stabilize maintain" at bounding box center [782, 410] width 76 height 18
click at [730, 435] on select "rough rampant incompetent irresponsible" at bounding box center [774, 433] width 88 height 18
select select "irresponsible"
click at [730, 424] on select "rough rampant incompetent irresponsible" at bounding box center [774, 433] width 88 height 18
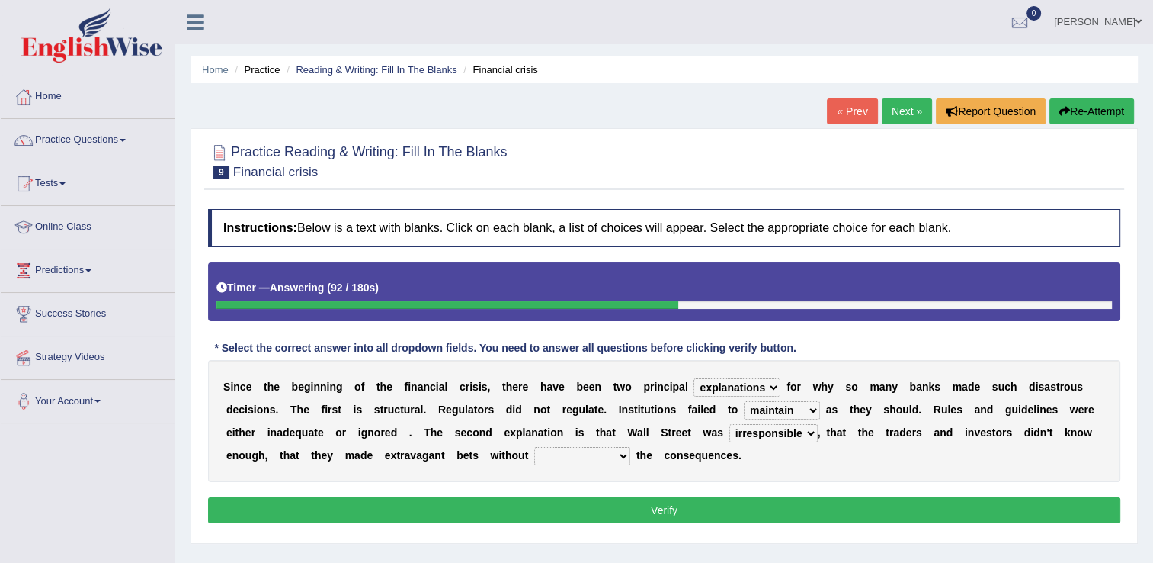
click at [534, 458] on select "counting understanding correcting valuing" at bounding box center [582, 456] width 96 height 18
select select "understanding"
click at [534, 447] on select "counting understanding correcting valuing" at bounding box center [582, 456] width 96 height 18
click at [660, 511] on button "Verify" at bounding box center [664, 510] width 913 height 26
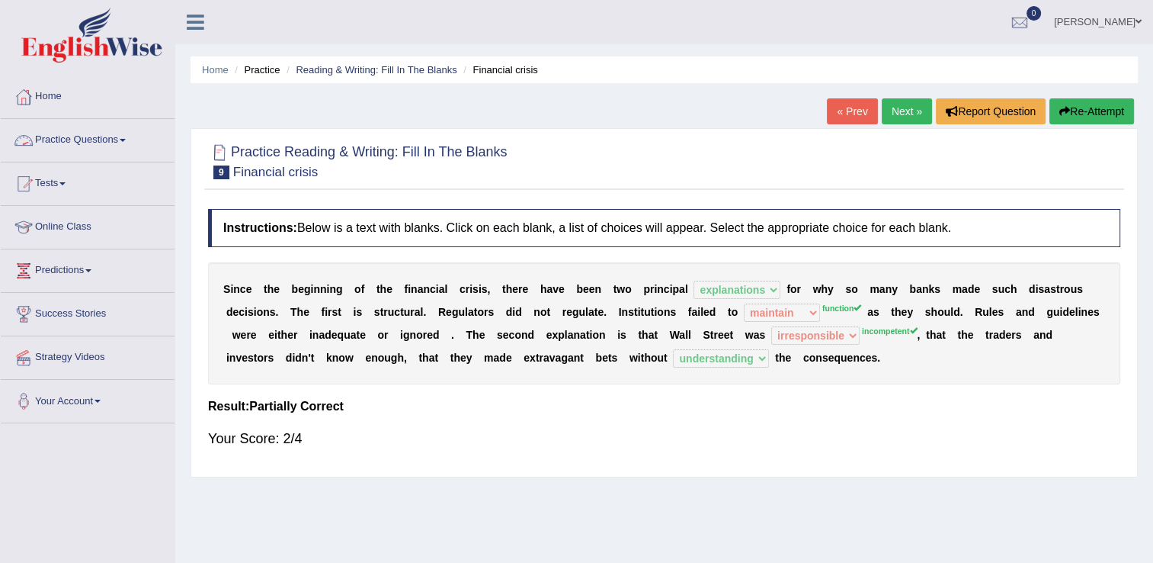
click at [129, 142] on link "Practice Questions" at bounding box center [88, 138] width 174 height 38
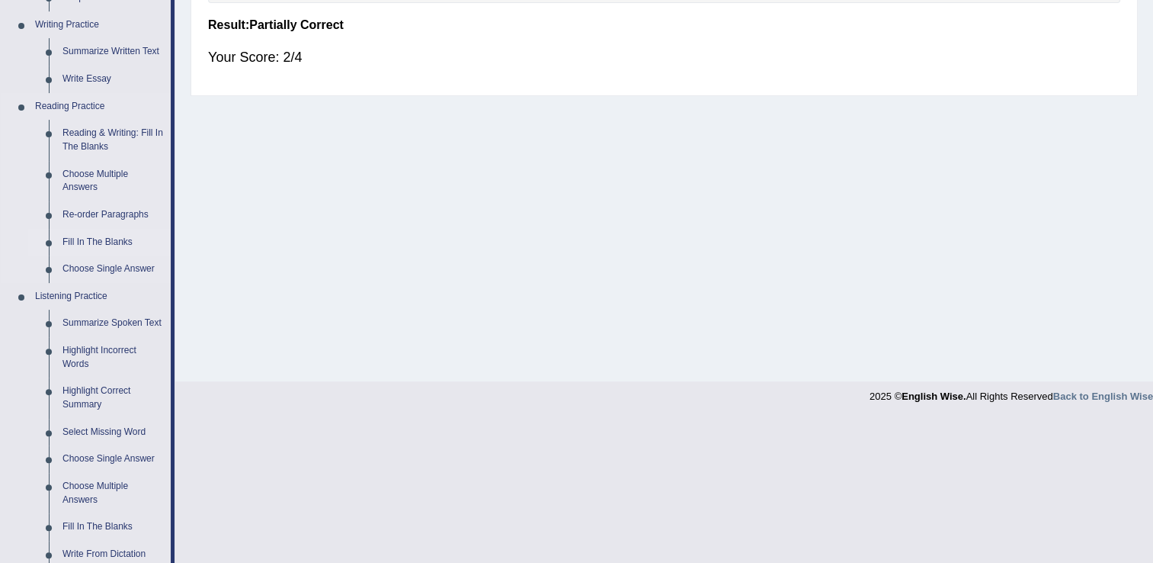
scroll to position [457, 0]
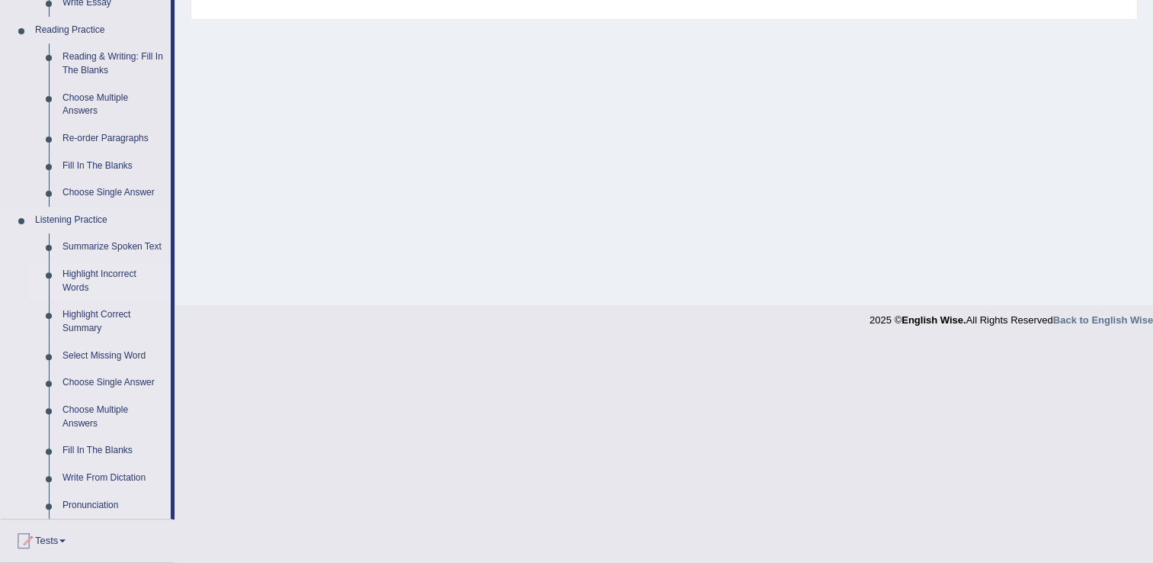
click at [126, 276] on link "Highlight Incorrect Words" at bounding box center [113, 281] width 115 height 40
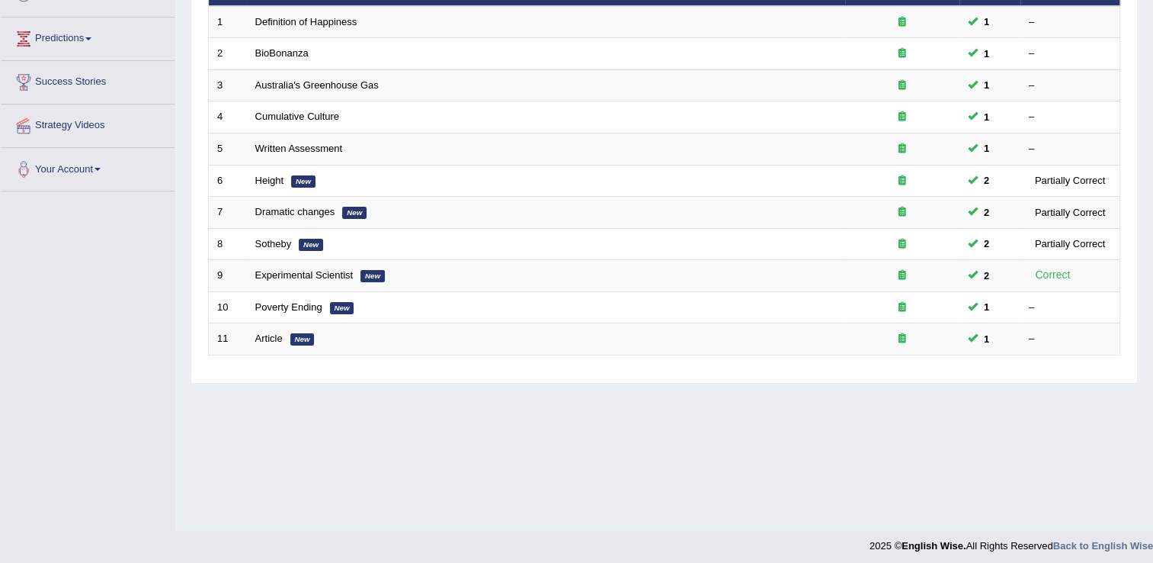
scroll to position [238, 0]
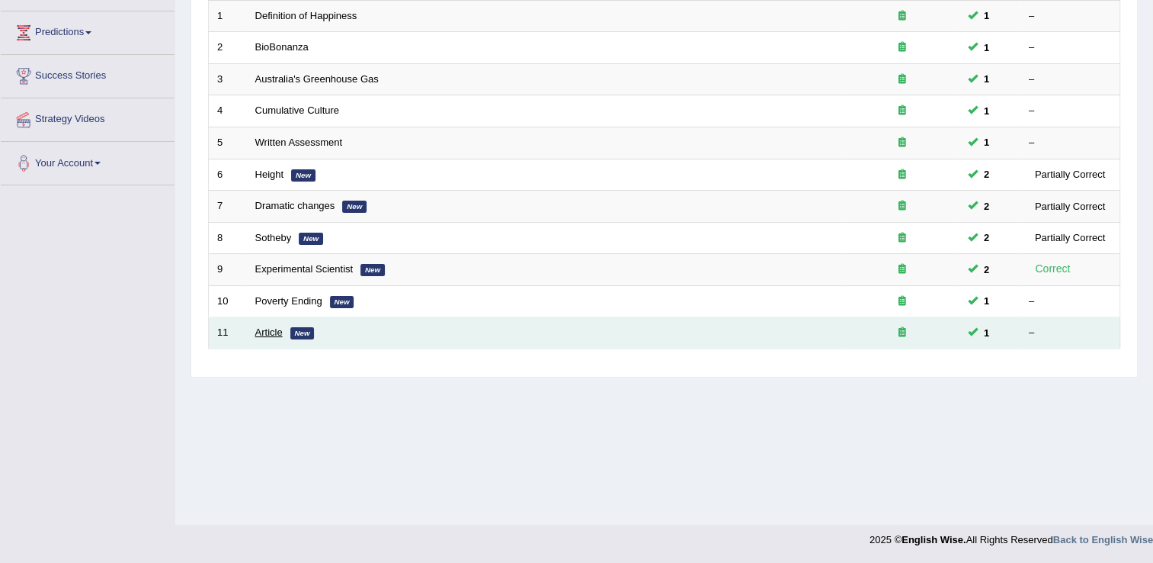
click at [276, 332] on link "Article" at bounding box center [268, 331] width 27 height 11
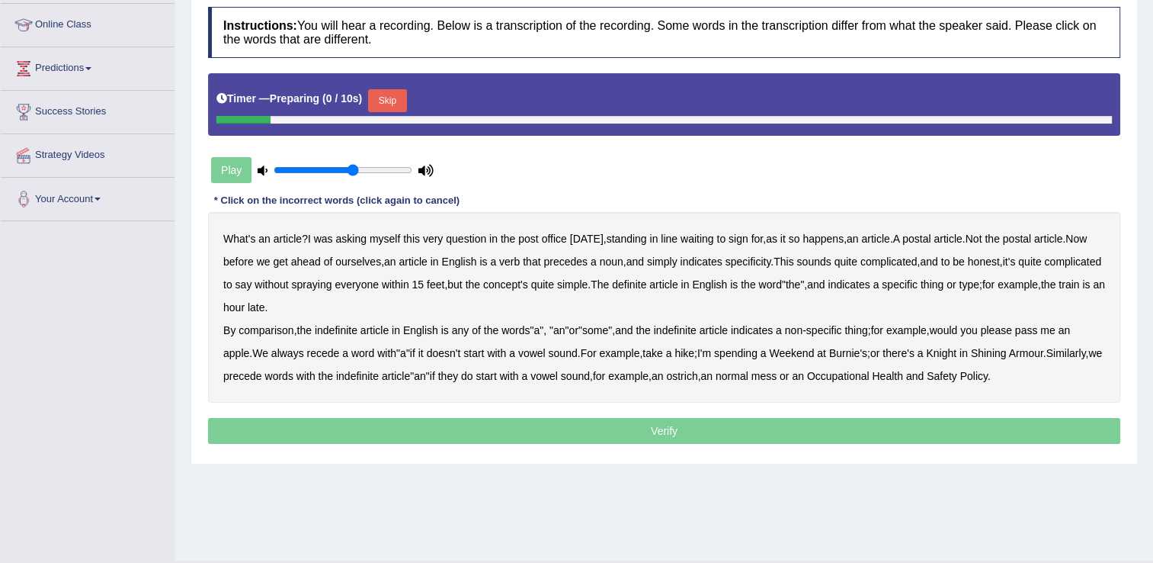
scroll to position [229, 0]
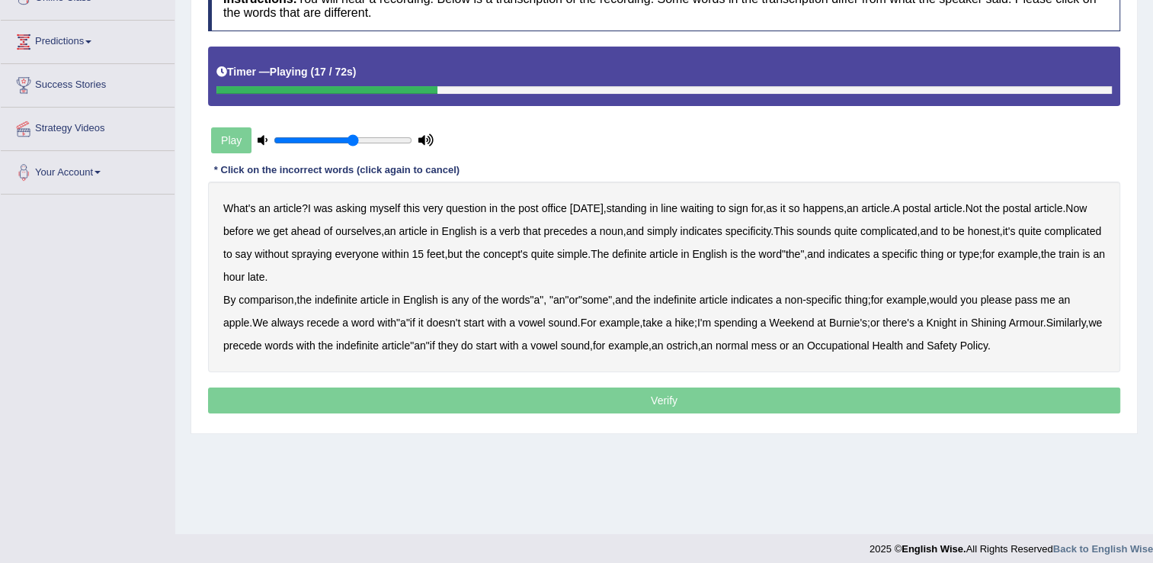
drag, startPoint x: 533, startPoint y: 234, endPoint x: 541, endPoint y: 236, distance: 8.0
click at [520, 234] on b "verb" at bounding box center [509, 231] width 21 height 12
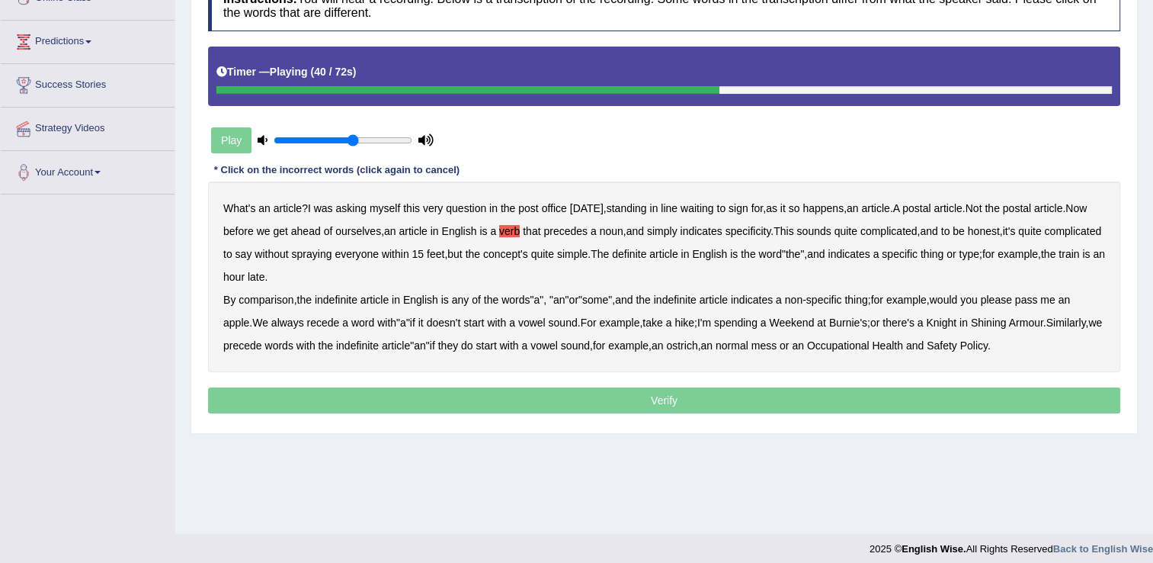
click at [280, 304] on b "comparison" at bounding box center [266, 300] width 55 height 12
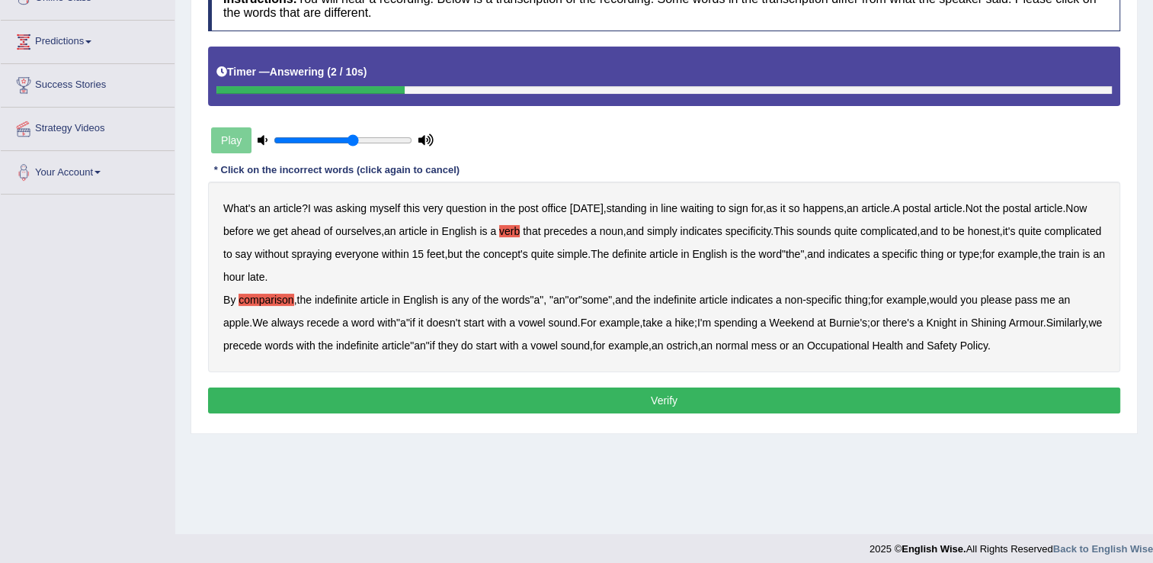
click at [745, 395] on button "Verify" at bounding box center [664, 400] width 913 height 26
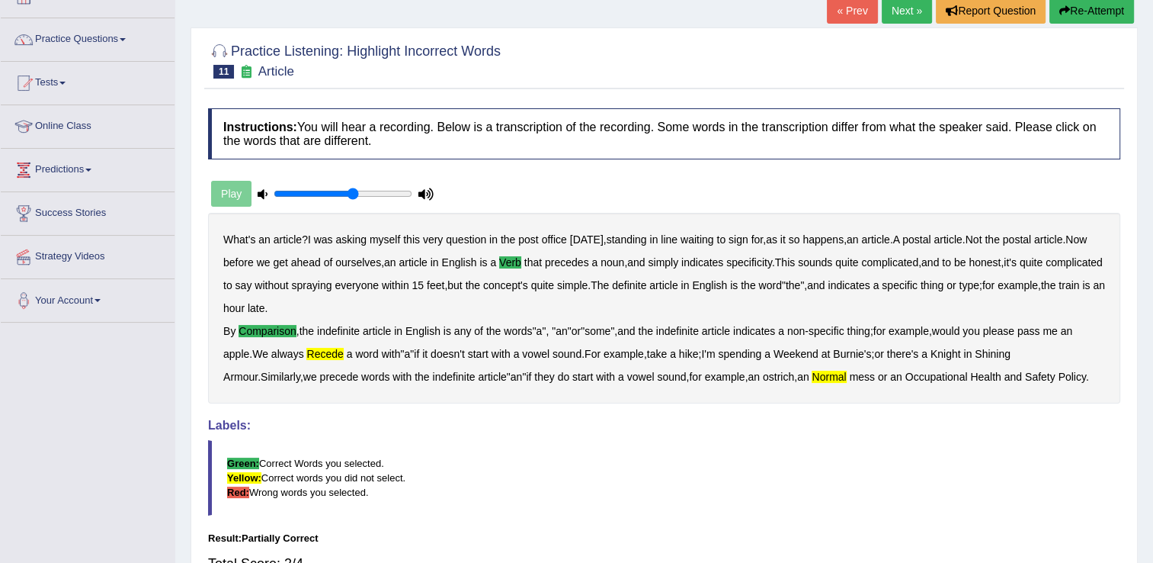
scroll to position [85, 0]
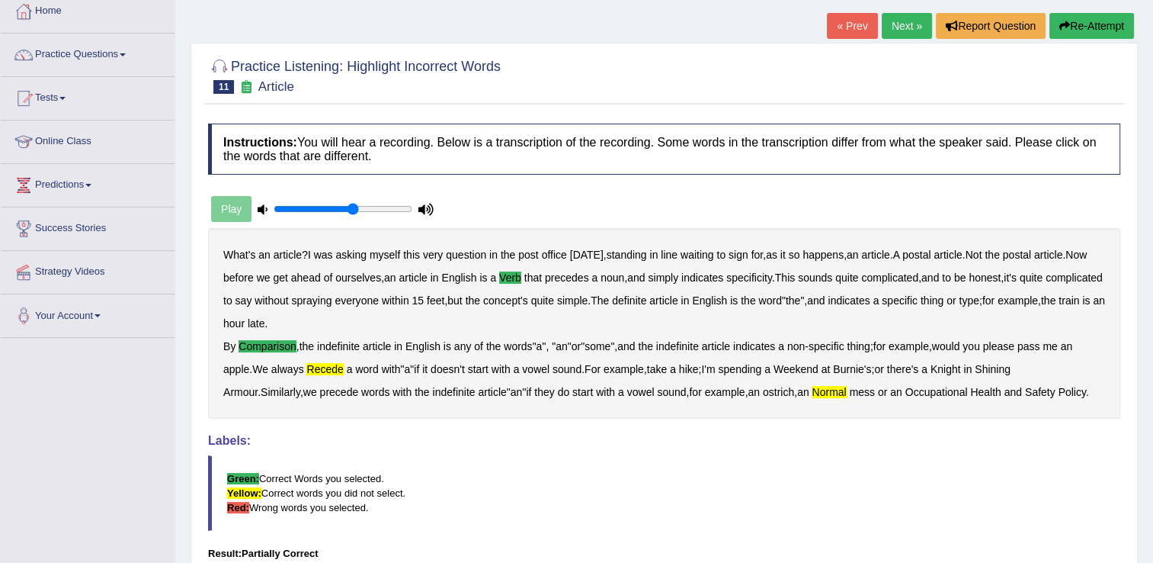
click at [906, 29] on link "Next »" at bounding box center [907, 26] width 50 height 26
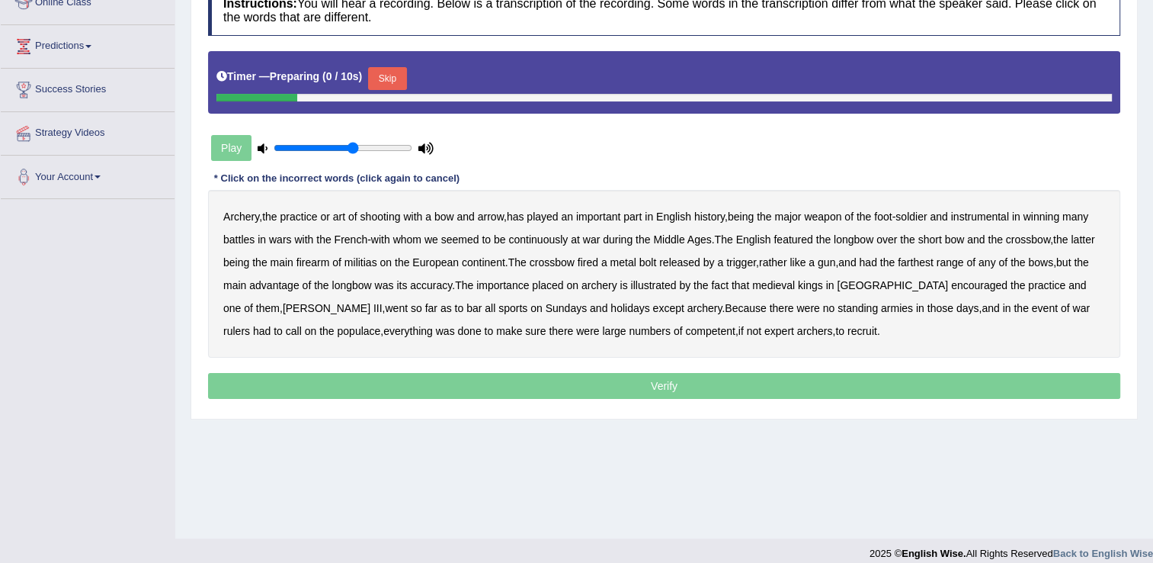
scroll to position [229, 0]
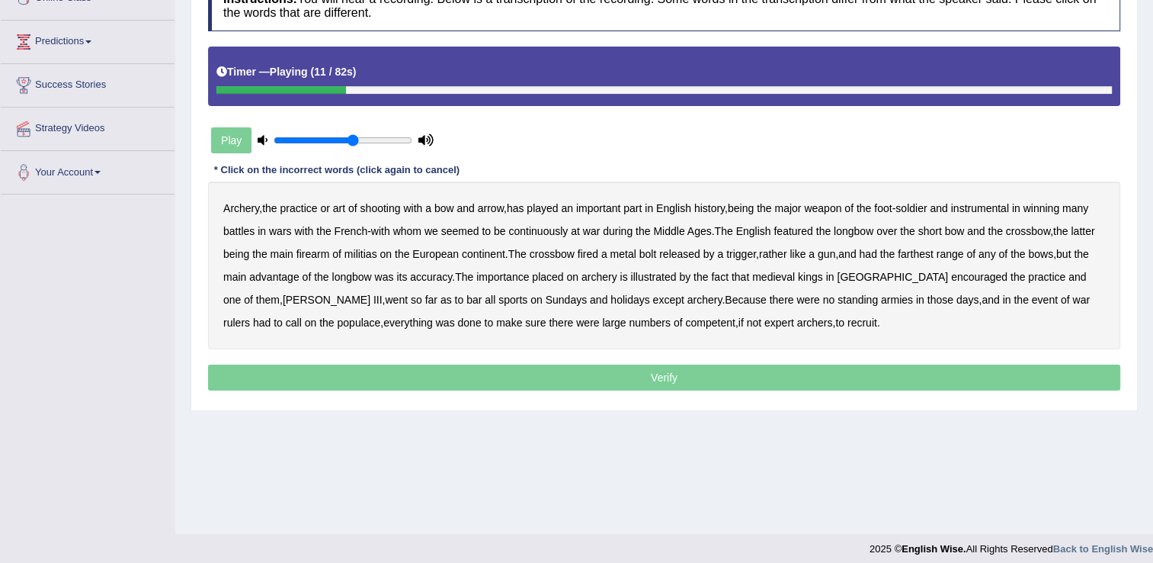
click at [801, 209] on b "major" at bounding box center [788, 208] width 27 height 12
click at [809, 236] on b "featured" at bounding box center [793, 231] width 39 height 12
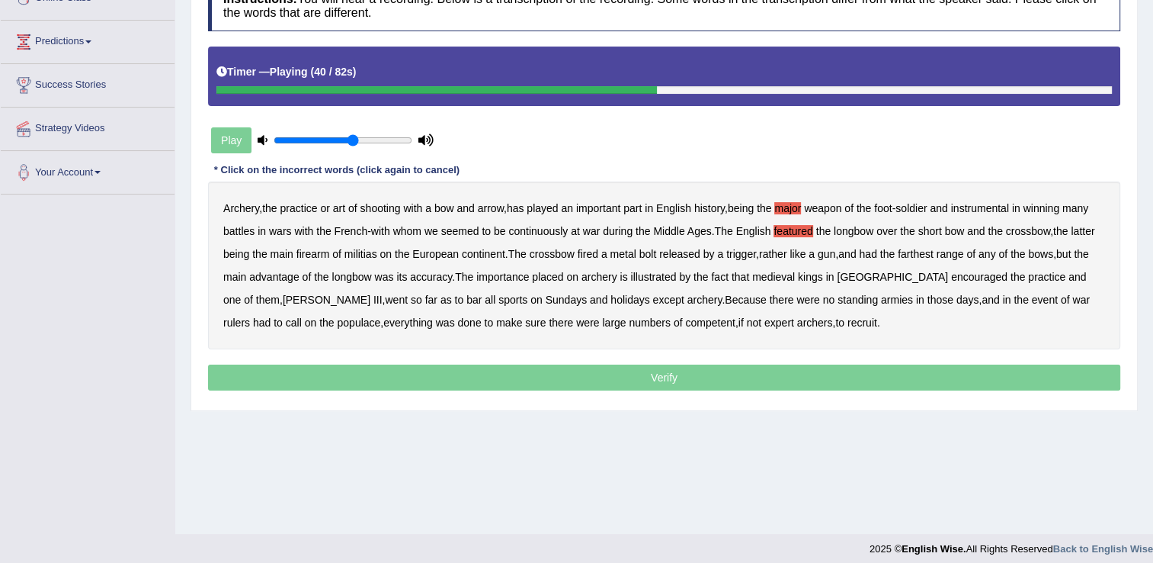
click at [934, 258] on b "farthest" at bounding box center [916, 254] width 36 height 12
click at [467, 299] on b "bar" at bounding box center [474, 300] width 15 height 12
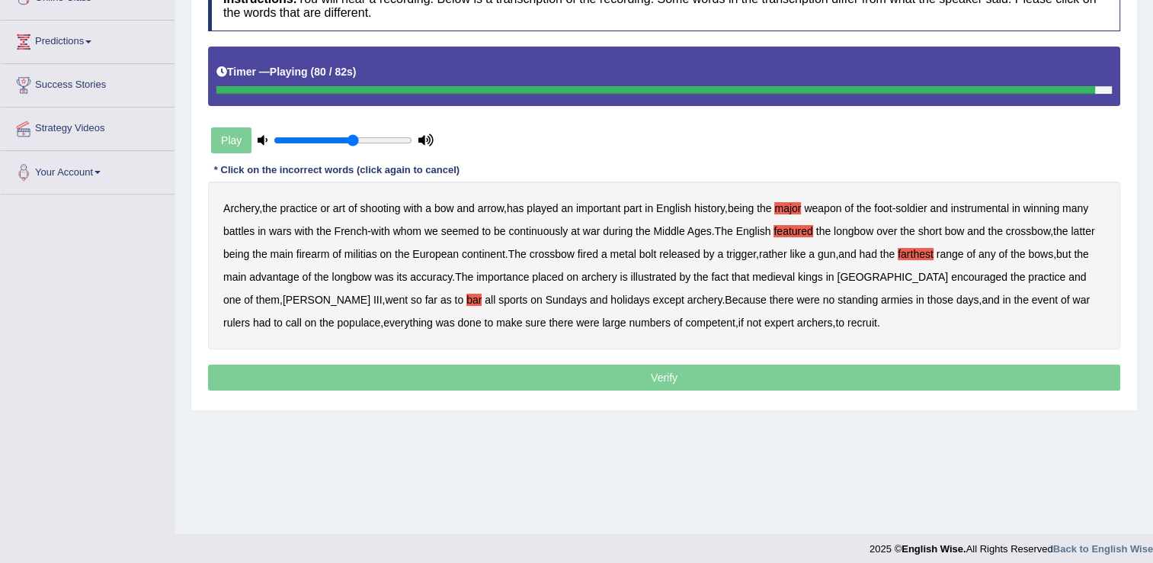
click at [691, 382] on p "Verify" at bounding box center [664, 377] width 913 height 26
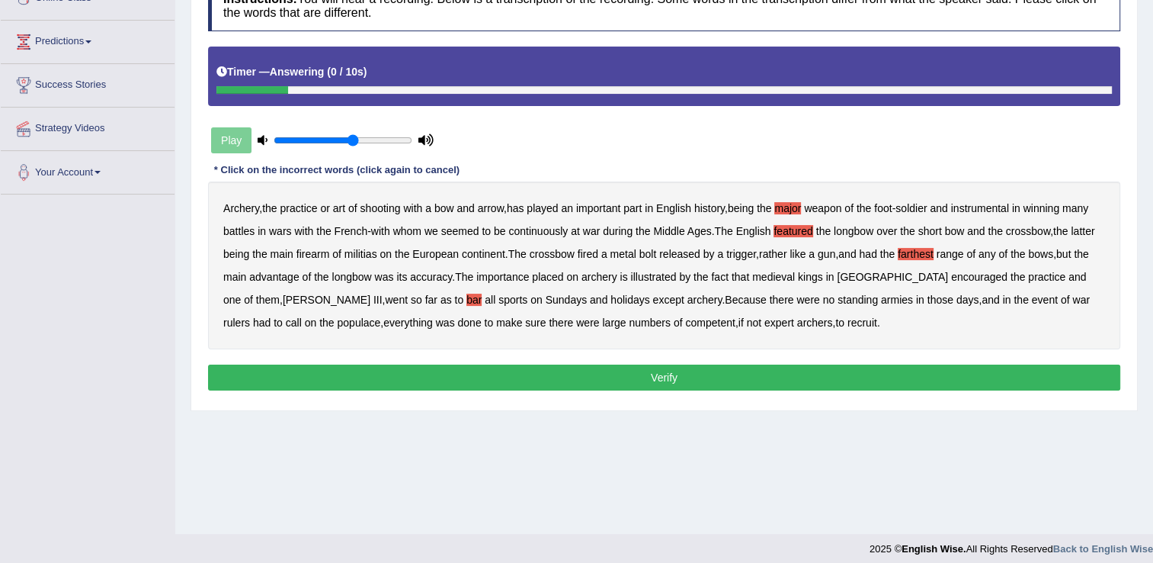
click at [669, 380] on button "Verify" at bounding box center [664, 377] width 913 height 26
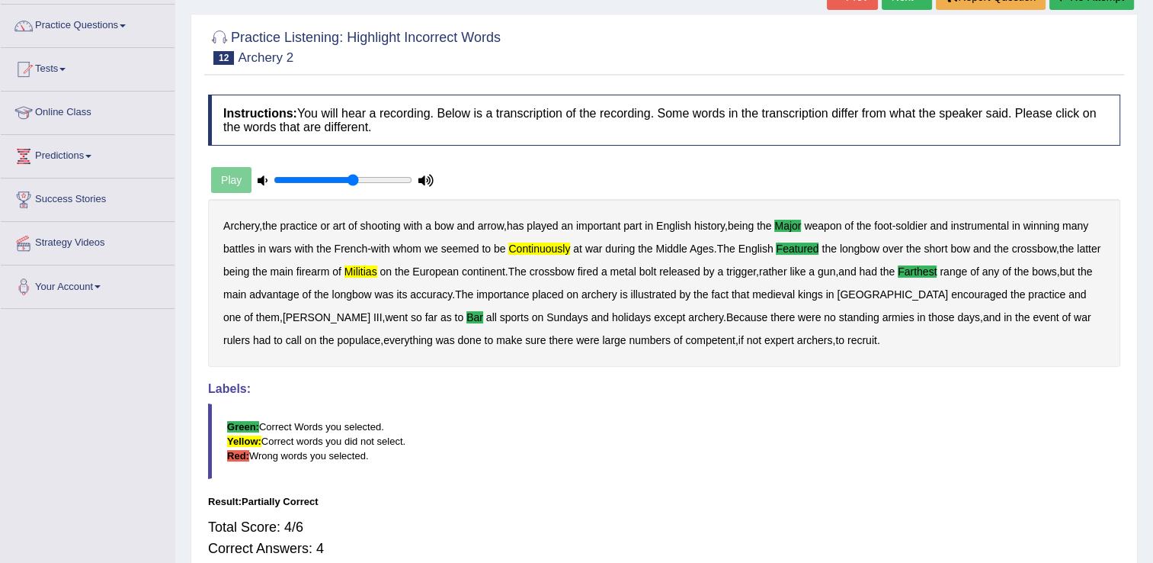
scroll to position [76, 0]
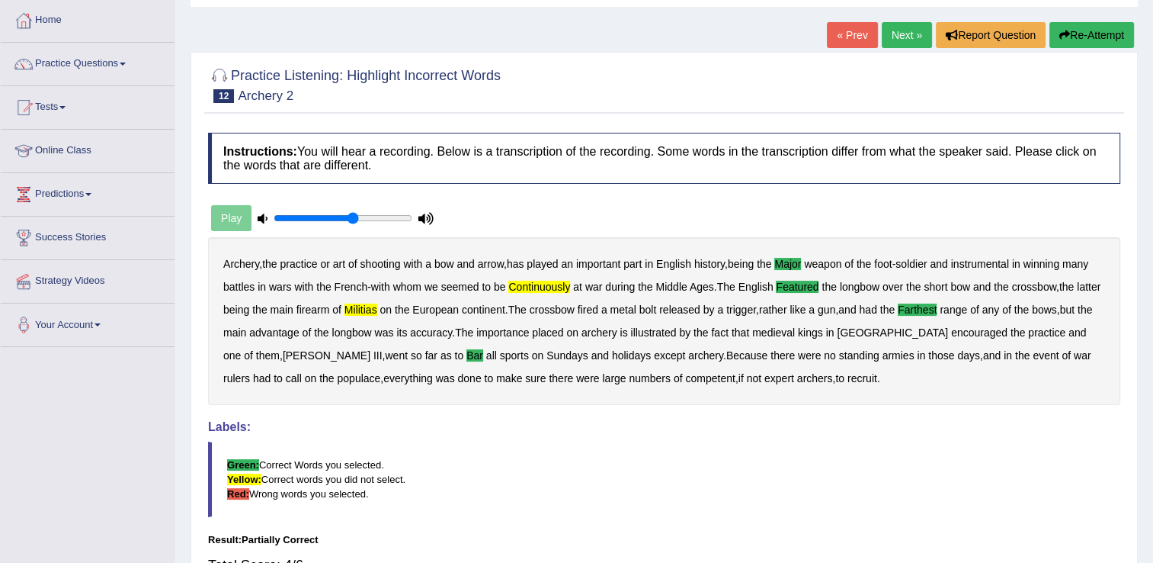
click at [898, 41] on link "Next »" at bounding box center [907, 35] width 50 height 26
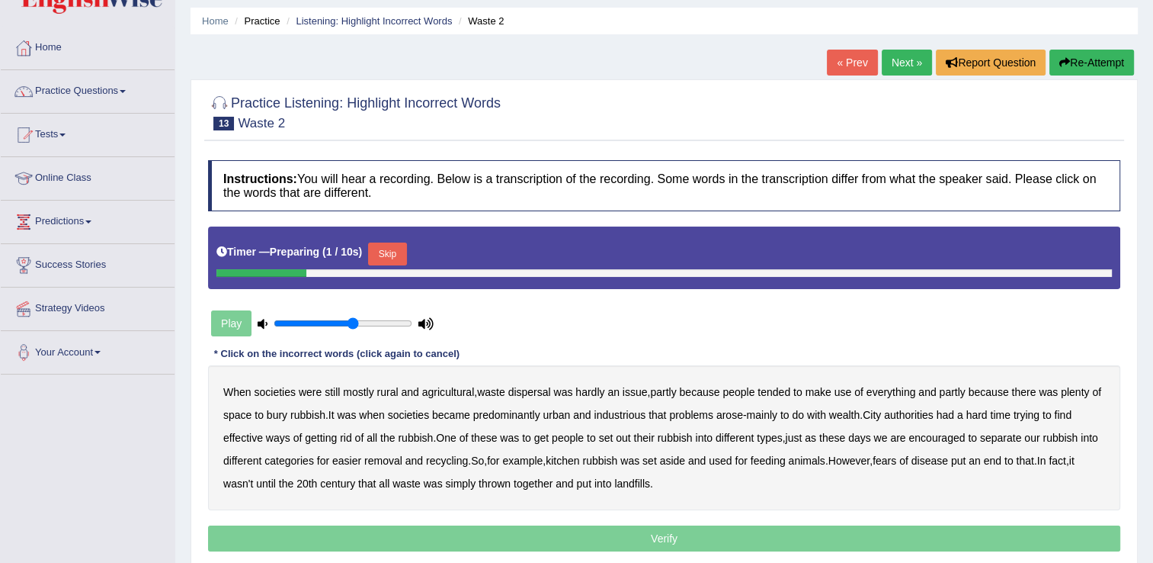
scroll to position [76, 0]
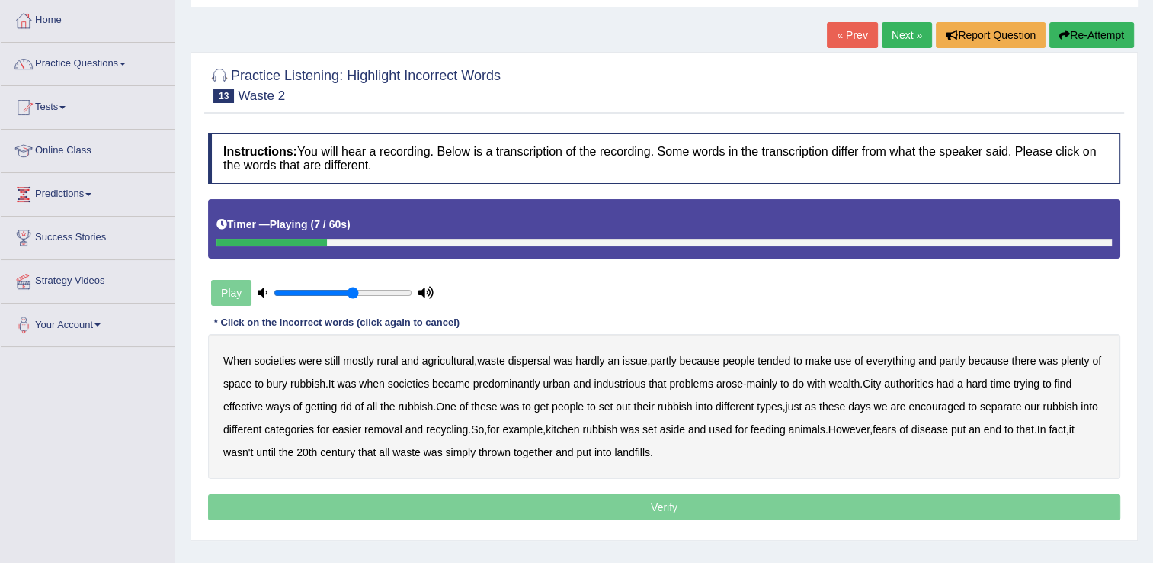
click at [543, 364] on b "dispersal" at bounding box center [529, 360] width 43 height 12
drag, startPoint x: 618, startPoint y: 386, endPoint x: 633, endPoint y: 384, distance: 14.6
click at [621, 385] on b "industrious" at bounding box center [620, 383] width 52 height 12
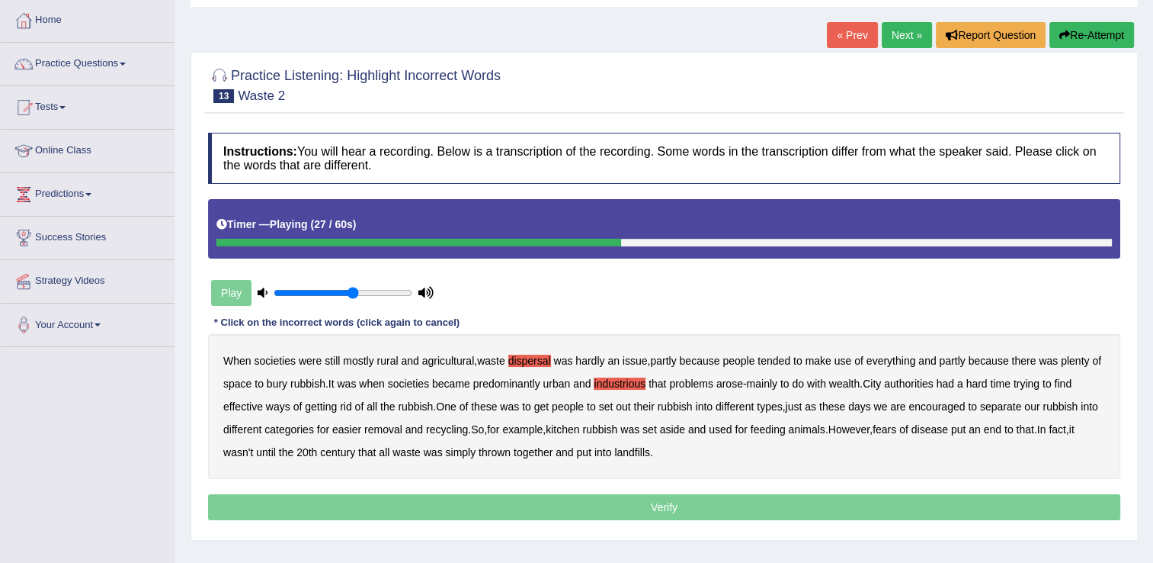
click at [240, 404] on b "effective" at bounding box center [243, 406] width 40 height 12
click at [614, 409] on b "set" at bounding box center [606, 406] width 14 height 12
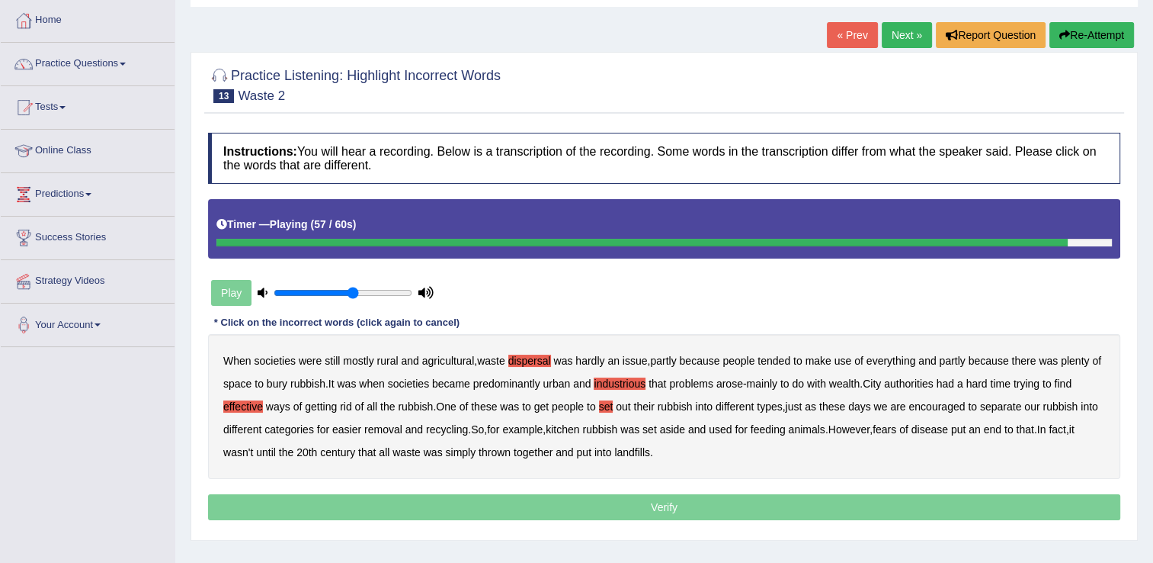
click at [587, 453] on b "put" at bounding box center [583, 452] width 14 height 12
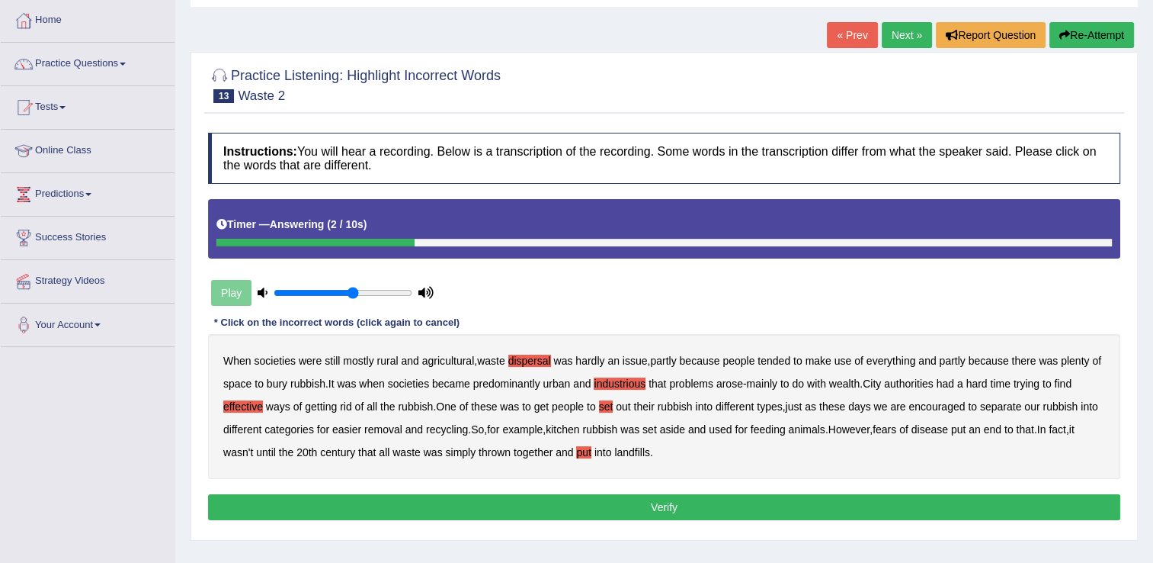
click at [641, 508] on button "Verify" at bounding box center [664, 507] width 913 height 26
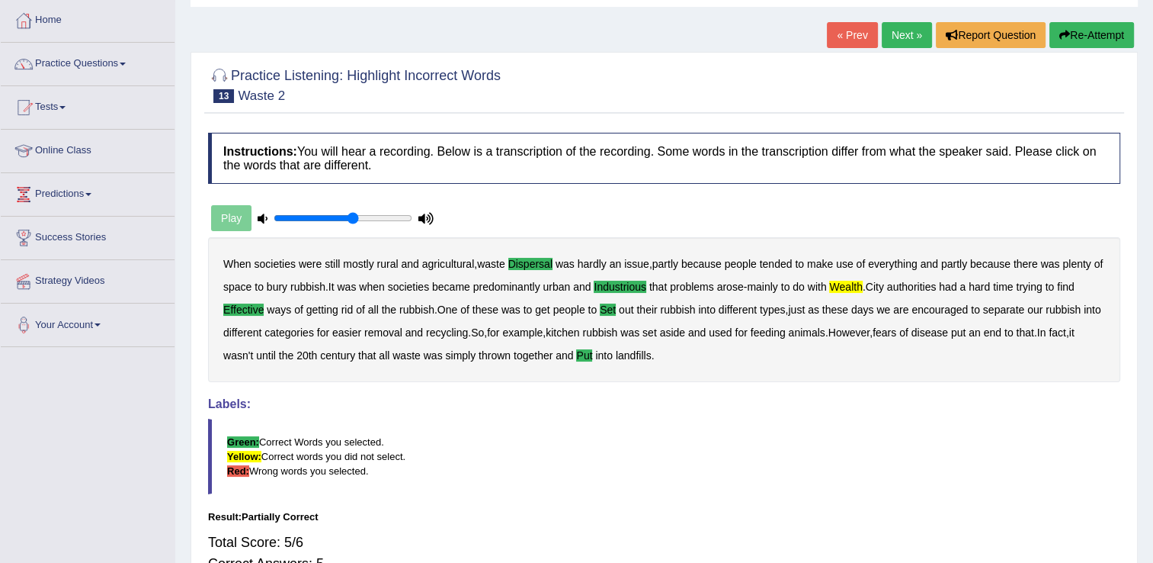
click at [900, 31] on link "Next »" at bounding box center [907, 35] width 50 height 26
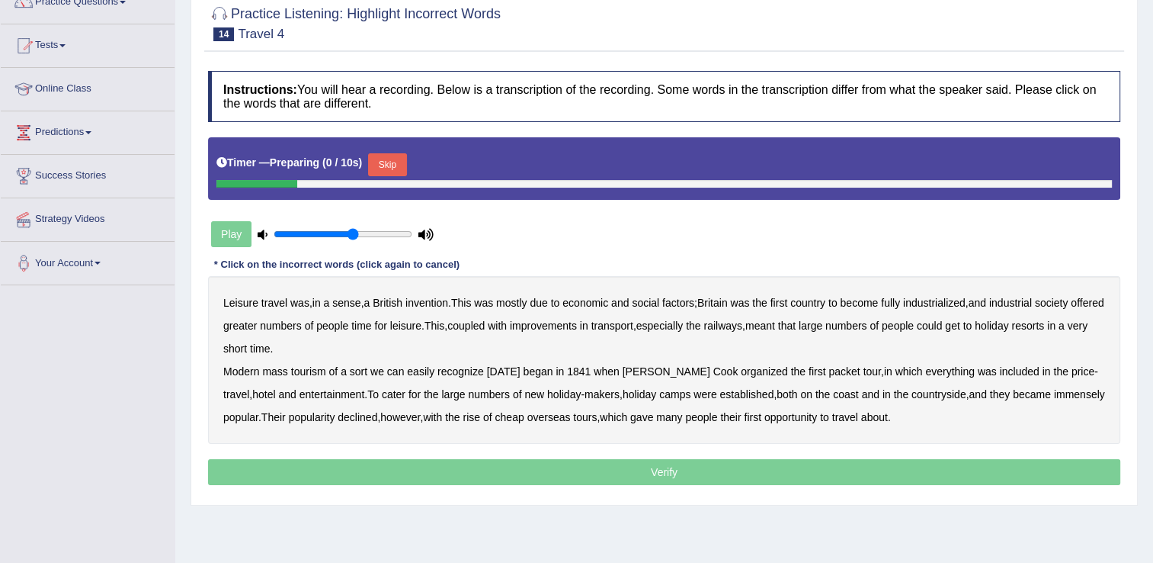
scroll to position [152, 0]
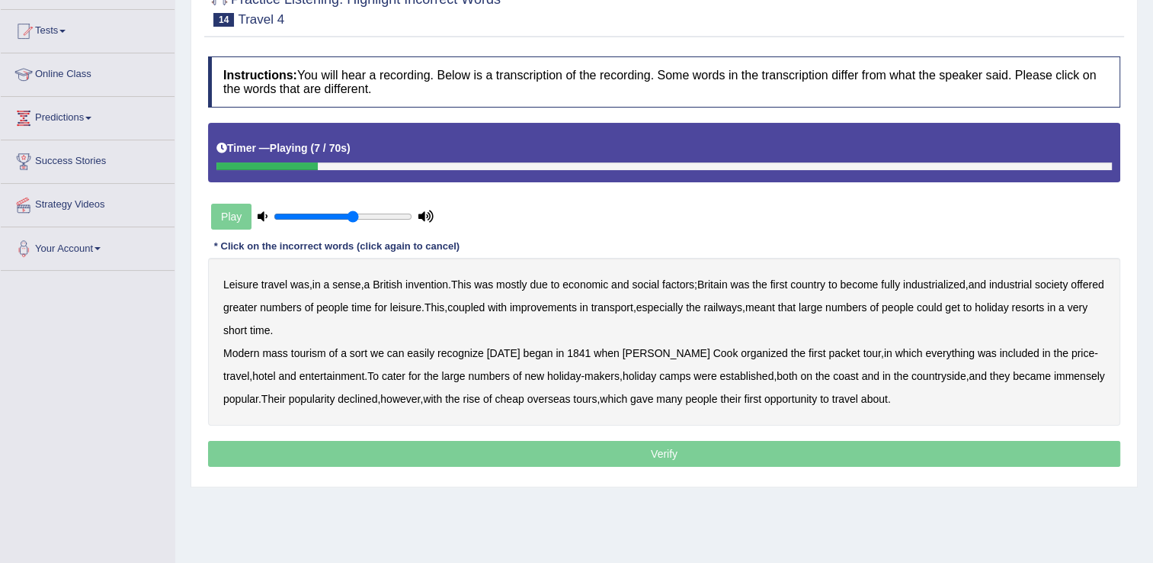
click at [517, 285] on b "mostly" at bounding box center [511, 284] width 30 height 12
click at [257, 307] on b "greater" at bounding box center [240, 307] width 34 height 12
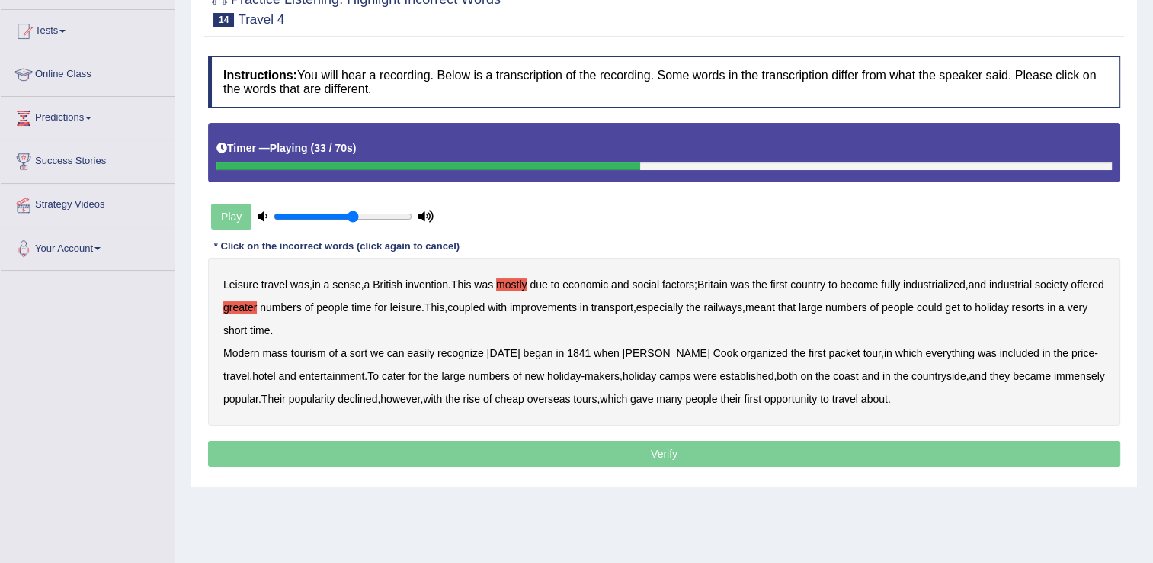
click at [311, 355] on b "tourism" at bounding box center [308, 353] width 35 height 12
click at [829, 354] on b "packet" at bounding box center [844, 353] width 31 height 12
click at [1072, 353] on b "price" at bounding box center [1083, 353] width 23 height 12
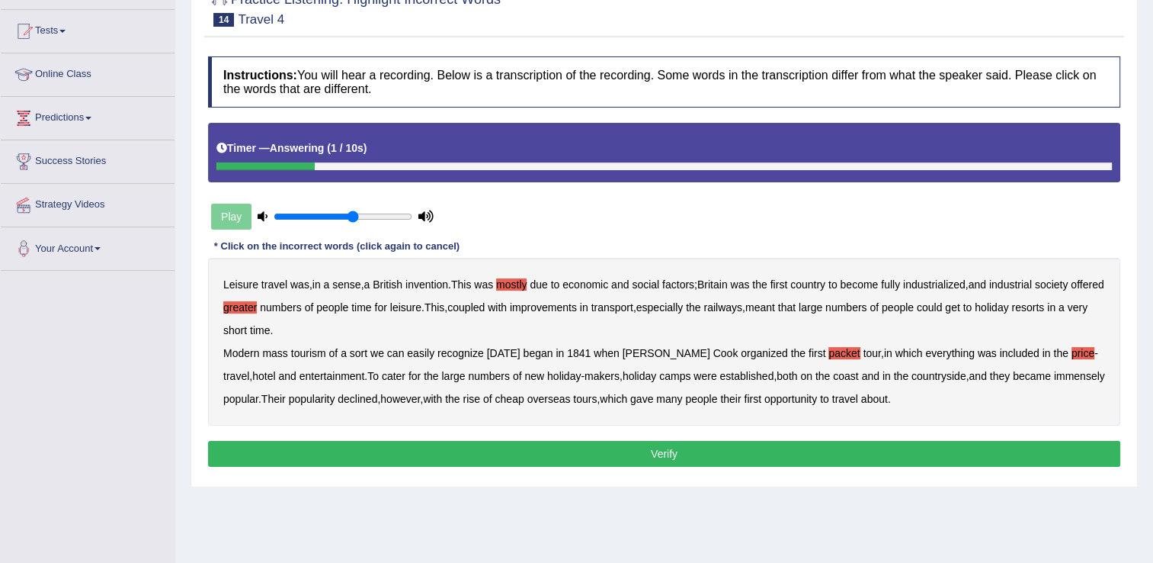
click at [683, 451] on button "Verify" at bounding box center [664, 454] width 913 height 26
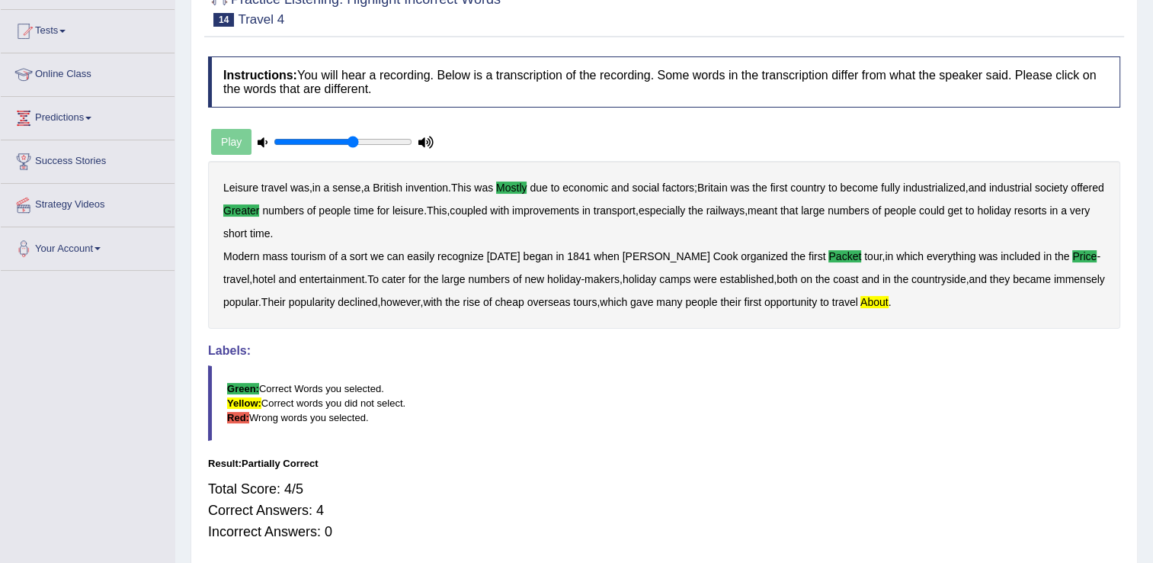
scroll to position [76, 0]
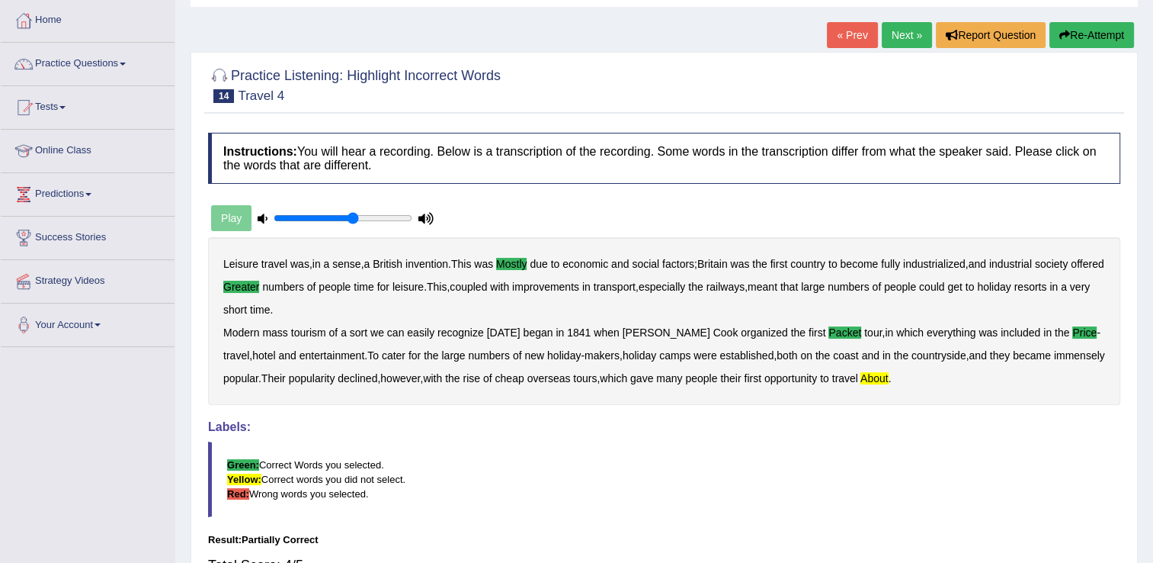
click at [892, 36] on link "Next »" at bounding box center [907, 35] width 50 height 26
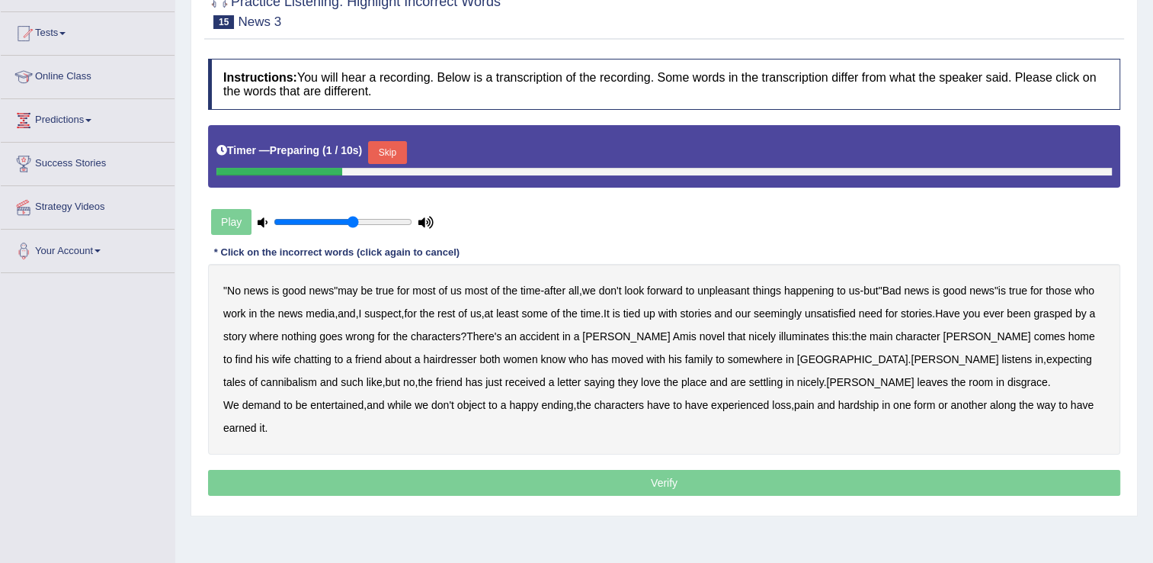
scroll to position [152, 0]
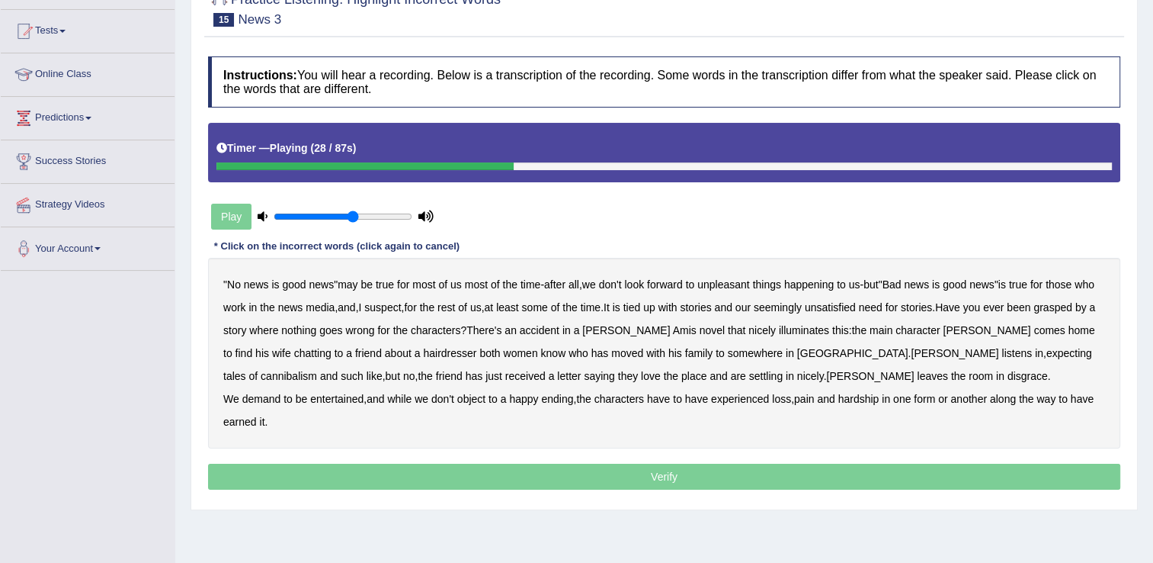
click at [856, 308] on b "unsatisfied" at bounding box center [830, 307] width 51 height 12
click at [829, 332] on b "illuminates" at bounding box center [804, 330] width 50 height 12
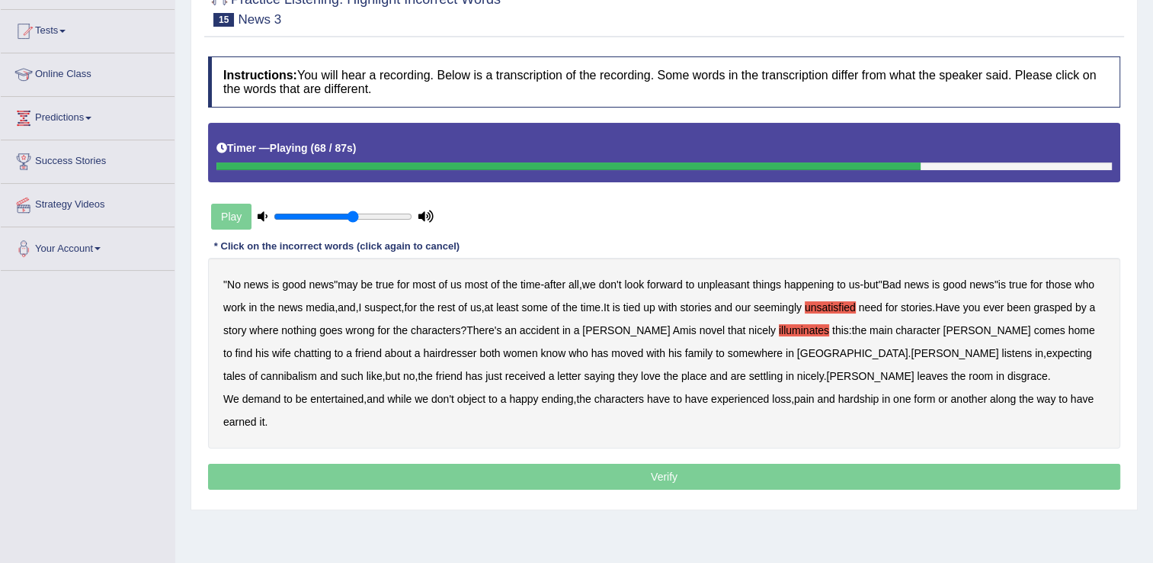
click at [1008, 377] on b "disgrace" at bounding box center [1028, 376] width 40 height 12
click at [929, 399] on b "form" at bounding box center [924, 399] width 21 height 12
click at [922, 401] on b "form" at bounding box center [924, 399] width 21 height 12
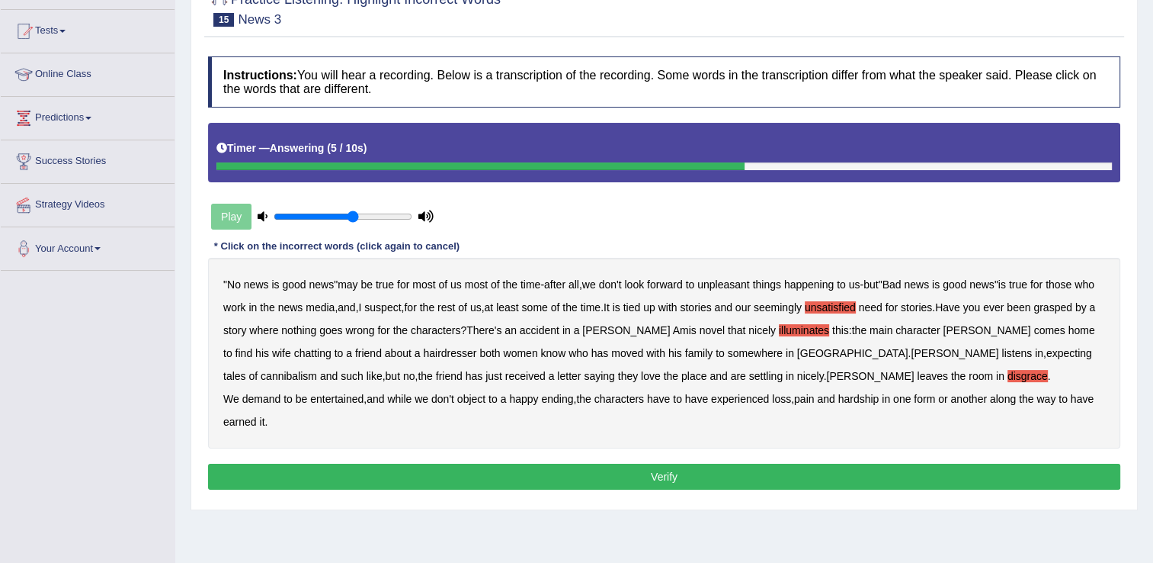
click at [244, 420] on b "earned" at bounding box center [240, 421] width 34 height 12
click at [491, 477] on button "Verify" at bounding box center [664, 477] width 913 height 26
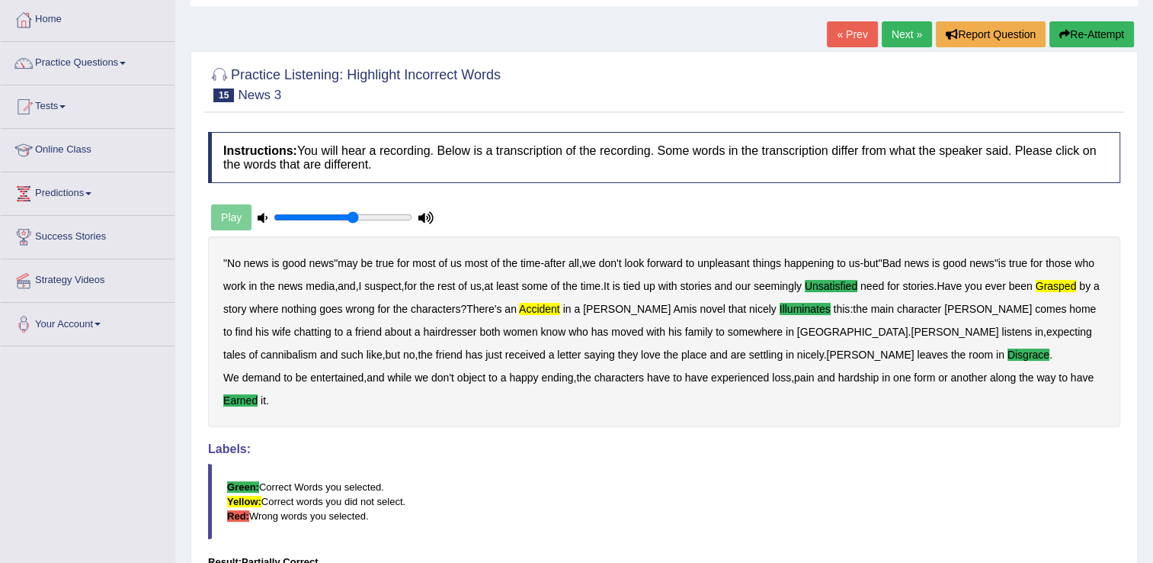
scroll to position [76, 0]
click at [898, 36] on link "Next »" at bounding box center [907, 35] width 50 height 26
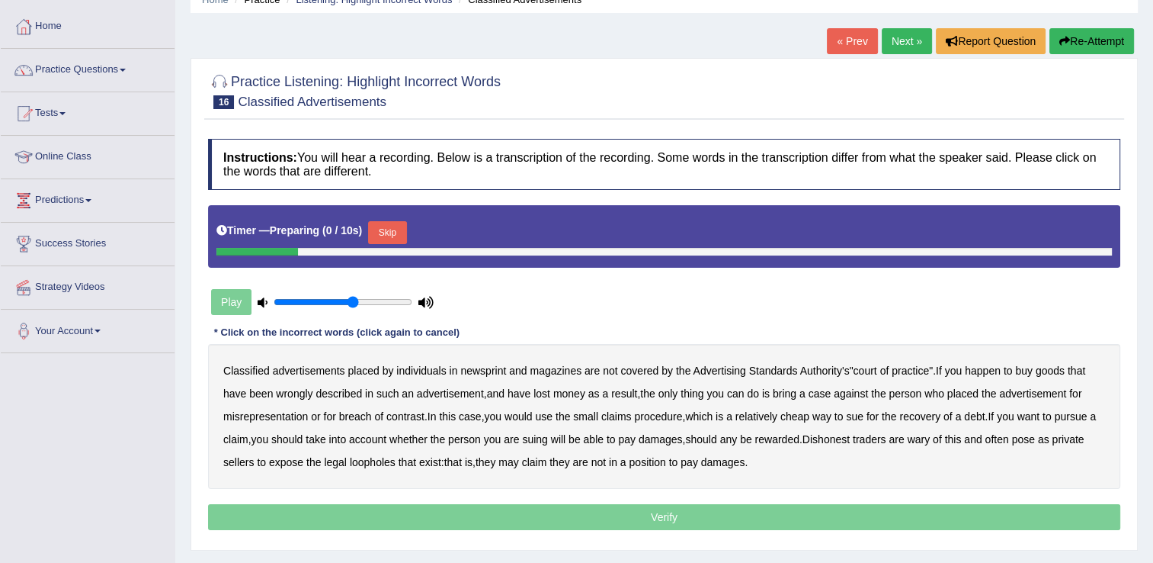
scroll to position [152, 0]
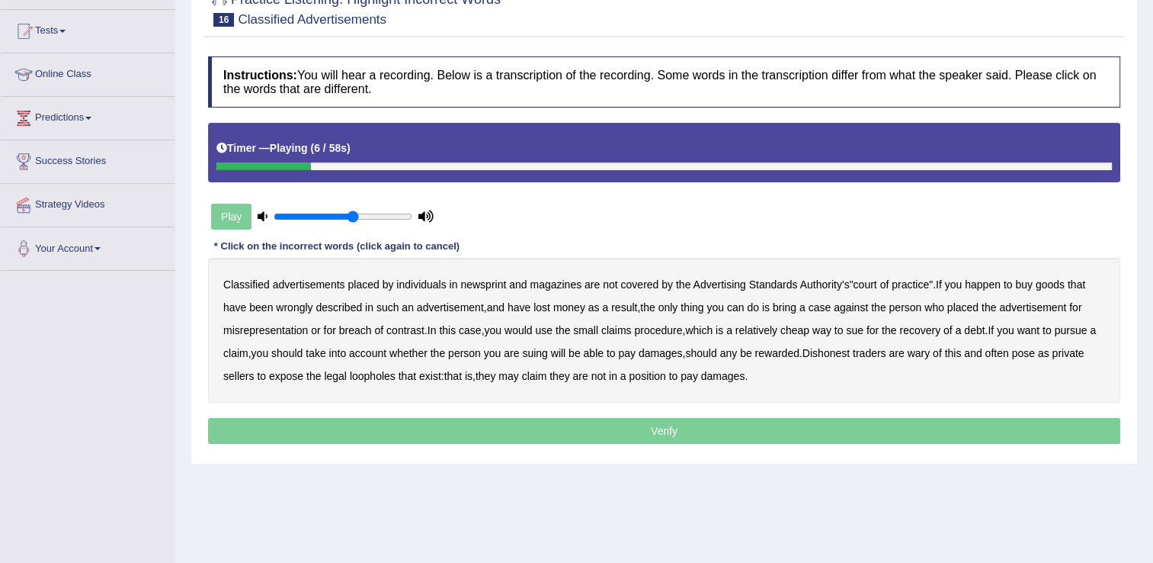
click at [499, 285] on b "newsprint" at bounding box center [483, 284] width 46 height 12
click at [867, 284] on b "court" at bounding box center [865, 284] width 24 height 12
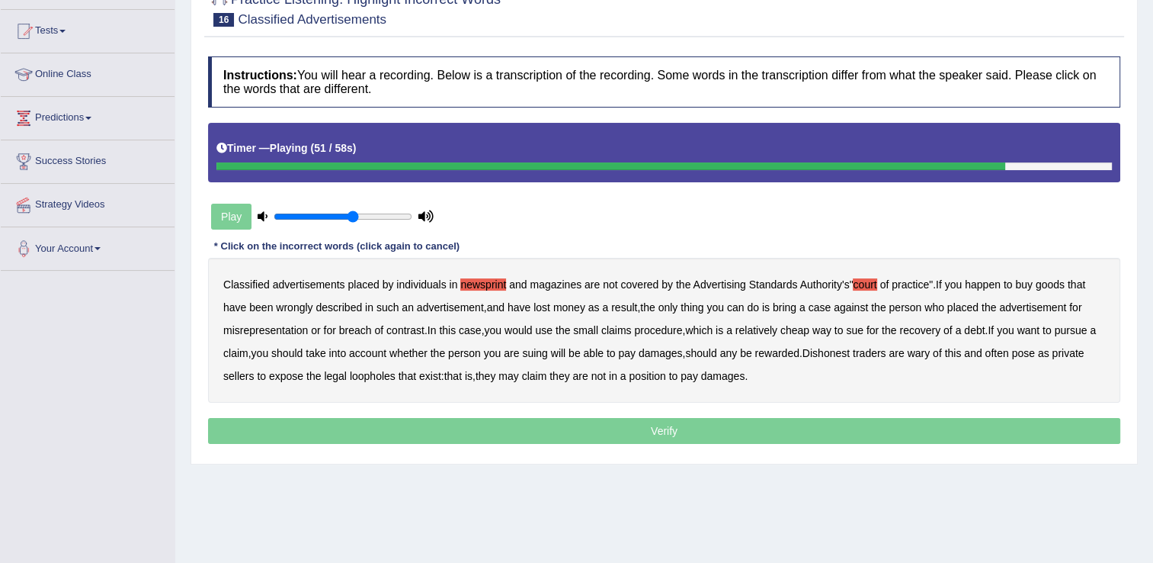
click at [285, 378] on b "expose" at bounding box center [286, 376] width 34 height 12
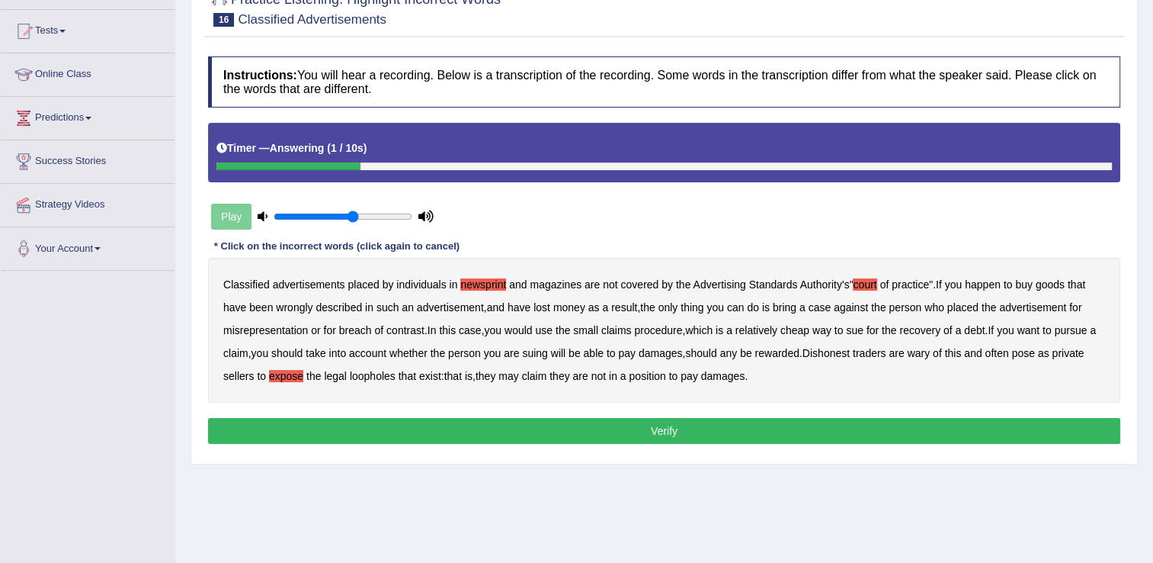
click at [528, 435] on button "Verify" at bounding box center [664, 431] width 913 height 26
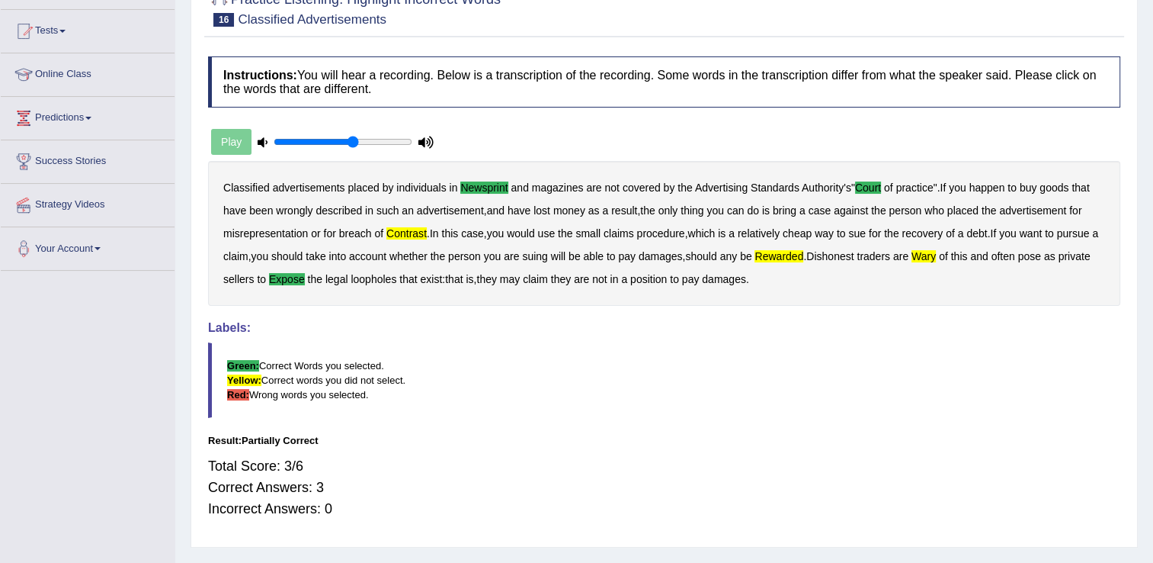
scroll to position [0, 0]
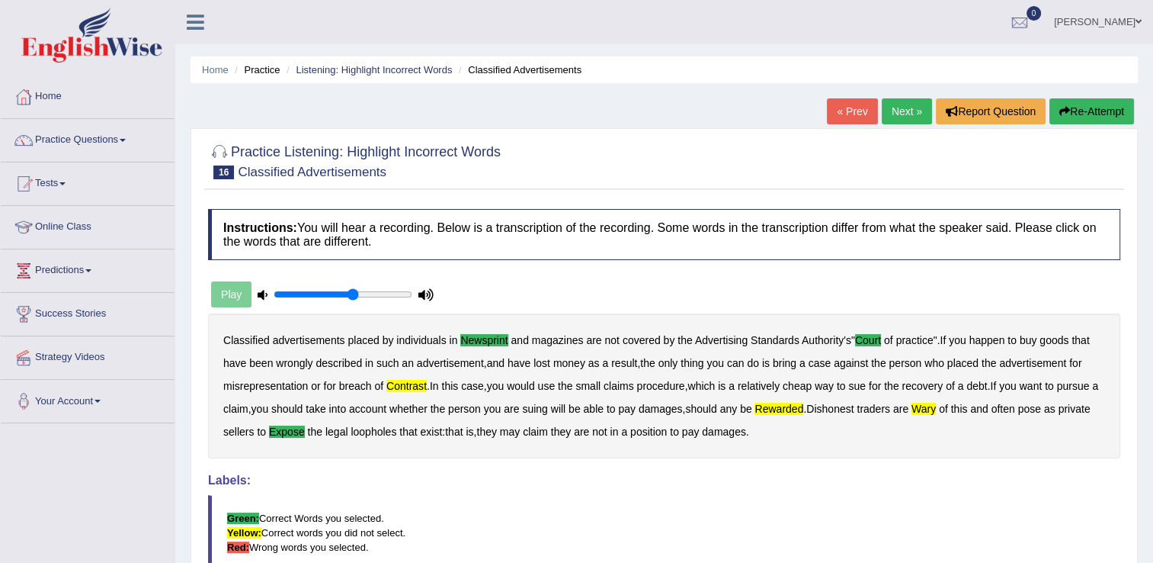
click at [901, 114] on link "Next »" at bounding box center [907, 111] width 50 height 26
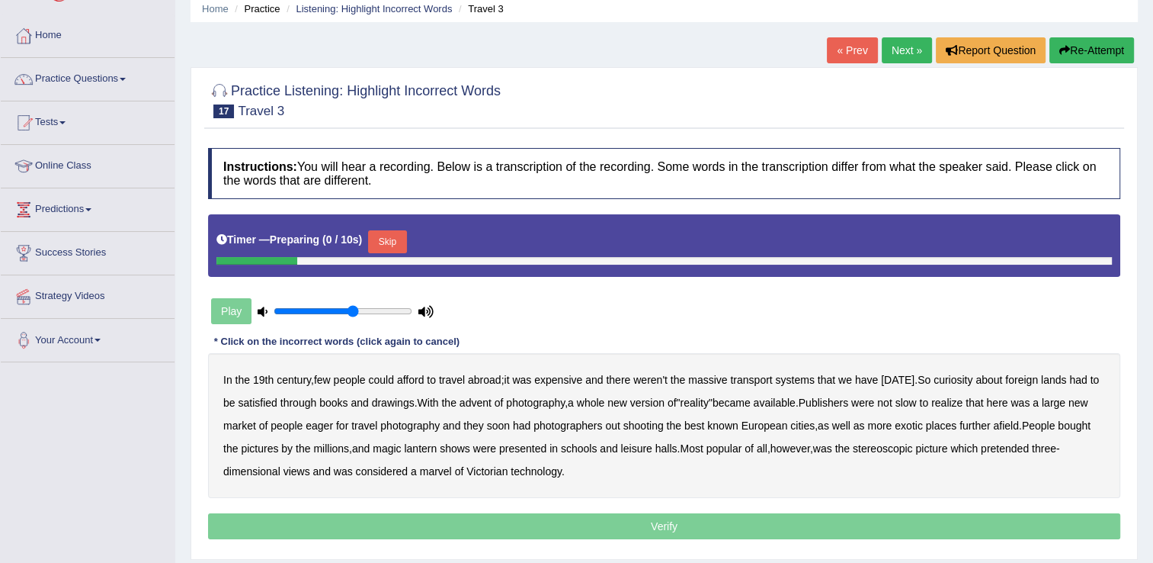
scroll to position [152, 0]
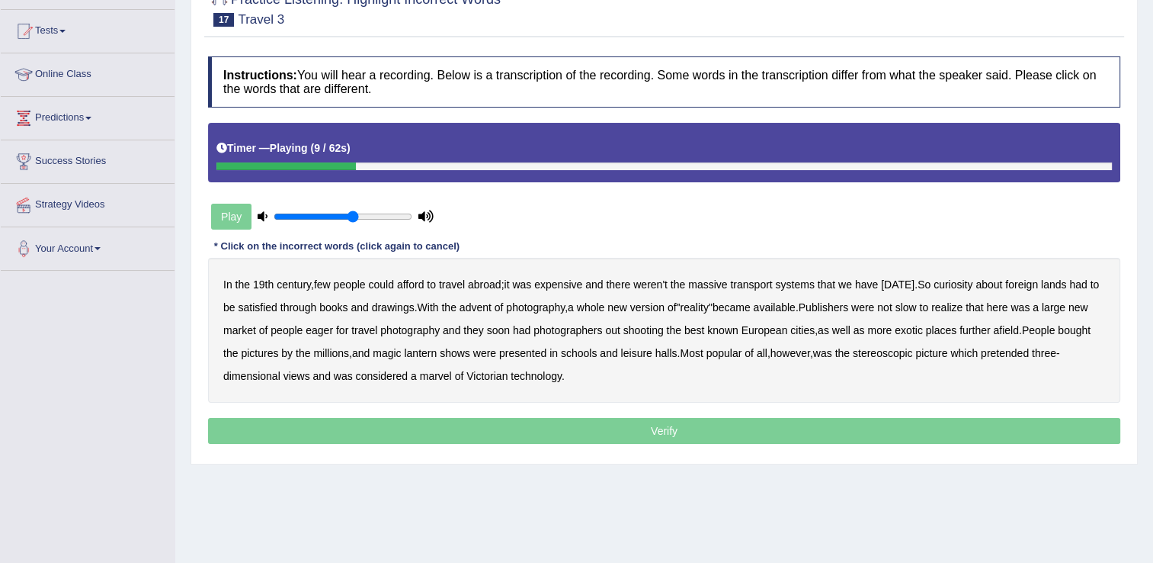
click at [717, 287] on b "massive" at bounding box center [707, 284] width 39 height 12
click at [662, 310] on b "version" at bounding box center [647, 307] width 34 height 12
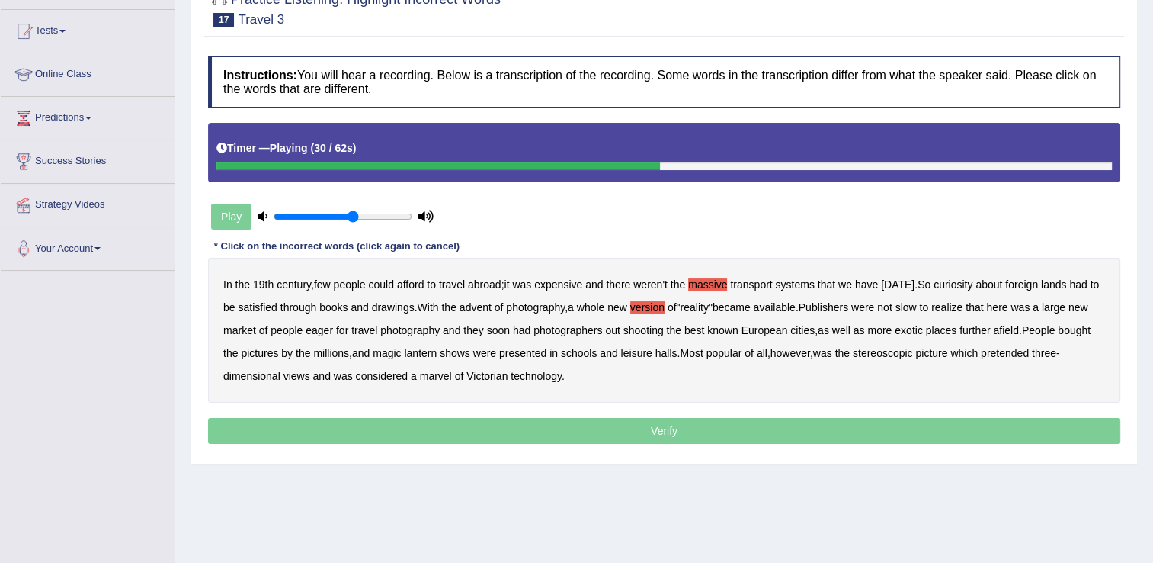
click at [326, 331] on b "eager" at bounding box center [319, 330] width 27 height 12
click at [1013, 332] on b "afield" at bounding box center [1005, 330] width 25 height 12
click at [643, 351] on b "leisure" at bounding box center [636, 353] width 31 height 12
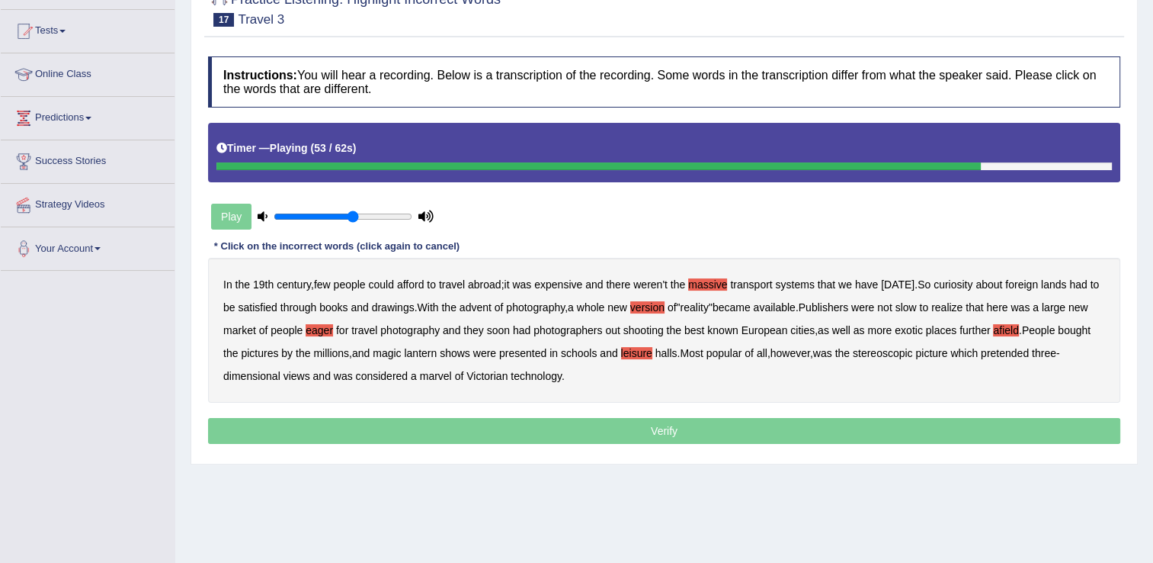
click at [903, 352] on b "stereoscopic" at bounding box center [883, 353] width 60 height 12
click at [903, 353] on b "stereoscopic" at bounding box center [883, 353] width 60 height 12
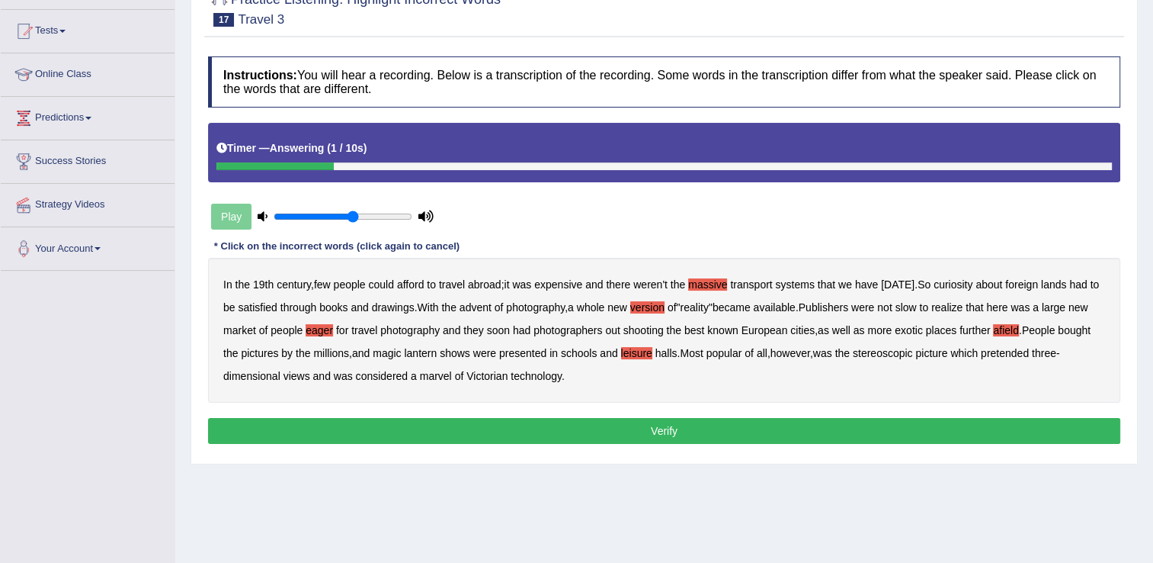
click at [601, 431] on button "Verify" at bounding box center [664, 431] width 913 height 26
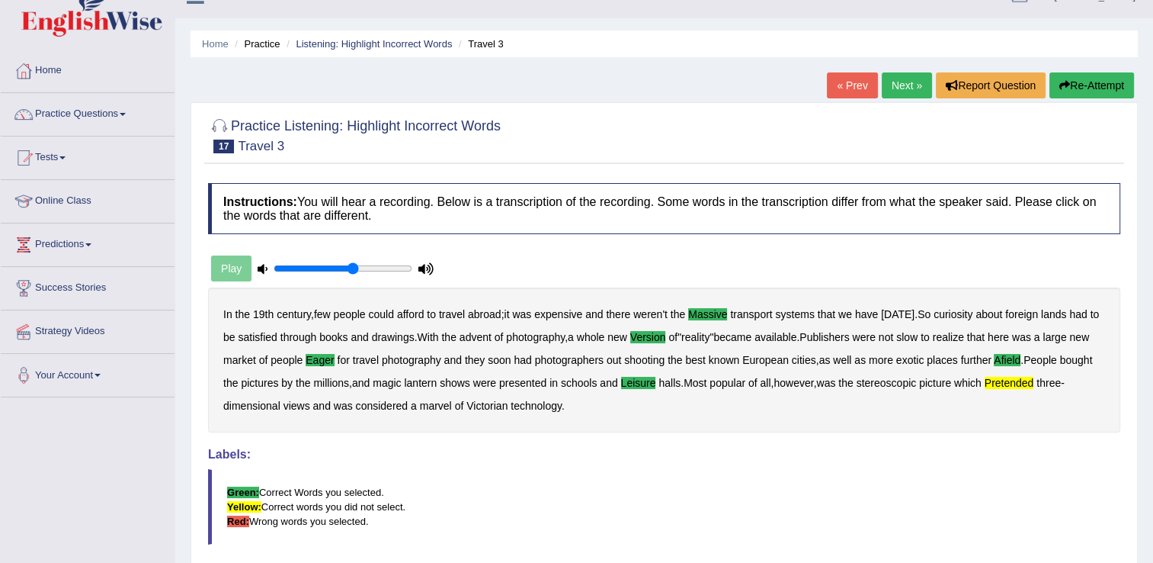
scroll to position [0, 0]
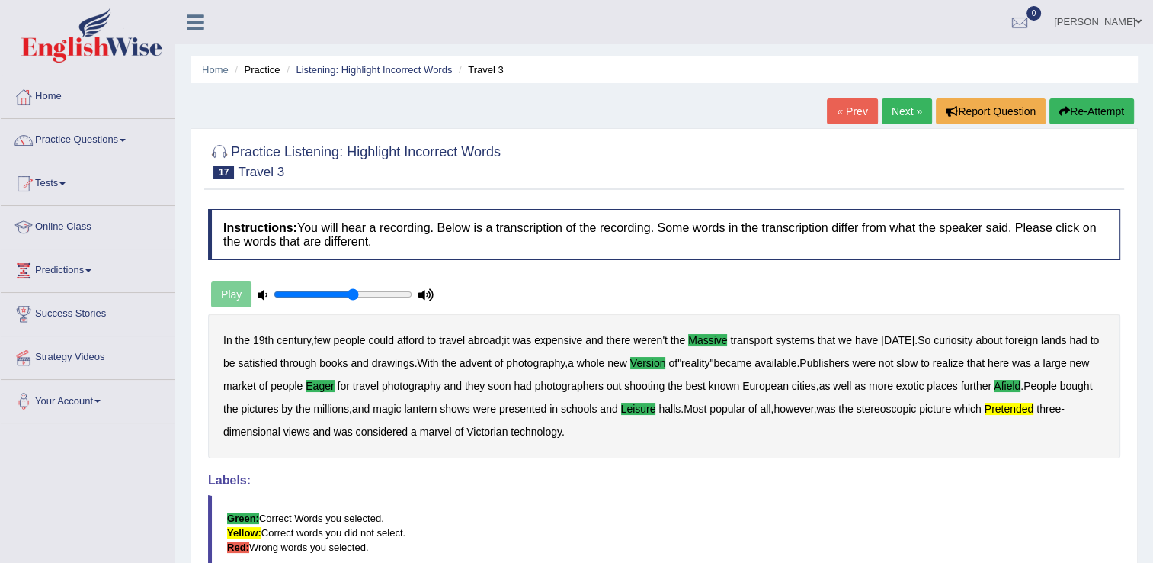
click at [896, 114] on link "Next »" at bounding box center [907, 111] width 50 height 26
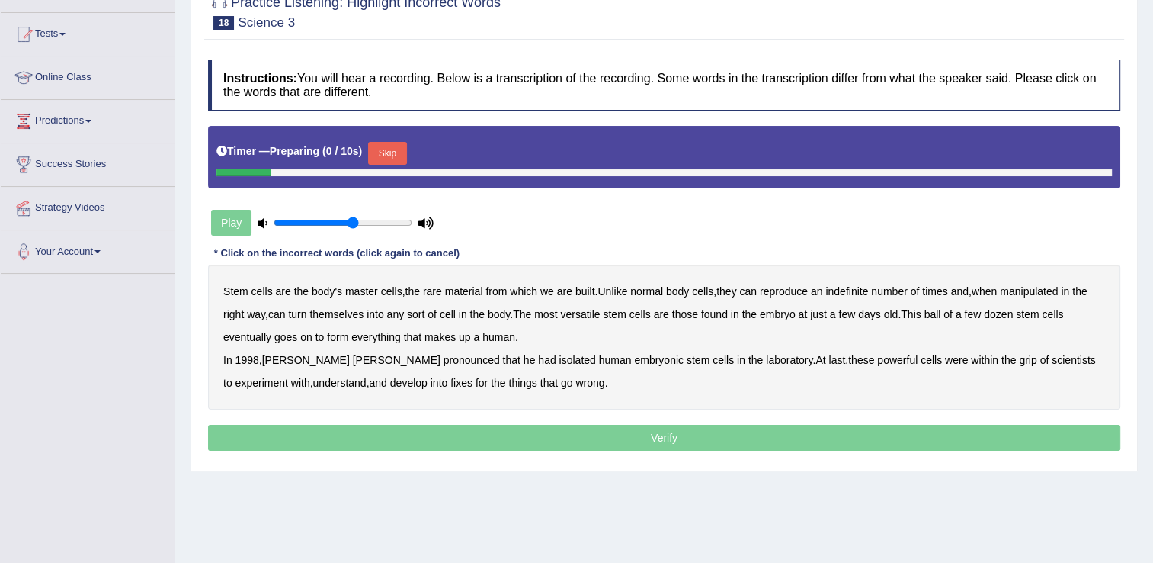
scroll to position [152, 0]
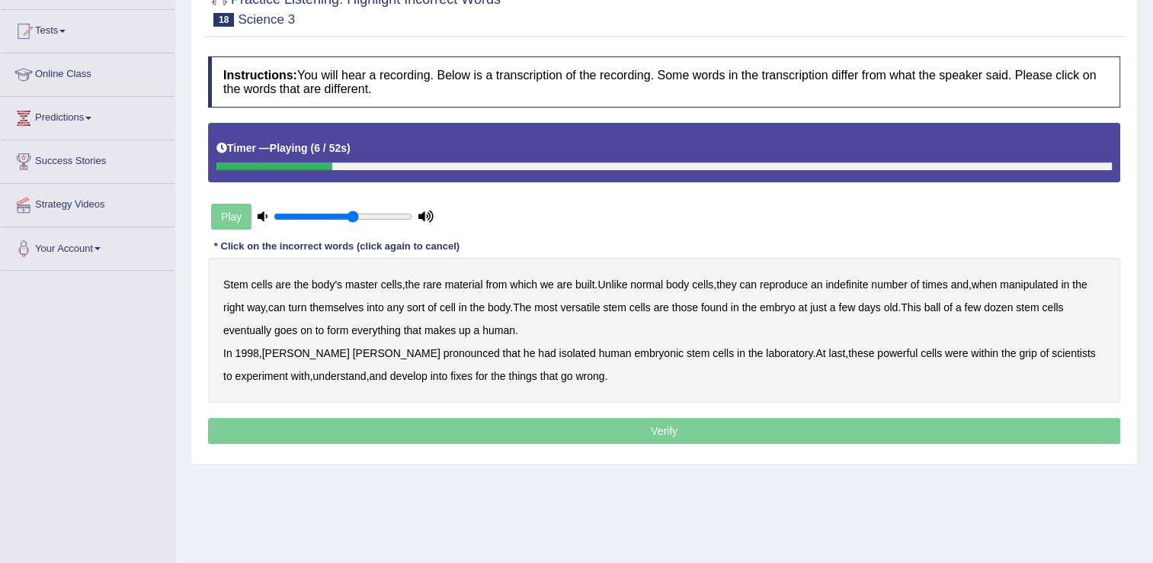
click at [433, 282] on b "rare" at bounding box center [432, 284] width 19 height 12
click at [304, 308] on b "turn" at bounding box center [297, 307] width 18 height 12
click at [299, 310] on b "turn" at bounding box center [297, 307] width 18 height 12
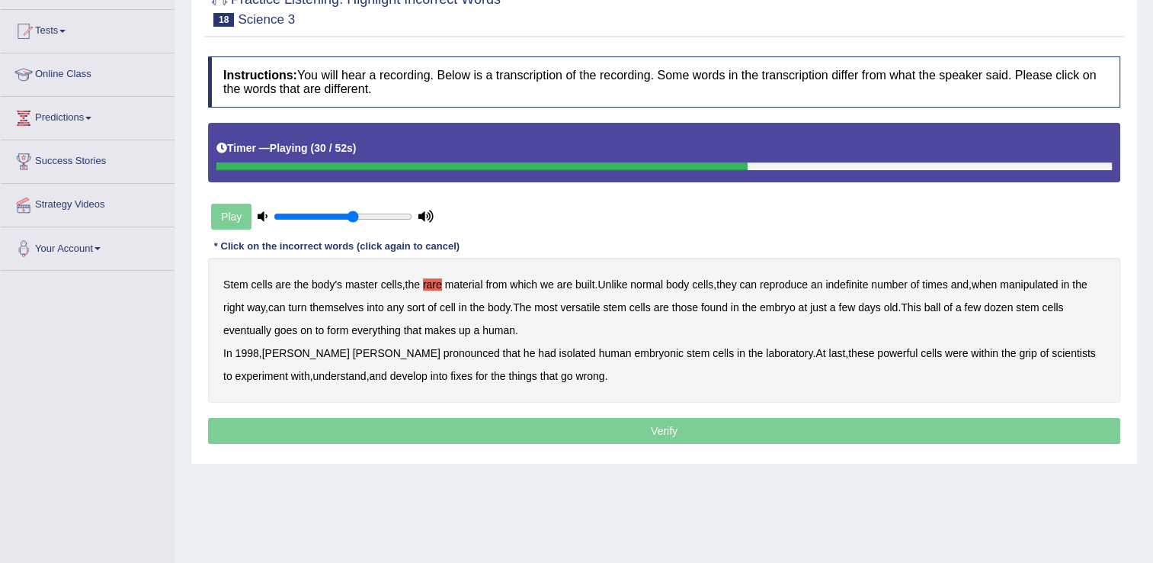
click at [494, 329] on b "human" at bounding box center [499, 330] width 33 height 12
click at [444, 354] on b "pronounced" at bounding box center [472, 353] width 56 height 12
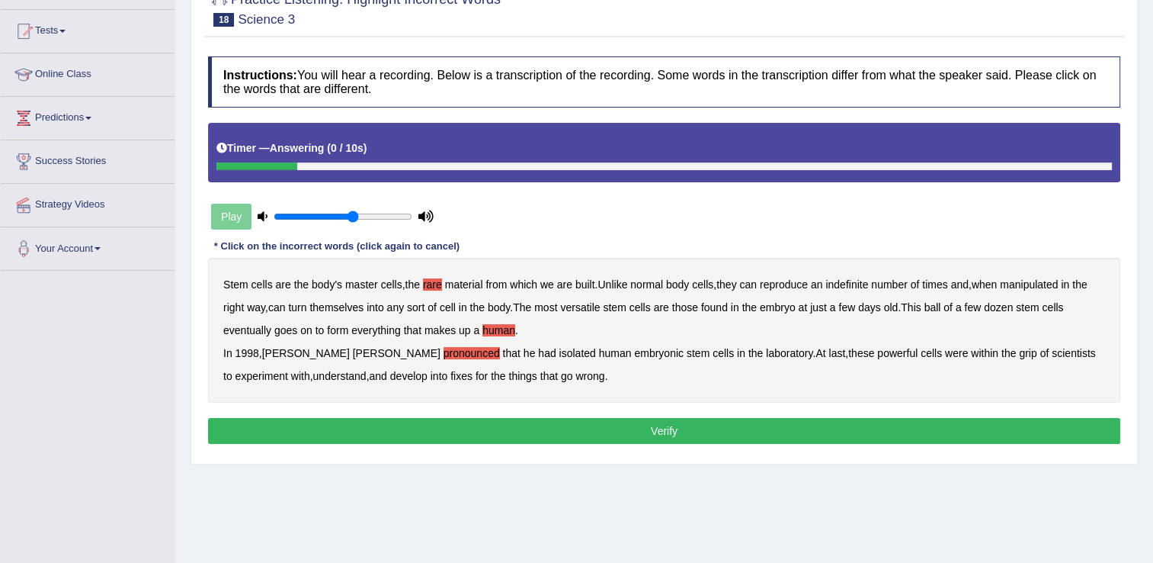
click at [620, 431] on button "Verify" at bounding box center [664, 431] width 913 height 26
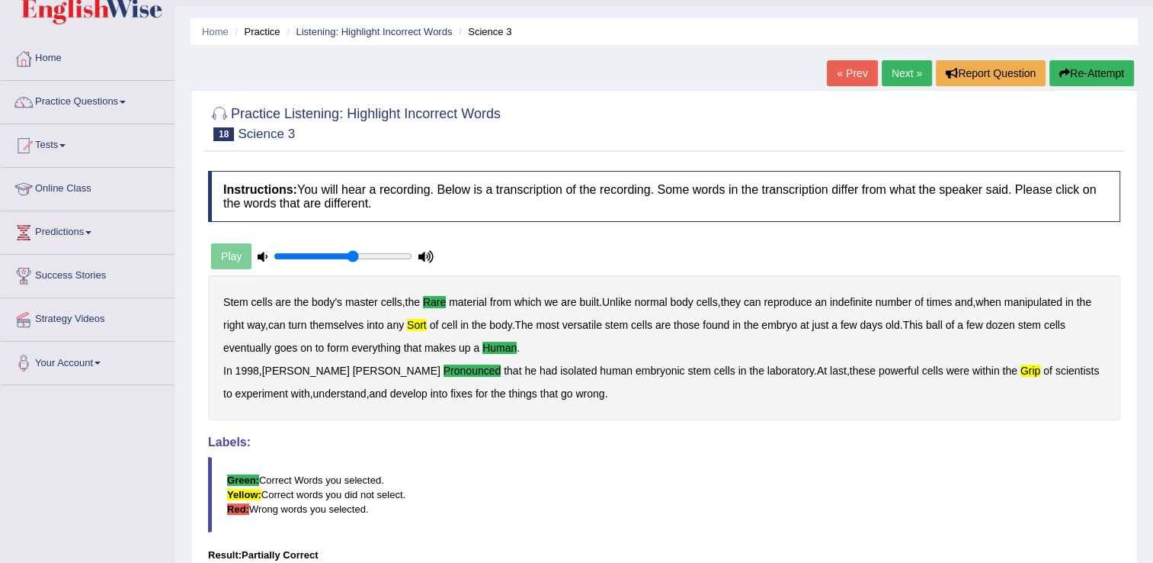
scroll to position [0, 0]
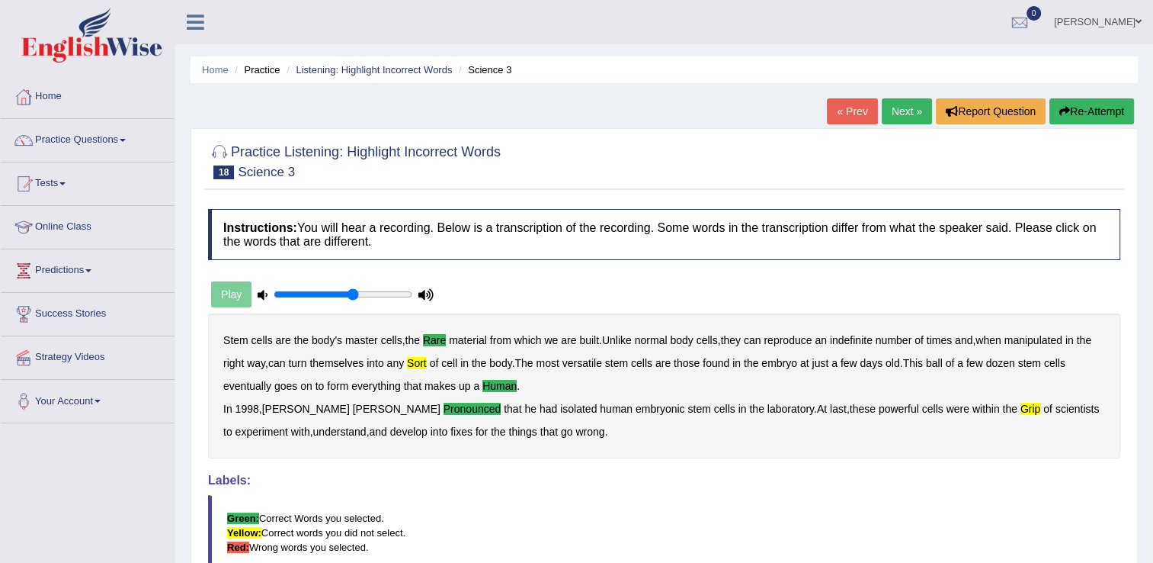
click at [895, 114] on link "Next »" at bounding box center [907, 111] width 50 height 26
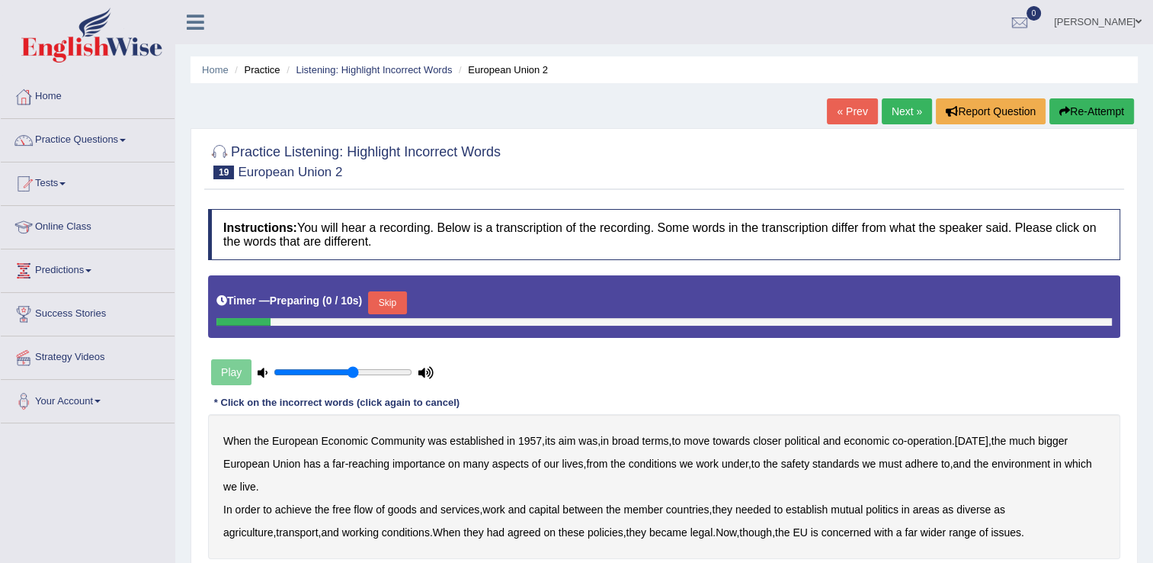
scroll to position [76, 0]
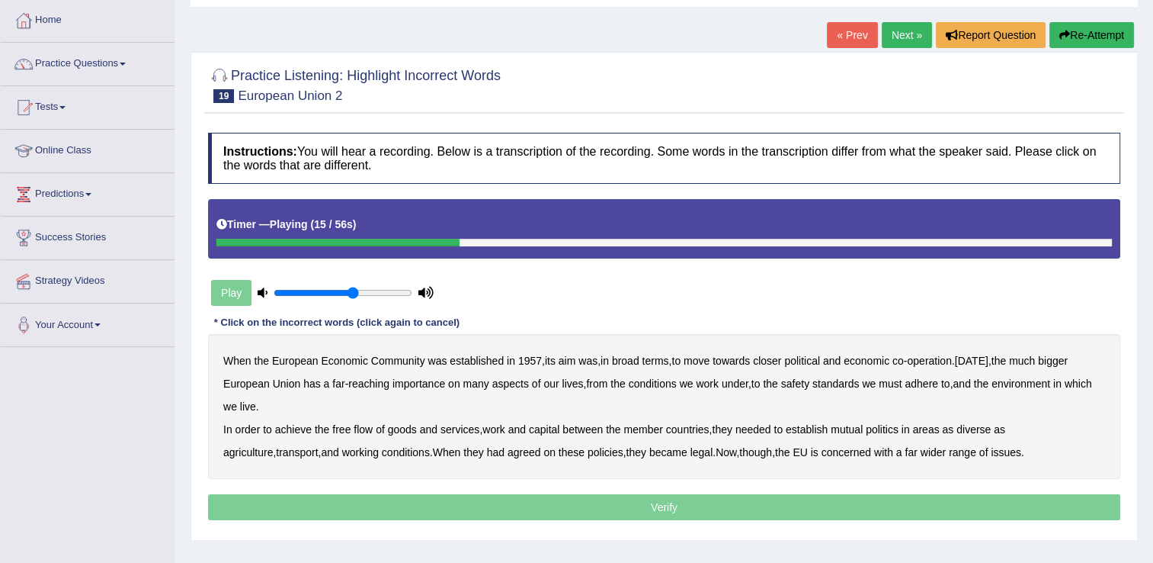
click at [1061, 362] on b "bigger" at bounding box center [1053, 360] width 30 height 12
click at [493, 431] on b "work" at bounding box center [494, 429] width 23 height 12
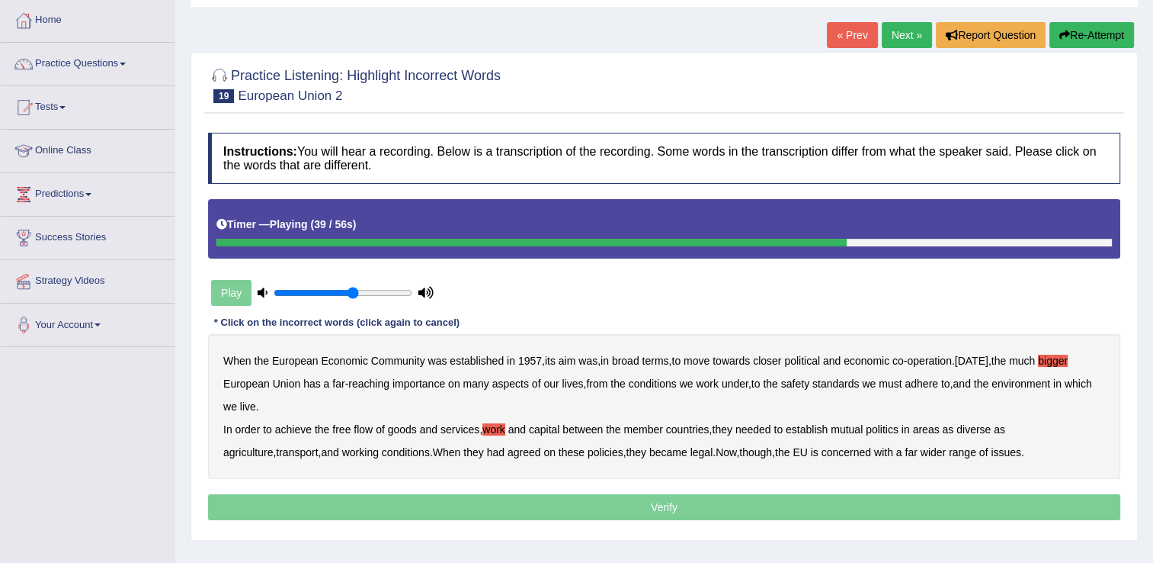
click at [891, 431] on b "politics" at bounding box center [882, 429] width 33 height 12
click at [691, 451] on b "legal" at bounding box center [702, 452] width 23 height 12
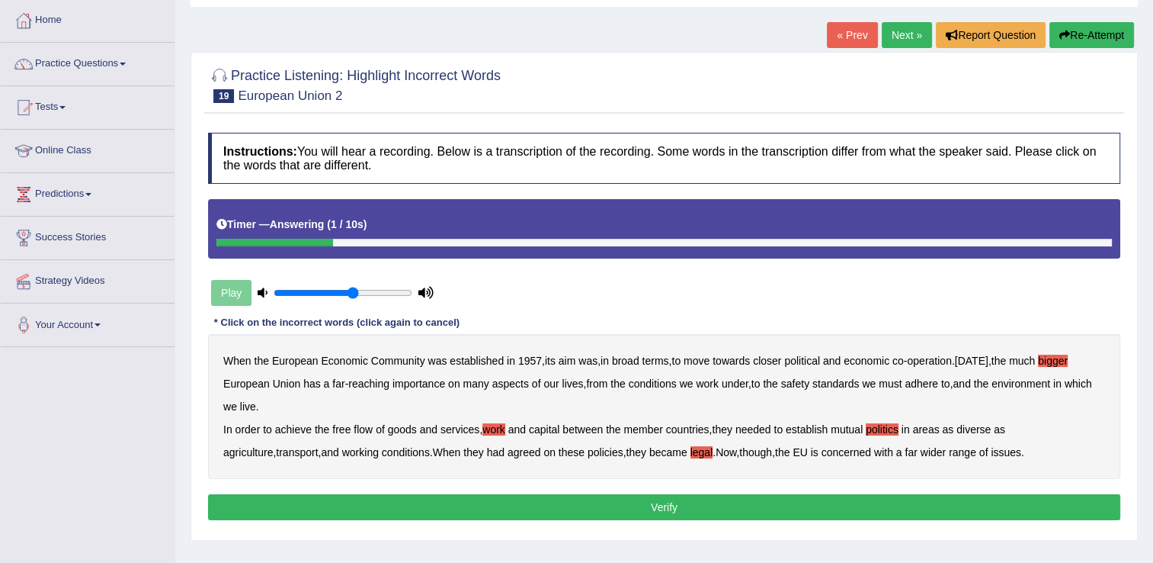
click at [796, 505] on button "Verify" at bounding box center [664, 507] width 913 height 26
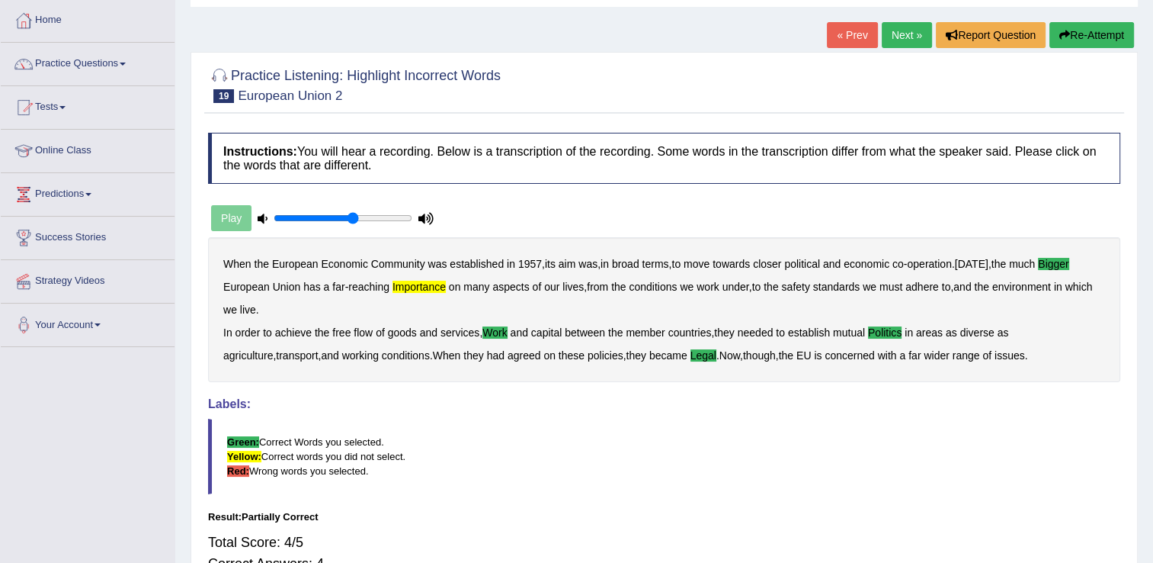
click at [894, 37] on link "Next »" at bounding box center [907, 35] width 50 height 26
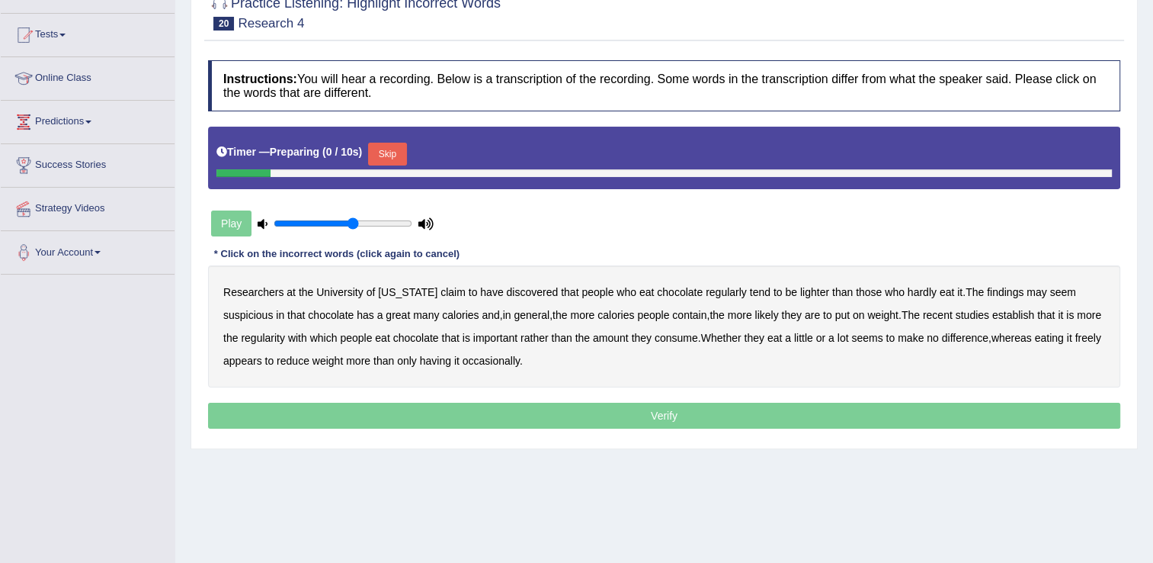
scroll to position [152, 0]
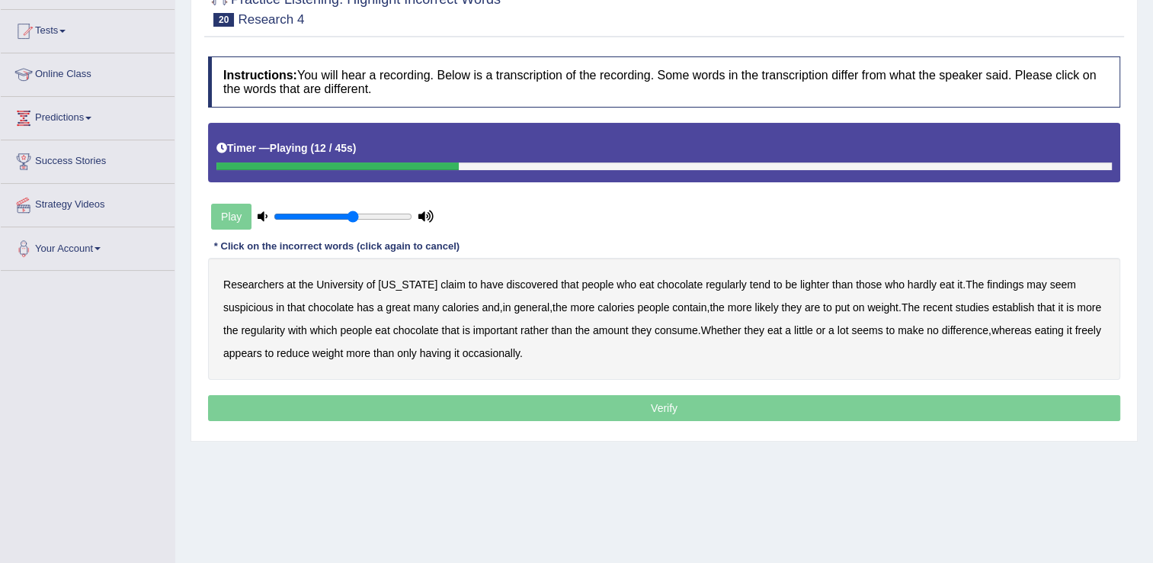
click at [911, 286] on b "hardly" at bounding box center [922, 284] width 29 height 12
click at [249, 313] on b "suspicious" at bounding box center [248, 307] width 50 height 12
click at [707, 308] on b "contain" at bounding box center [689, 307] width 34 height 12
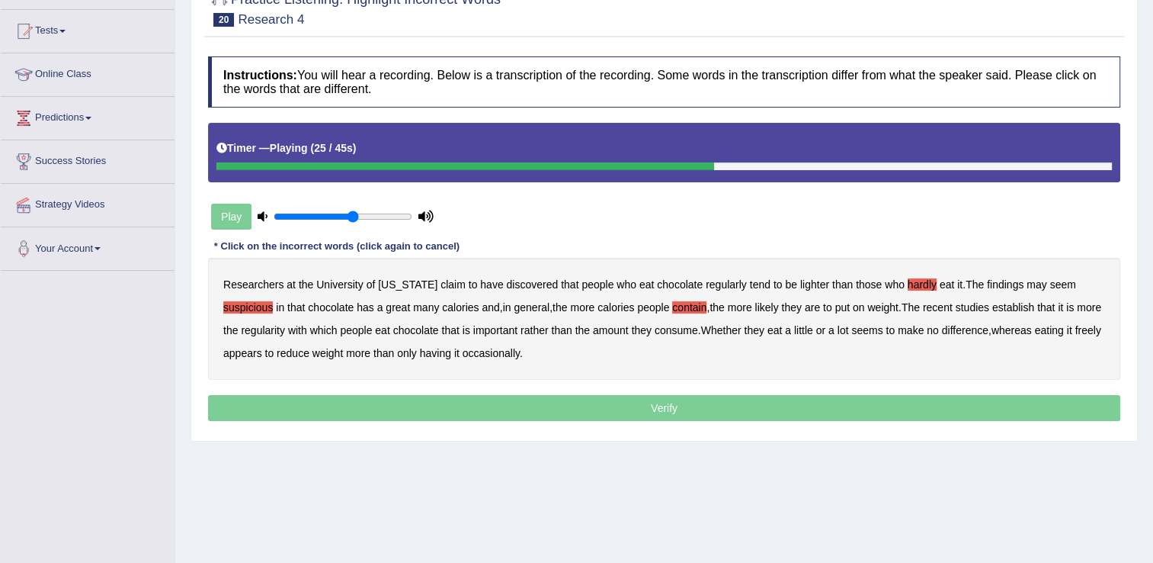
click at [1026, 306] on b "establish" at bounding box center [1014, 307] width 42 height 12
click at [518, 331] on b "important" at bounding box center [495, 330] width 44 height 12
click at [1076, 336] on b "freely" at bounding box center [1089, 330] width 26 height 12
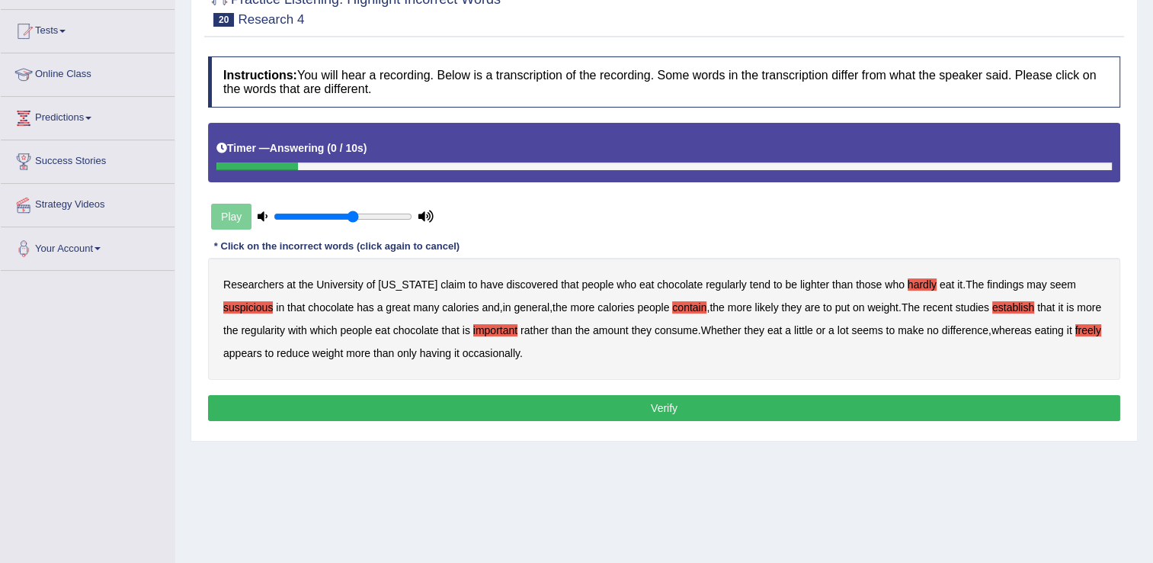
click at [477, 412] on button "Verify" at bounding box center [664, 408] width 913 height 26
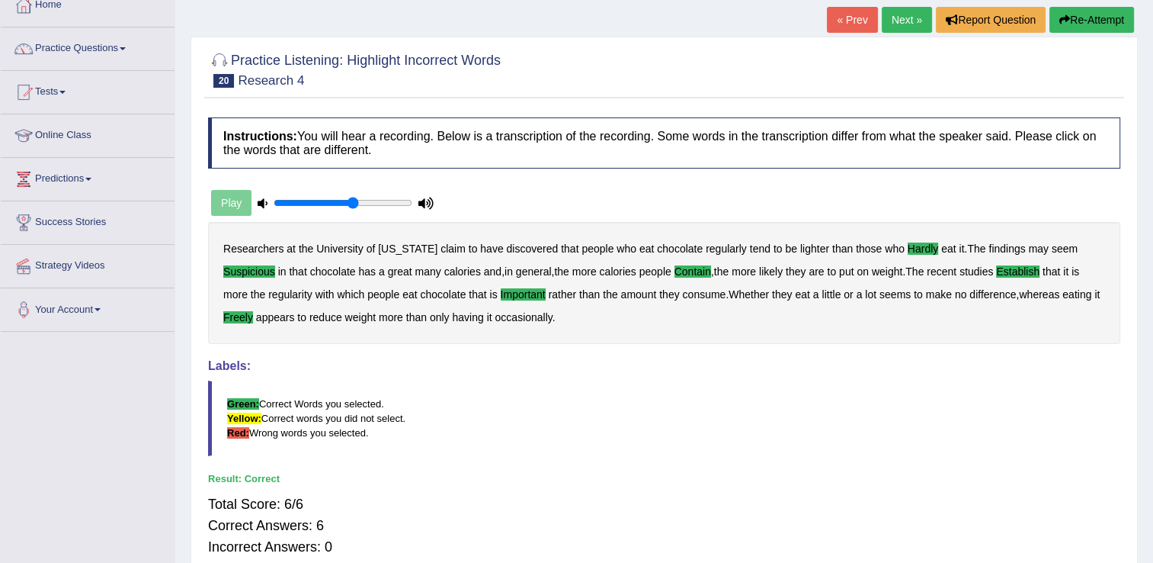
scroll to position [0, 0]
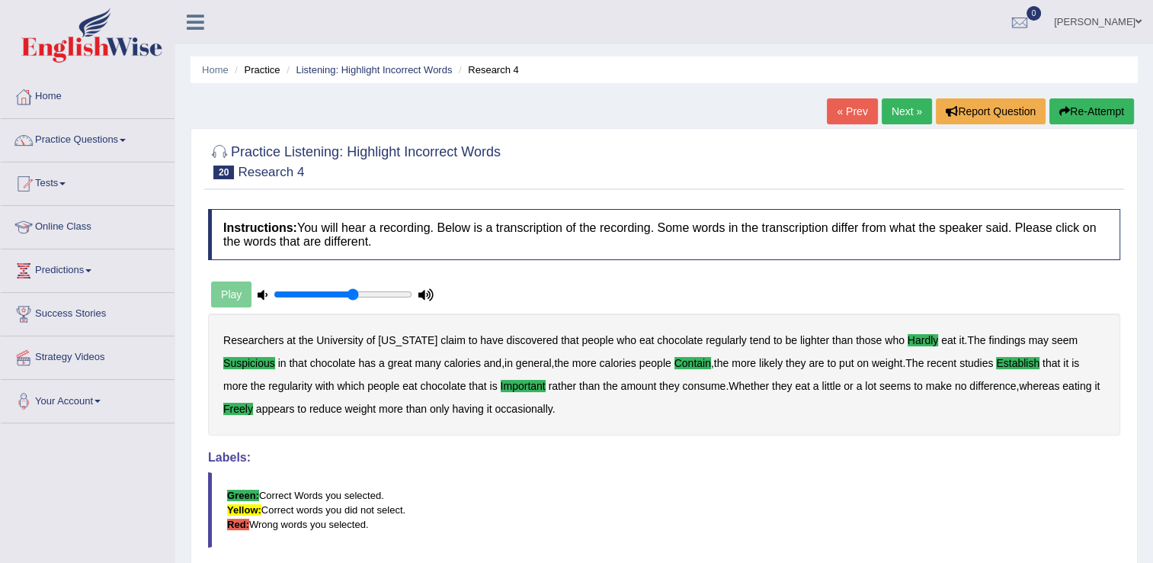
click at [901, 109] on link "Next »" at bounding box center [907, 111] width 50 height 26
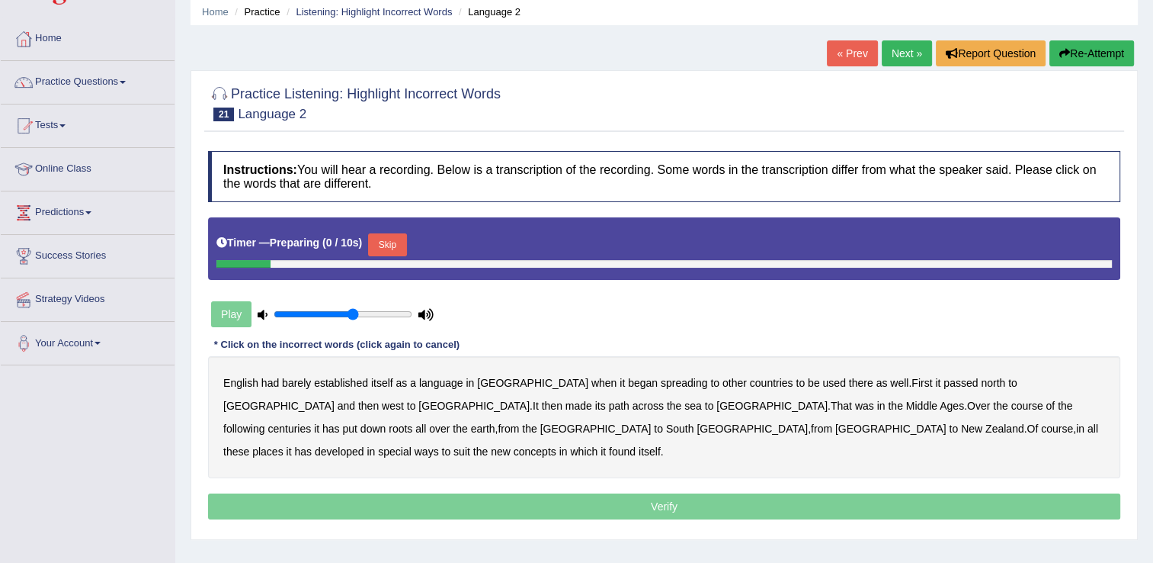
scroll to position [152, 0]
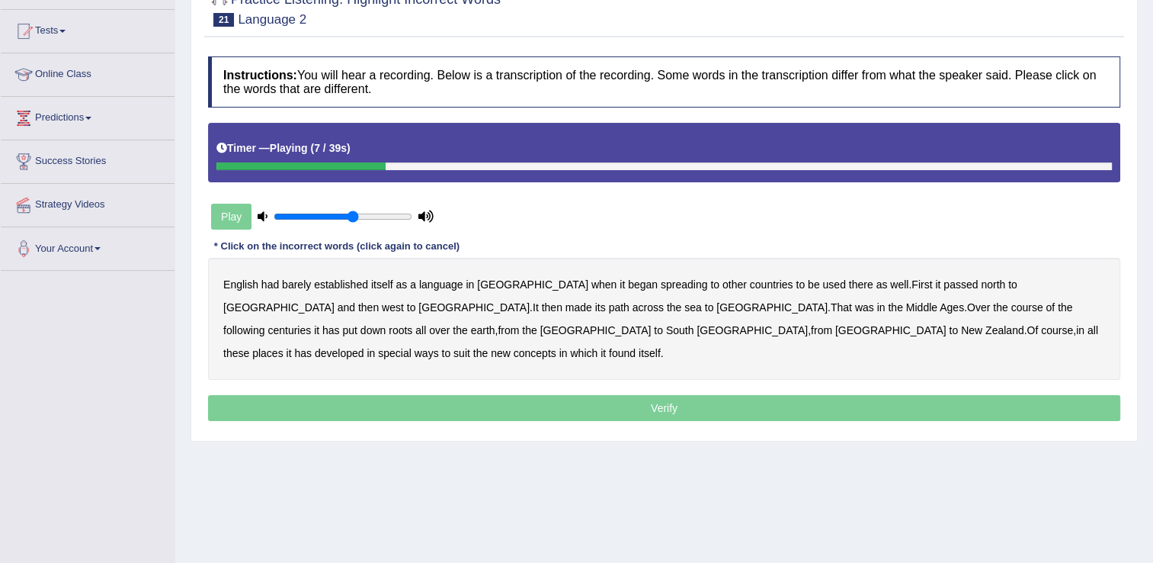
click at [661, 287] on b "spreading" at bounding box center [684, 284] width 47 height 12
click at [944, 287] on b "passed" at bounding box center [961, 284] width 34 height 12
click at [609, 306] on b "path" at bounding box center [619, 307] width 21 height 12
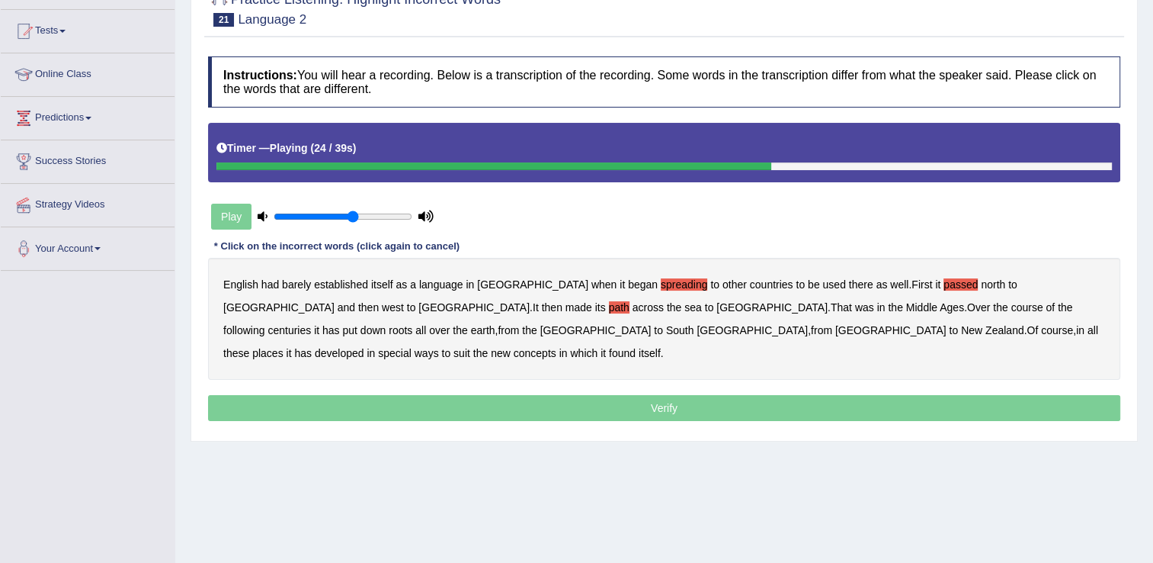
click at [496, 324] on b "earth" at bounding box center [483, 330] width 24 height 12
click at [557, 347] on b "concepts" at bounding box center [535, 353] width 43 height 12
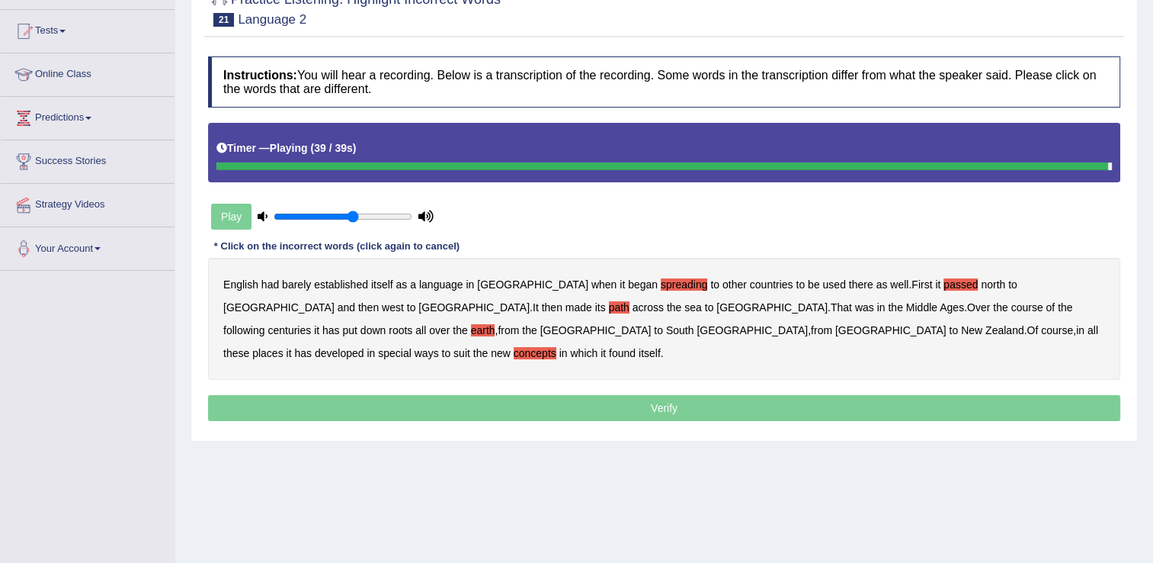
click at [557, 347] on b "concepts" at bounding box center [535, 353] width 43 height 12
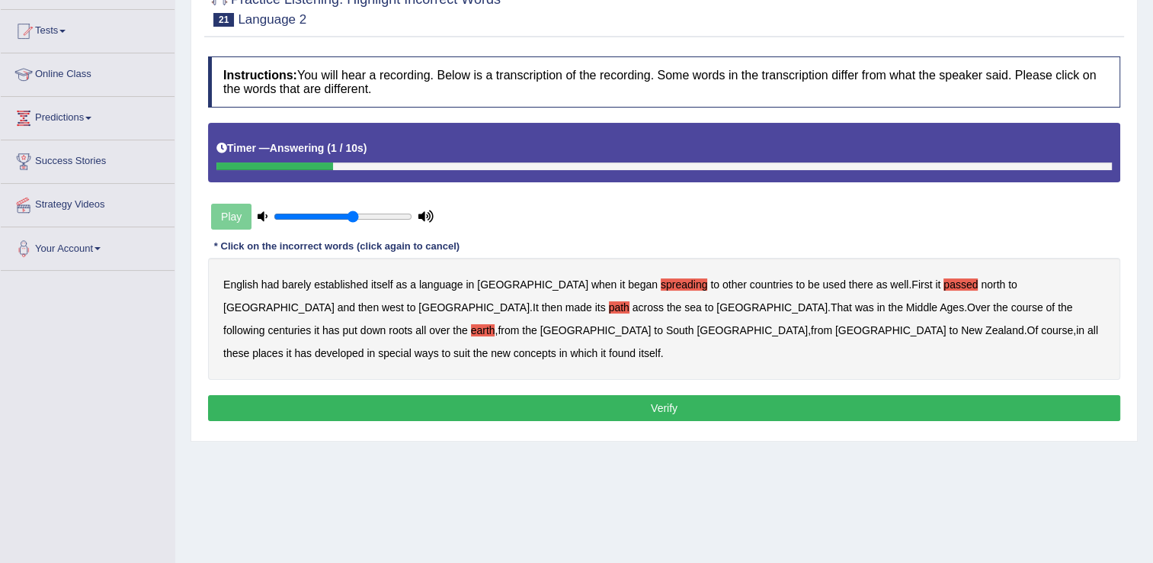
click at [701, 395] on button "Verify" at bounding box center [664, 408] width 913 height 26
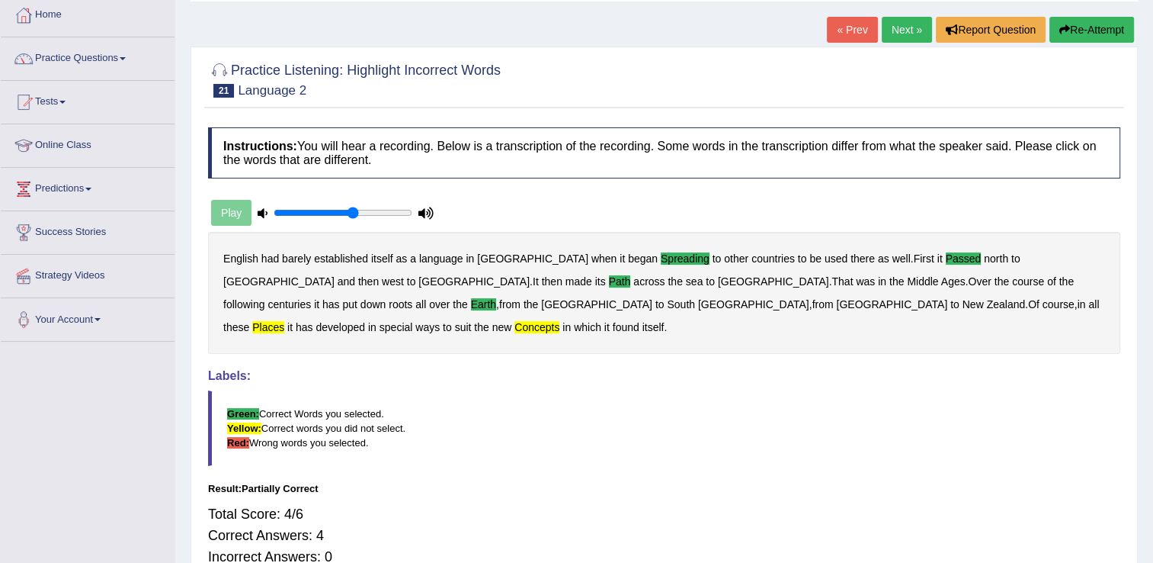
scroll to position [76, 0]
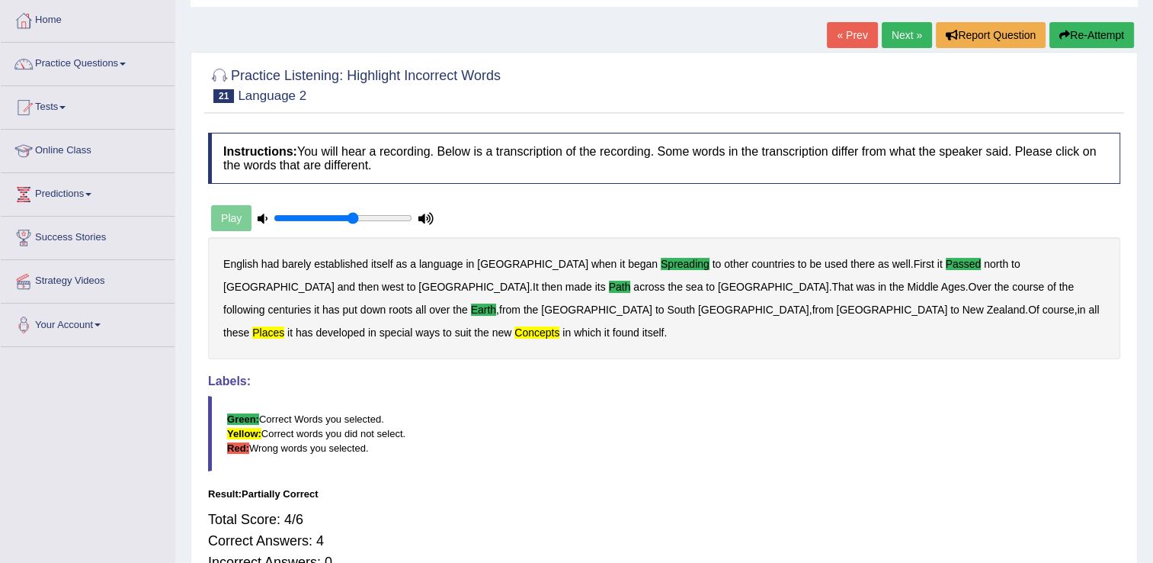
click at [893, 38] on link "Next »" at bounding box center [907, 35] width 50 height 26
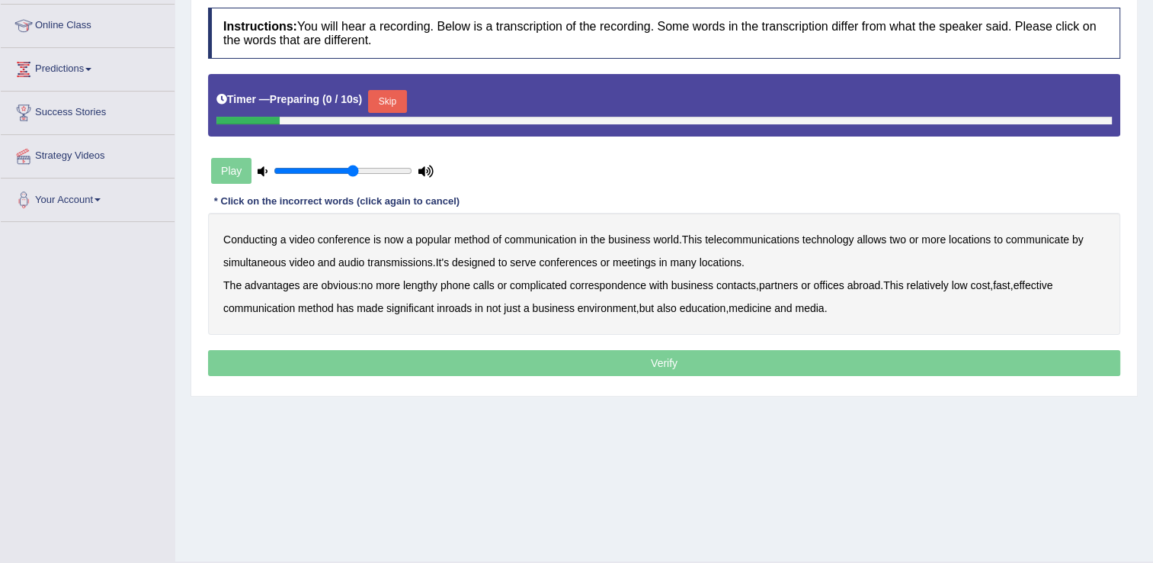
scroll to position [229, 0]
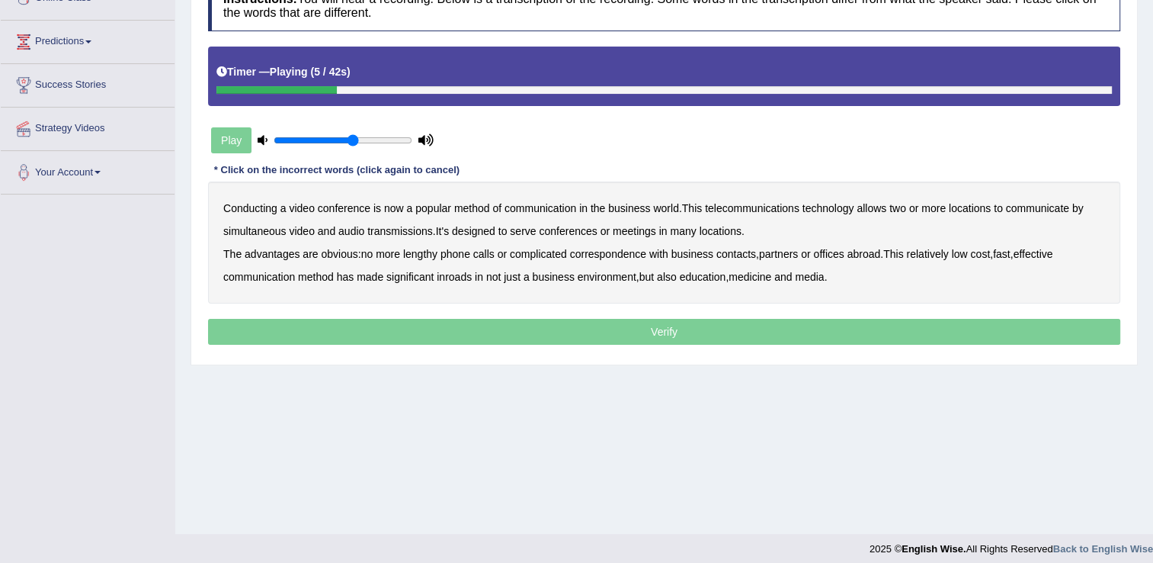
click at [488, 208] on b "method" at bounding box center [472, 208] width 36 height 12
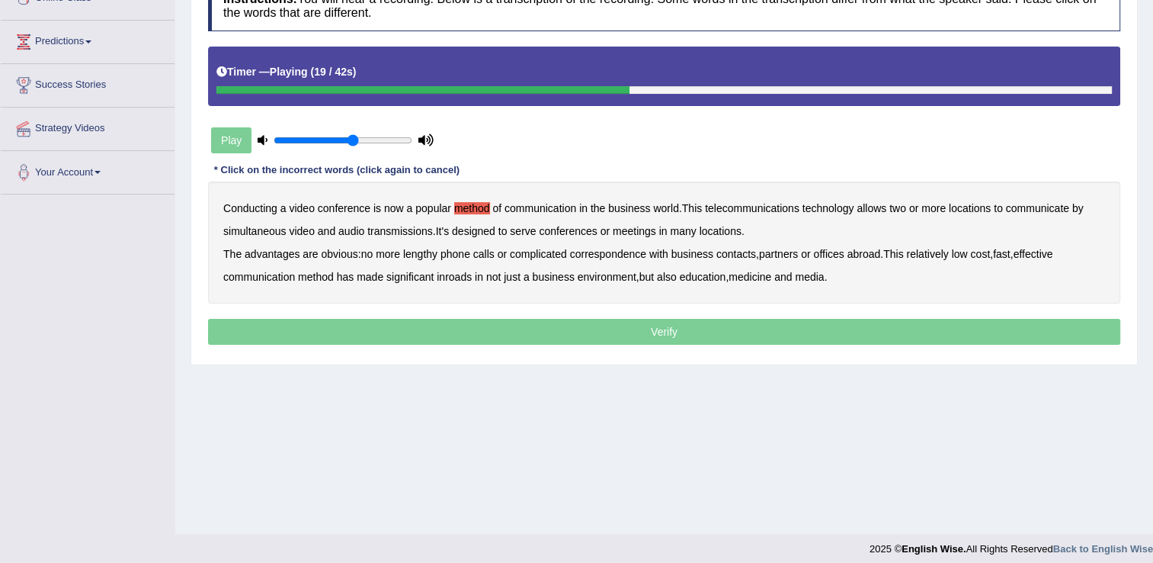
click at [686, 230] on b "many" at bounding box center [683, 231] width 26 height 12
drag, startPoint x: 548, startPoint y: 251, endPoint x: 568, endPoint y: 255, distance: 20.3
click at [550, 251] on b "complicated" at bounding box center [538, 254] width 57 height 12
click at [878, 254] on b "abroad" at bounding box center [865, 254] width 34 height 12
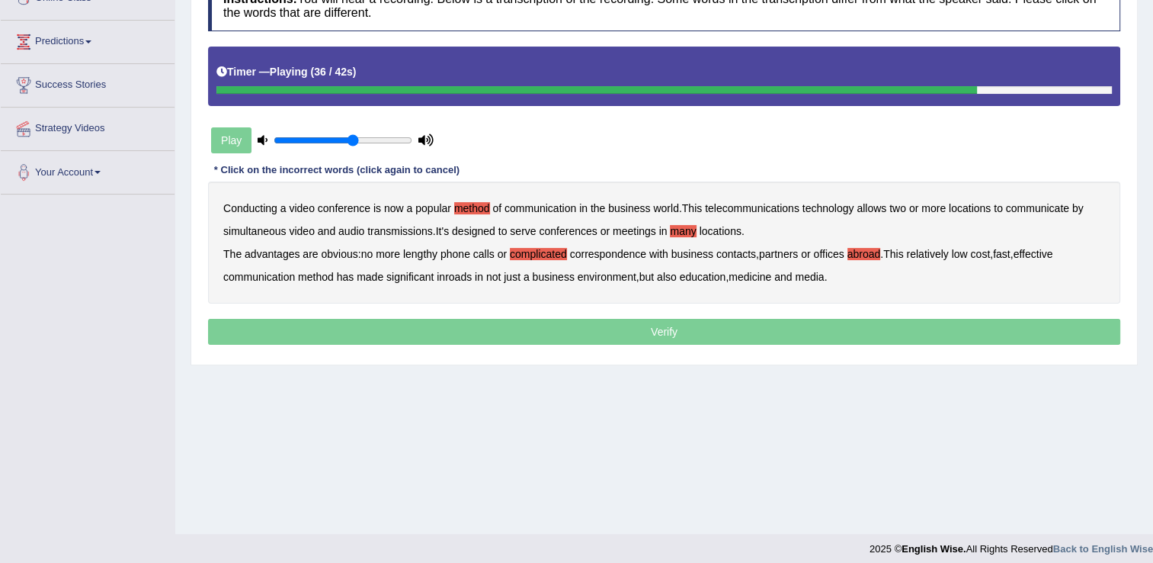
click at [612, 276] on b "environment" at bounding box center [607, 277] width 59 height 12
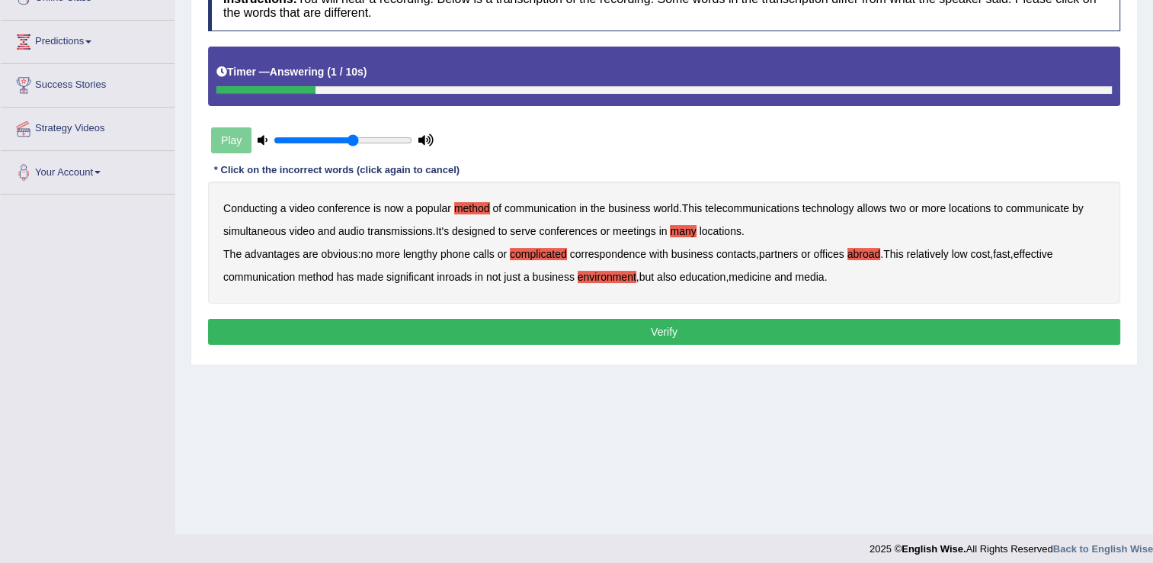
click at [705, 330] on button "Verify" at bounding box center [664, 332] width 913 height 26
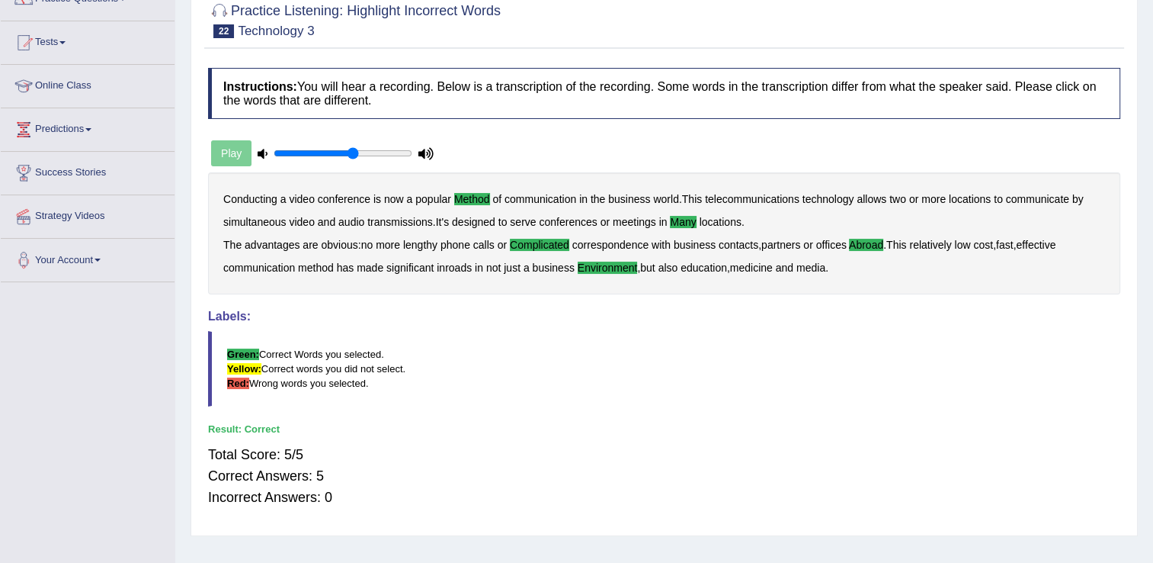
scroll to position [0, 0]
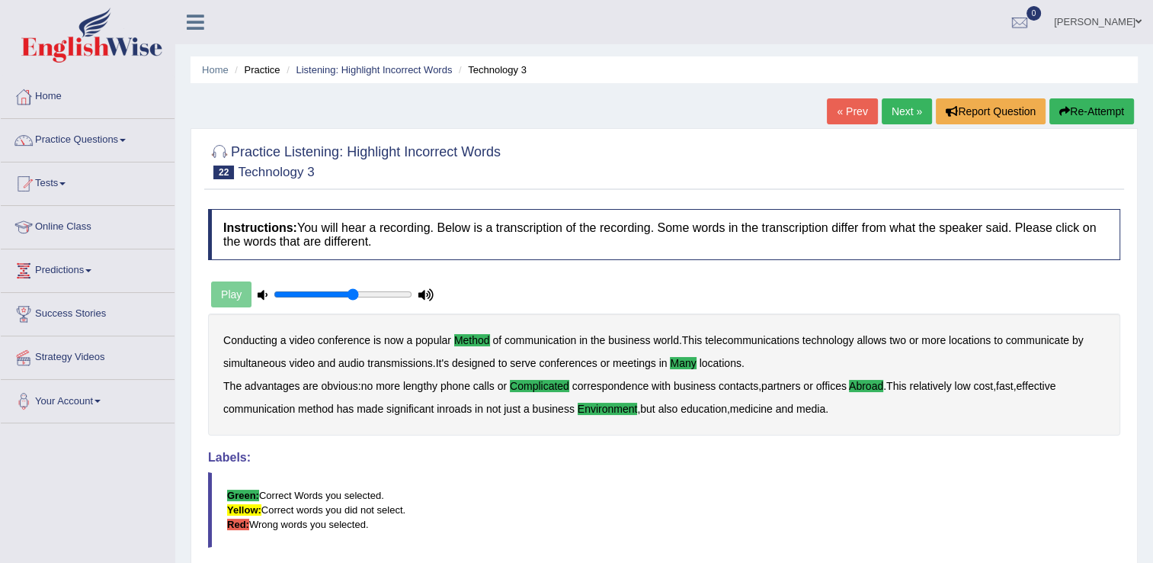
click at [909, 111] on link "Next »" at bounding box center [907, 111] width 50 height 26
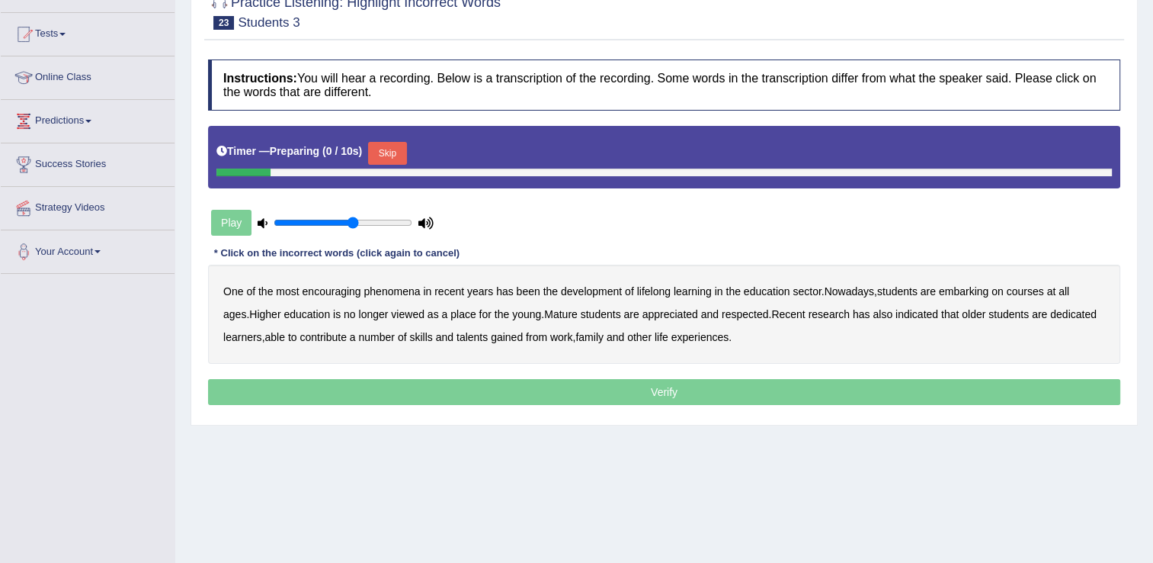
scroll to position [152, 0]
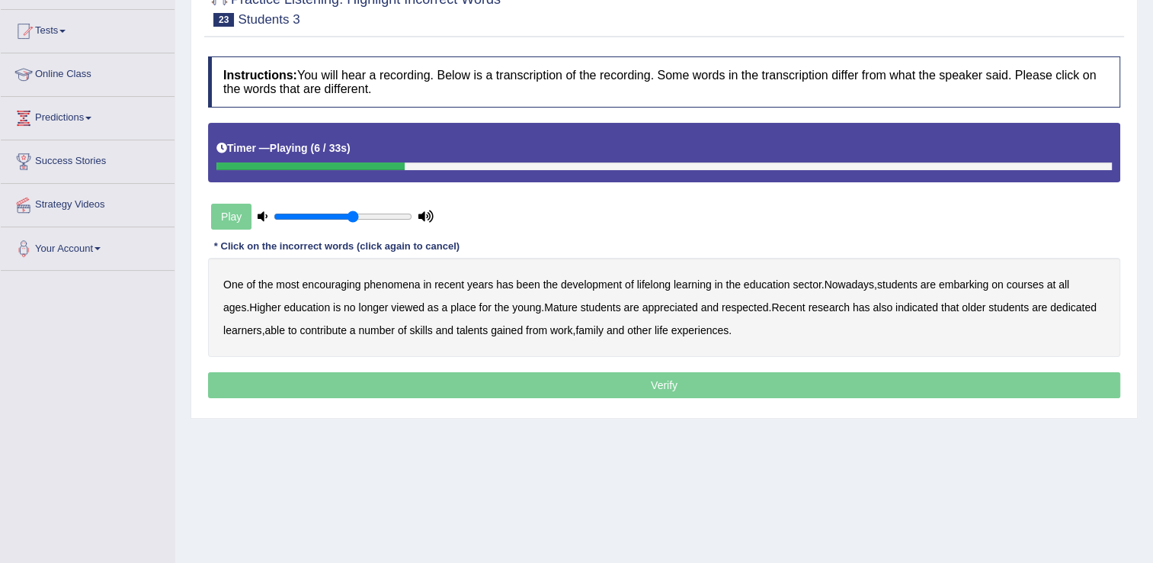
click at [595, 286] on b "development" at bounding box center [591, 284] width 61 height 12
click at [391, 308] on b "viewed" at bounding box center [408, 307] width 34 height 12
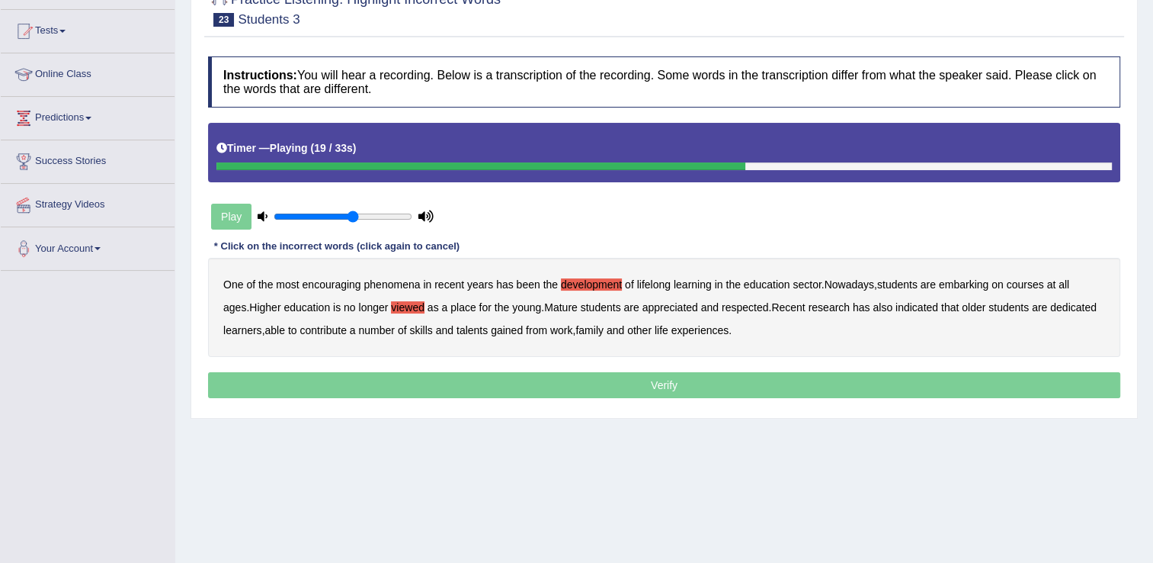
click at [727, 306] on b "respected" at bounding box center [745, 307] width 47 height 12
click at [1055, 310] on b "dedicated" at bounding box center [1074, 307] width 47 height 12
click at [483, 330] on b "talents" at bounding box center [472, 330] width 31 height 12
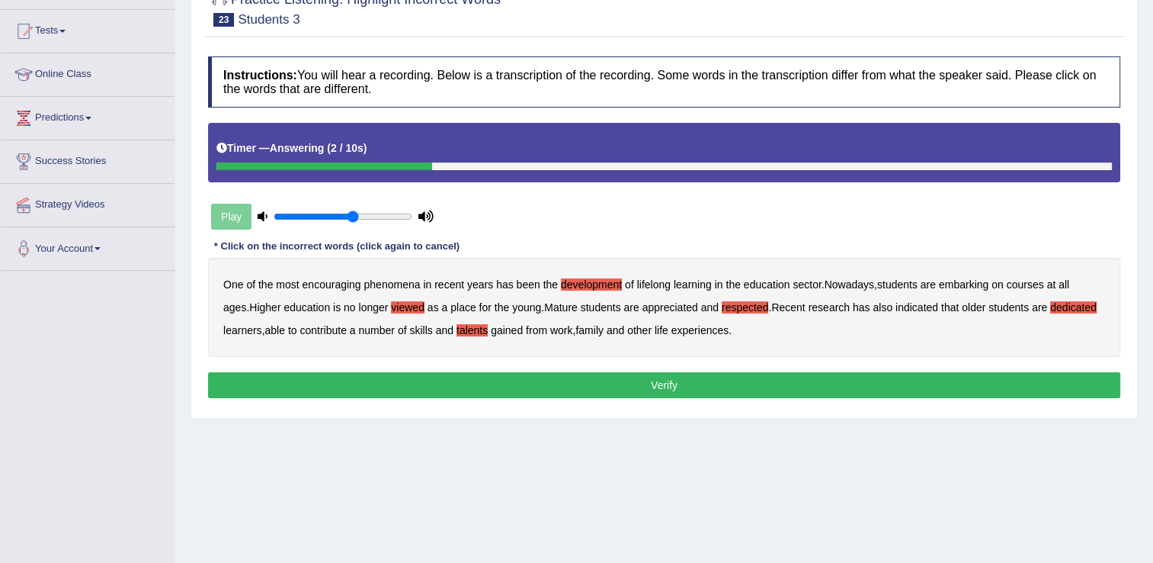
click at [595, 383] on button "Verify" at bounding box center [664, 385] width 913 height 26
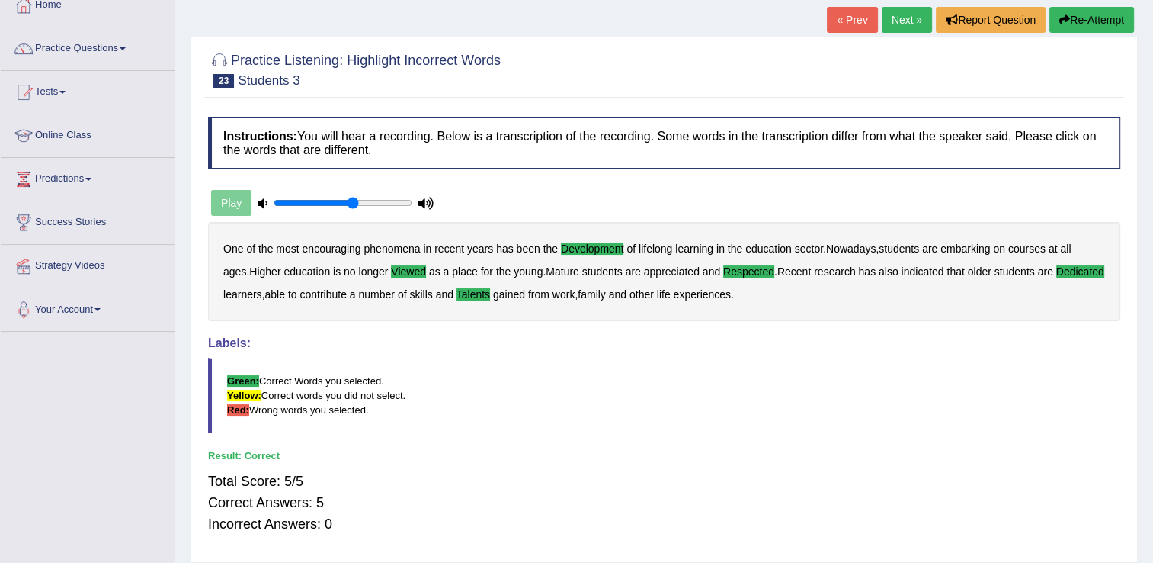
scroll to position [0, 0]
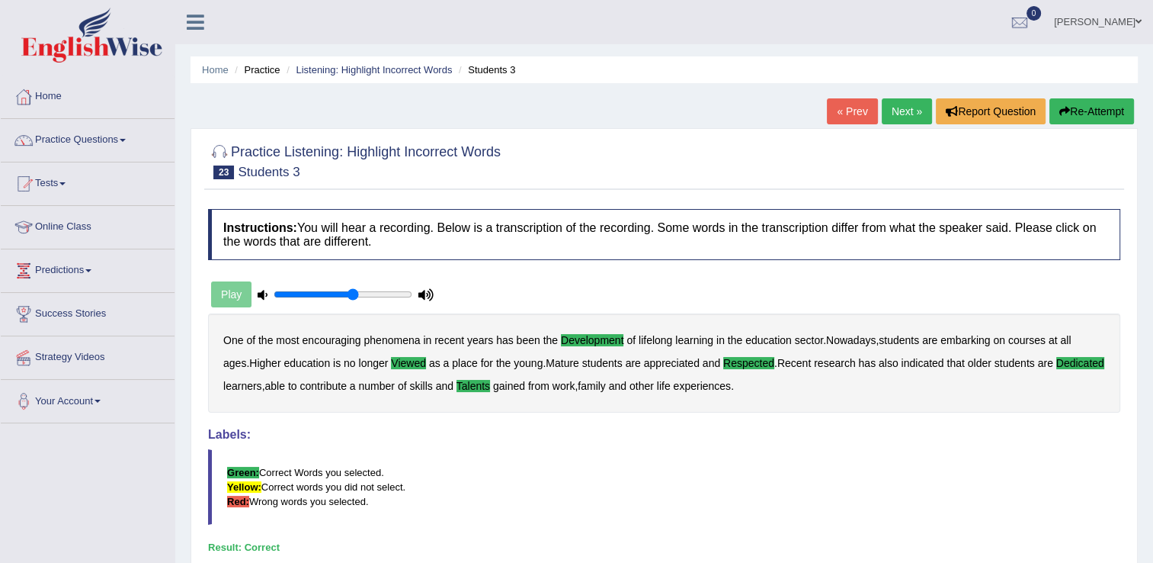
click at [913, 113] on link "Next »" at bounding box center [907, 111] width 50 height 26
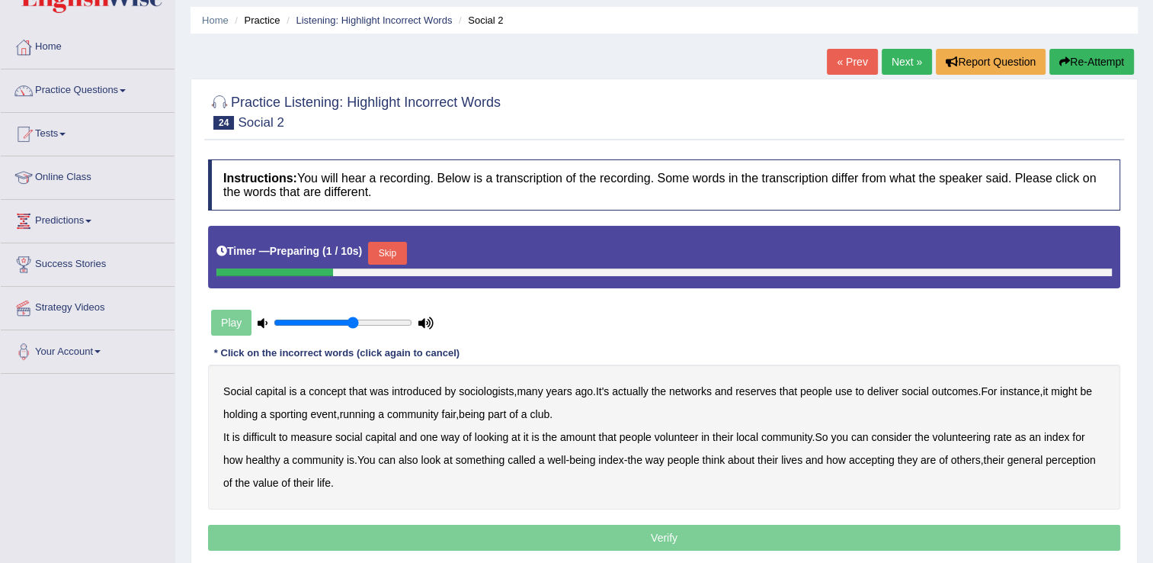
scroll to position [76, 0]
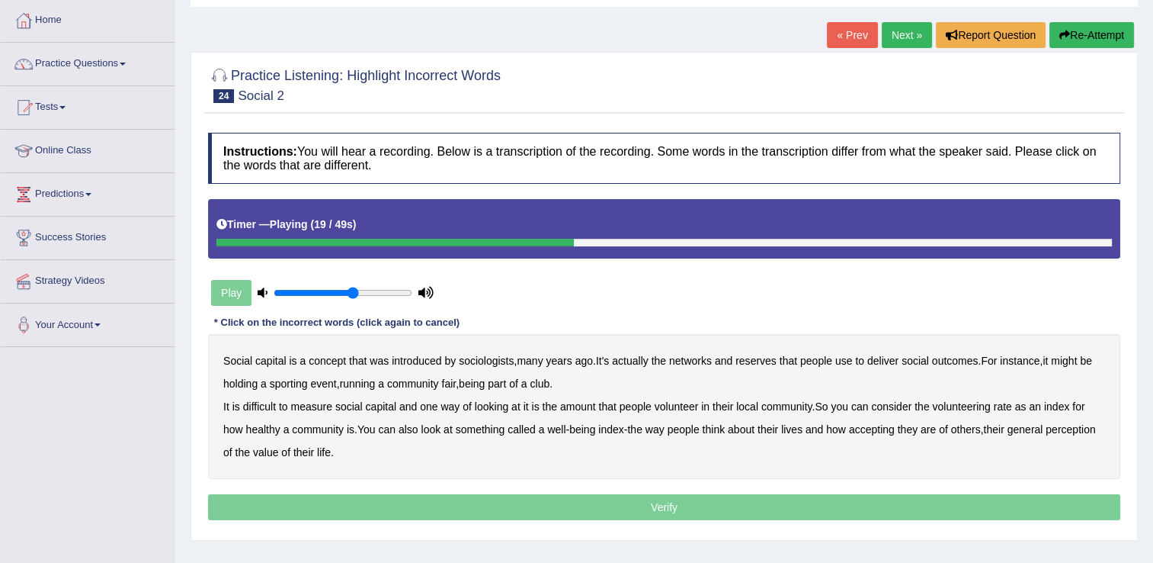
click at [478, 381] on b "being" at bounding box center [472, 383] width 26 height 12
click at [485, 383] on b "being" at bounding box center [472, 383] width 26 height 12
click at [452, 383] on b "fair" at bounding box center [448, 383] width 14 height 12
click at [1063, 406] on b "index" at bounding box center [1056, 406] width 25 height 12
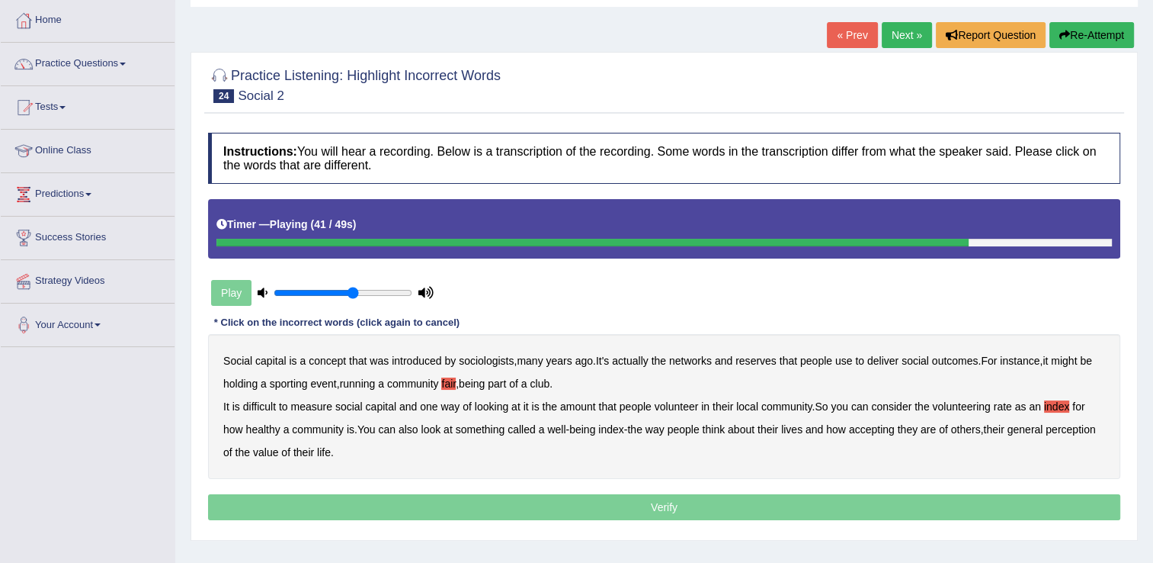
click at [887, 425] on b "accepting" at bounding box center [872, 429] width 46 height 12
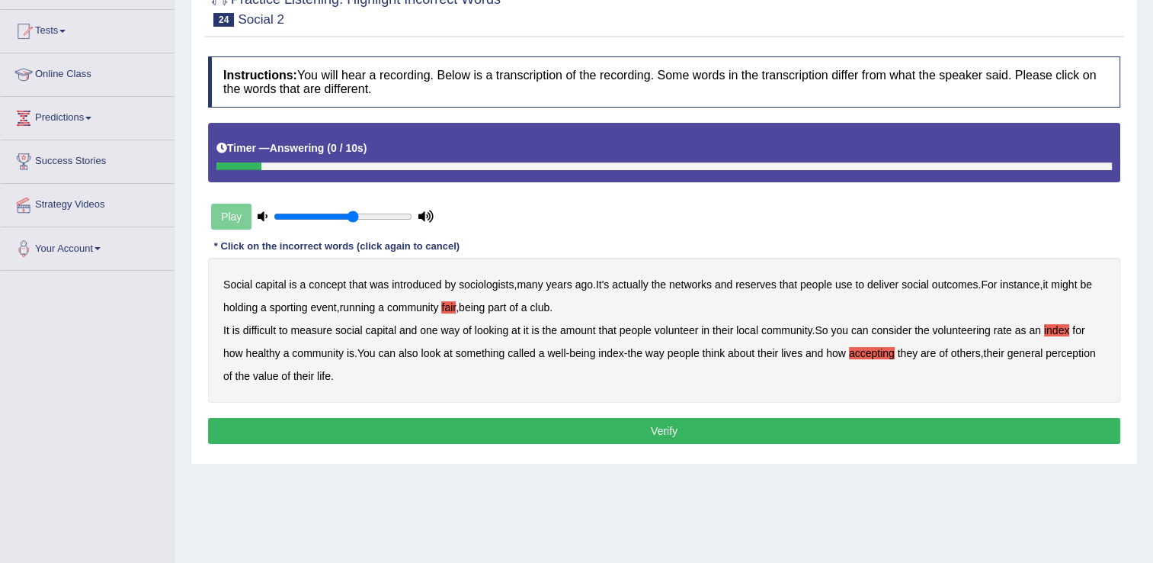
click at [625, 429] on button "Verify" at bounding box center [664, 431] width 913 height 26
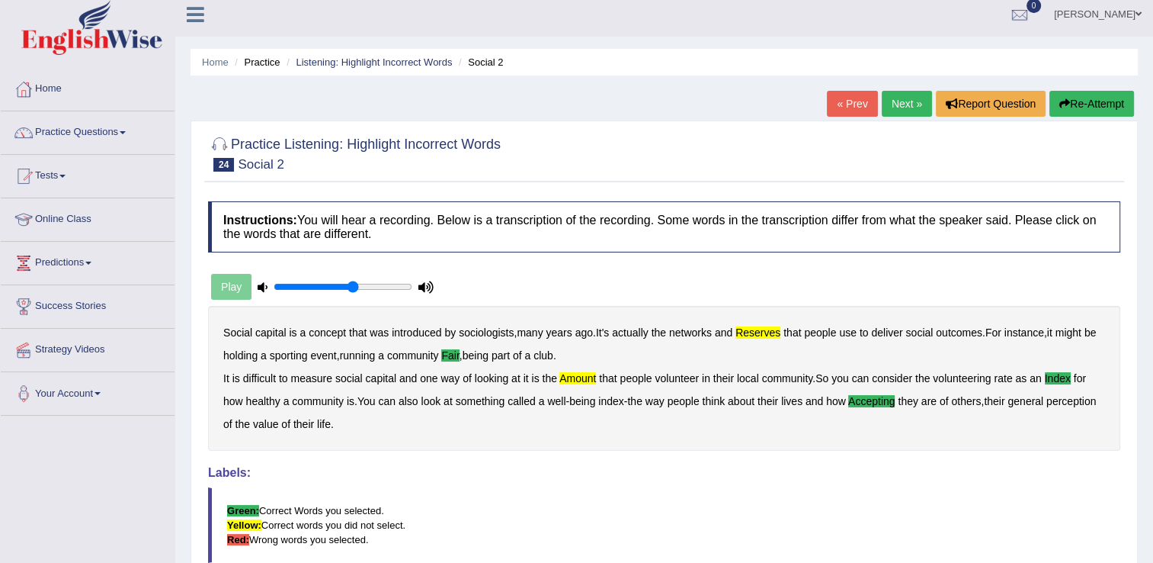
scroll to position [0, 0]
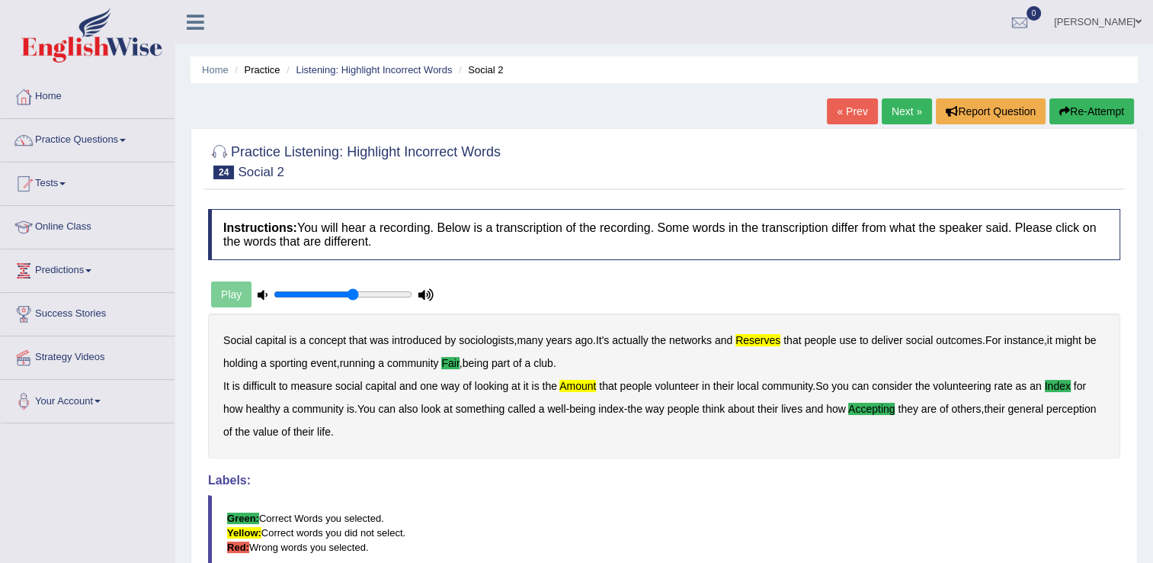
click at [908, 115] on link "Next »" at bounding box center [907, 111] width 50 height 26
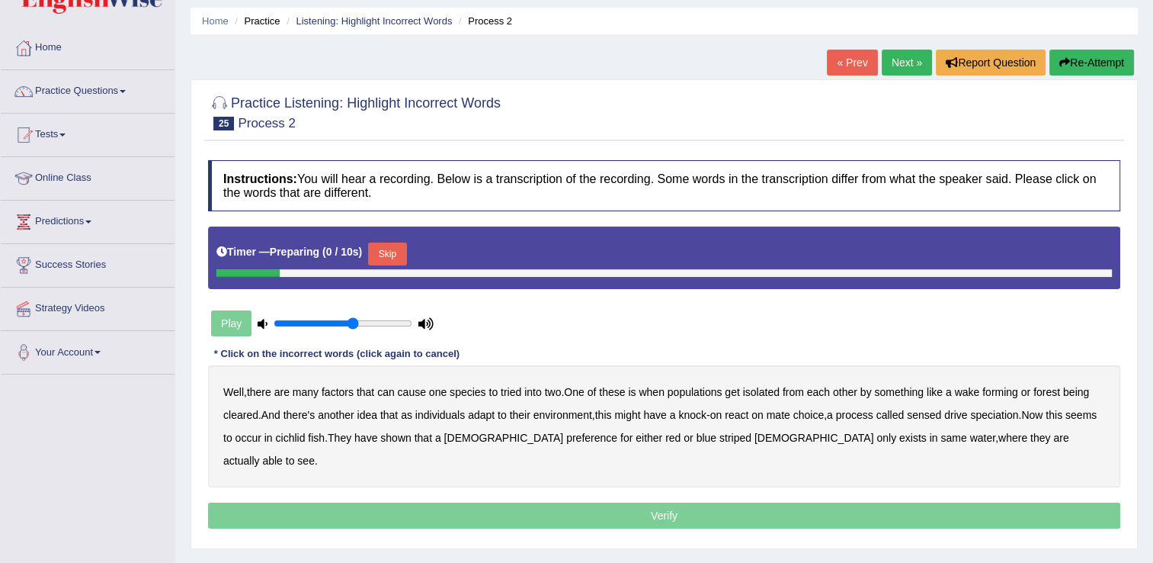
scroll to position [76, 0]
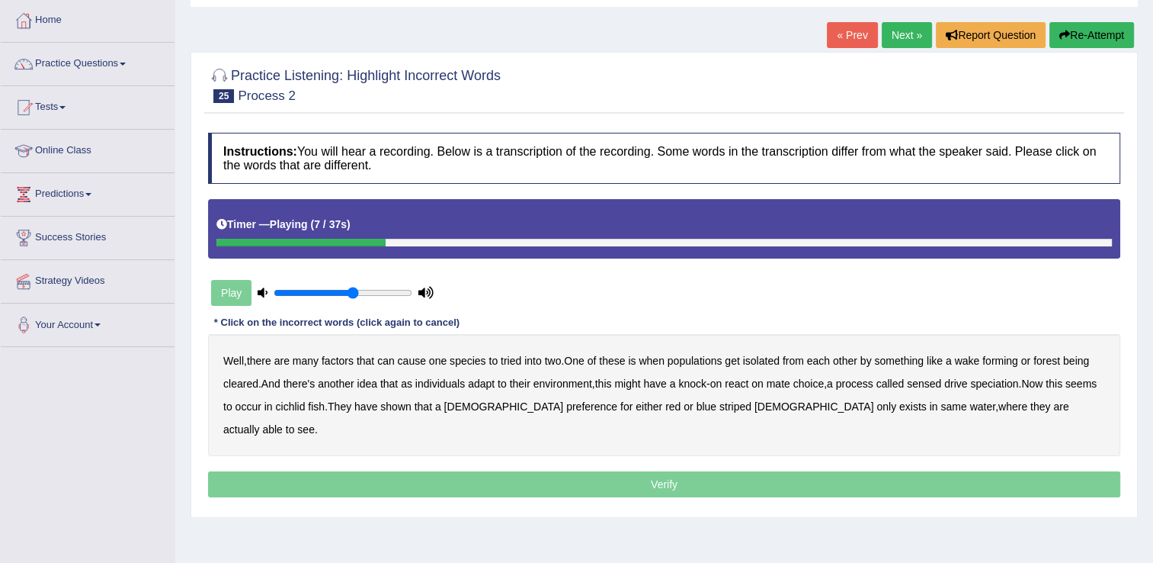
click at [513, 358] on b "tried" at bounding box center [511, 360] width 21 height 12
click at [743, 387] on b "react" at bounding box center [737, 383] width 24 height 12
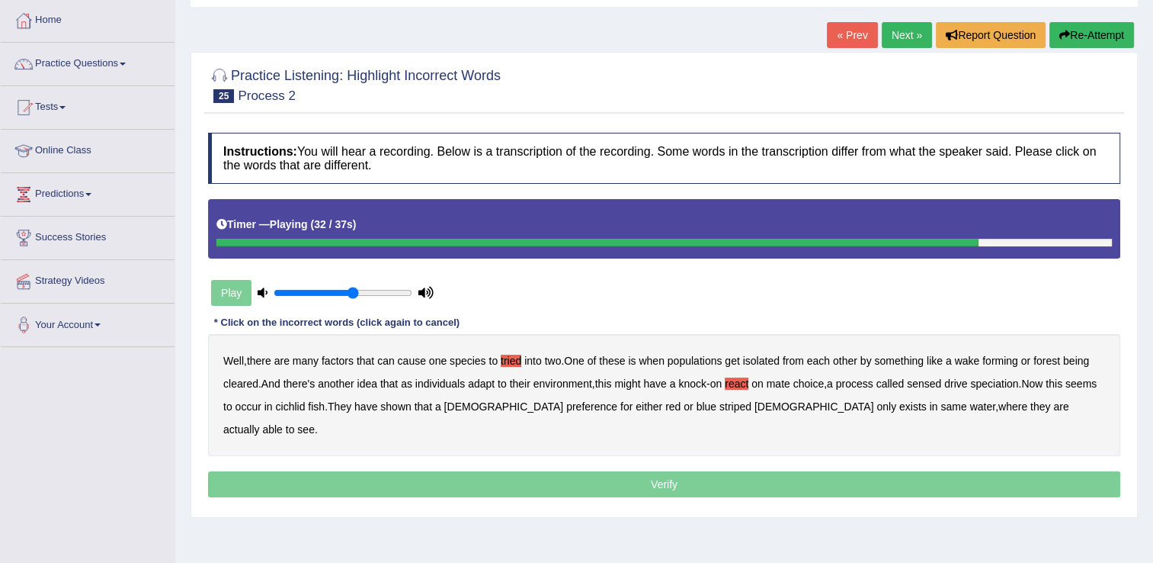
click at [941, 407] on b "same" at bounding box center [954, 406] width 26 height 12
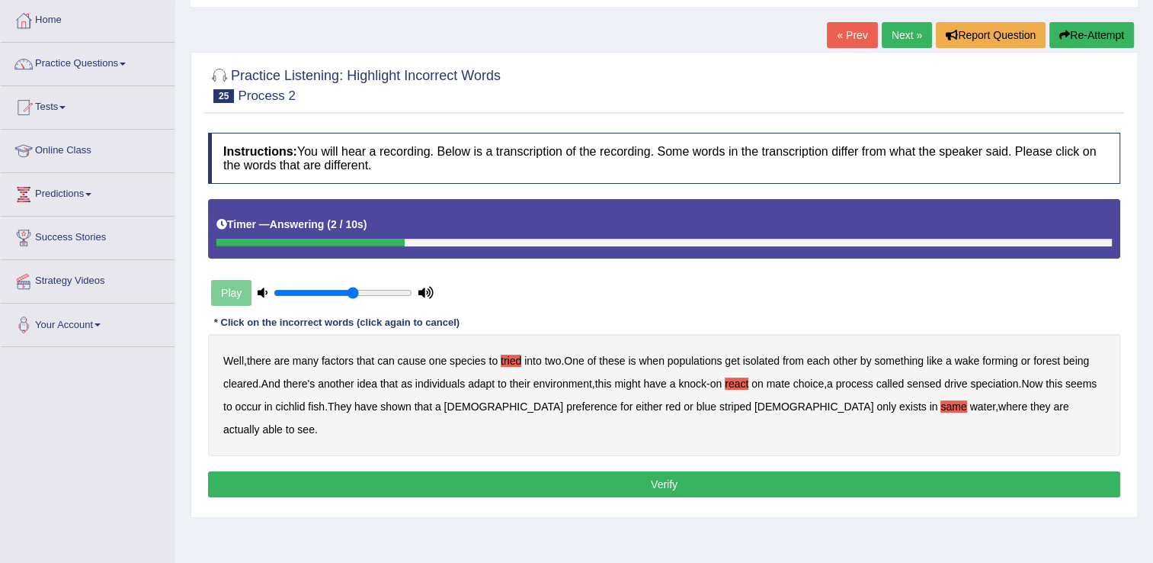
click at [711, 471] on button "Verify" at bounding box center [664, 484] width 913 height 26
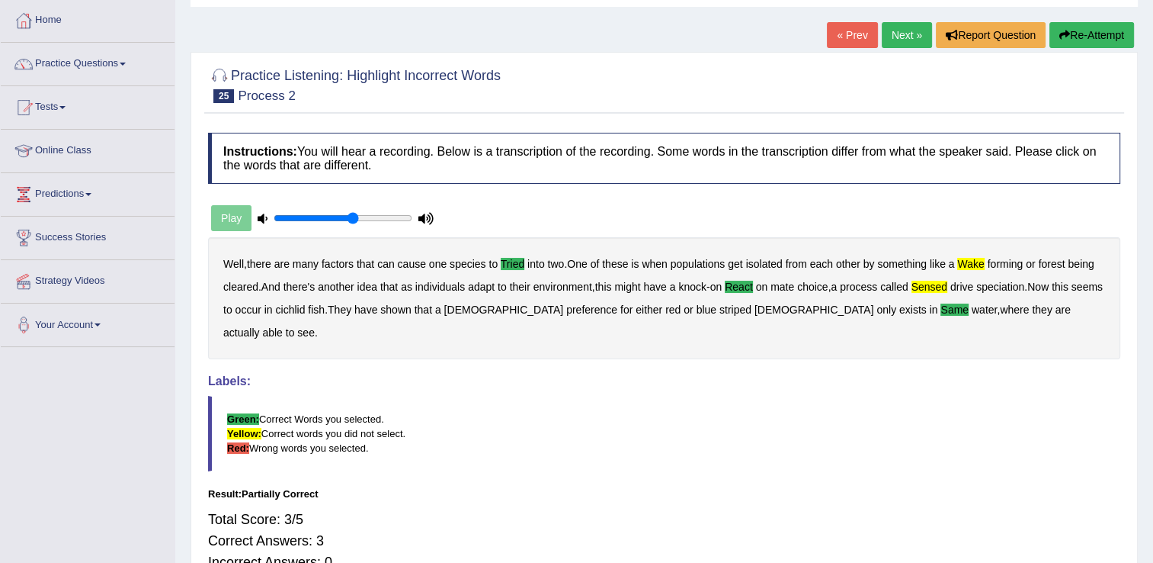
click at [913, 38] on link "Next »" at bounding box center [907, 35] width 50 height 26
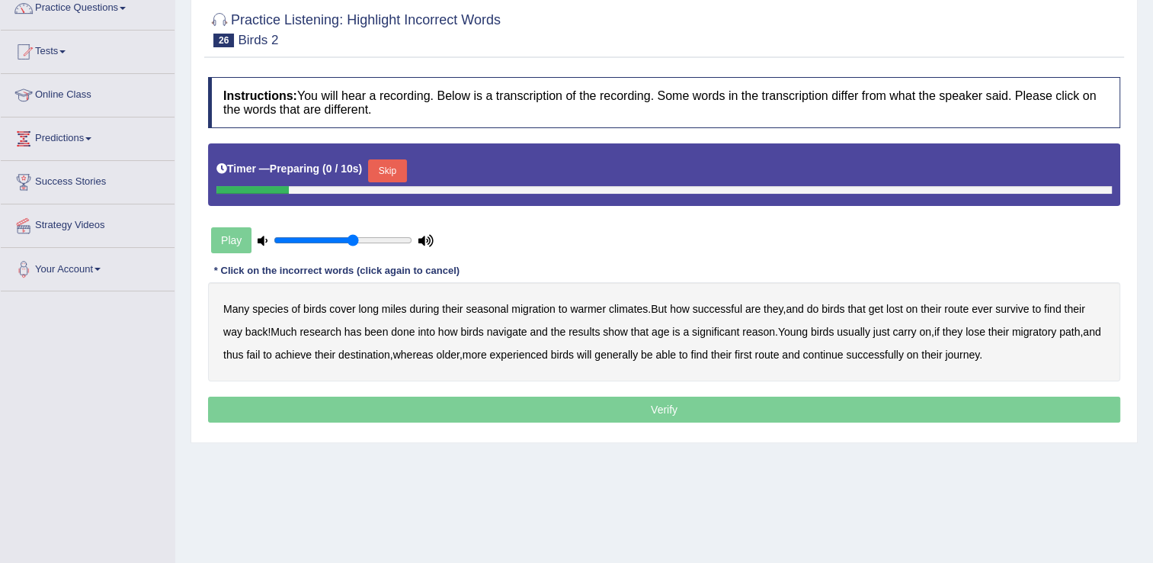
scroll to position [152, 0]
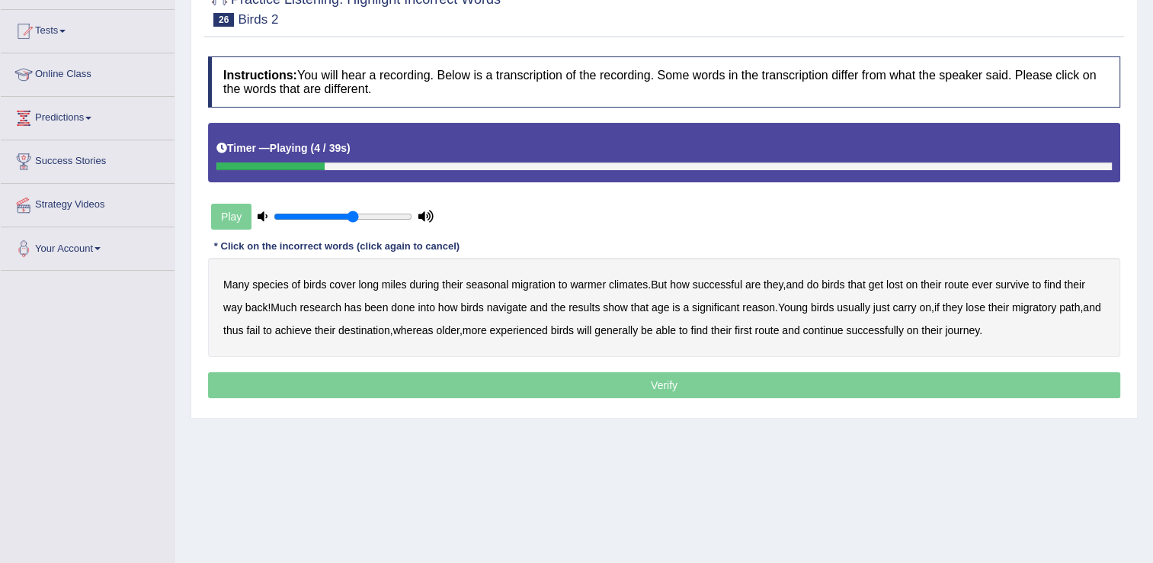
click at [393, 287] on b "miles" at bounding box center [394, 284] width 25 height 12
click at [1028, 285] on b "survive" at bounding box center [1013, 284] width 34 height 12
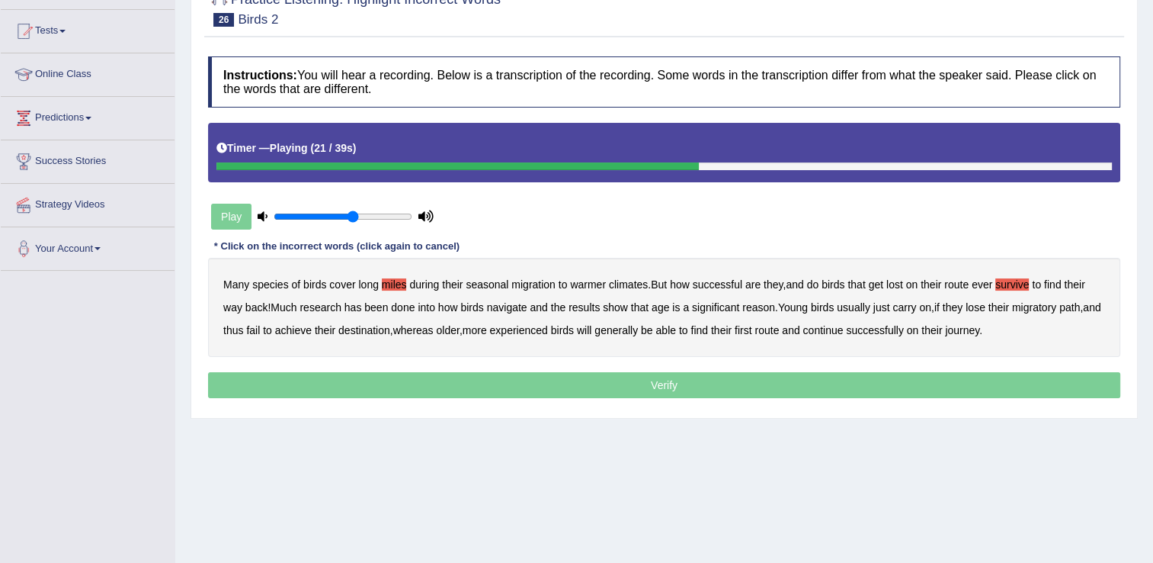
click at [759, 306] on b "reason" at bounding box center [759, 307] width 33 height 12
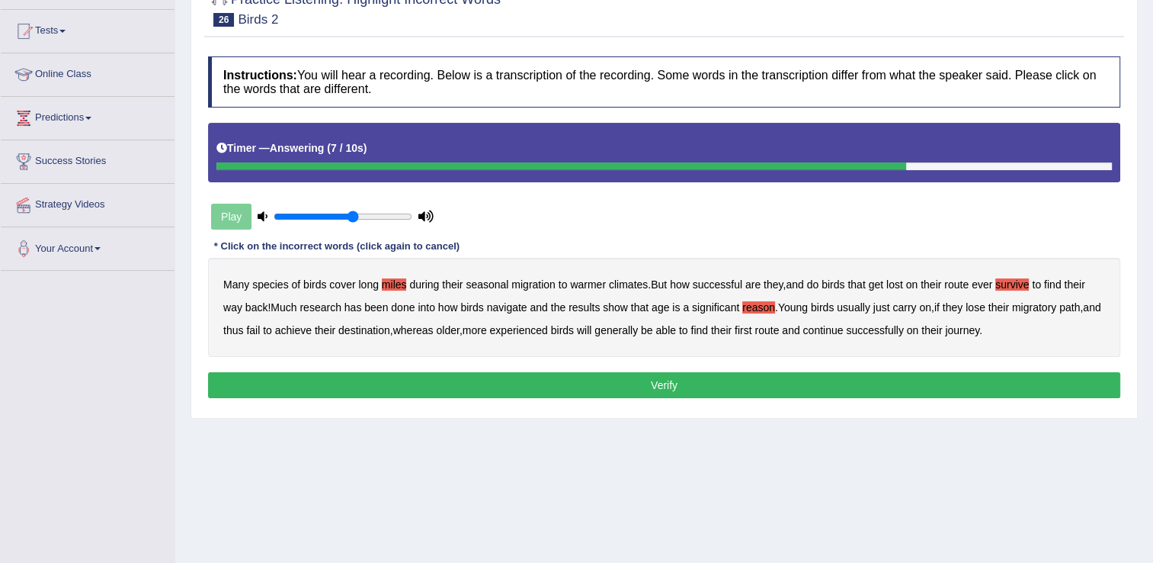
click at [752, 329] on b "first" at bounding box center [744, 330] width 18 height 12
click at [721, 381] on button "Verify" at bounding box center [664, 385] width 913 height 26
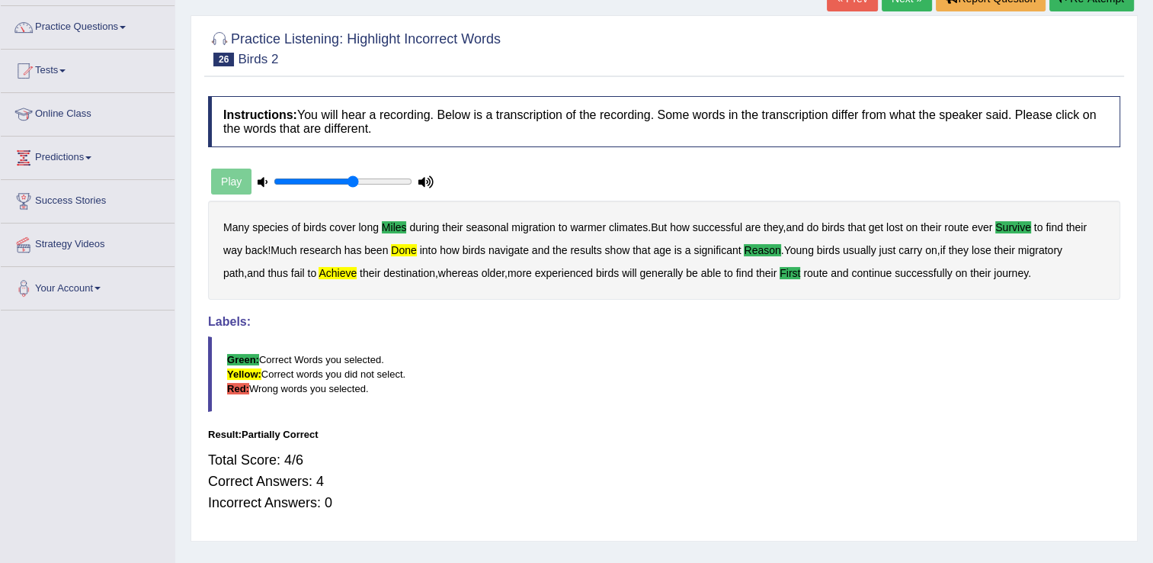
scroll to position [0, 0]
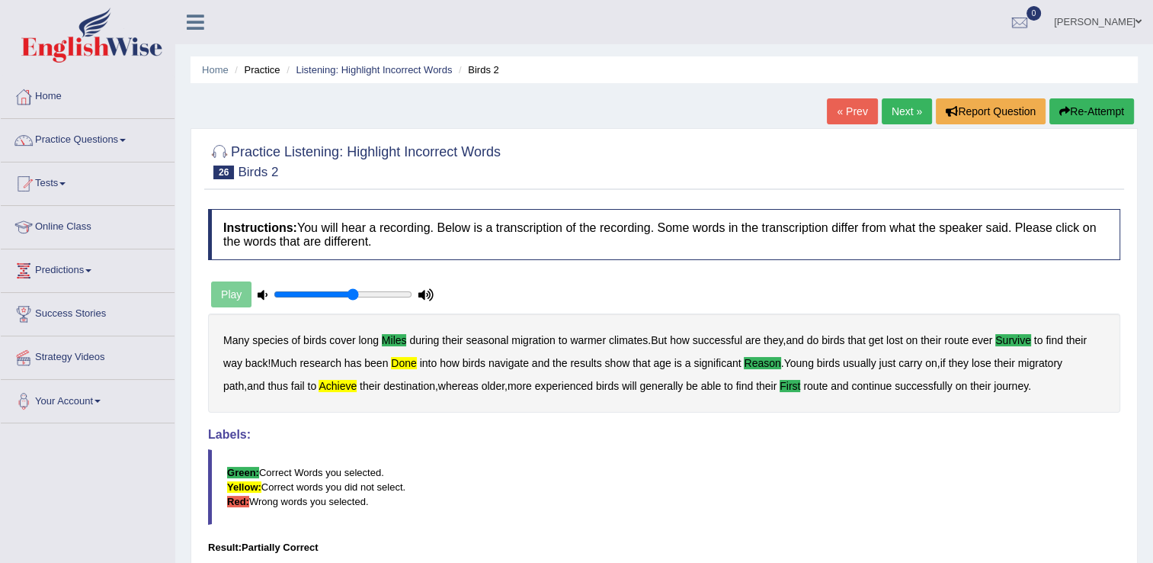
click at [906, 113] on link "Next »" at bounding box center [907, 111] width 50 height 26
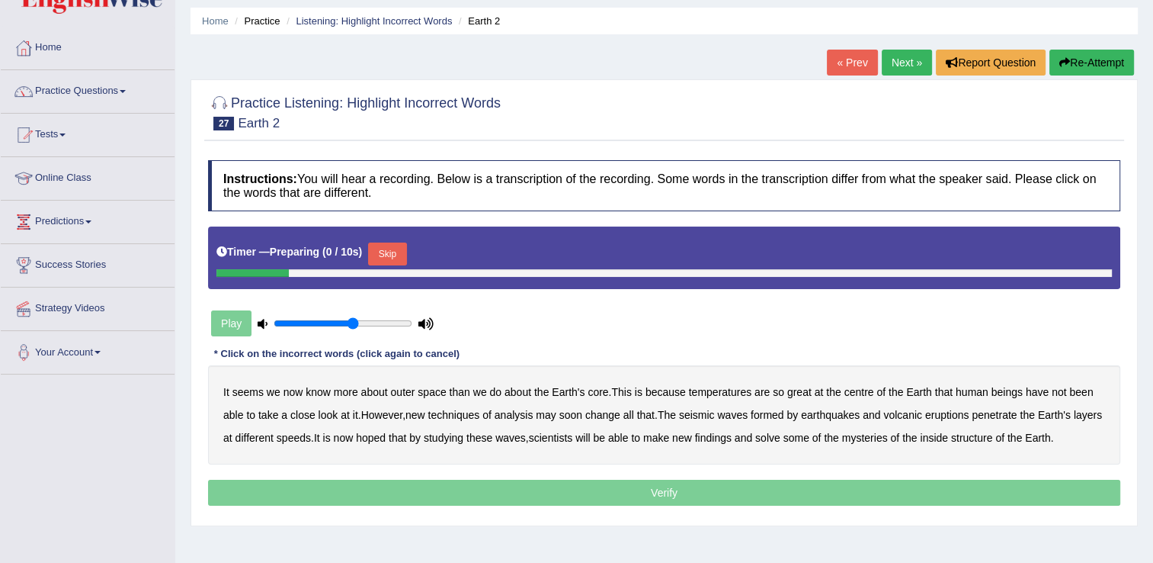
scroll to position [76, 0]
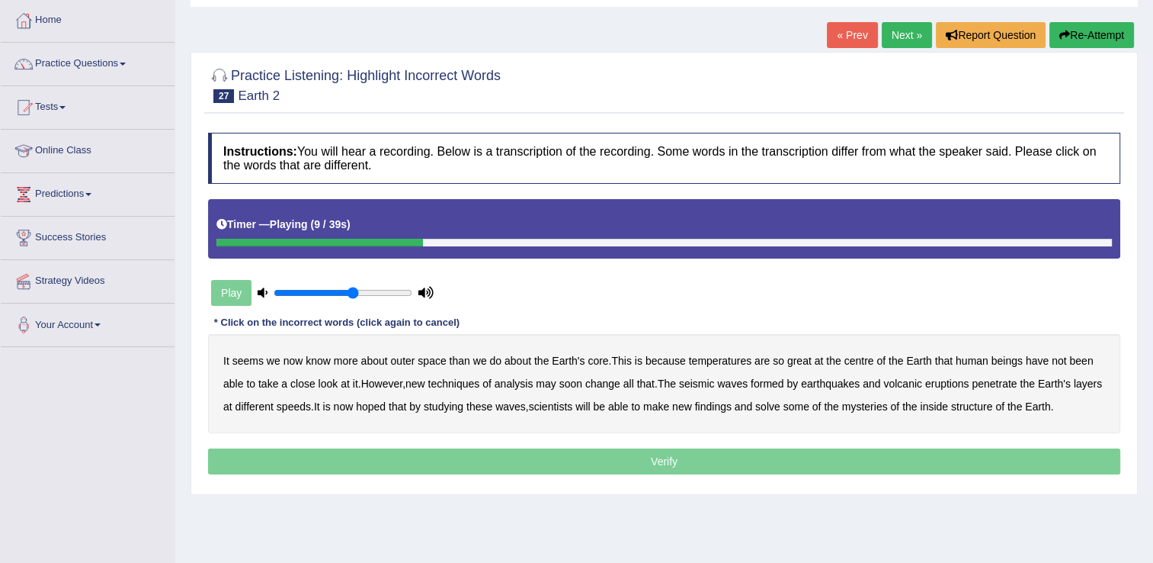
click at [801, 362] on b "great" at bounding box center [800, 360] width 24 height 12
click at [454, 384] on b "techniques" at bounding box center [454, 383] width 52 height 12
click at [714, 386] on b "seismic" at bounding box center [697, 383] width 36 height 12
click at [715, 386] on b "seismic" at bounding box center [697, 383] width 36 height 12
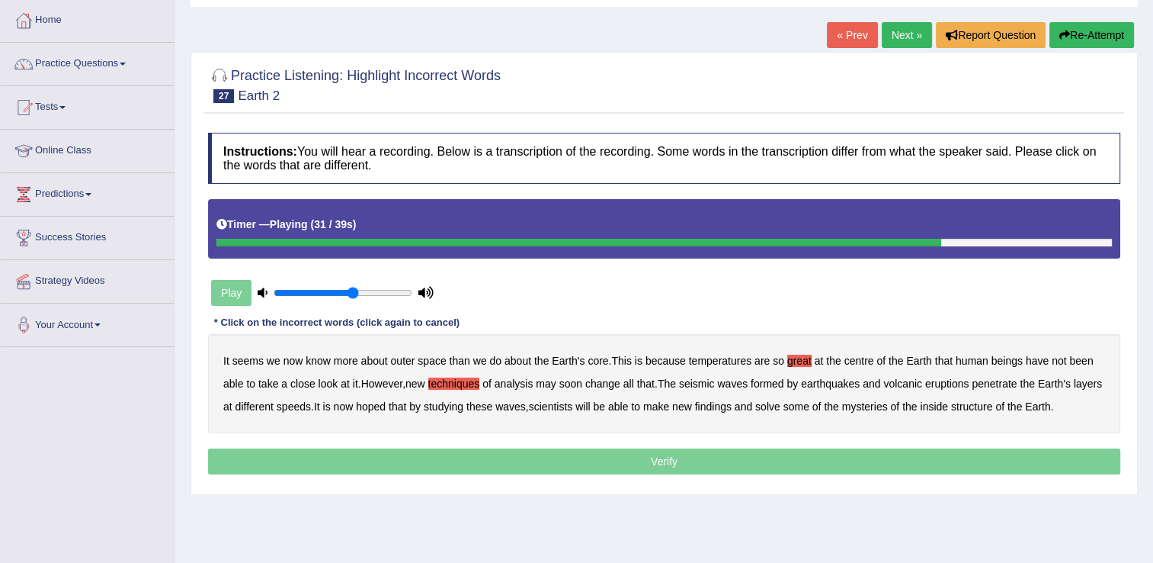
drag, startPoint x: 756, startPoint y: 404, endPoint x: 796, endPoint y: 412, distance: 40.5
click at [732, 404] on b "findings" at bounding box center [713, 406] width 37 height 12
click at [948, 408] on b "inside" at bounding box center [934, 406] width 28 height 12
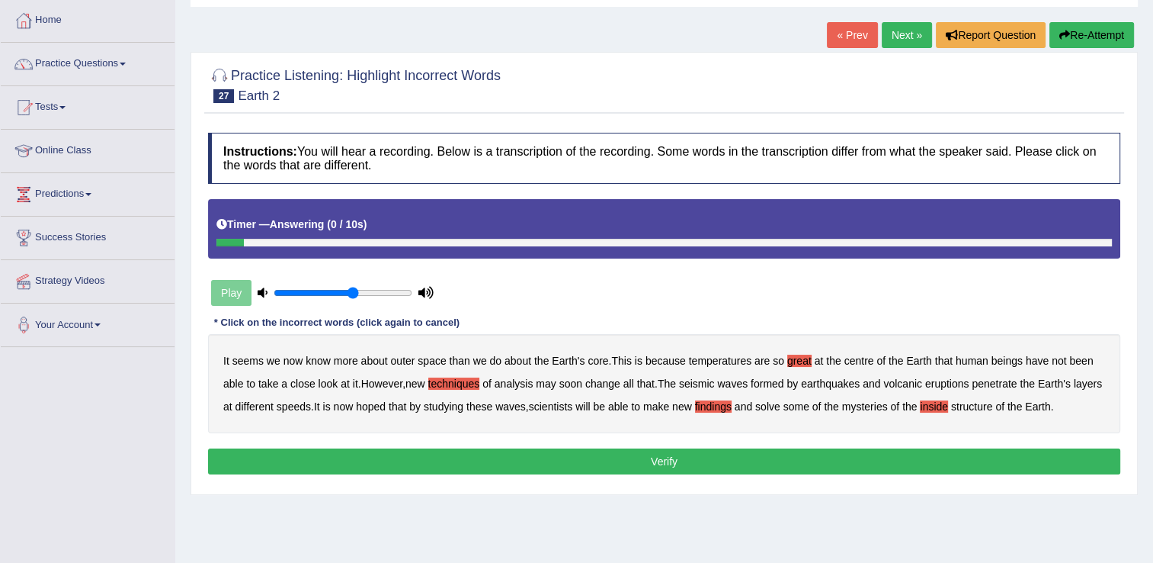
click at [640, 460] on button "Verify" at bounding box center [664, 461] width 913 height 26
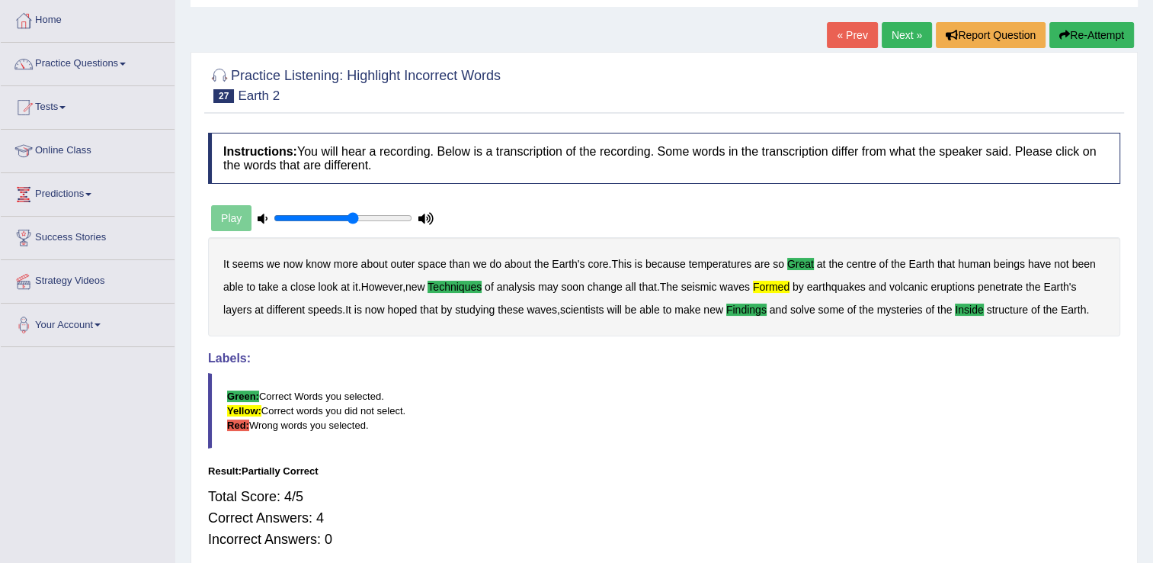
scroll to position [0, 0]
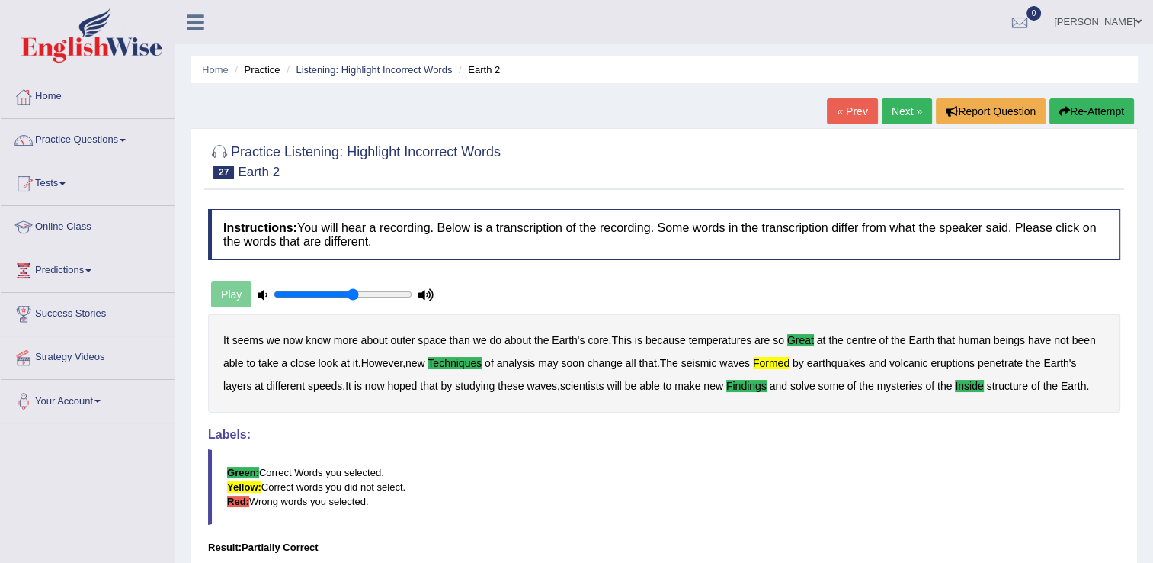
click at [900, 114] on link "Next »" at bounding box center [907, 111] width 50 height 26
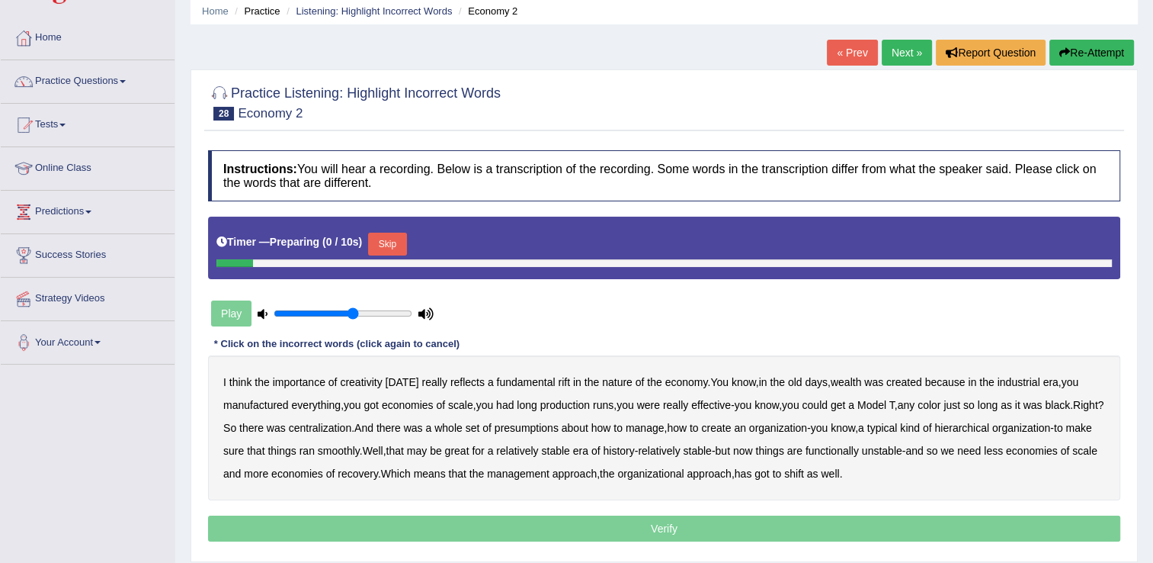
scroll to position [152, 0]
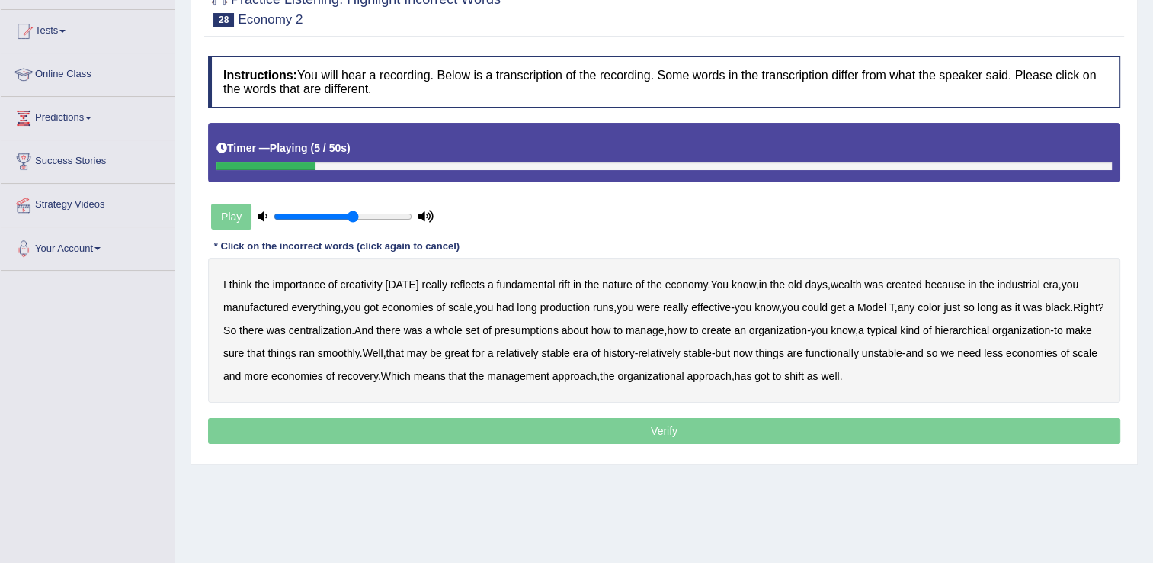
click at [563, 282] on b "rift" at bounding box center [564, 284] width 12 height 12
click at [324, 305] on b "everything" at bounding box center [317, 307] width 50 height 12
click at [720, 297] on div "I think the importance of creativity [DATE] really reflects a fundamental rift …" at bounding box center [664, 330] width 913 height 145
click at [722, 308] on b "effective" at bounding box center [711, 307] width 40 height 12
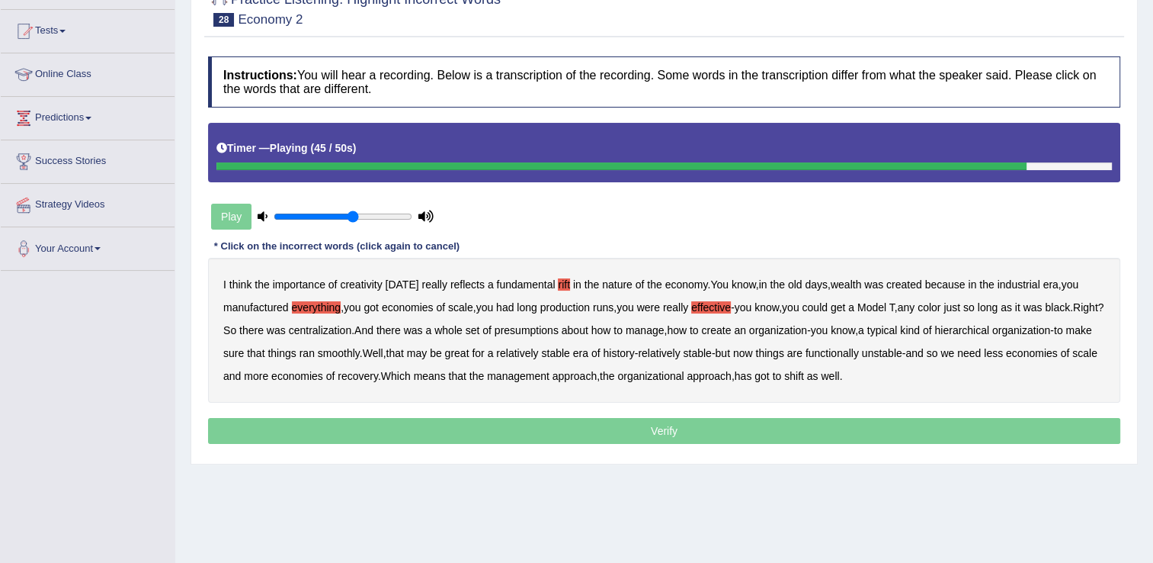
click at [378, 377] on b "recovery" at bounding box center [358, 376] width 40 height 12
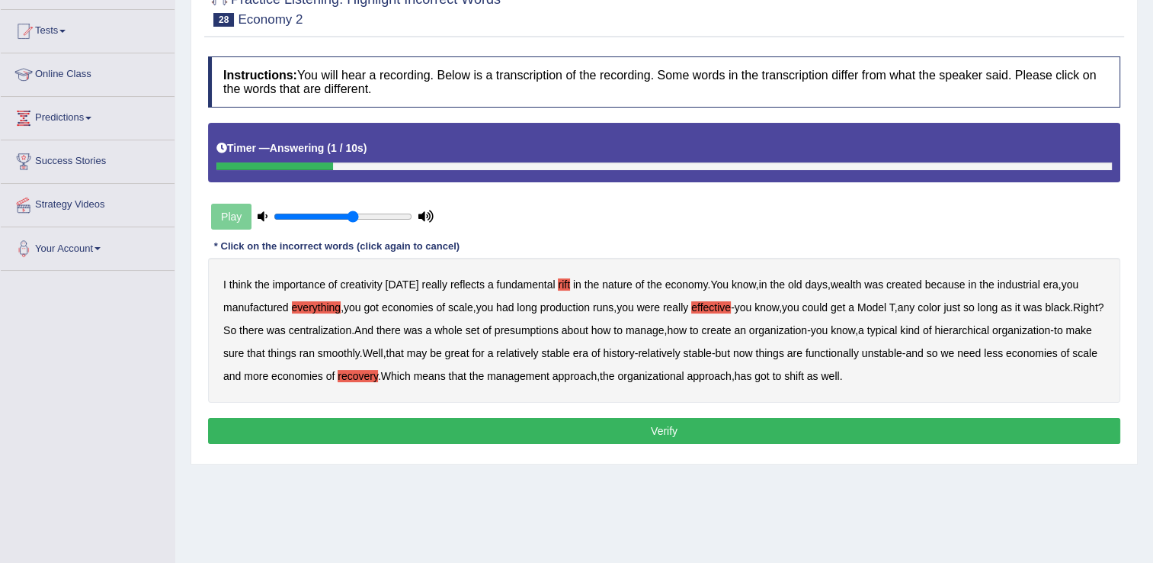
click at [689, 428] on button "Verify" at bounding box center [664, 431] width 913 height 26
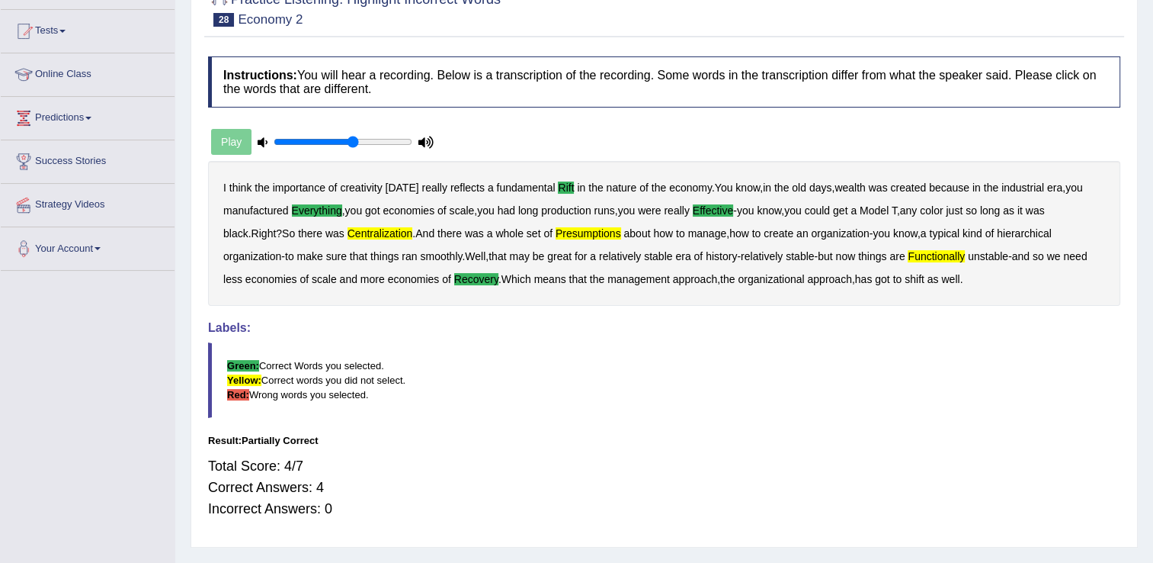
scroll to position [76, 0]
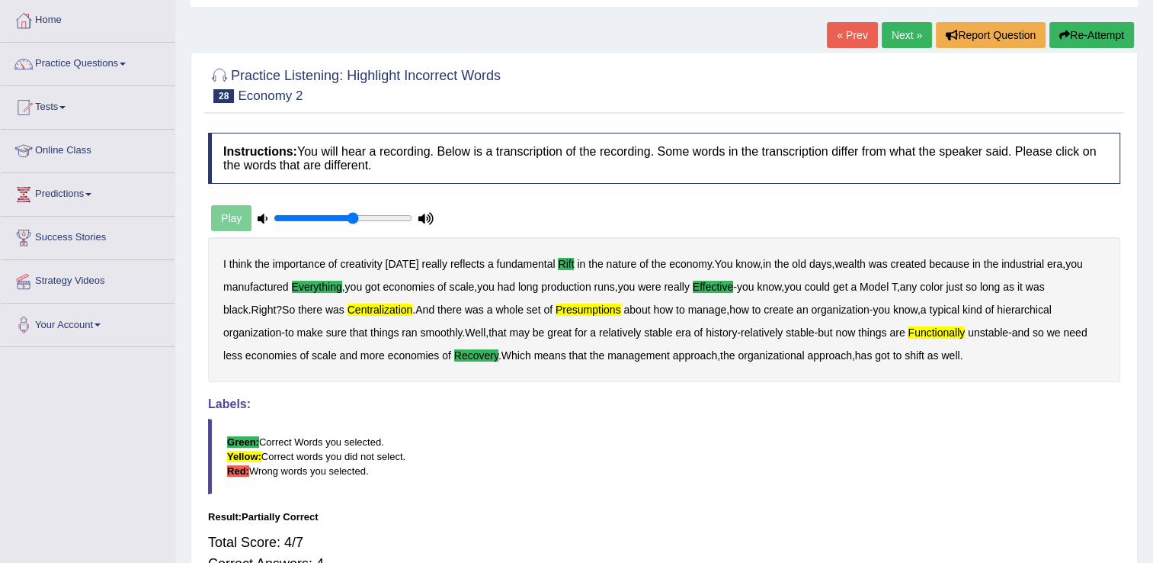
click at [901, 37] on link "Next »" at bounding box center [907, 35] width 50 height 26
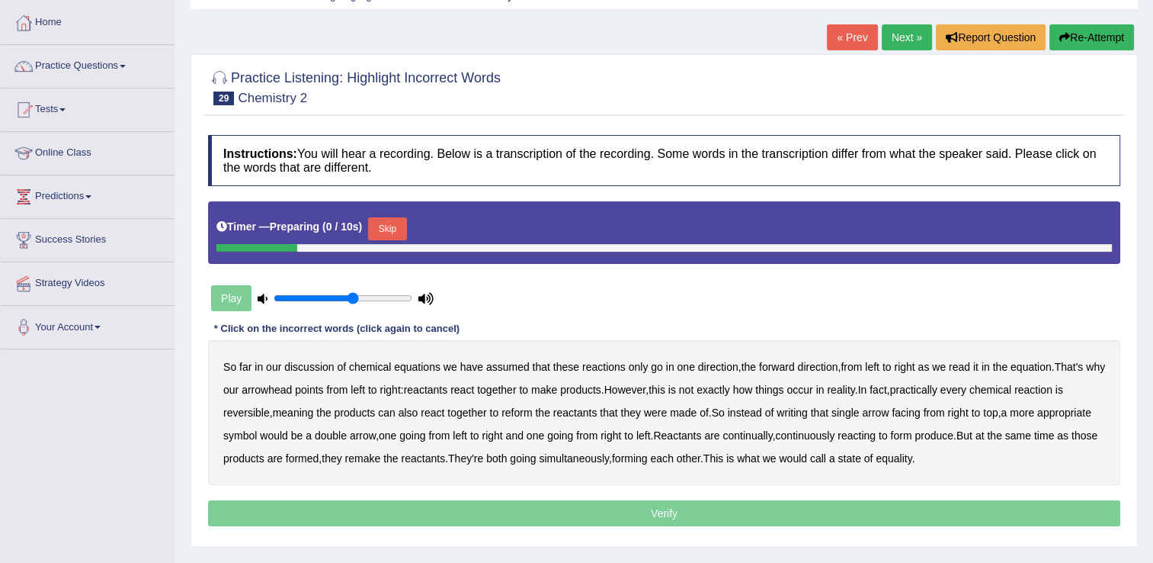
scroll to position [152, 0]
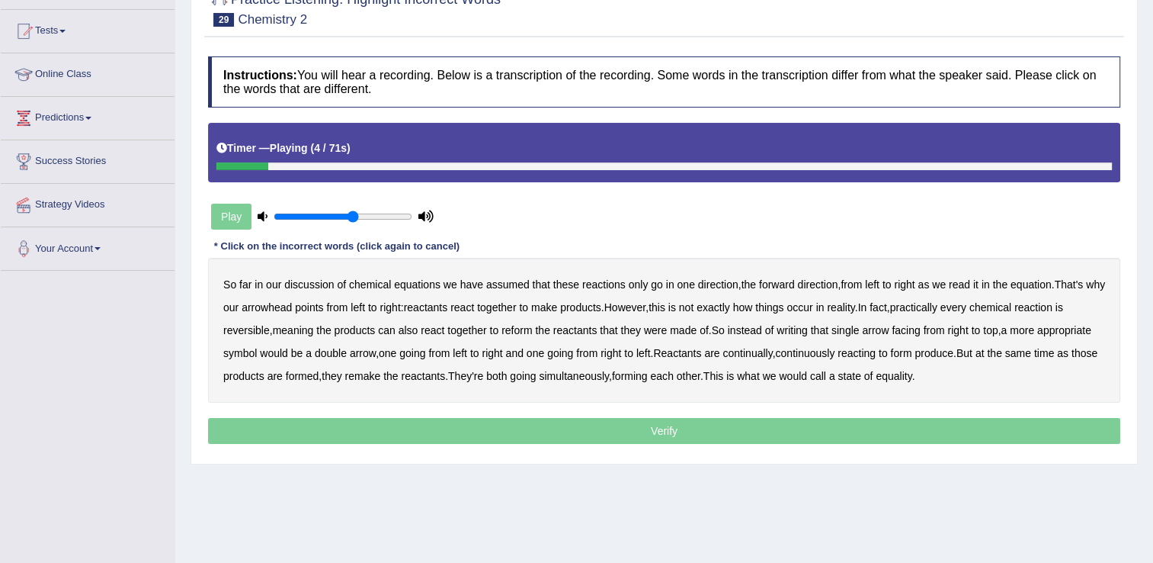
click at [428, 285] on b "equations" at bounding box center [417, 284] width 47 height 12
drag, startPoint x: 292, startPoint y: 303, endPoint x: 316, endPoint y: 310, distance: 24.6
click at [292, 306] on b "arrowhead" at bounding box center [267, 307] width 50 height 12
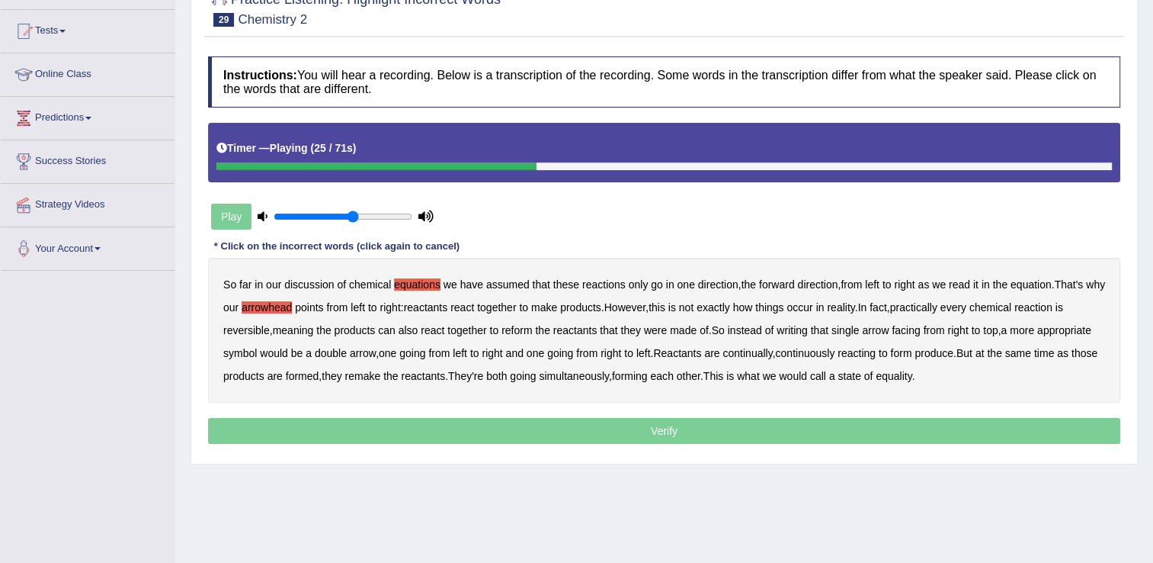
drag, startPoint x: 884, startPoint y: 310, endPoint x: 906, endPoint y: 315, distance: 22.7
click at [855, 310] on b "reality" at bounding box center [840, 307] width 27 height 12
click at [968, 332] on b "right" at bounding box center [958, 330] width 21 height 12
click at [998, 332] on b "top" at bounding box center [990, 330] width 14 height 12
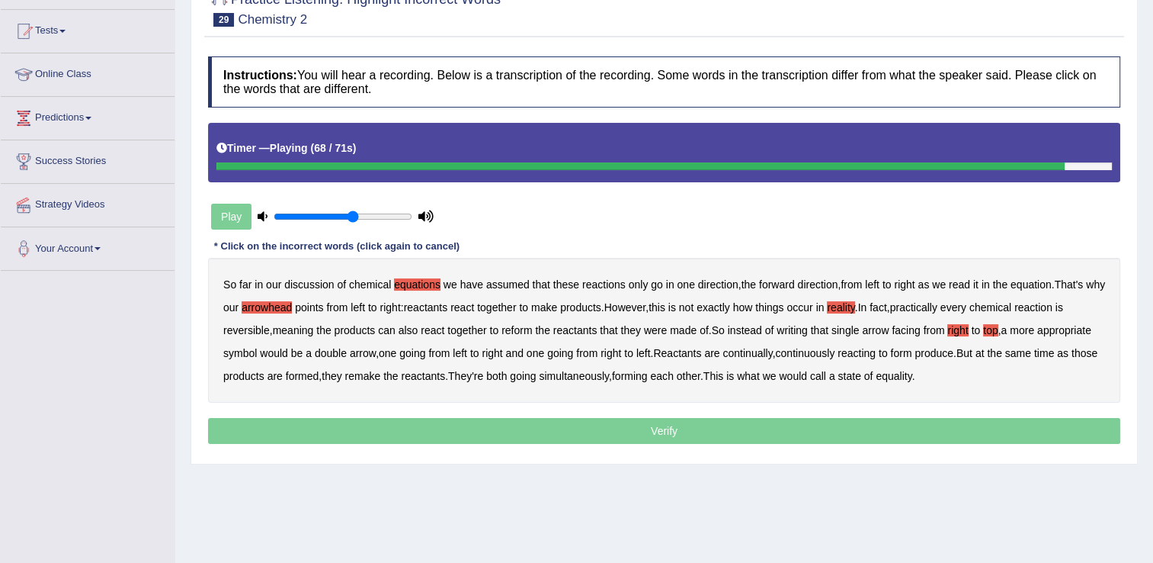
click at [912, 374] on b "equality" at bounding box center [894, 376] width 36 height 12
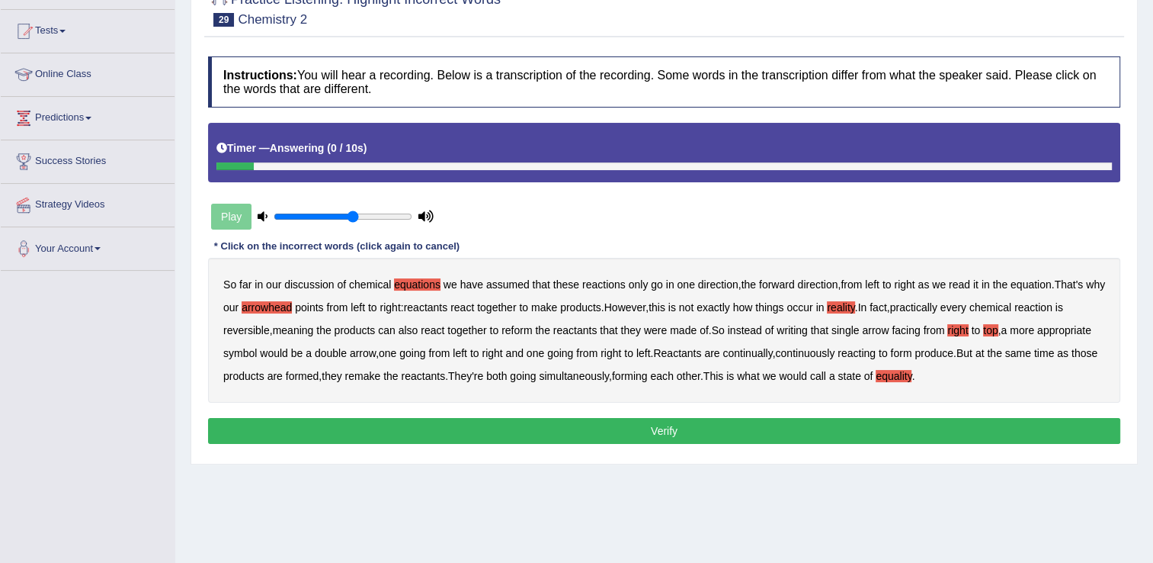
click at [656, 433] on button "Verify" at bounding box center [664, 431] width 913 height 26
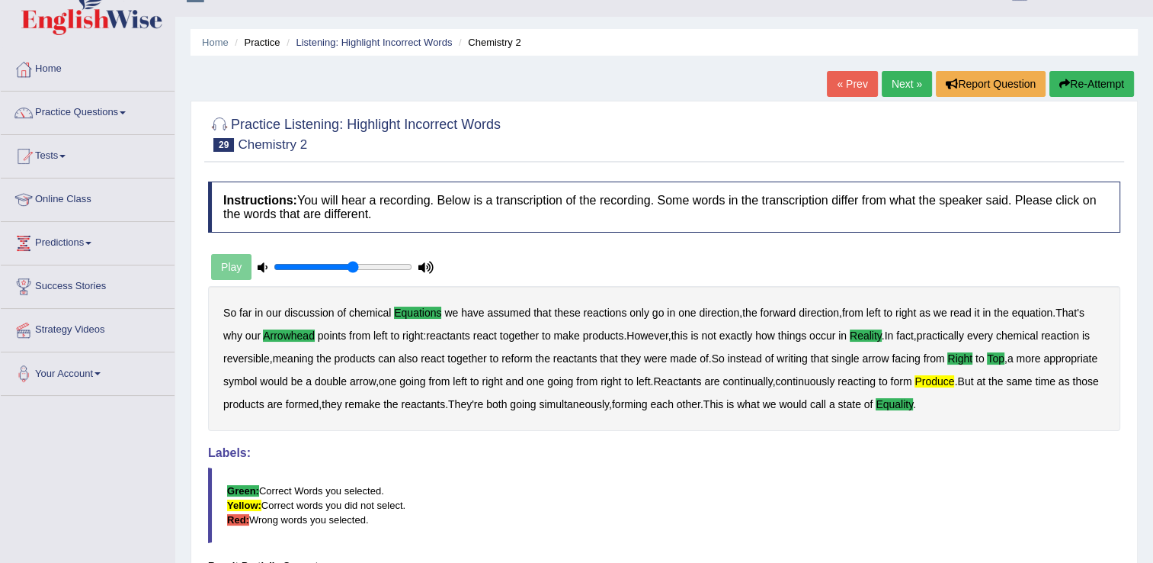
scroll to position [0, 0]
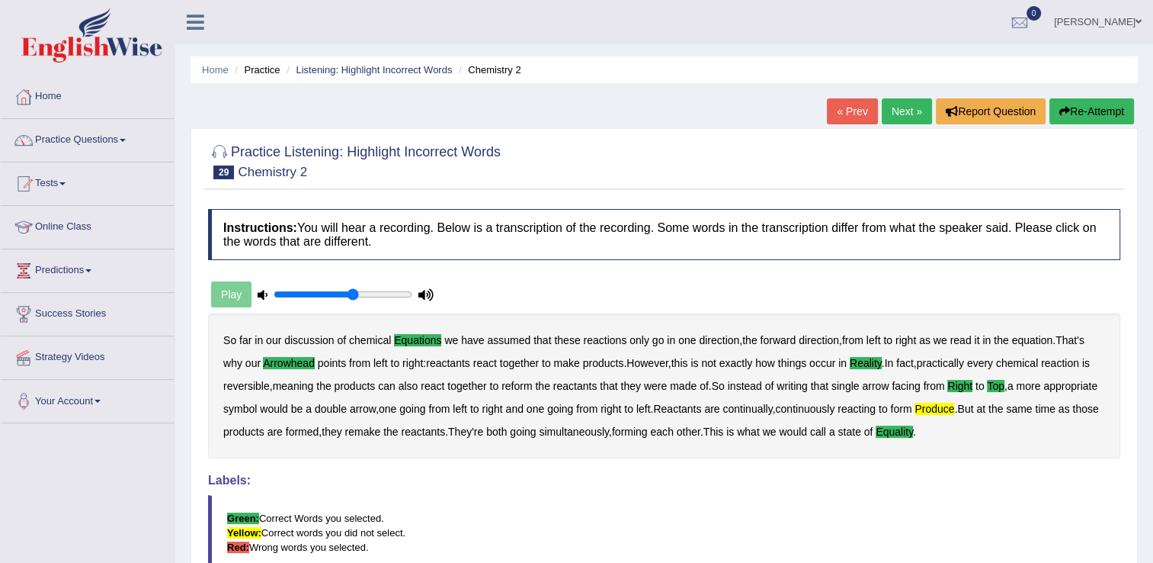
click at [888, 113] on link "Next »" at bounding box center [907, 111] width 50 height 26
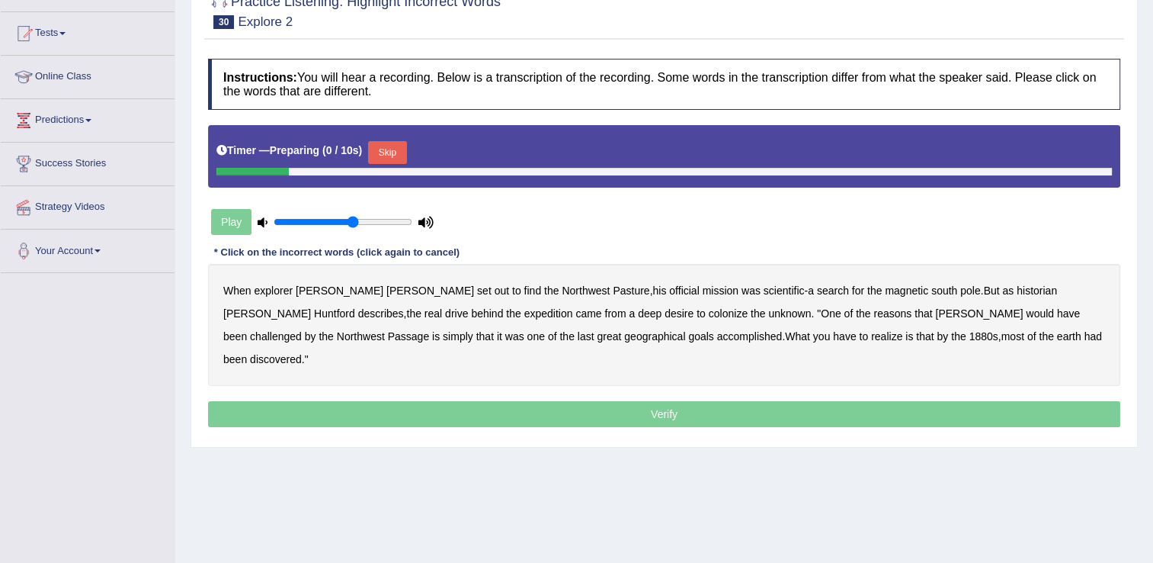
scroll to position [152, 0]
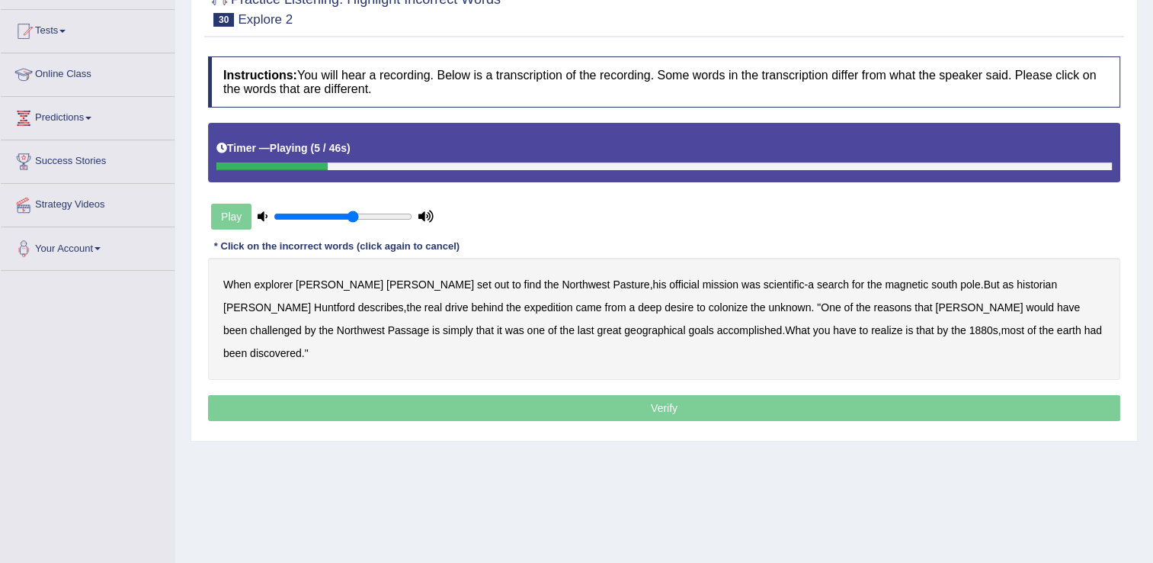
drag, startPoint x: 538, startPoint y: 284, endPoint x: 549, endPoint y: 285, distance: 10.8
click at [613, 284] on b "Pasture" at bounding box center [631, 284] width 37 height 12
click at [932, 289] on b "south" at bounding box center [945, 284] width 26 height 12
click at [524, 306] on b "expedition" at bounding box center [548, 307] width 49 height 12
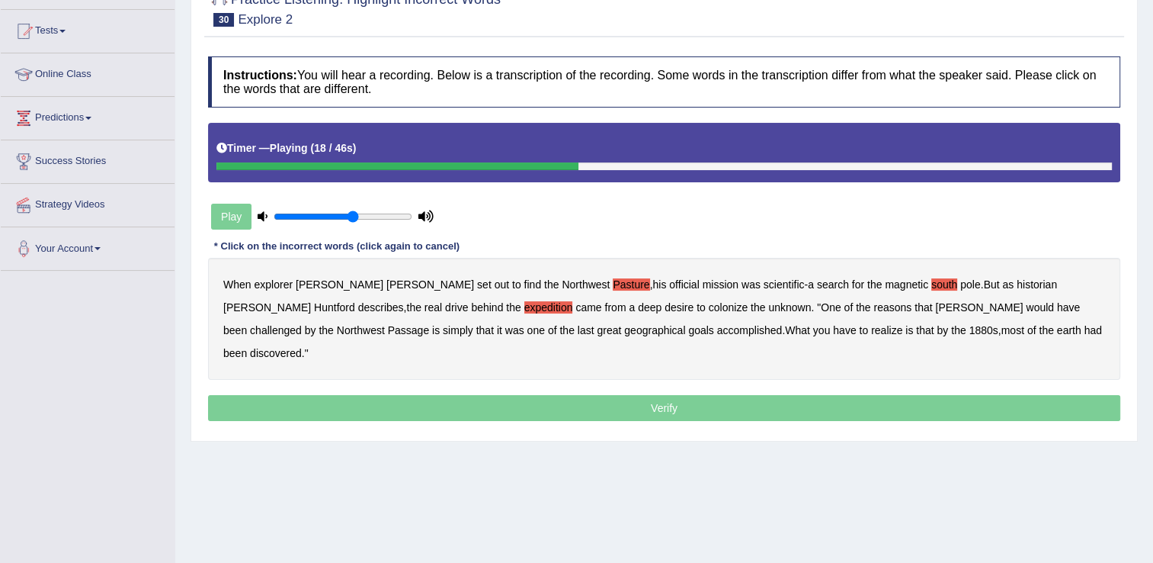
click at [709, 304] on b "colonize" at bounding box center [728, 307] width 39 height 12
click at [302, 324] on b "challenged" at bounding box center [276, 330] width 52 height 12
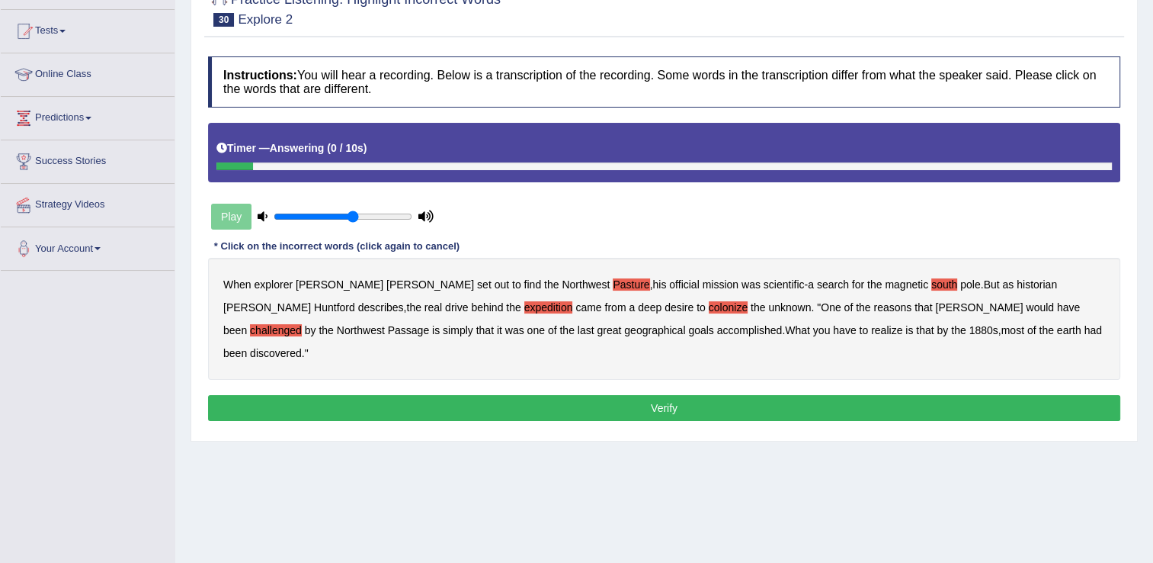
click at [593, 395] on button "Verify" at bounding box center [664, 408] width 913 height 26
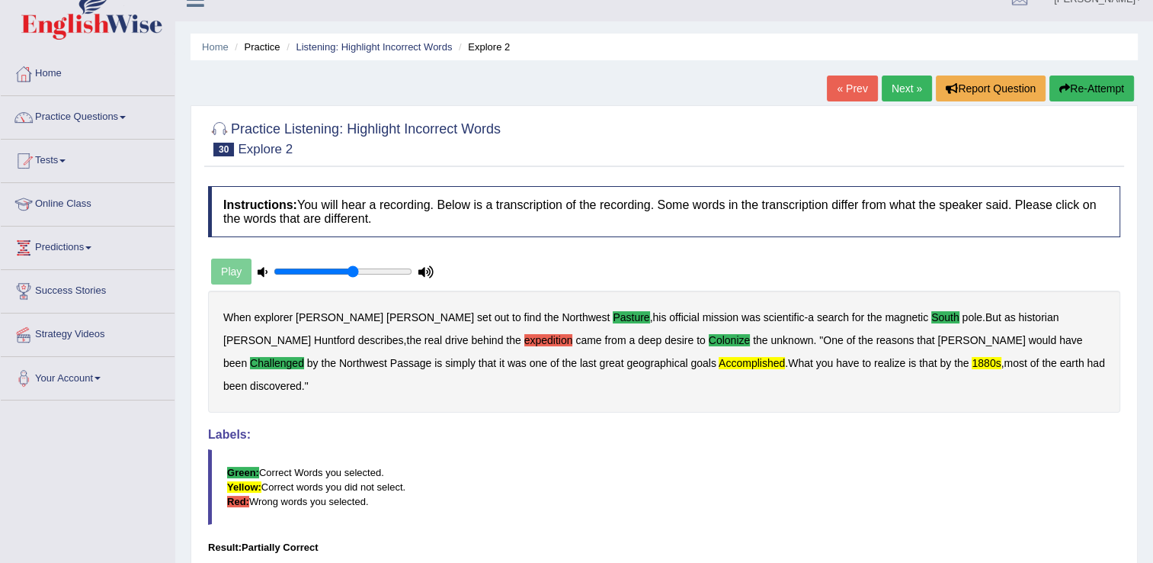
scroll to position [0, 0]
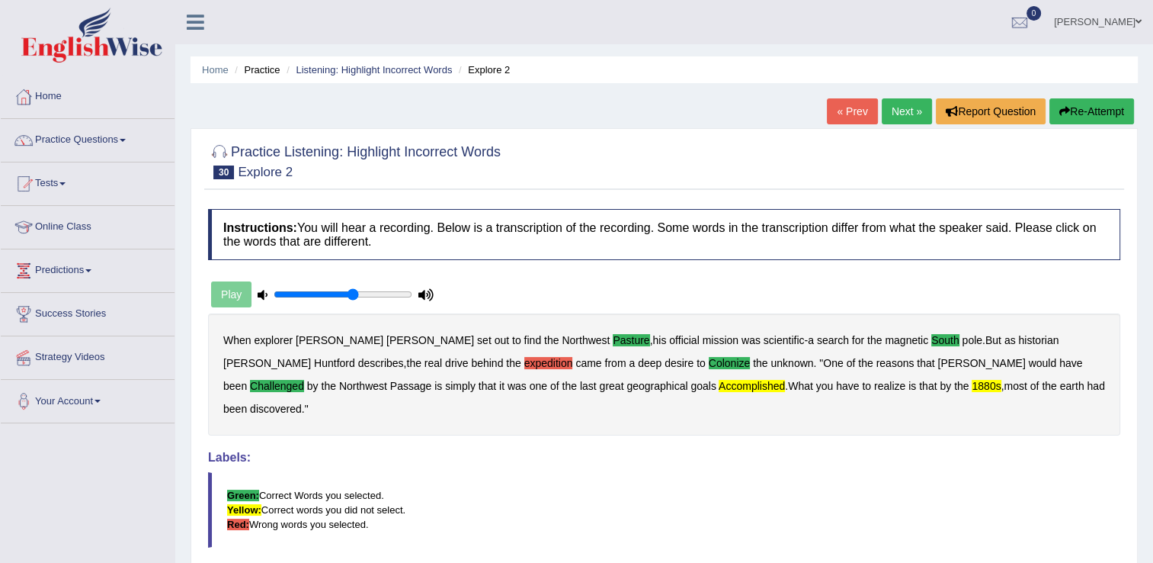
click at [894, 111] on link "Next »" at bounding box center [907, 111] width 50 height 26
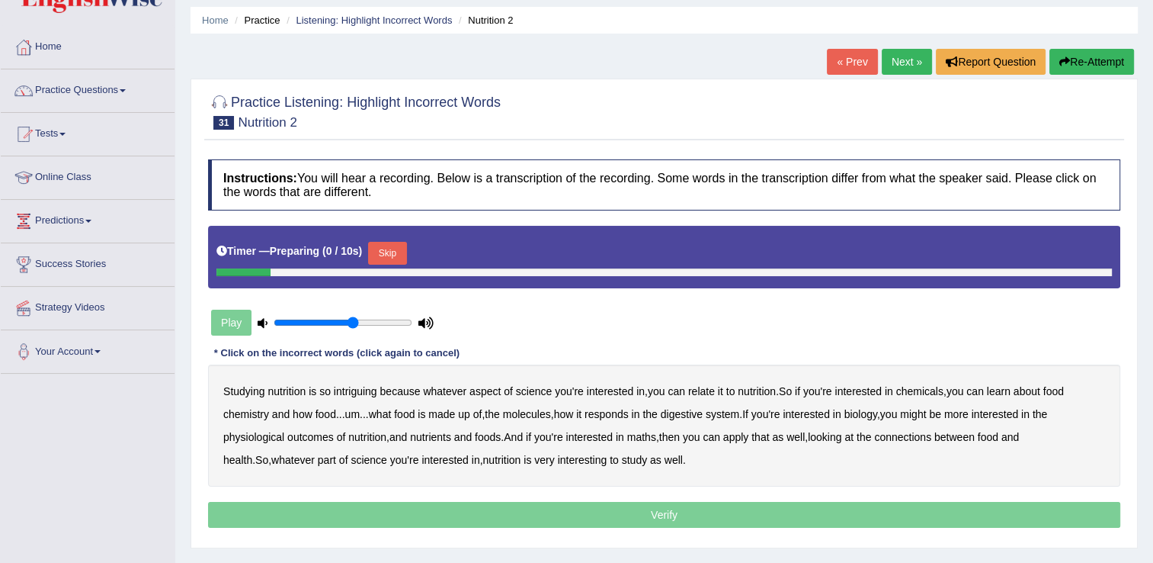
scroll to position [76, 0]
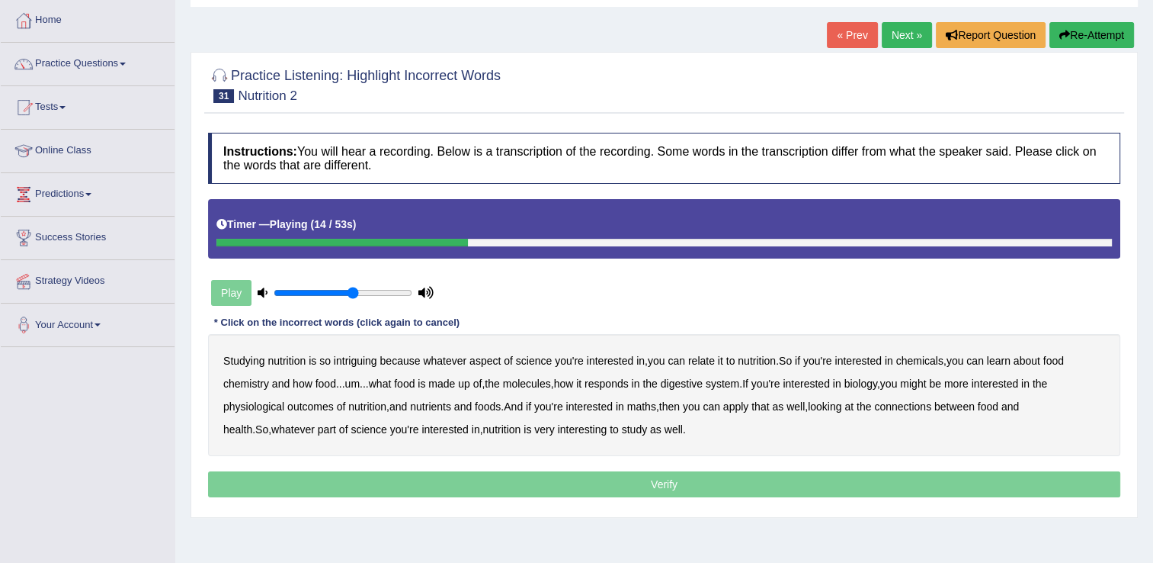
click at [939, 361] on b "chemicals" at bounding box center [920, 360] width 47 height 12
click at [620, 386] on b "responds" at bounding box center [607, 383] width 44 height 12
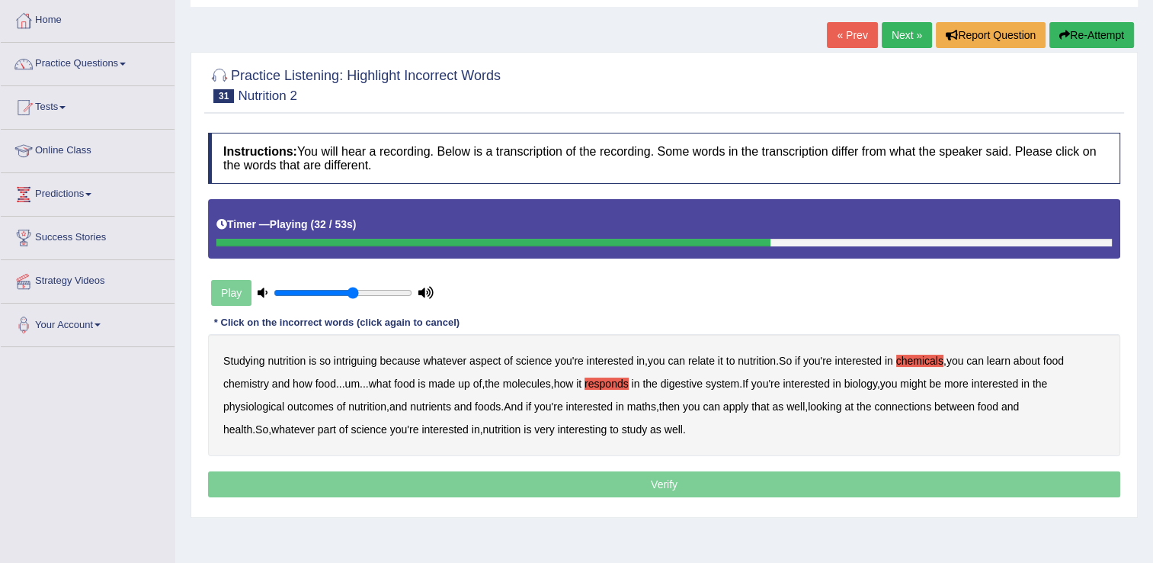
click at [330, 410] on b "outcomes" at bounding box center [310, 406] width 47 height 12
click at [926, 407] on b "connections" at bounding box center [902, 406] width 57 height 12
click at [318, 428] on b "part" at bounding box center [327, 429] width 18 height 12
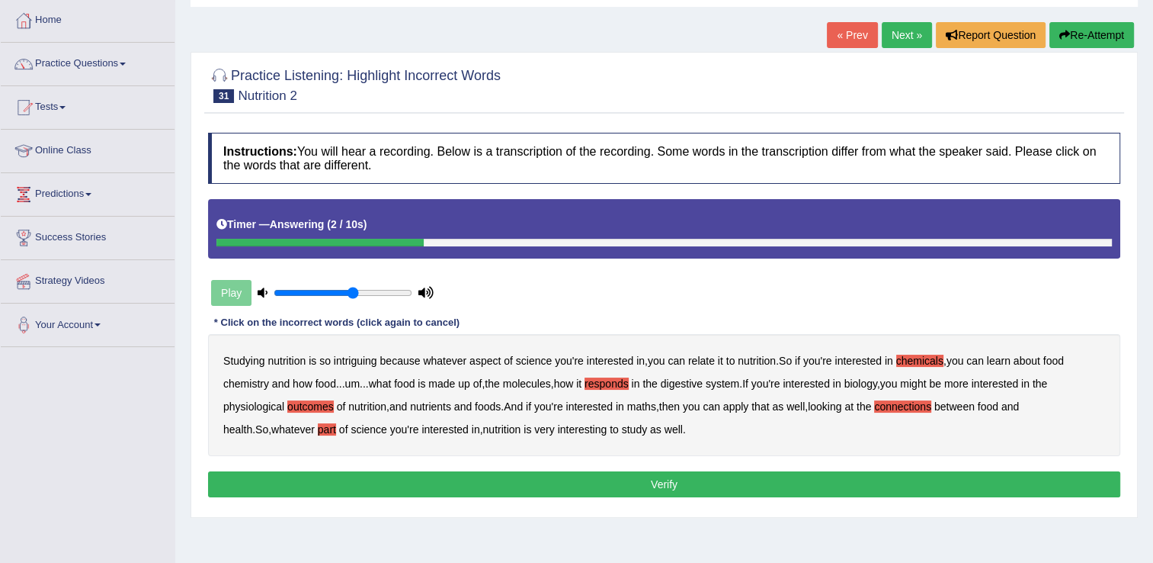
click at [528, 483] on button "Verify" at bounding box center [664, 484] width 913 height 26
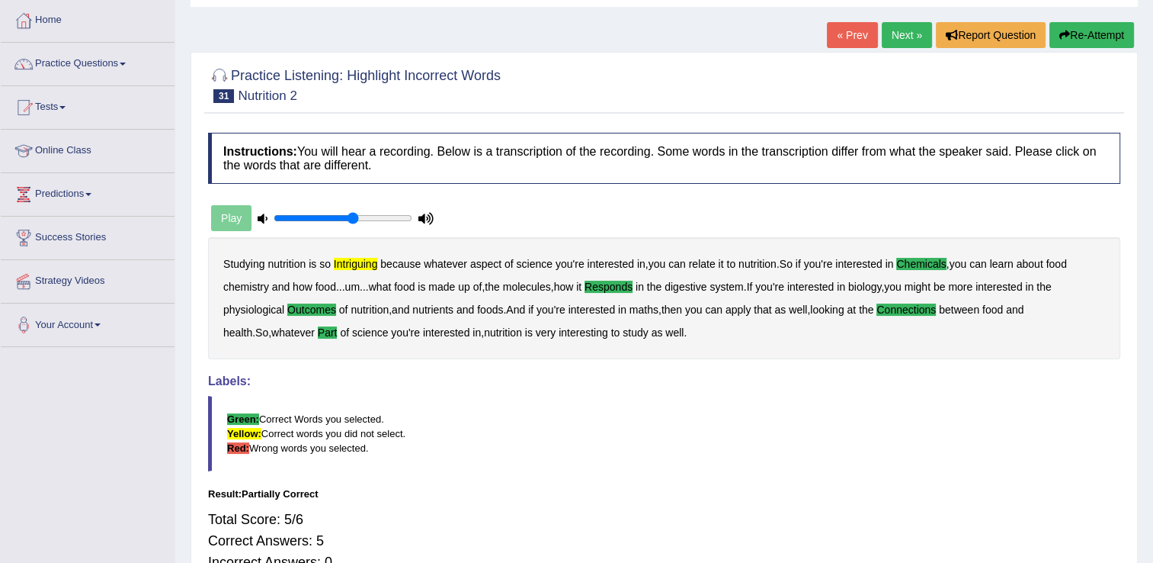
click at [887, 30] on link "Next »" at bounding box center [907, 35] width 50 height 26
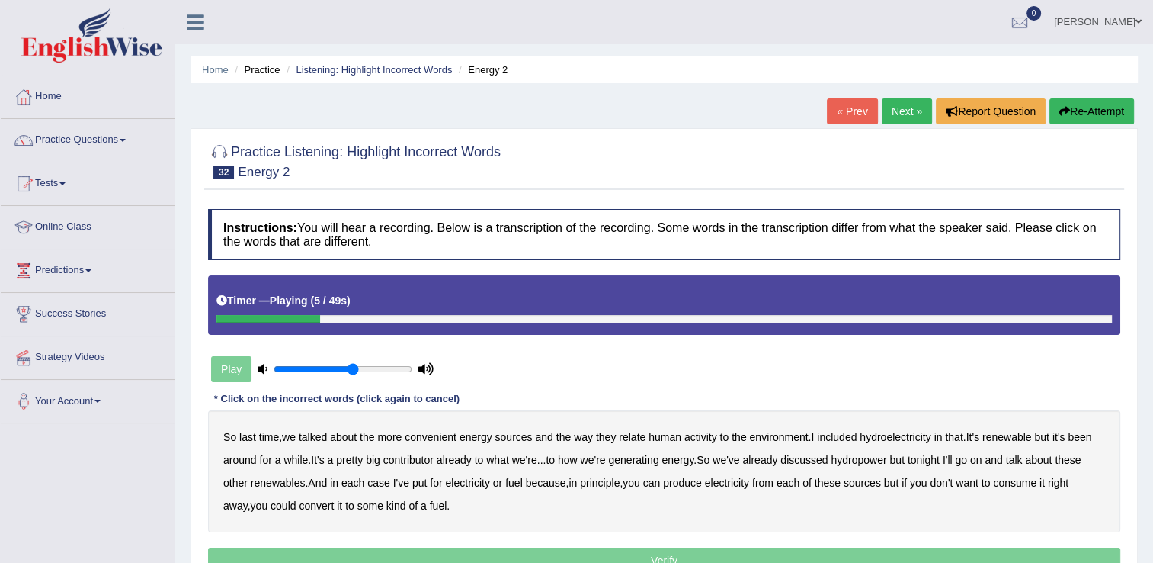
click at [439, 438] on b "convenient" at bounding box center [431, 437] width 52 height 12
click at [925, 437] on b "hydroelectricity" at bounding box center [895, 437] width 71 height 12
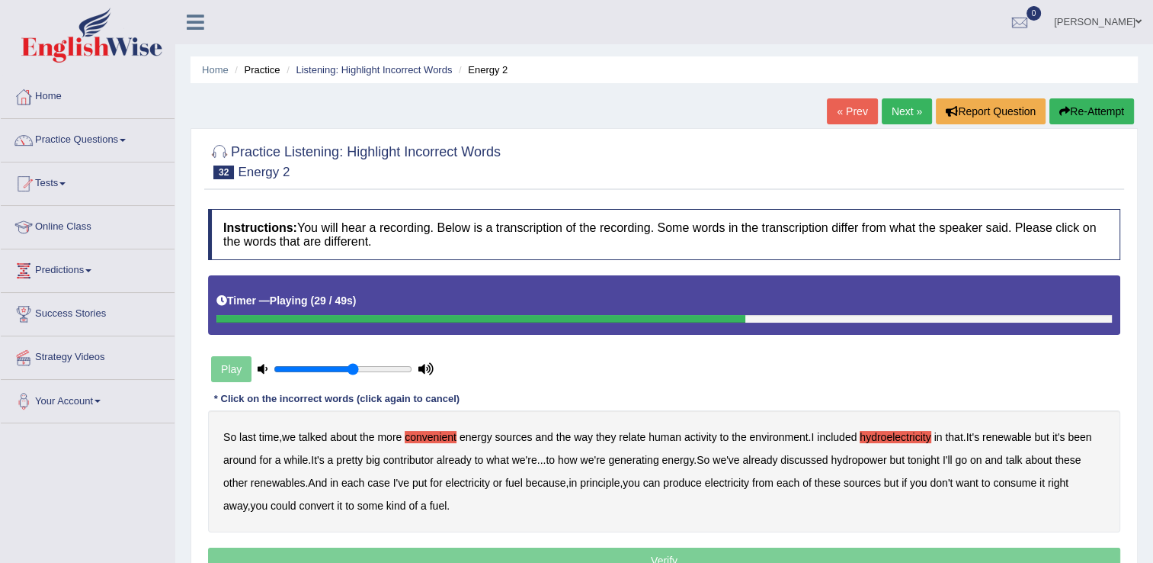
click at [937, 464] on b "tonight" at bounding box center [924, 460] width 32 height 12
click at [573, 483] on b "in" at bounding box center [573, 482] width 8 height 12
click at [1037, 483] on b "consume" at bounding box center [1014, 482] width 43 height 12
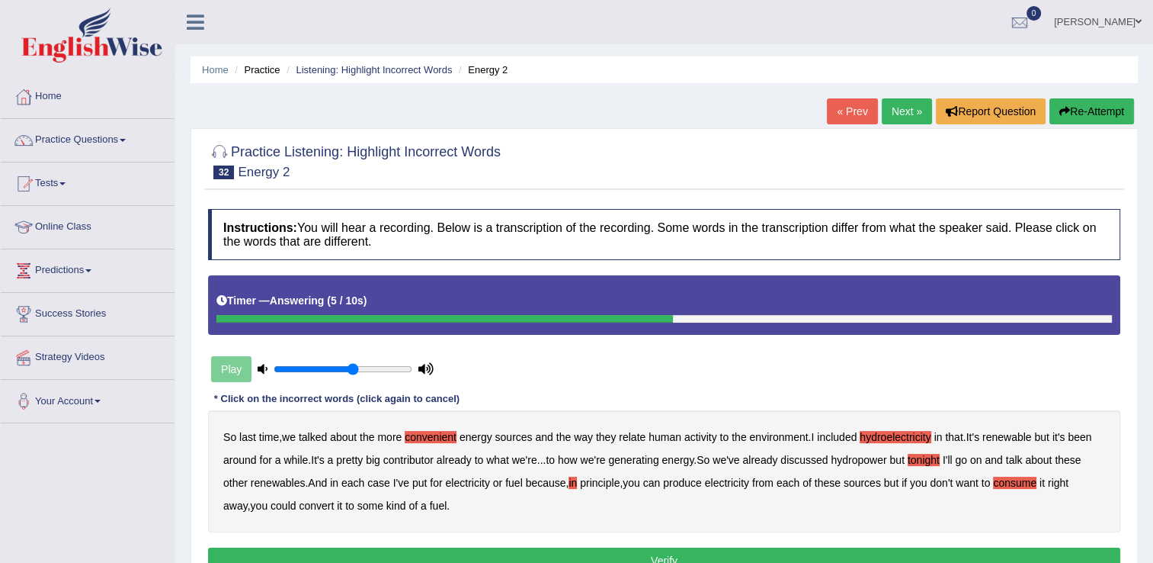
click at [674, 551] on button "Verify" at bounding box center [664, 560] width 913 height 26
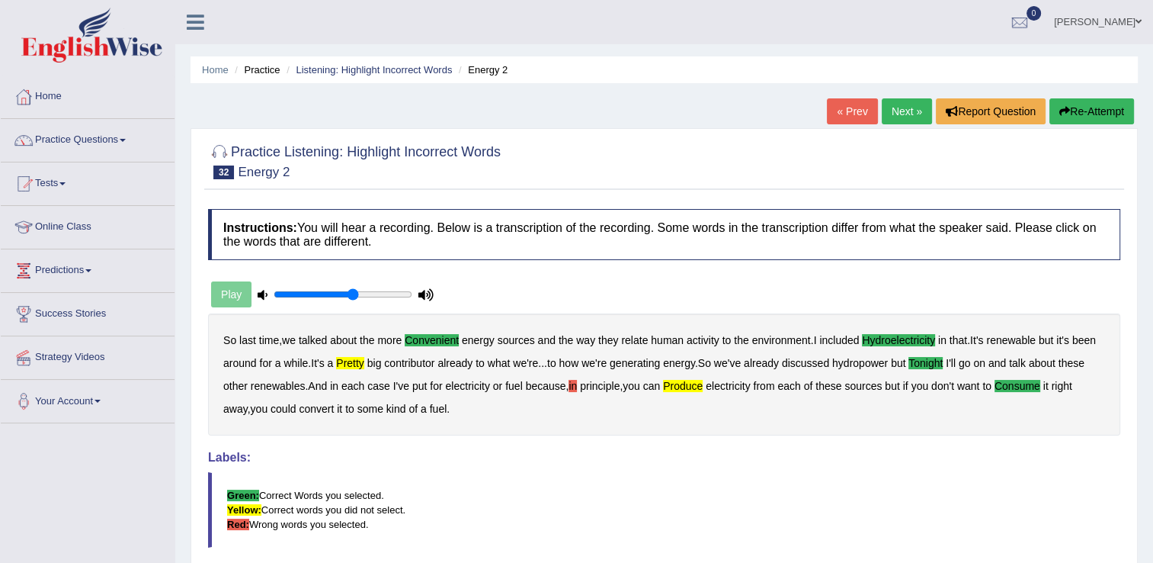
click at [897, 114] on link "Next »" at bounding box center [907, 111] width 50 height 26
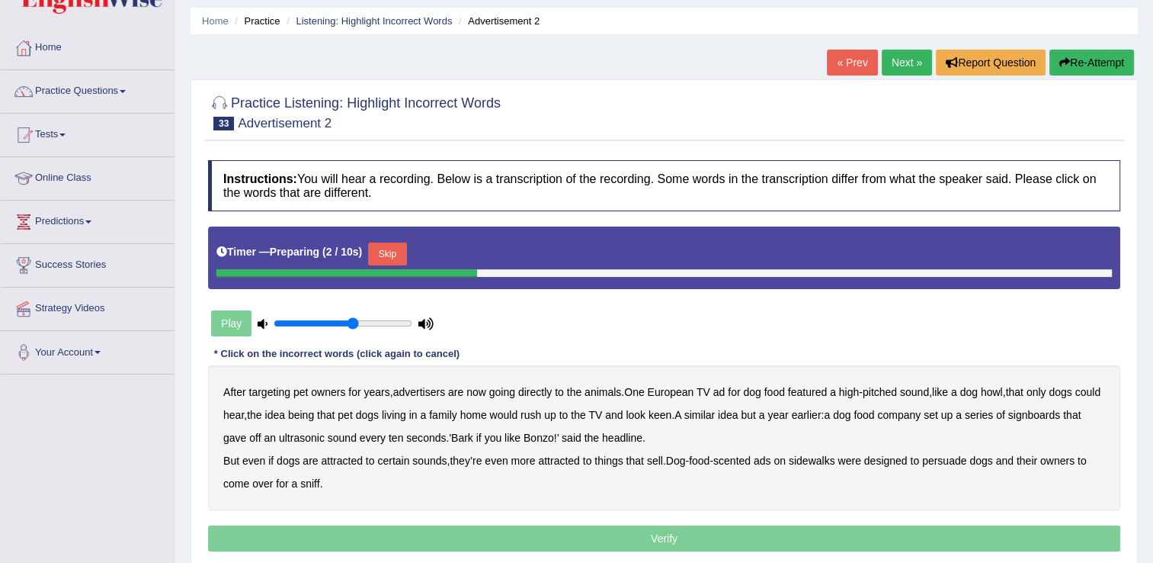
scroll to position [76, 0]
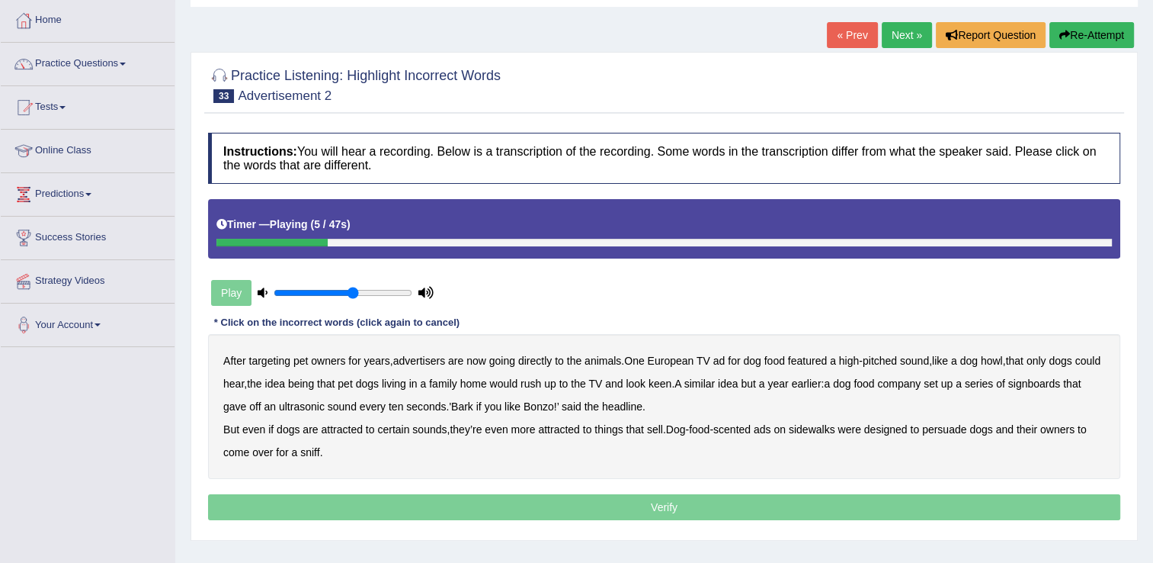
click at [513, 361] on b "going" at bounding box center [502, 360] width 26 height 12
click at [1003, 360] on b "howl" at bounding box center [992, 360] width 22 height 12
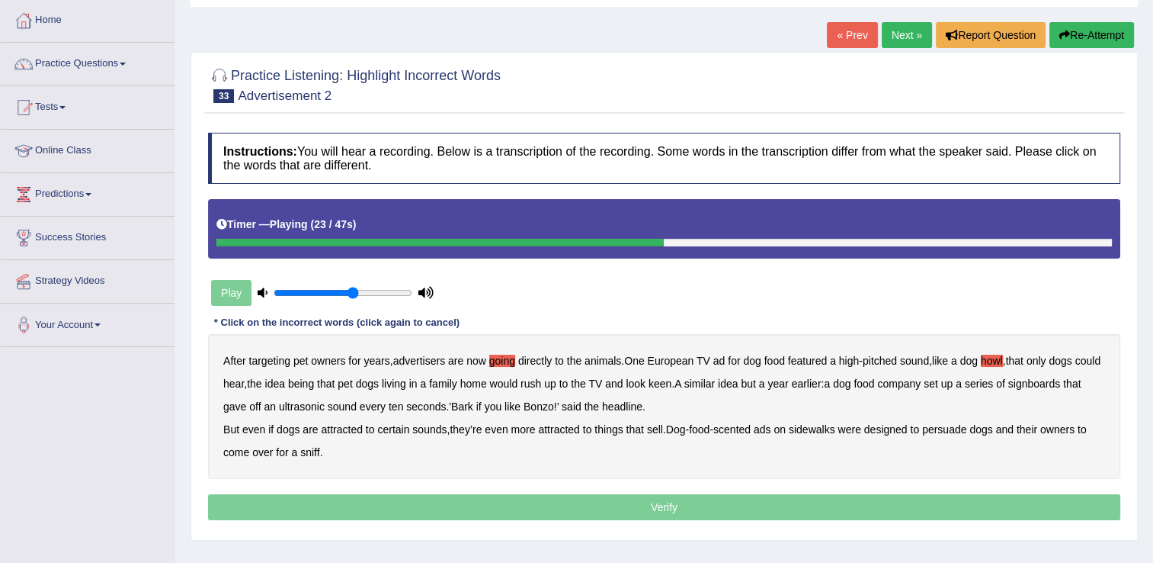
click at [788, 385] on b "year" at bounding box center [778, 383] width 21 height 12
click at [1061, 380] on b "signboards" at bounding box center [1035, 383] width 53 height 12
click at [348, 428] on b "attracted" at bounding box center [341, 429] width 41 height 12
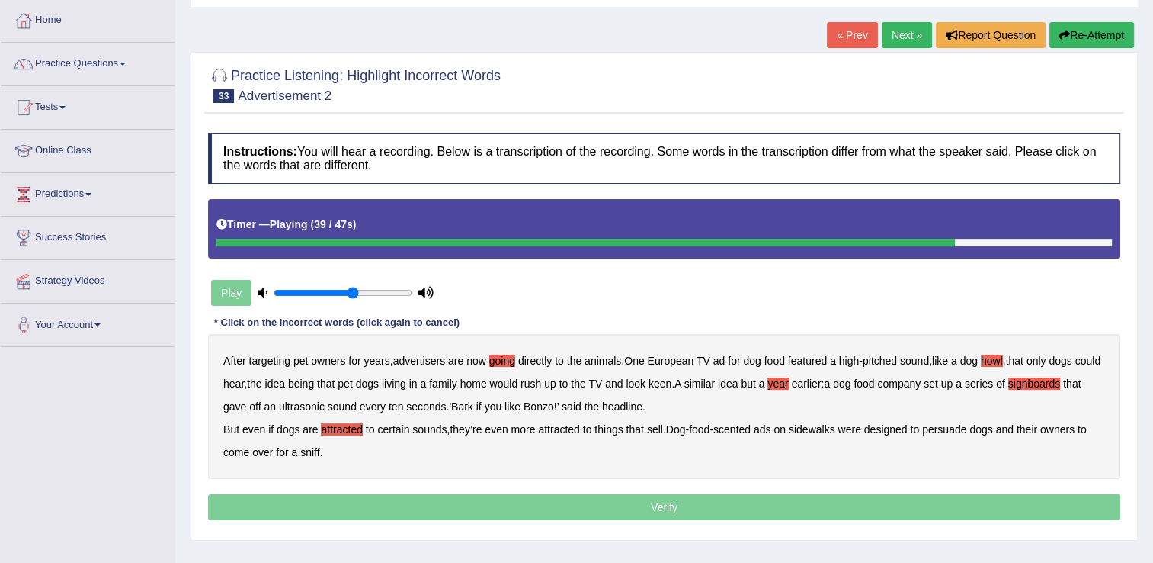
drag, startPoint x: 333, startPoint y: 431, endPoint x: 434, endPoint y: 450, distance: 102.3
click at [334, 431] on b "attracted" at bounding box center [341, 429] width 41 height 12
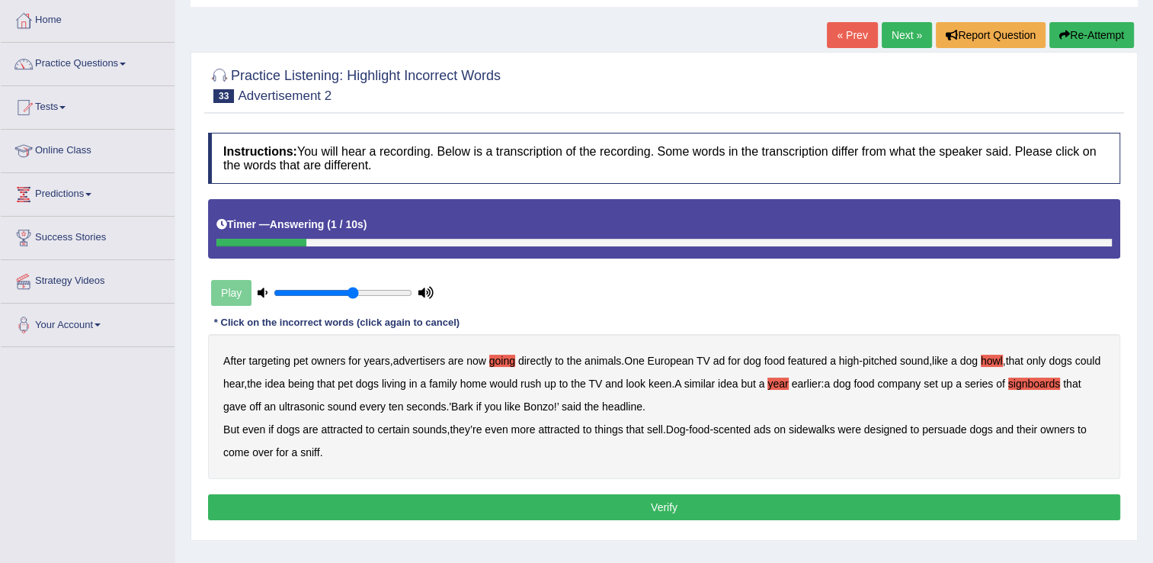
click at [674, 508] on button "Verify" at bounding box center [664, 507] width 913 height 26
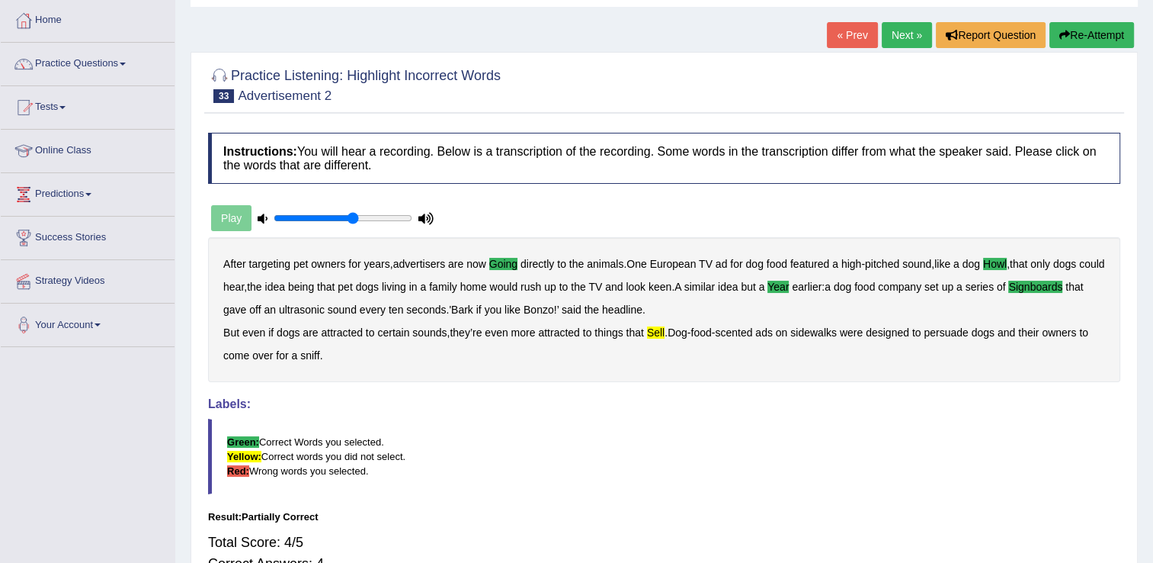
click at [902, 34] on link "Next »" at bounding box center [907, 35] width 50 height 26
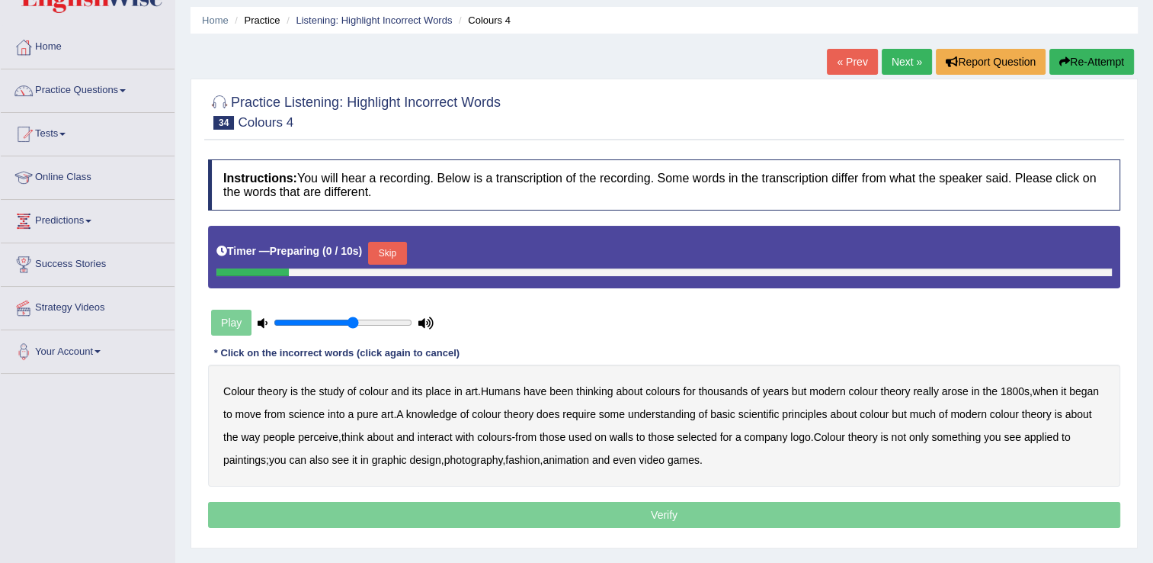
scroll to position [152, 0]
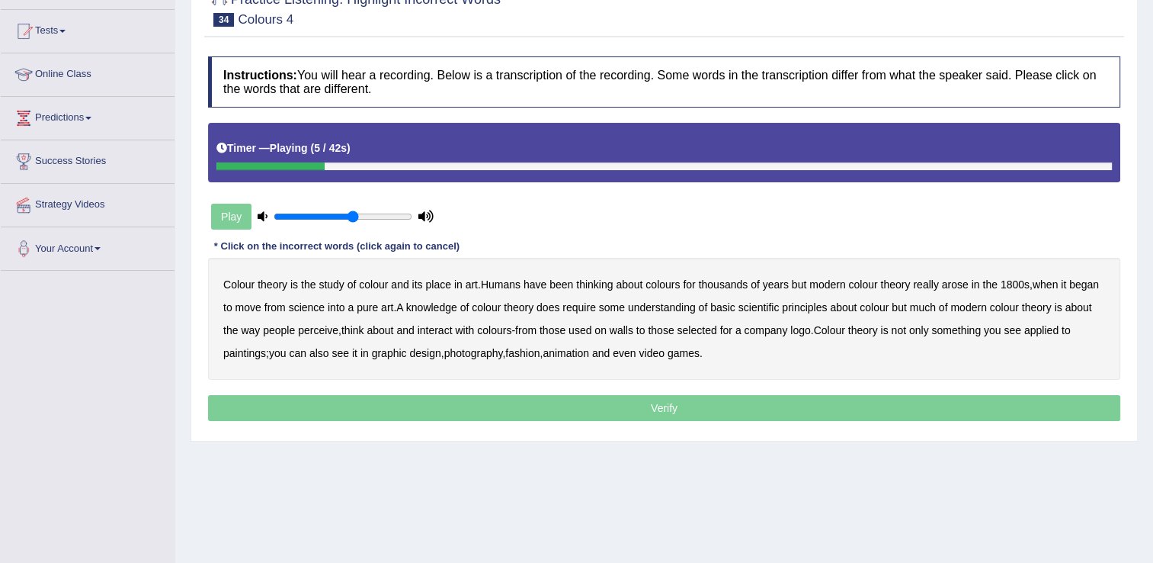
click at [439, 283] on b "place" at bounding box center [437, 284] width 25 height 12
drag, startPoint x: 727, startPoint y: 308, endPoint x: 765, endPoint y: 315, distance: 38.0
click at [736, 310] on b "basic" at bounding box center [723, 307] width 25 height 12
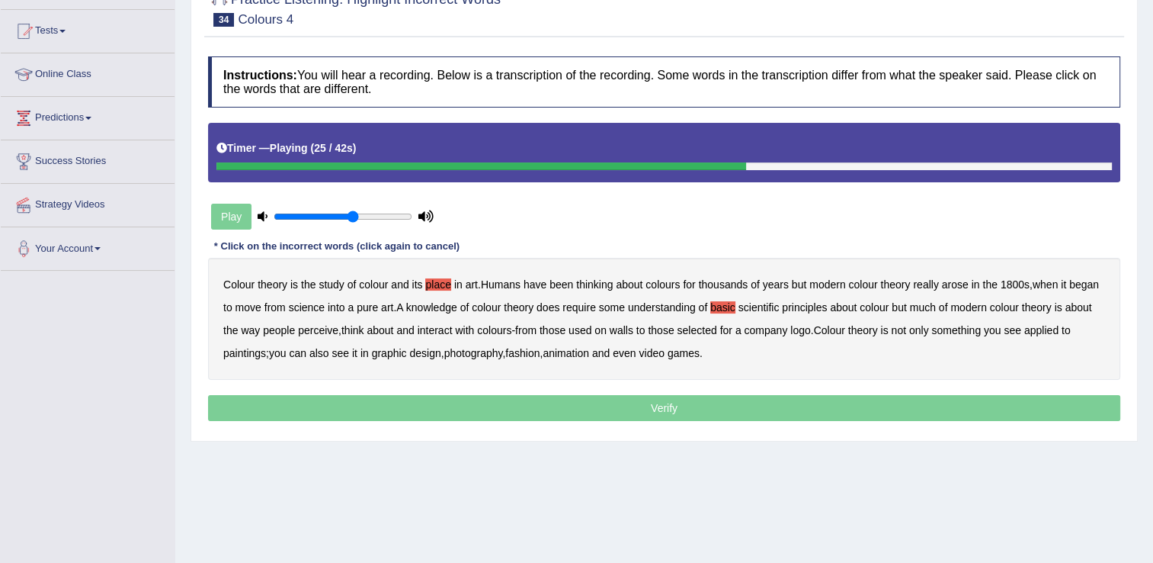
click at [318, 333] on b "perceive" at bounding box center [318, 330] width 40 height 12
click at [246, 350] on b "paintings" at bounding box center [244, 353] width 43 height 12
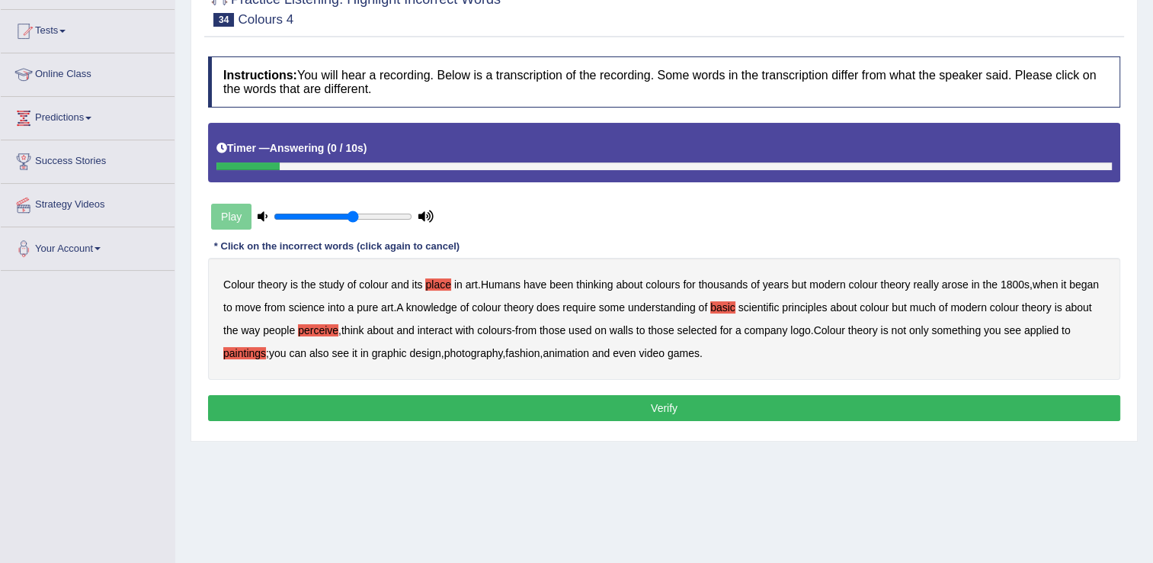
click at [618, 413] on button "Verify" at bounding box center [664, 408] width 913 height 26
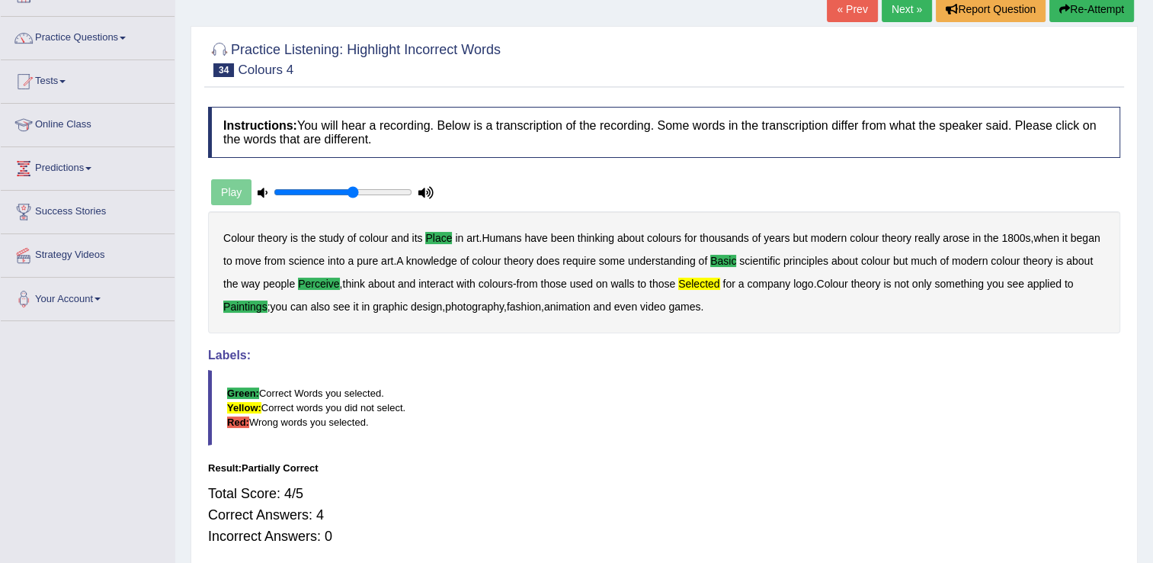
scroll to position [76, 0]
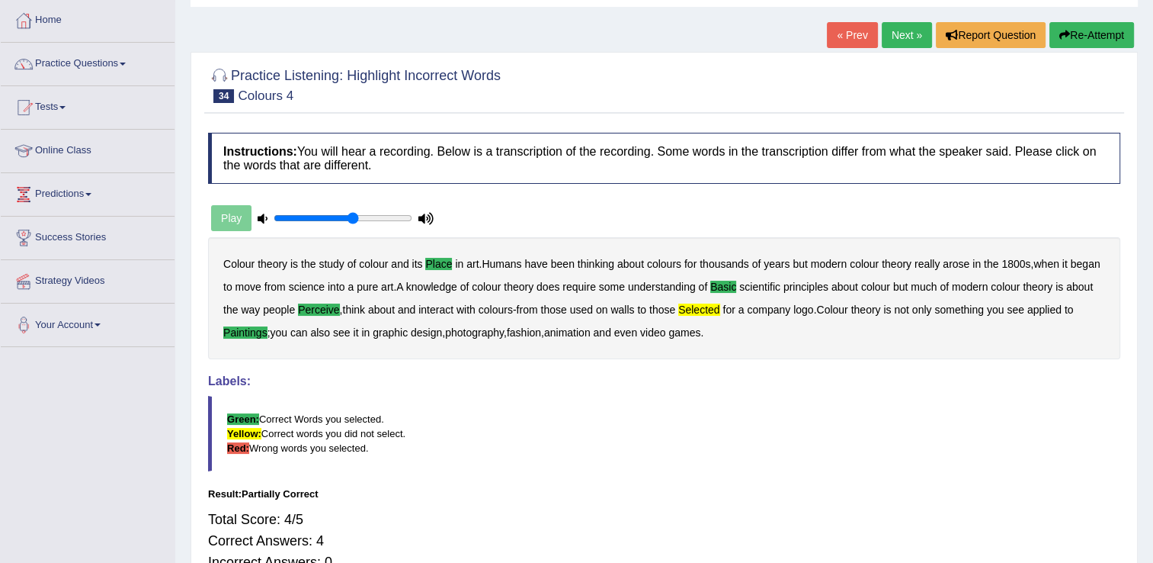
click at [903, 29] on link "Next »" at bounding box center [907, 35] width 50 height 26
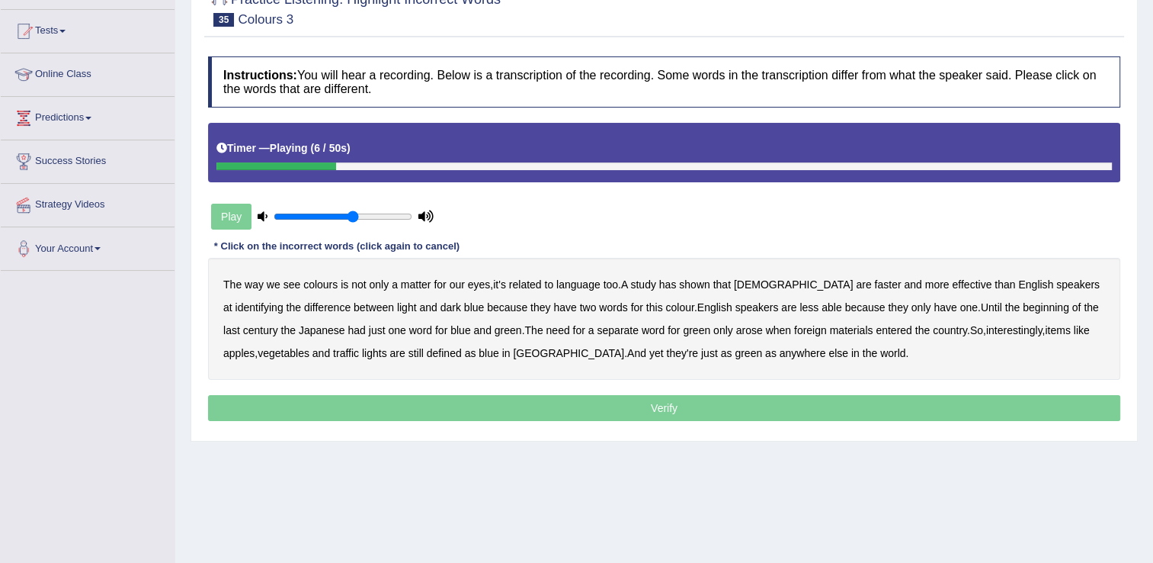
drag, startPoint x: 530, startPoint y: 284, endPoint x: 550, endPoint y: 285, distance: 19.9
click at [531, 284] on b "related" at bounding box center [525, 284] width 33 height 12
click at [1023, 310] on b "beginning" at bounding box center [1046, 307] width 47 height 12
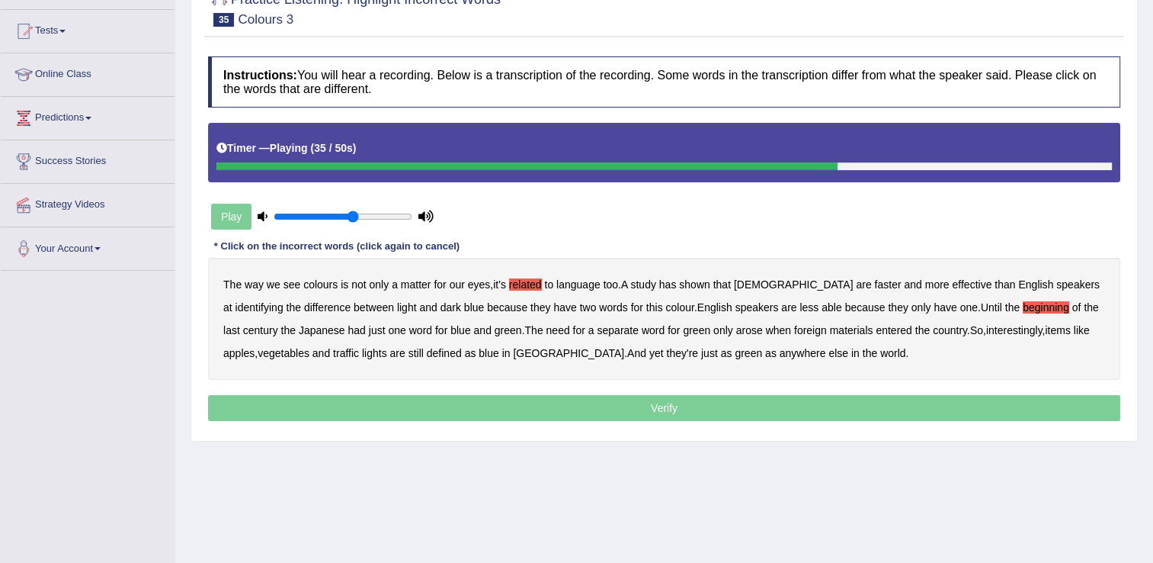
drag, startPoint x: 693, startPoint y: 333, endPoint x: 711, endPoint y: 334, distance: 18.3
click at [736, 333] on b "arose" at bounding box center [749, 330] width 27 height 12
drag, startPoint x: 253, startPoint y: 352, endPoint x: 268, endPoint y: 354, distance: 15.4
click at [258, 353] on b "vegetables" at bounding box center [284, 353] width 52 height 12
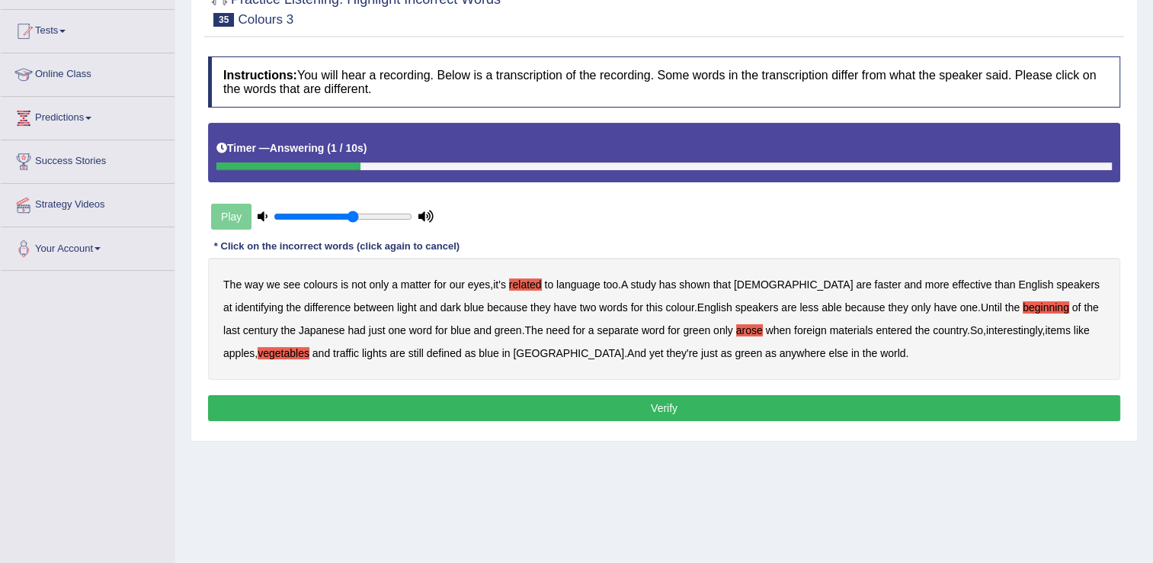
click at [672, 413] on button "Verify" at bounding box center [664, 408] width 913 height 26
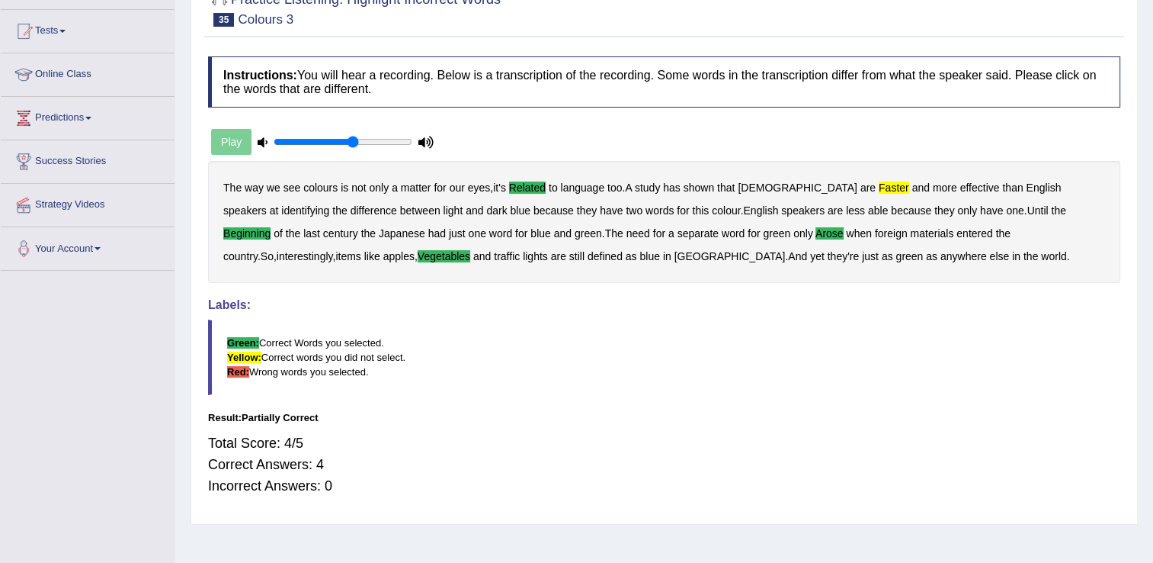
scroll to position [76, 0]
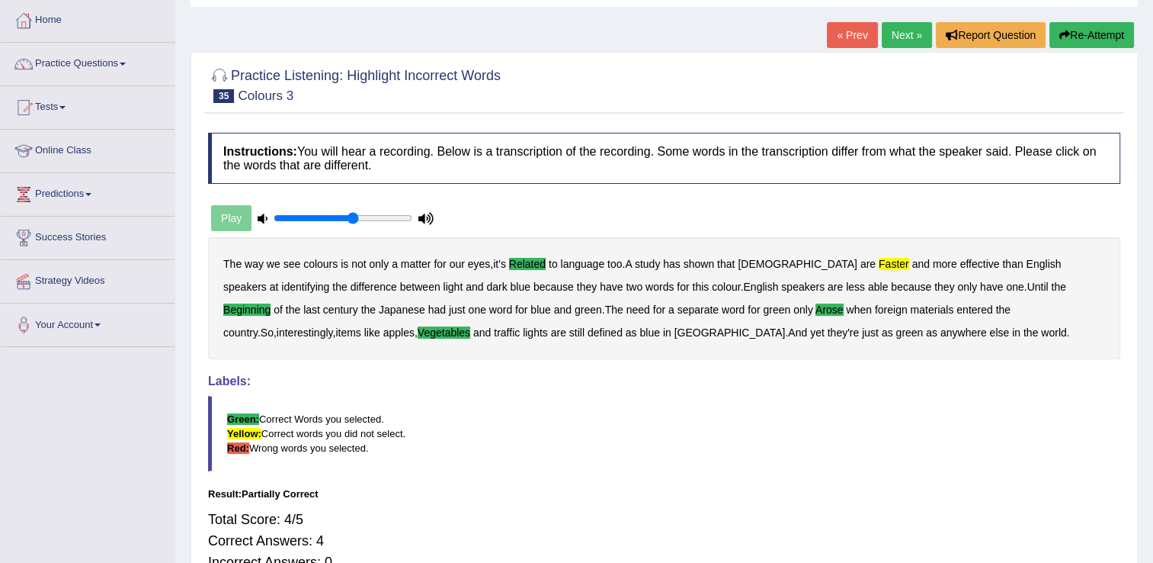
click at [904, 33] on link "Next »" at bounding box center [907, 35] width 50 height 26
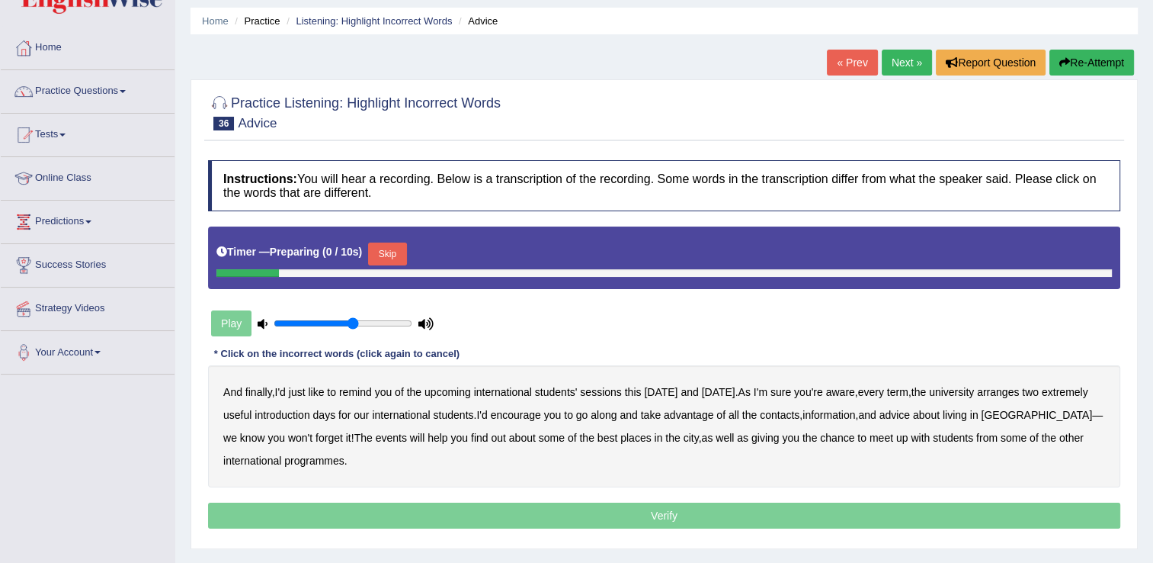
scroll to position [76, 0]
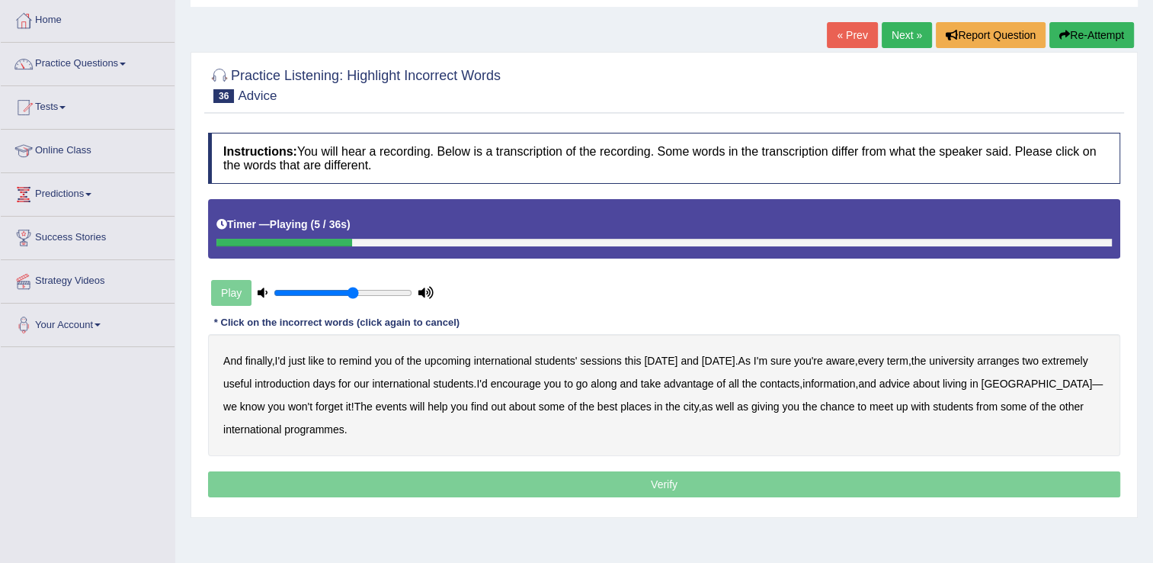
drag, startPoint x: 613, startPoint y: 358, endPoint x: 658, endPoint y: 362, distance: 45.1
click at [613, 358] on b "sessions" at bounding box center [600, 360] width 41 height 12
click at [902, 364] on b "term" at bounding box center [897, 360] width 21 height 12
click at [1015, 360] on b "arranges" at bounding box center [998, 360] width 42 height 12
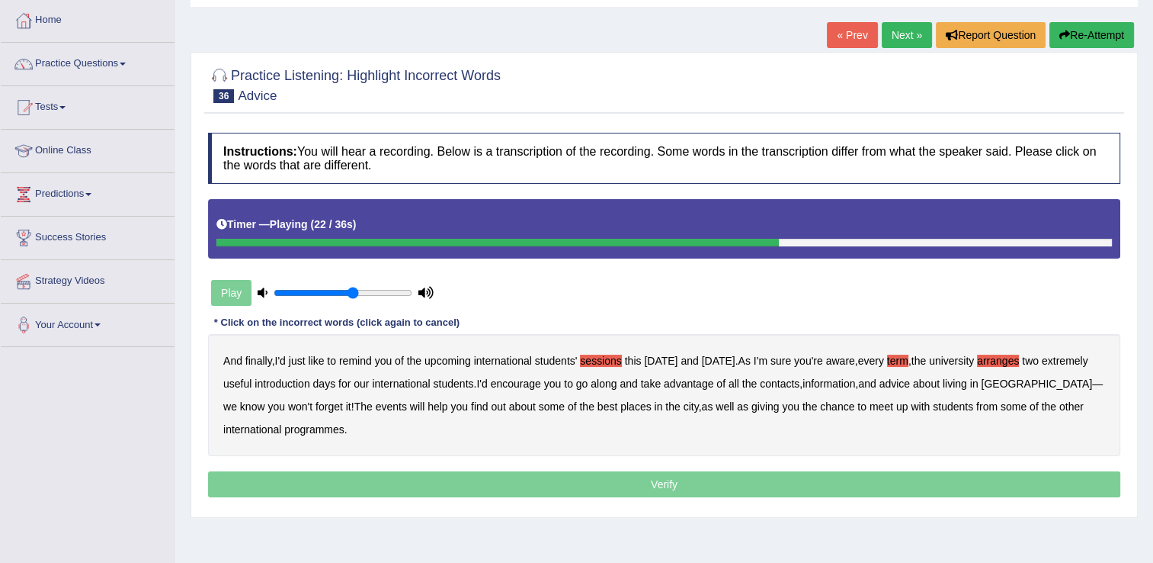
click at [910, 384] on b "advice" at bounding box center [895, 383] width 30 height 12
click at [820, 407] on b "chance" at bounding box center [837, 406] width 34 height 12
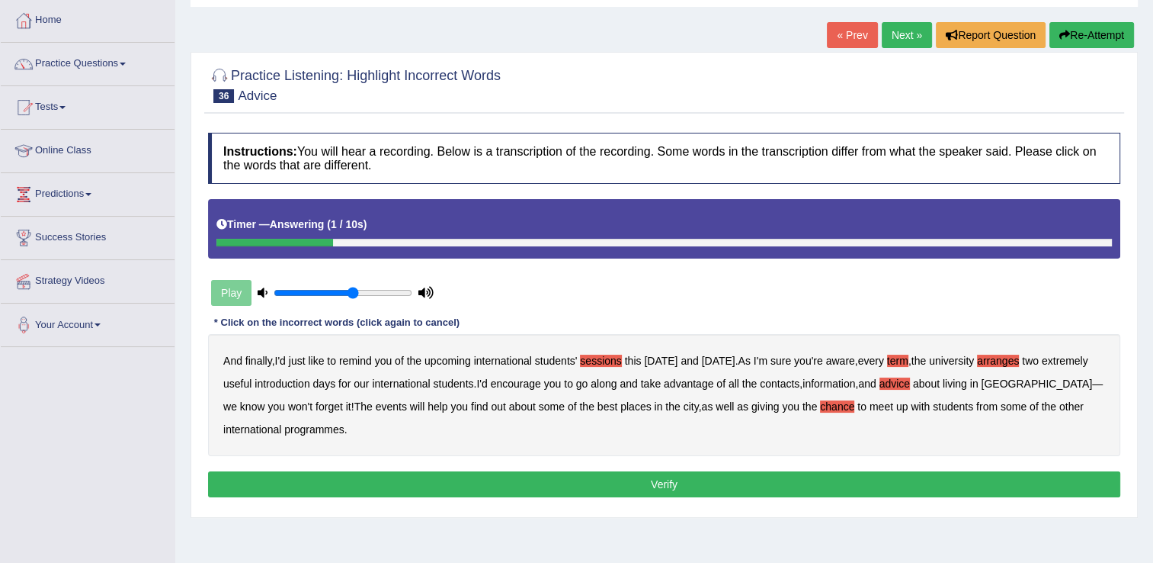
click at [656, 481] on button "Verify" at bounding box center [664, 484] width 913 height 26
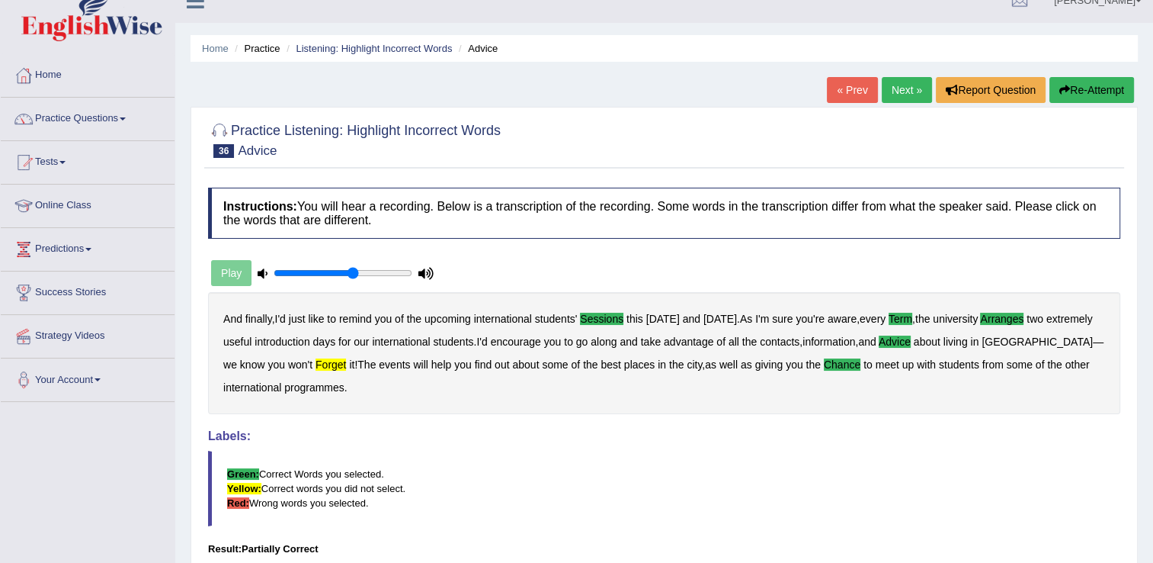
scroll to position [0, 0]
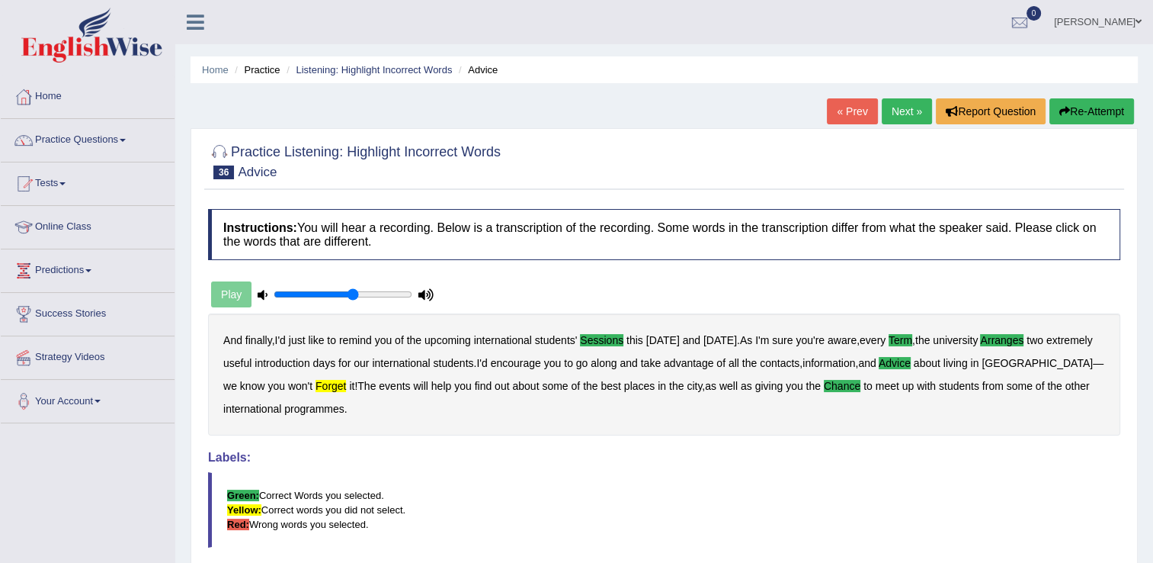
click at [897, 107] on link "Next »" at bounding box center [907, 111] width 50 height 26
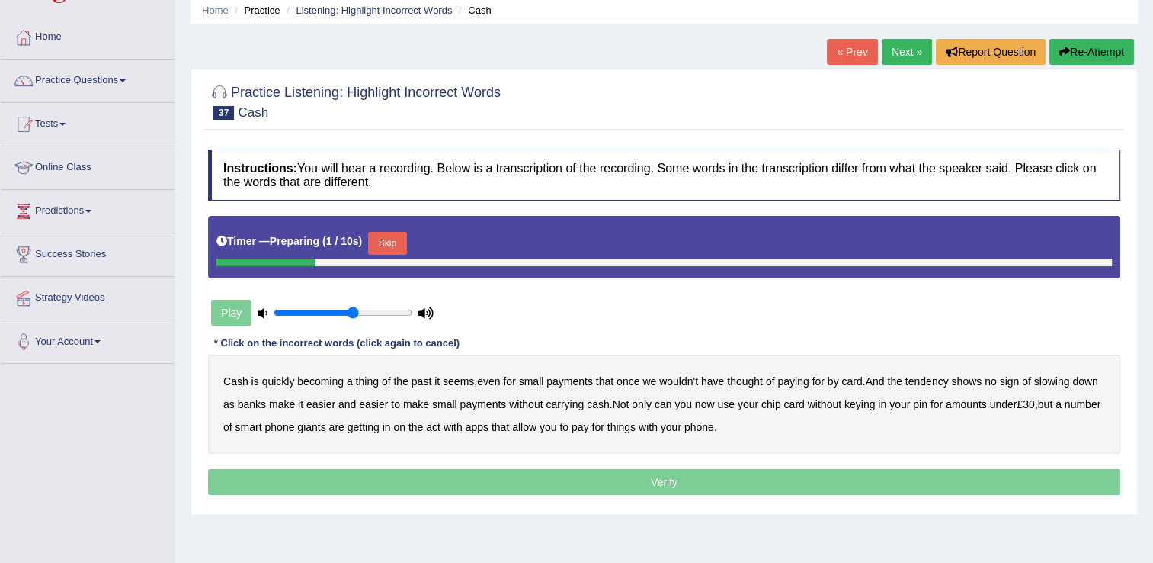
scroll to position [76, 0]
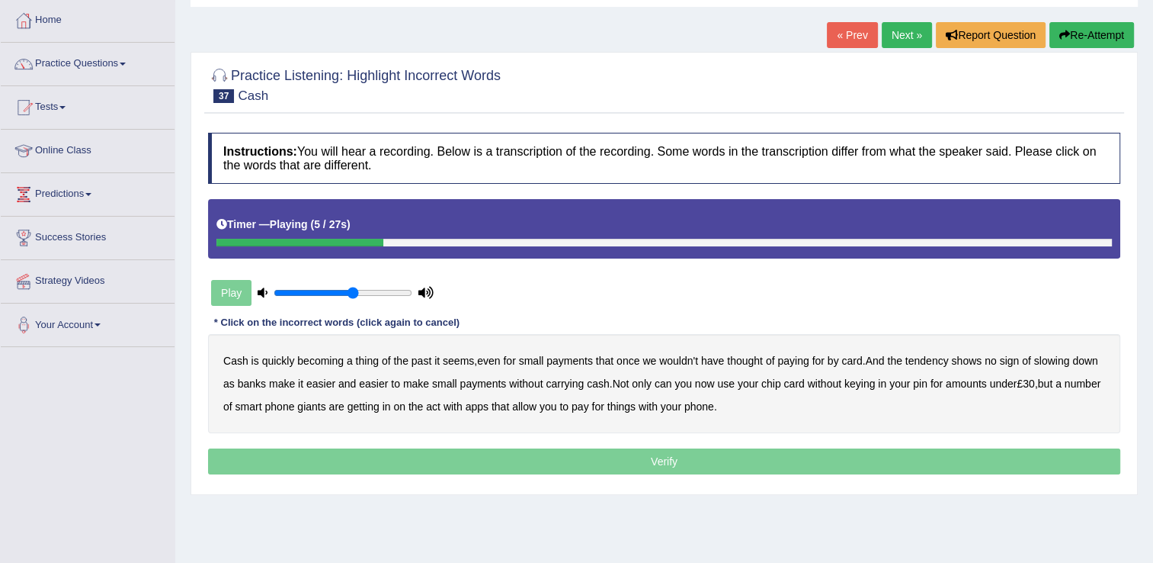
click at [582, 361] on b "payments" at bounding box center [570, 360] width 47 height 12
click at [799, 365] on b "paying" at bounding box center [793, 360] width 31 height 12
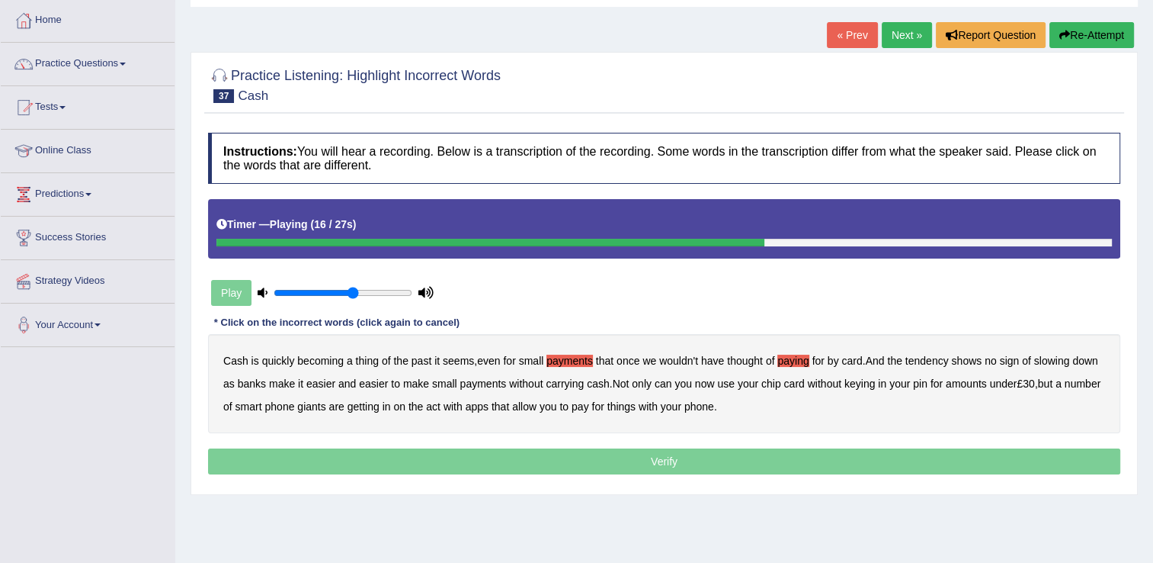
click at [595, 386] on b "cash" at bounding box center [598, 383] width 23 height 12
click at [866, 382] on b "keying" at bounding box center [860, 383] width 30 height 12
click at [262, 406] on b "smart" at bounding box center [249, 406] width 27 height 12
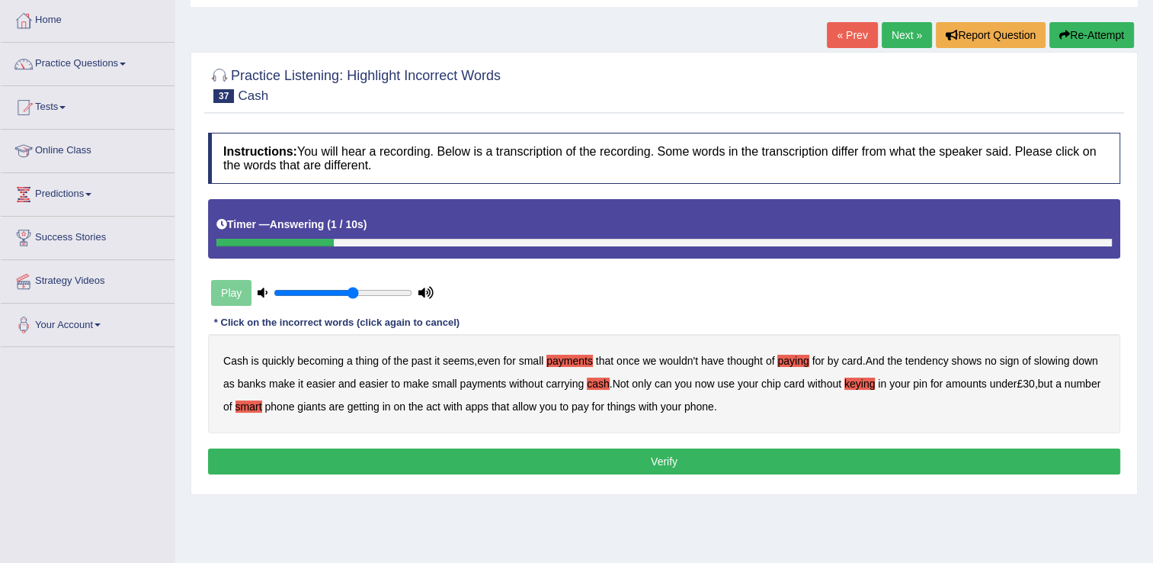
click at [514, 456] on button "Verify" at bounding box center [664, 461] width 913 height 26
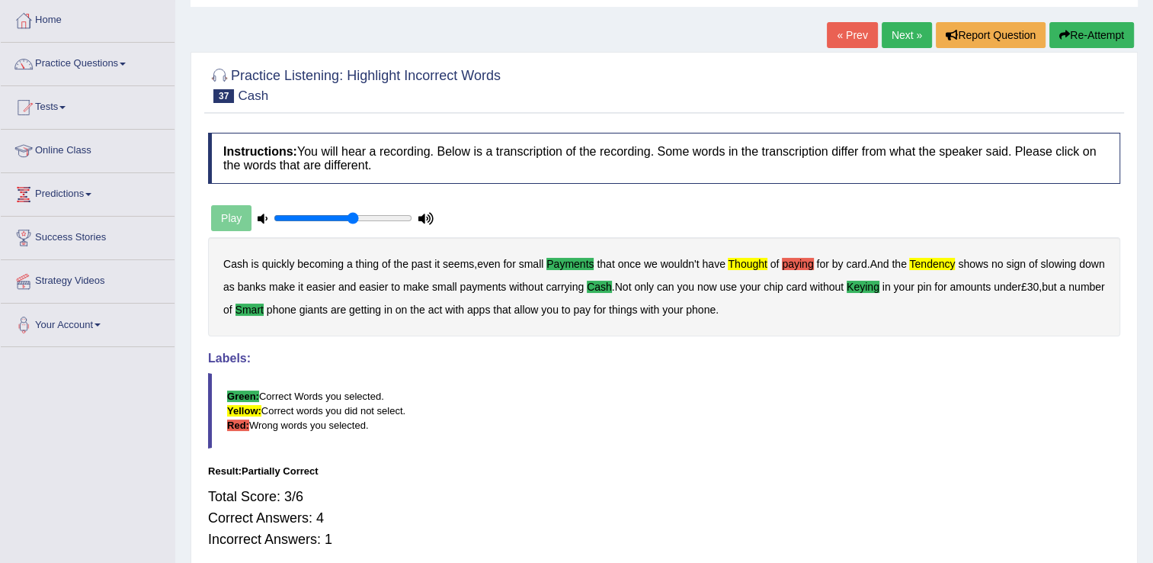
click at [893, 38] on link "Next »" at bounding box center [907, 35] width 50 height 26
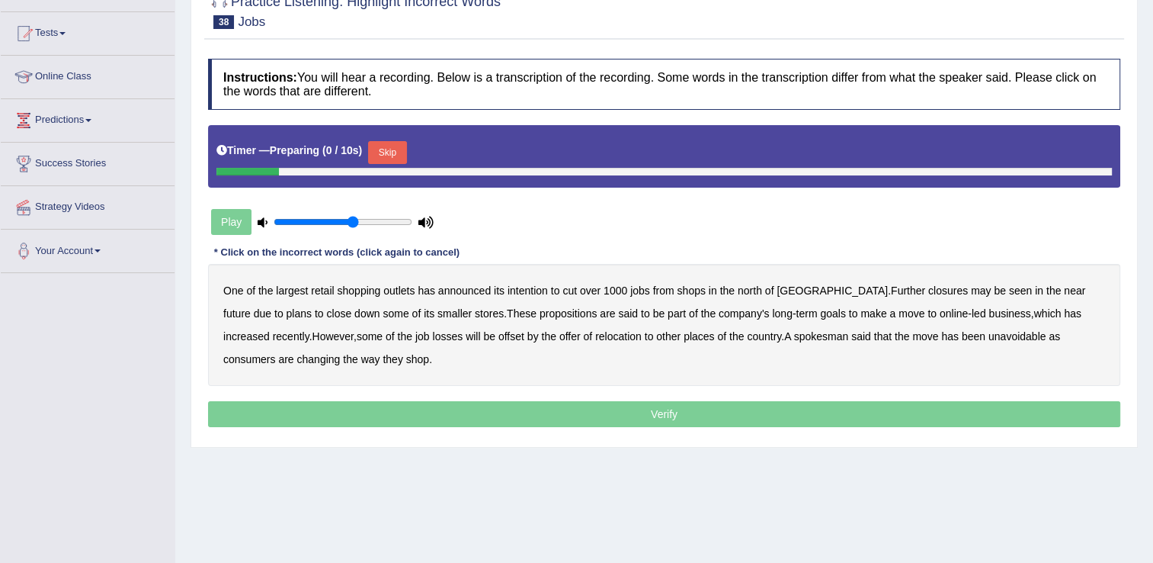
scroll to position [152, 0]
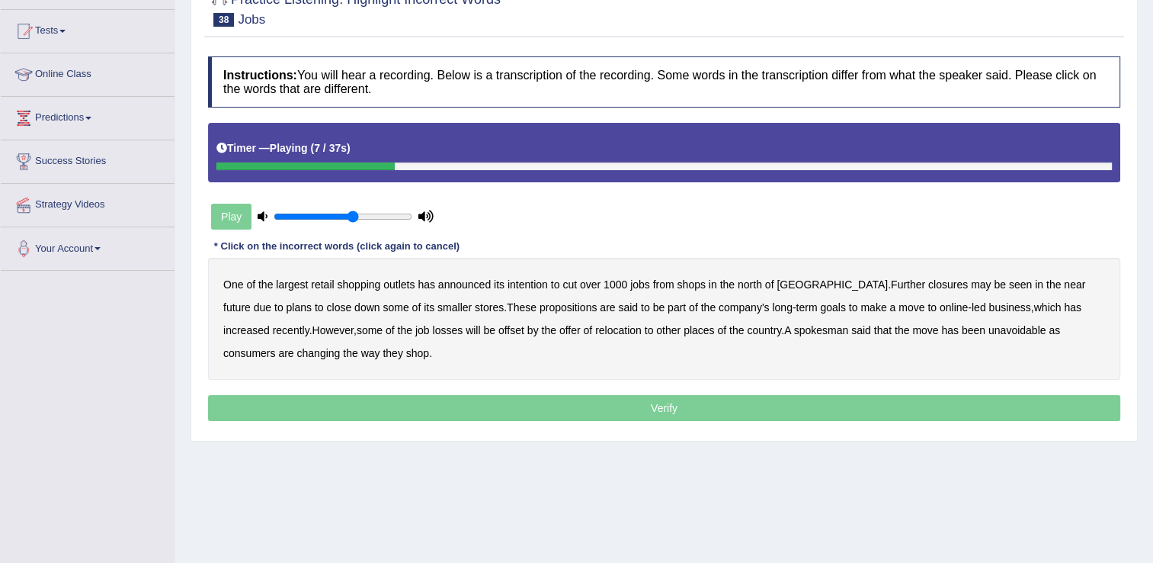
click at [698, 287] on b "shops" at bounding box center [692, 284] width 28 height 12
click at [326, 308] on b "close" at bounding box center [338, 307] width 25 height 12
click at [540, 310] on b "propositions" at bounding box center [569, 307] width 58 height 12
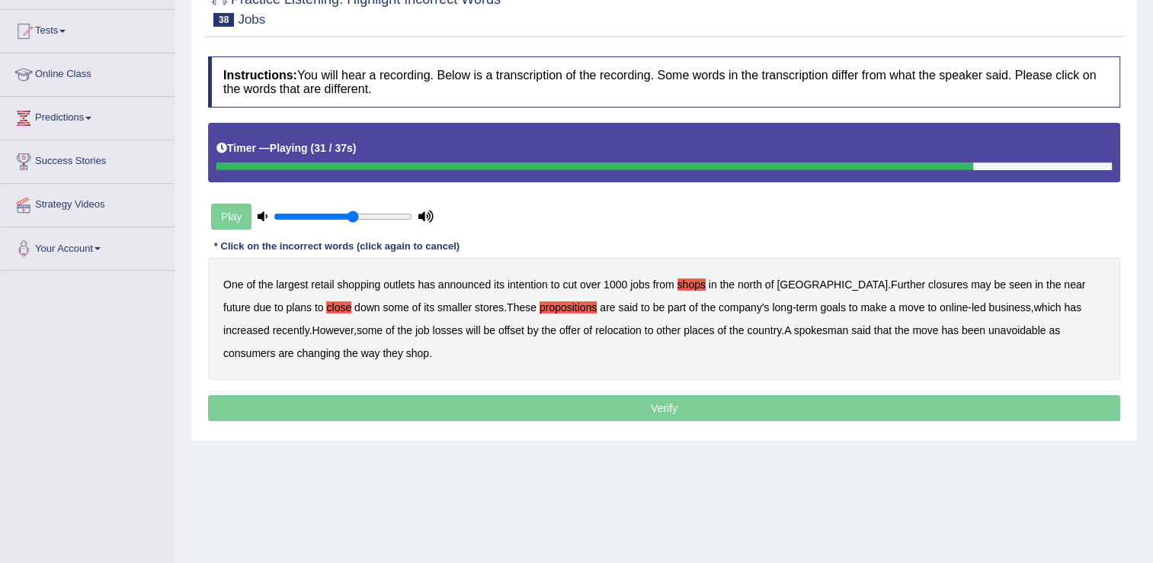
click at [684, 331] on b "places" at bounding box center [699, 330] width 30 height 12
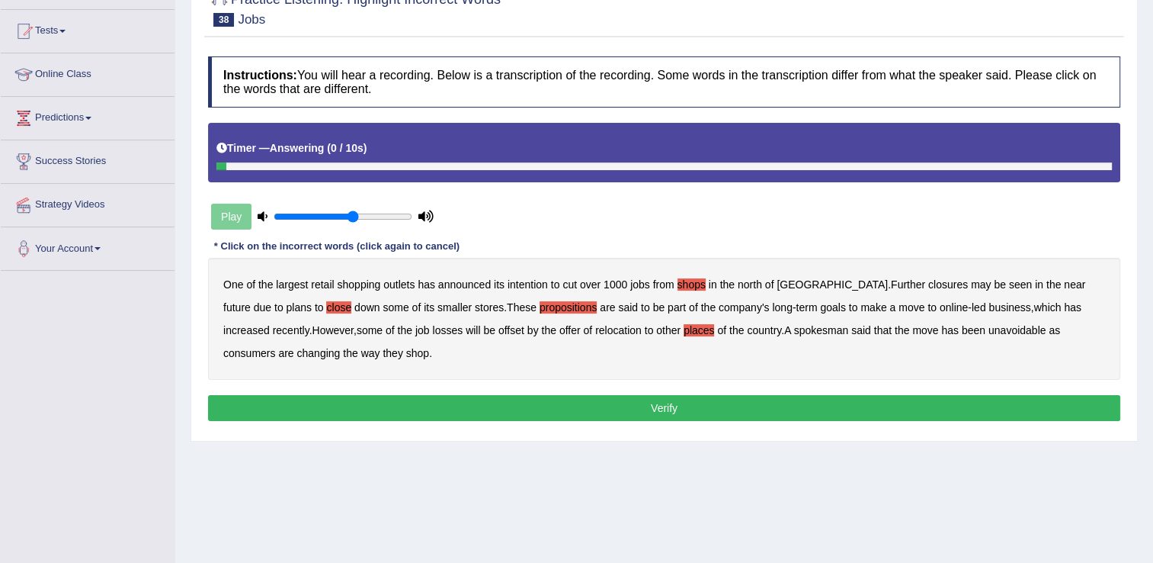
click at [275, 347] on b "consumers" at bounding box center [249, 353] width 52 height 12
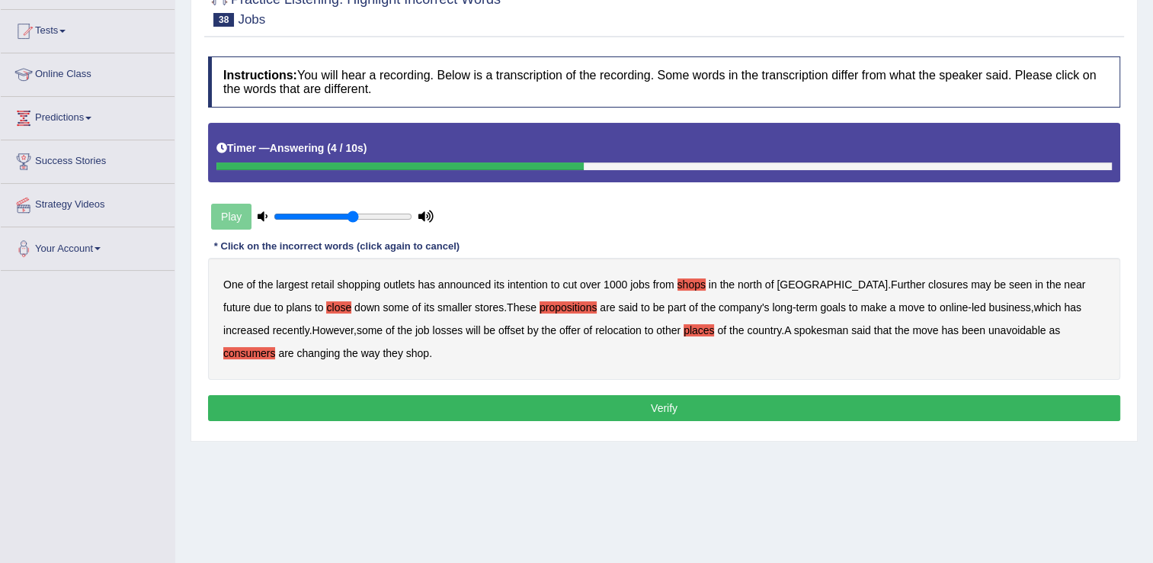
click at [681, 408] on button "Verify" at bounding box center [664, 408] width 913 height 26
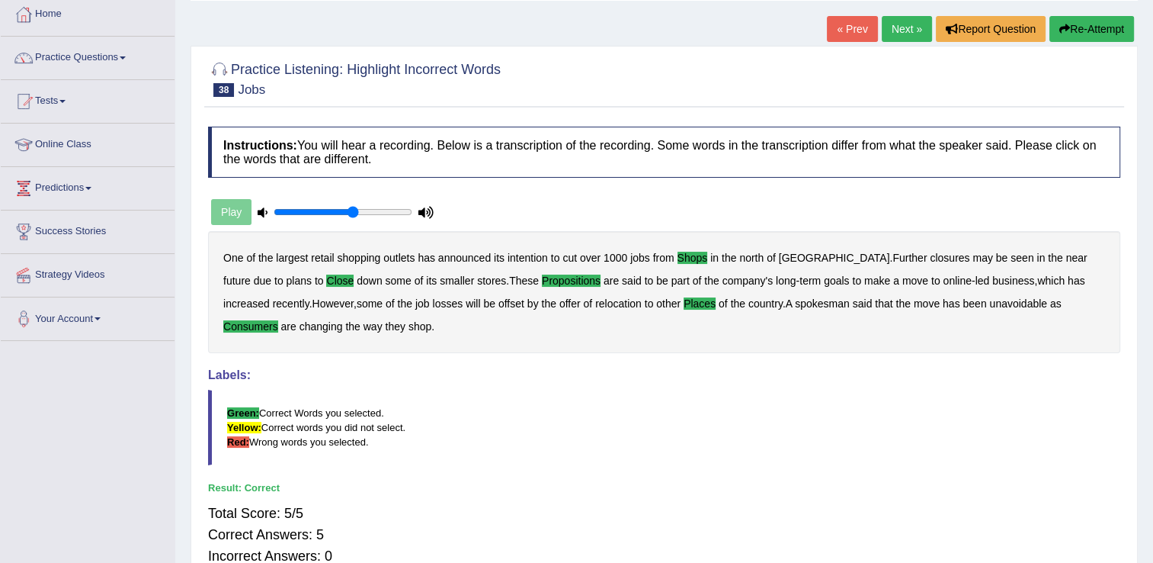
scroll to position [0, 0]
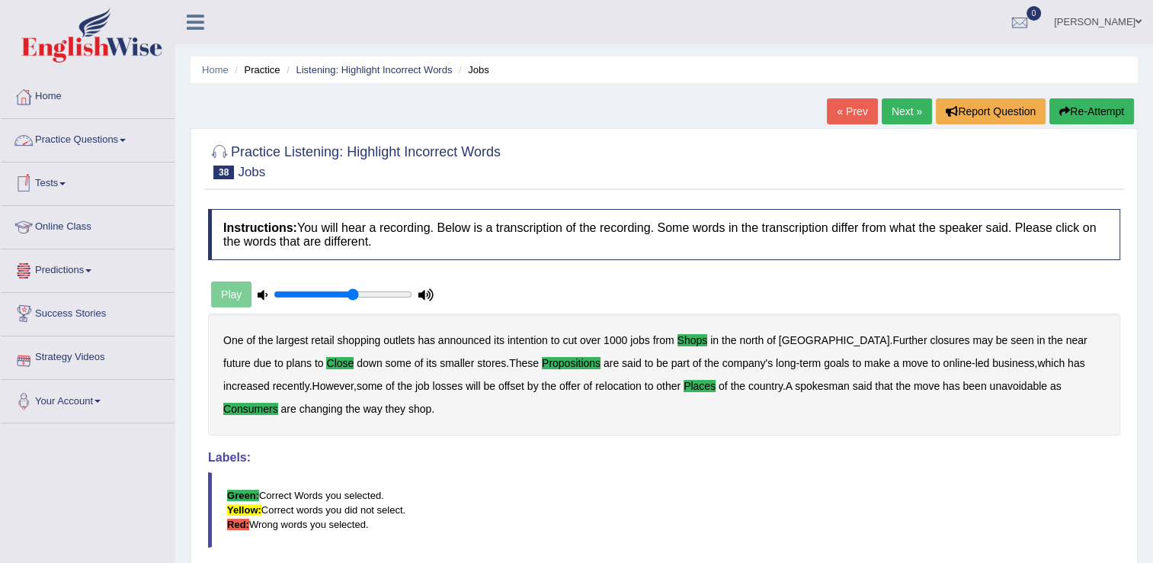
click at [126, 140] on span at bounding box center [123, 140] width 6 height 3
